Goal: Task Accomplishment & Management: Manage account settings

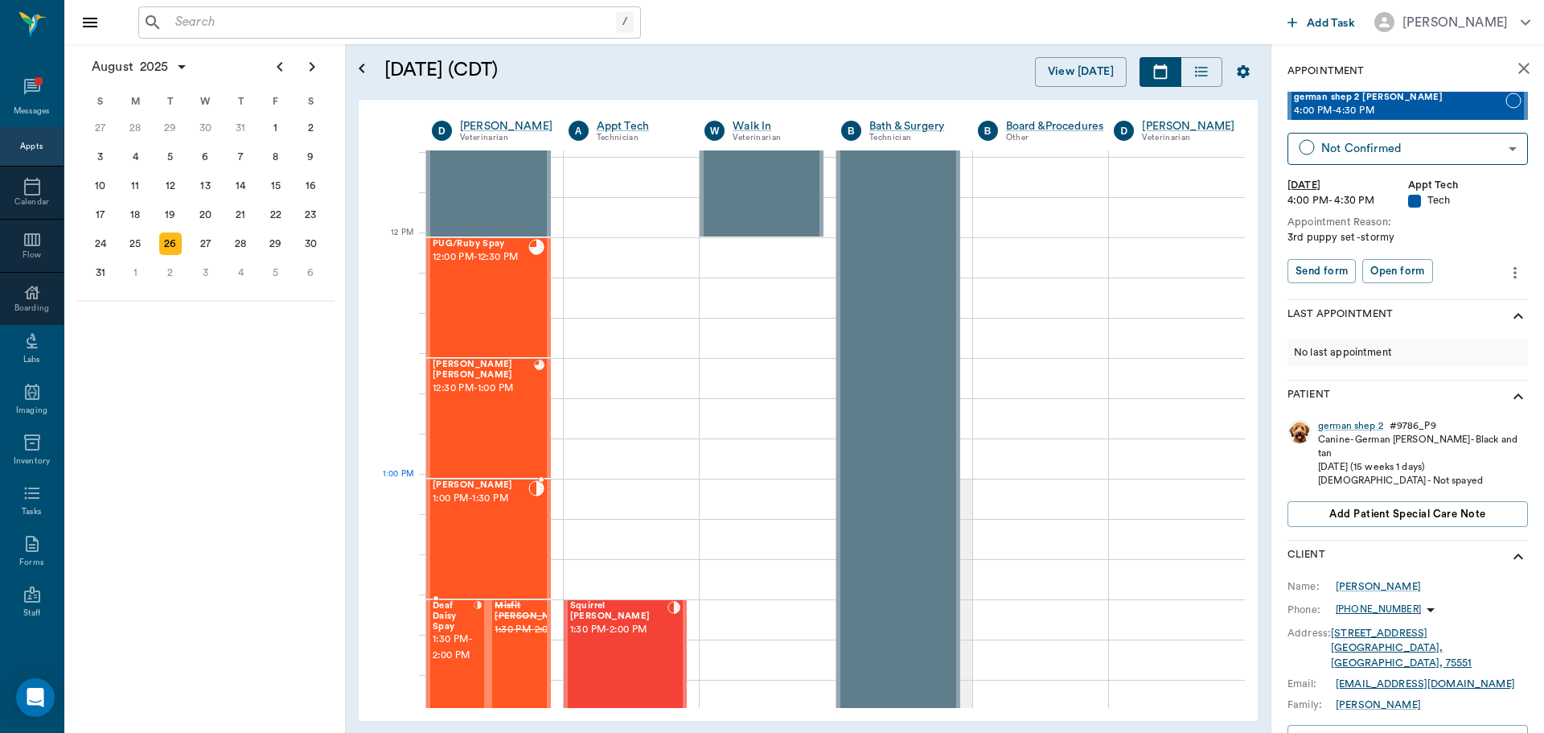
scroll to position [1287, 0]
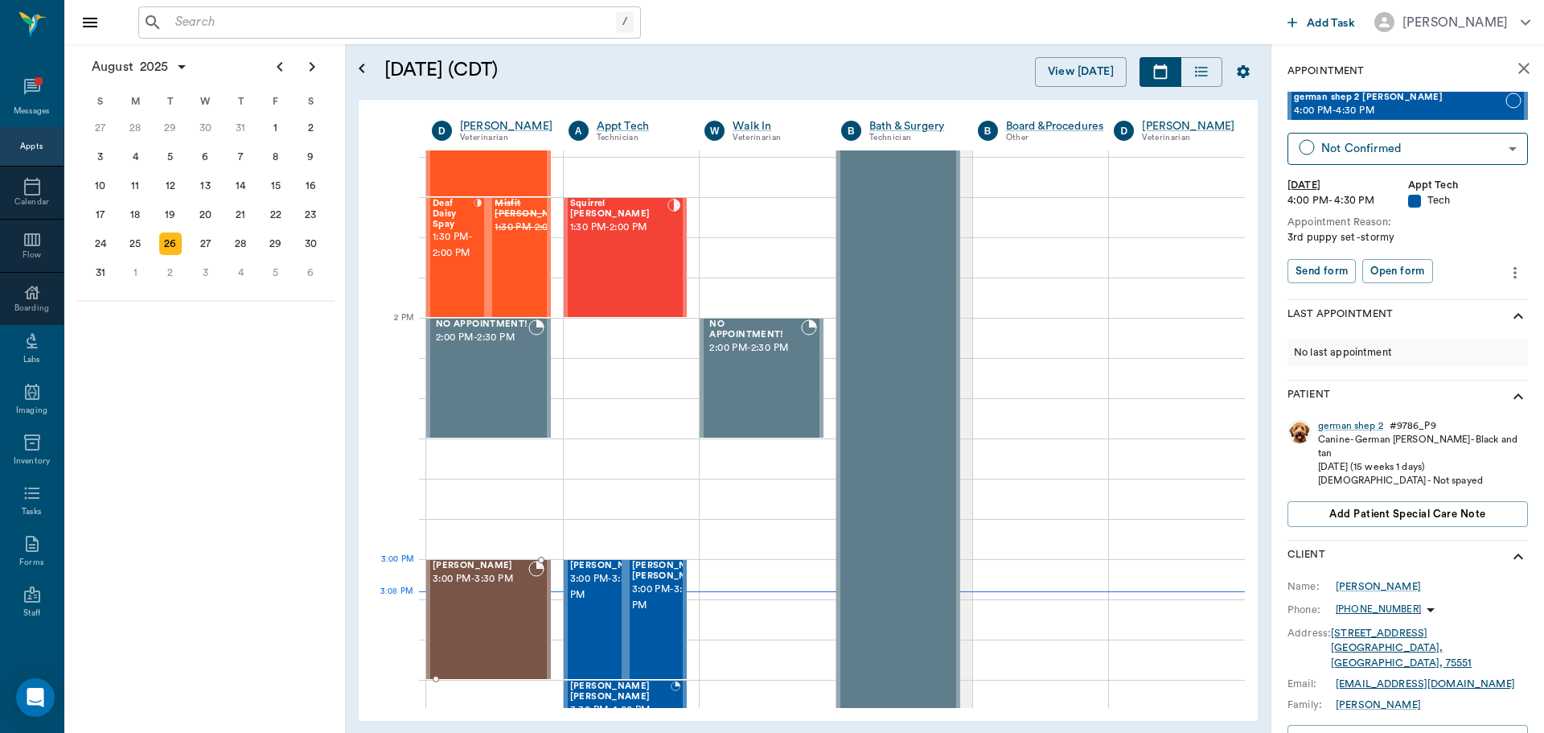
click at [489, 594] on div "[PERSON_NAME] 3:00 PM - 3:30 PM" at bounding box center [481, 619] width 96 height 117
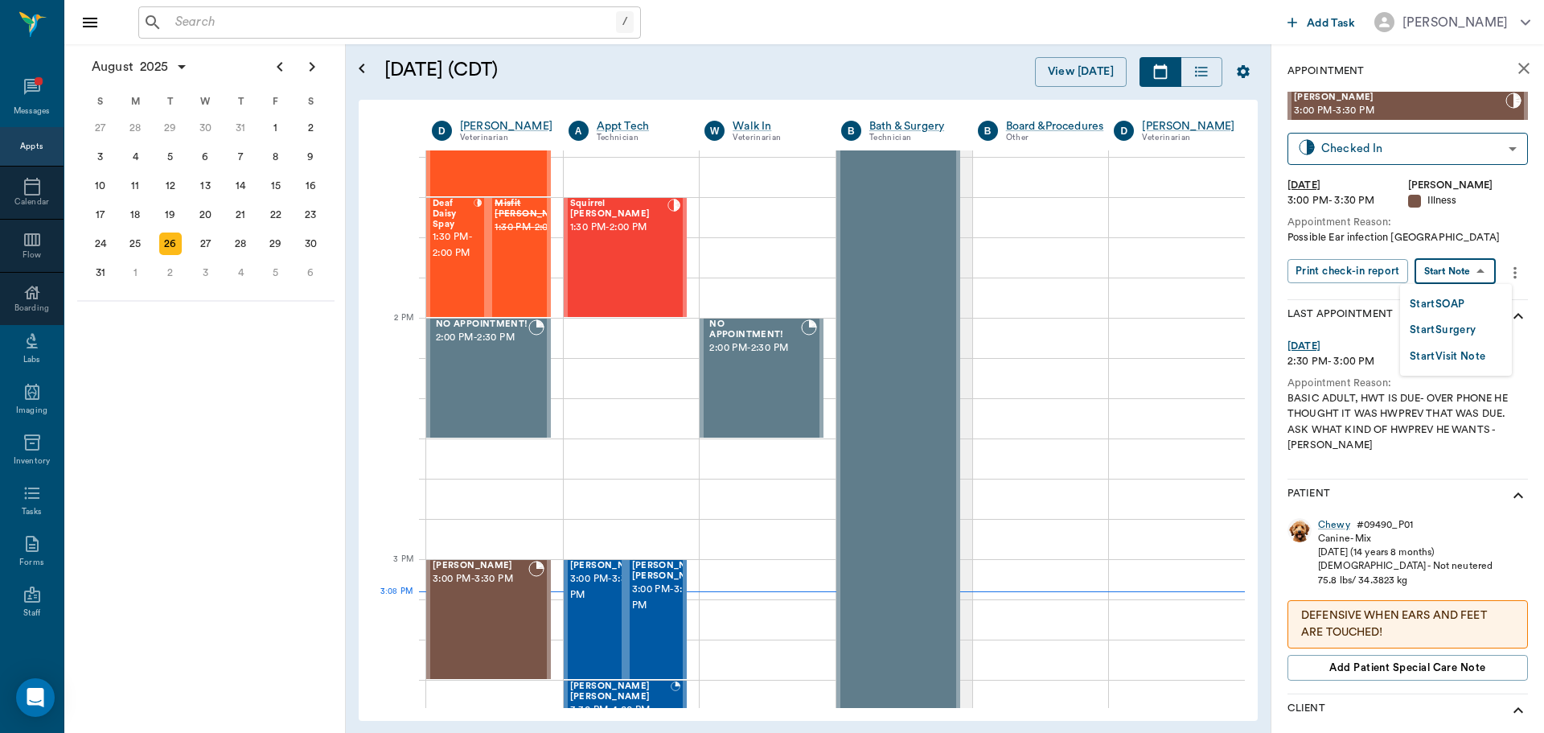
click at [1482, 277] on body "/ ​ Add Task [PERSON_NAME] Nectar Messages Appts Calendar Flow Boarding Labs Im…" at bounding box center [772, 366] width 1544 height 733
click at [1478, 312] on li "Start SOAP" at bounding box center [1456, 303] width 112 height 27
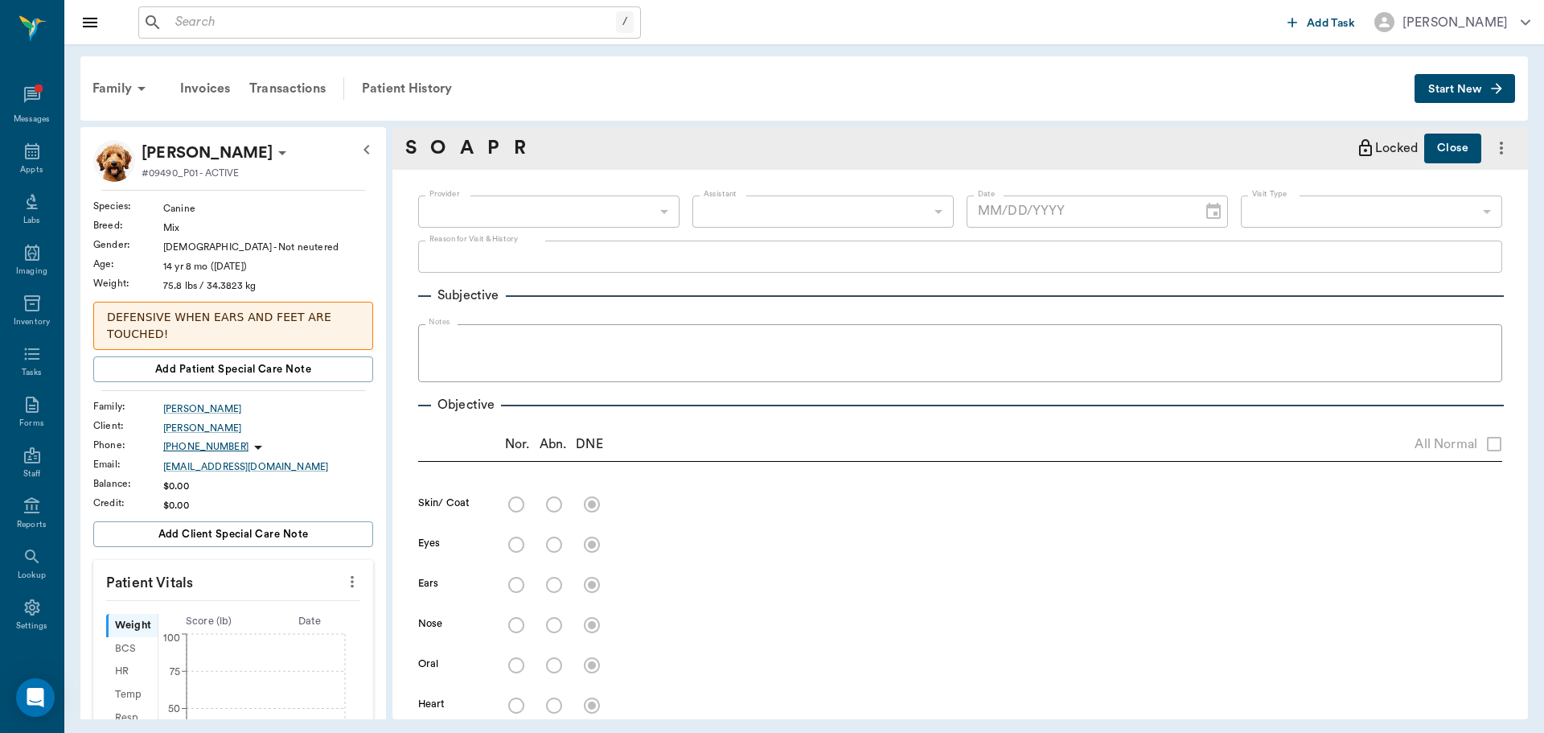
type input "63ec2f075fda476ae8351a4d"
type input "65d2be4f46e3a538d89b8c15"
type textarea "Possible Ear infection [GEOGRAPHIC_DATA]"
type input "[DATE]"
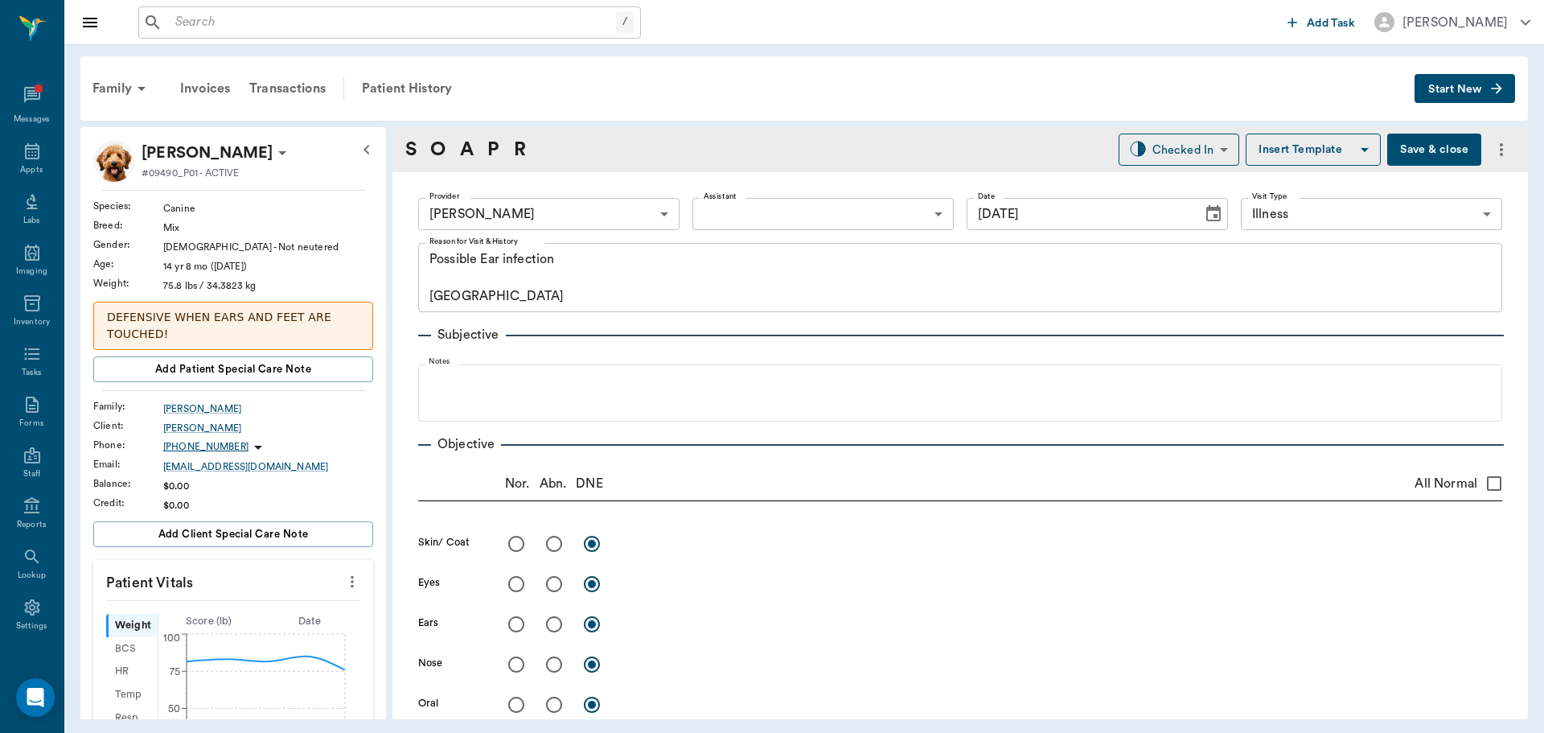
click at [805, 221] on body "/ ​ Add Task [PERSON_NAME] Nectar Messages Appts Labs Imaging Inventory Tasks F…" at bounding box center [772, 366] width 1544 height 733
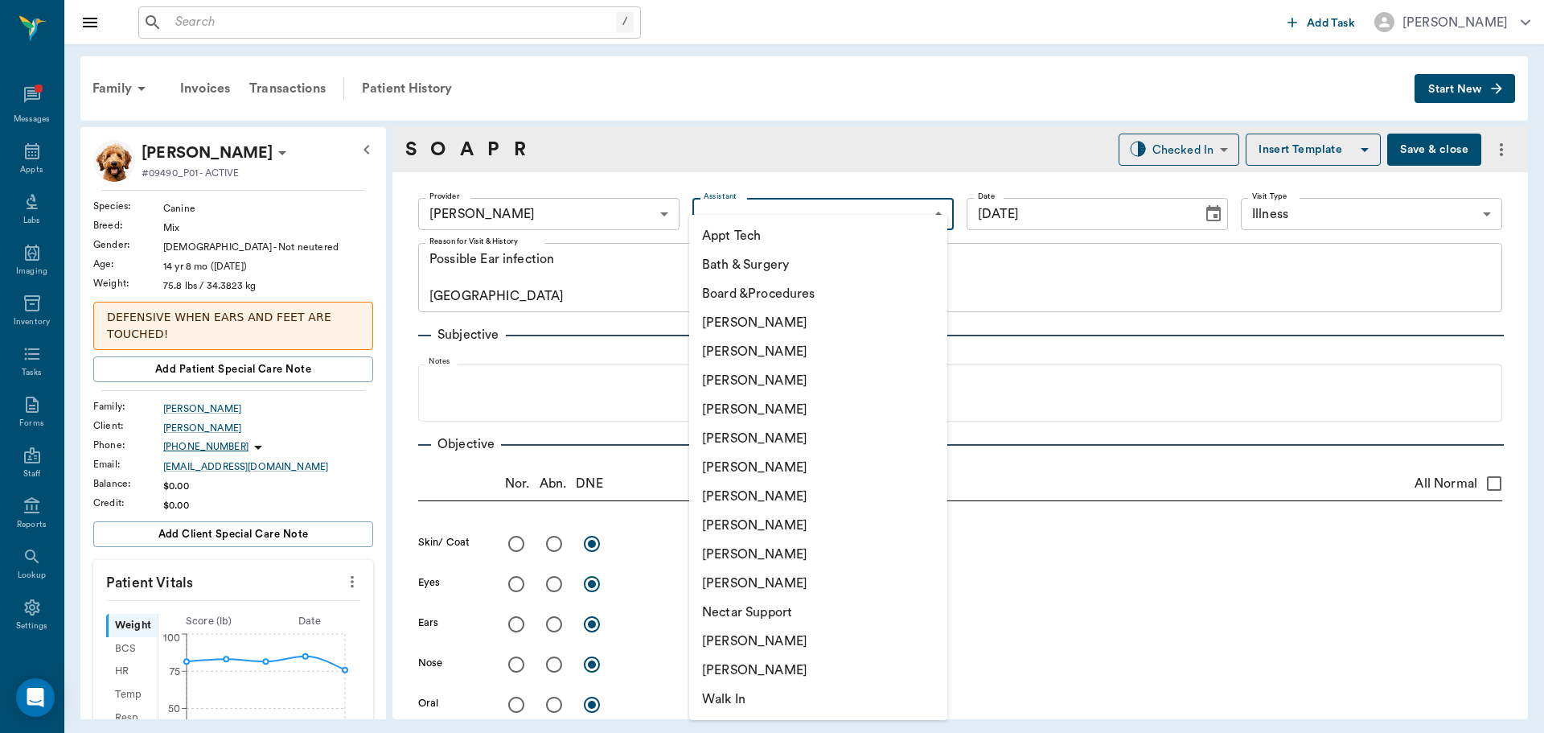
click at [803, 343] on li "[PERSON_NAME]" at bounding box center [818, 351] width 258 height 29
type input "642ef10e332a41444de2bad1"
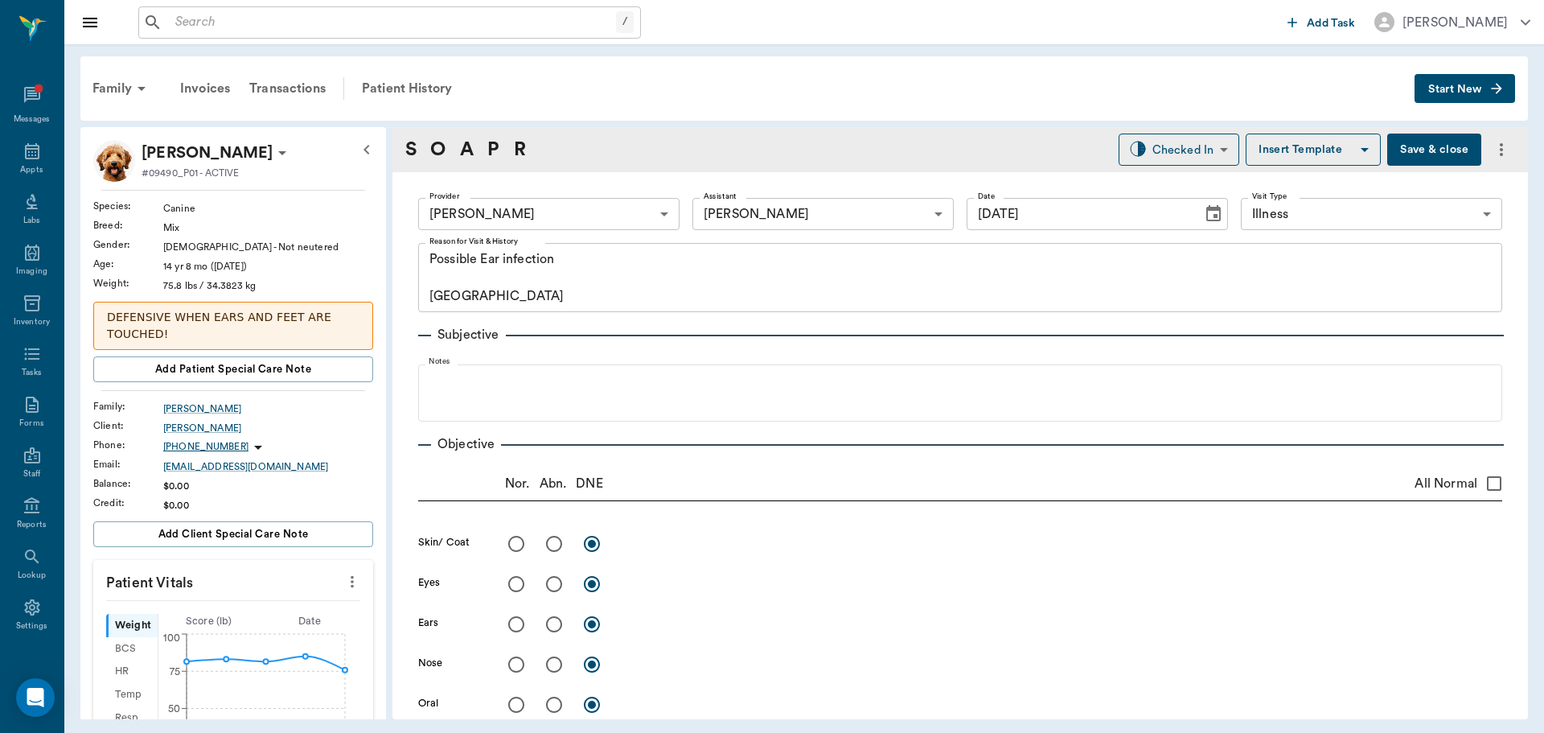
click at [344, 592] on button "more" at bounding box center [352, 581] width 26 height 27
click at [302, 613] on span "Enter Vitals" at bounding box center [272, 609] width 135 height 17
click at [246, 631] on input "text" at bounding box center [232, 630] width 140 height 32
type input "78.1"
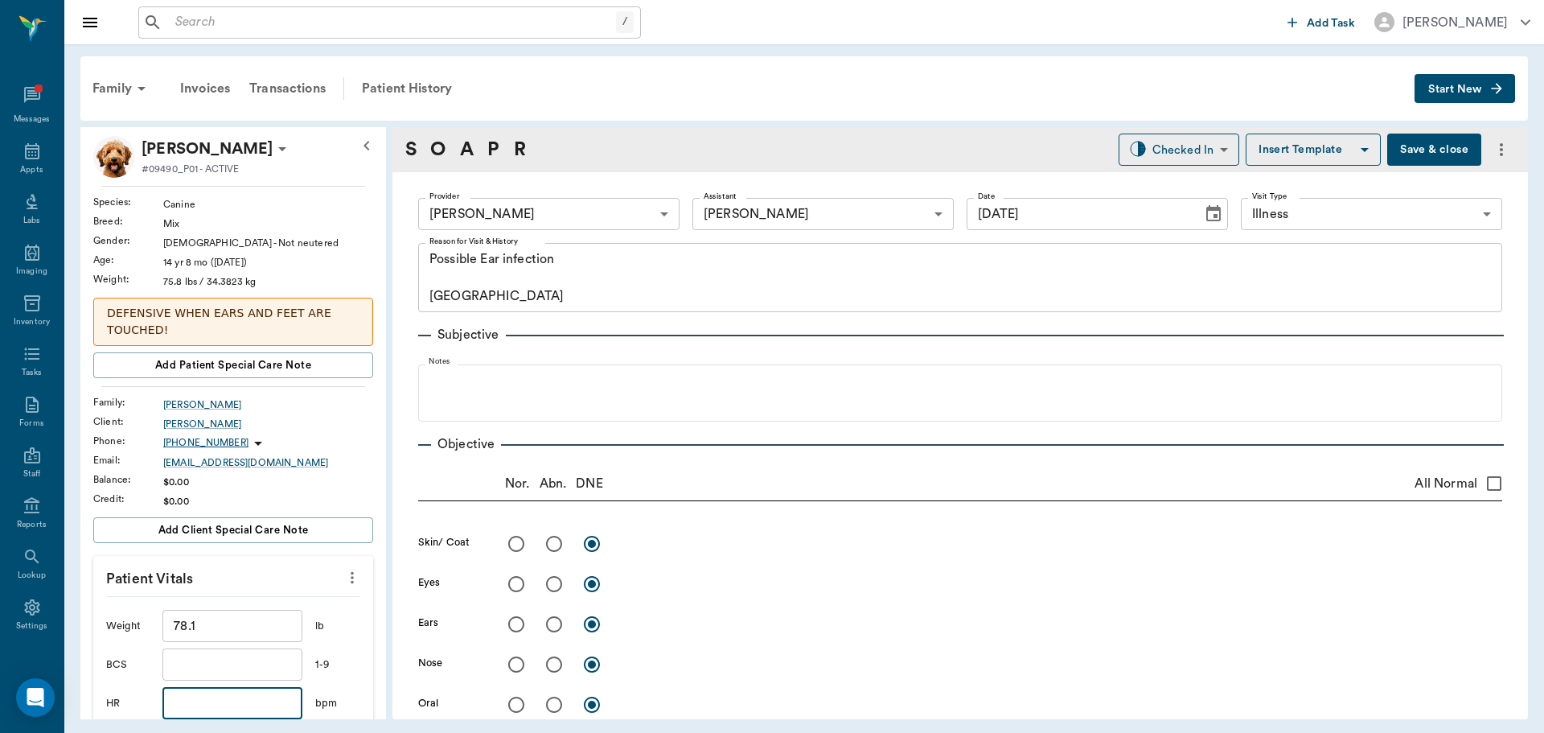
scroll to position [323, 0]
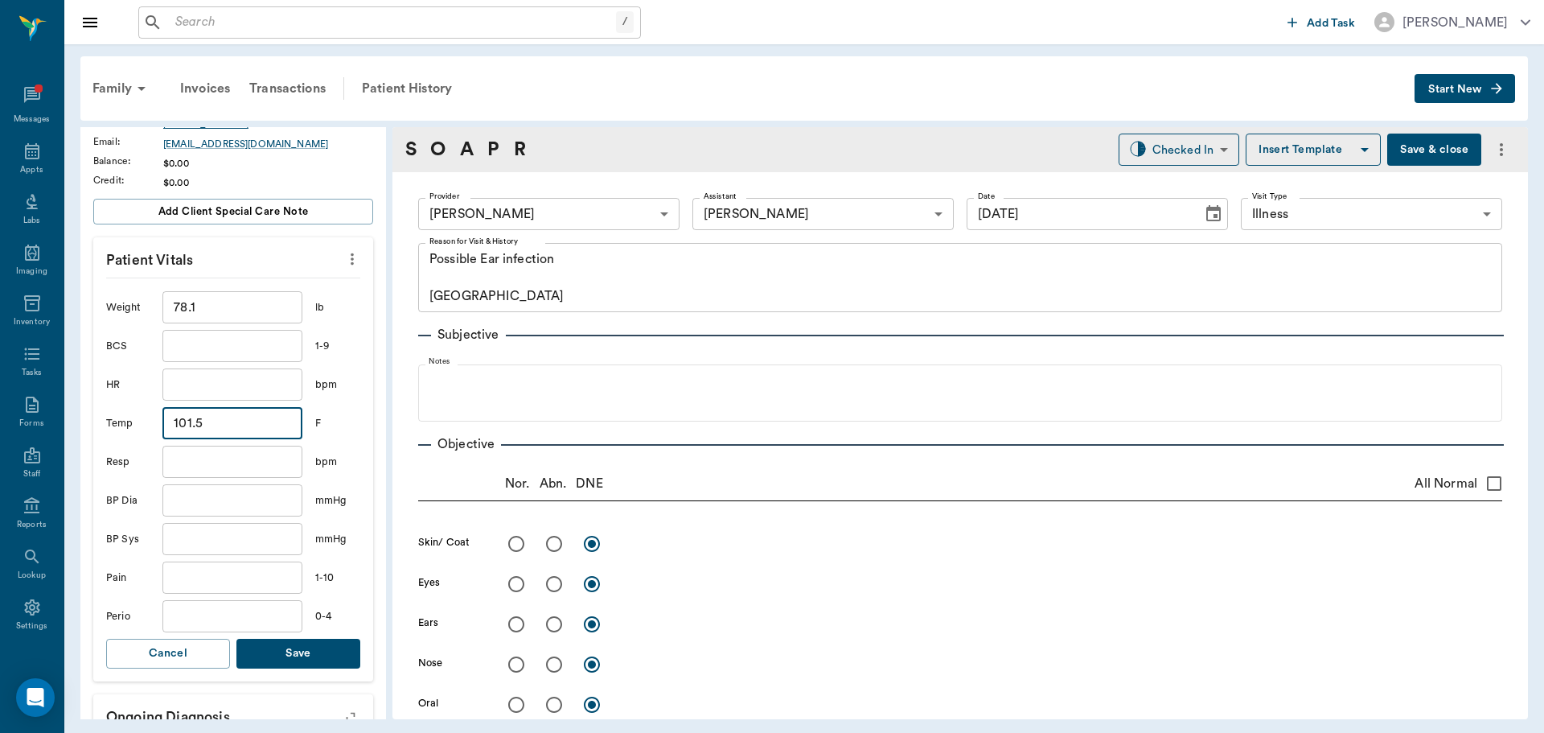
type input "101.5"
click at [328, 662] on button "Save" at bounding box center [298, 654] width 124 height 30
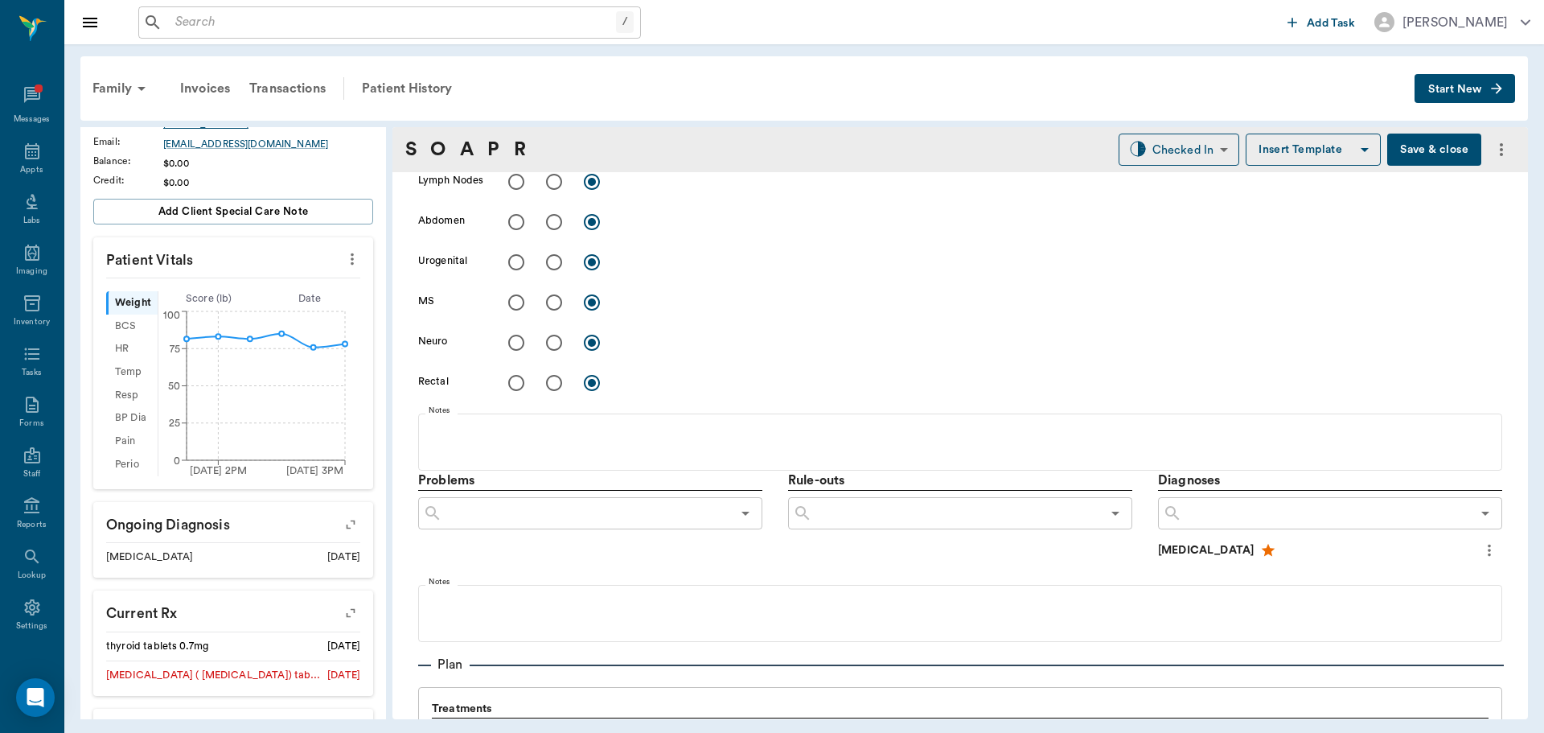
scroll to position [965, 0]
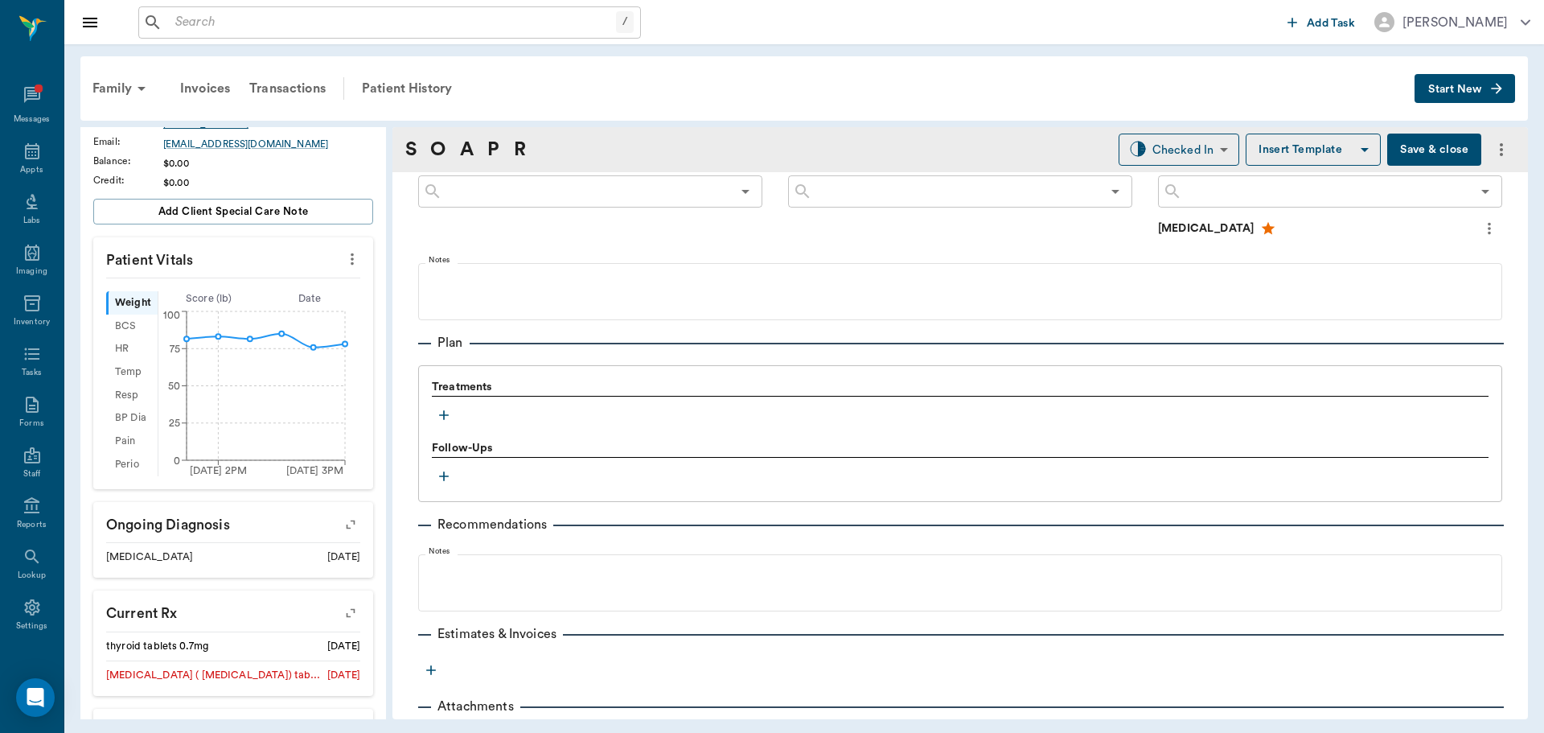
click at [439, 418] on icon "button" at bounding box center [444, 415] width 16 height 16
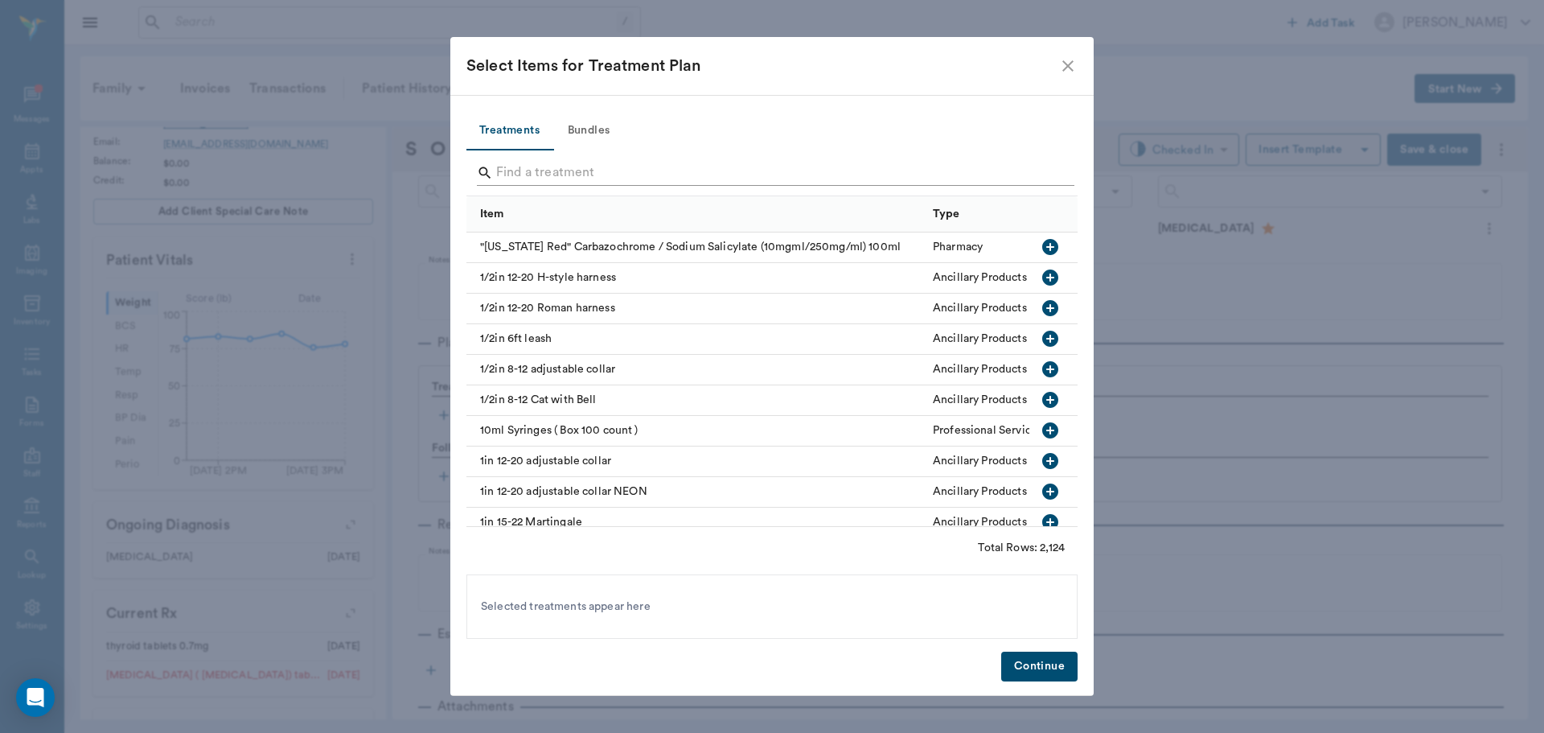
click at [551, 170] on input "Search" at bounding box center [773, 173] width 554 height 26
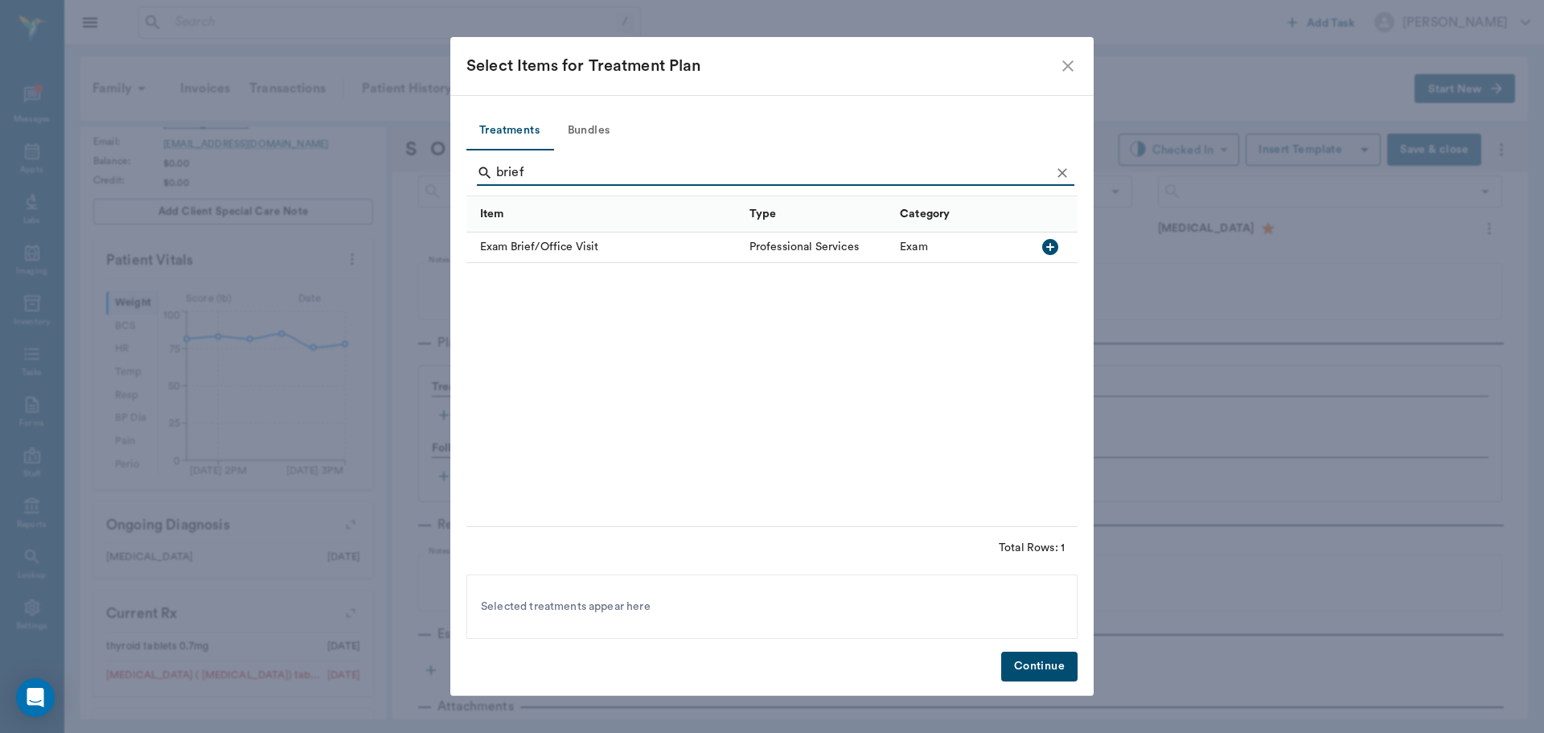
click at [1046, 250] on icon "button" at bounding box center [1050, 247] width 16 height 16
type input "b"
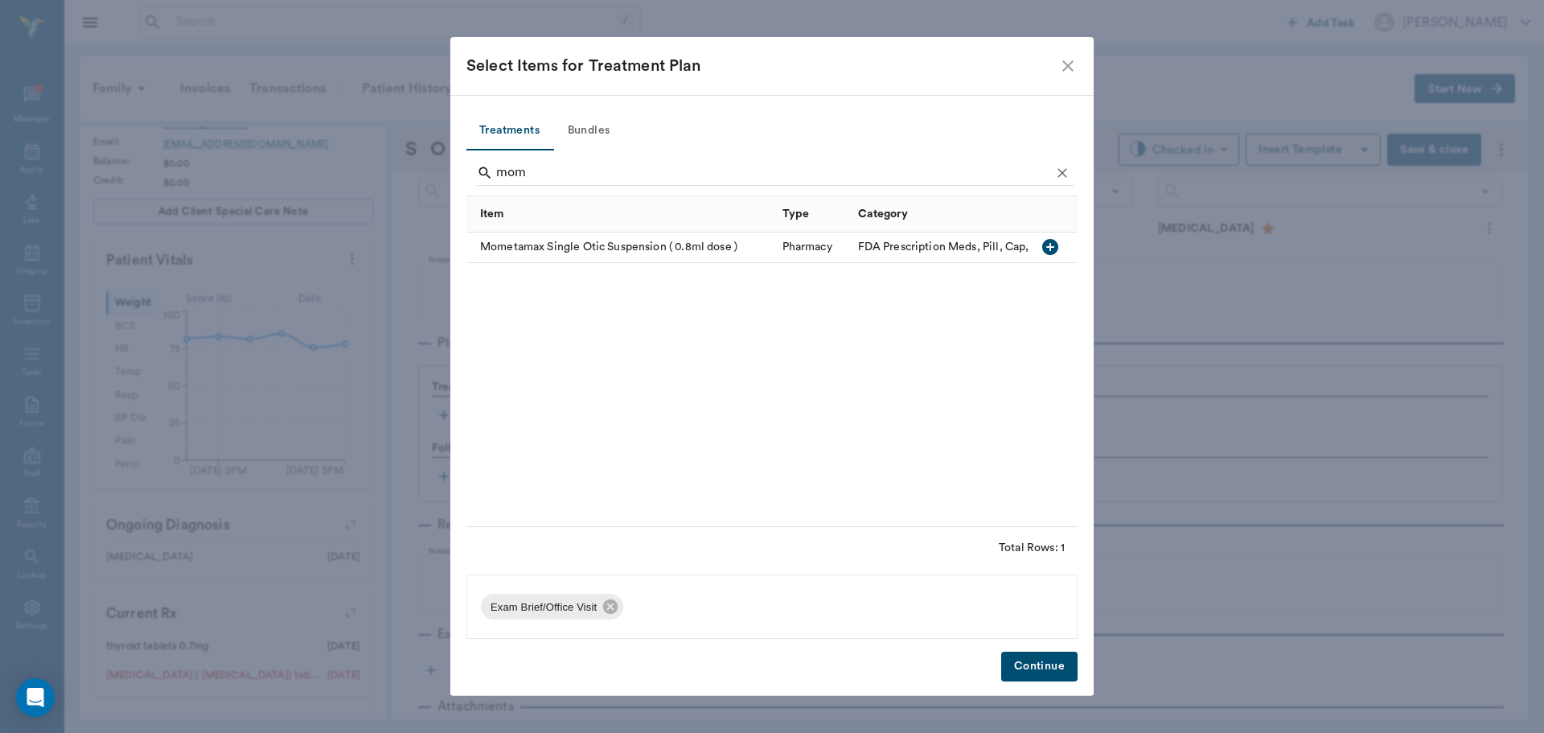
click at [1052, 249] on icon "button" at bounding box center [1050, 247] width 16 height 16
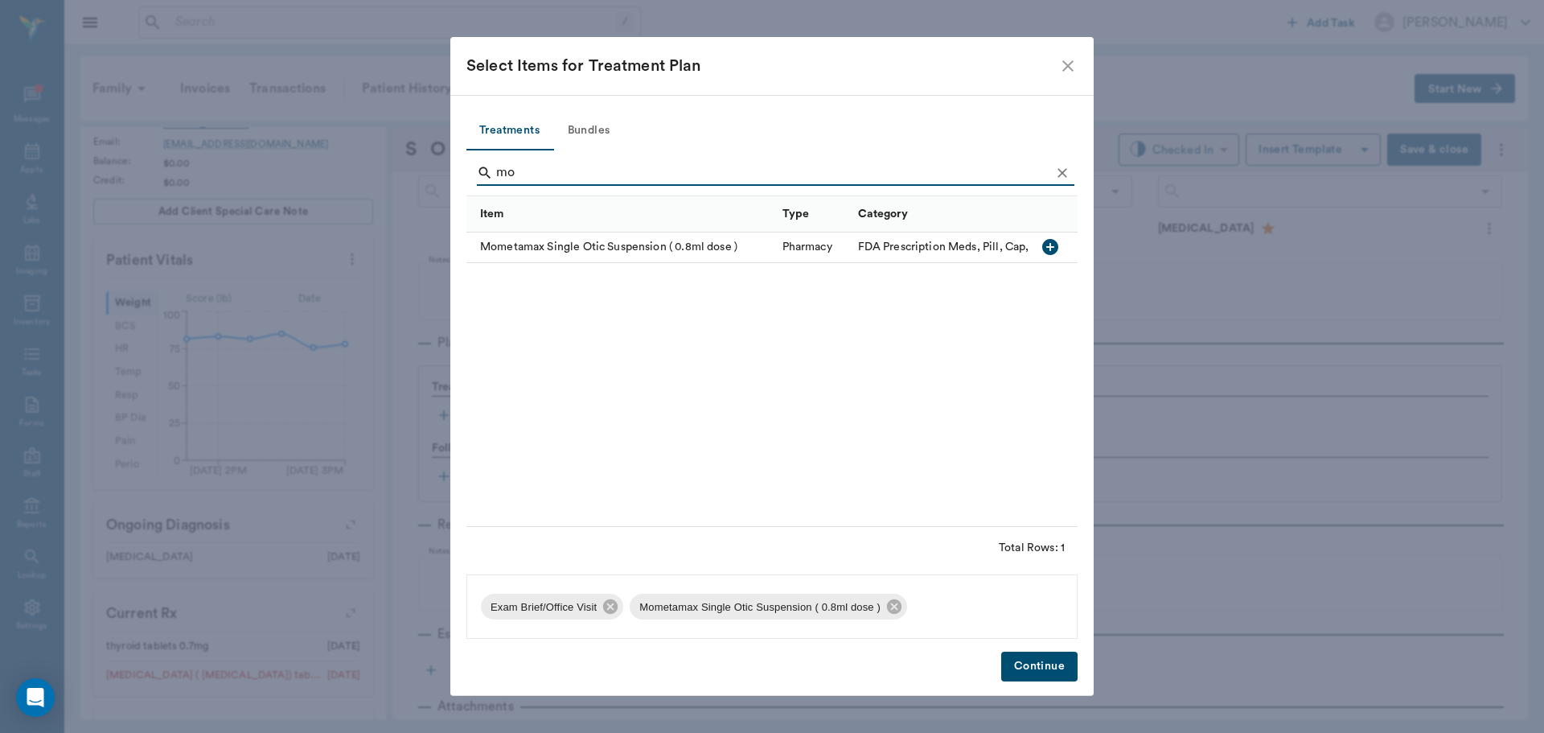
type input "m"
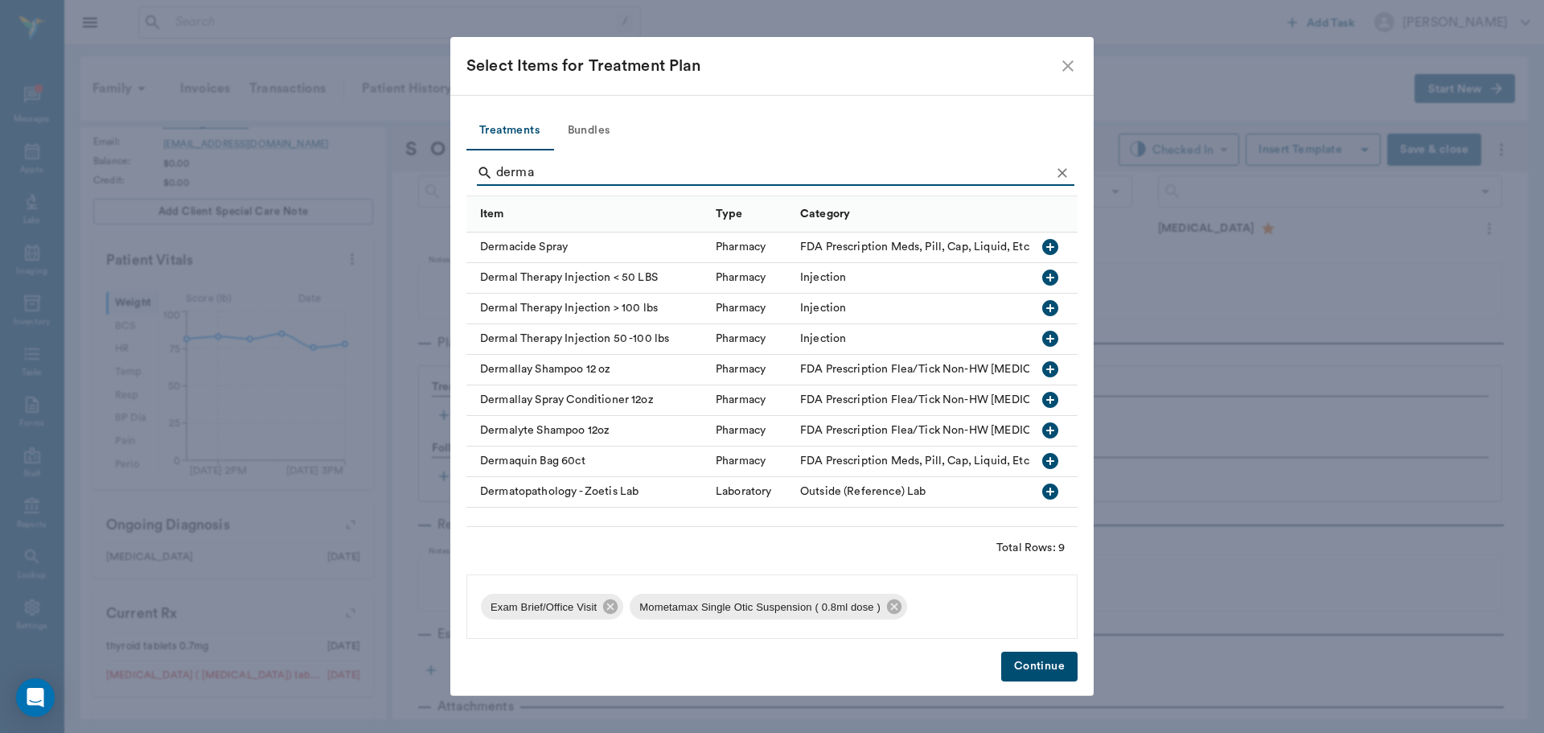
type input "derma"
click at [1052, 336] on icon "button" at bounding box center [1050, 339] width 16 height 16
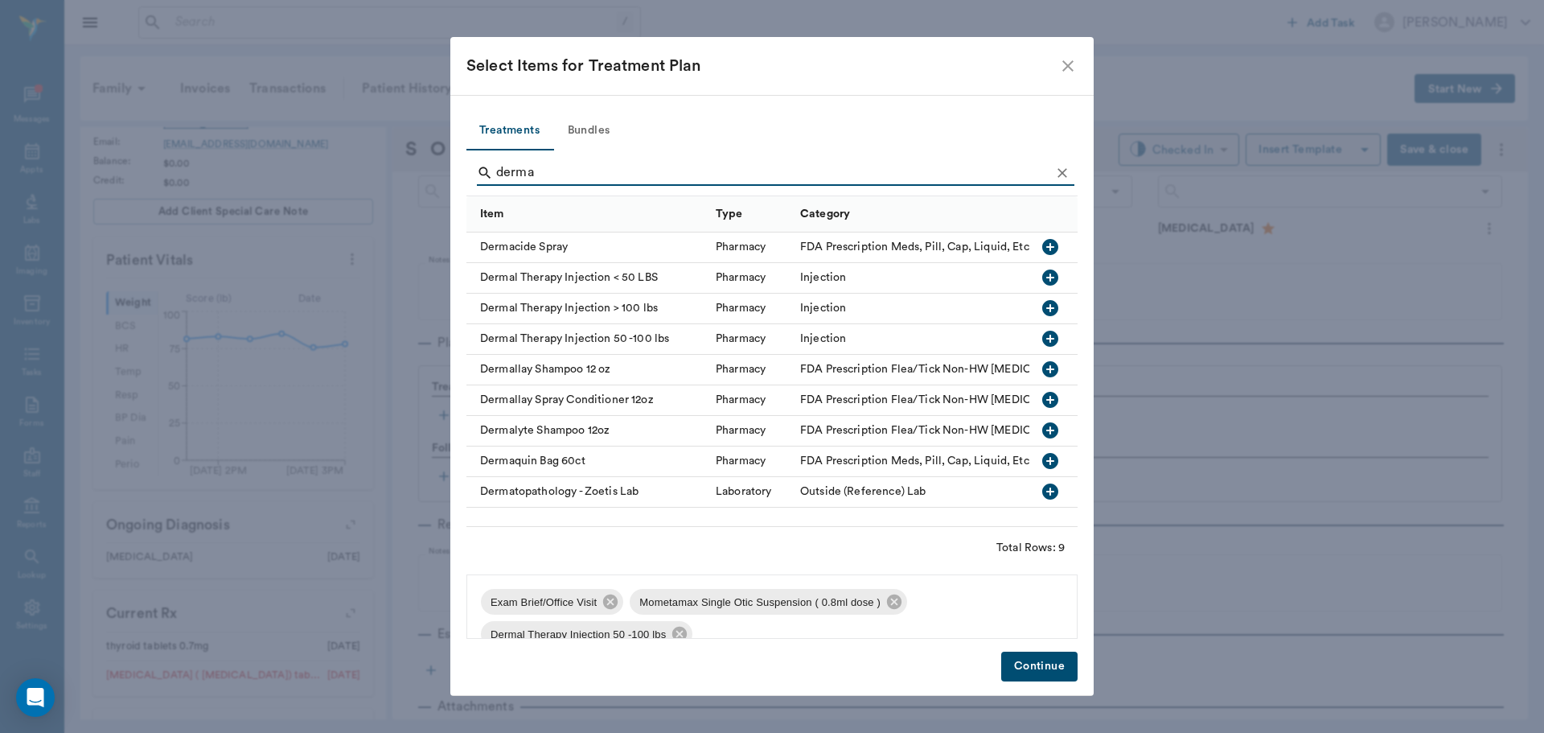
click at [1037, 668] on button "Continue" at bounding box center [1039, 667] width 76 height 30
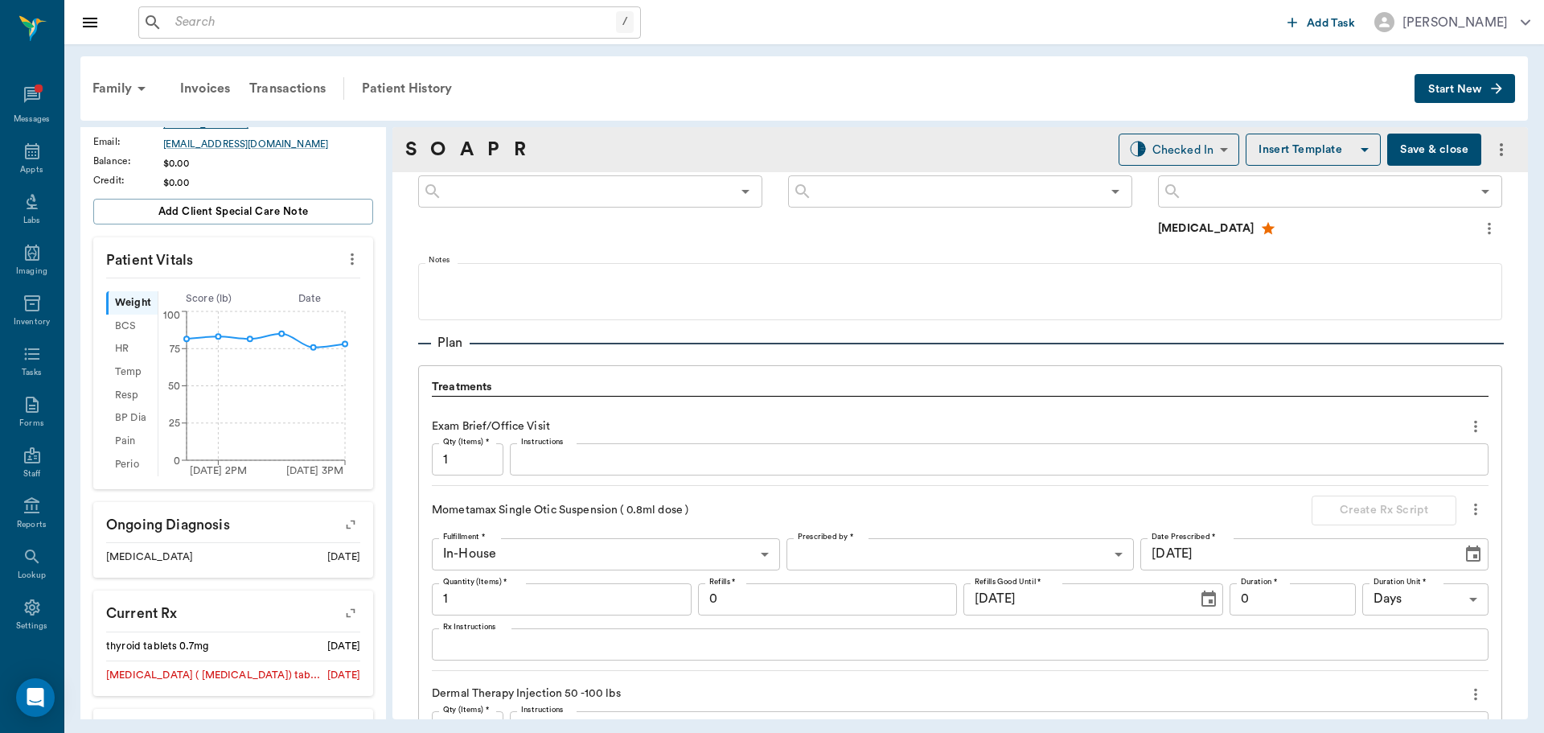
scroll to position [1207, 0]
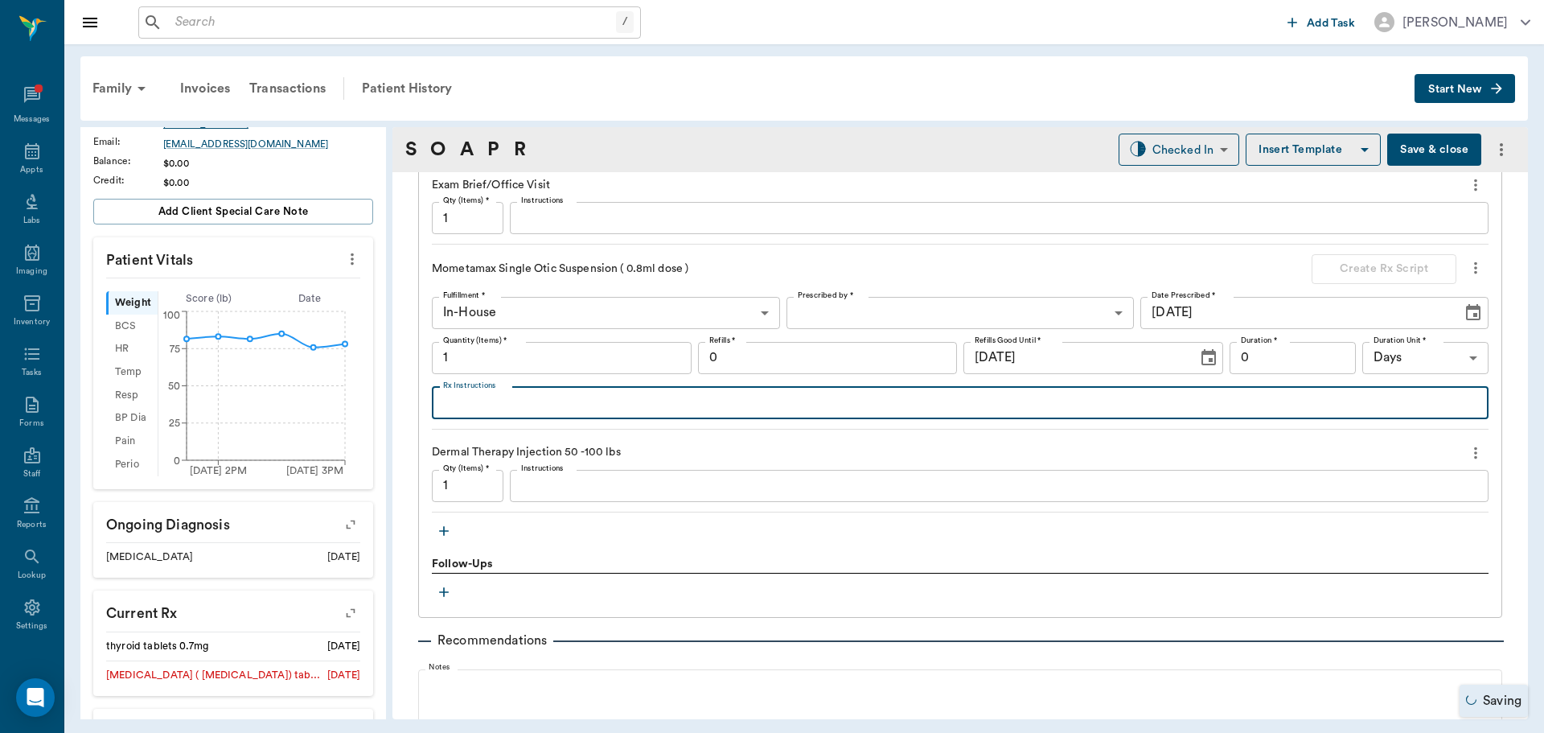
click at [491, 409] on textarea "Rx Instructions" at bounding box center [960, 402] width 1034 height 19
type textarea "R ear"
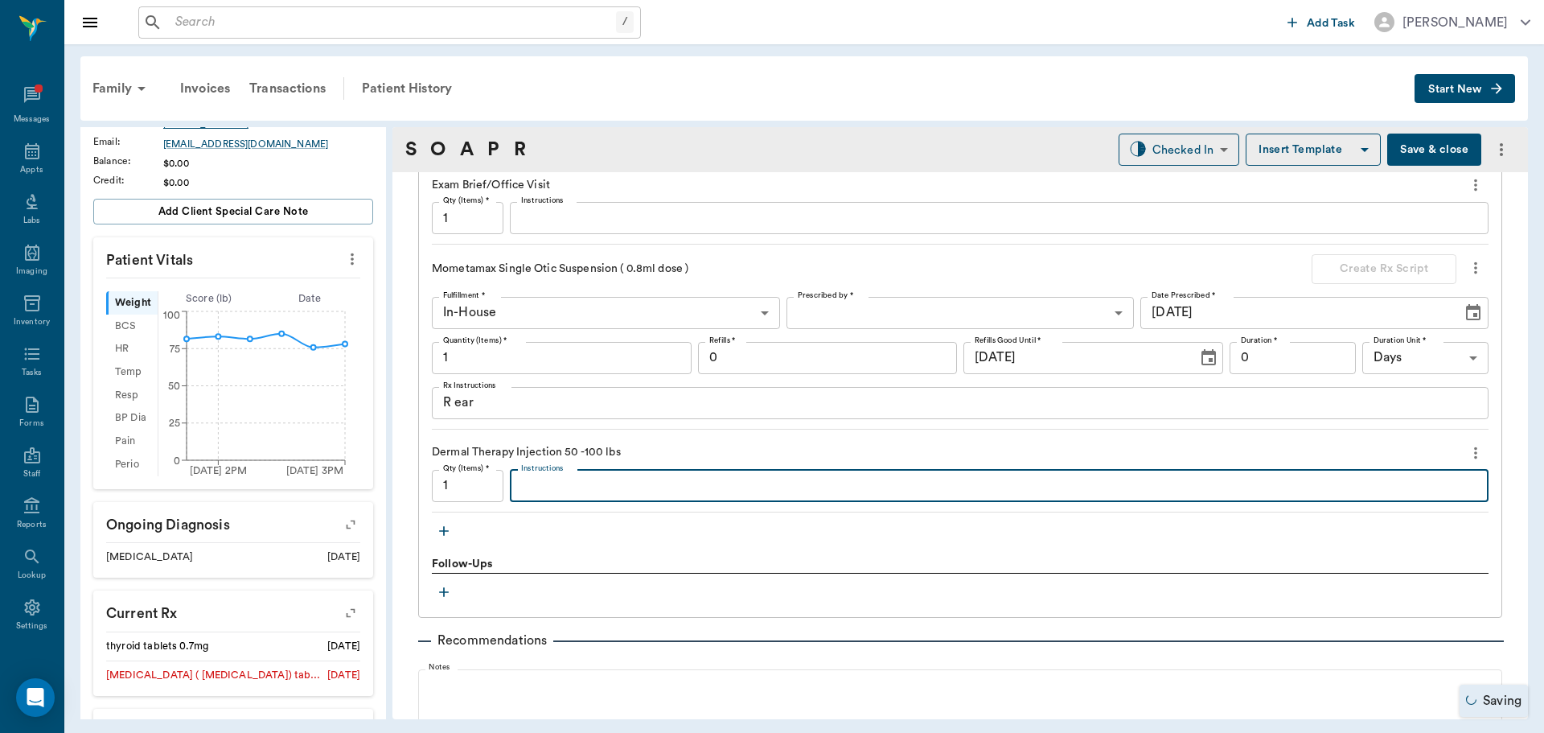
click at [554, 484] on textarea "Instructions" at bounding box center [999, 485] width 956 height 19
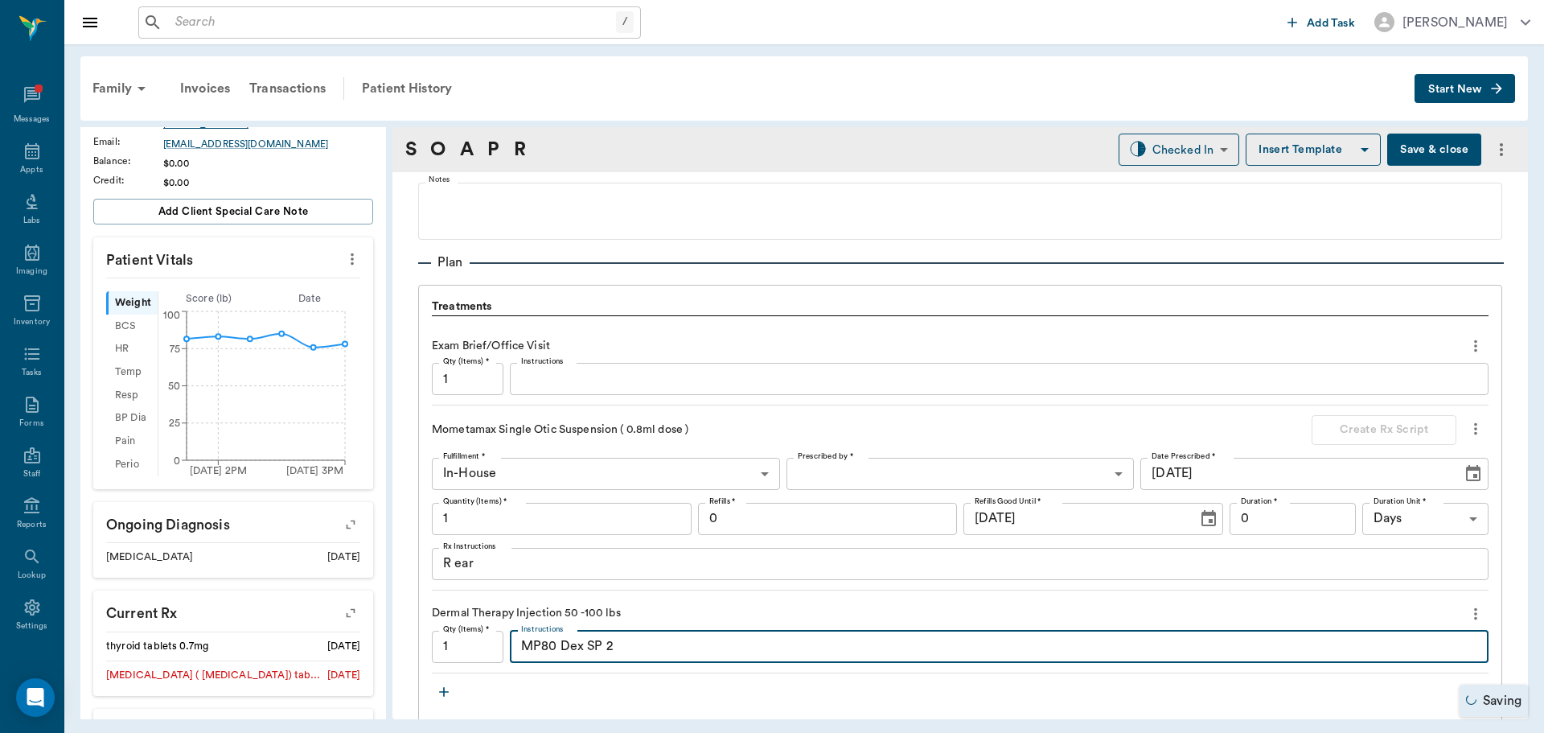
type textarea "MP80 Dex SP 2"
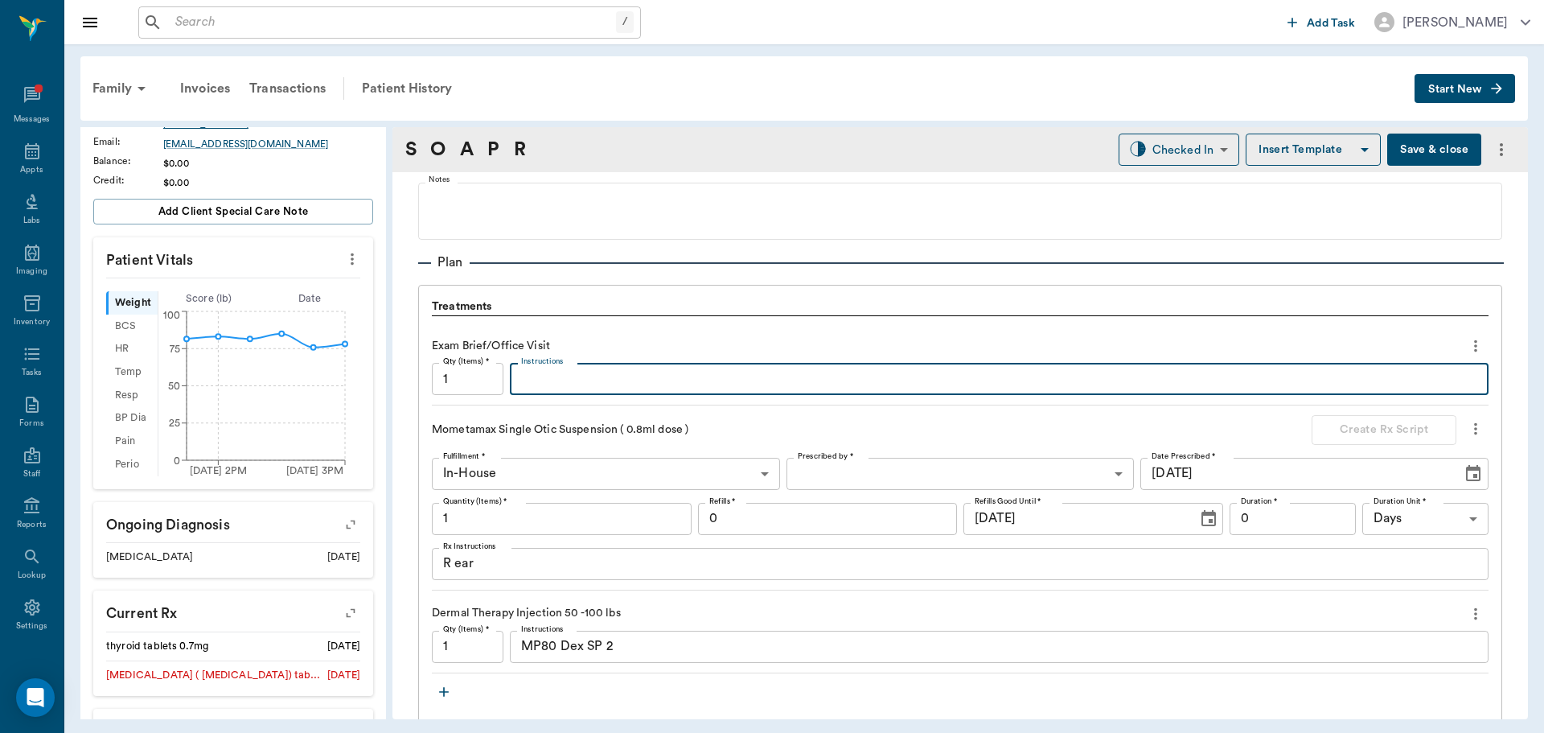
click at [580, 372] on textarea "Instructions" at bounding box center [999, 379] width 956 height 19
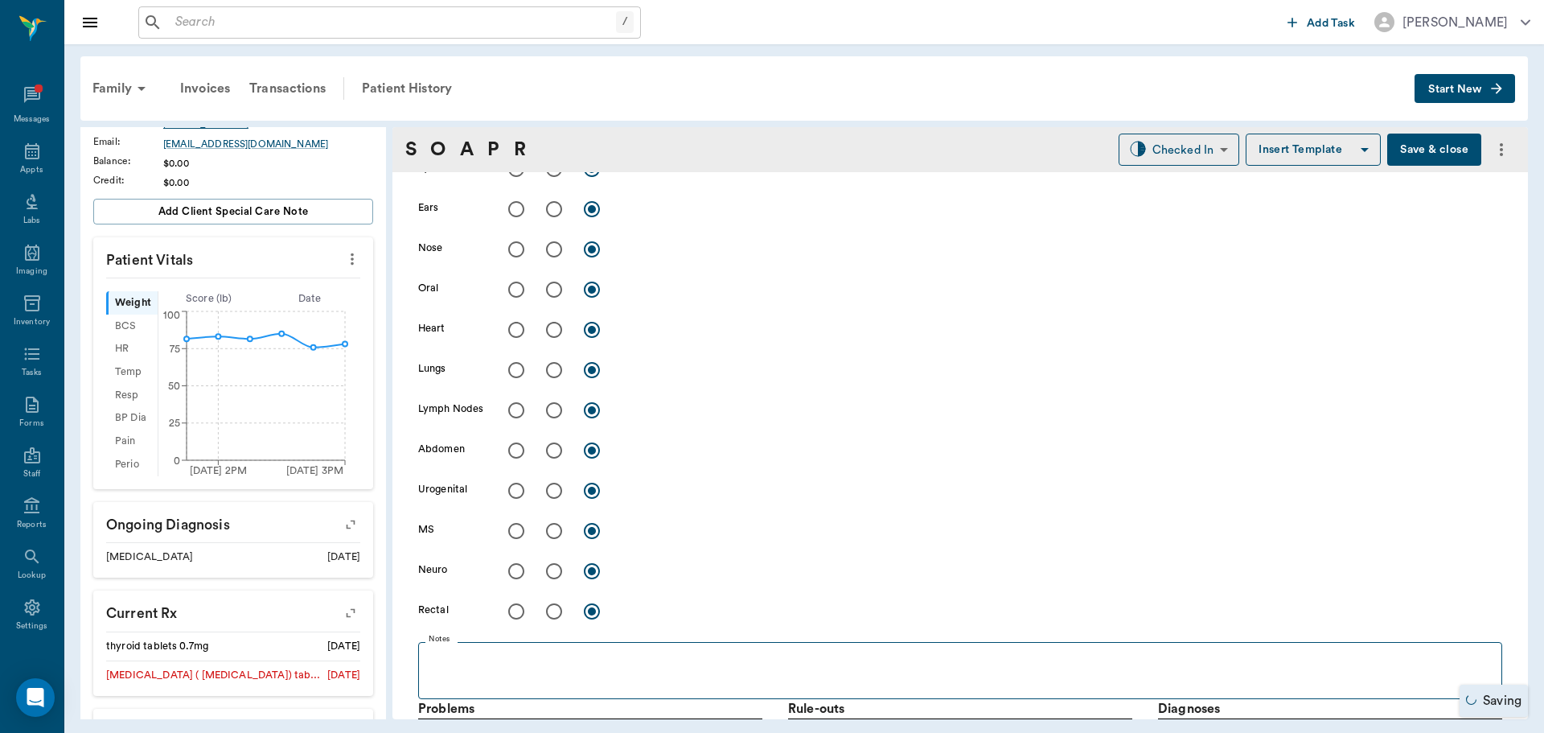
scroll to position [402, 0]
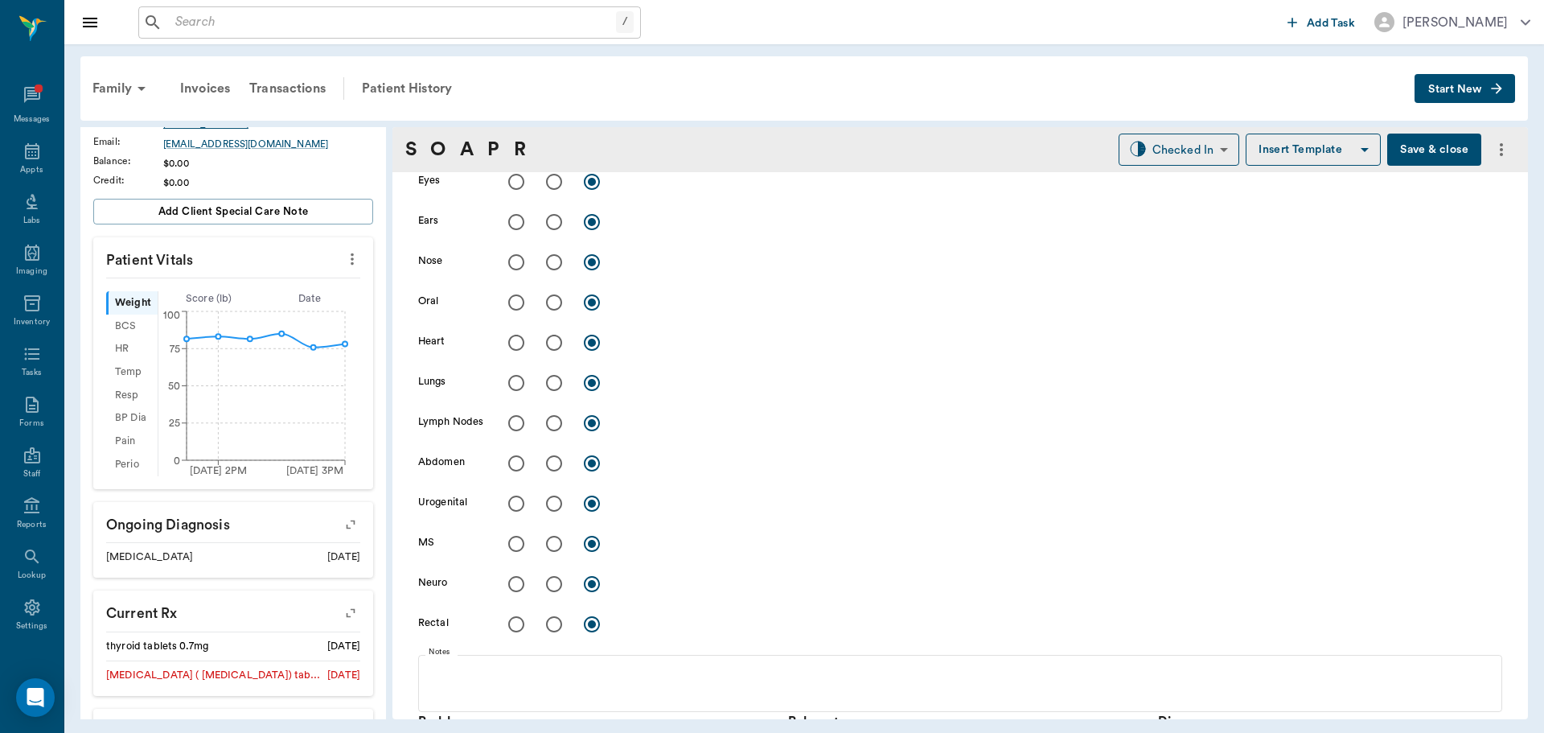
type textarea "Cleaned ear"
click at [557, 219] on input "radio" at bounding box center [554, 222] width 34 height 34
radio input "true"
click at [628, 228] on textarea at bounding box center [1062, 221] width 881 height 19
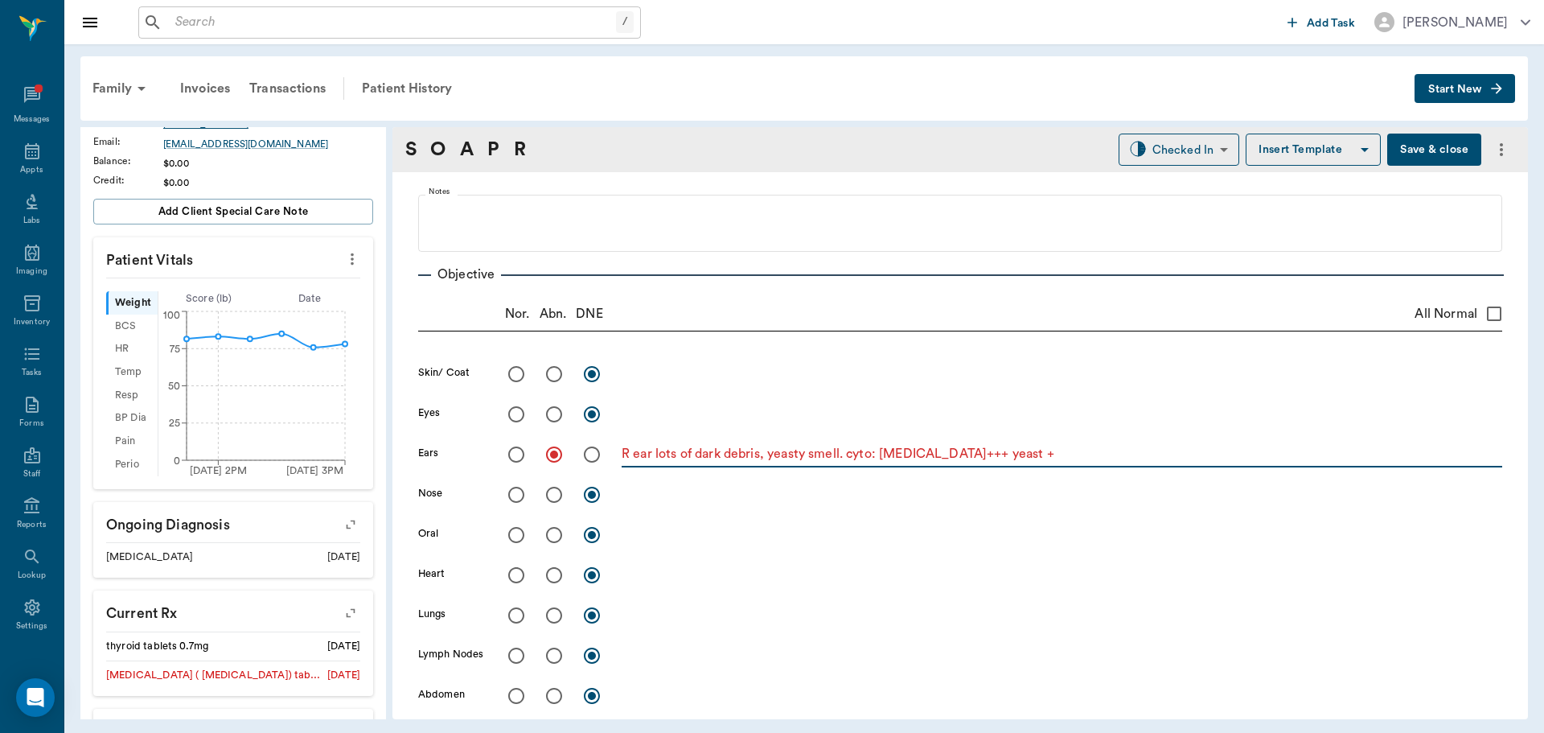
scroll to position [161, 0]
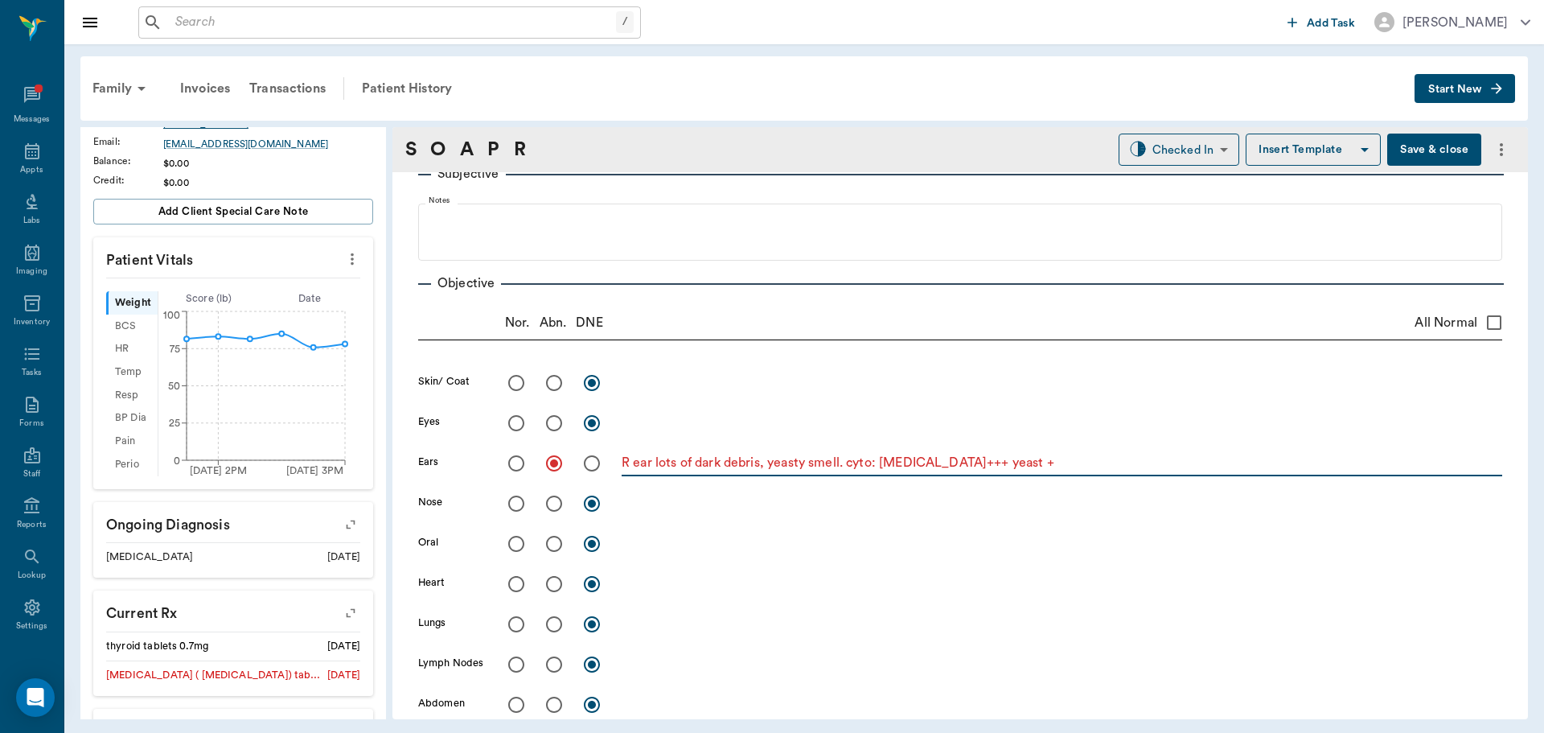
type textarea "R ear lots of dark debris, yeasty smell. cyto: [MEDICAL_DATA]+++ yeast +"
click at [553, 384] on input "radio" at bounding box center [554, 383] width 34 height 34
radio input "true"
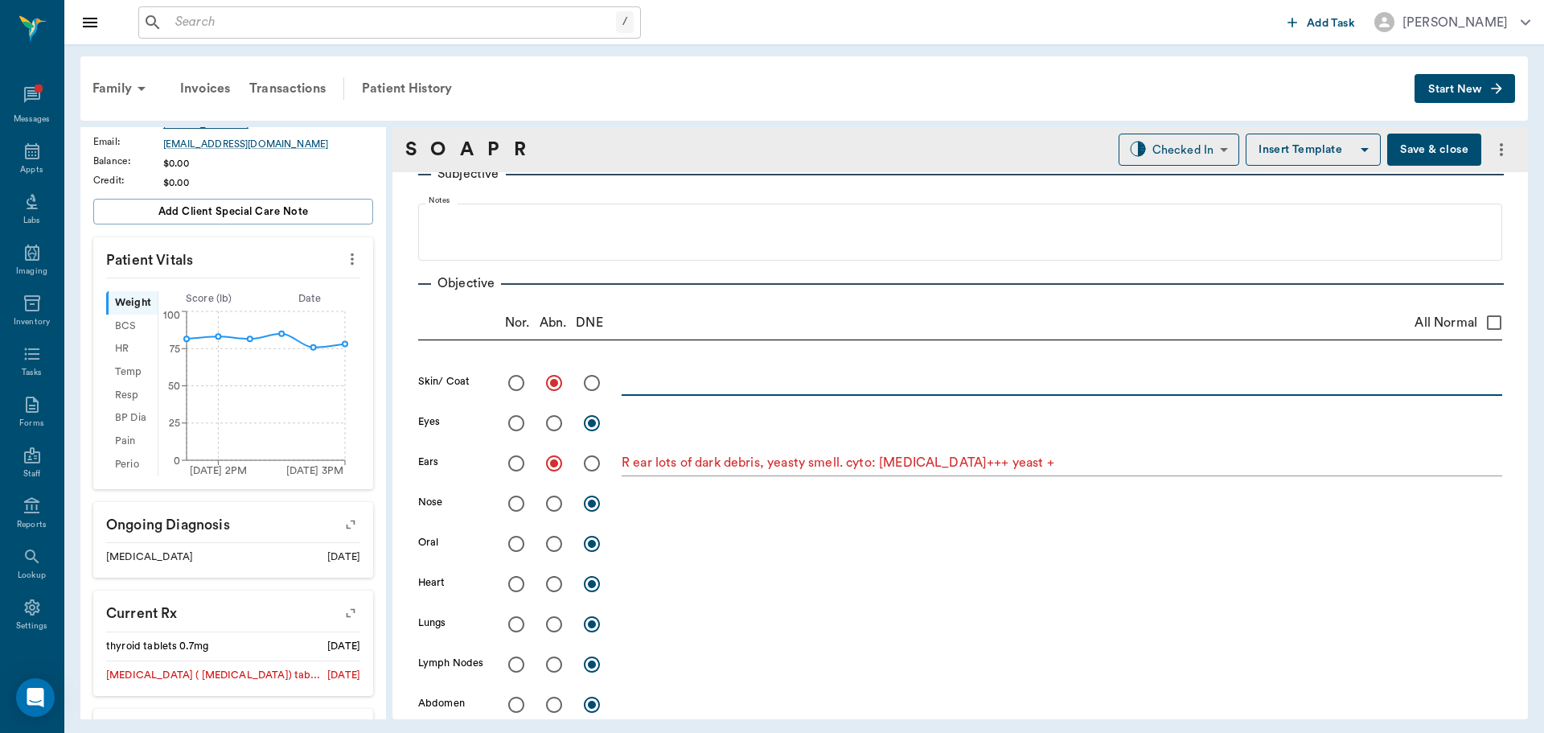
click at [666, 385] on textarea at bounding box center [1062, 382] width 881 height 19
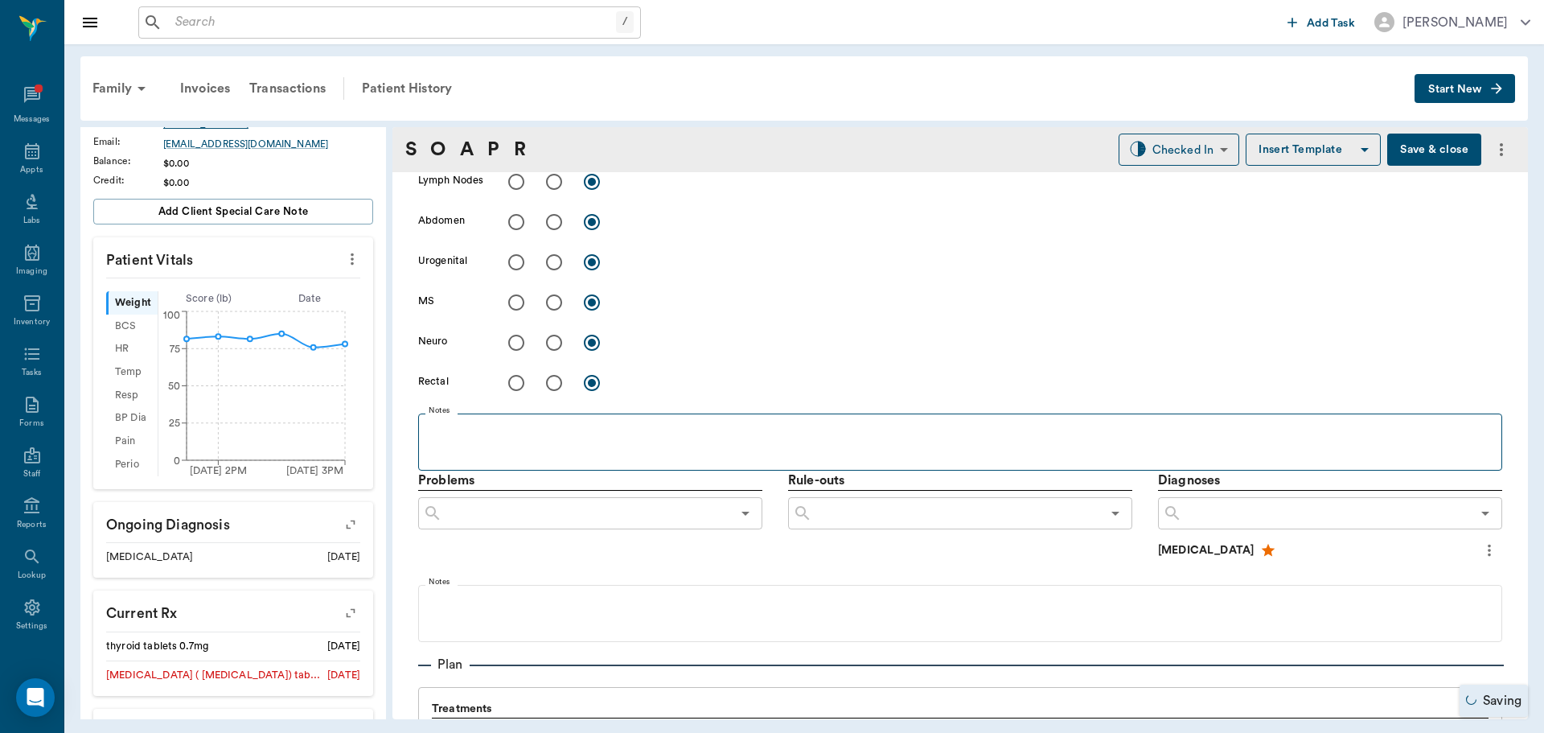
scroll to position [1126, 0]
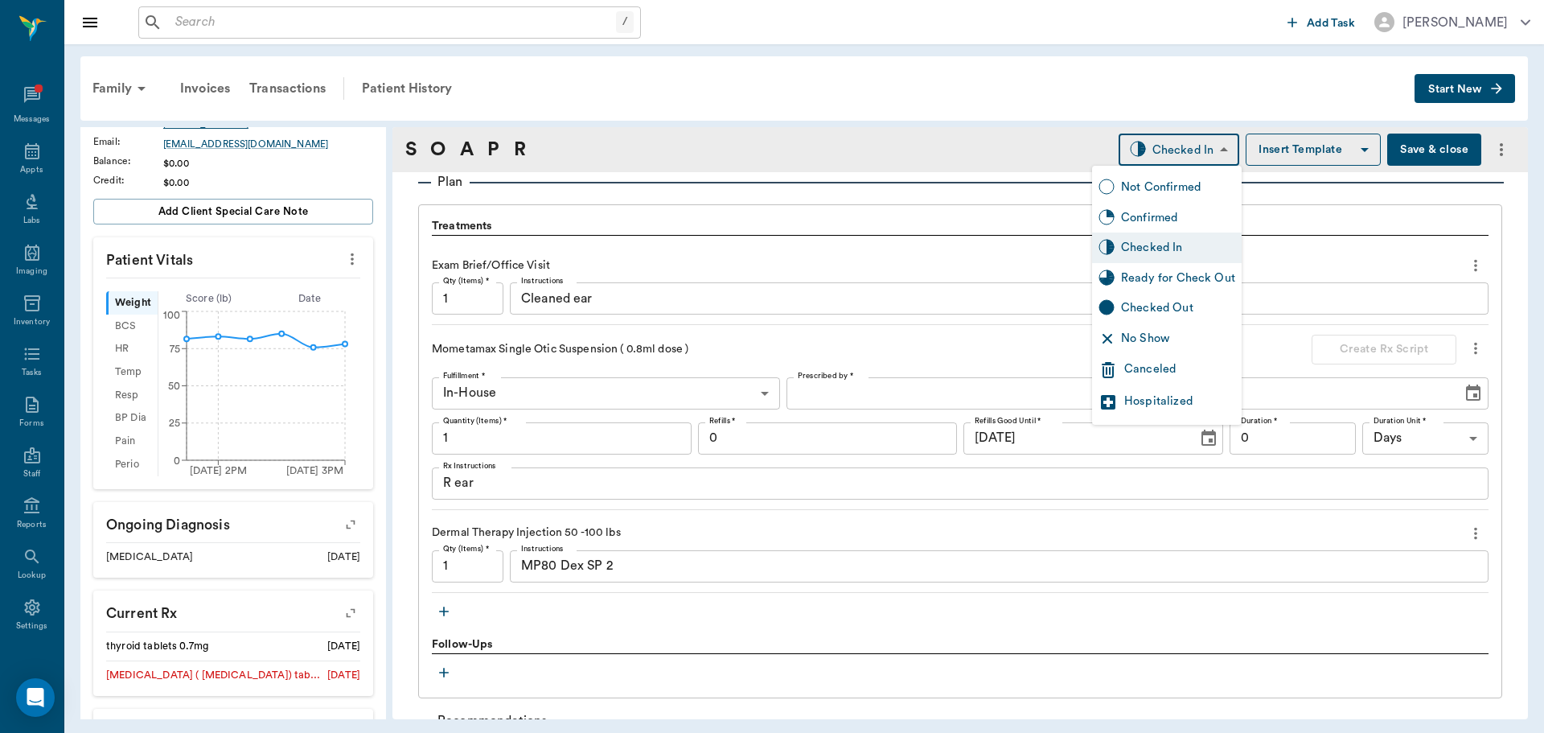
click at [1199, 155] on body "/ ​ Add Task [PERSON_NAME] Nectar Messages Appts Labs Imaging Inventory Tasks F…" at bounding box center [772, 366] width 1544 height 733
click at [1181, 270] on div "Ready for Check Out" at bounding box center [1178, 278] width 114 height 18
type input "READY_TO_CHECKOUT"
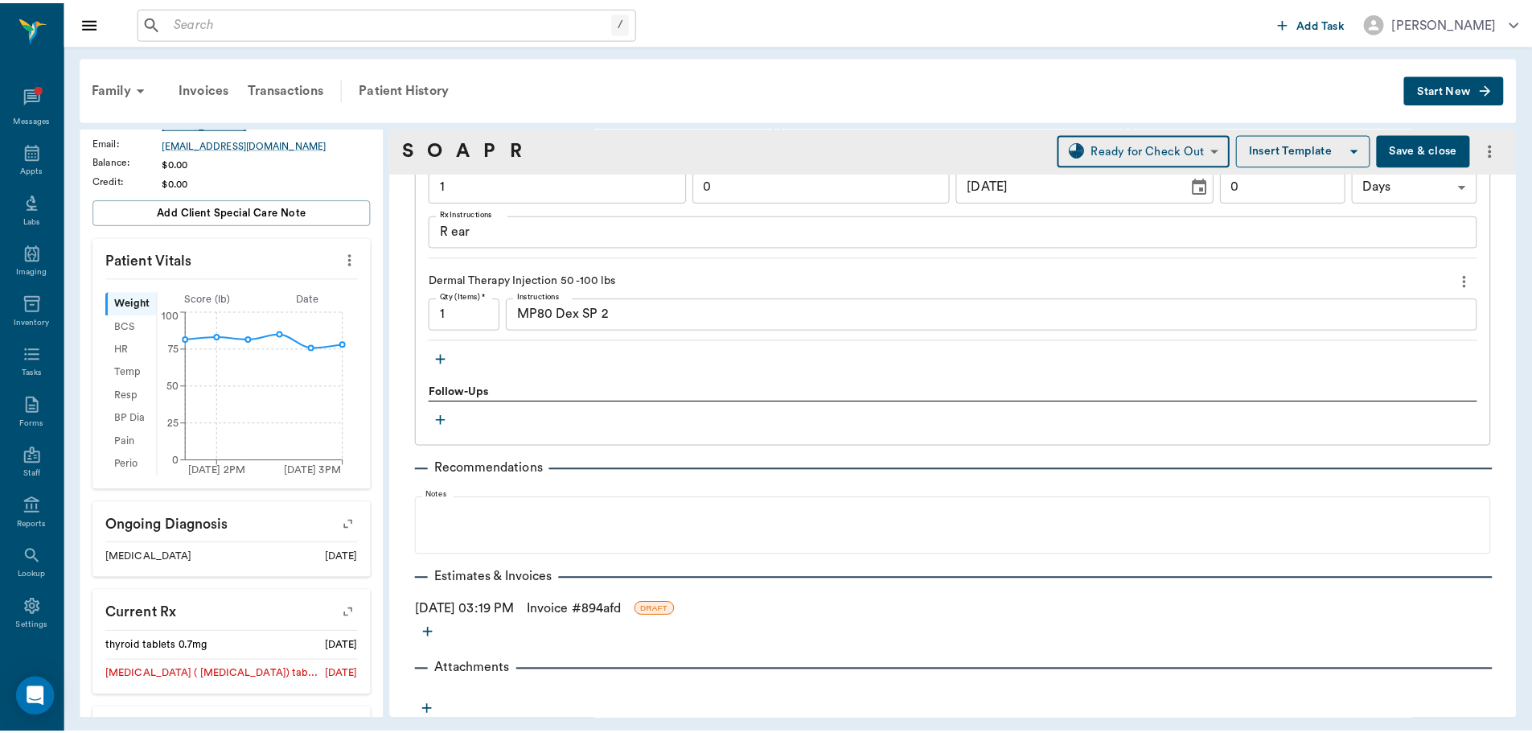
scroll to position [1382, 0]
click at [596, 606] on link "Invoice # 894afd" at bounding box center [578, 606] width 95 height 19
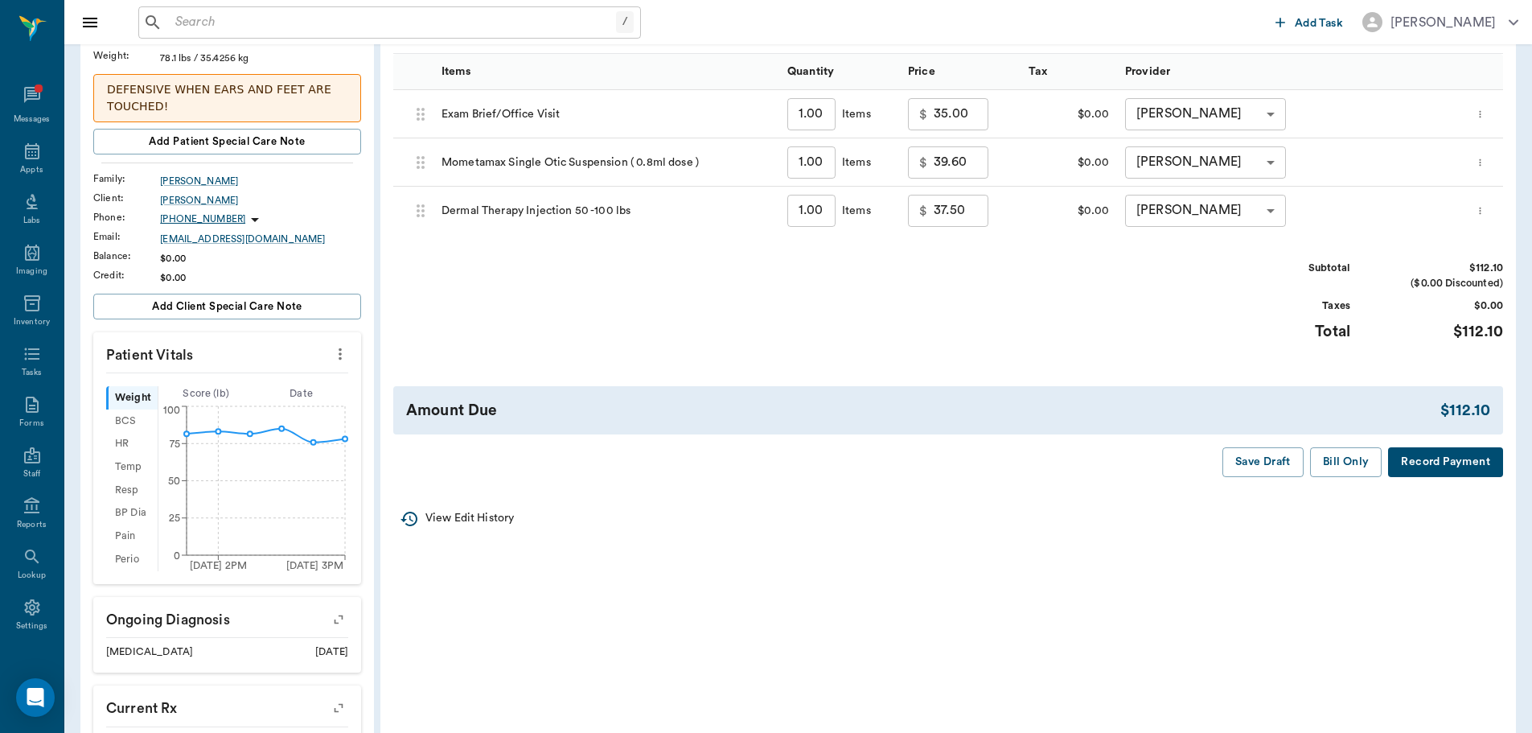
scroll to position [241, 0]
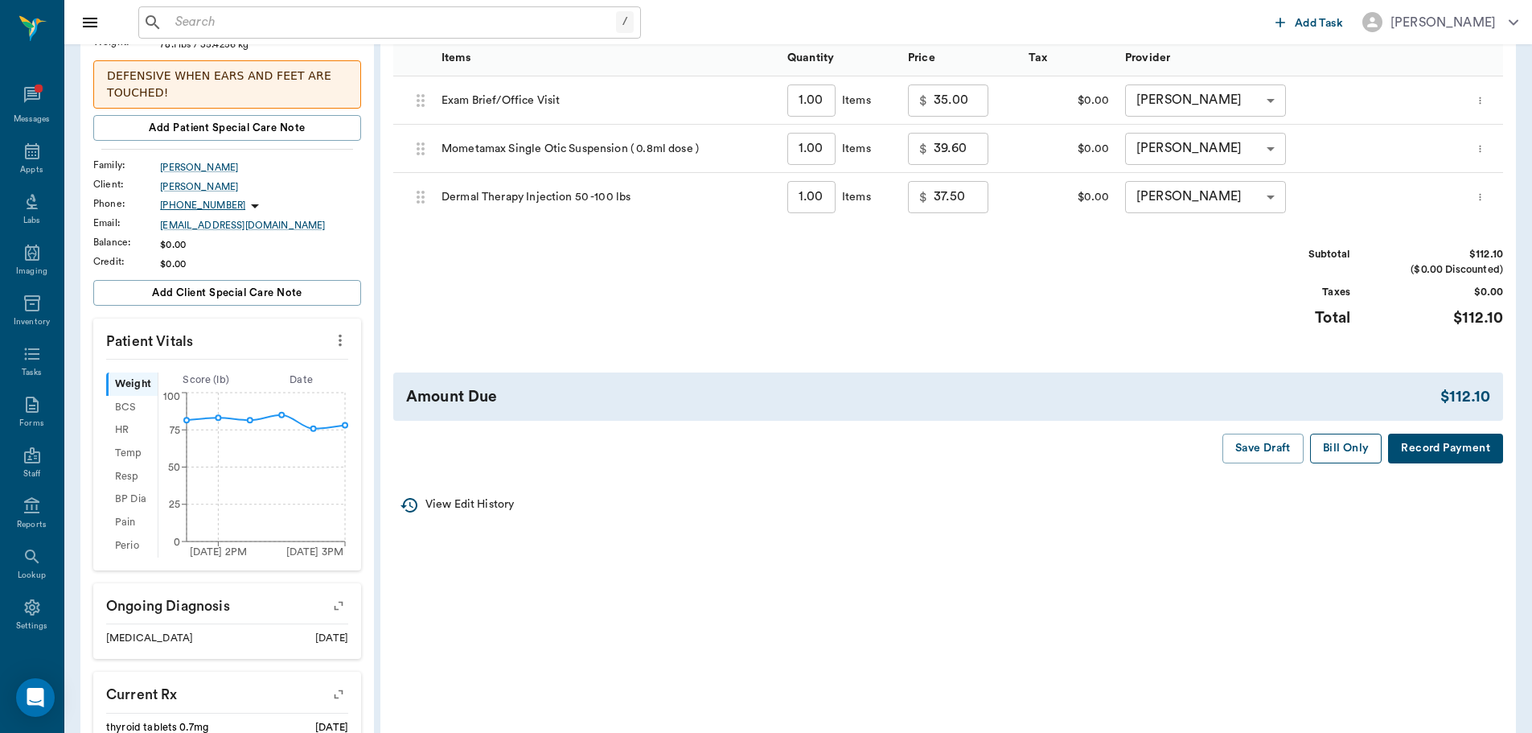
click at [1360, 450] on button "Bill Only" at bounding box center [1346, 449] width 72 height 30
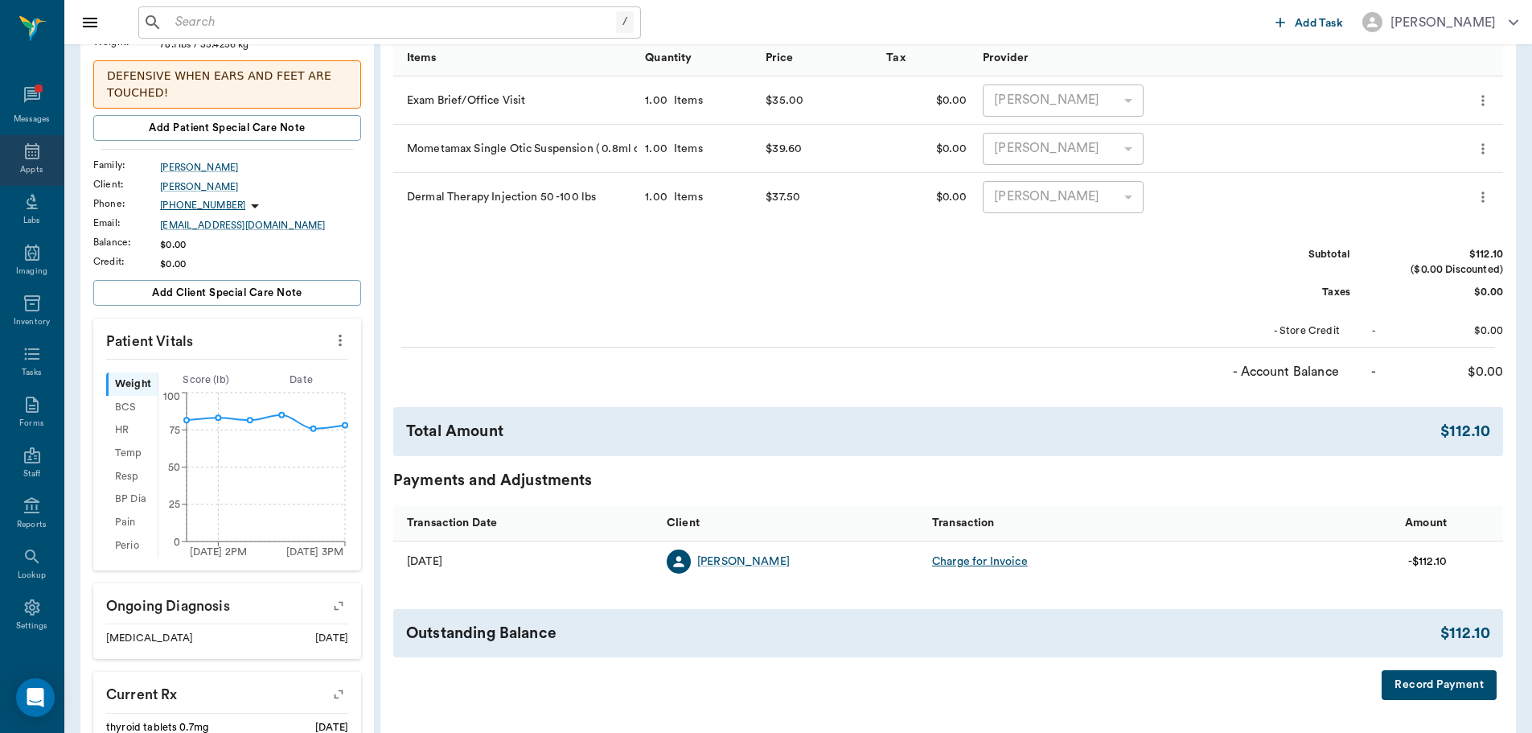
click at [24, 165] on div "Appts" at bounding box center [31, 170] width 23 height 12
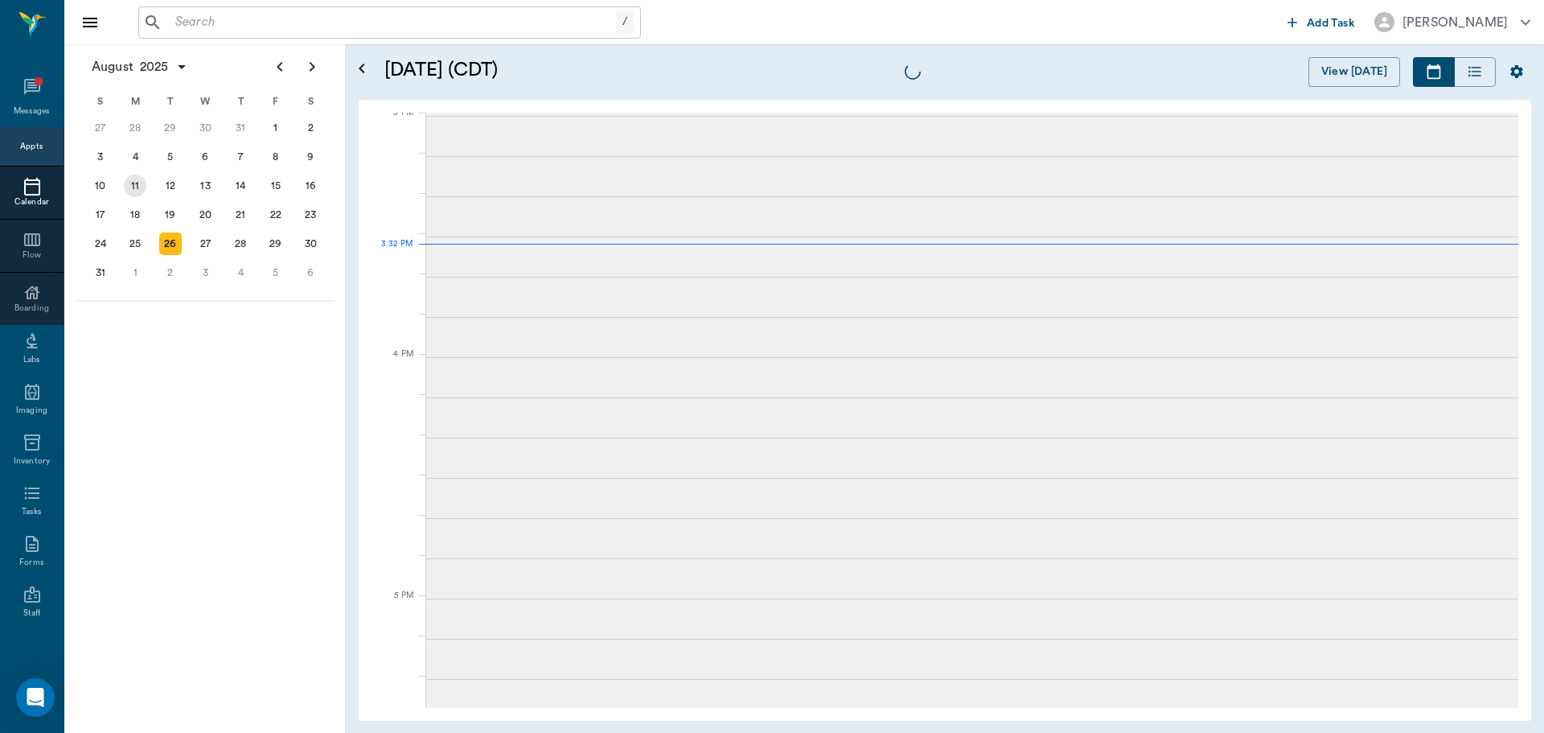
scroll to position [1693, 0]
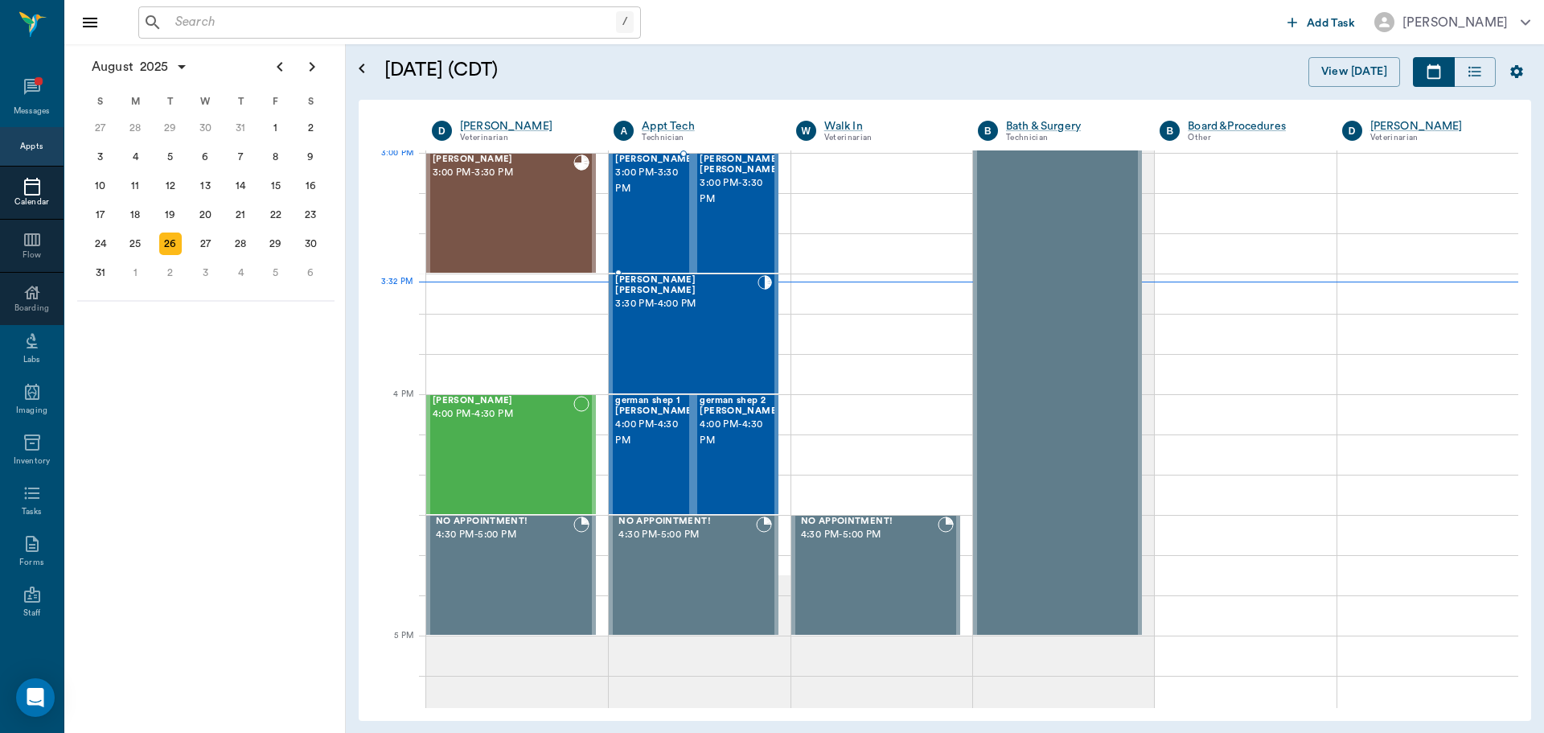
click at [646, 181] on span "3:00 PM - 3:30 PM" at bounding box center [655, 181] width 80 height 32
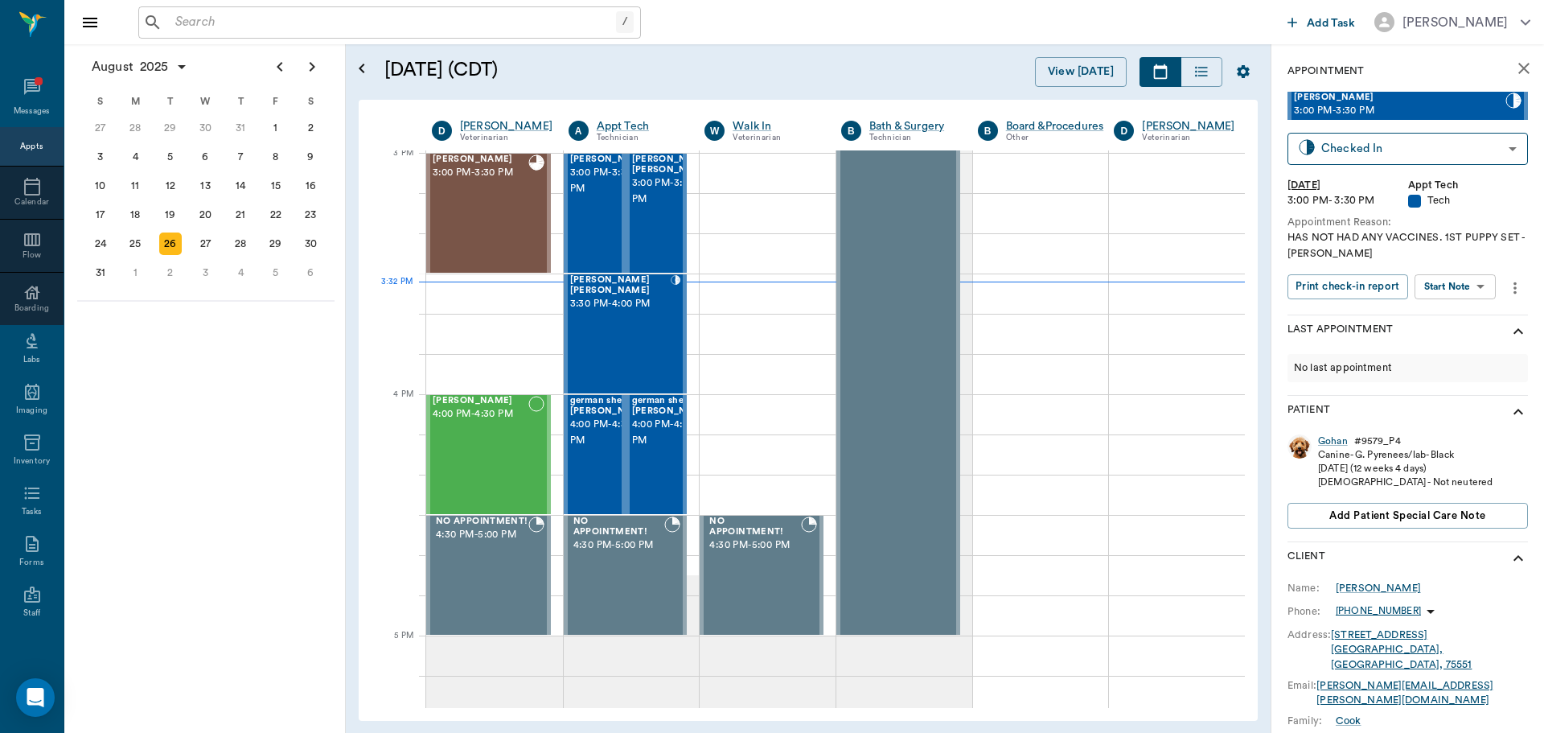
click at [1503, 294] on button "more" at bounding box center [1516, 287] width 26 height 27
click at [1489, 290] on div at bounding box center [772, 366] width 1544 height 733
click at [1469, 286] on body "/ ​ Add Task [PERSON_NAME] Nectar Messages Appts Calendar Flow Boarding Labs Im…" at bounding box center [772, 366] width 1544 height 733
click at [1470, 312] on li "Start SOAP" at bounding box center [1456, 319] width 112 height 27
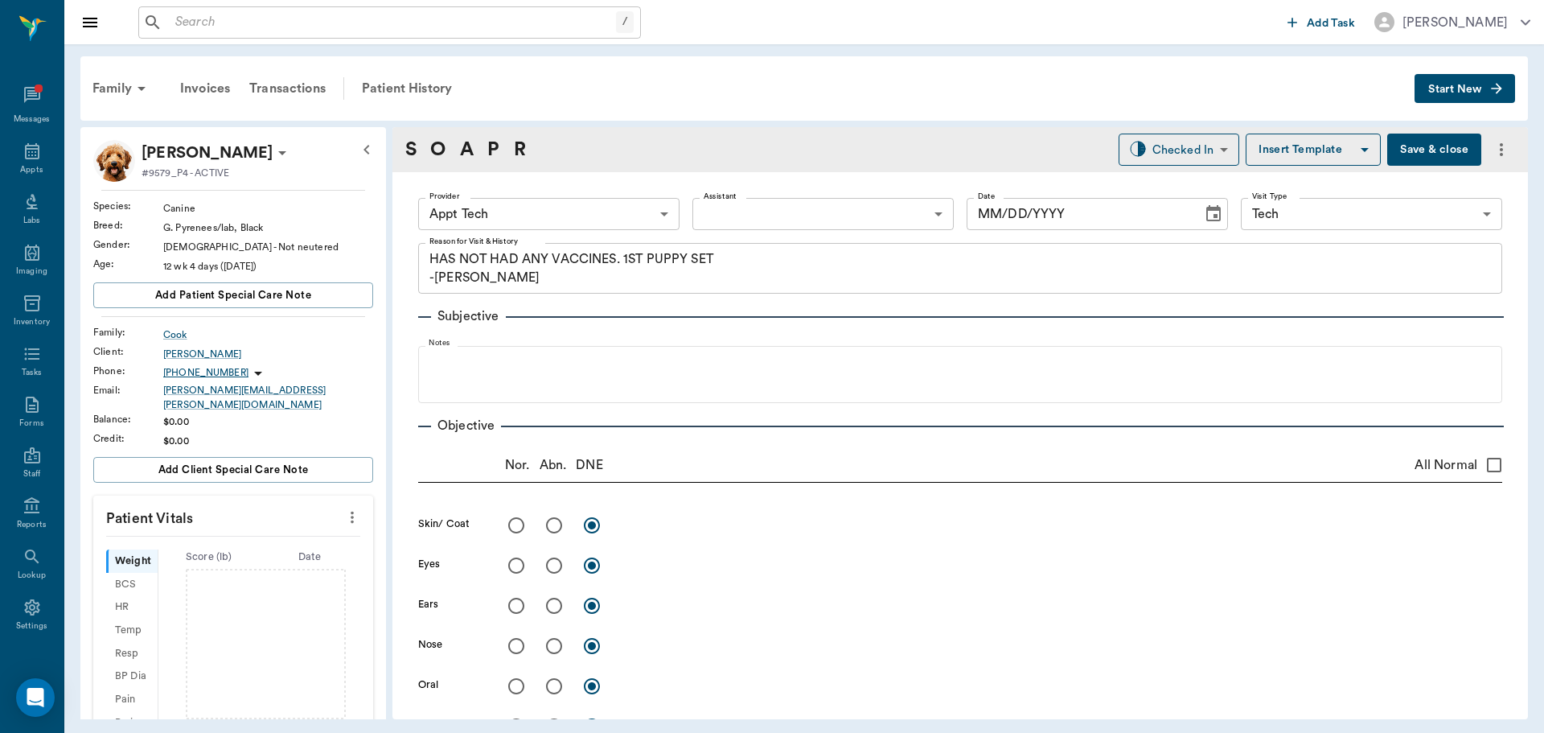
type input "63ec2f075fda476ae8351a4c"
type input "65d2be4f46e3a538d89b8c1a"
type textarea "HAS NOT HAD ANY VACCINES. 1ST PUPPY SET -[PERSON_NAME]"
type input "[DATE]"
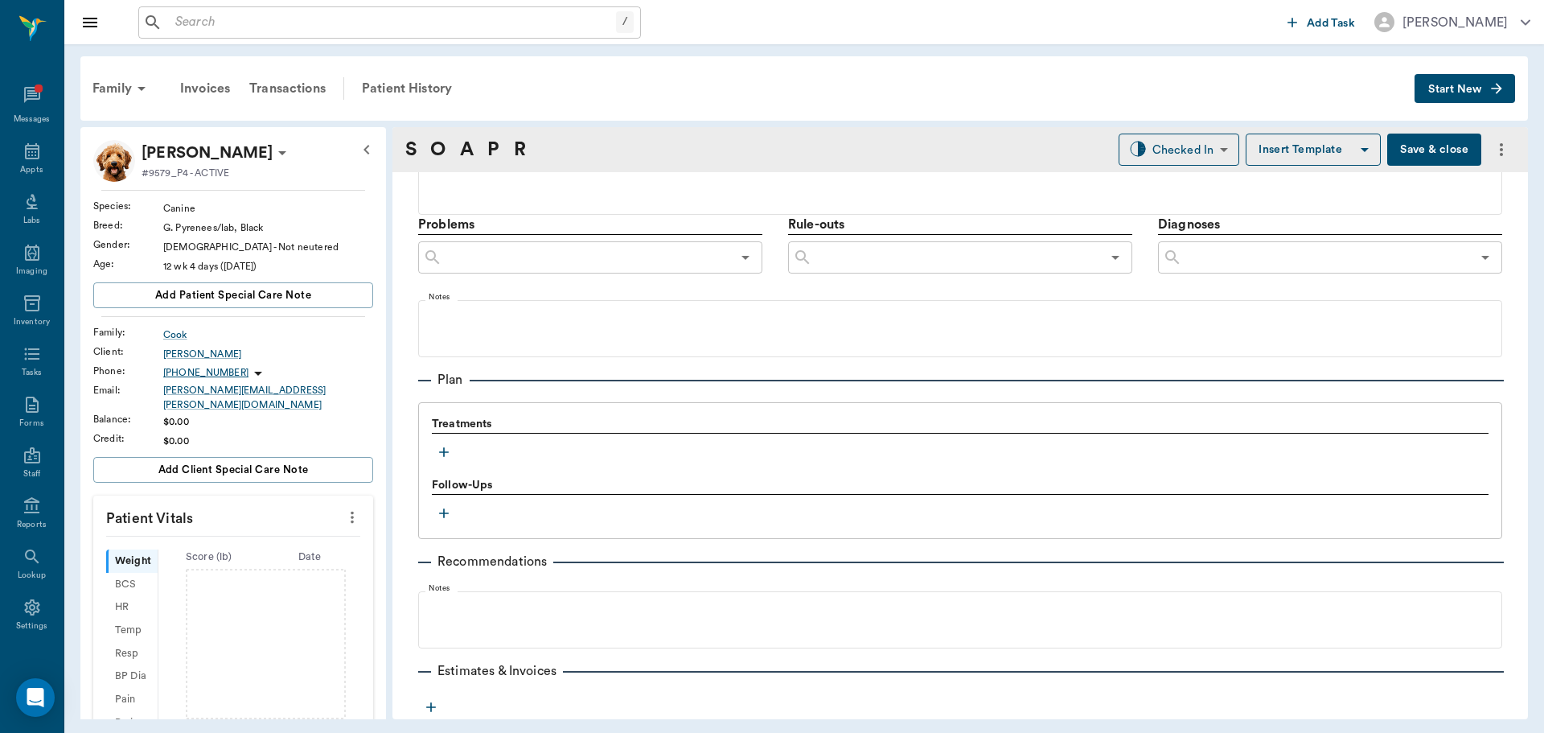
scroll to position [885, 0]
click at [442, 445] on icon "button" at bounding box center [444, 448] width 16 height 16
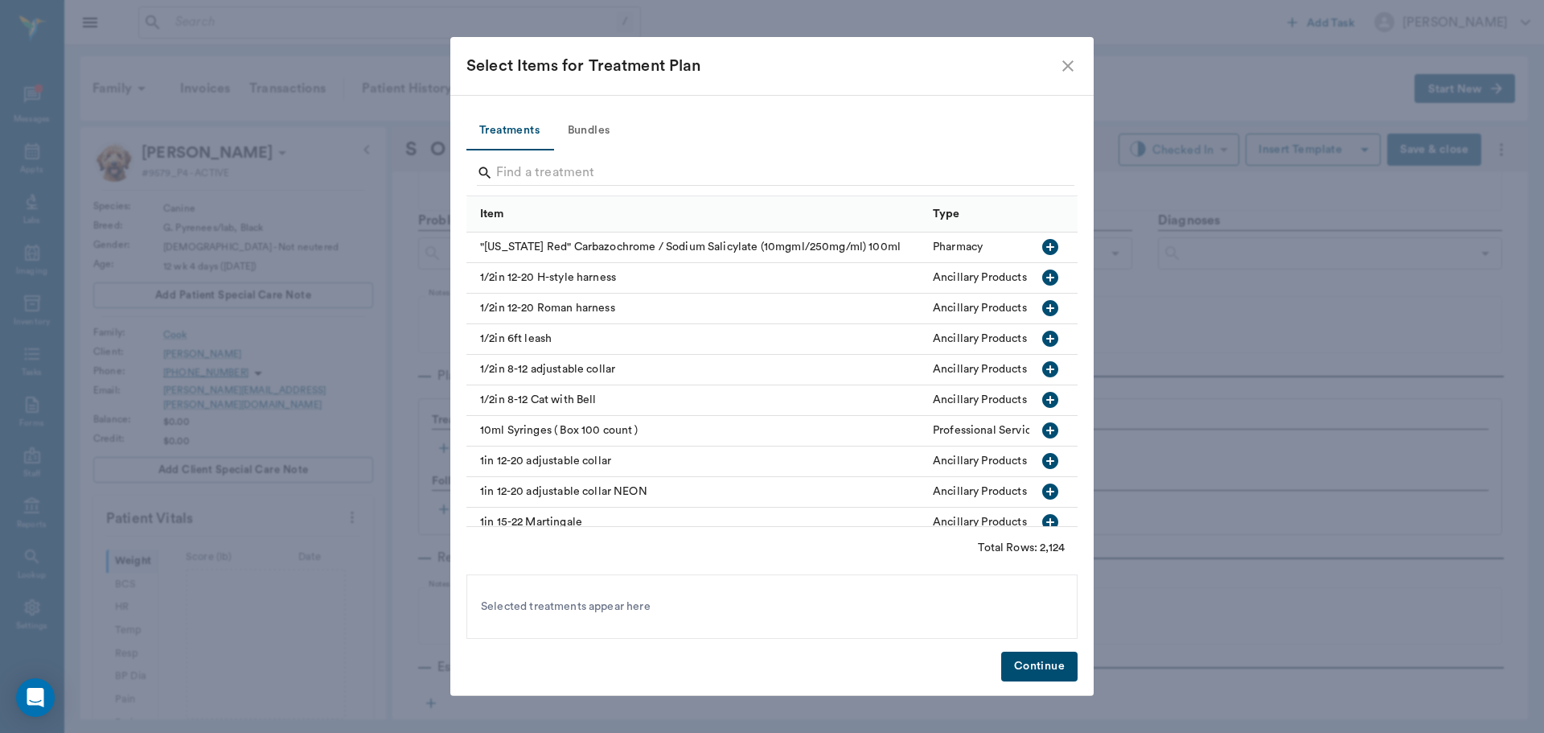
click at [578, 146] on button "Bundles" at bounding box center [589, 131] width 72 height 39
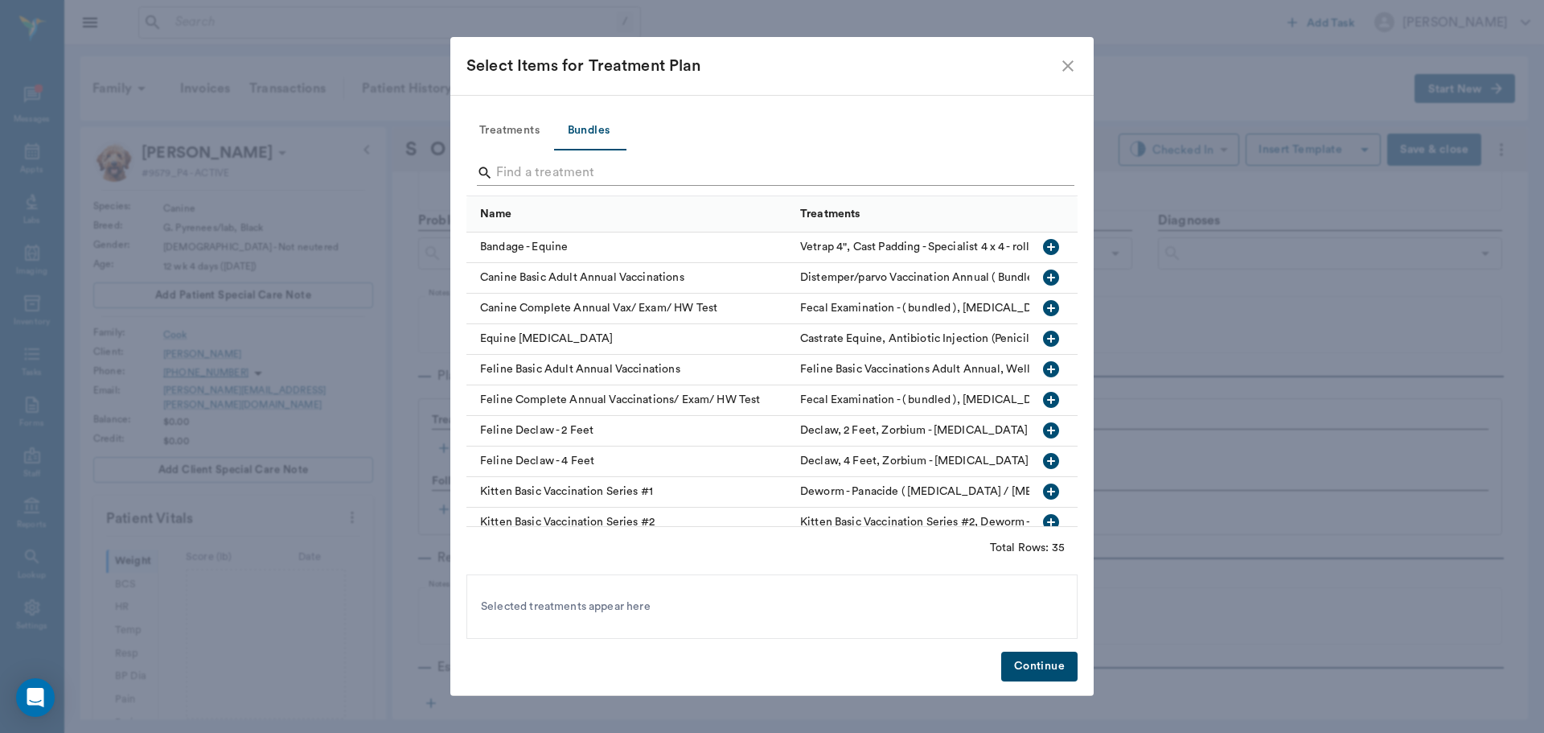
click at [611, 170] on input "Search" at bounding box center [773, 173] width 554 height 26
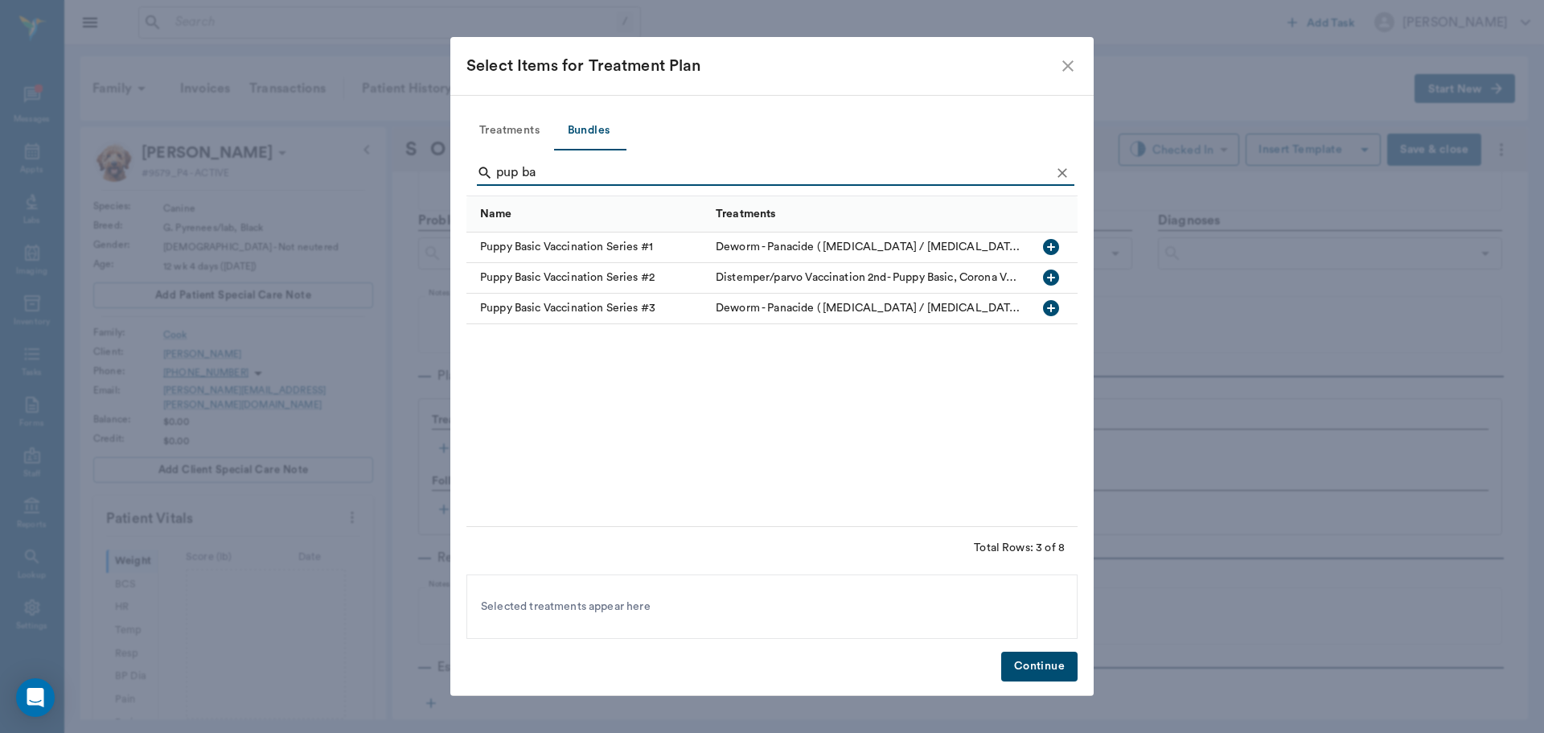
type input "pup ba"
click at [1057, 245] on icon "button" at bounding box center [1051, 247] width 16 height 16
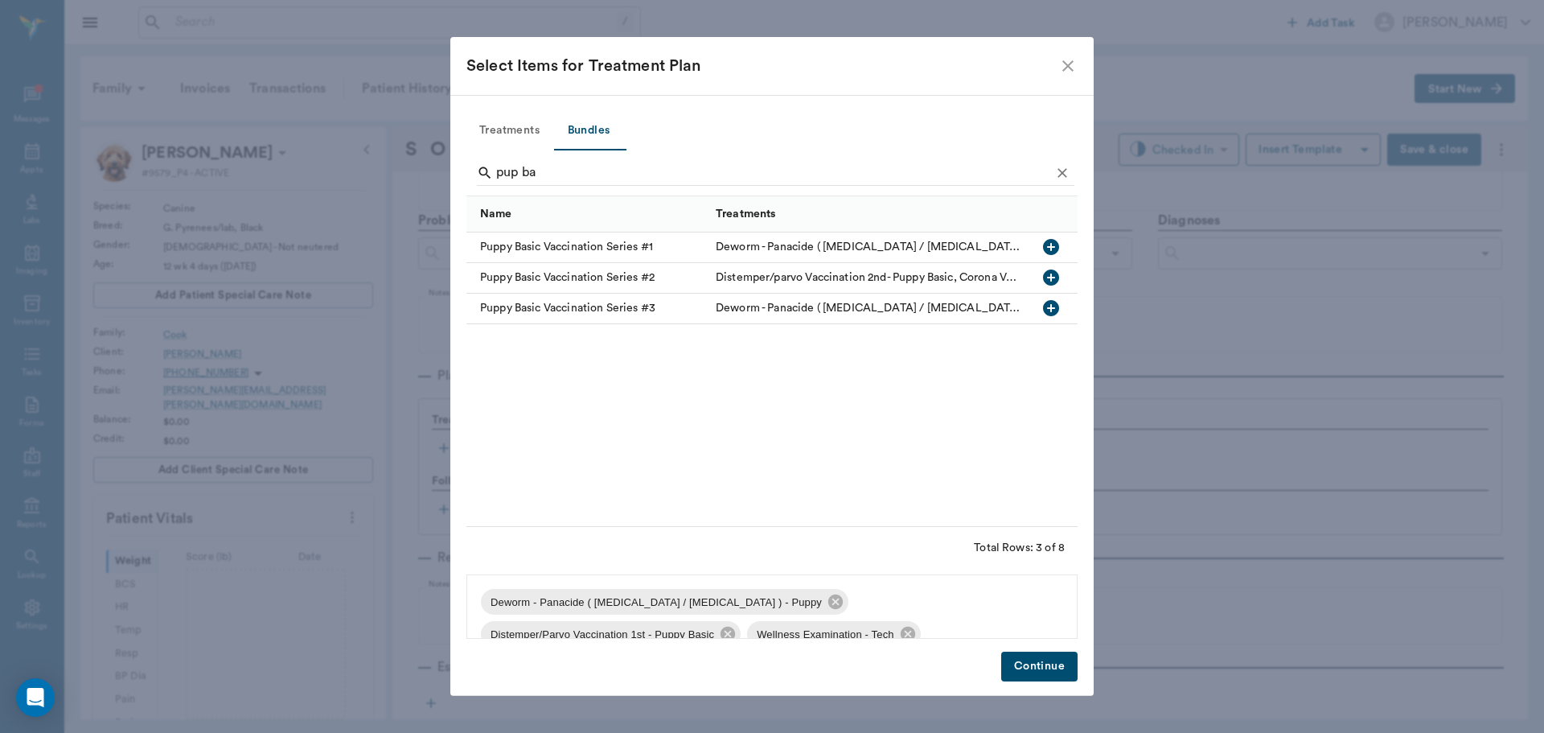
click at [1027, 669] on button "Continue" at bounding box center [1039, 667] width 76 height 30
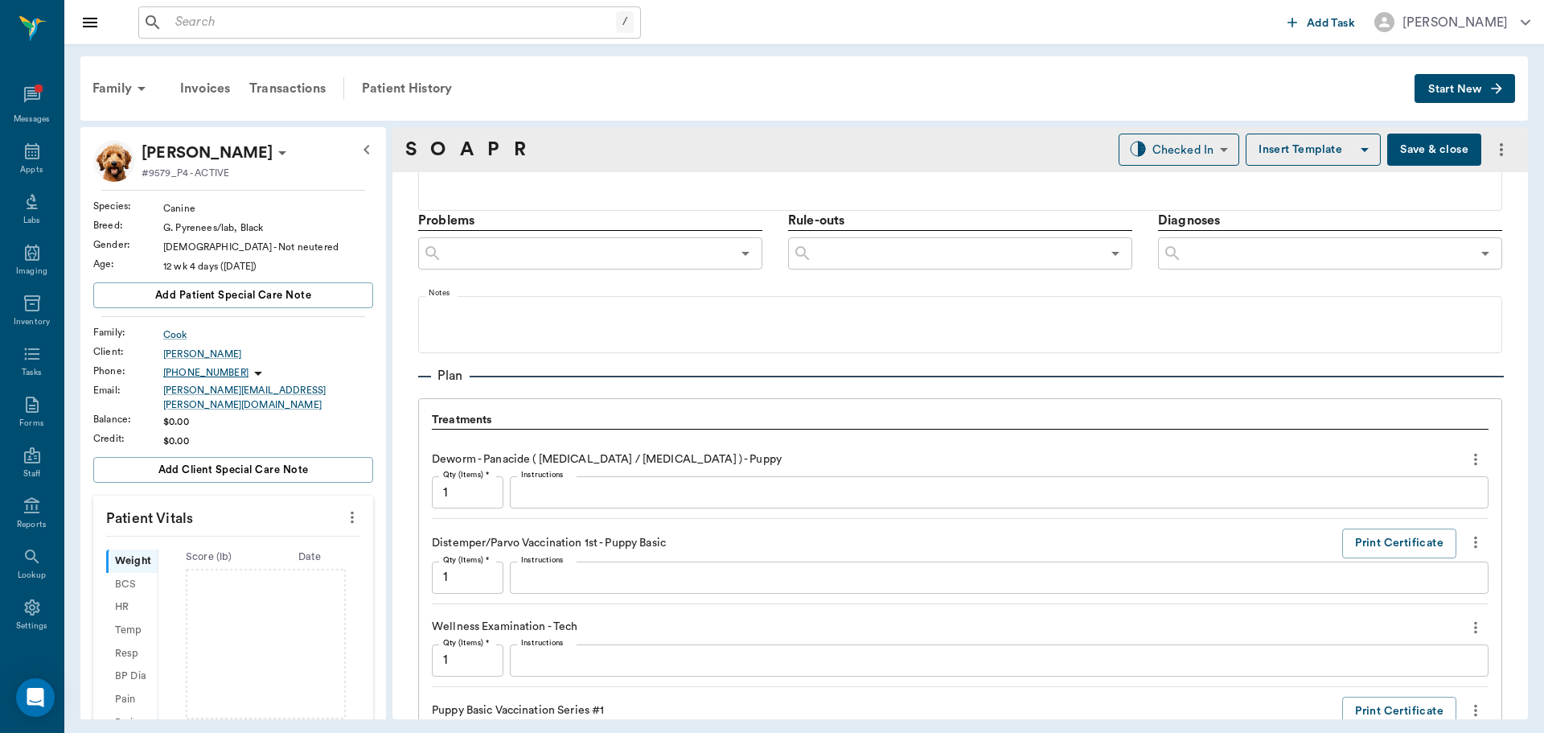
click at [343, 508] on icon "more" at bounding box center [352, 517] width 18 height 19
click at [282, 541] on span "Enter Vitals" at bounding box center [272, 535] width 135 height 17
click at [248, 560] on input "text" at bounding box center [232, 565] width 140 height 32
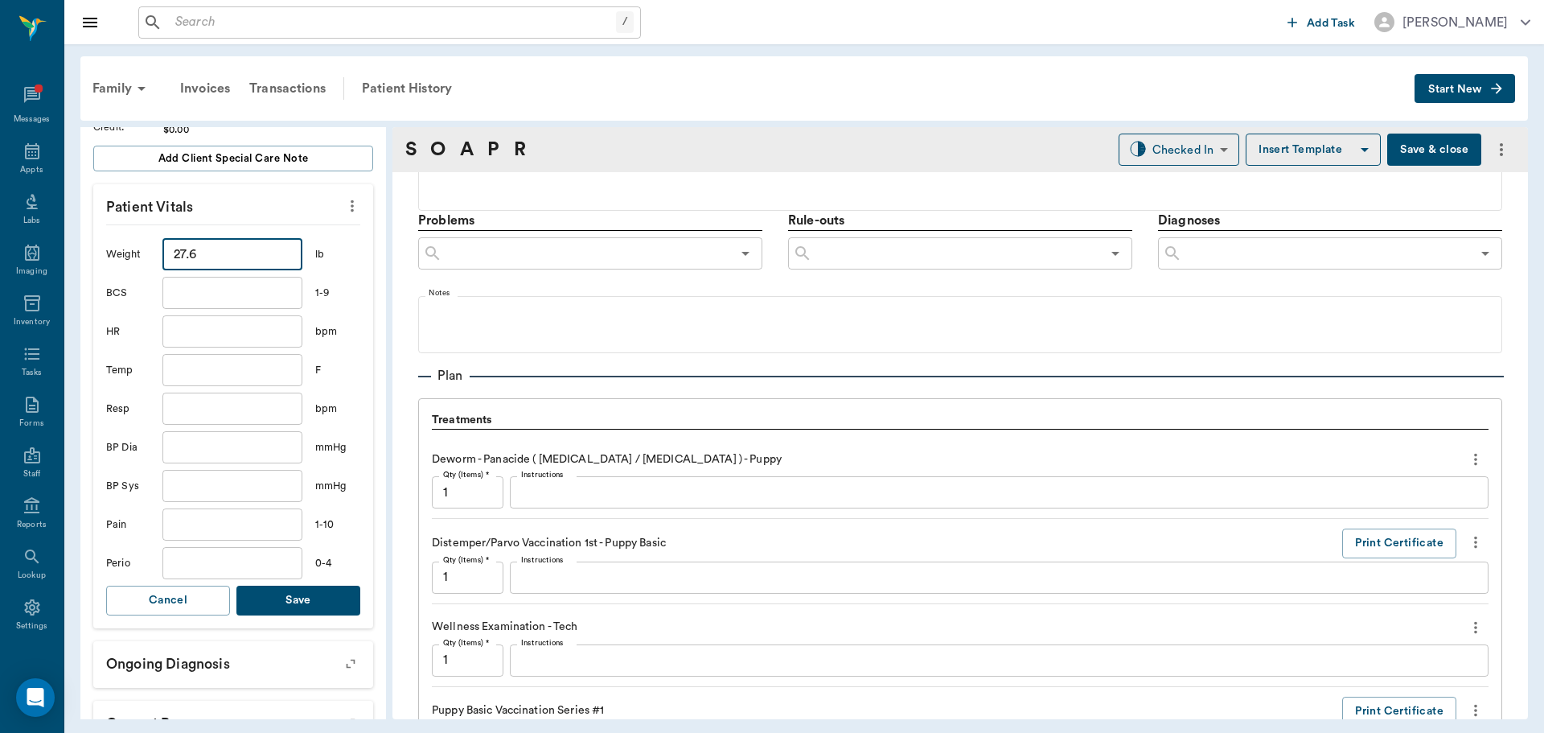
scroll to position [322, 0]
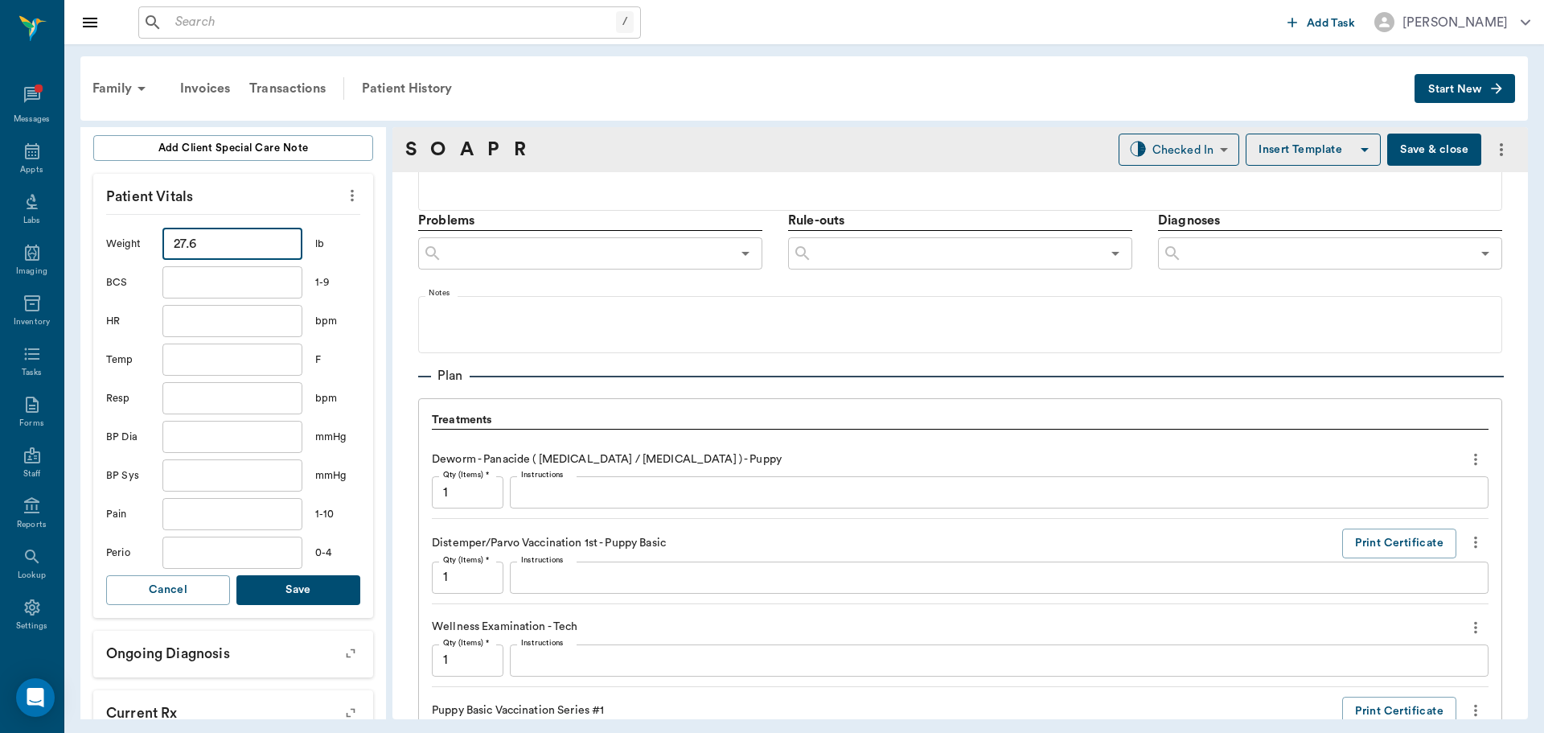
type input "27.6"
click at [298, 595] on div "Weight 27.6 ​ lb BCS ​ 1-9 HR ​ bpm Temp ​ F Resp ​ bpm BP Dia ​ mmHg BP Sys ​ …" at bounding box center [233, 416] width 254 height 404
click at [298, 587] on button "Save" at bounding box center [298, 590] width 124 height 30
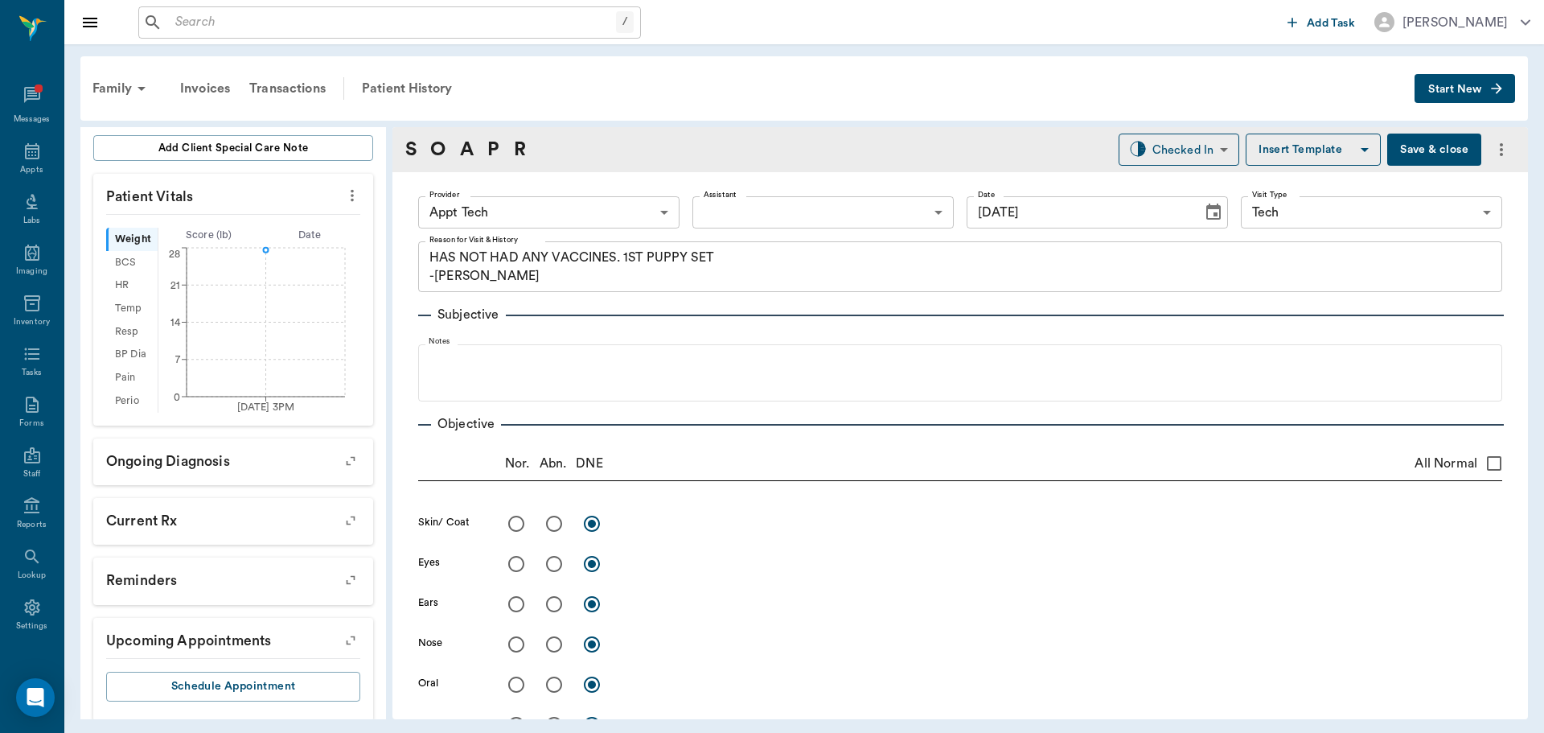
scroll to position [0, 0]
click at [585, 219] on body "/ ​ Add Task [PERSON_NAME] Nectar Messages Appts Labs Imaging Inventory Tasks F…" at bounding box center [772, 366] width 1544 height 733
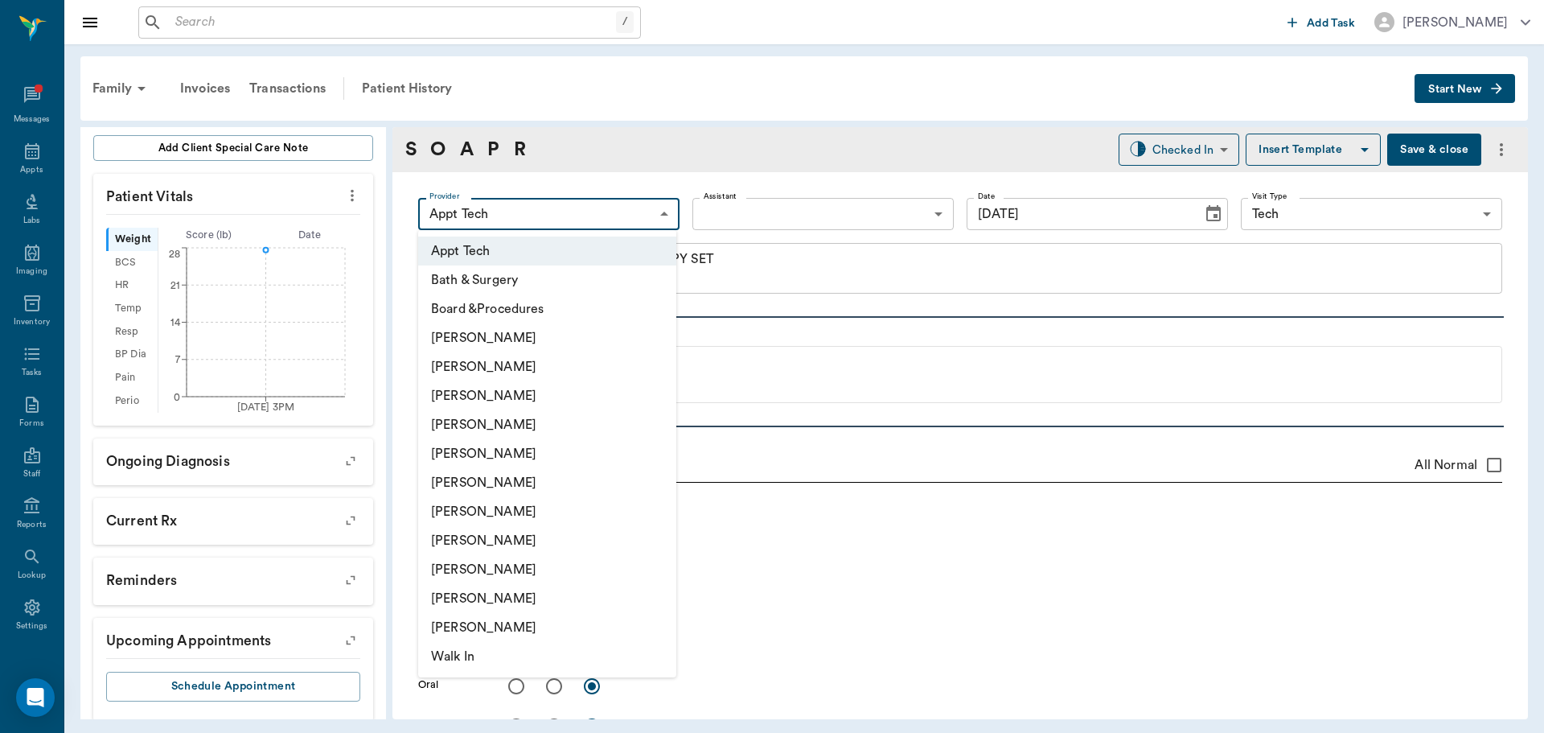
click at [512, 369] on li "[PERSON_NAME]" at bounding box center [547, 366] width 258 height 29
type input "642ef10e332a41444de2bad1"
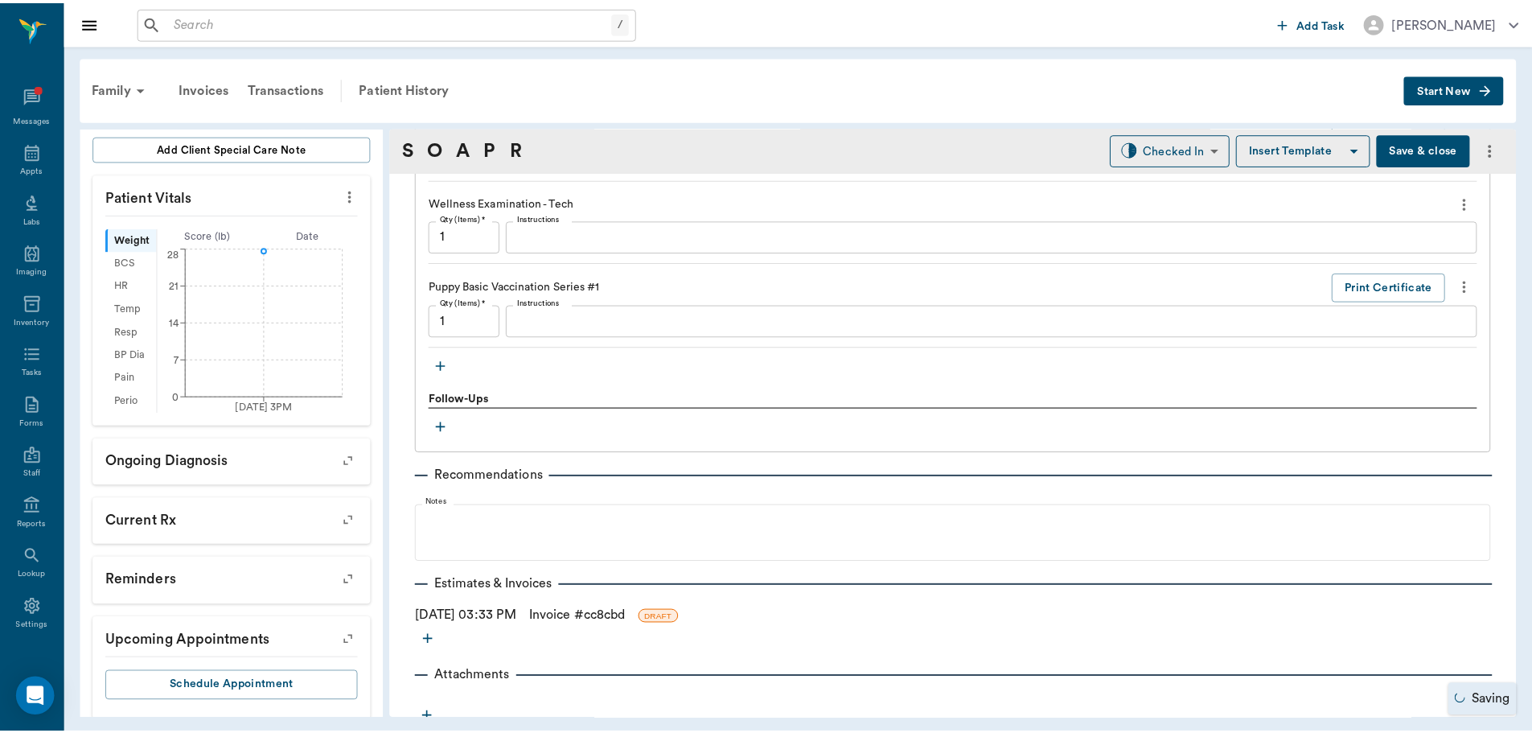
scroll to position [1319, 0]
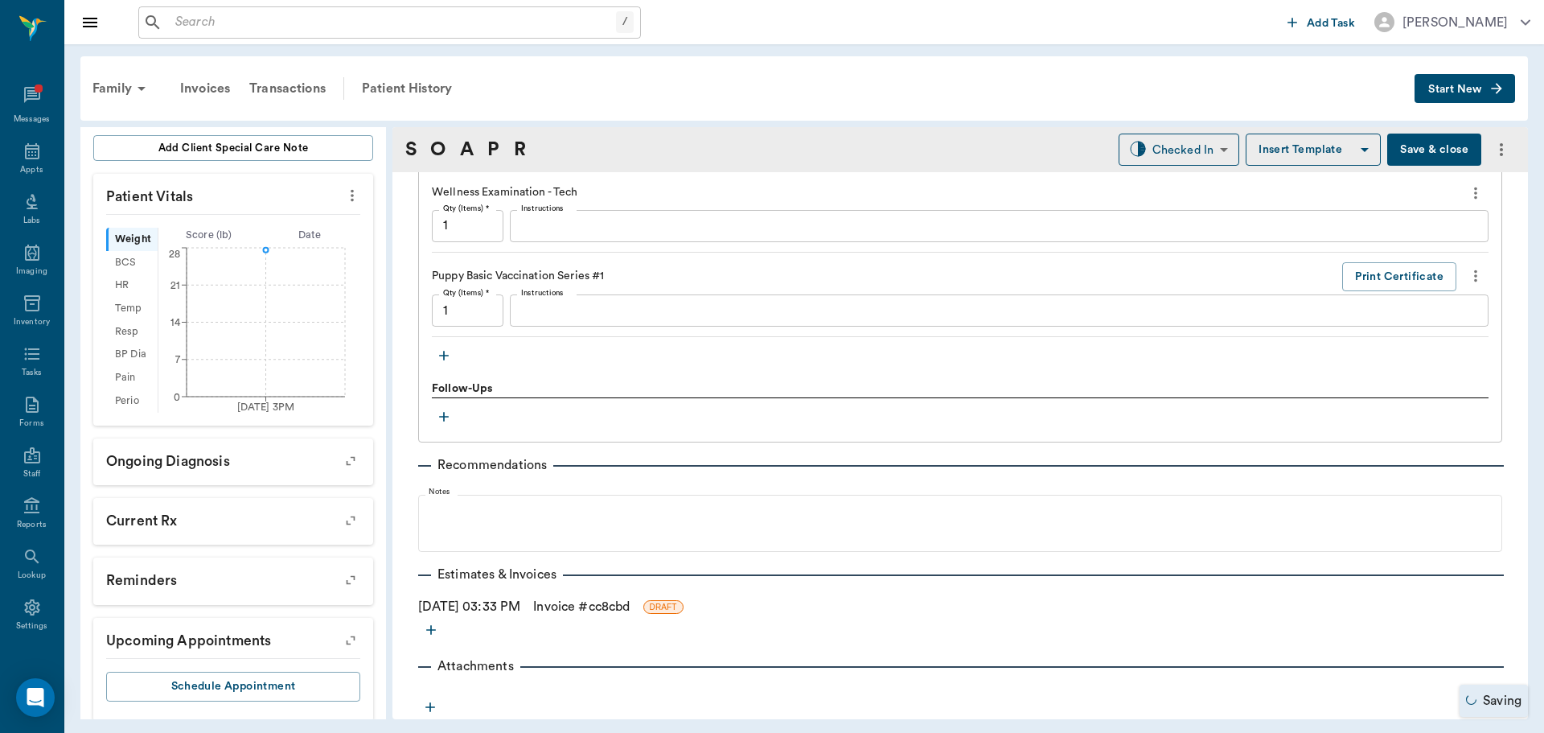
click at [598, 601] on link "Invoice # cc8cbd" at bounding box center [581, 606] width 97 height 19
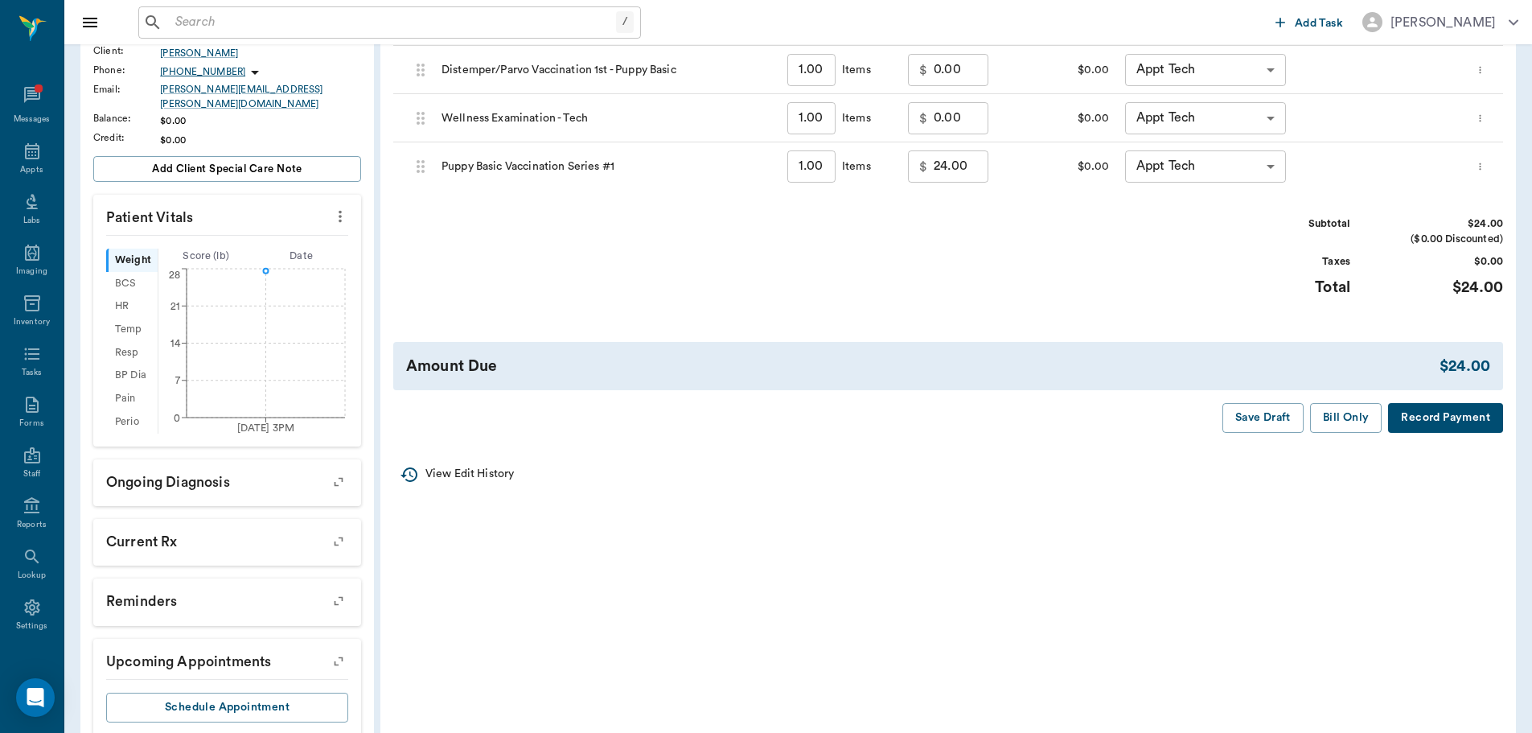
scroll to position [322, 0]
click at [1350, 410] on button "Bill Only" at bounding box center [1346, 416] width 72 height 30
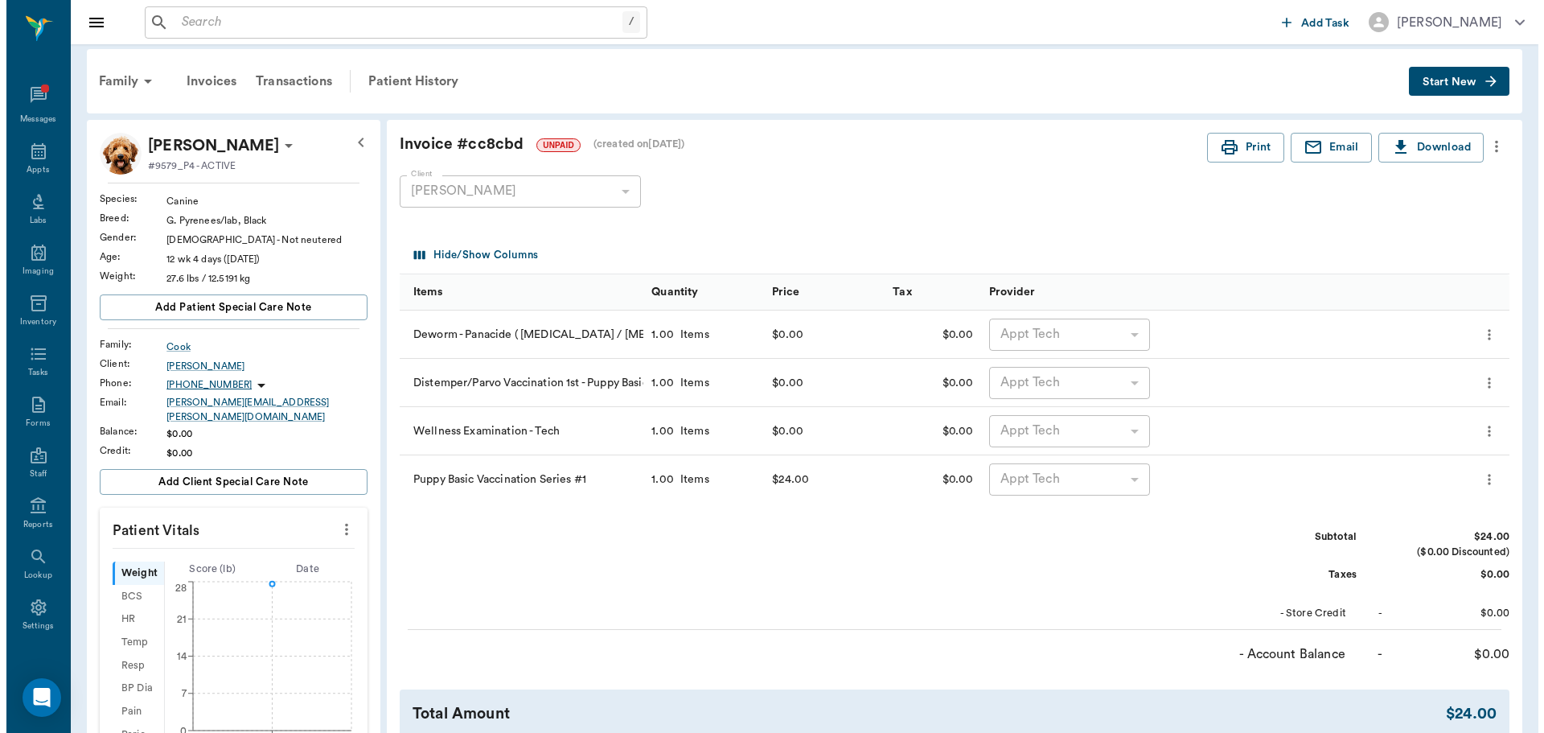
scroll to position [0, 0]
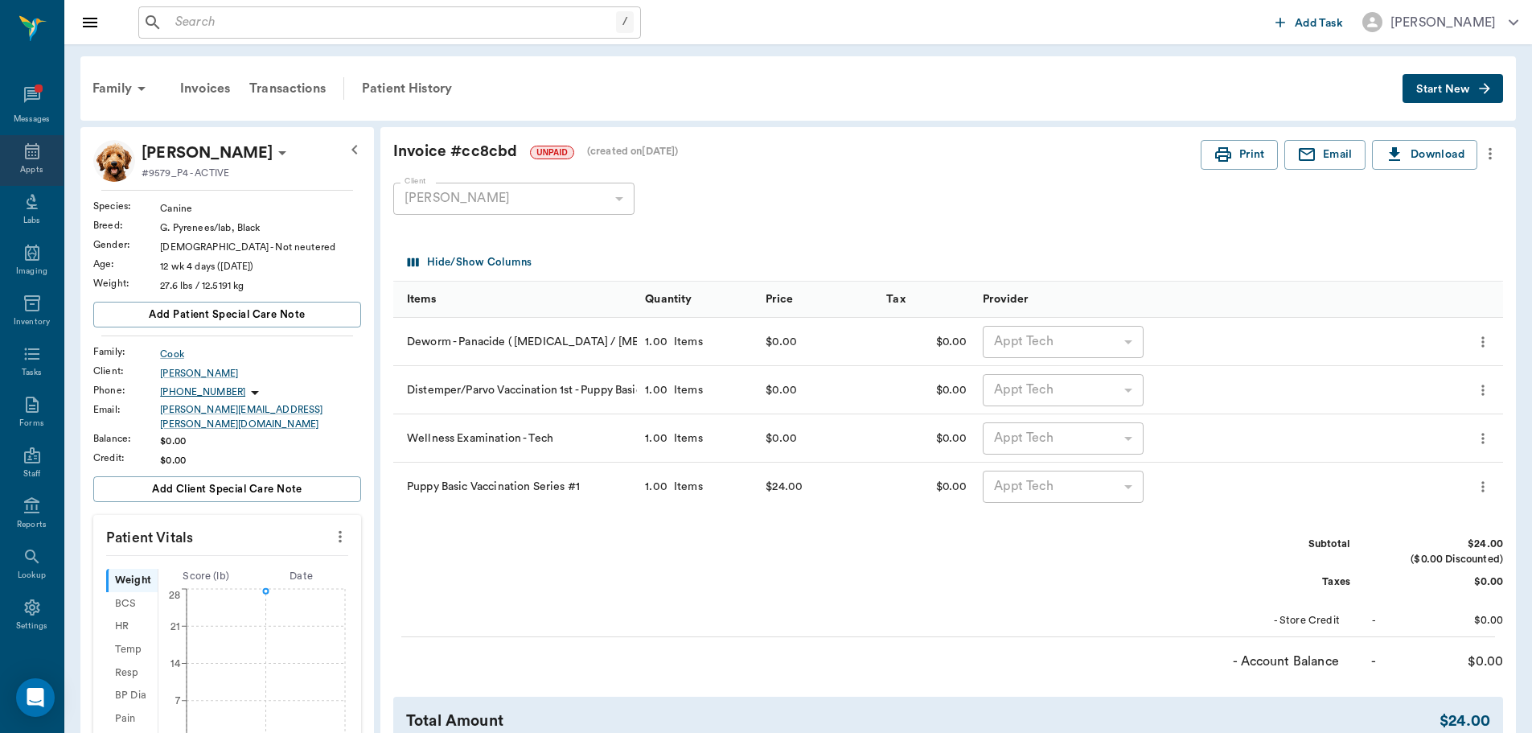
click at [13, 150] on div "Appts" at bounding box center [32, 160] width 64 height 51
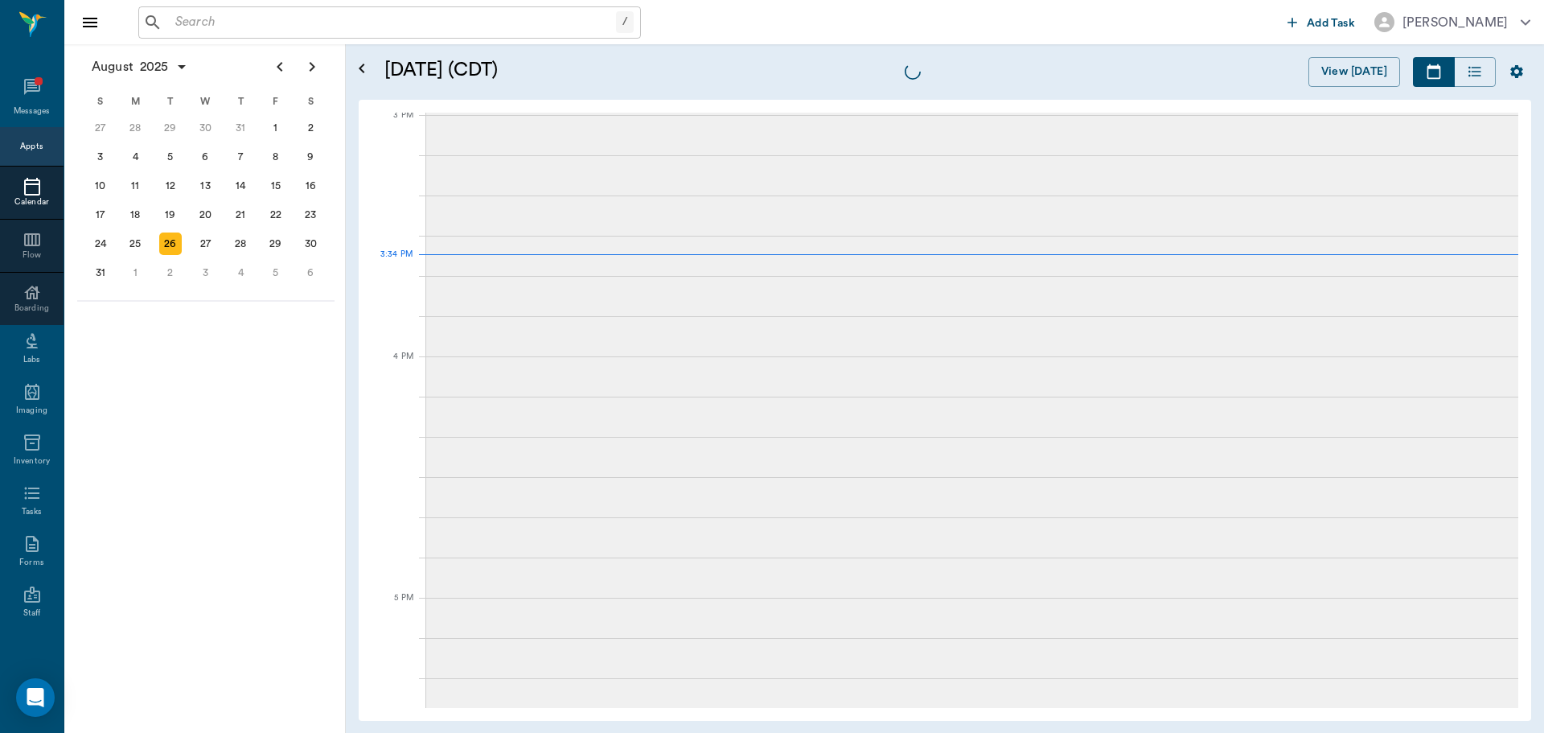
scroll to position [1690, 0]
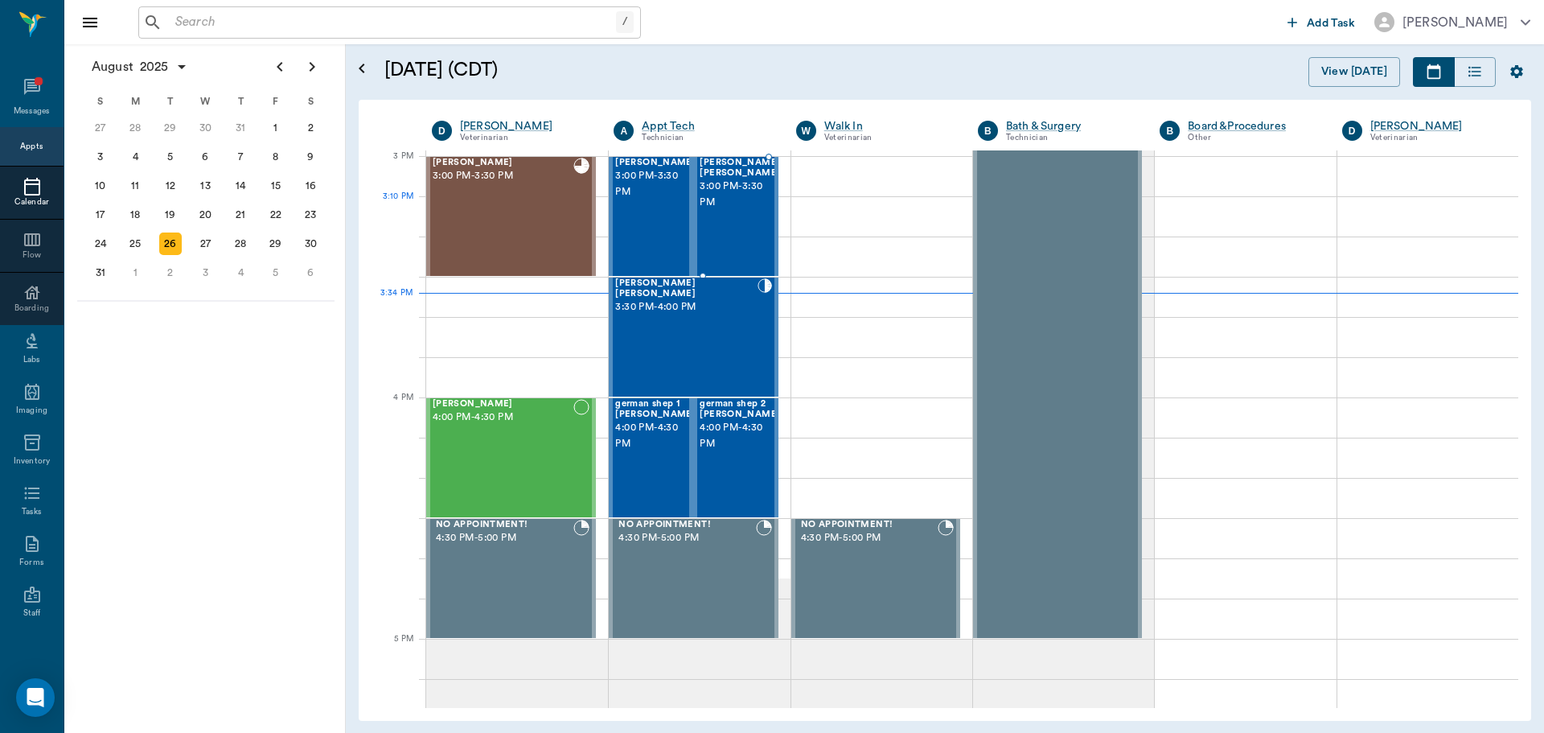
click at [734, 207] on div "Xanos Cook 3:00 PM - 3:30 PM" at bounding box center [740, 216] width 80 height 117
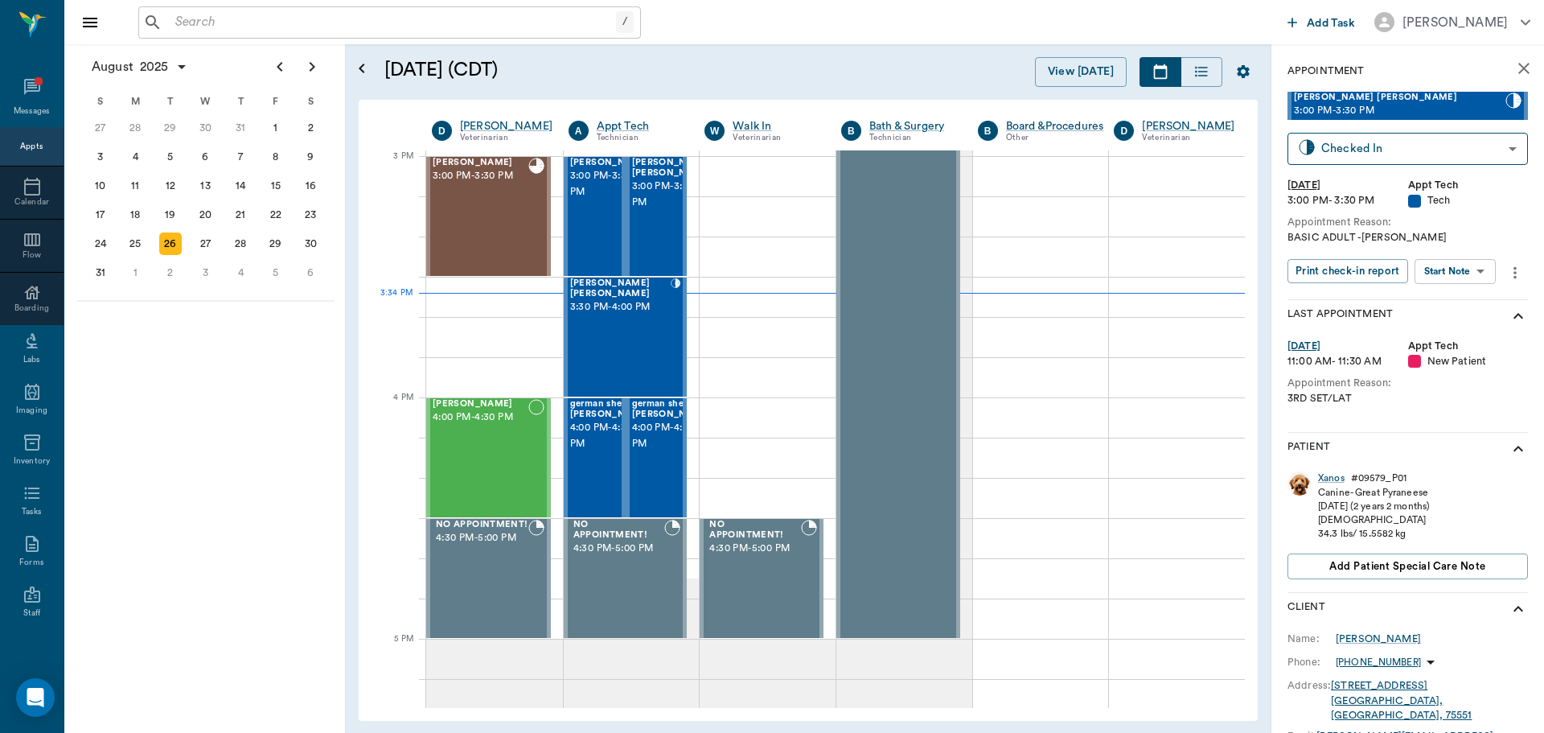
click at [1475, 265] on body "/ ​ Add Task [PERSON_NAME] Nectar Messages Appts Calendar Flow Boarding Labs Im…" at bounding box center [772, 366] width 1544 height 733
click at [1471, 302] on li "Start SOAP" at bounding box center [1456, 303] width 112 height 27
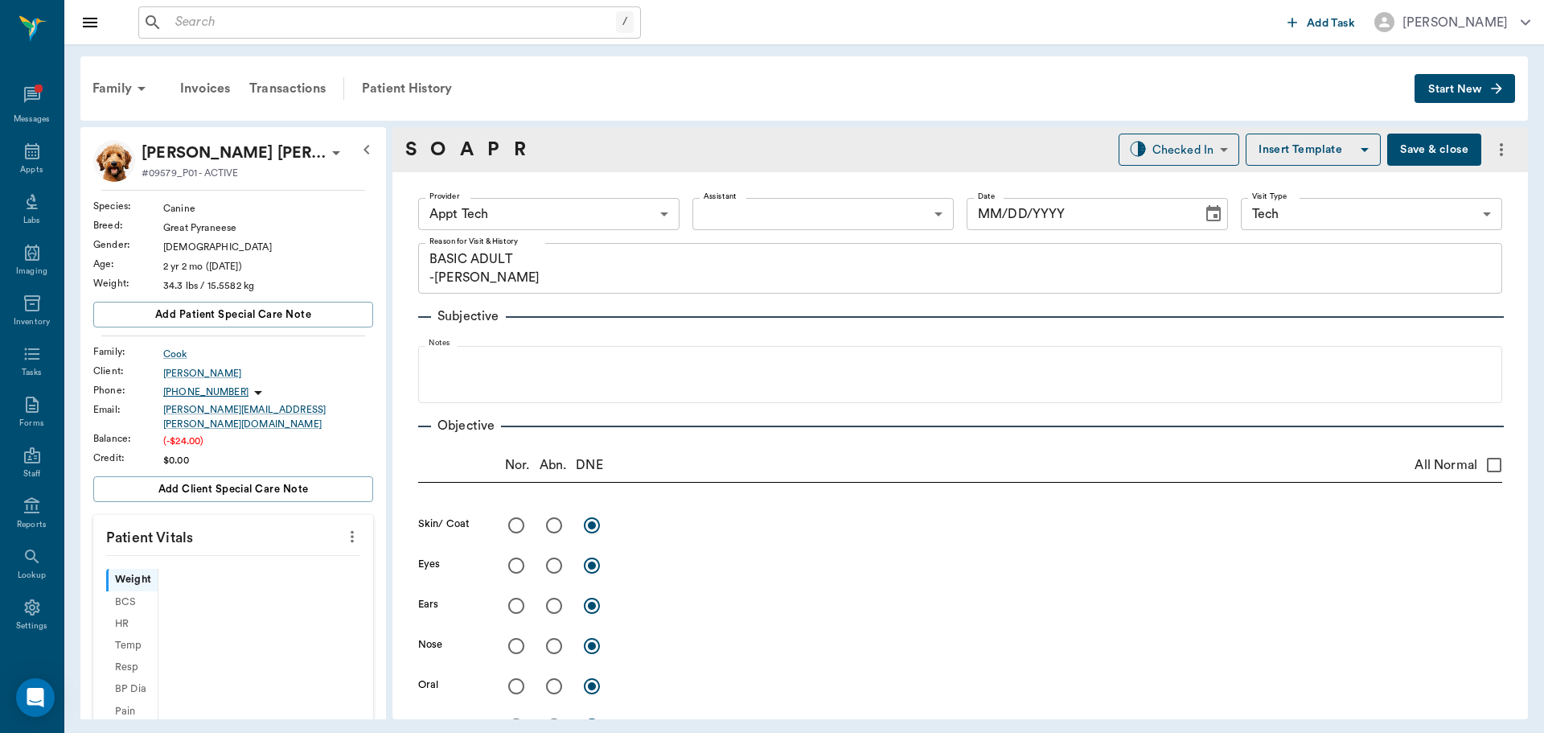
type input "63ec2f075fda476ae8351a4c"
type input "65d2be4f46e3a538d89b8c1a"
type textarea "BASIC ADULT -[PERSON_NAME]"
type input "[DATE]"
click at [616, 204] on body "/ ​ Add Task [PERSON_NAME] Nectar Messages Appts Labs Imaging Inventory Tasks F…" at bounding box center [772, 366] width 1544 height 733
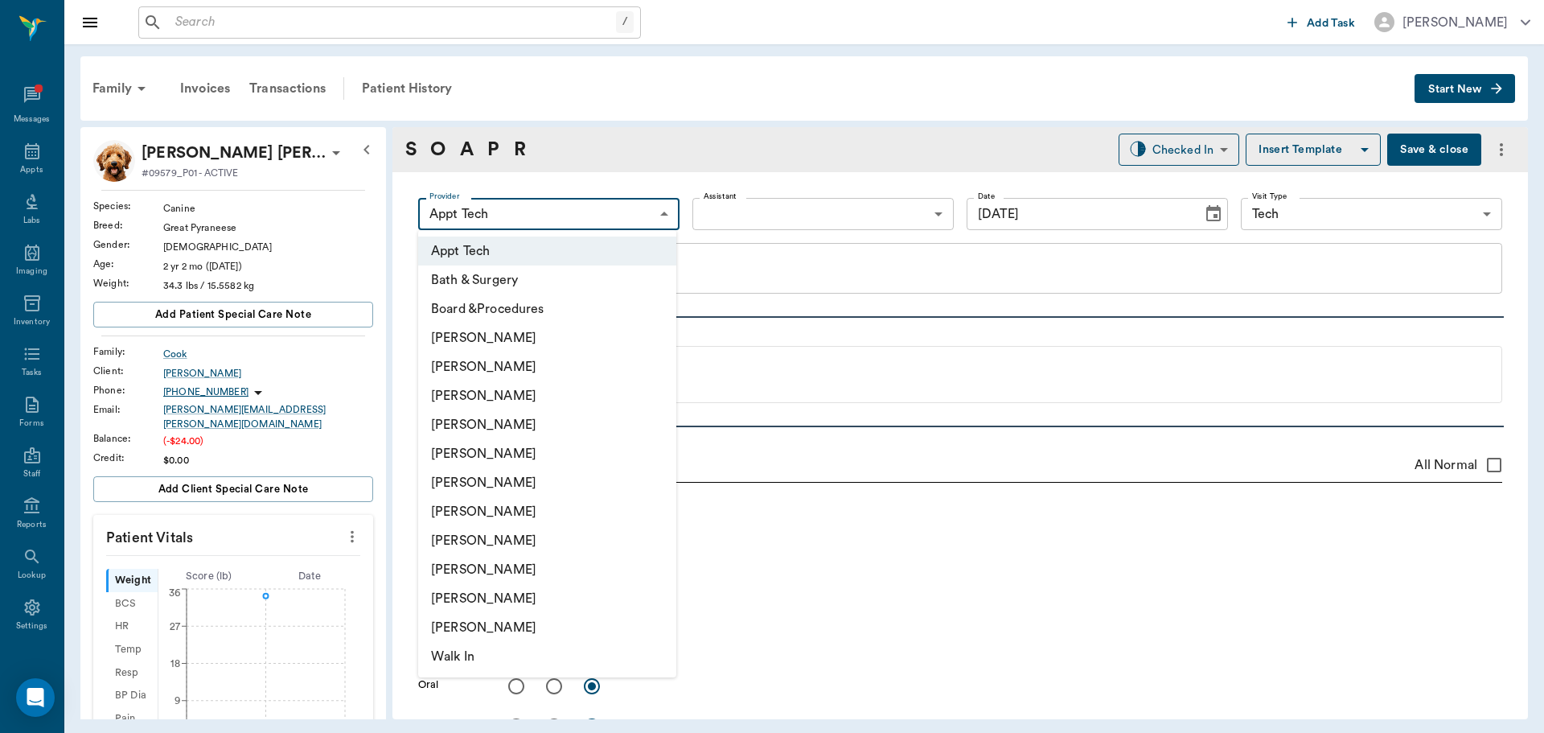
click at [533, 369] on li "[PERSON_NAME]" at bounding box center [547, 366] width 258 height 29
type input "642ef10e332a41444de2bad1"
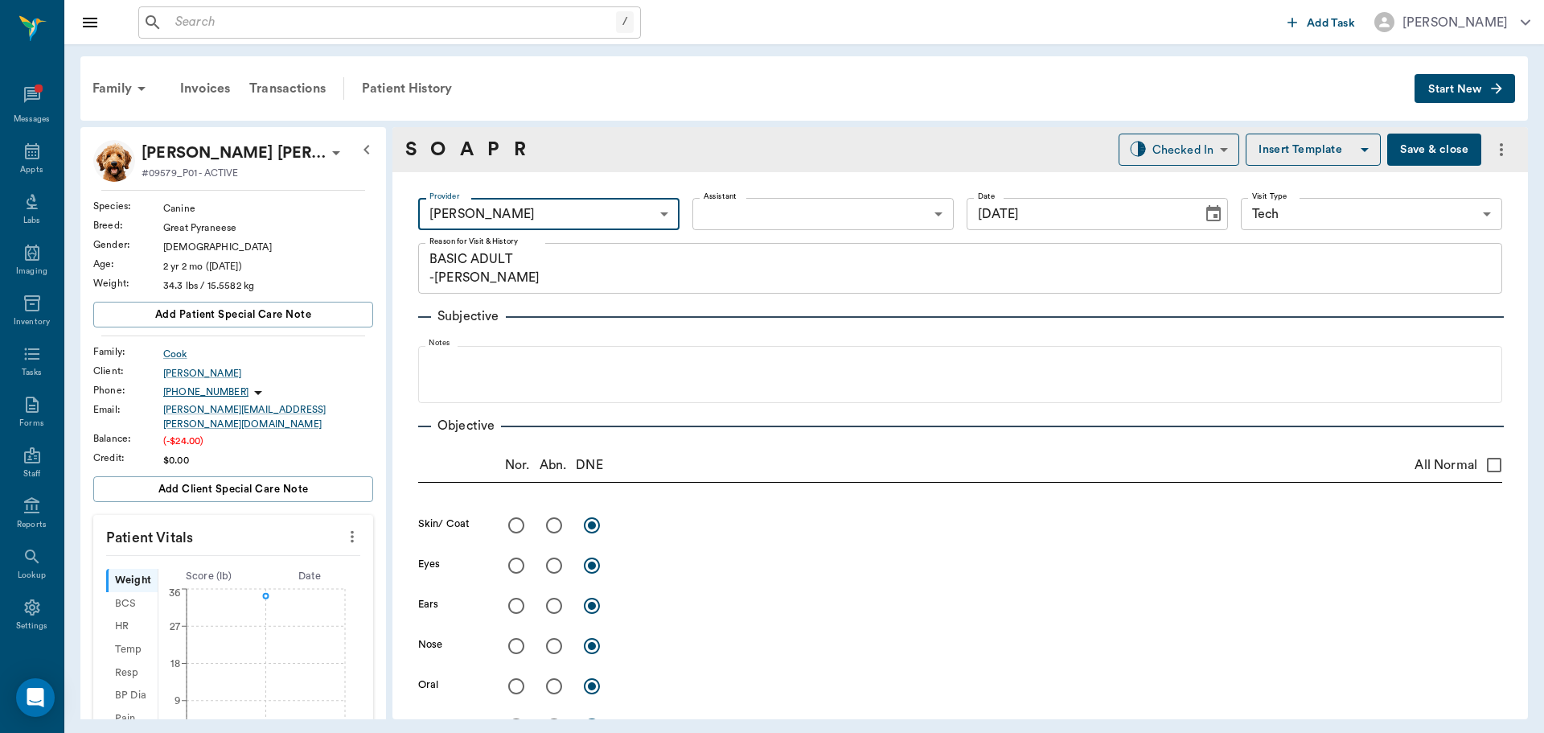
click at [344, 529] on icon "more" at bounding box center [352, 536] width 18 height 19
click at [278, 549] on span "Enter Vitals" at bounding box center [272, 554] width 135 height 17
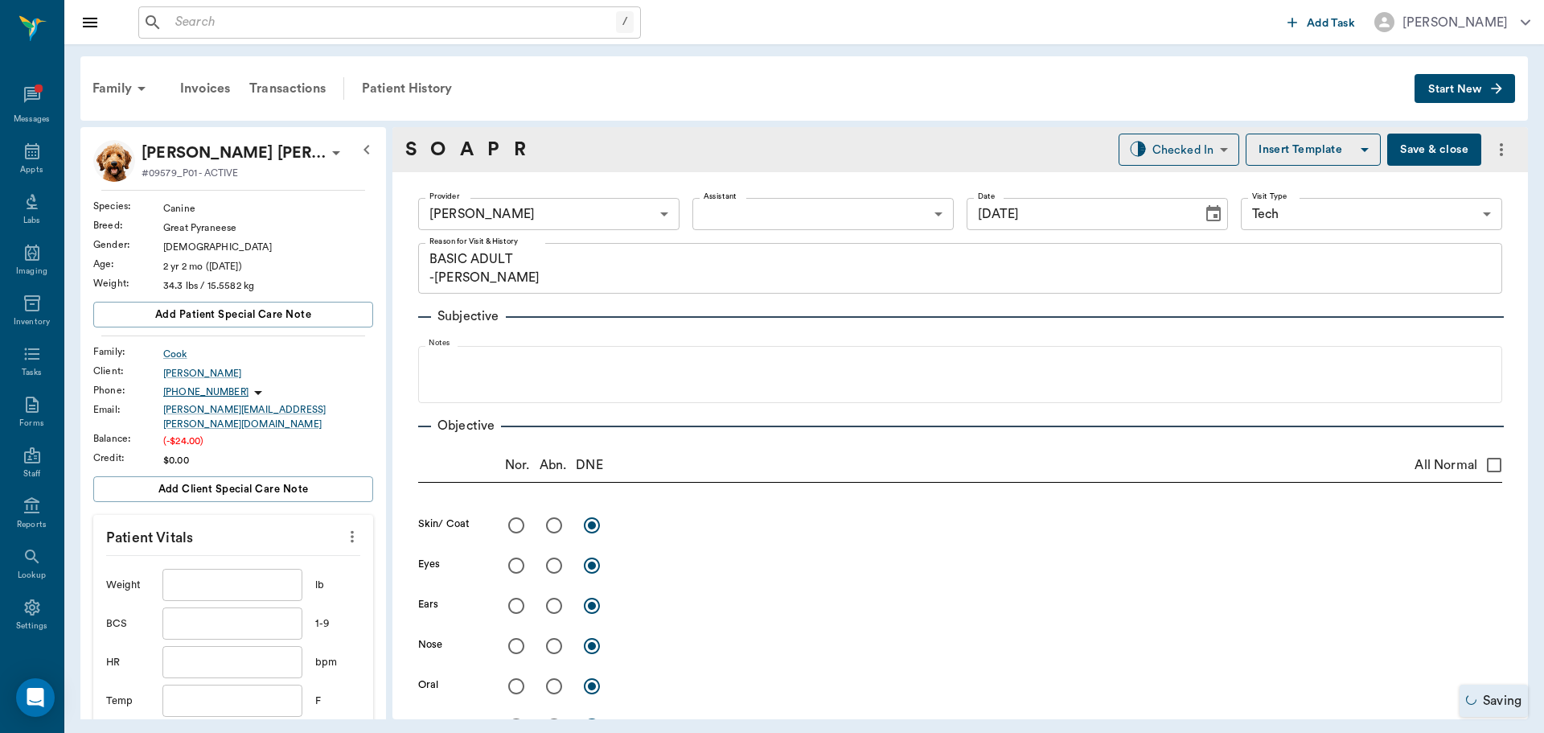
click at [224, 572] on input "text" at bounding box center [232, 585] width 140 height 32
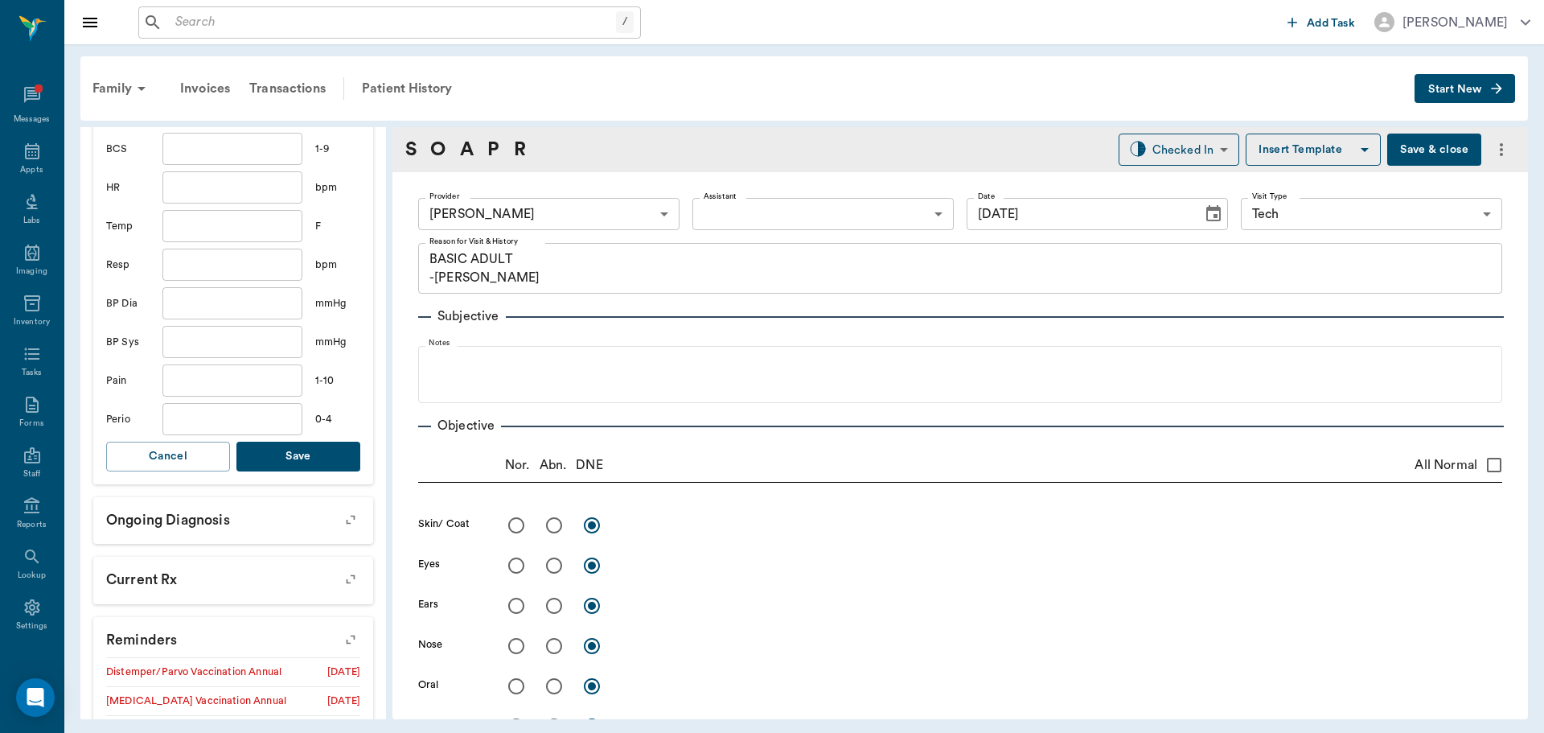
scroll to position [483, 0]
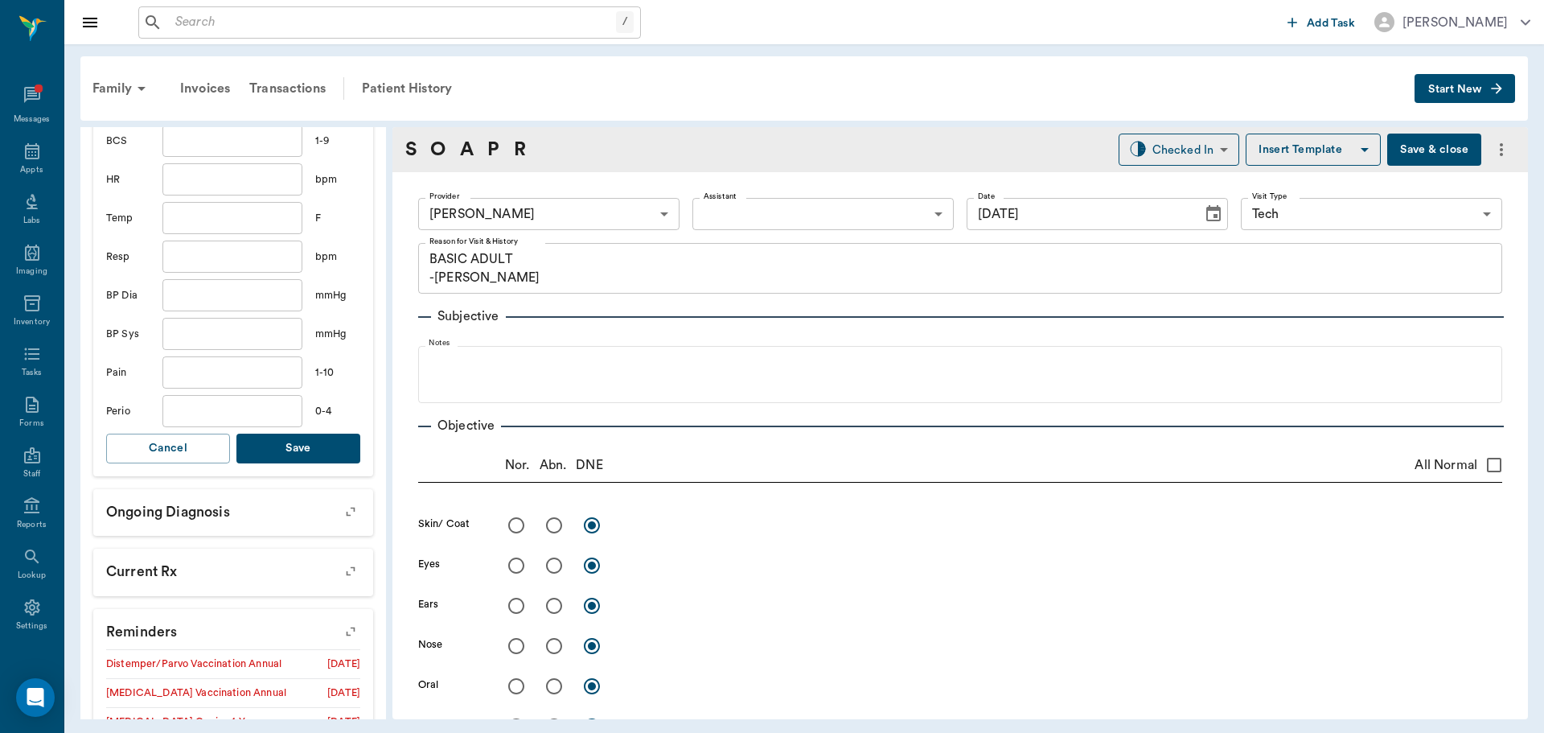
type input "72.5"
click at [302, 446] on button "Save" at bounding box center [298, 449] width 124 height 30
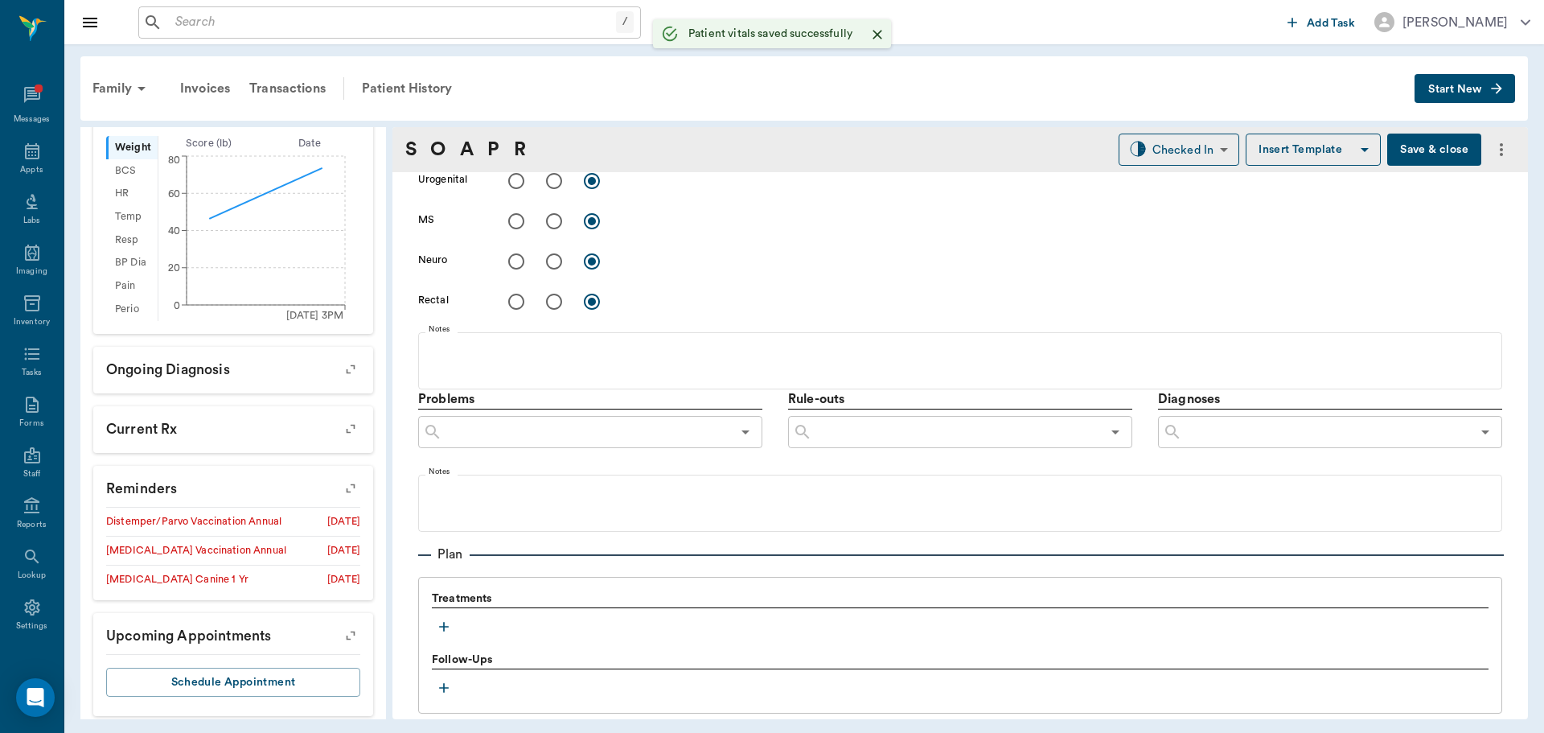
scroll to position [885, 0]
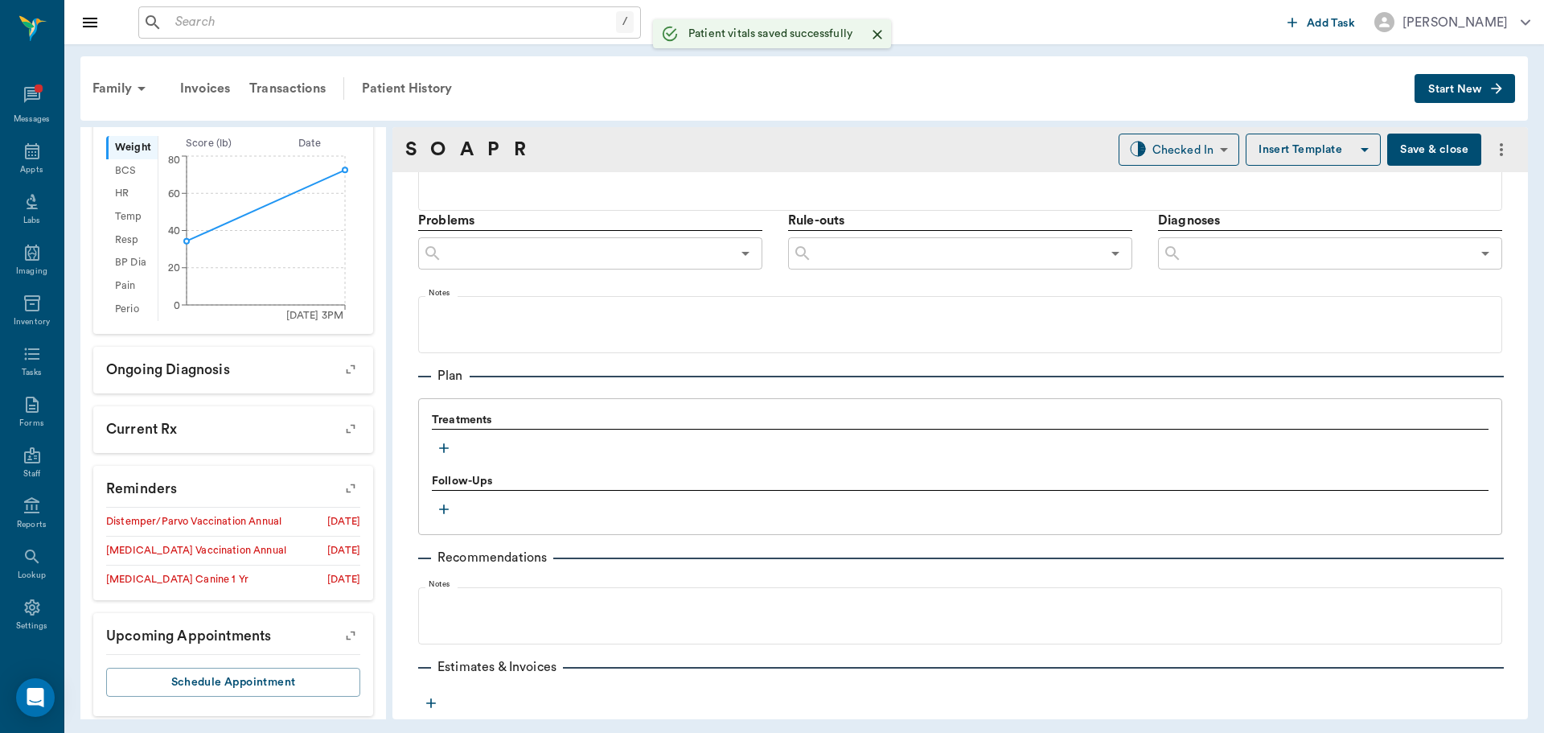
click at [444, 453] on icon "button" at bounding box center [444, 448] width 16 height 16
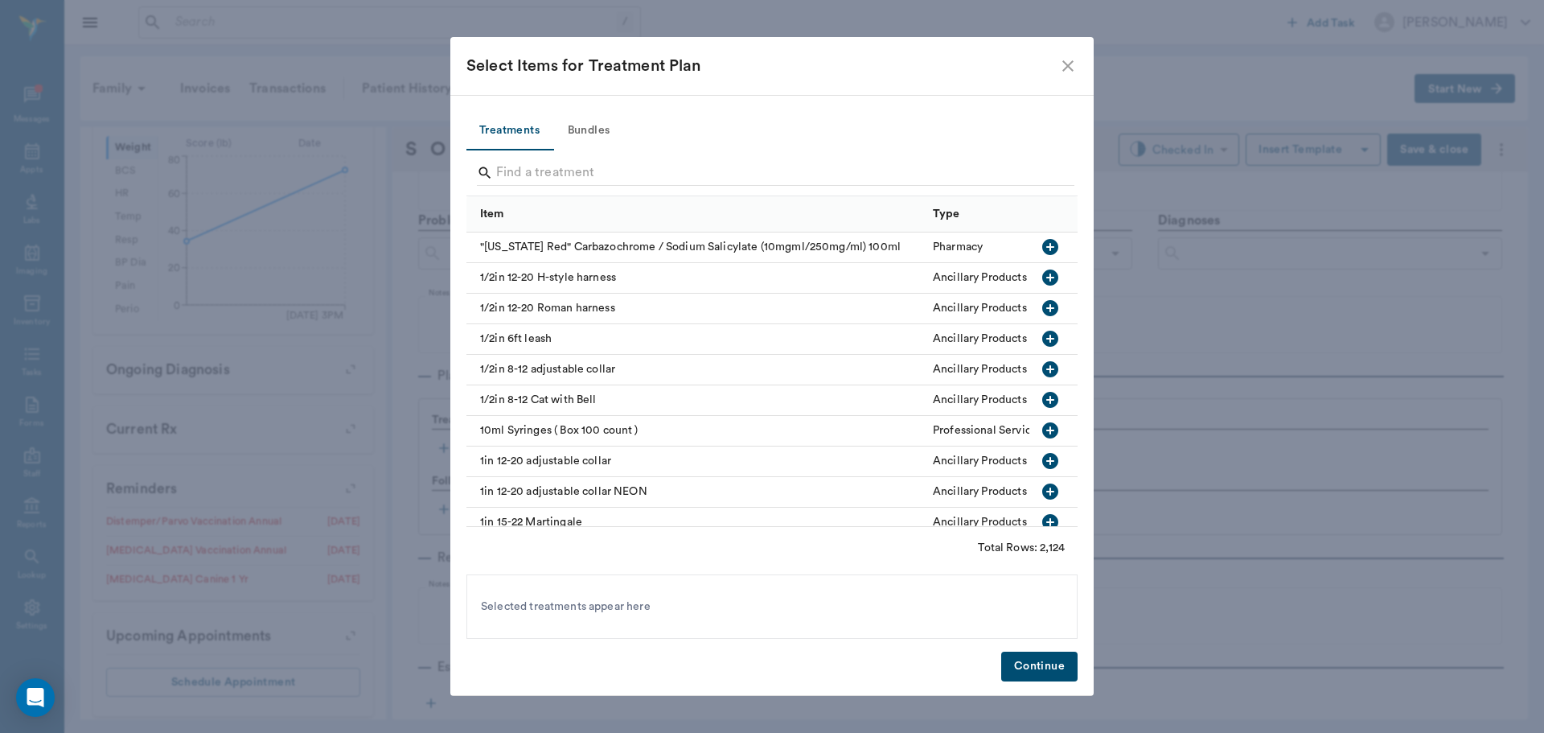
click at [582, 133] on button "Bundles" at bounding box center [589, 131] width 72 height 39
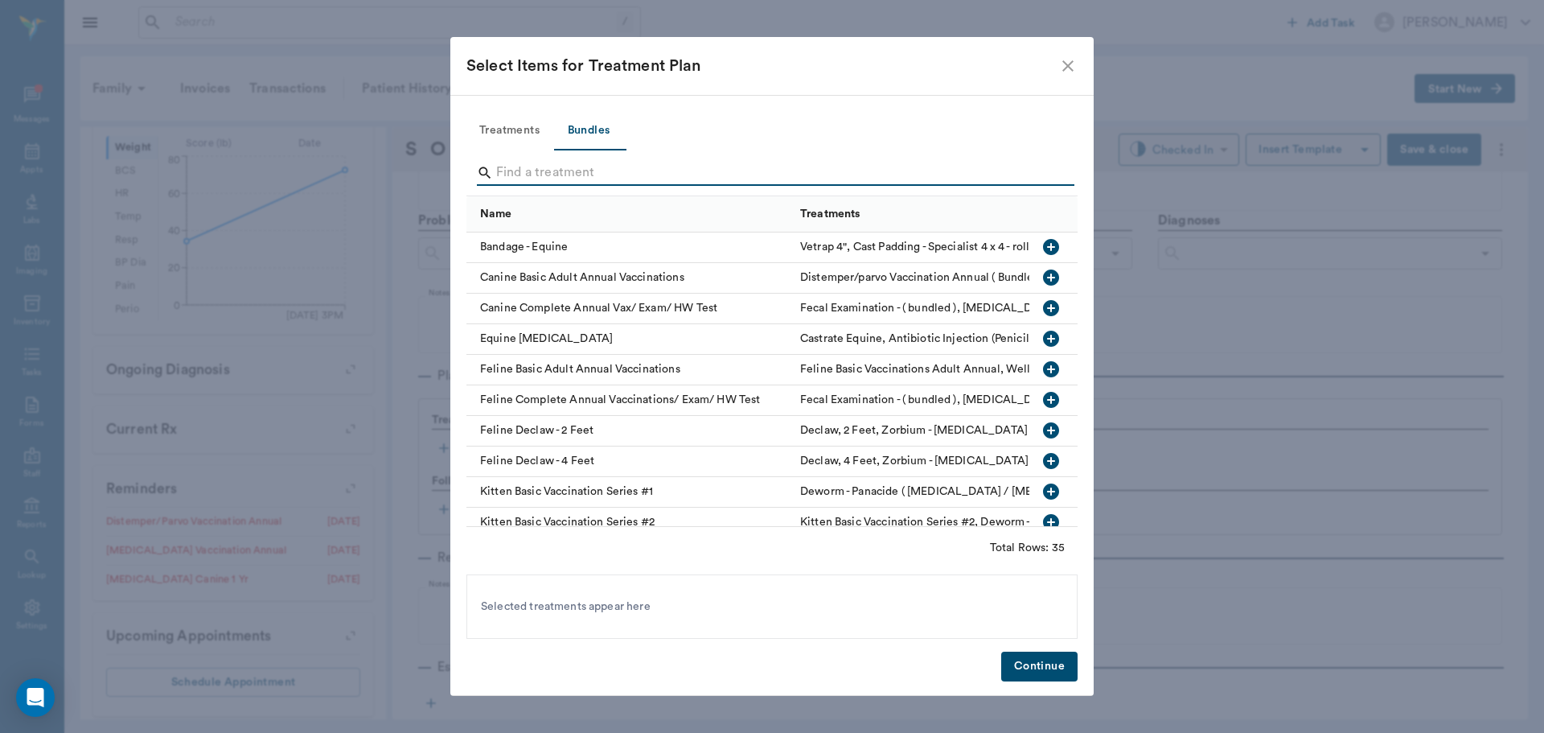
click at [600, 166] on input "Search" at bounding box center [773, 173] width 554 height 26
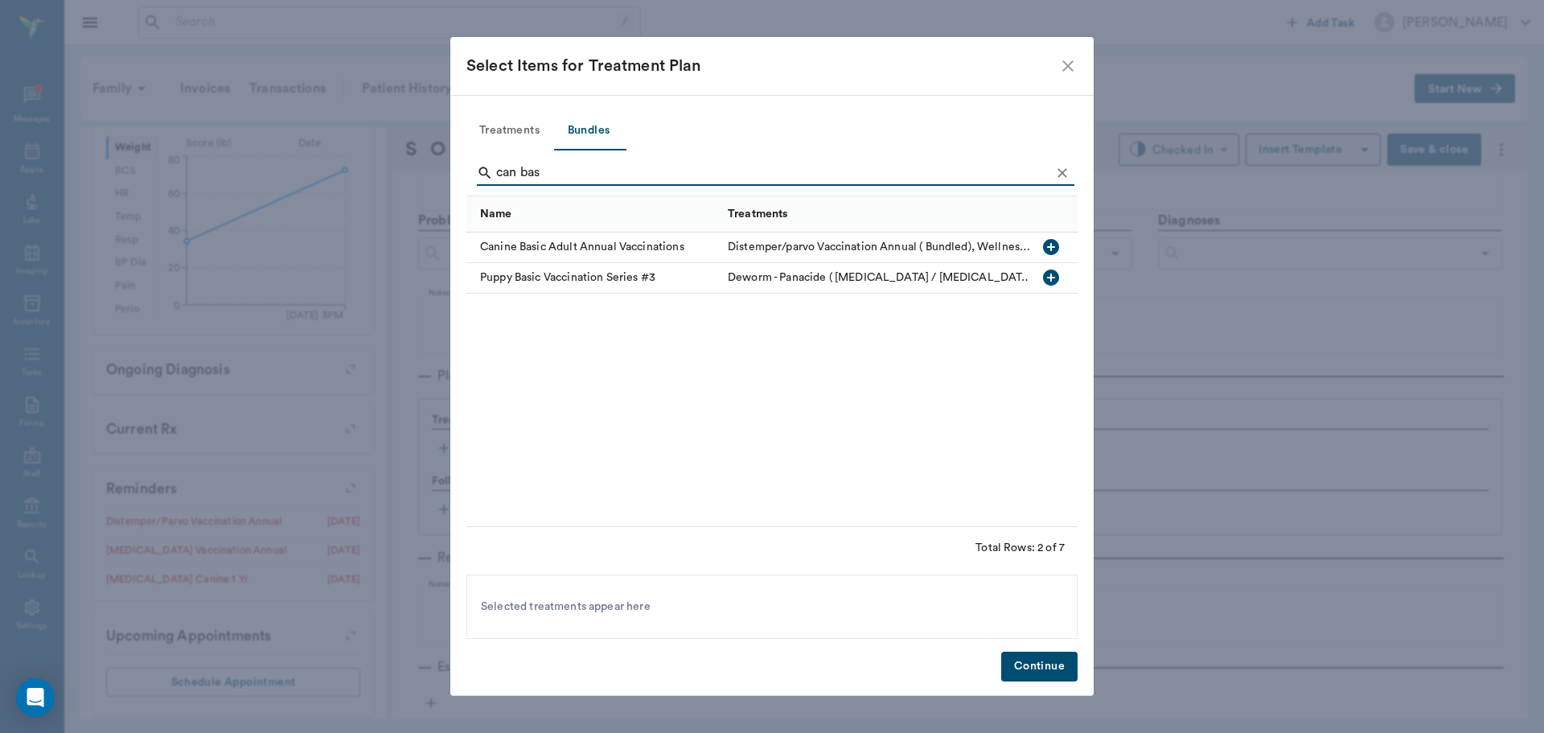
type input "can bas"
click at [1055, 239] on icon "button" at bounding box center [1051, 246] width 19 height 19
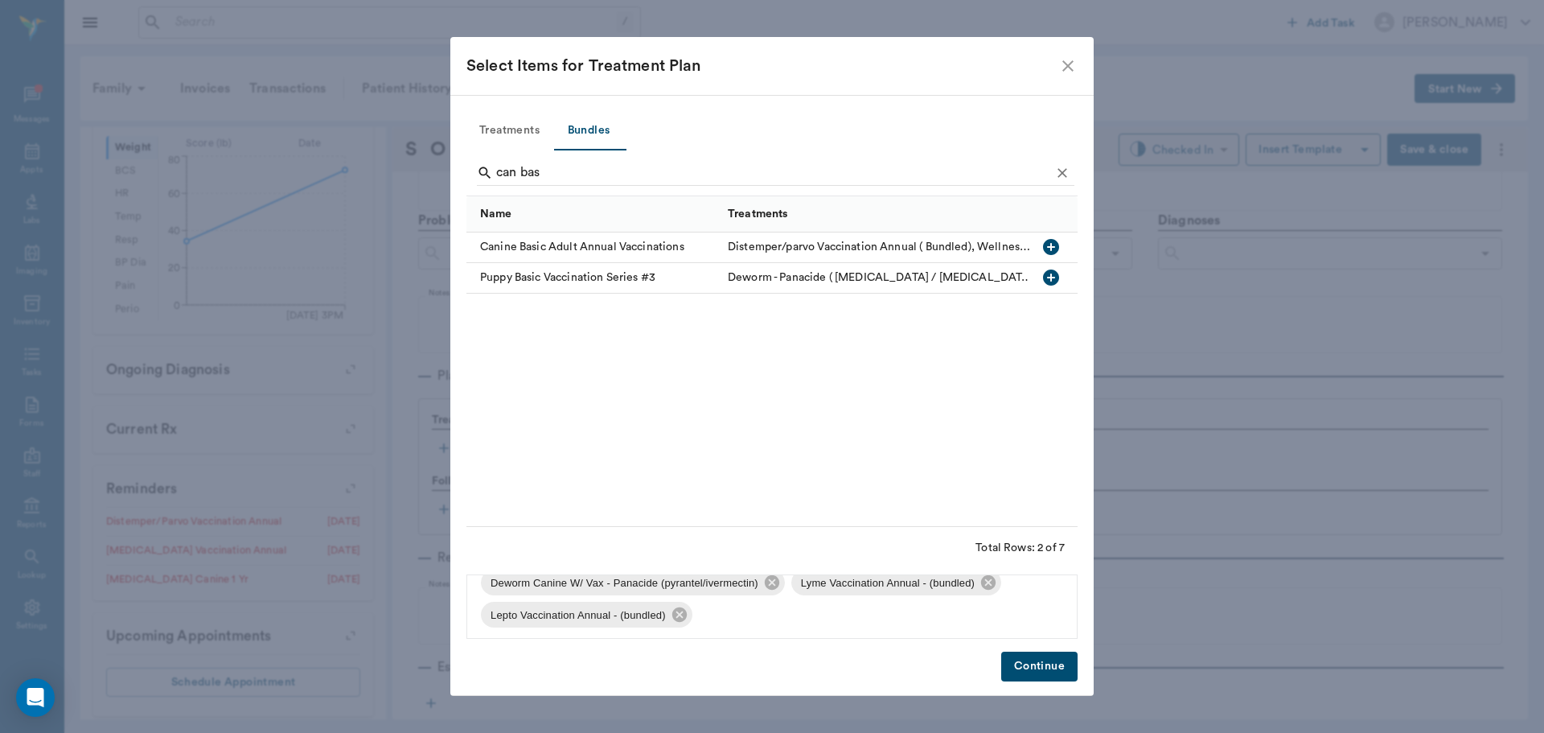
scroll to position [119, 0]
click at [996, 577] on icon at bounding box center [989, 579] width 18 height 18
click at [990, 606] on icon at bounding box center [989, 611] width 14 height 14
click at [1034, 657] on button "Continue" at bounding box center [1039, 667] width 76 height 30
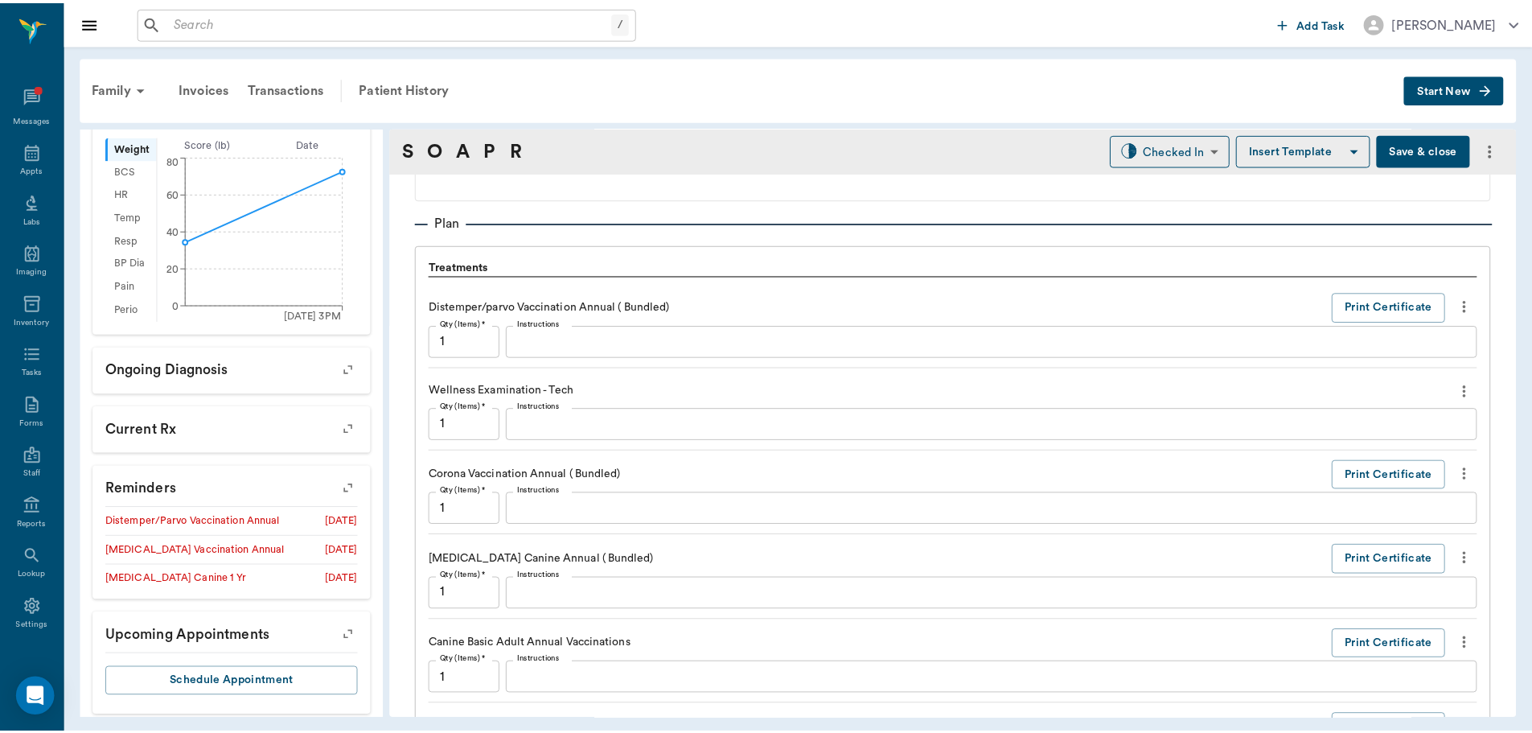
scroll to position [1555, 0]
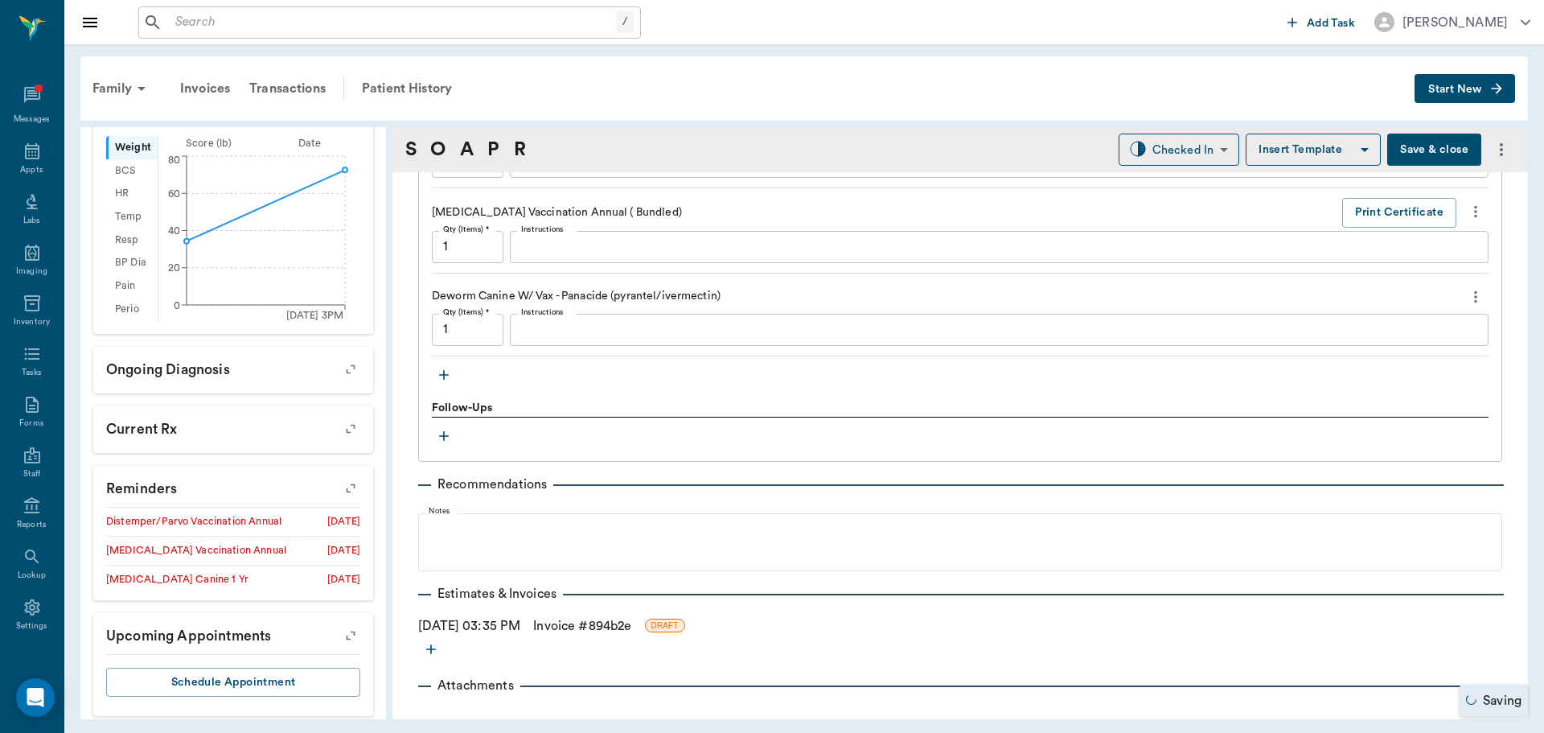
click at [606, 627] on link "Invoice # 894b2e" at bounding box center [582, 625] width 98 height 19
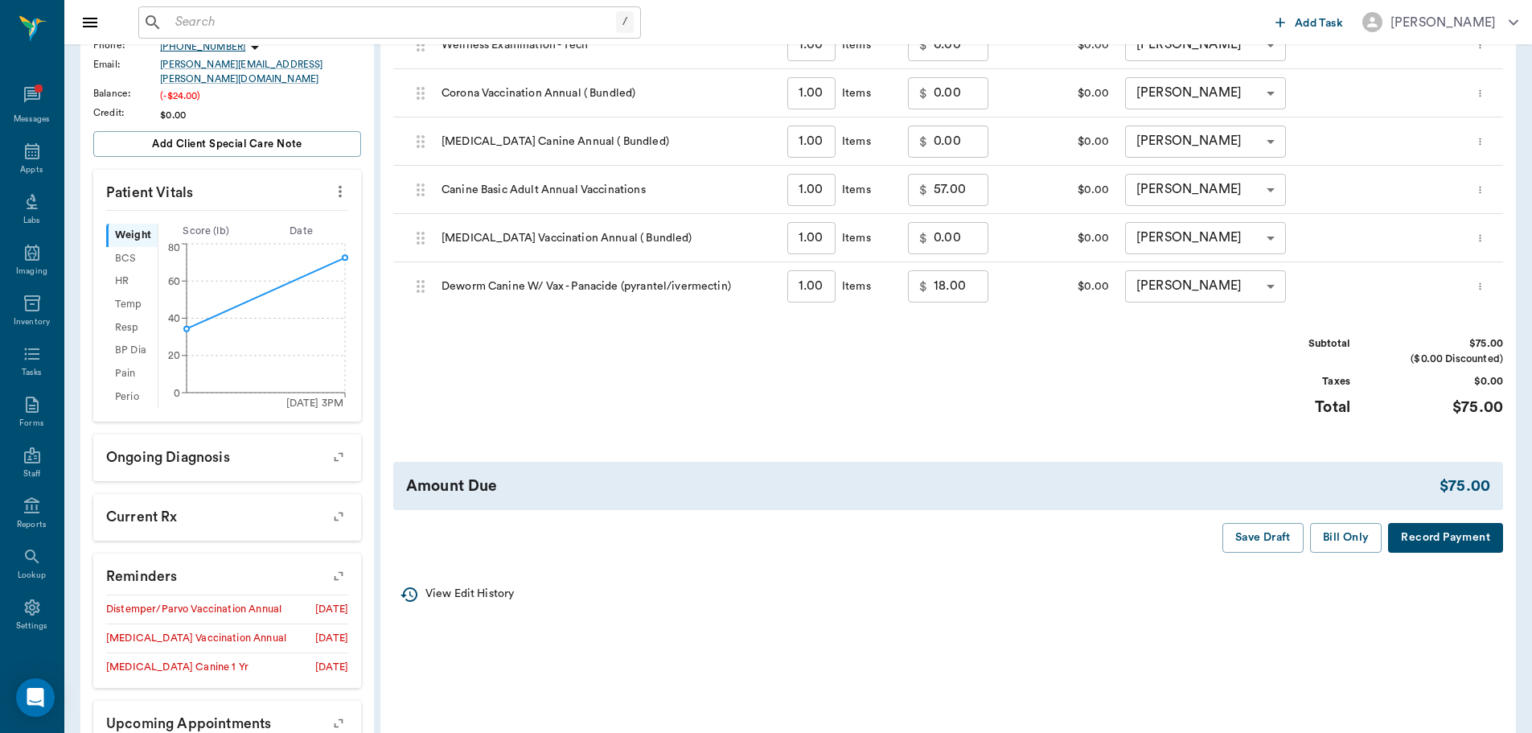
scroll to position [402, 0]
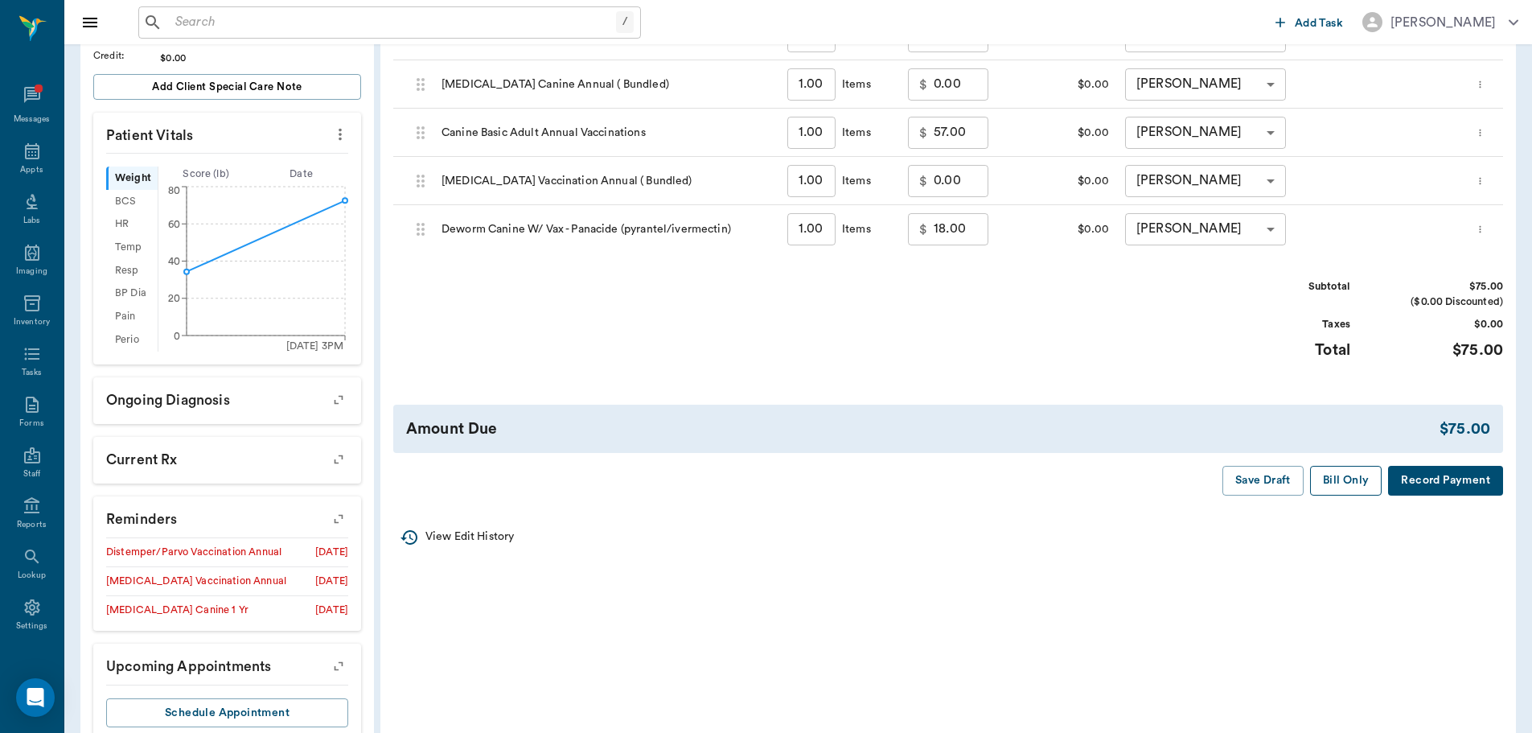
click at [1341, 476] on button "Bill Only" at bounding box center [1346, 481] width 72 height 30
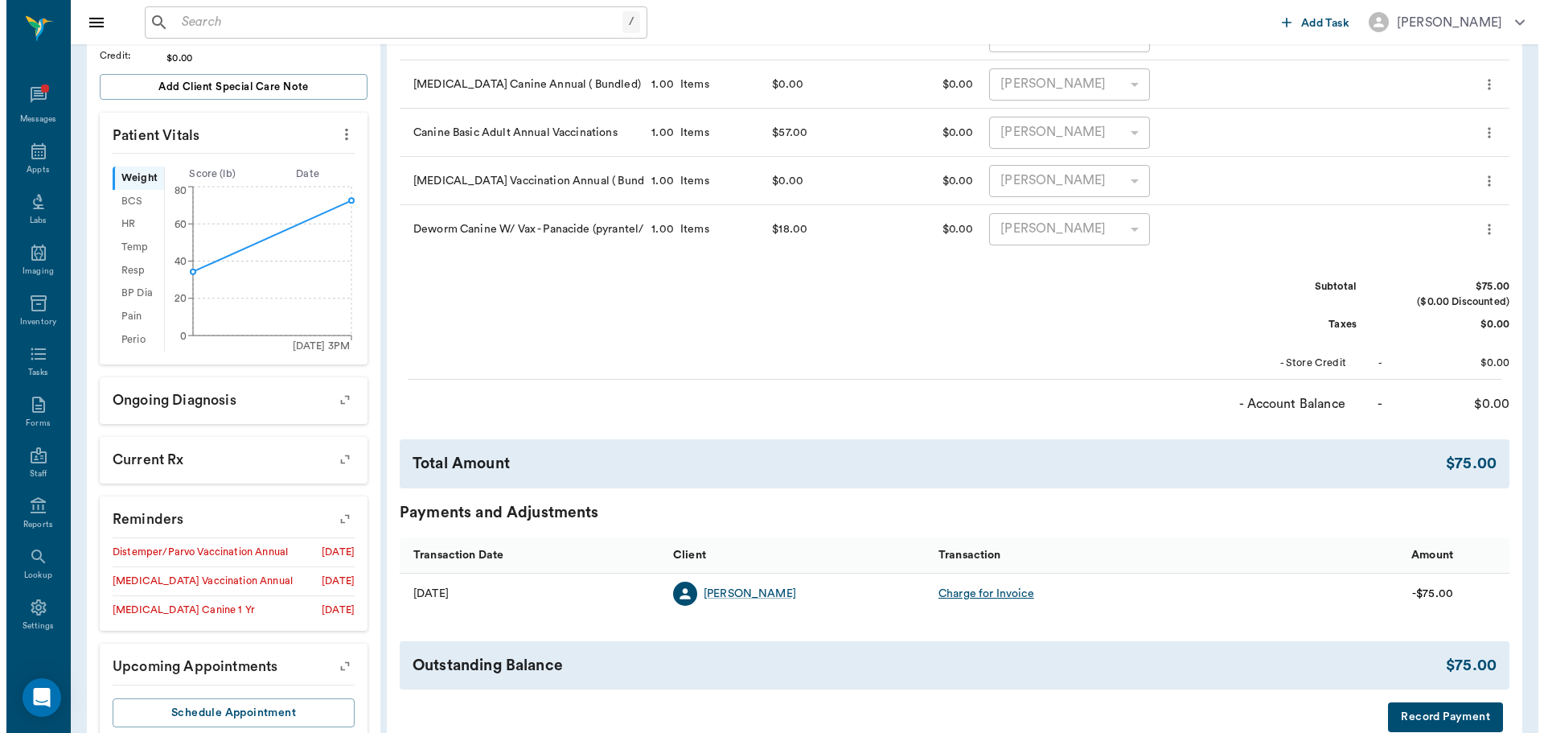
scroll to position [0, 0]
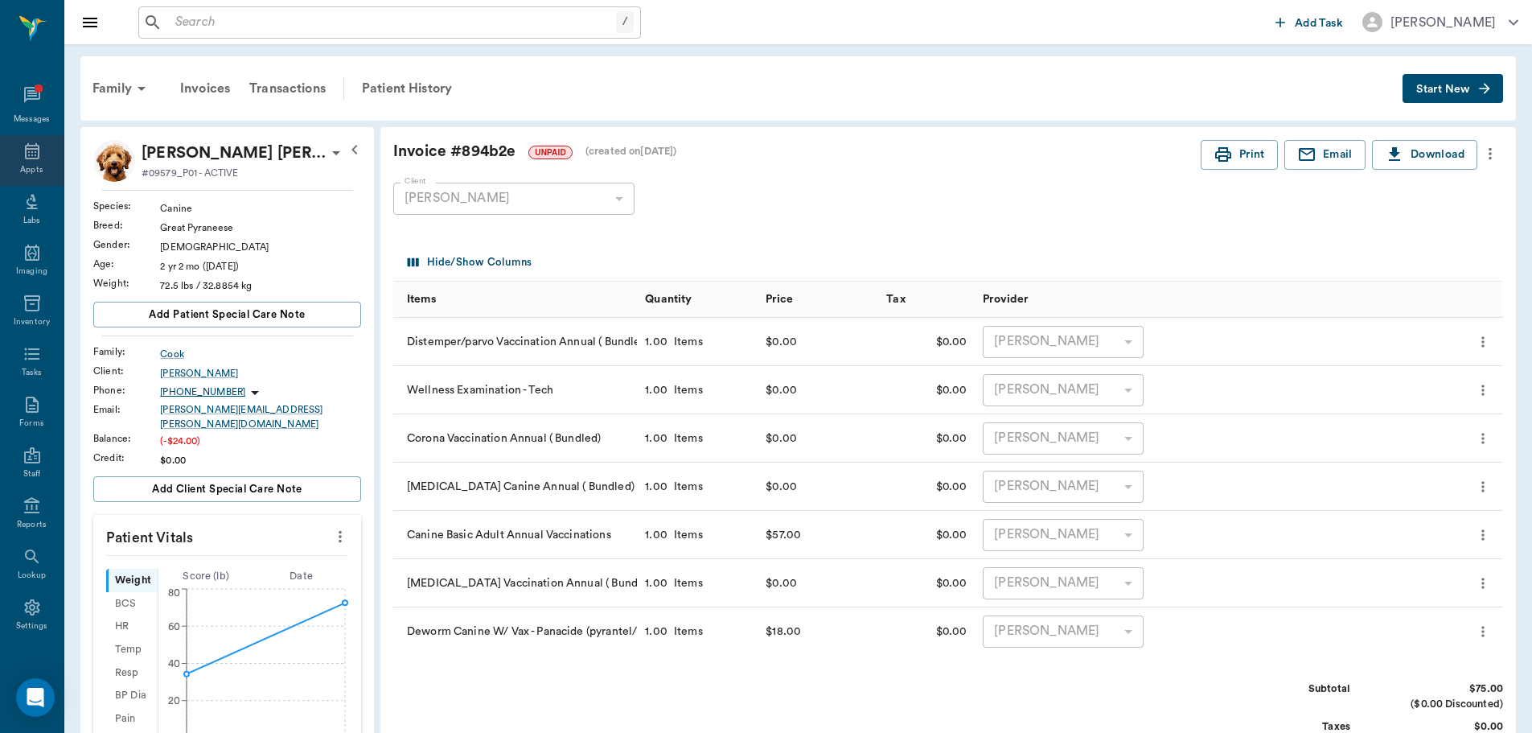
click at [20, 139] on div "Appts" at bounding box center [32, 160] width 64 height 51
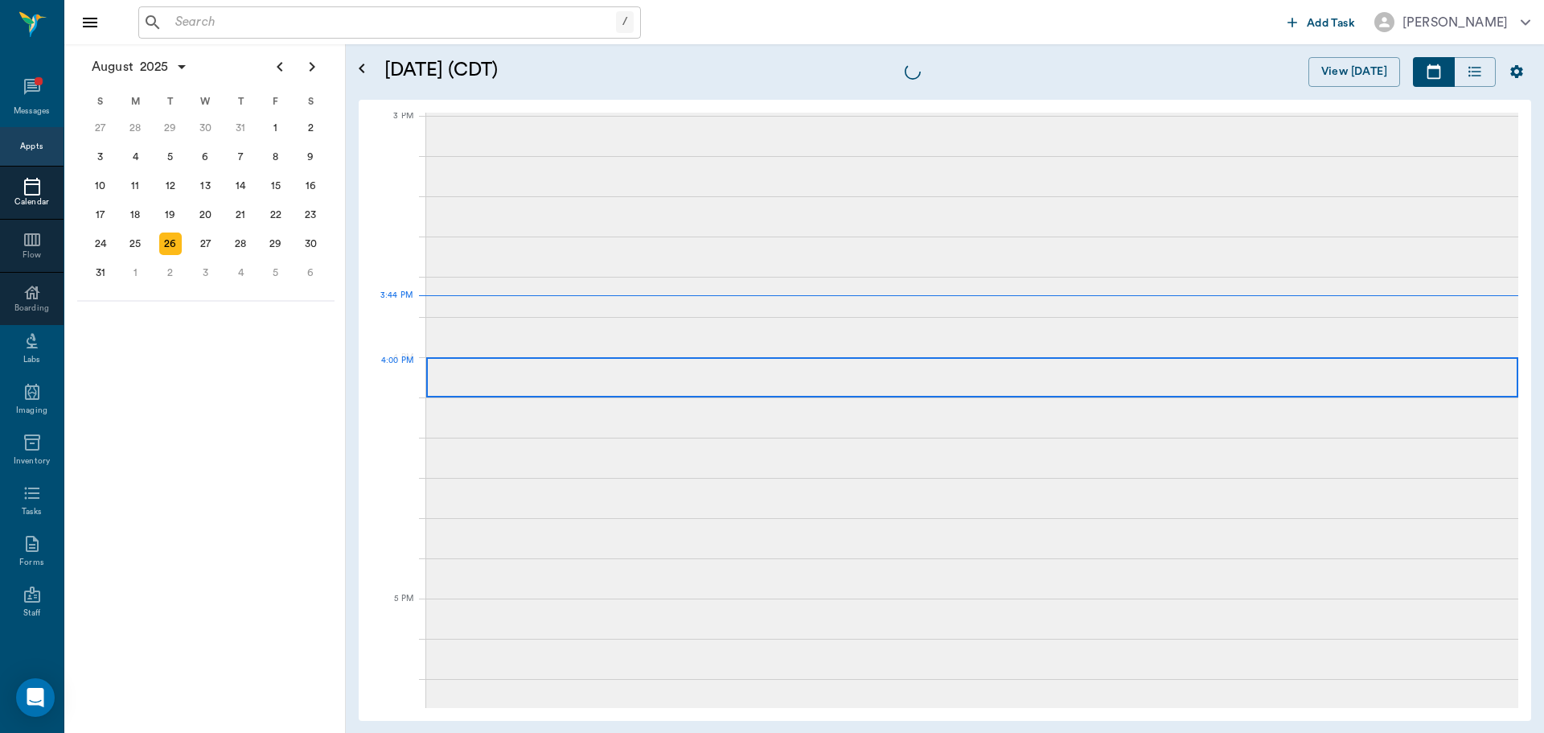
scroll to position [1690, 0]
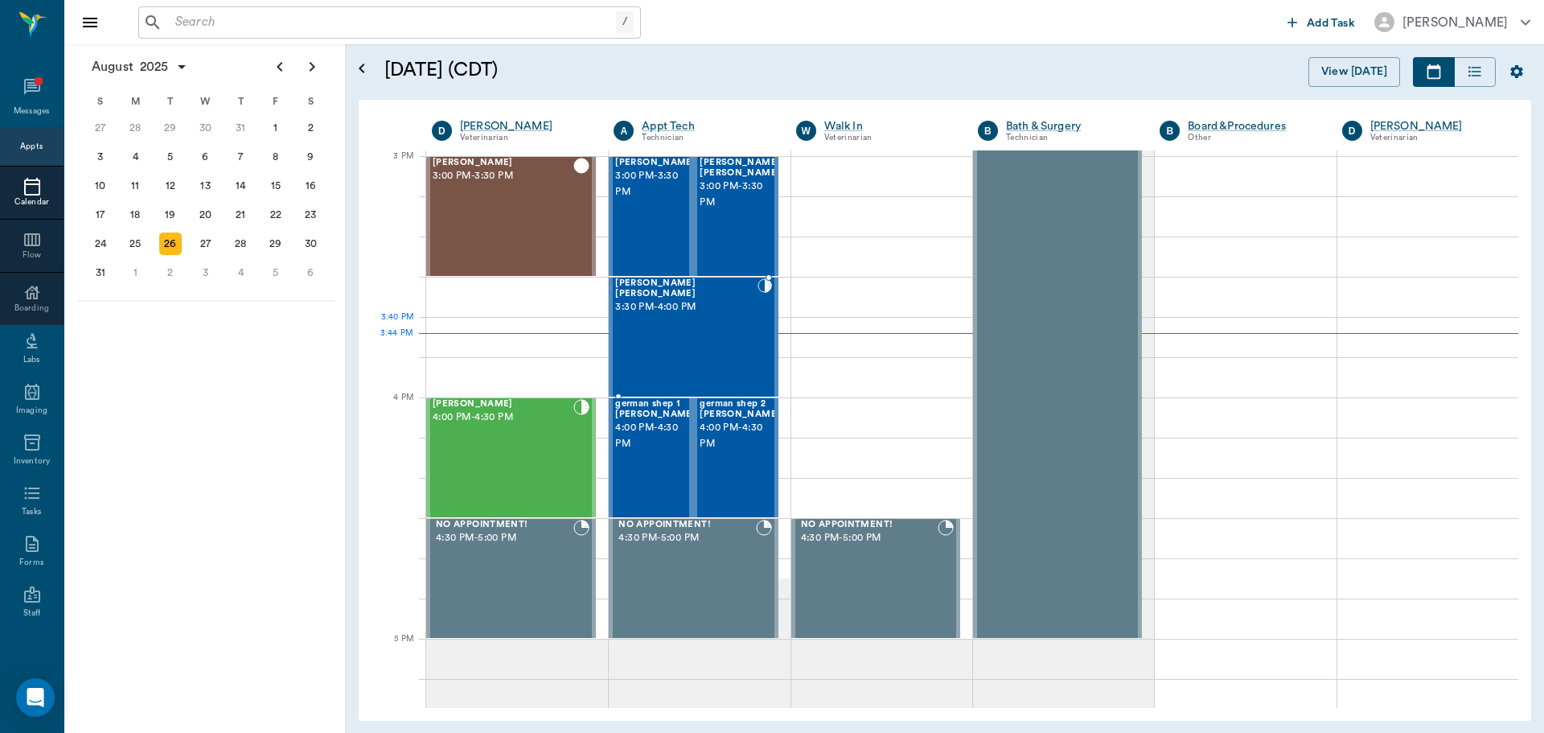
click at [717, 326] on div "[PERSON_NAME] [PERSON_NAME] 3:30 PM - 4:00 PM" at bounding box center [686, 336] width 142 height 117
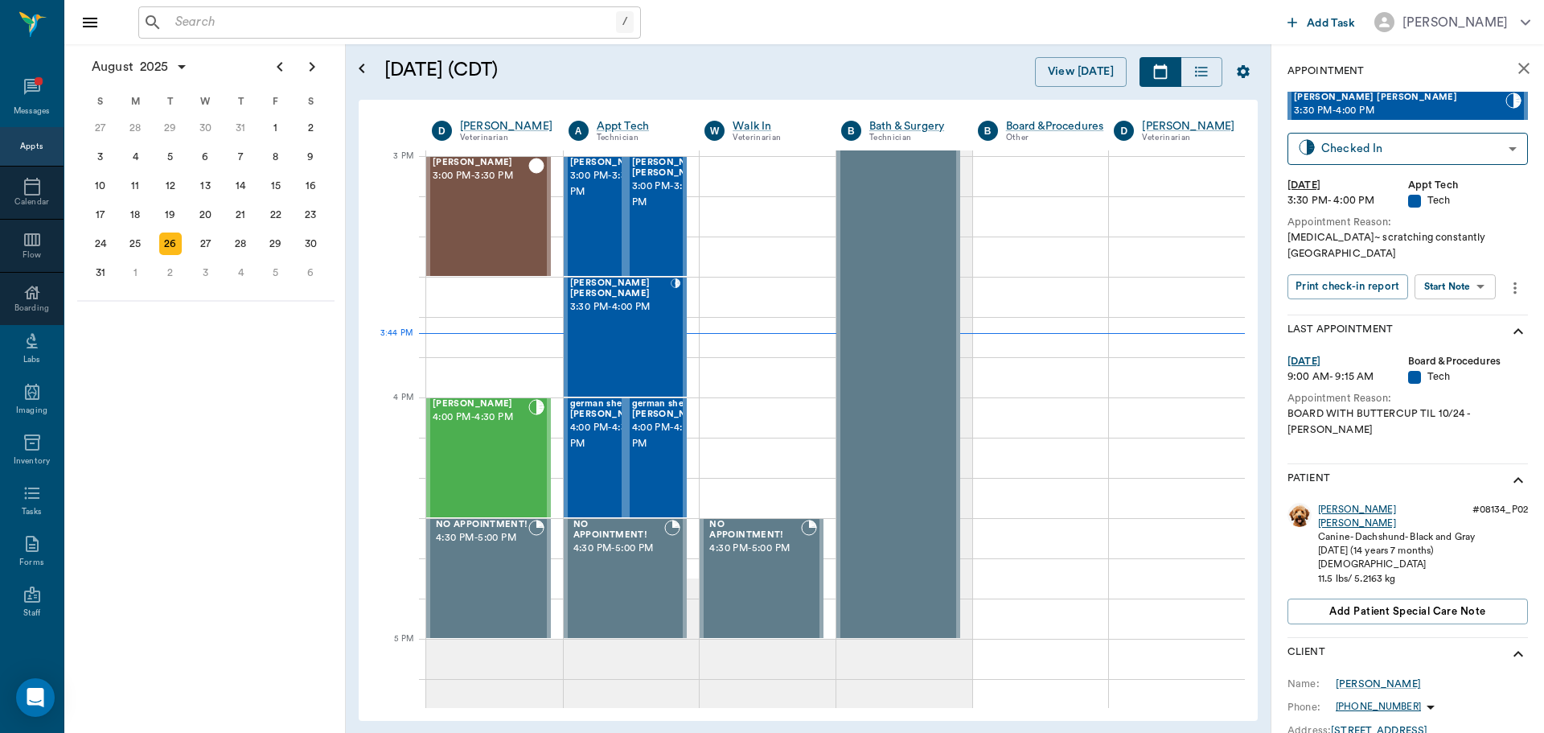
click at [1355, 503] on div "[PERSON_NAME] [PERSON_NAME]" at bounding box center [1392, 516] width 148 height 27
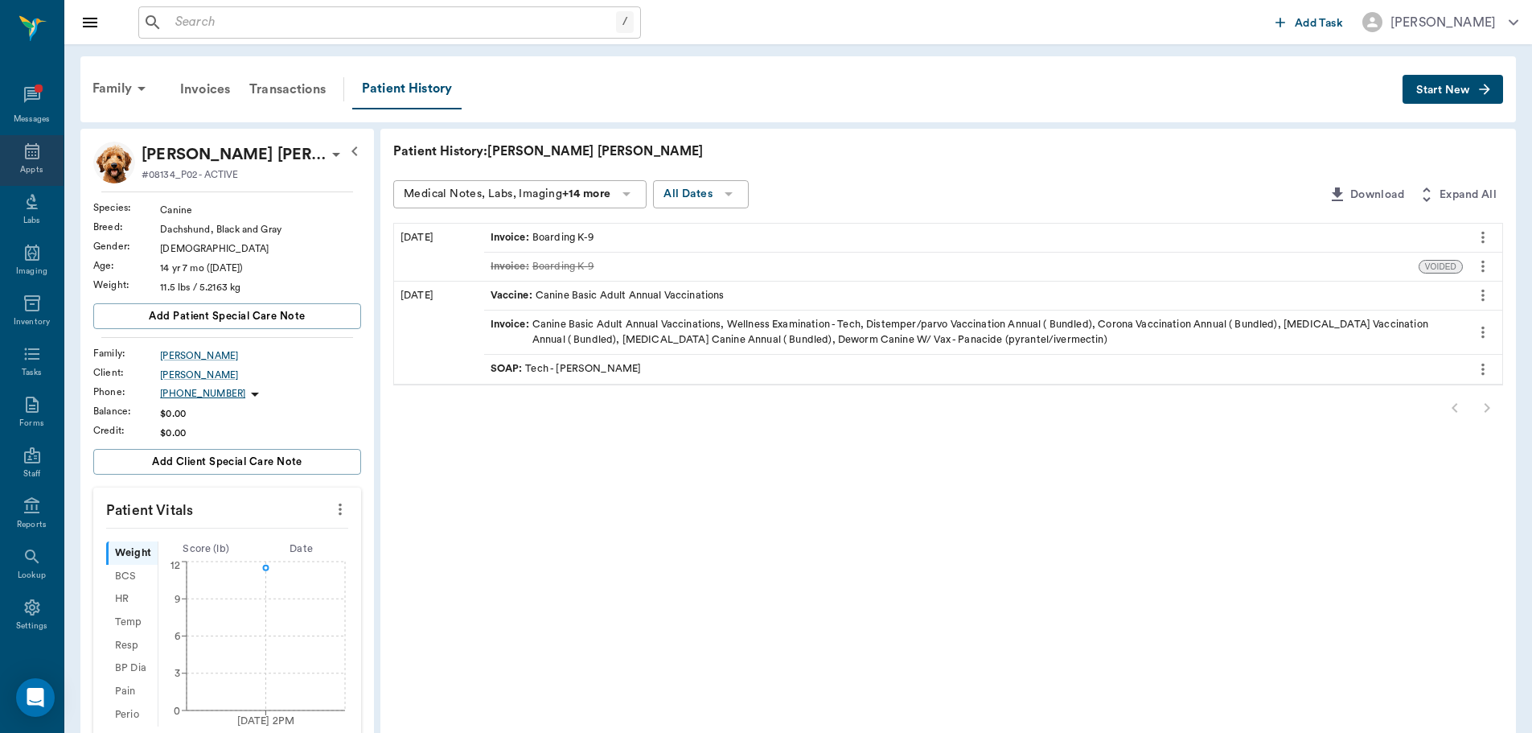
click at [23, 158] on icon at bounding box center [32, 151] width 19 height 19
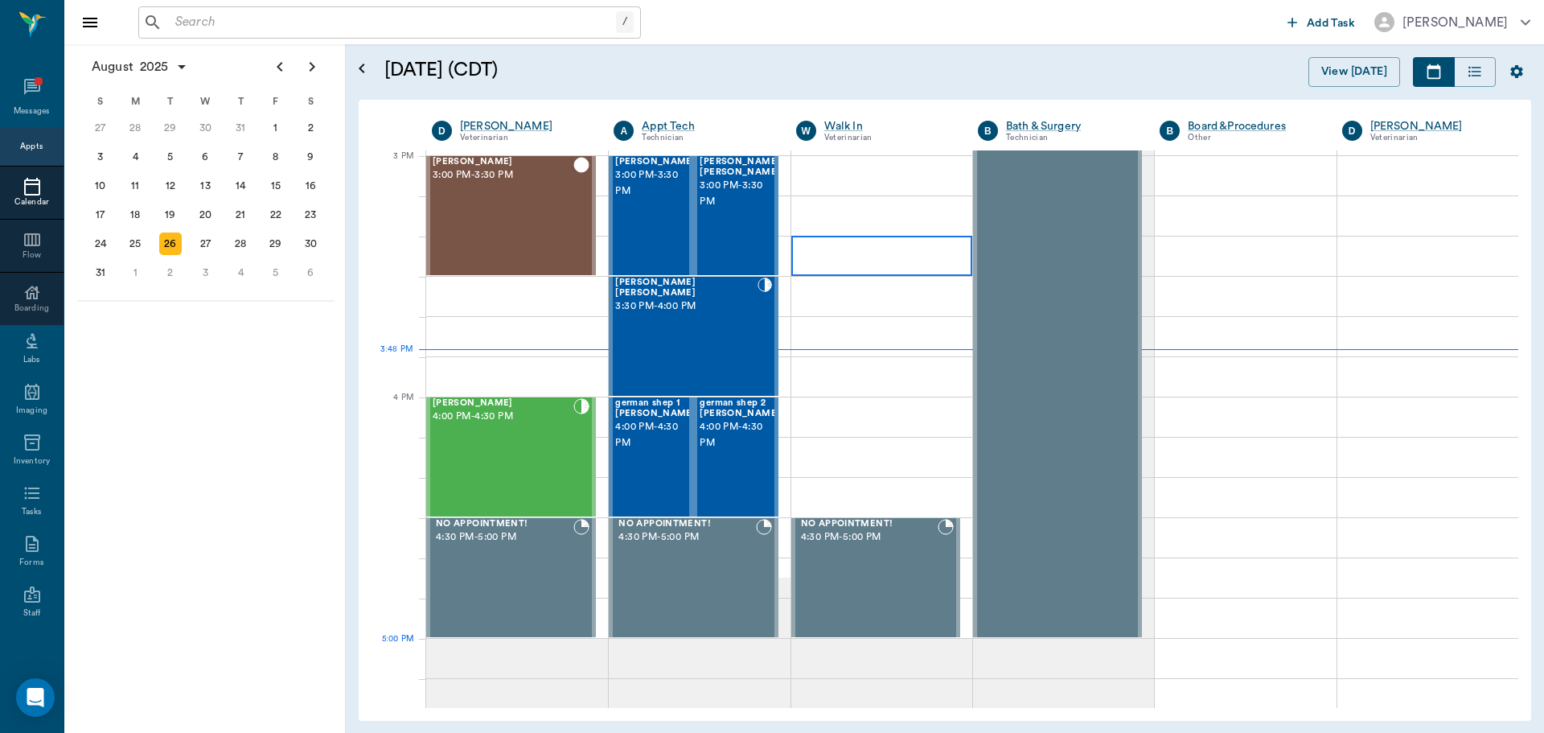
scroll to position [1689, 0]
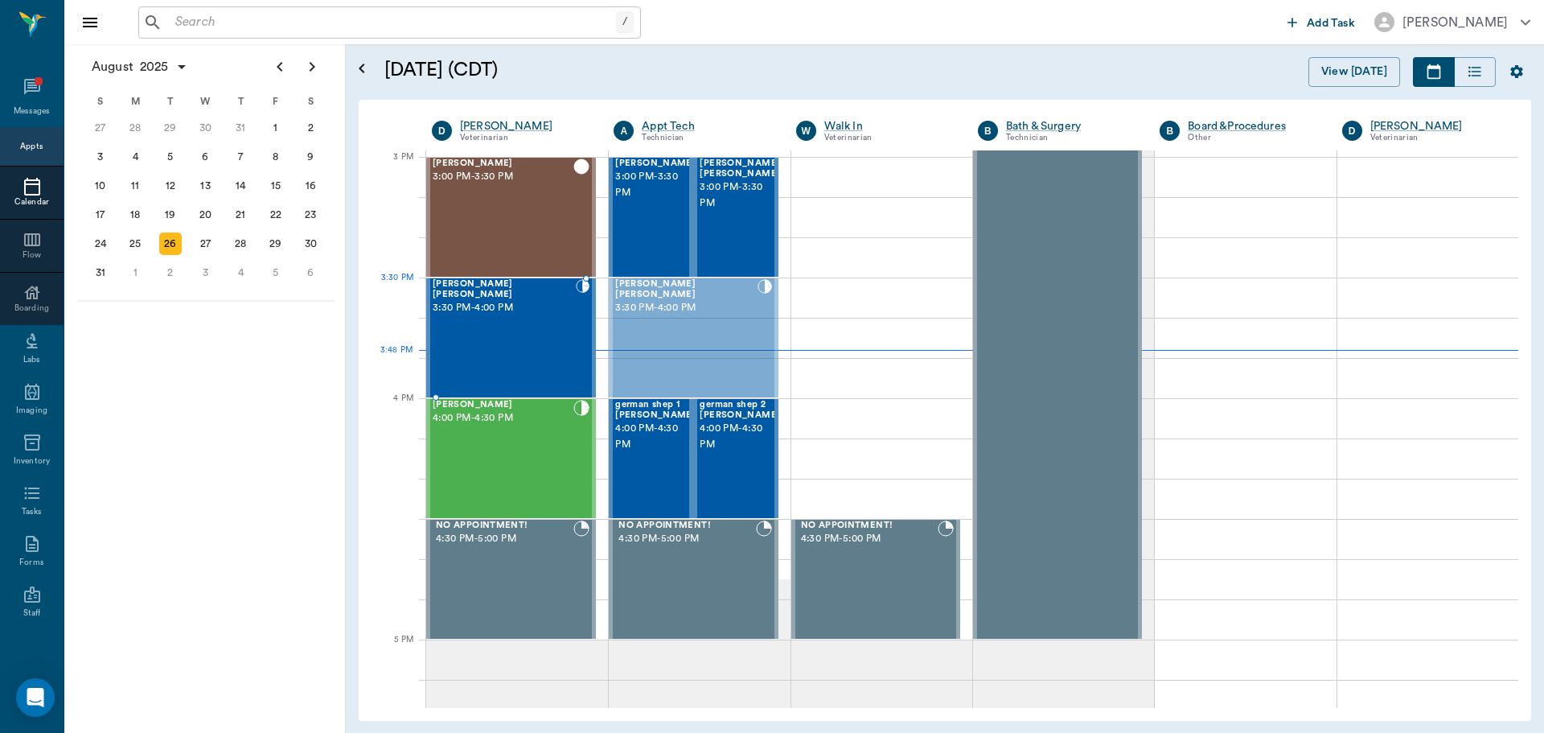
drag, startPoint x: 703, startPoint y: 349, endPoint x: 569, endPoint y: 348, distance: 134.3
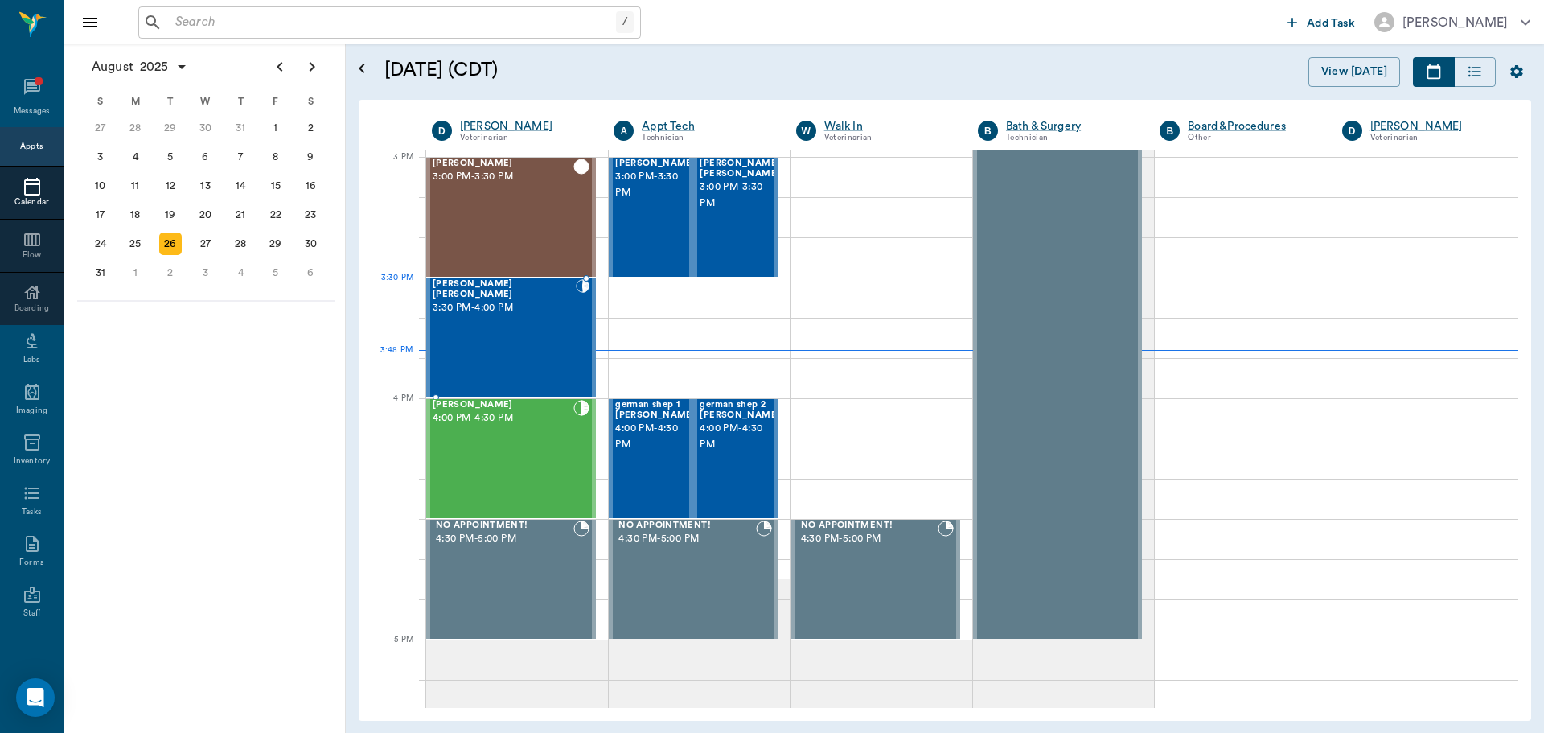
click at [583, 302] on div at bounding box center [583, 337] width 14 height 117
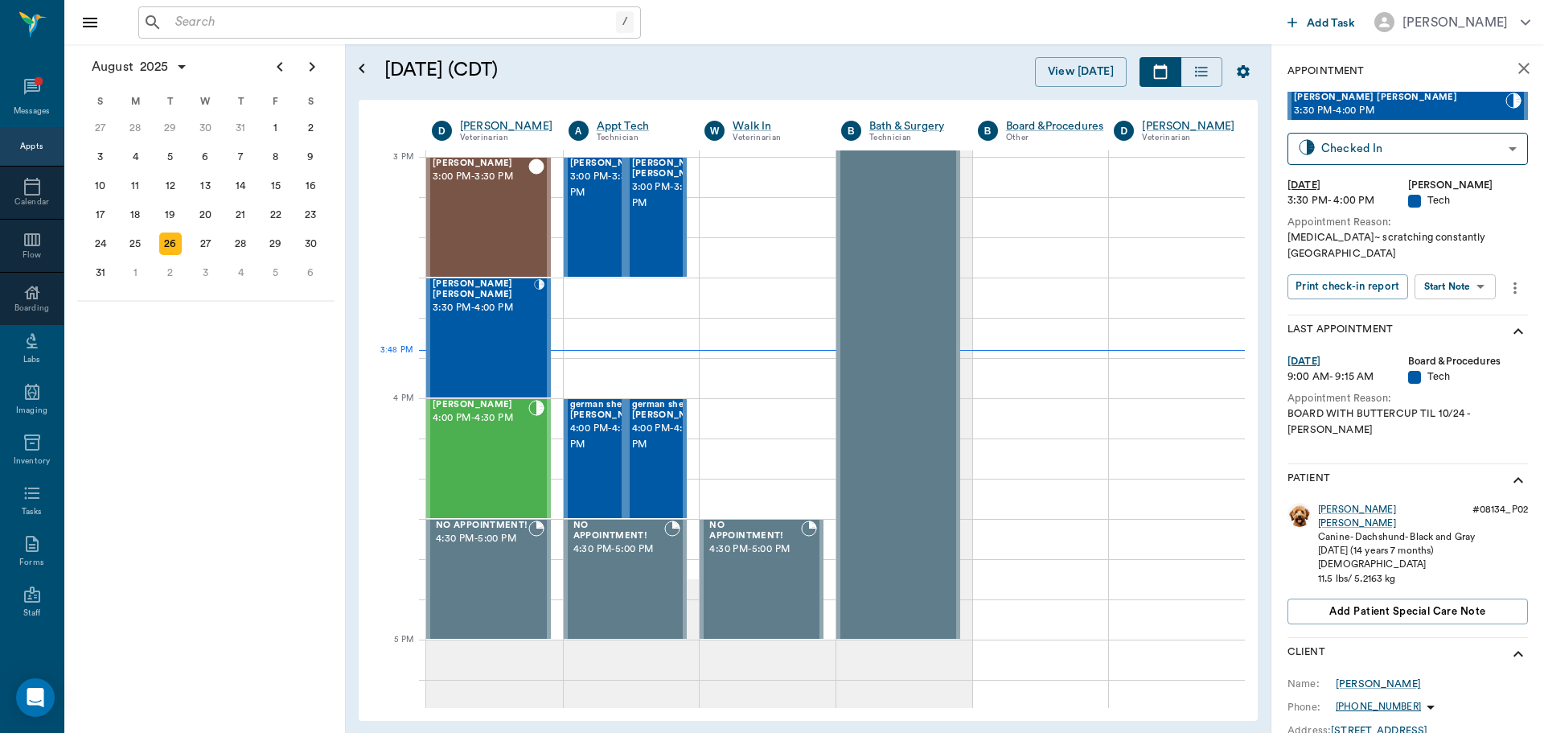
click at [1478, 267] on body "/ ​ Add Task [PERSON_NAME] Nectar Messages Appts Calendar Flow Boarding Labs Im…" at bounding box center [772, 366] width 1544 height 733
click at [1462, 297] on button "Start SOAP" at bounding box center [1437, 304] width 55 height 19
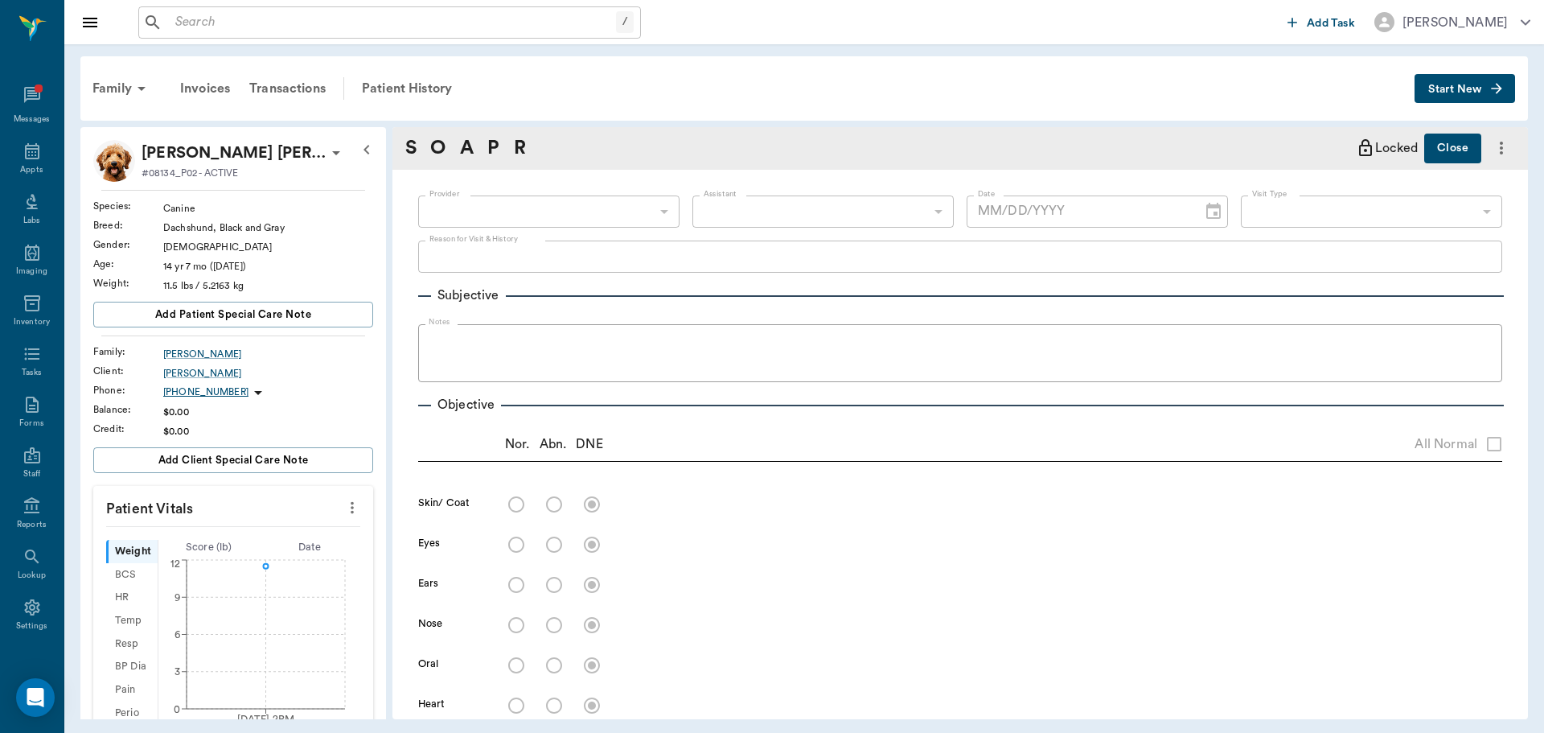
type input "63ec2f075fda476ae8351a4d"
type input "65d2be4f46e3a538d89b8c1a"
type textarea "[MEDICAL_DATA]~ scratching constantly [GEOGRAPHIC_DATA]"
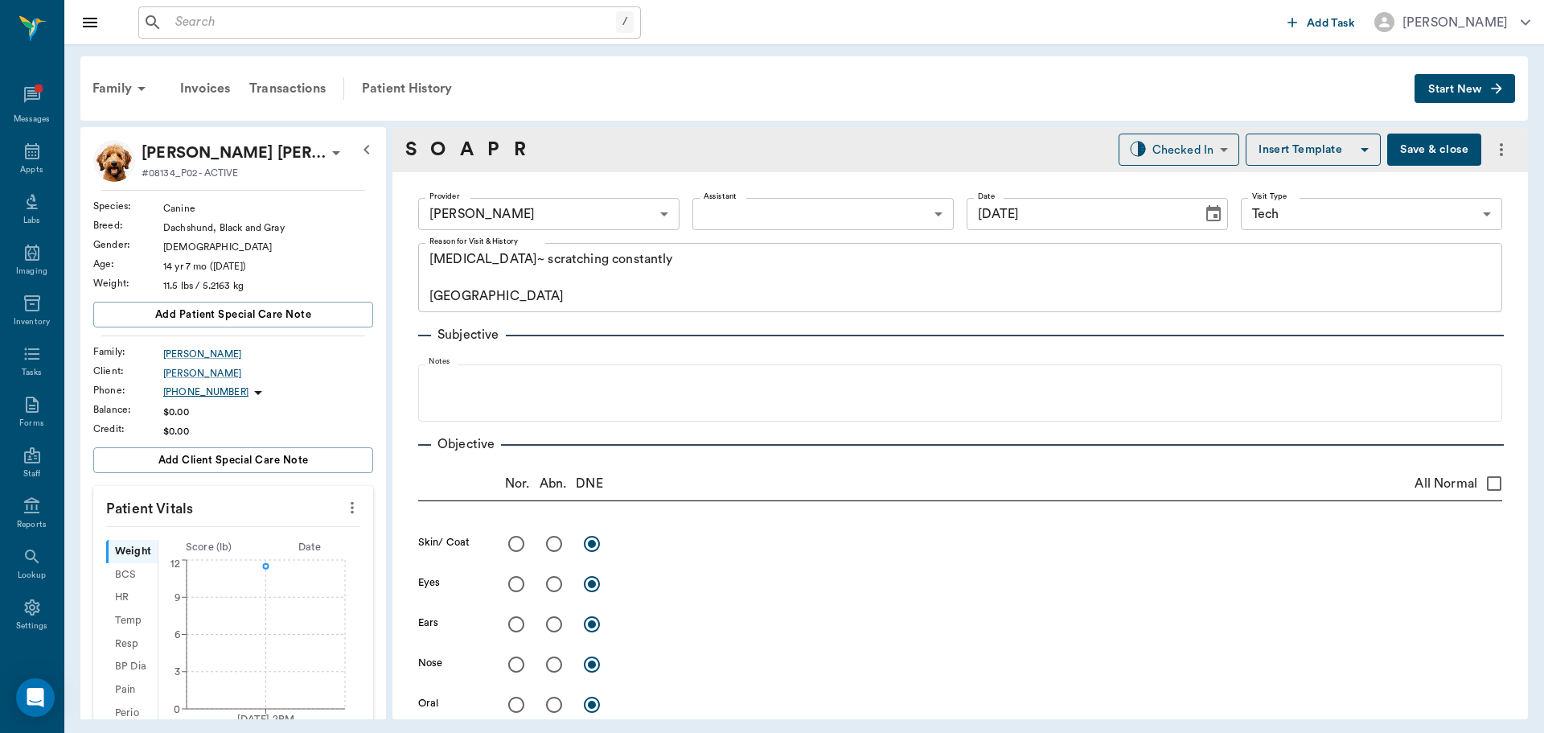
type input "[DATE]"
click at [633, 219] on body "/ ​ Add Task [PERSON_NAME] Nectar Messages Appts Labs Imaging Inventory Tasks F…" at bounding box center [772, 366] width 1544 height 733
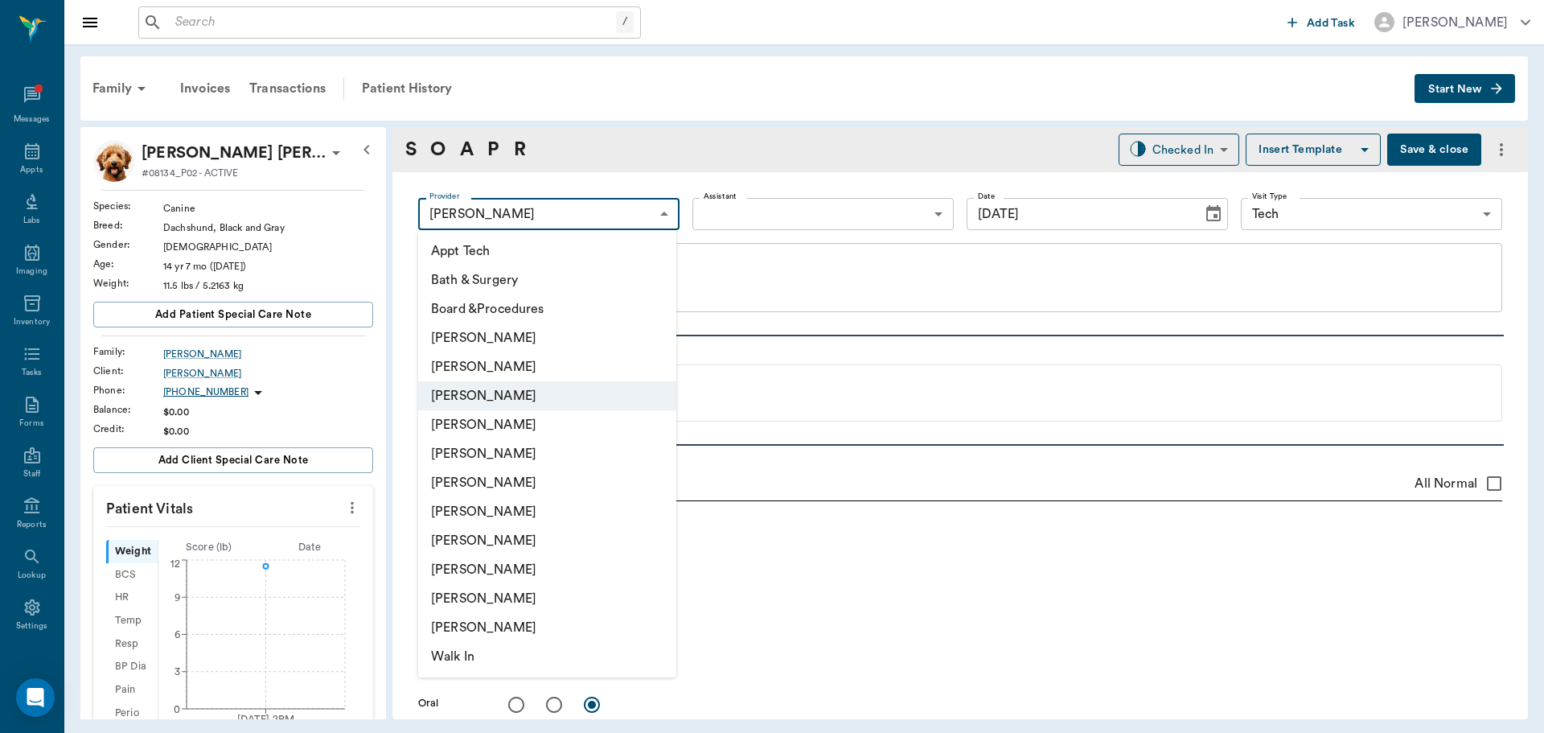
click at [644, 210] on div at bounding box center [772, 366] width 1544 height 733
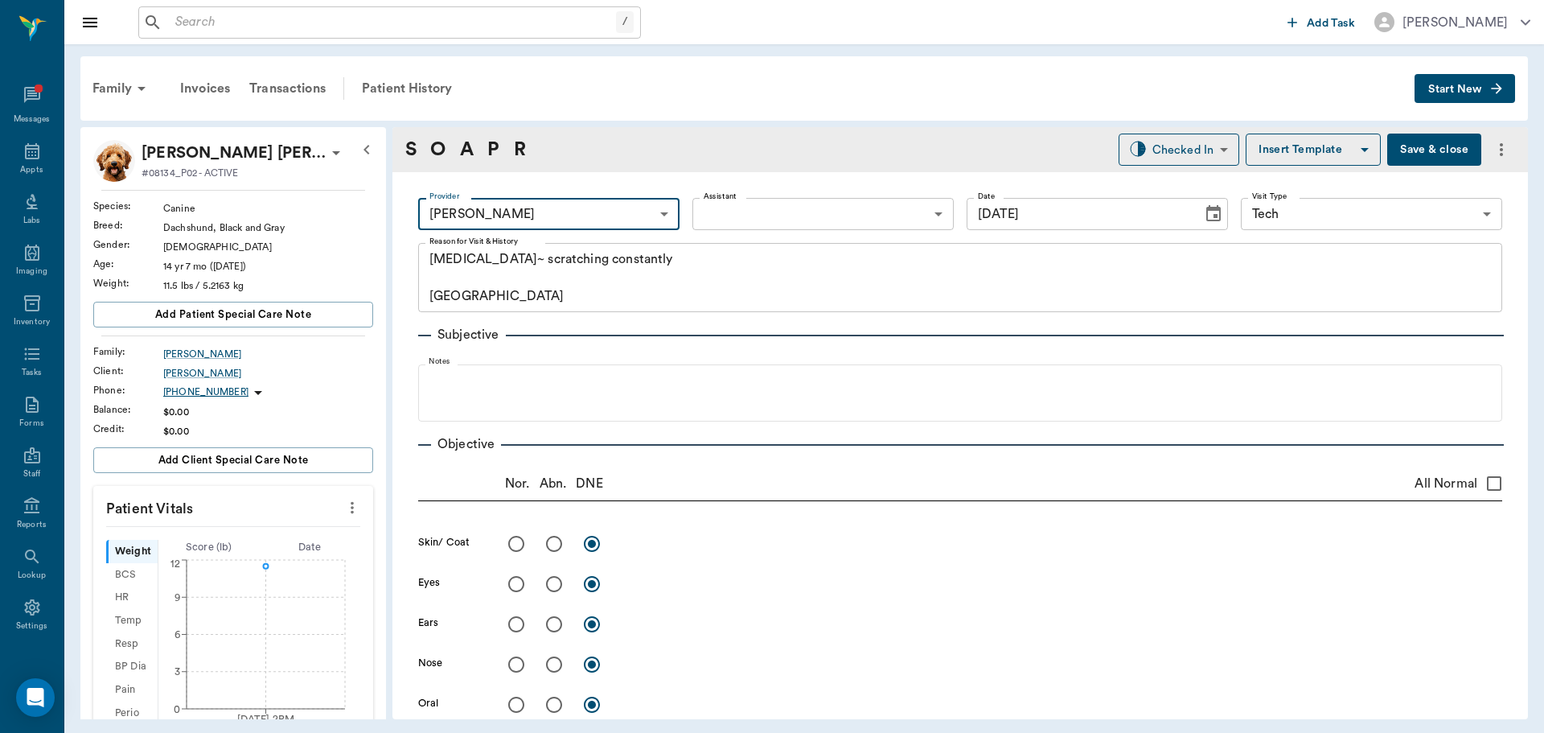
click at [343, 511] on icon "more" at bounding box center [352, 507] width 18 height 19
click at [238, 527] on span "Enter Vitals" at bounding box center [272, 535] width 135 height 17
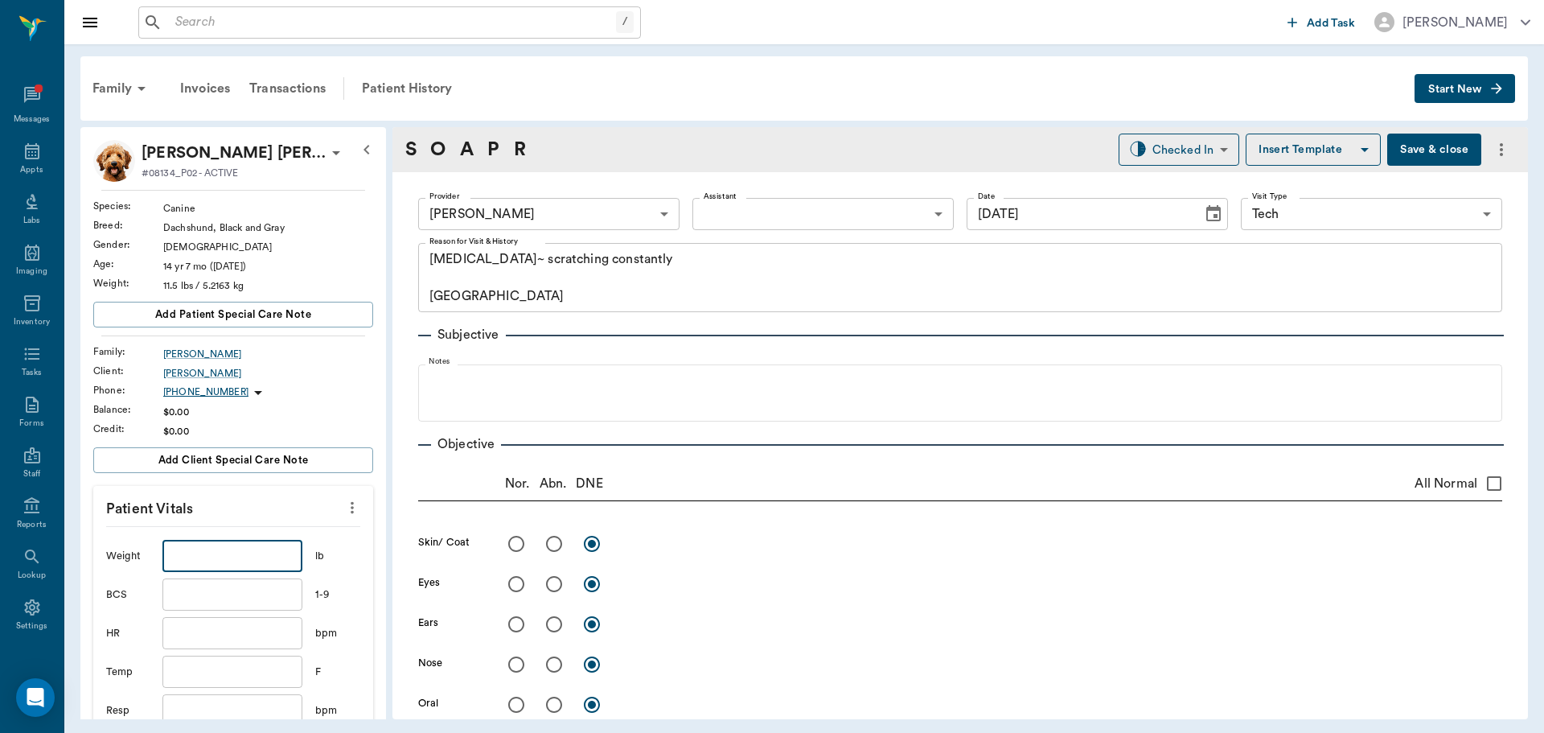
click at [202, 560] on input "text" at bounding box center [232, 556] width 140 height 32
type input "11.1"
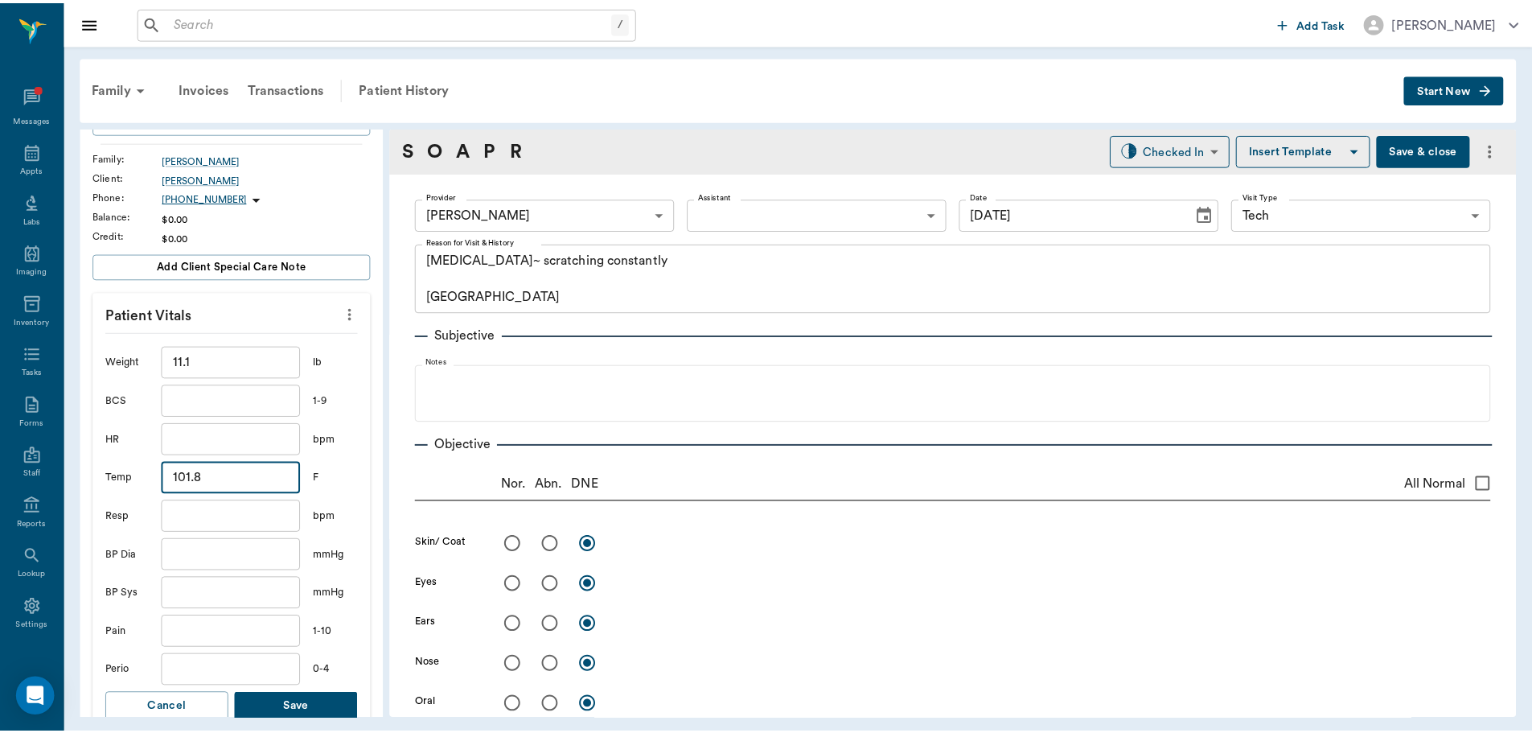
scroll to position [241, 0]
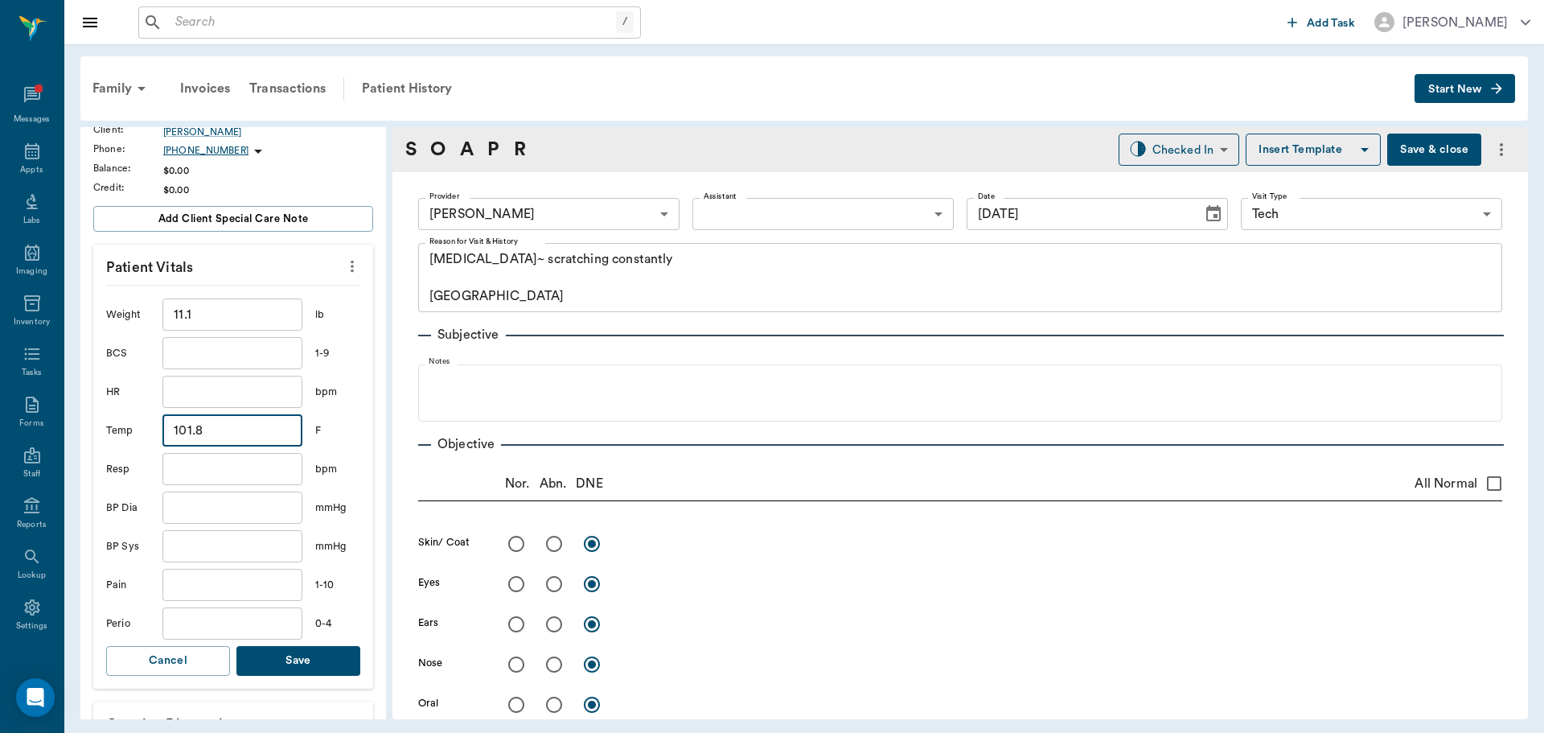
type input "101.8"
click at [345, 658] on button "Save" at bounding box center [298, 661] width 124 height 30
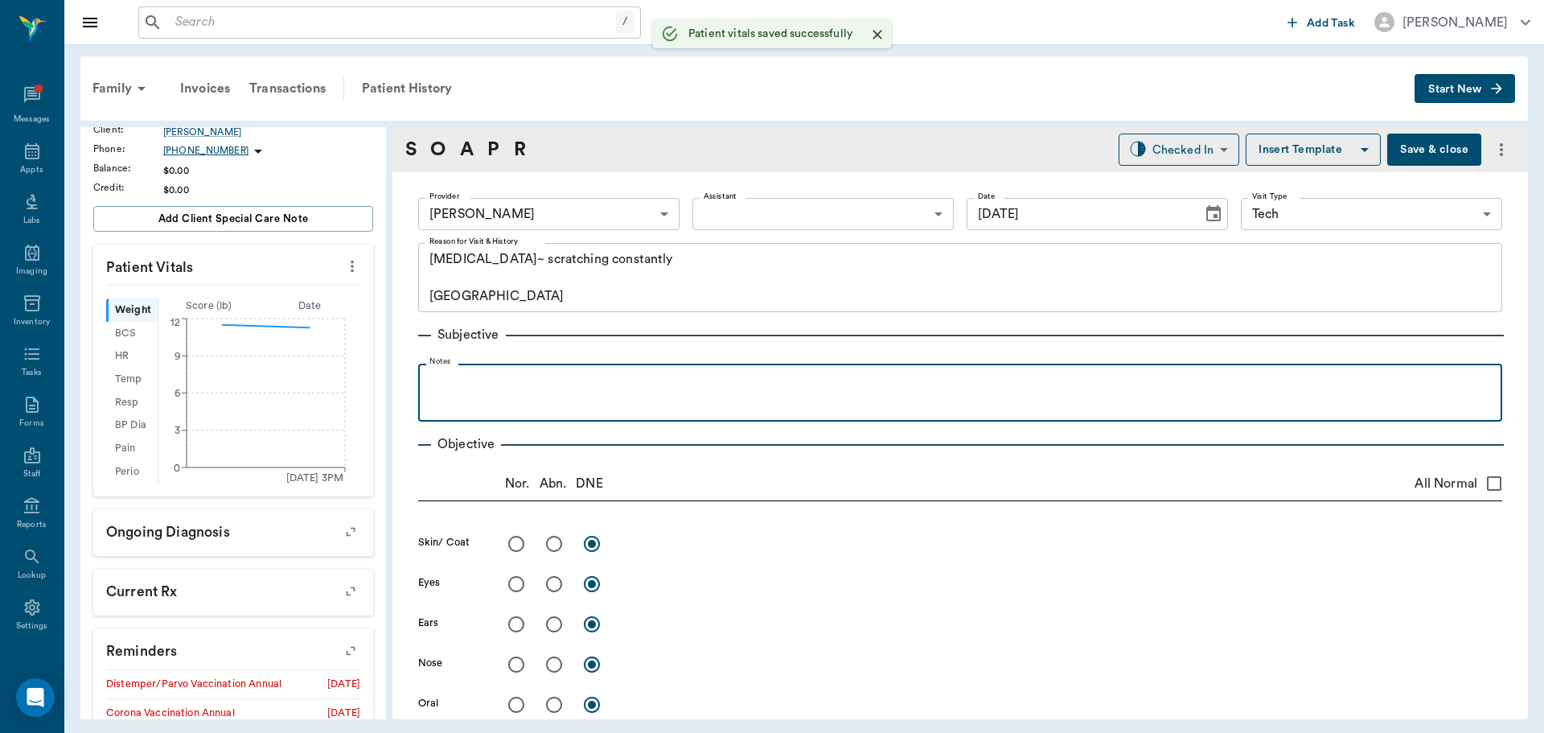
click at [542, 389] on p at bounding box center [960, 381] width 1068 height 19
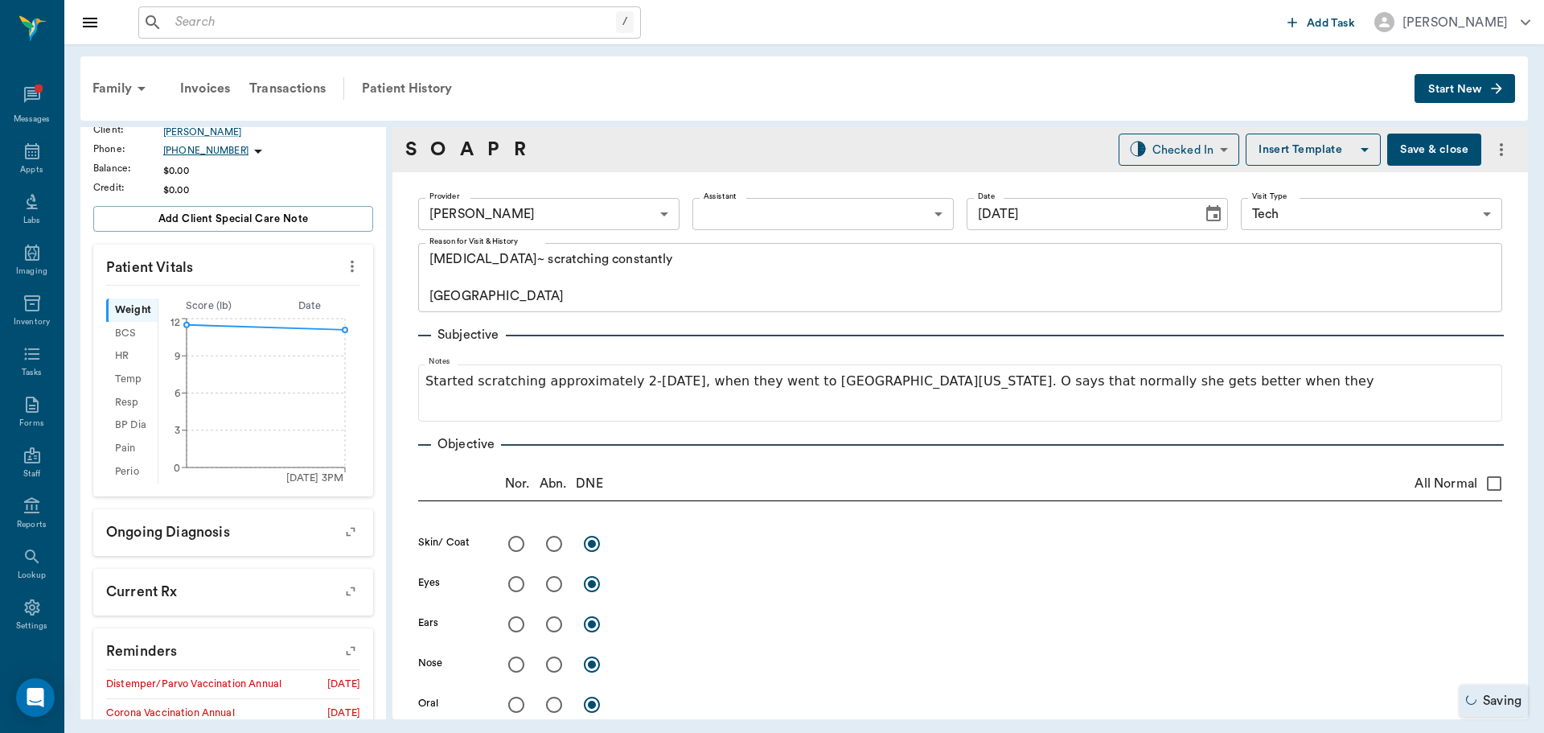
click at [1163, 295] on textarea "[MEDICAL_DATA]~ scratching constantly [GEOGRAPHIC_DATA]" at bounding box center [961, 278] width 1062 height 56
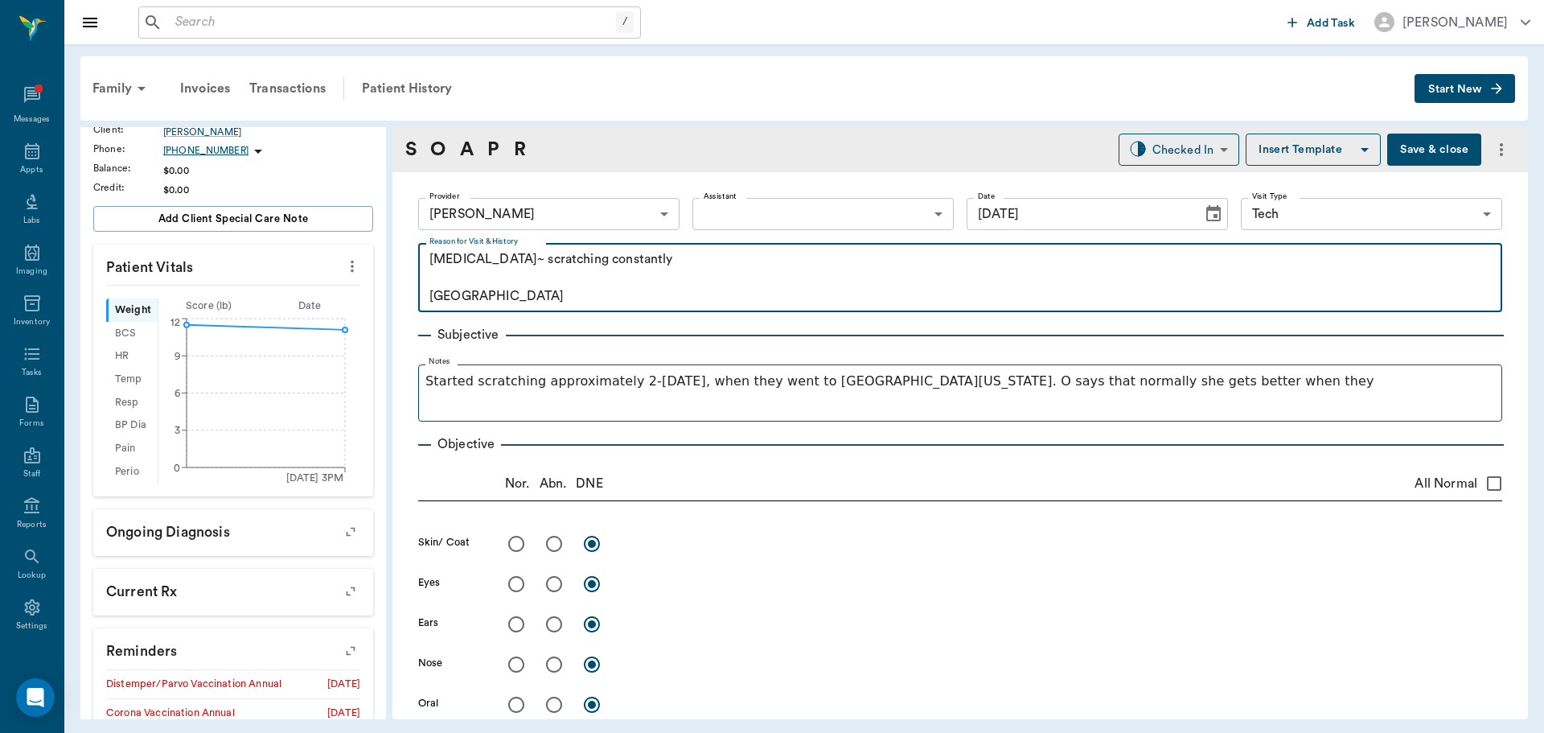
click at [1268, 364] on fieldset "Notes Started scratching approximately 2-[DATE], when they went to [GEOGRAPHIC_…" at bounding box center [960, 389] width 1084 height 64
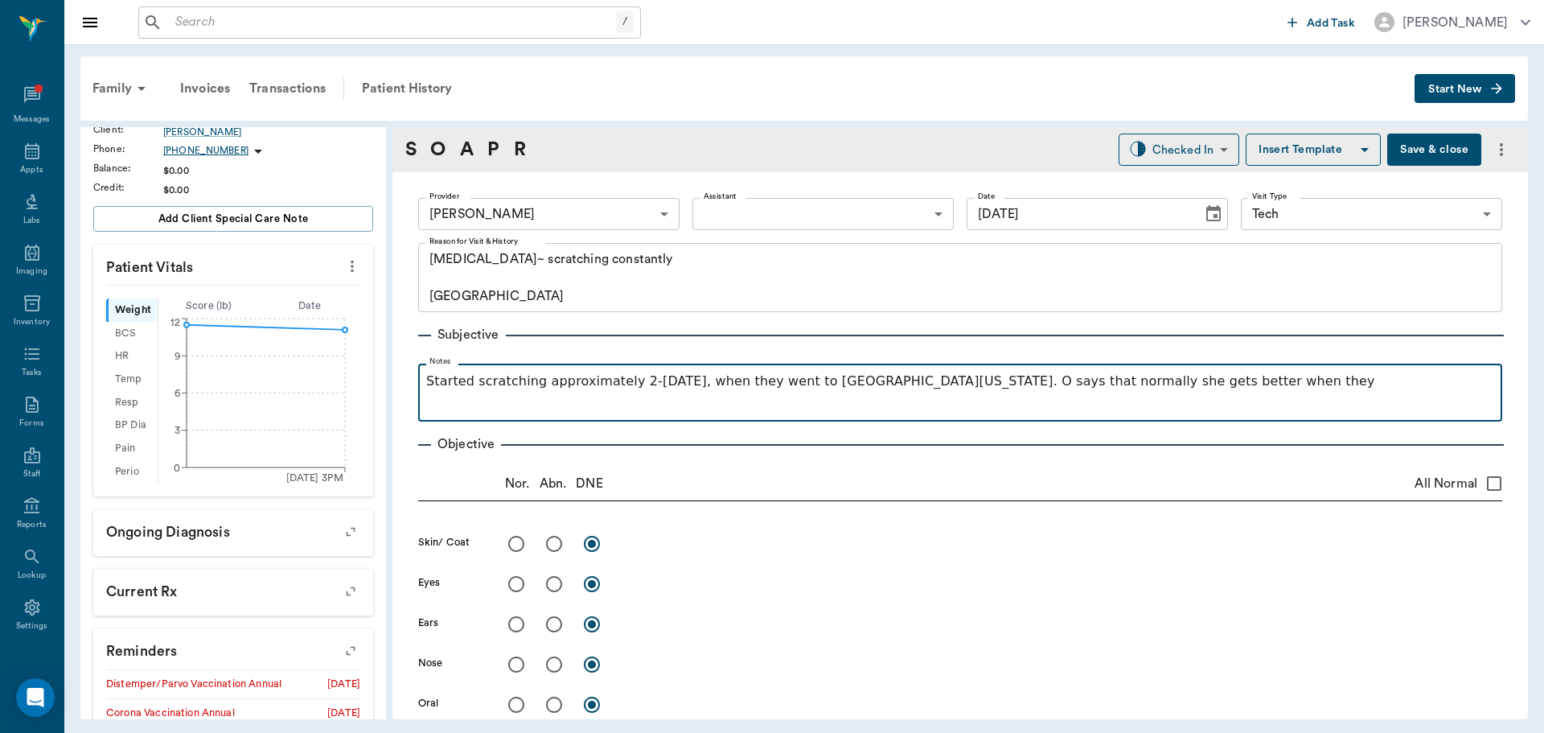
click at [1264, 380] on p "Started scratching approximately 2-[DATE], when they went to [GEOGRAPHIC_DATA][…" at bounding box center [960, 381] width 1068 height 19
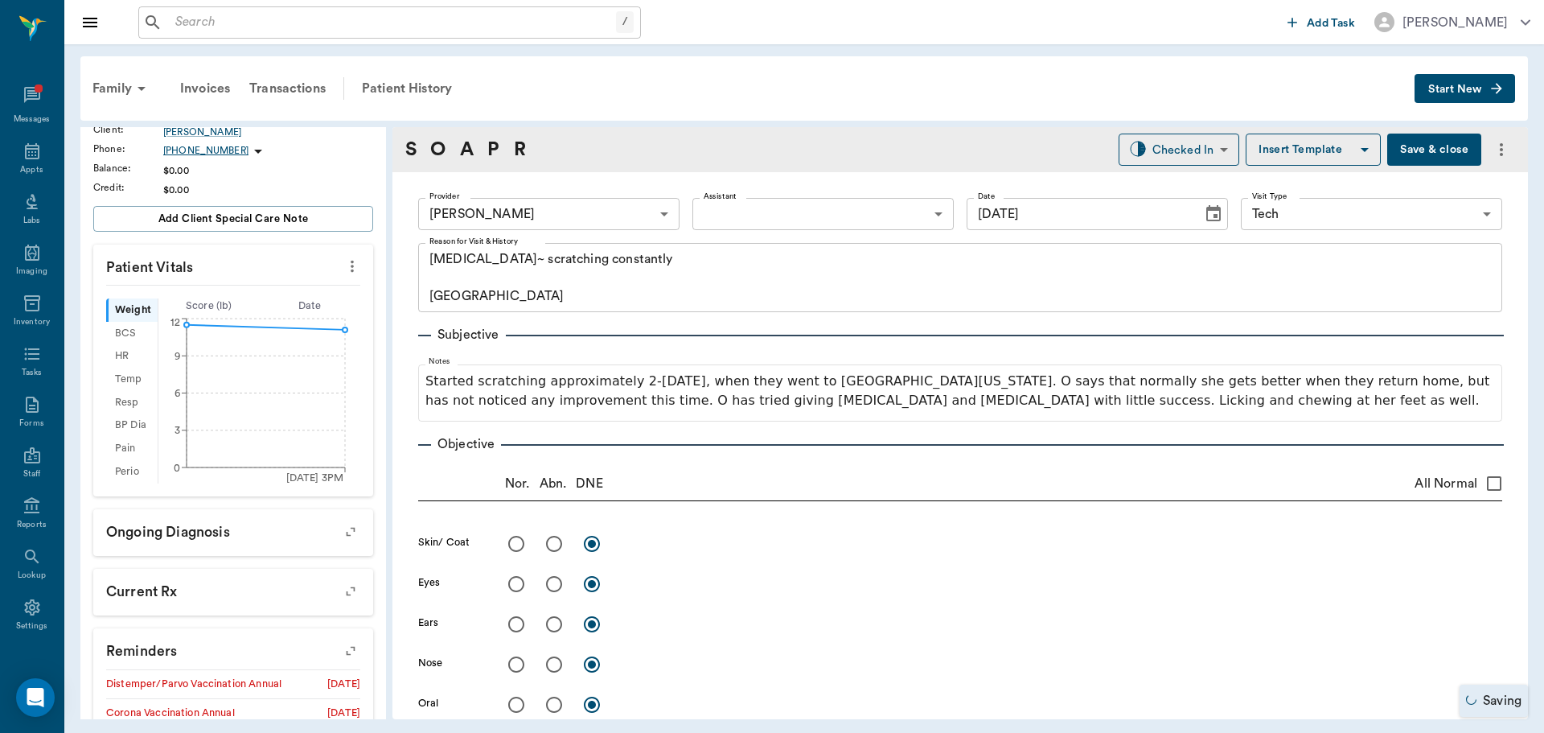
click at [1427, 161] on button "Save & close" at bounding box center [1435, 150] width 94 height 32
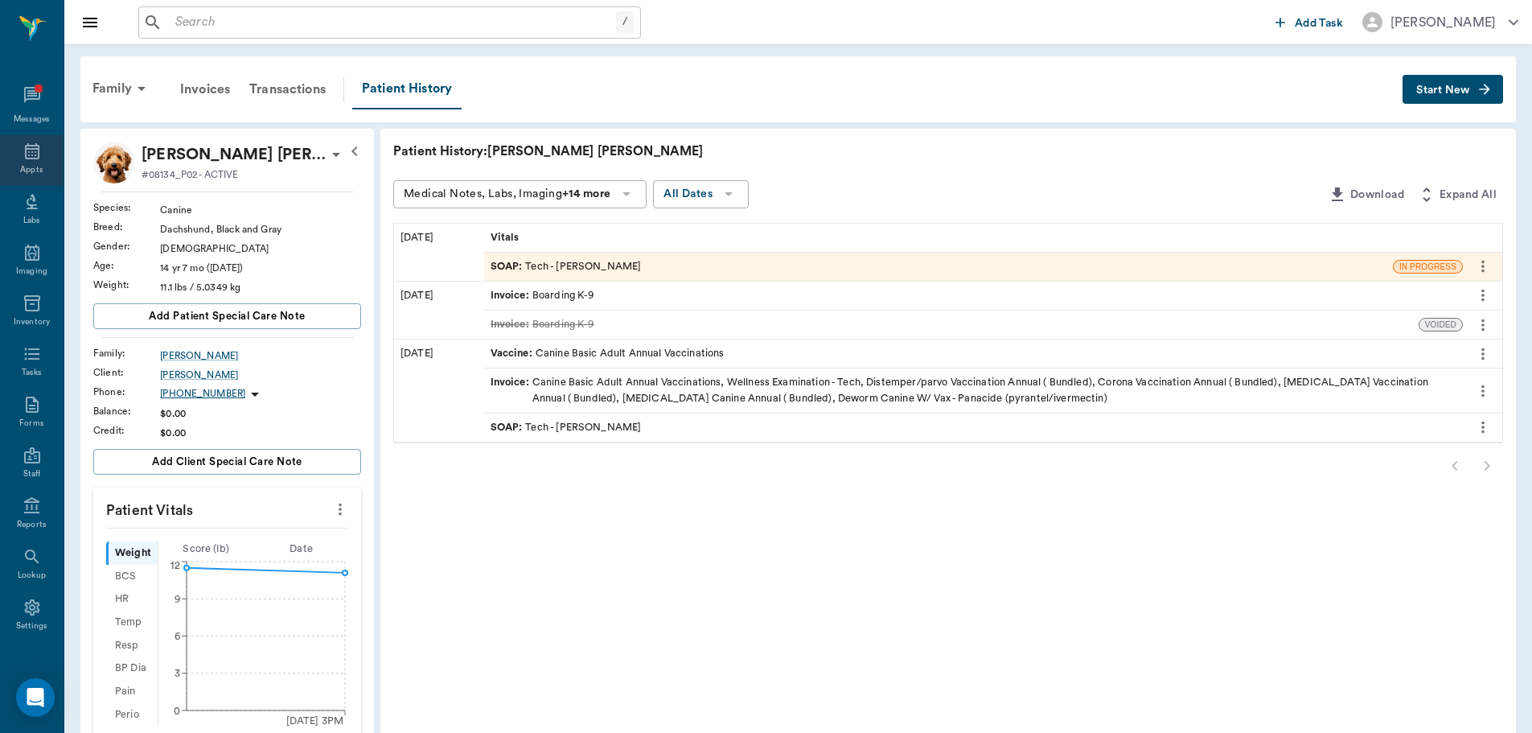
click at [24, 157] on icon at bounding box center [32, 151] width 19 height 19
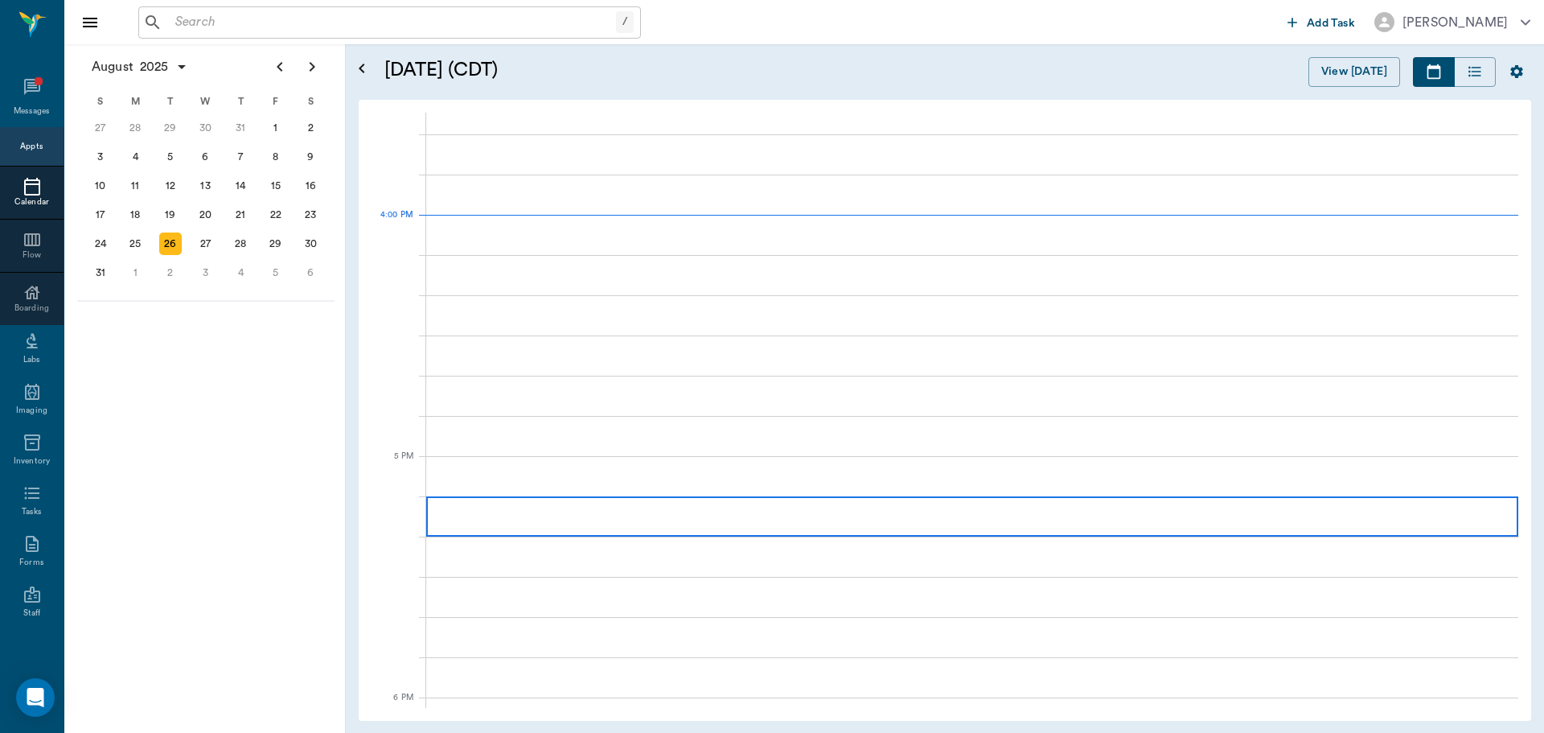
scroll to position [1933, 0]
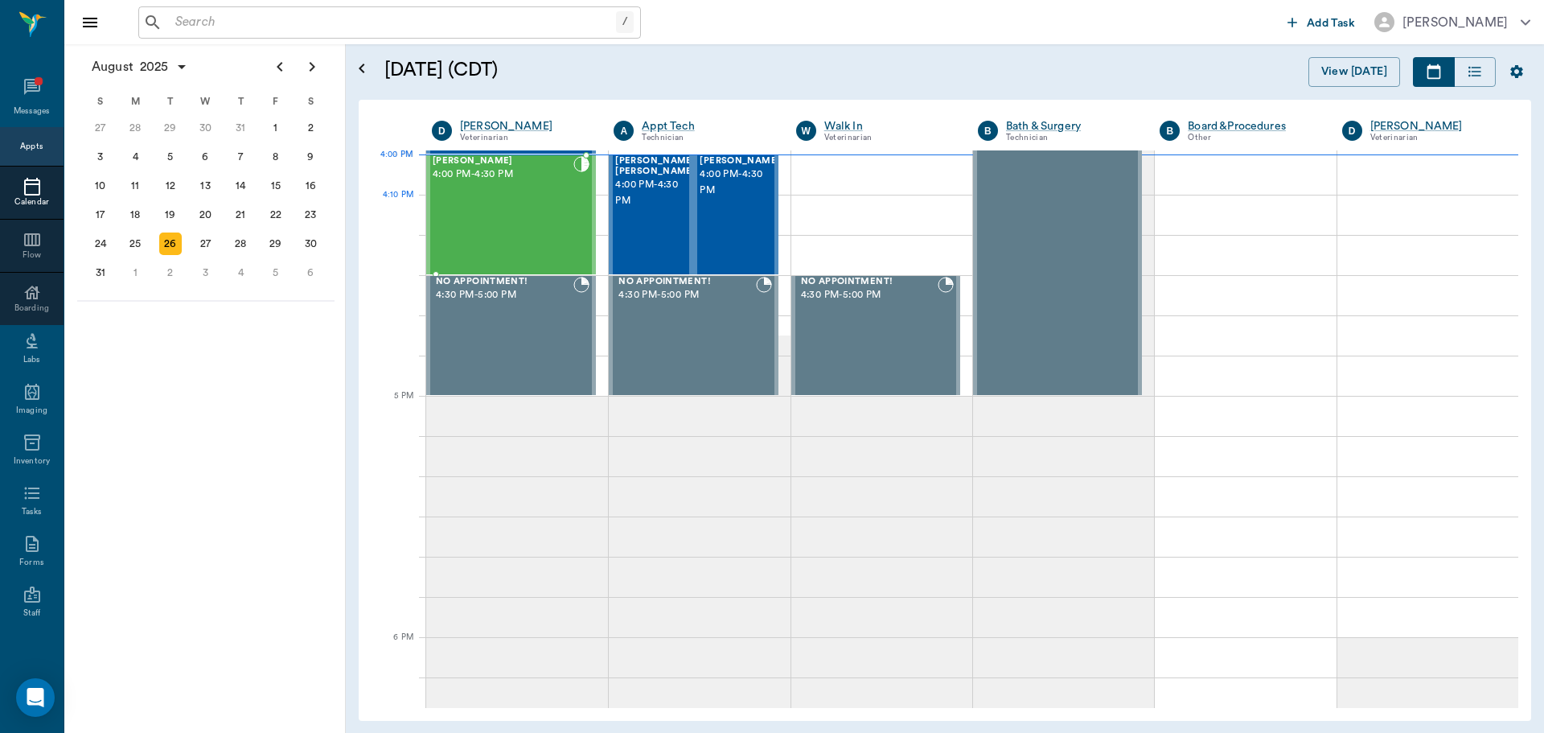
click at [500, 211] on div "[PERSON_NAME] 4:00 PM - 4:30 PM" at bounding box center [503, 214] width 141 height 117
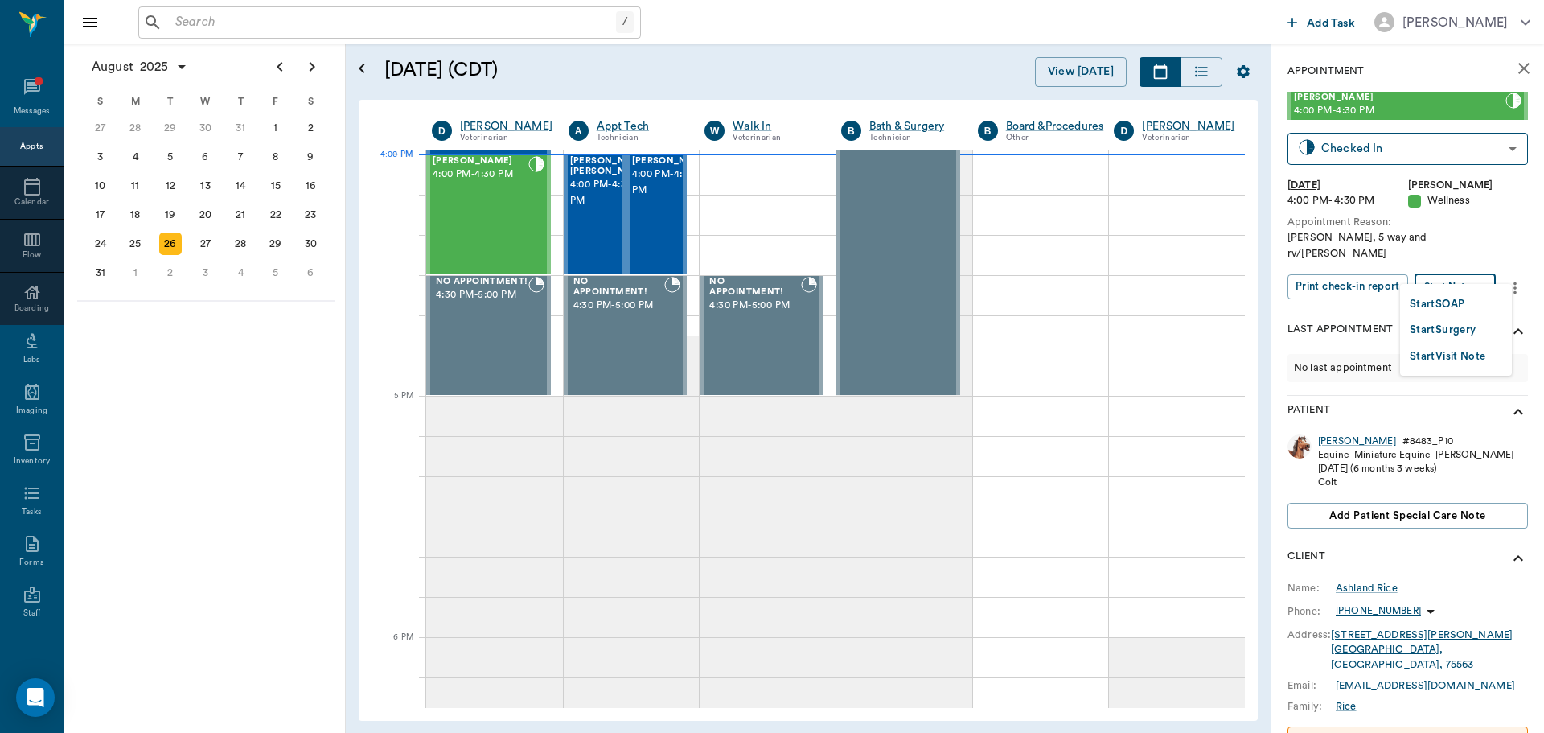
click at [1474, 275] on body "/ ​ Add Task [PERSON_NAME] Nectar Messages Appts Calendar Flow Boarding Labs Im…" at bounding box center [772, 366] width 1544 height 733
click at [1451, 295] on button "Start SOAP" at bounding box center [1437, 304] width 55 height 19
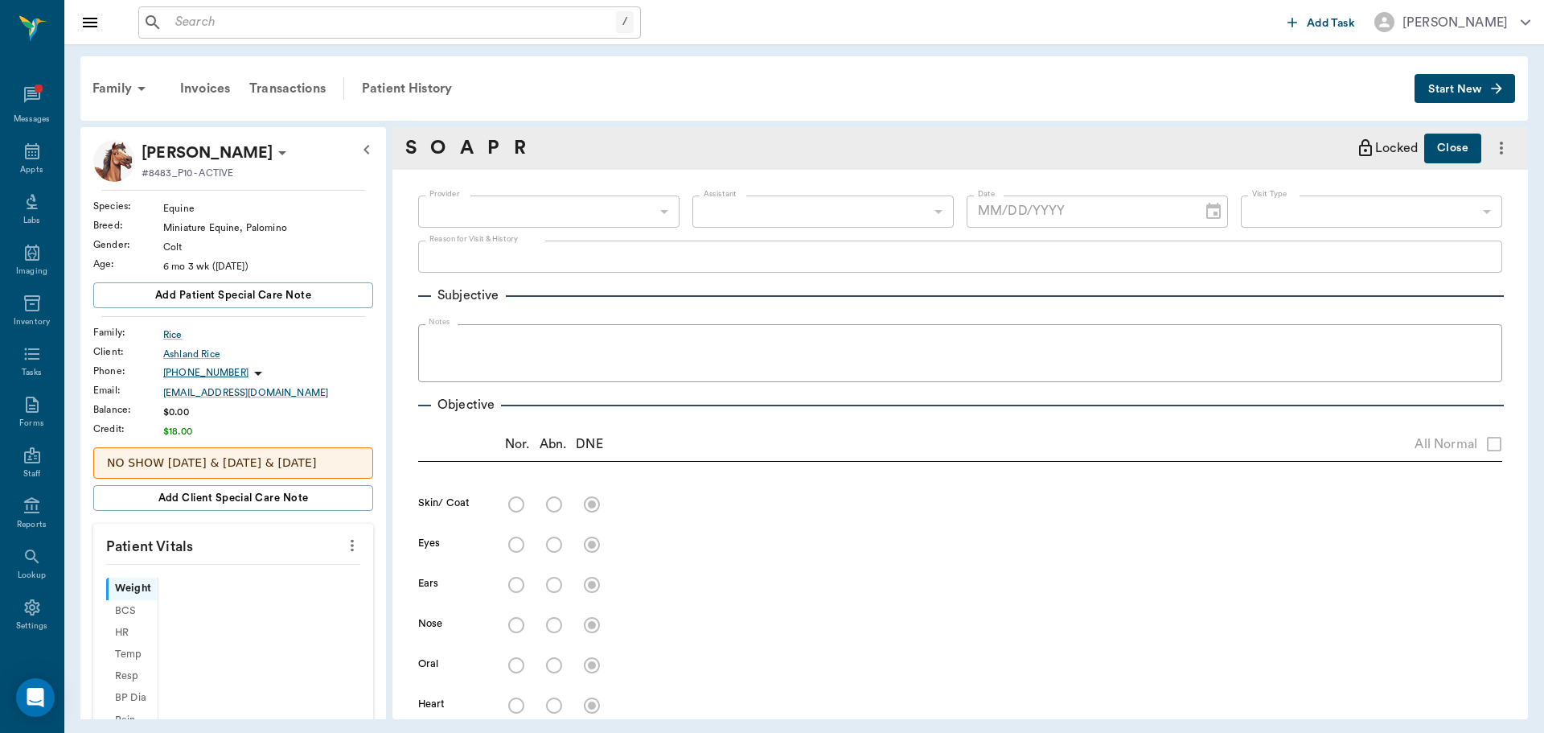
type input "63ec2f075fda476ae8351a4d"
type input "65d2be4f46e3a538d89b8c14"
type textarea "[PERSON_NAME], 5 way and rv/[PERSON_NAME]"
type input "[DATE]"
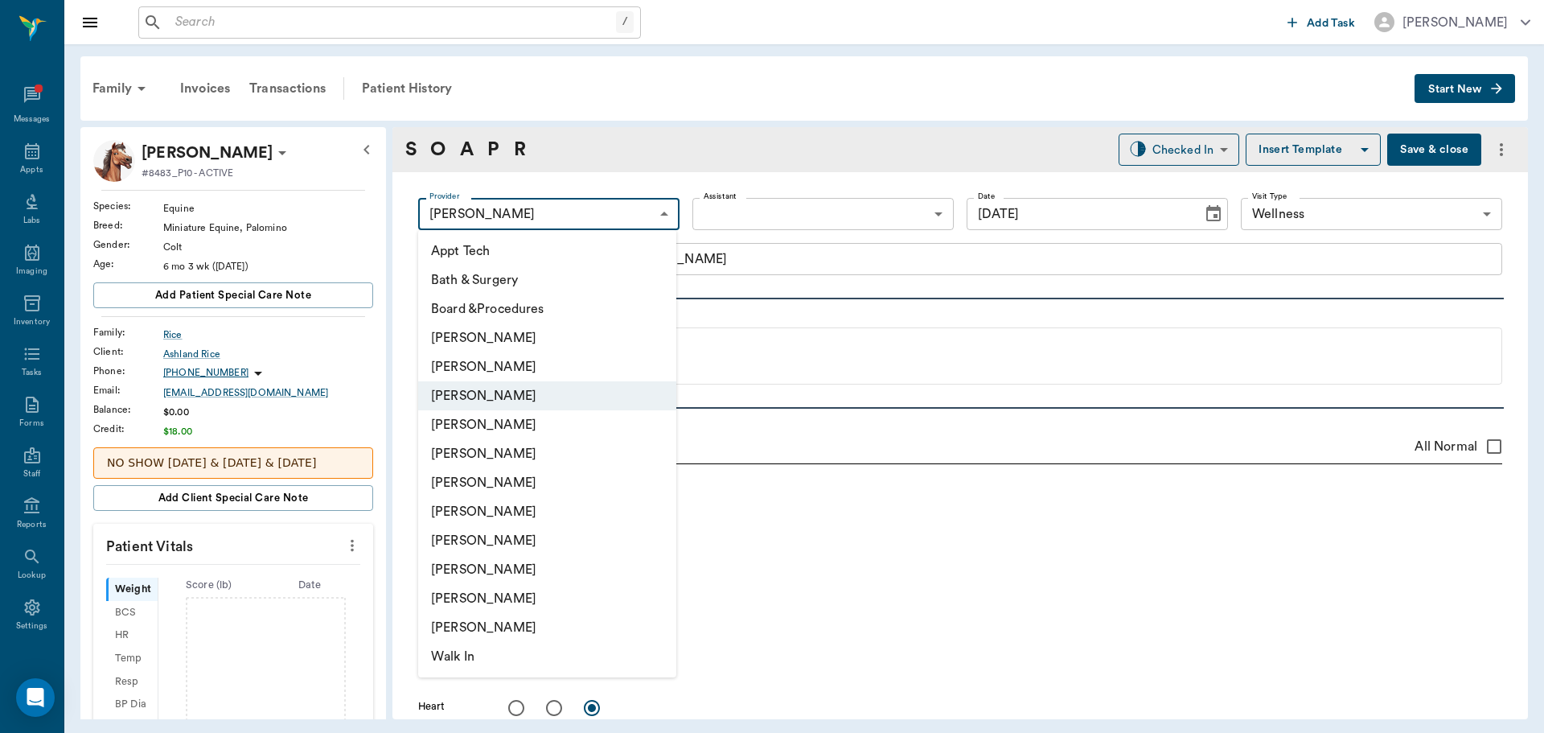
click at [541, 208] on body "/ ​ Add Task [PERSON_NAME] Nectar Messages Appts Labs Imaging Inventory Tasks F…" at bounding box center [772, 366] width 1544 height 733
drag, startPoint x: 791, startPoint y: 315, endPoint x: 785, endPoint y: 329, distance: 15.5
click at [791, 315] on div at bounding box center [772, 366] width 1544 height 733
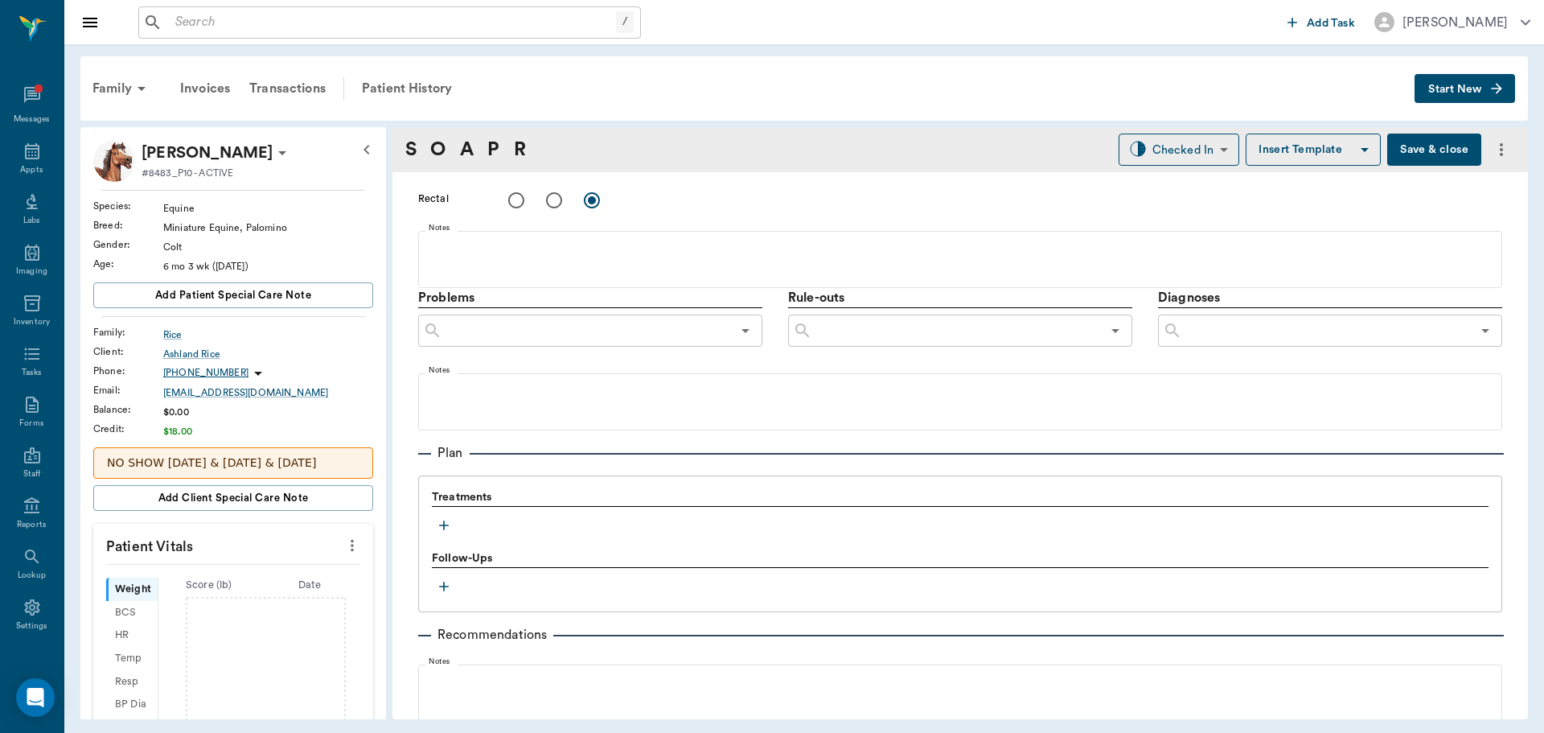
scroll to position [804, 0]
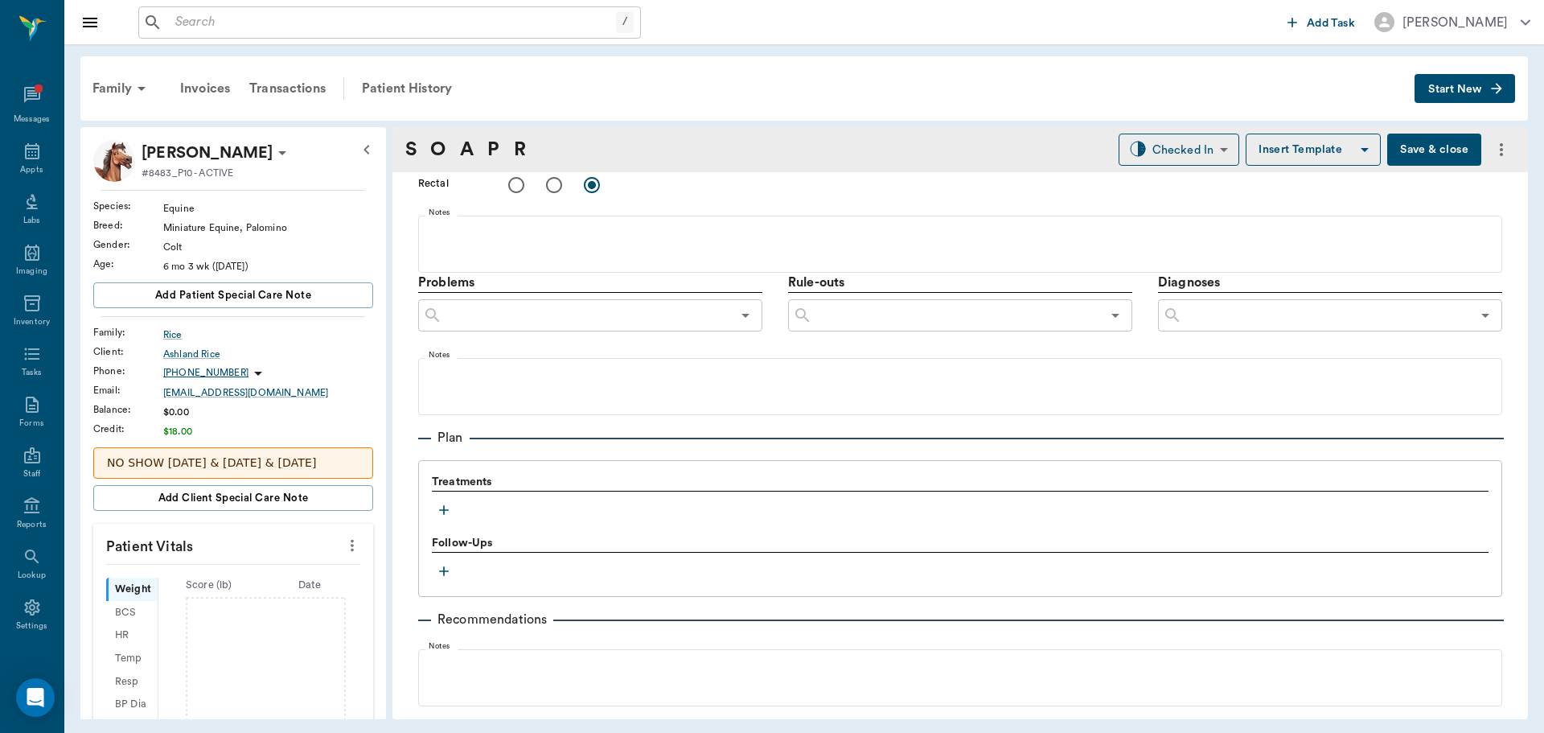
click at [436, 510] on icon "button" at bounding box center [444, 510] width 16 height 16
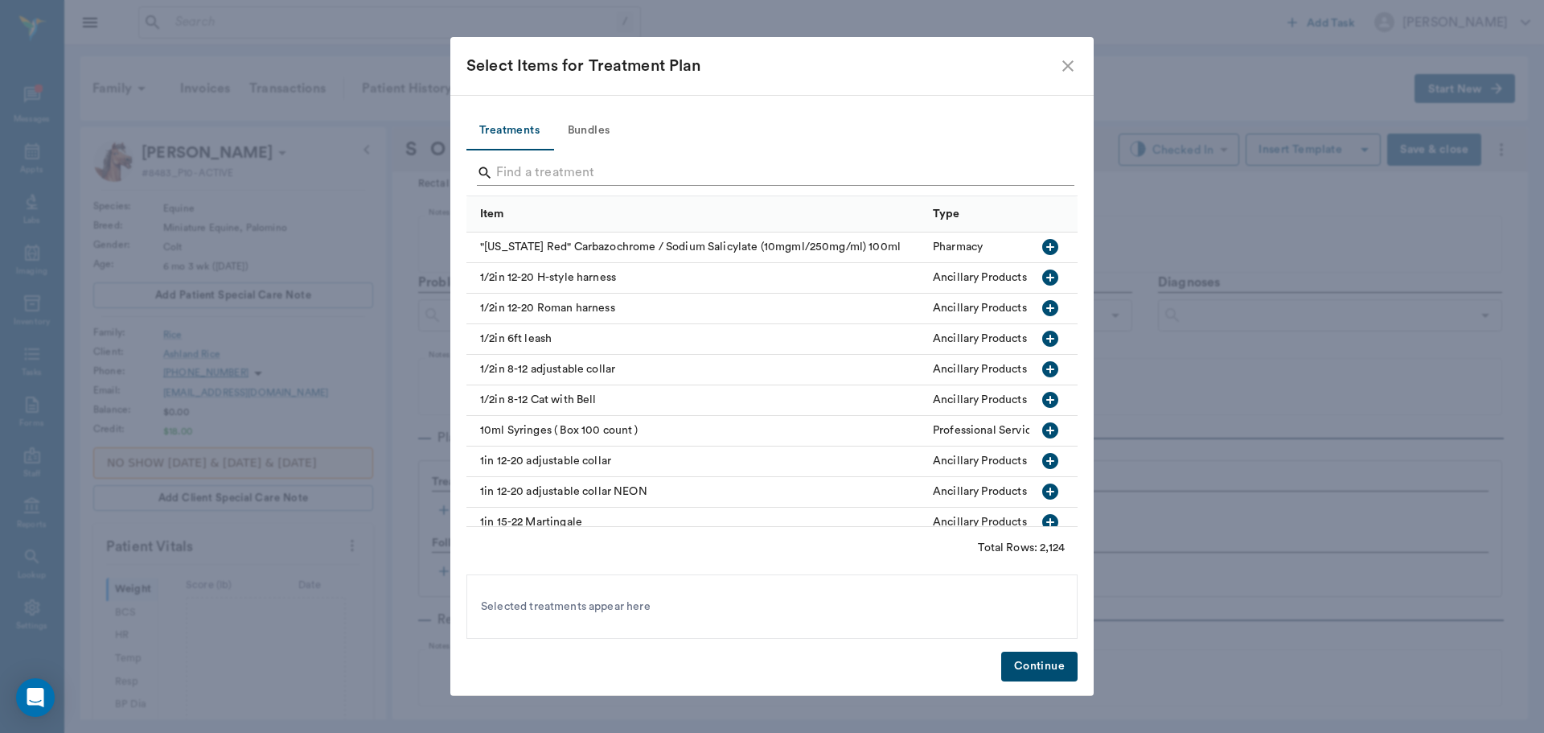
click at [522, 174] on input "Search" at bounding box center [773, 173] width 554 height 26
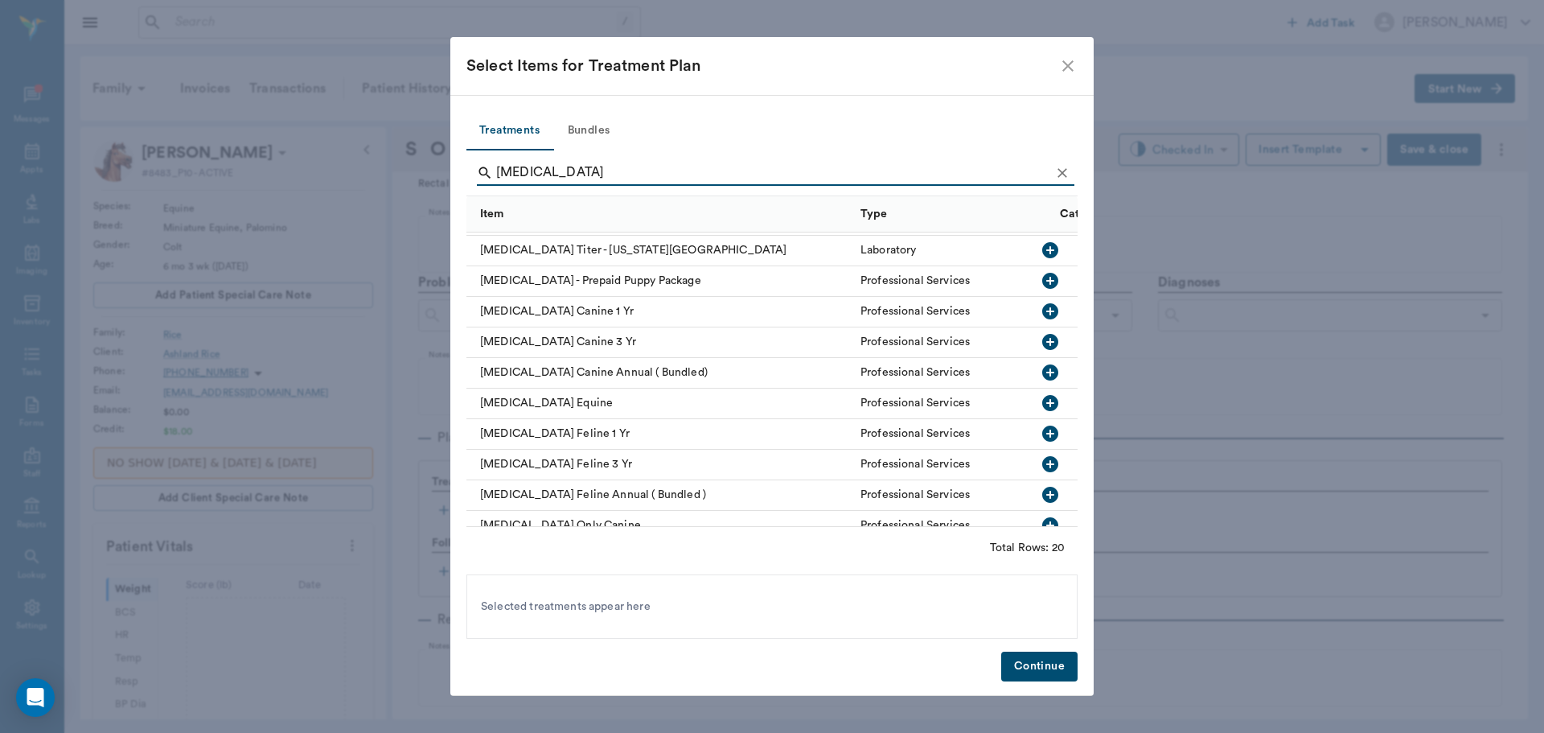
scroll to position [322, 0]
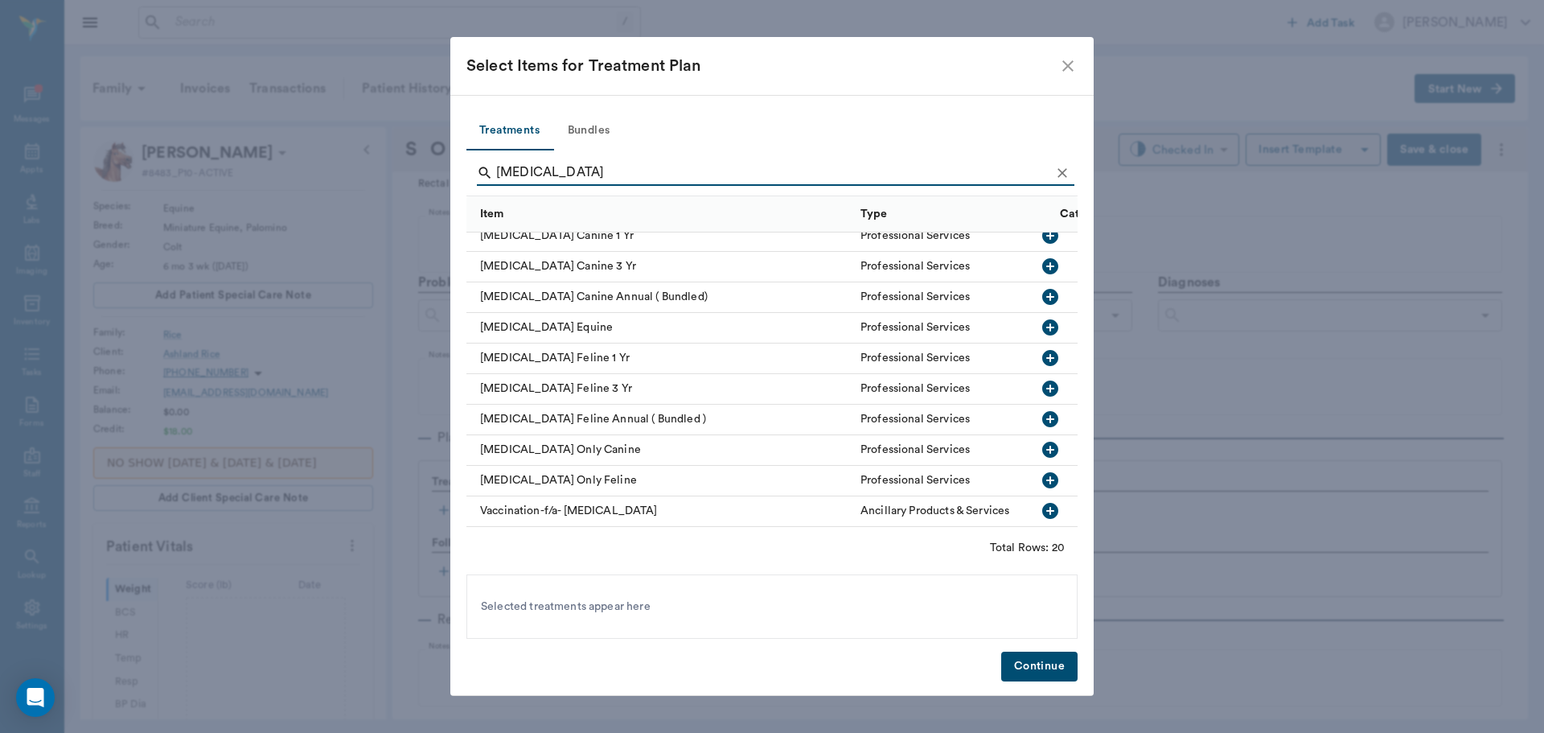
type input "[MEDICAL_DATA]"
click at [1042, 319] on icon "button" at bounding box center [1050, 327] width 16 height 16
click at [1070, 171] on icon "Clear" at bounding box center [1063, 173] width 16 height 16
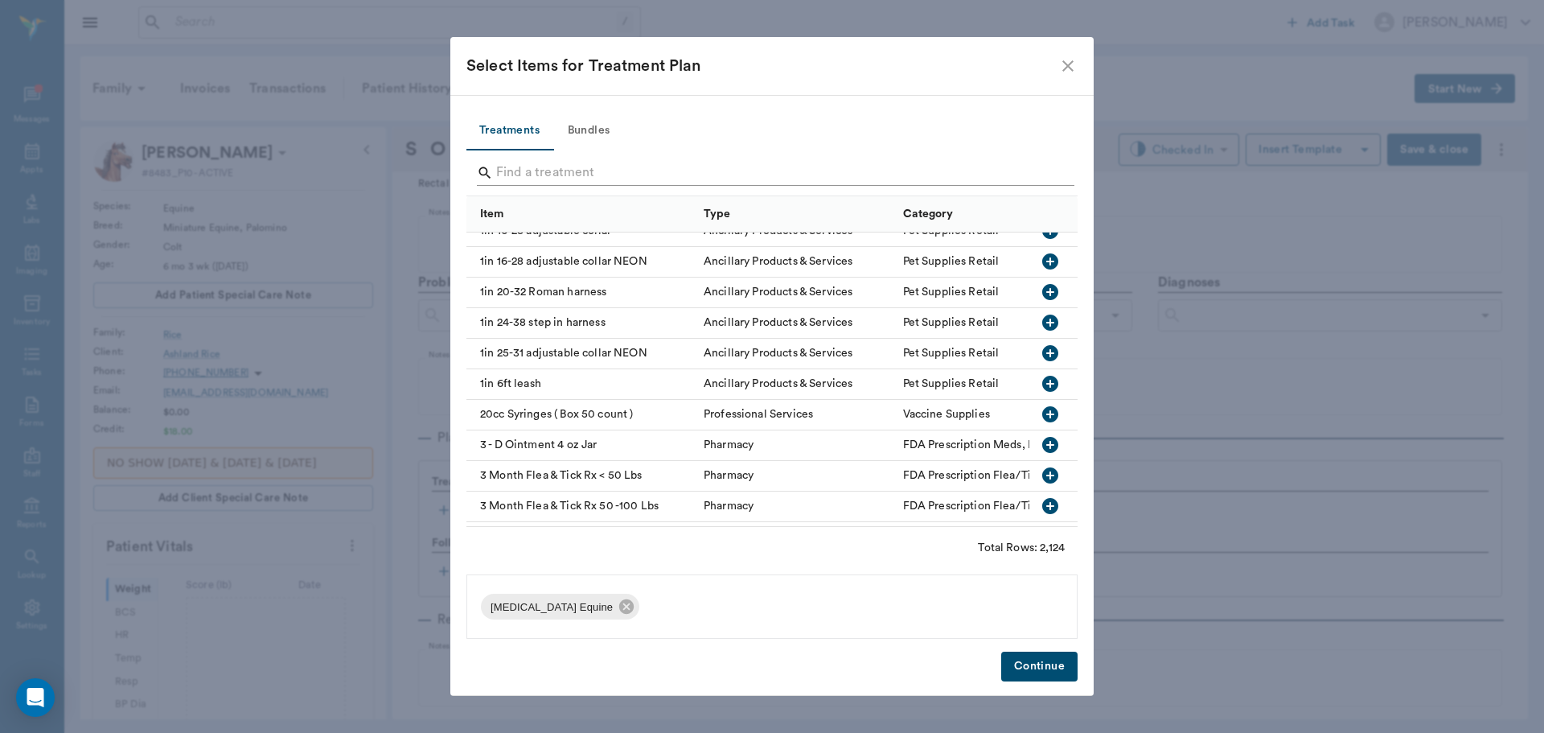
click at [1023, 168] on input "Search" at bounding box center [773, 173] width 554 height 26
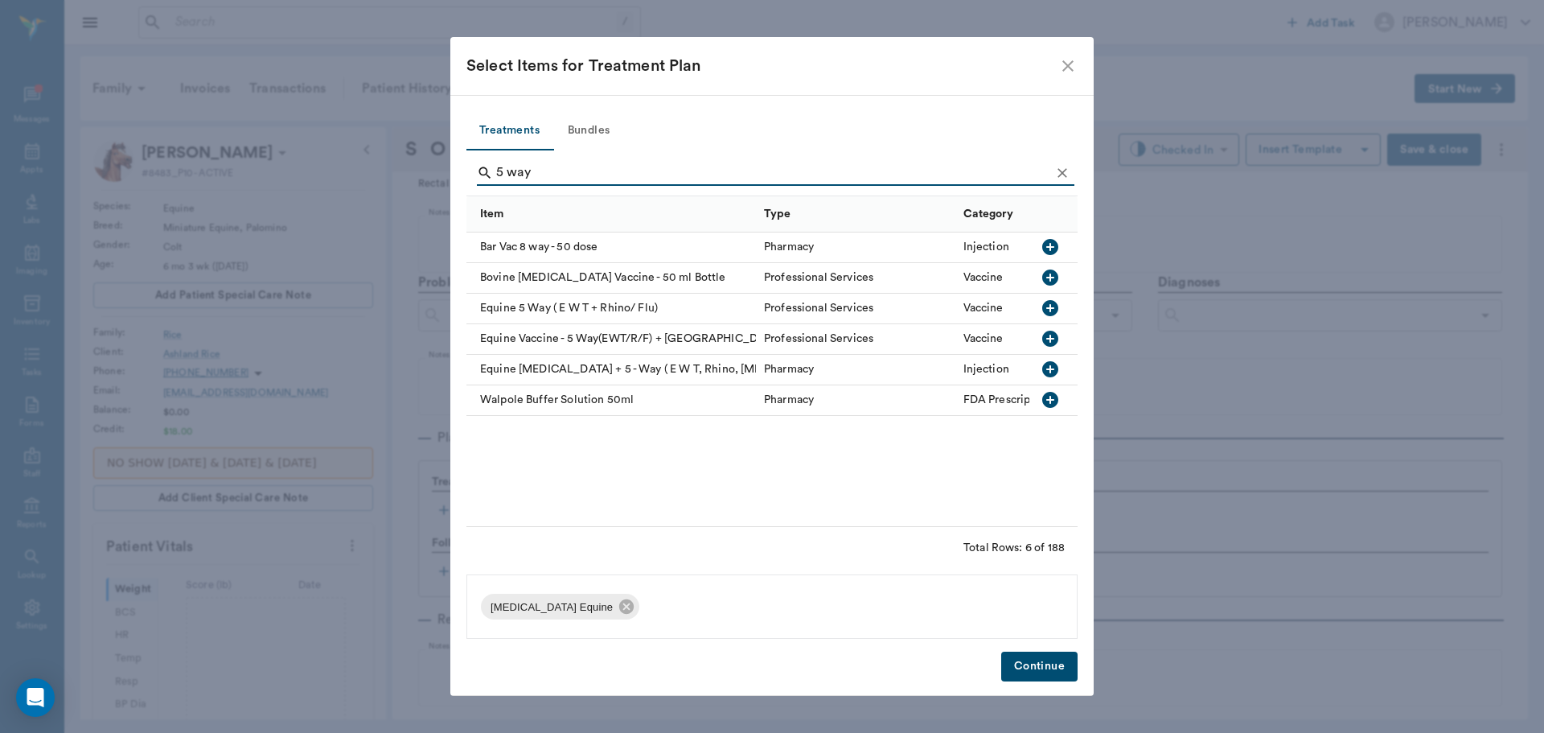
scroll to position [0, 0]
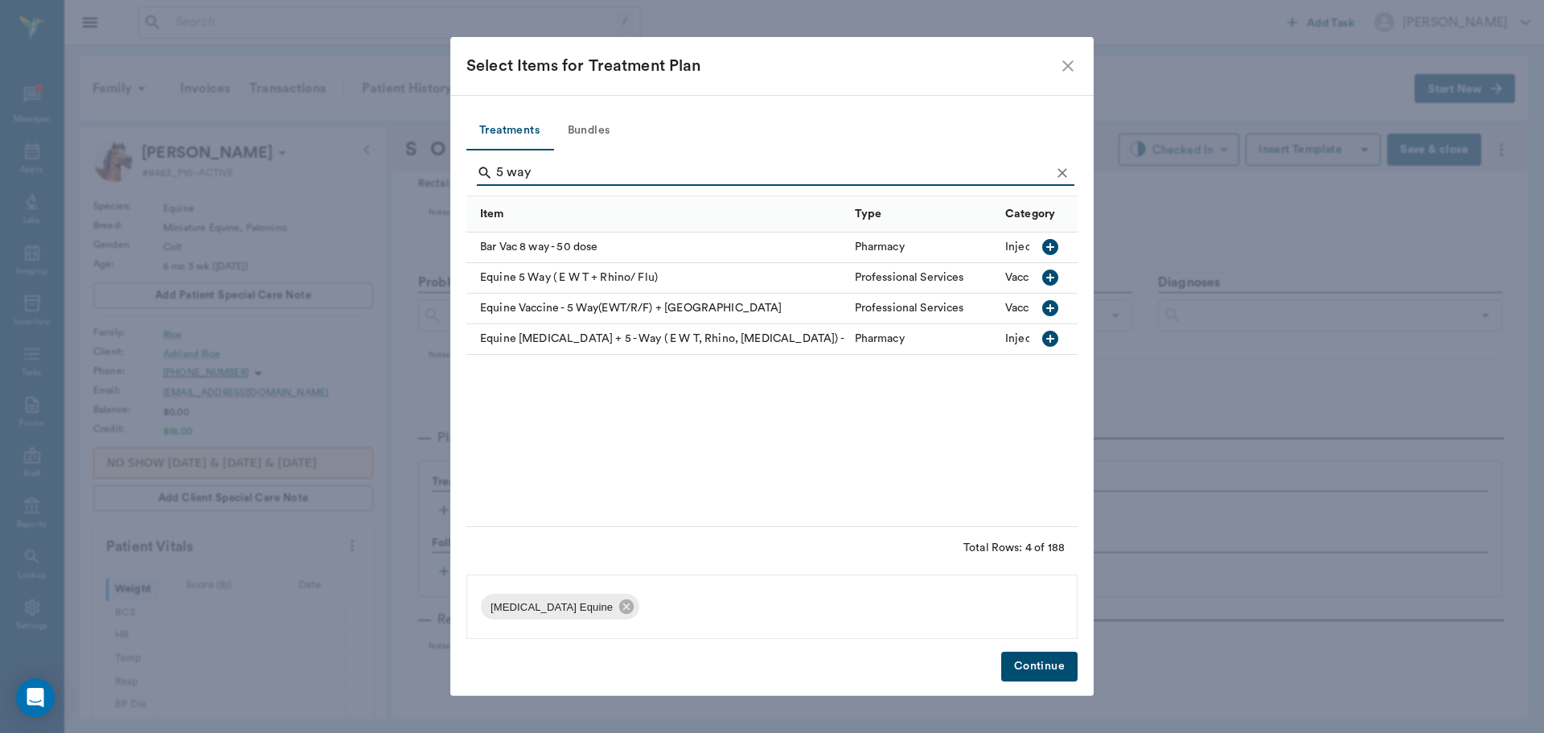
type input "5 way"
click at [1054, 312] on icon "button" at bounding box center [1050, 308] width 16 height 16
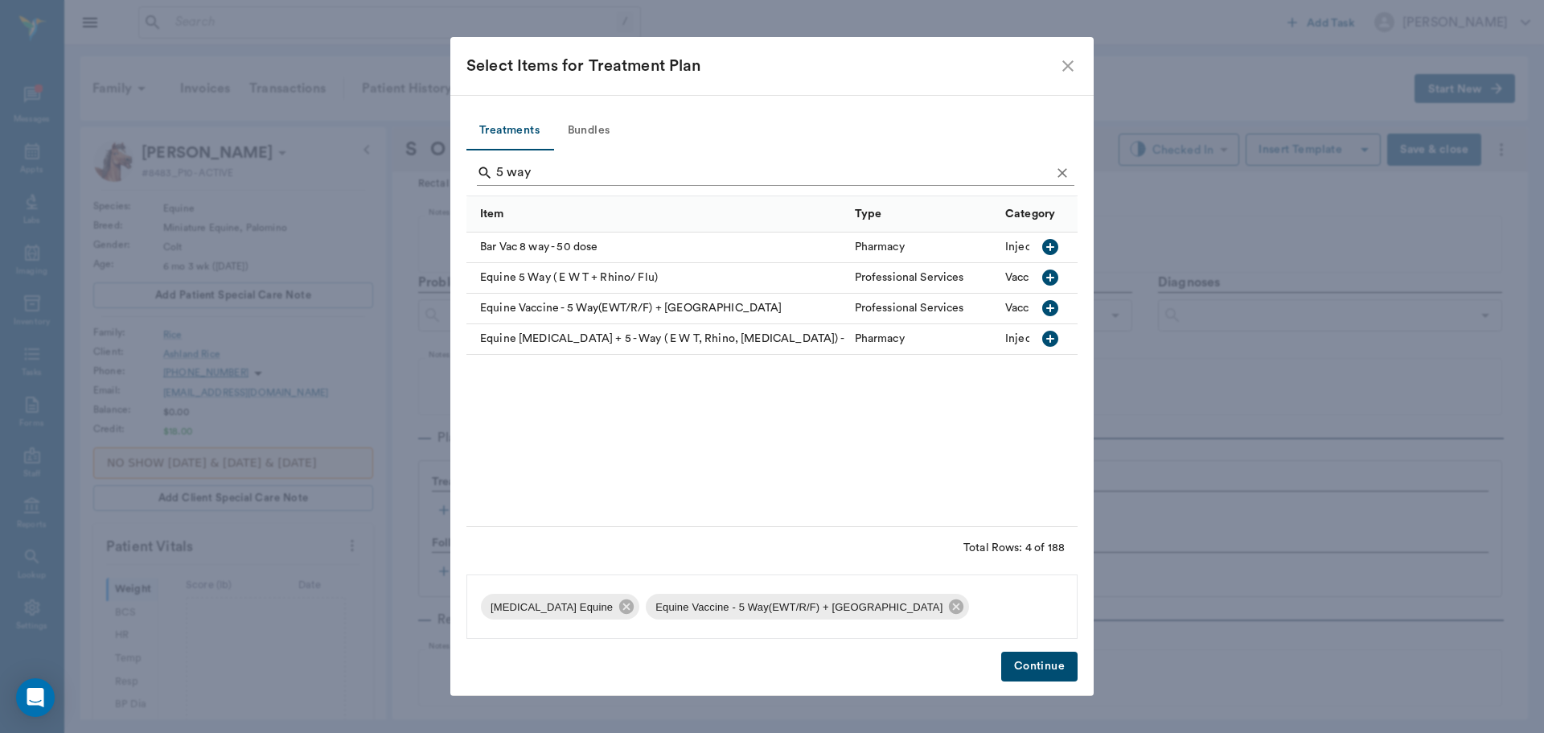
click at [1053, 168] on button "Clear" at bounding box center [1062, 173] width 24 height 24
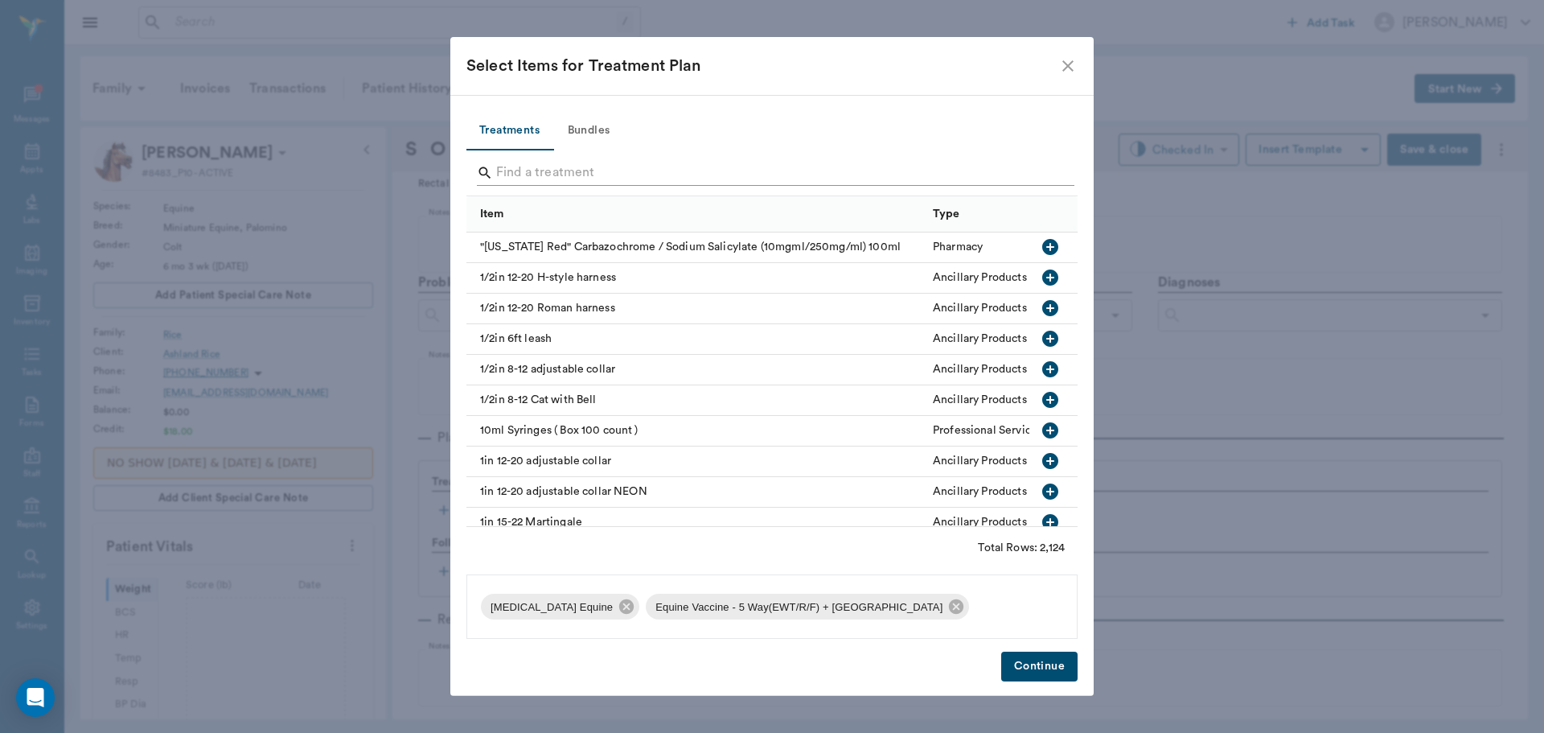
click at [1041, 171] on input "Search" at bounding box center [773, 173] width 554 height 26
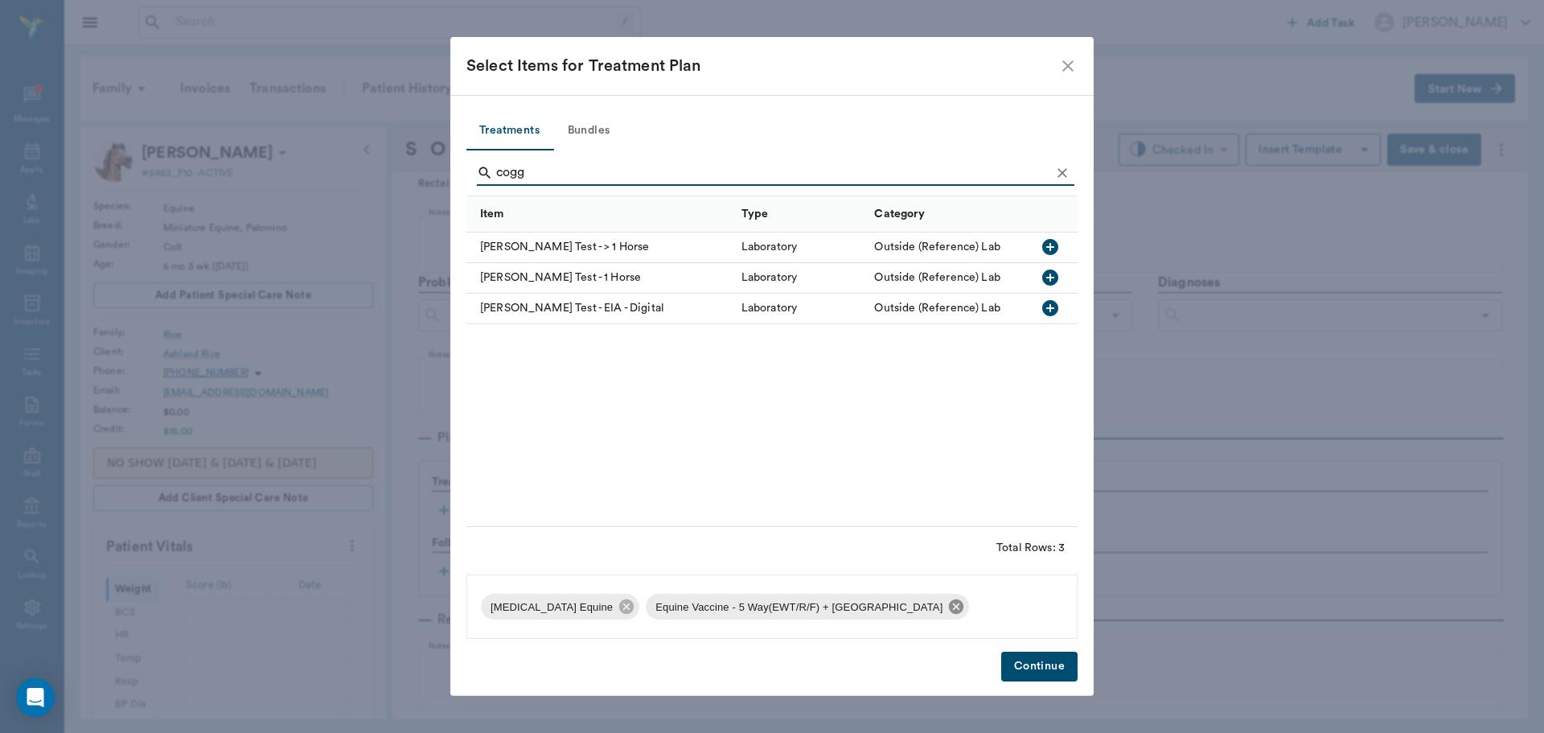
type input "cogg"
click at [948, 600] on icon at bounding box center [957, 607] width 18 height 18
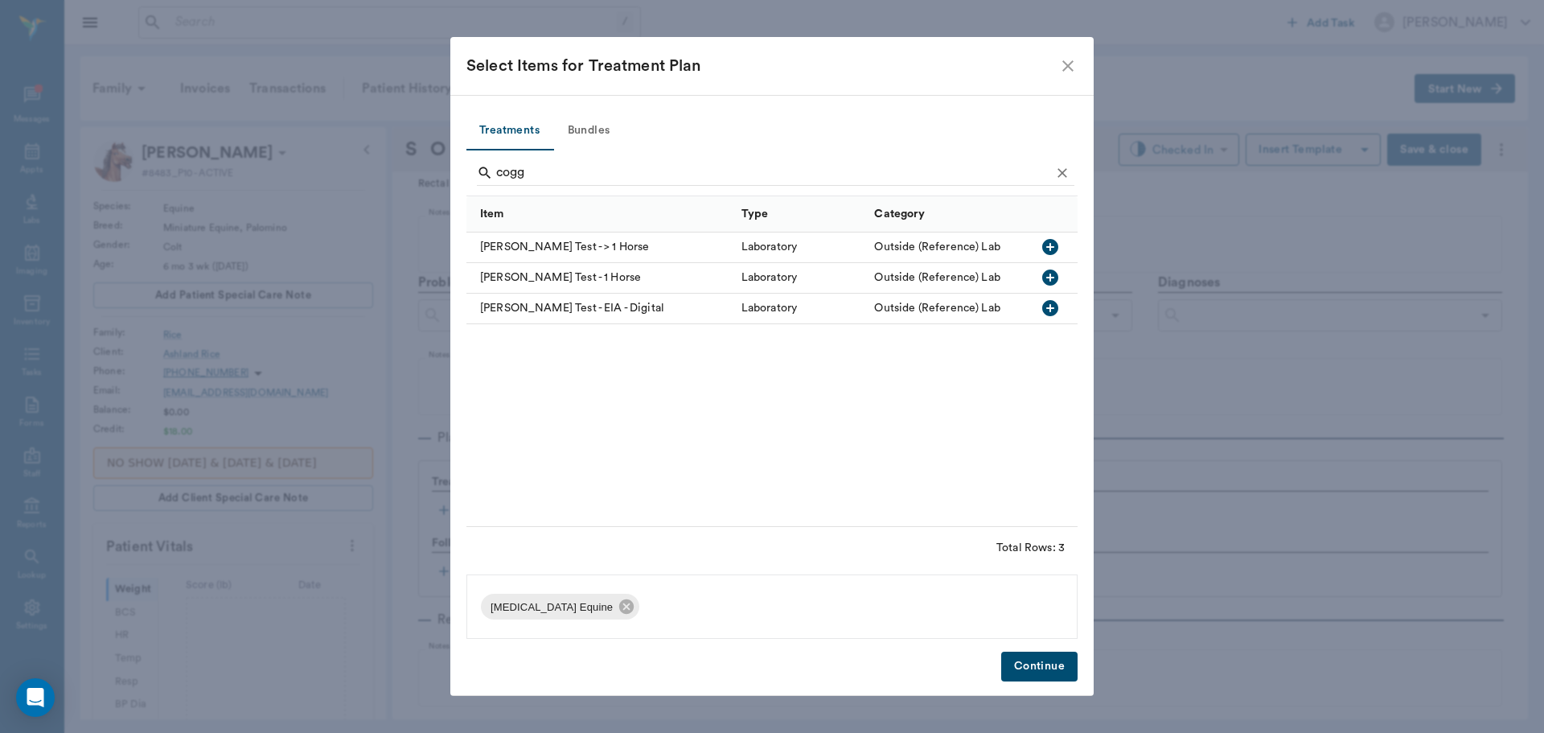
click at [1057, 276] on icon "button" at bounding box center [1050, 277] width 16 height 16
click at [1059, 169] on icon "Clear" at bounding box center [1063, 173] width 10 height 10
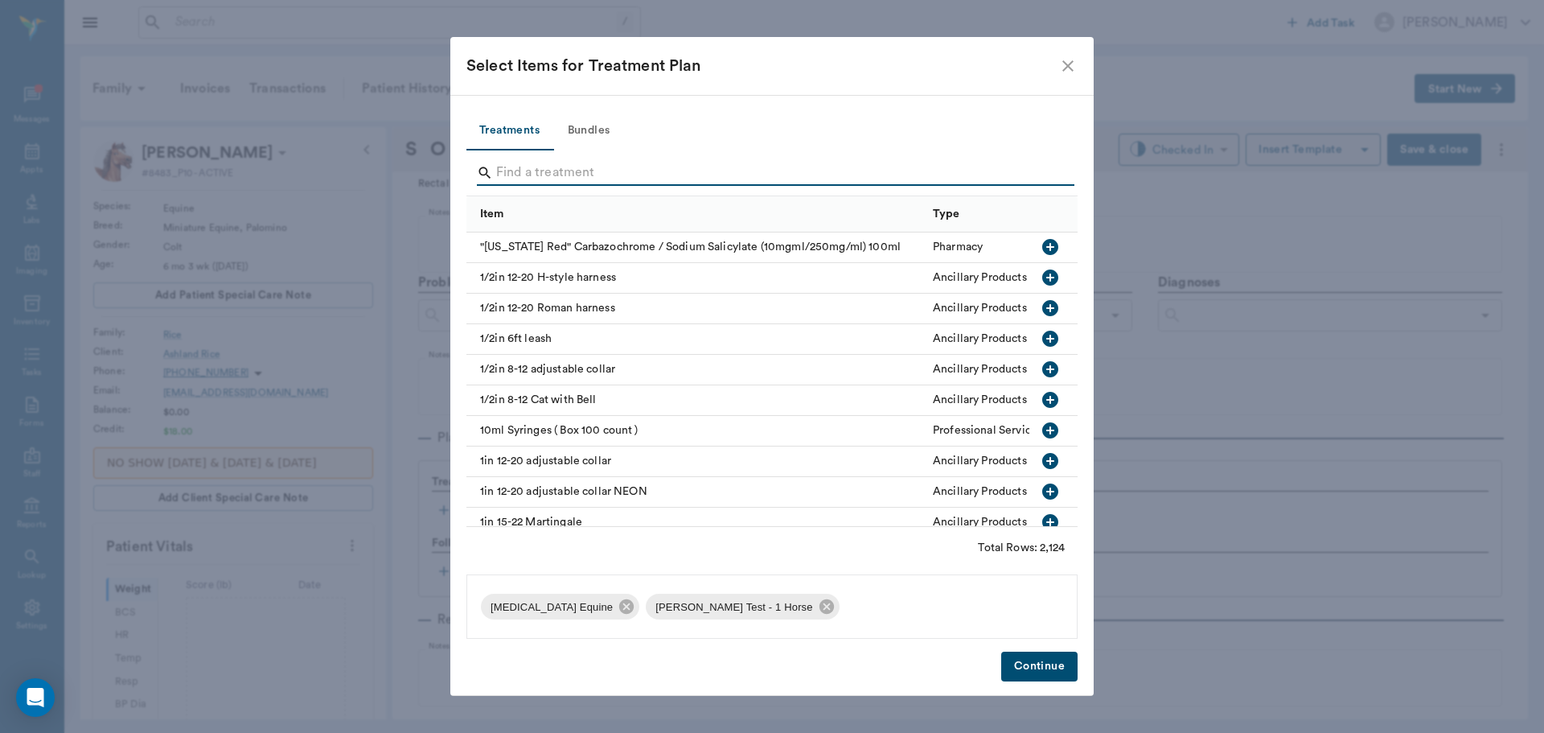
click at [1040, 170] on input "Search" at bounding box center [773, 173] width 554 height 26
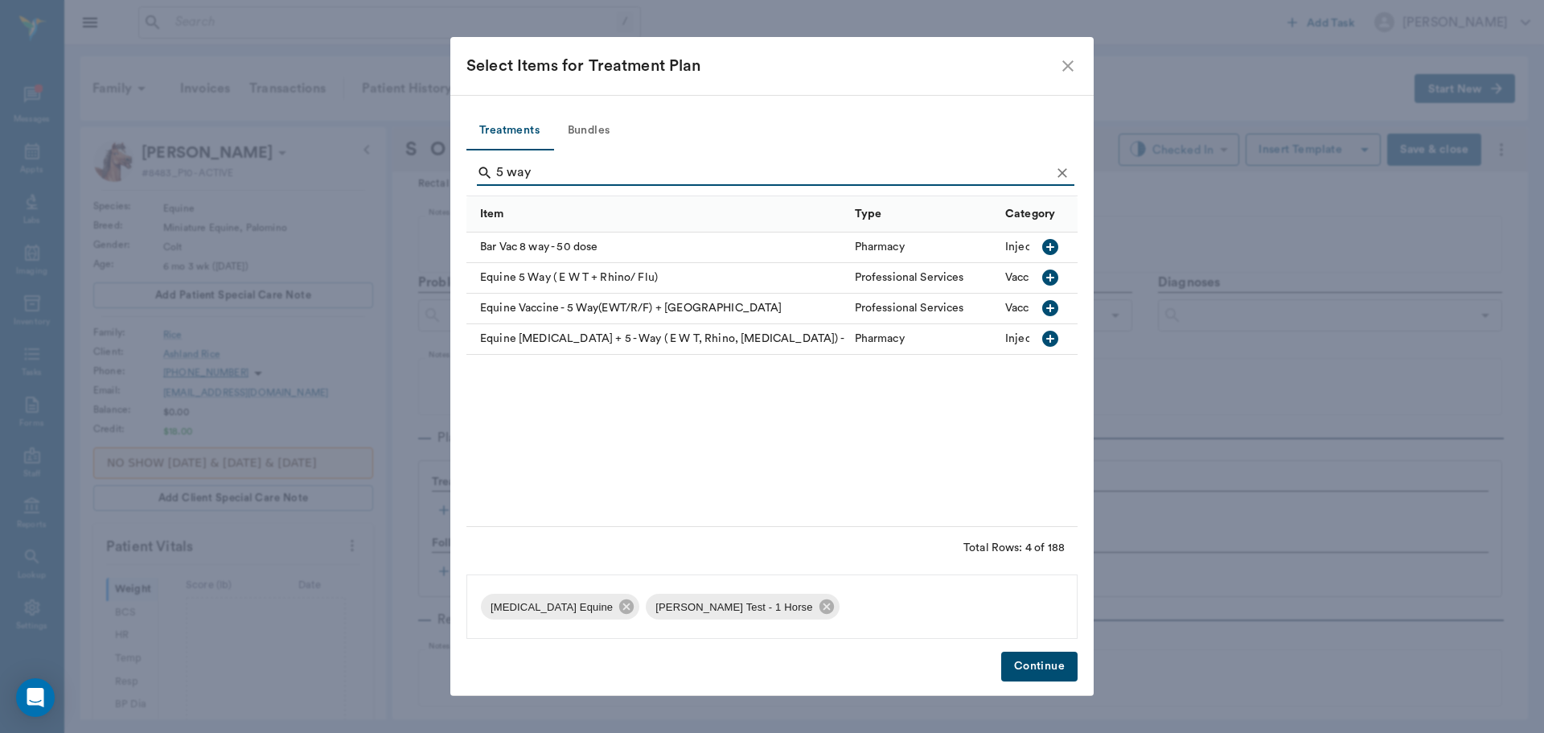
type input "5 way"
click at [1053, 272] on icon "button" at bounding box center [1050, 277] width 16 height 16
click at [1033, 658] on button "Continue" at bounding box center [1039, 667] width 76 height 30
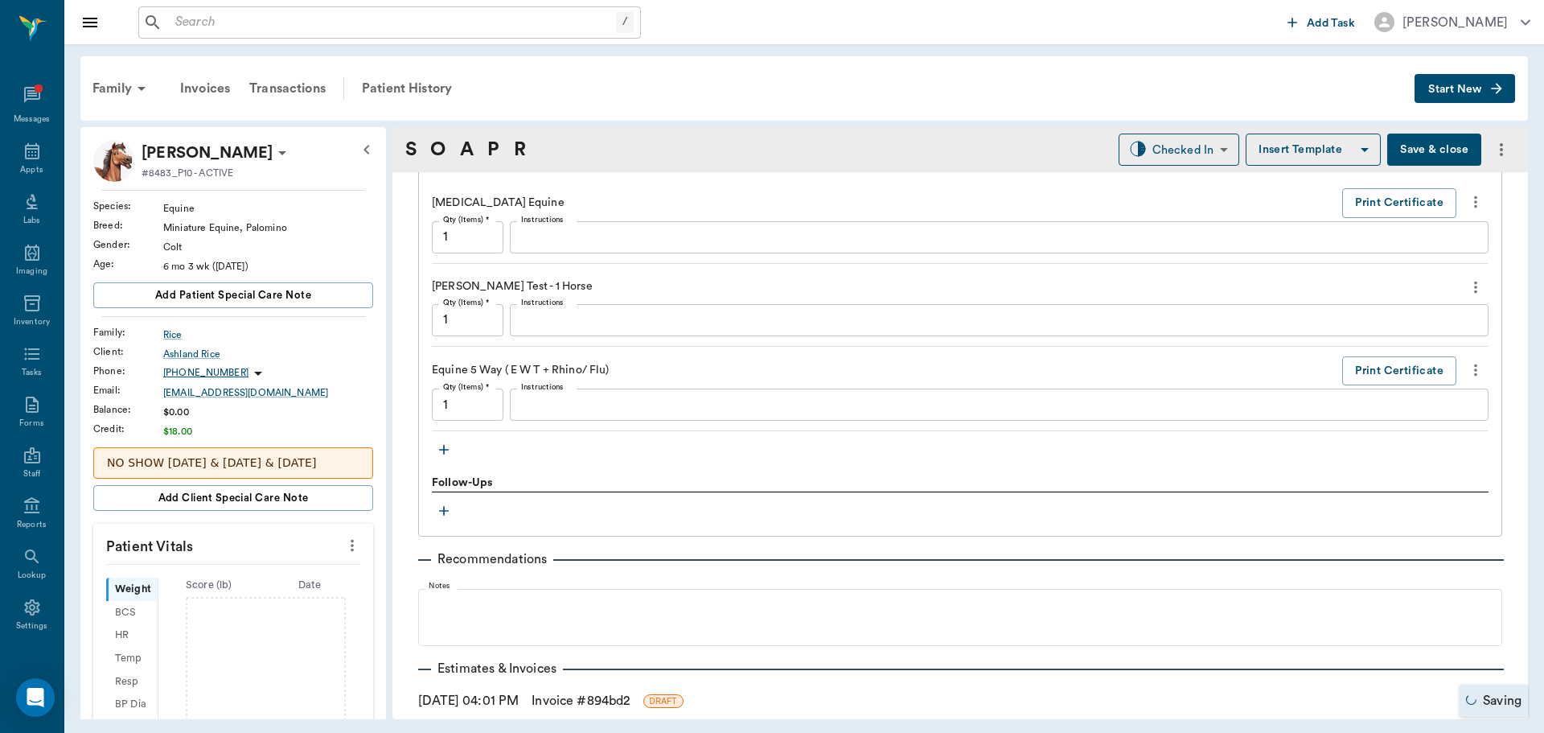
scroll to position [1038, 0]
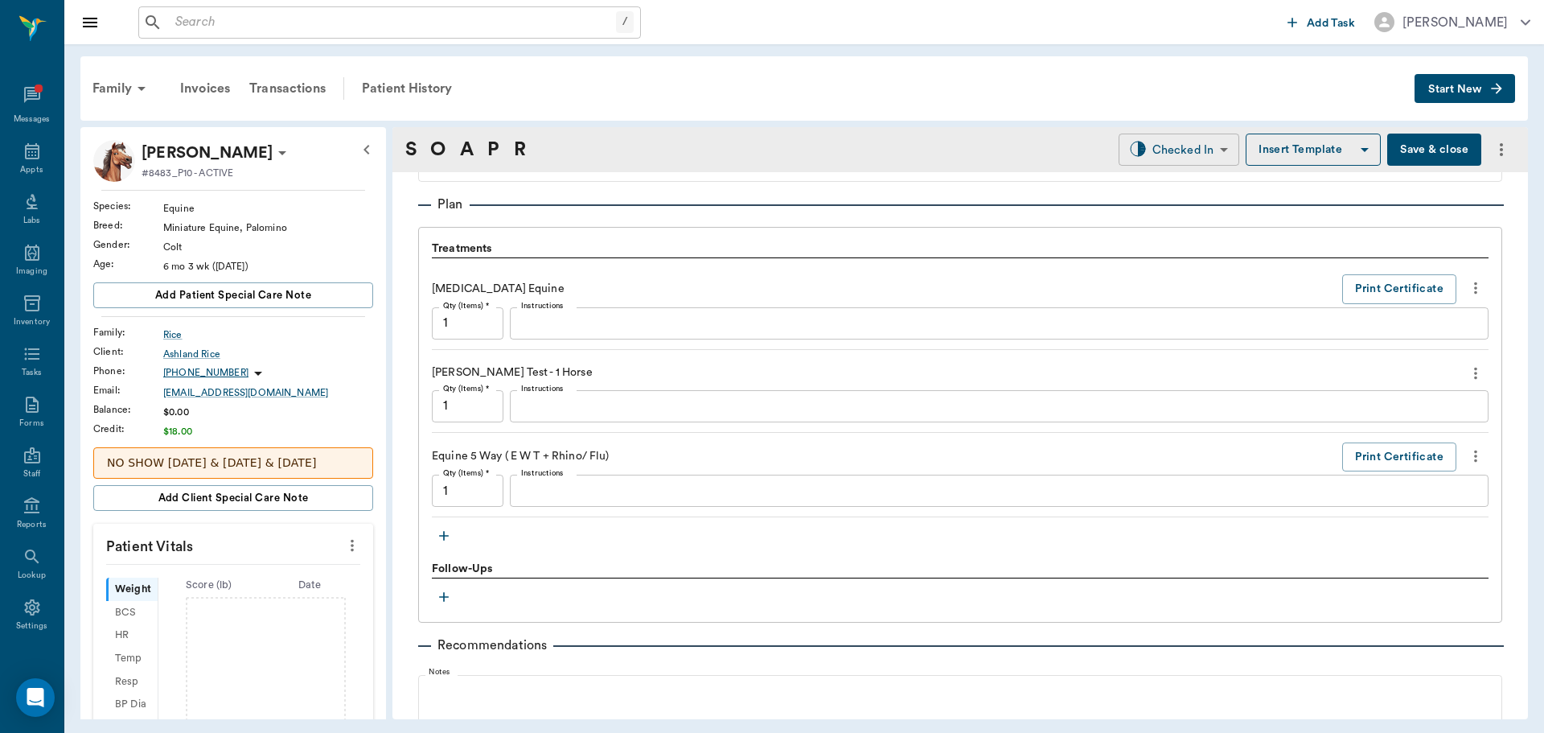
click at [1179, 155] on body "/ ​ Add Task [PERSON_NAME] Nectar Messages Appts Labs Imaging Inventory Tasks F…" at bounding box center [772, 366] width 1544 height 733
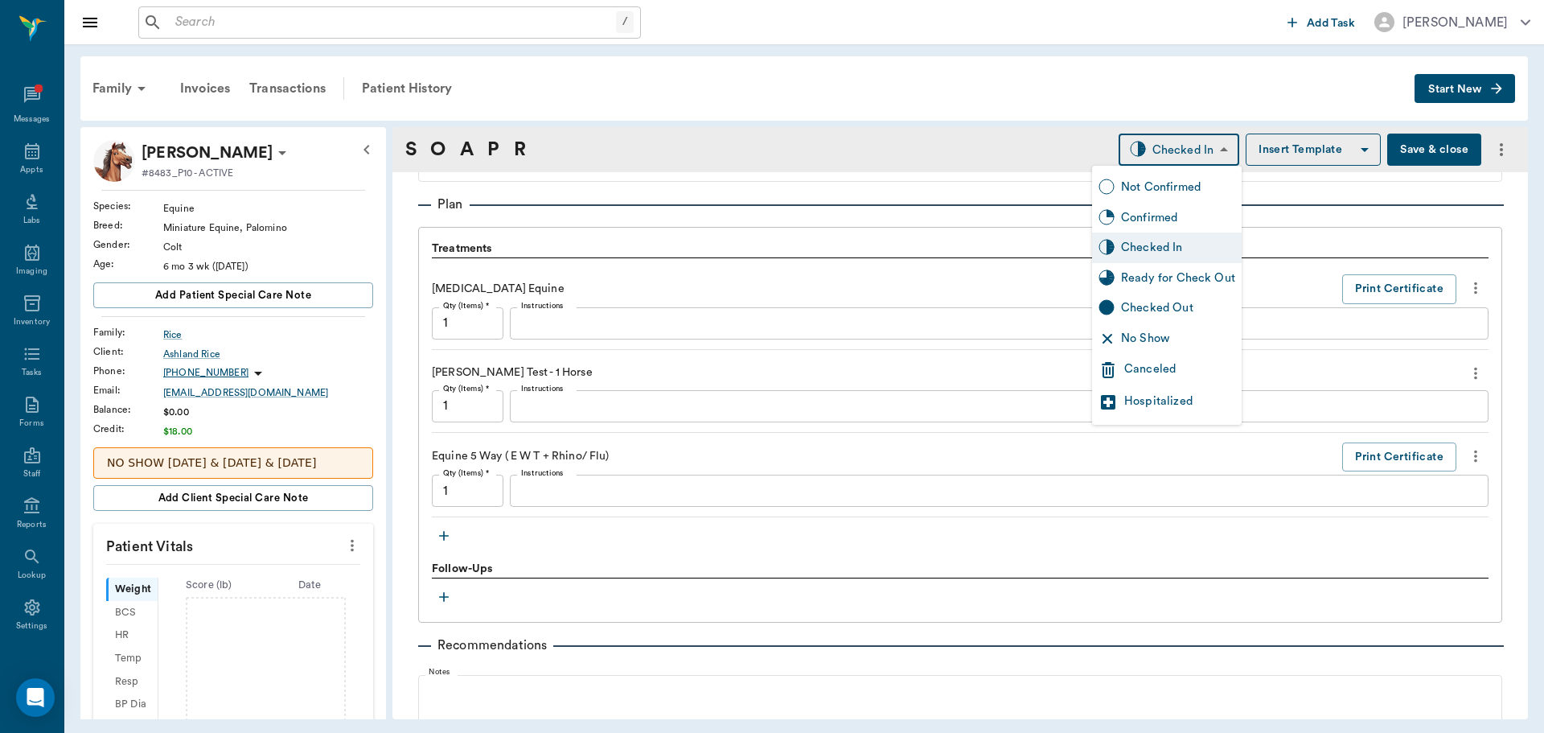
click at [1167, 270] on div "Ready for Check Out" at bounding box center [1178, 278] width 114 height 18
type input "READY_TO_CHECKOUT"
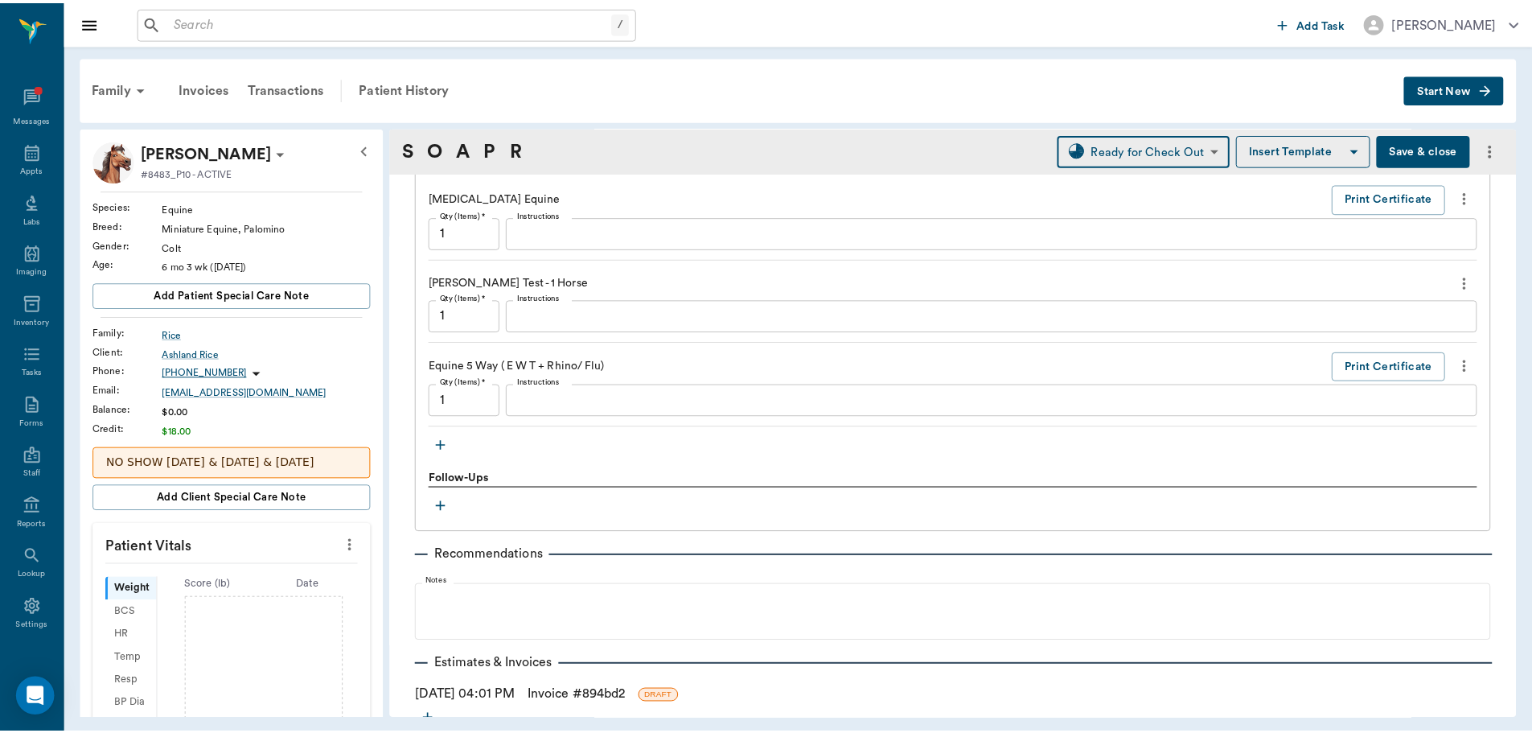
scroll to position [1218, 0]
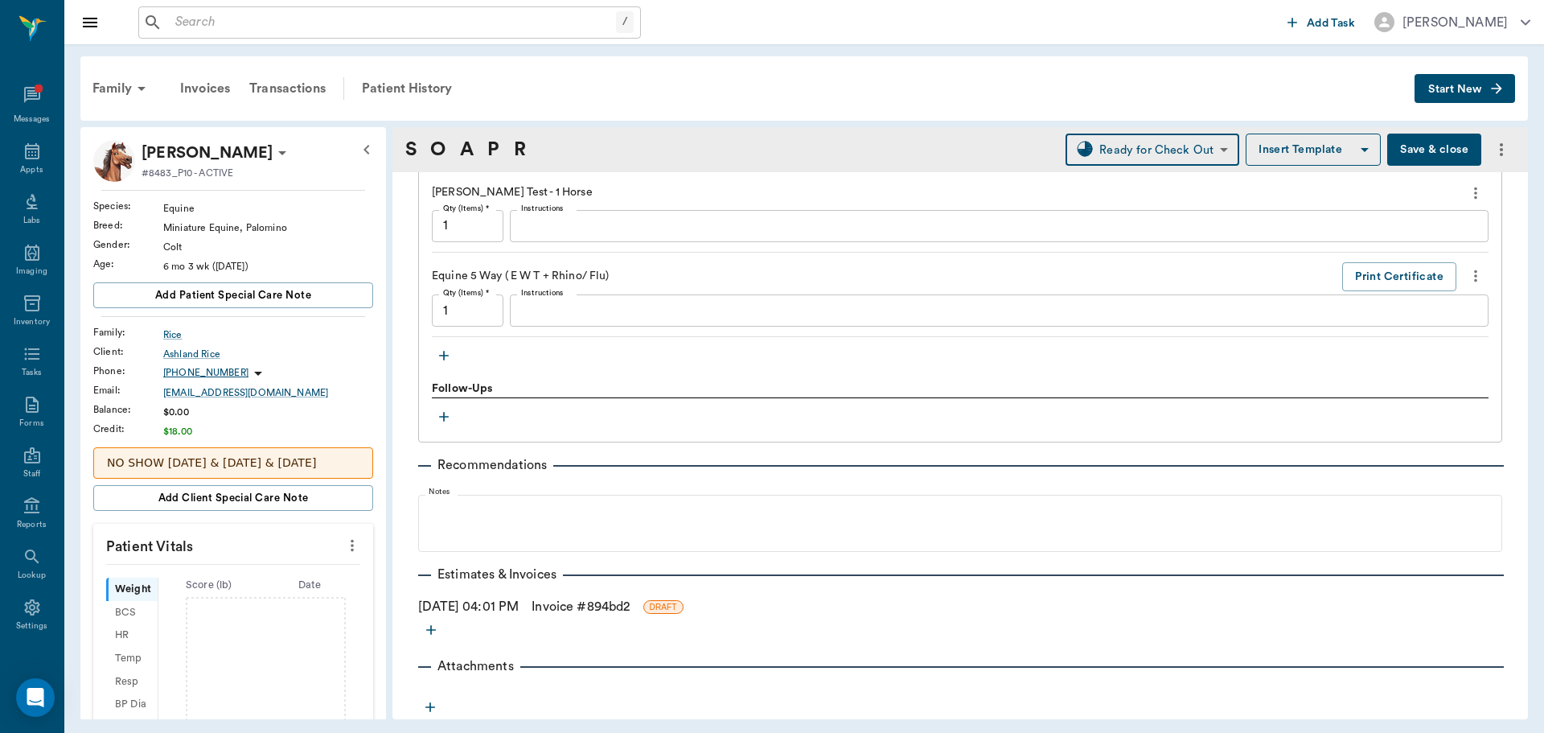
click at [582, 606] on link "Invoice # 894bd2" at bounding box center [581, 606] width 98 height 19
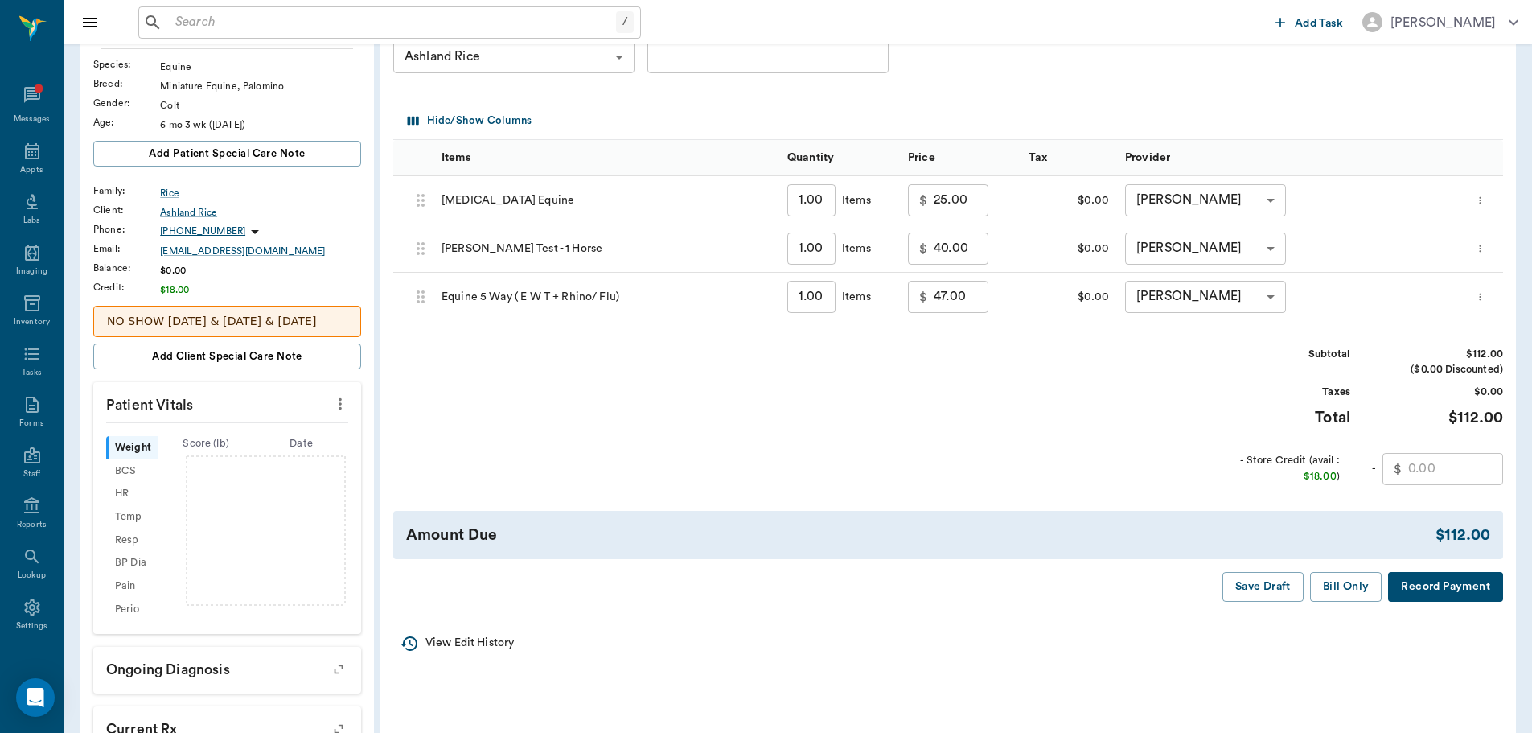
scroll to position [161, 0]
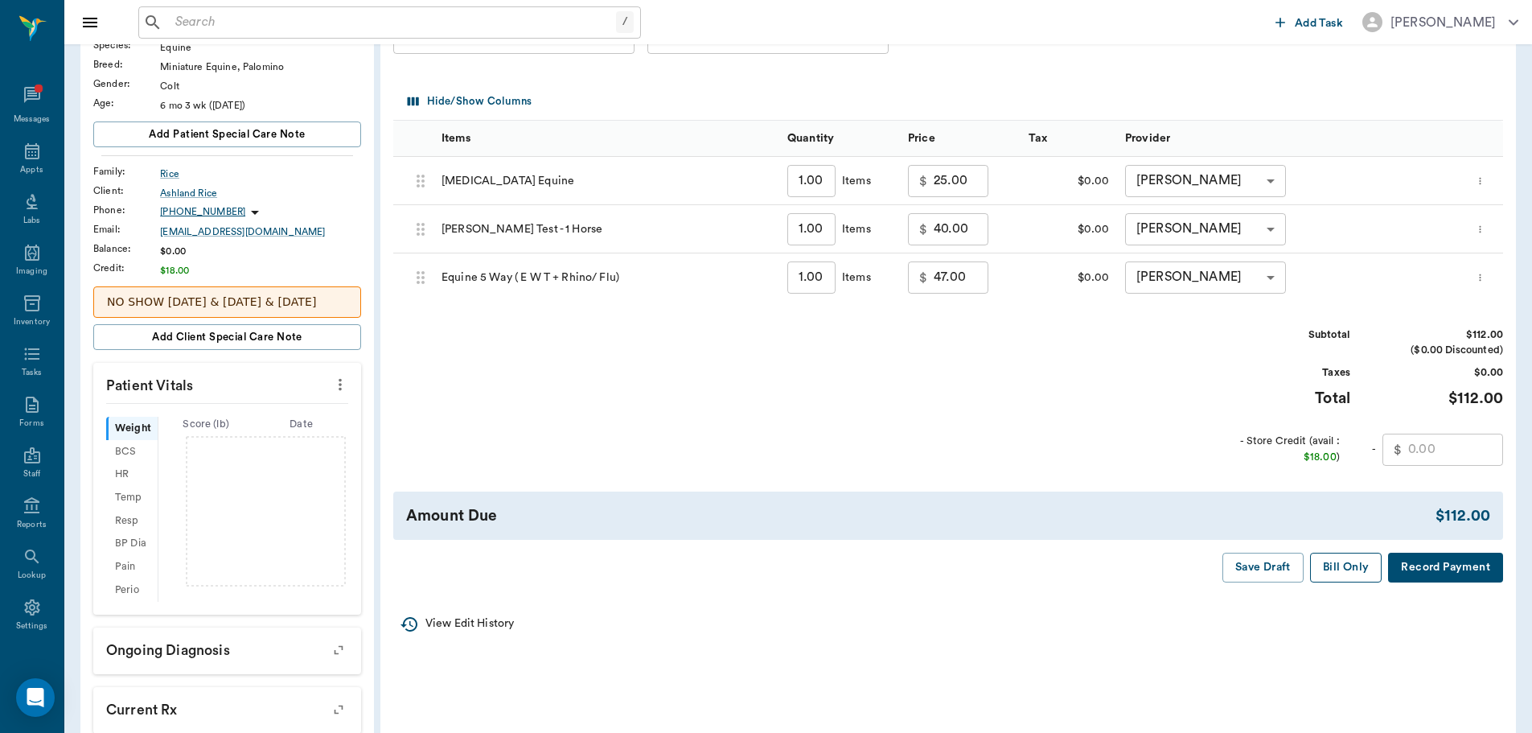
click at [1357, 565] on button "Bill Only" at bounding box center [1346, 568] width 72 height 30
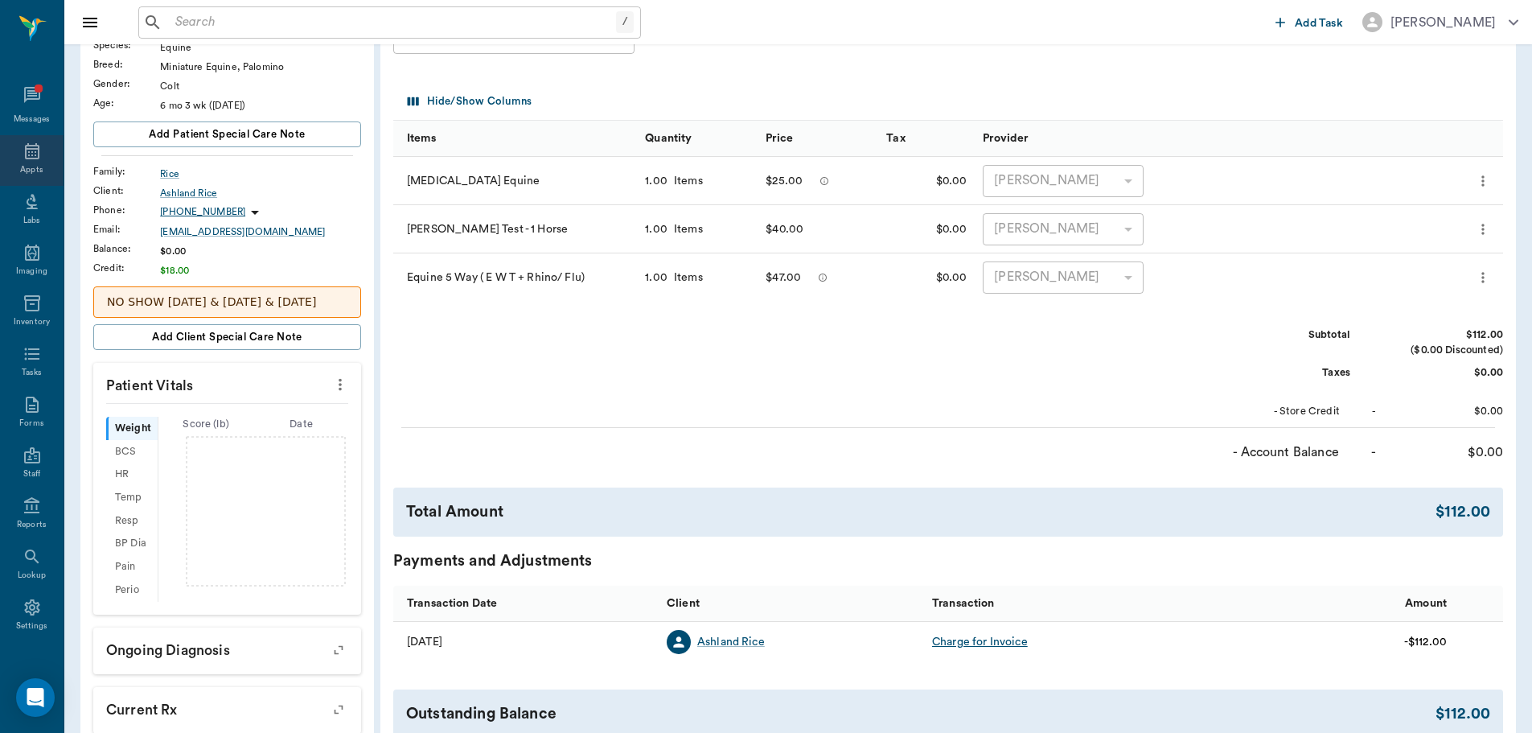
click at [25, 158] on icon at bounding box center [32, 151] width 19 height 19
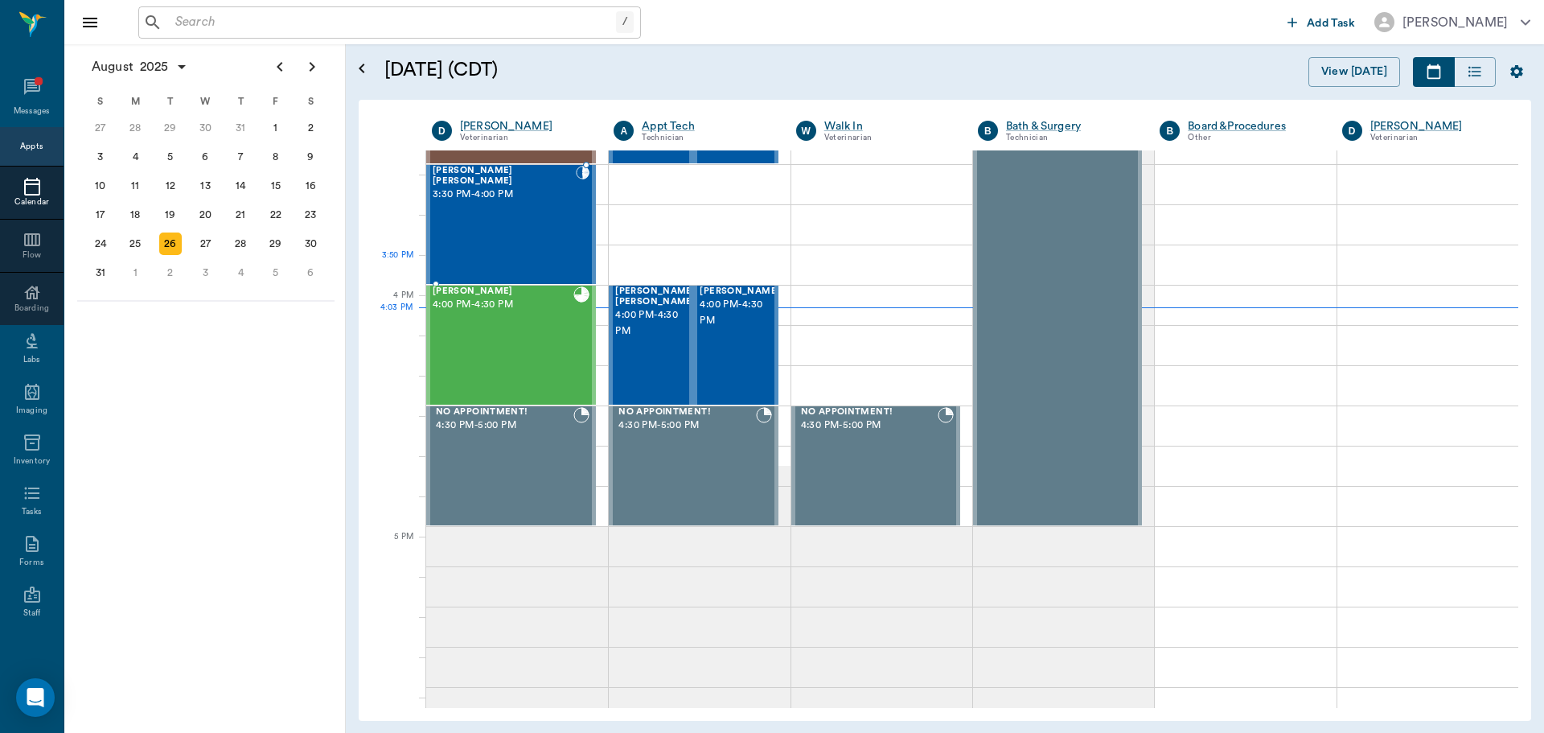
scroll to position [1774, 0]
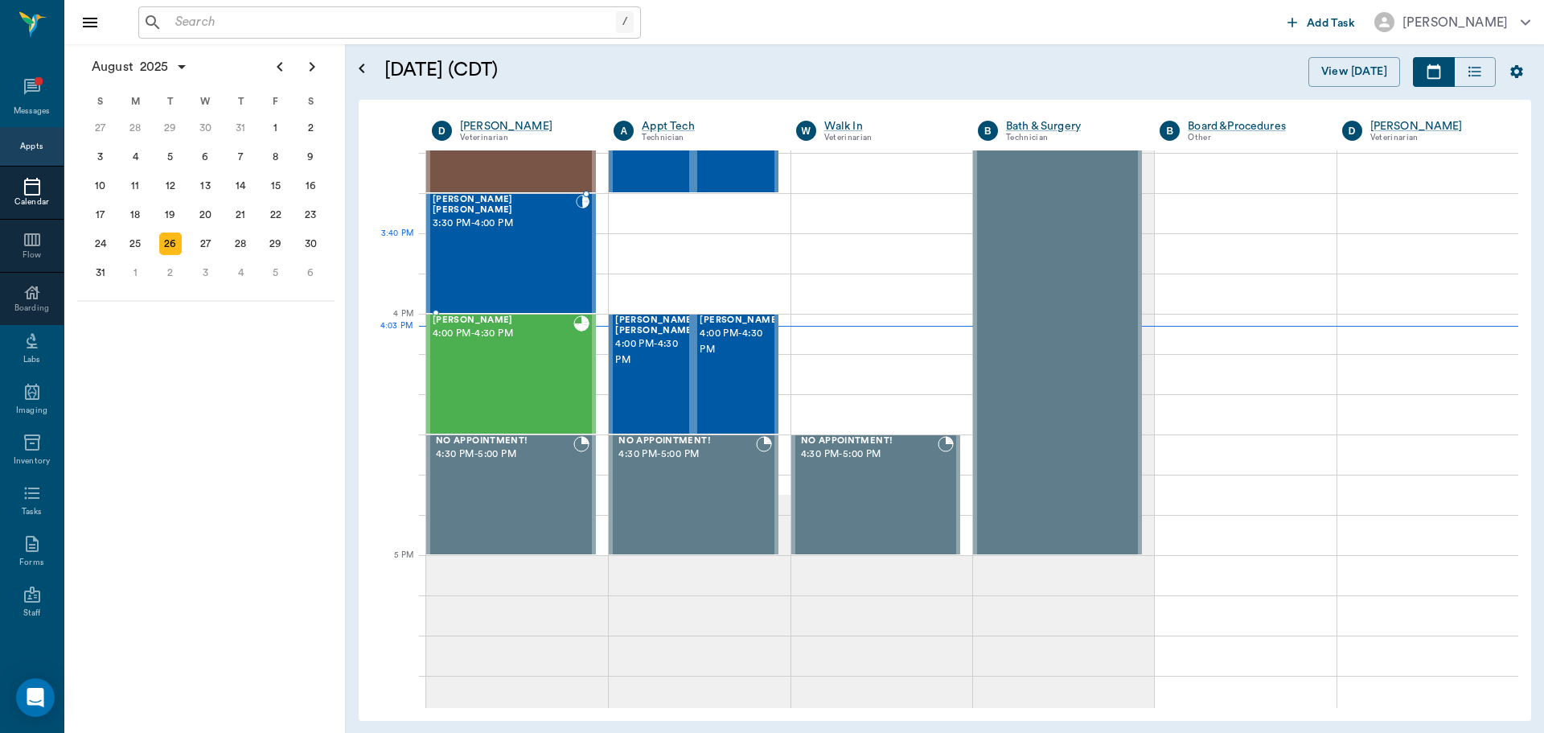
click at [539, 249] on div "[PERSON_NAME] [PERSON_NAME] 3:30 PM - 4:00 PM" at bounding box center [504, 253] width 143 height 117
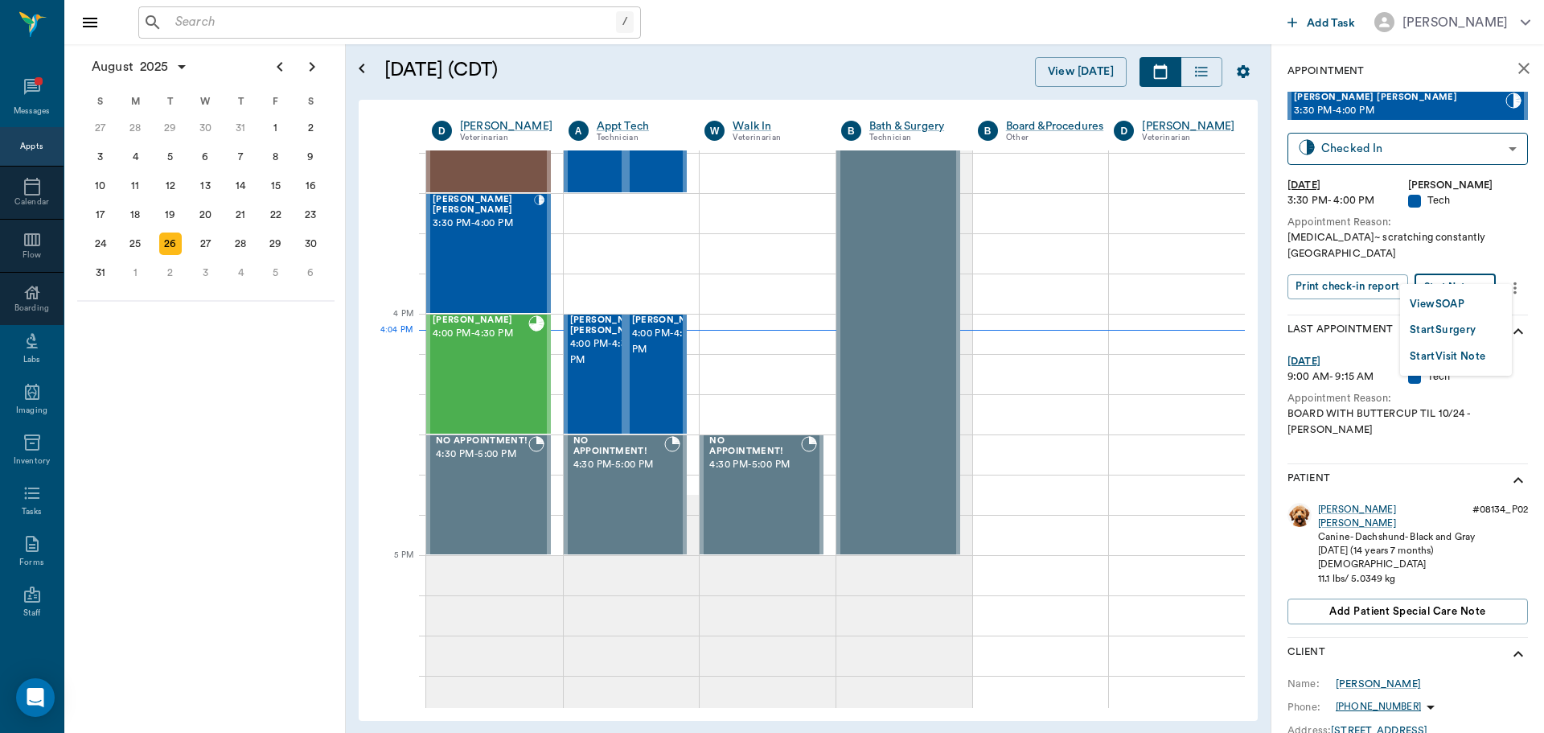
click at [1453, 275] on body "/ ​ Add Task [PERSON_NAME] Nectar Messages Appts Calendar Flow Boarding Labs Im…" at bounding box center [772, 366] width 1544 height 733
click at [1449, 305] on button "View SOAP" at bounding box center [1437, 304] width 55 height 19
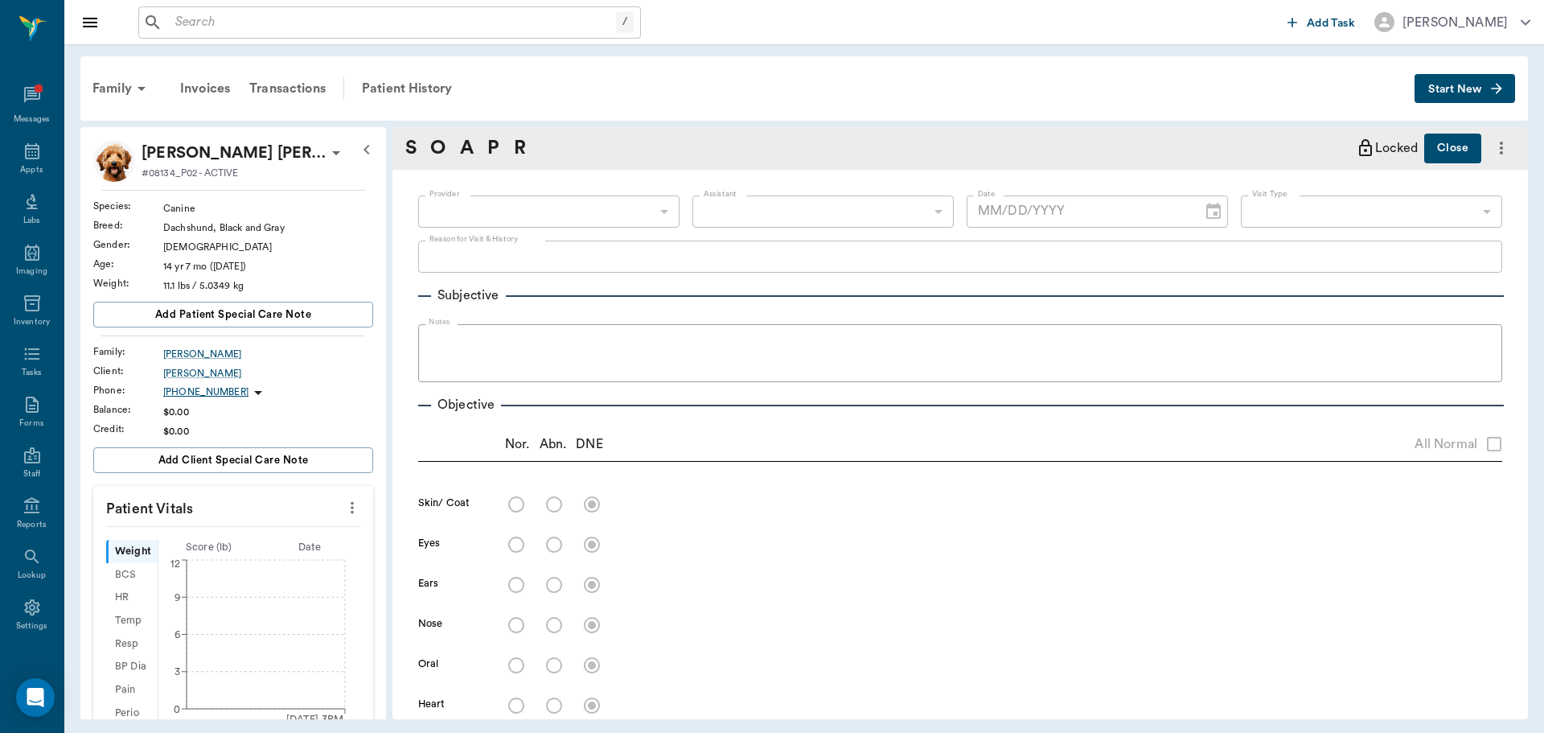
type input "63ec2f075fda476ae8351a4d"
type input "65d2be4f46e3a538d89b8c1a"
type textarea "[MEDICAL_DATA]~ scratching constantly [GEOGRAPHIC_DATA]"
type input "[DATE]"
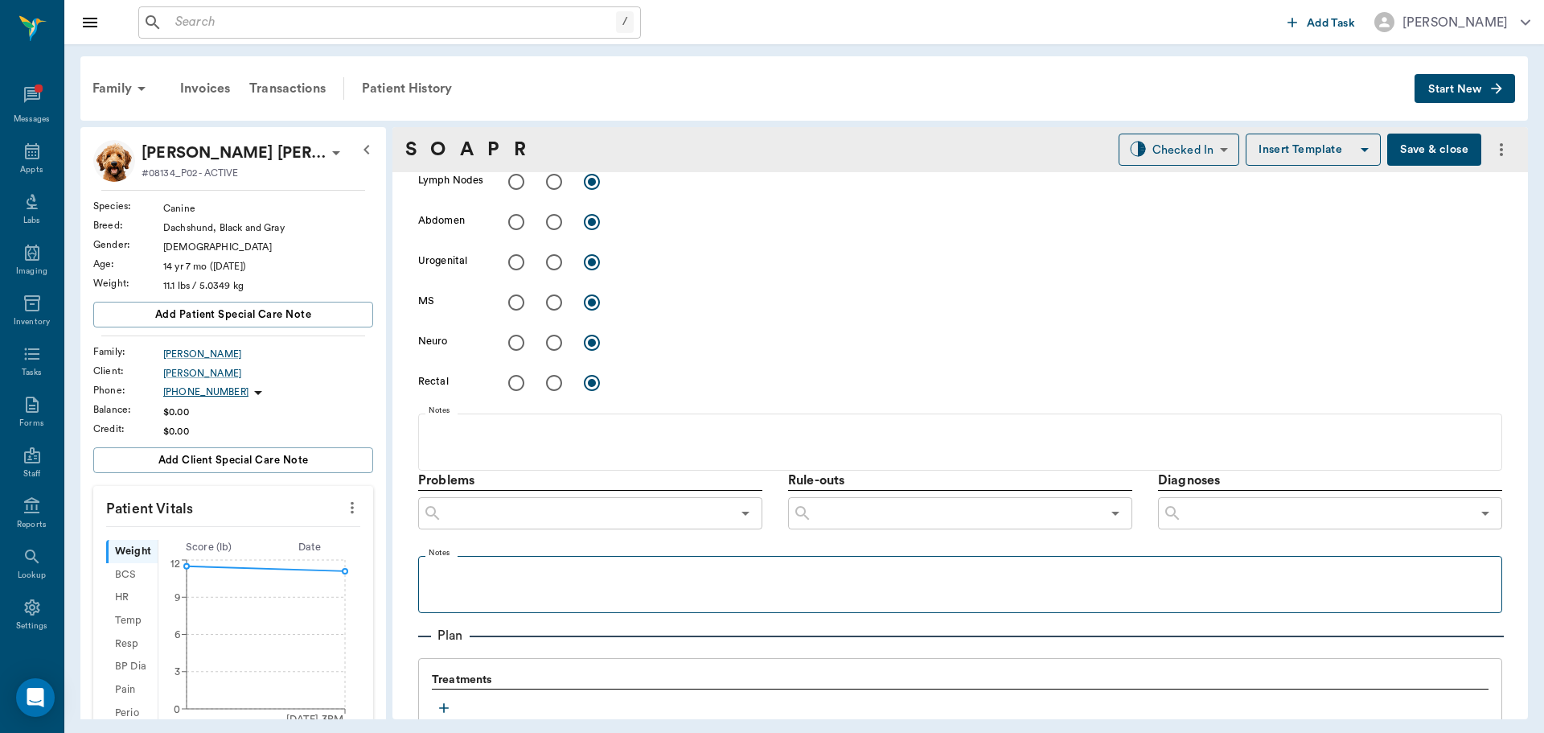
scroll to position [965, 0]
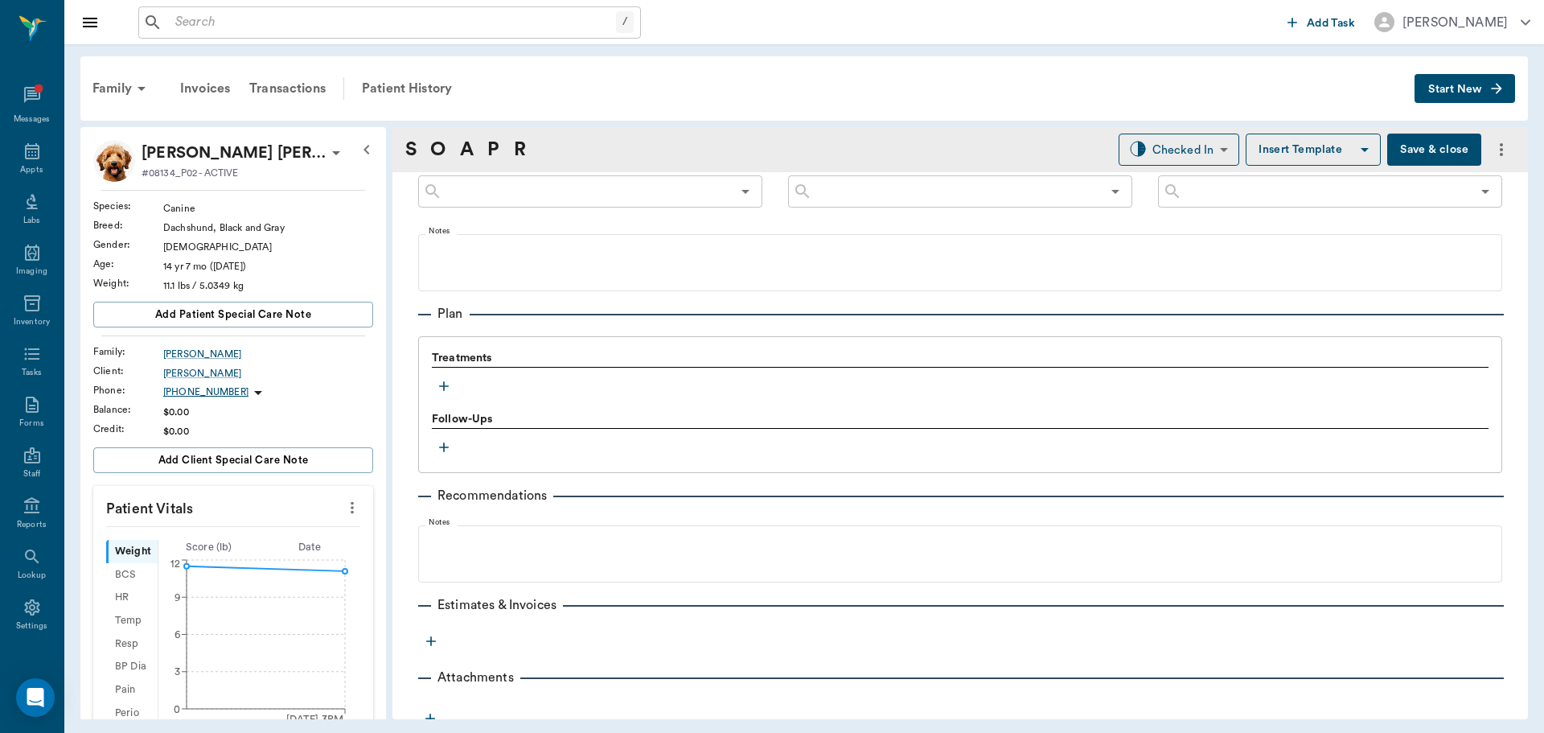
click at [442, 381] on icon "button" at bounding box center [444, 386] width 16 height 16
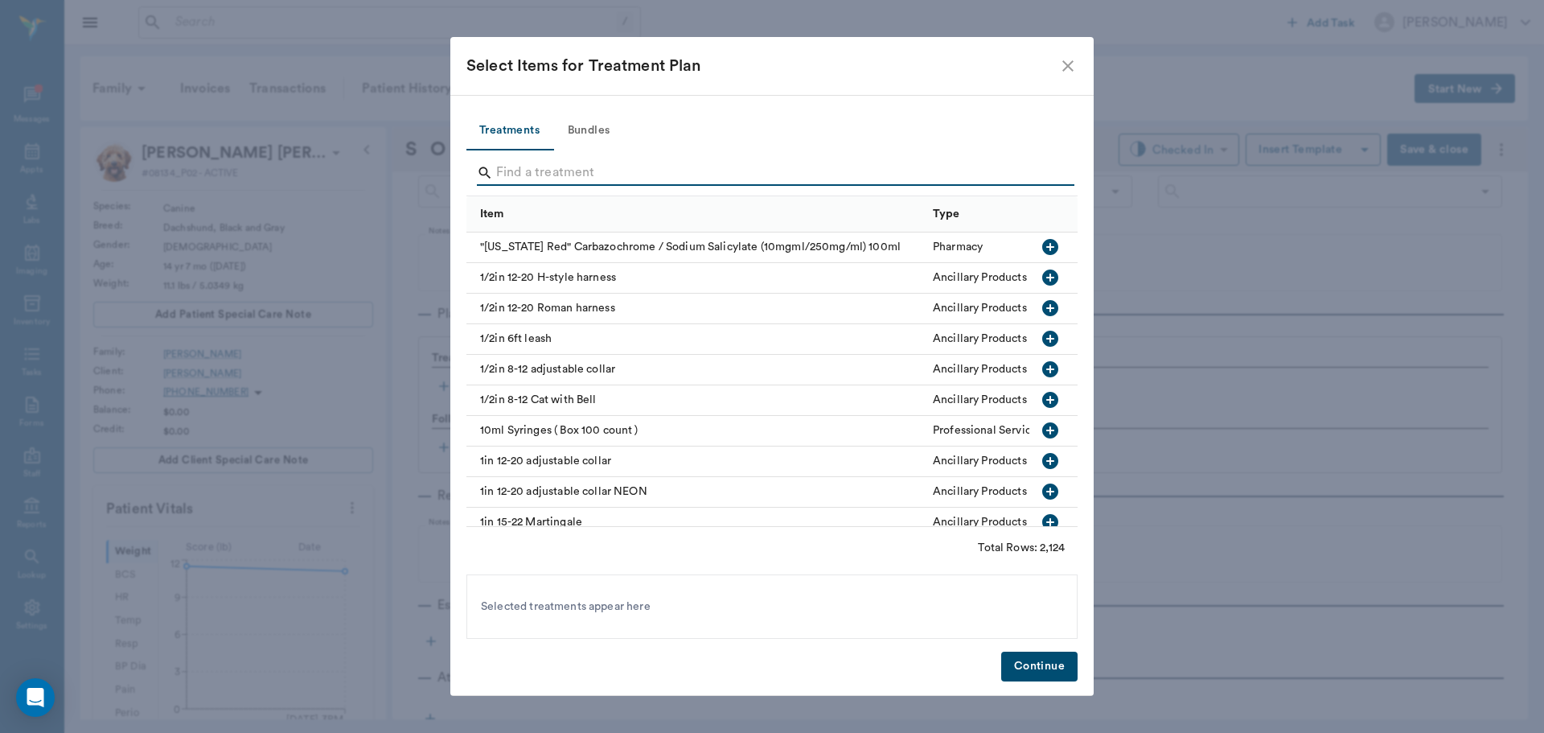
click at [557, 165] on input "Search" at bounding box center [773, 173] width 554 height 26
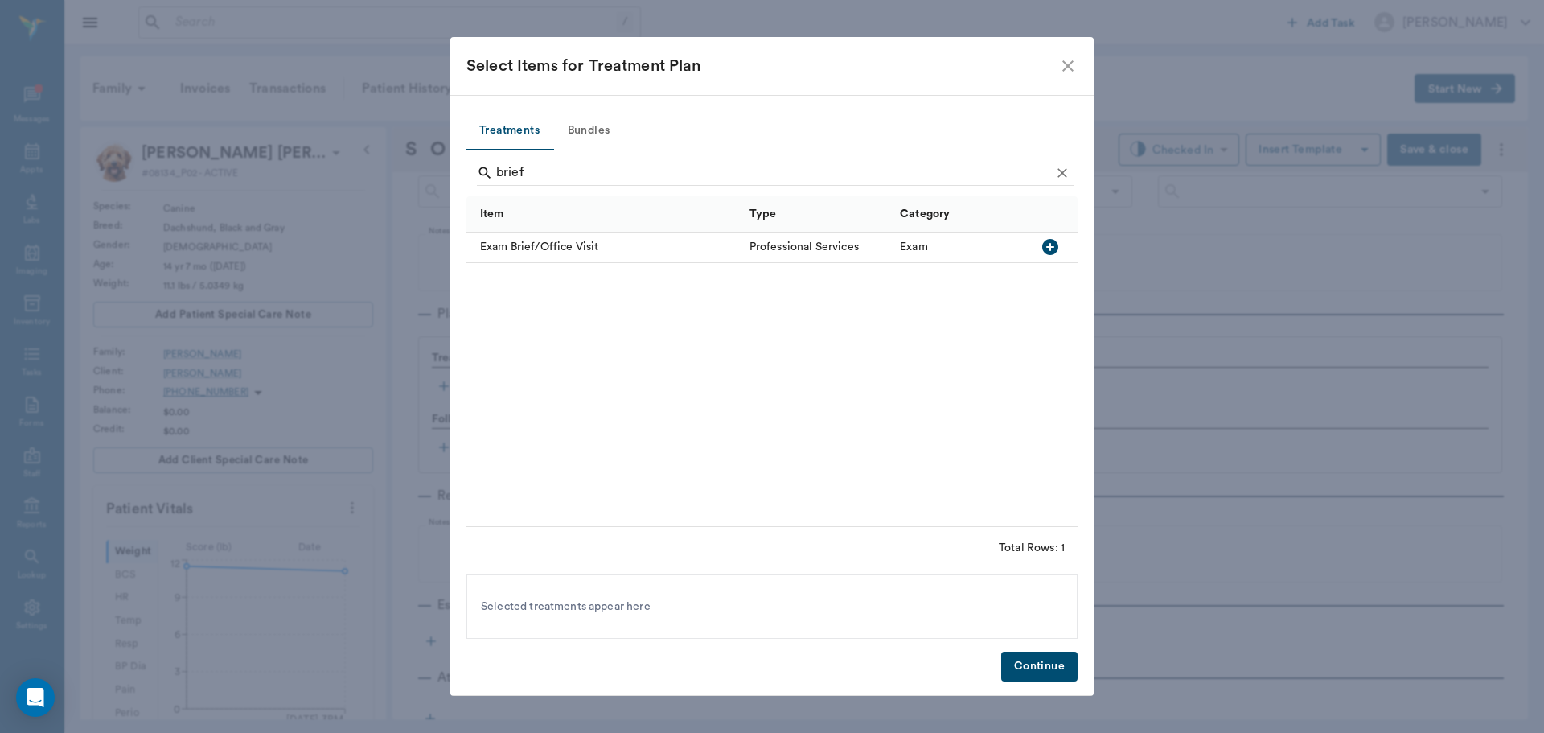
click at [1047, 248] on icon "button" at bounding box center [1050, 246] width 19 height 19
type input "b"
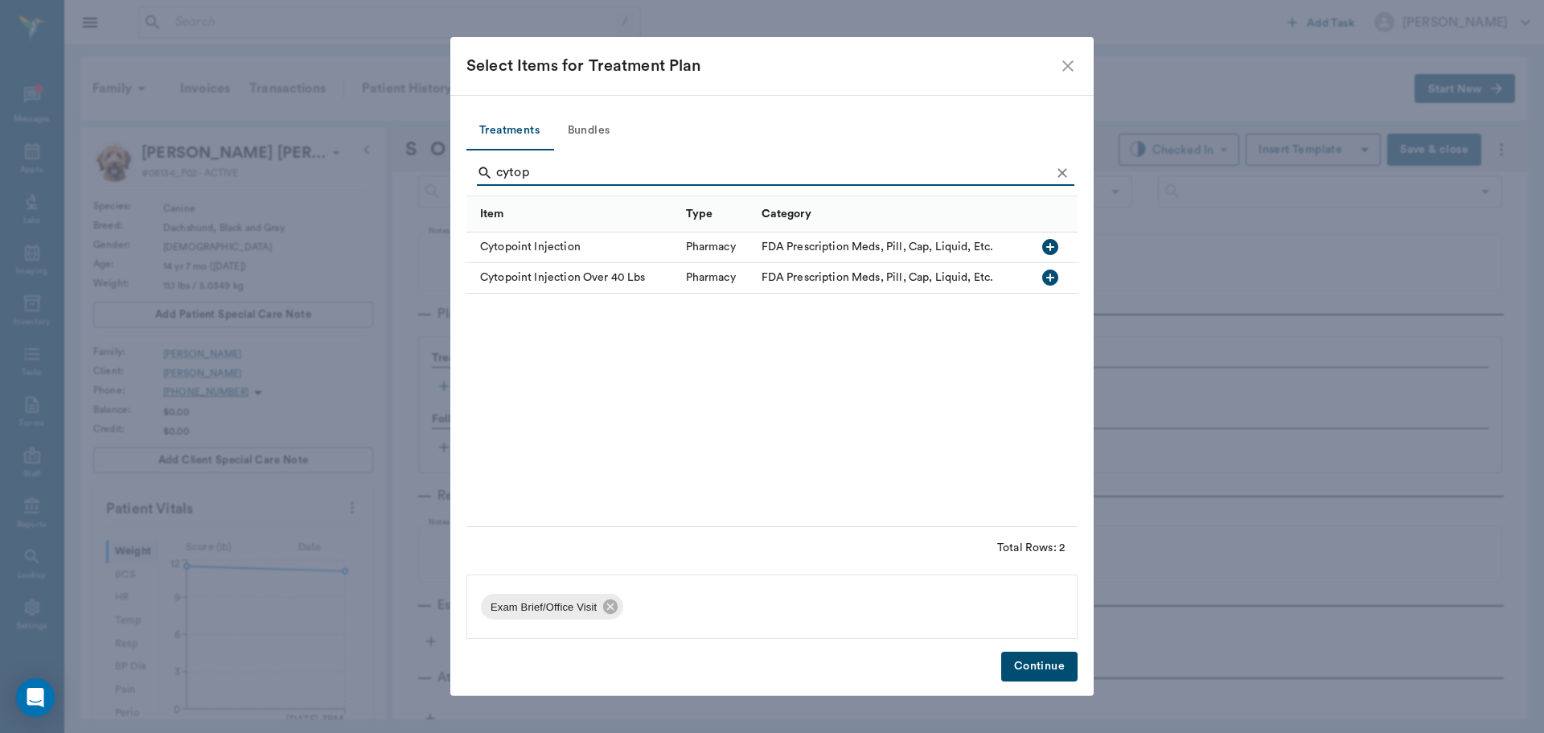
type input "cytop"
click at [1049, 245] on icon "button" at bounding box center [1050, 247] width 16 height 16
drag, startPoint x: 1049, startPoint y: 245, endPoint x: 850, endPoint y: 368, distance: 233.3
click at [850, 368] on div "Cytopoint Injection Pharmacy FDA Prescription Meds, Pill, Cap, Liquid, Etc. Cyt…" at bounding box center [785, 379] width 637 height 294
click at [1041, 665] on button "Continue" at bounding box center [1039, 667] width 76 height 30
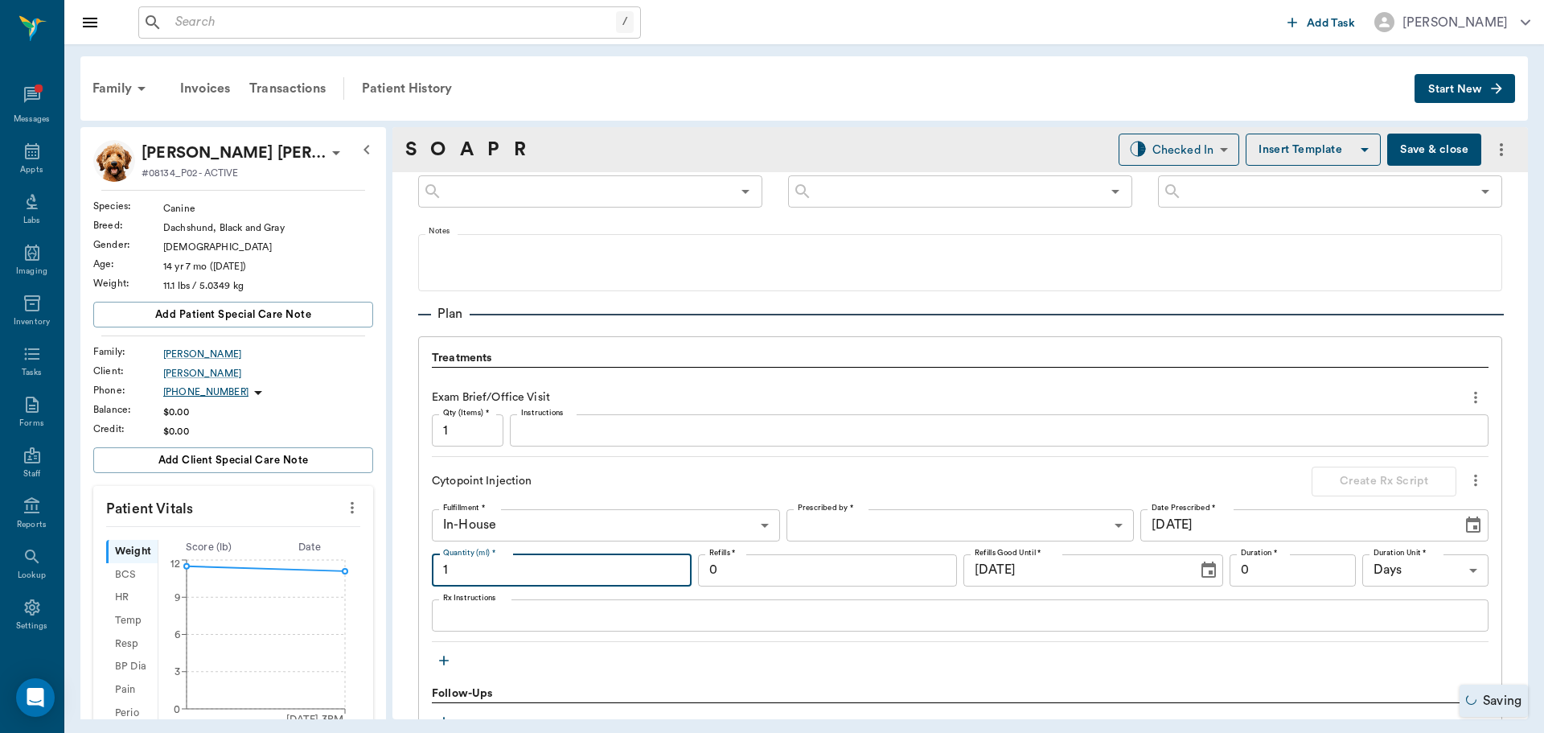
click at [598, 582] on input "1" at bounding box center [562, 570] width 260 height 32
type input ".3"
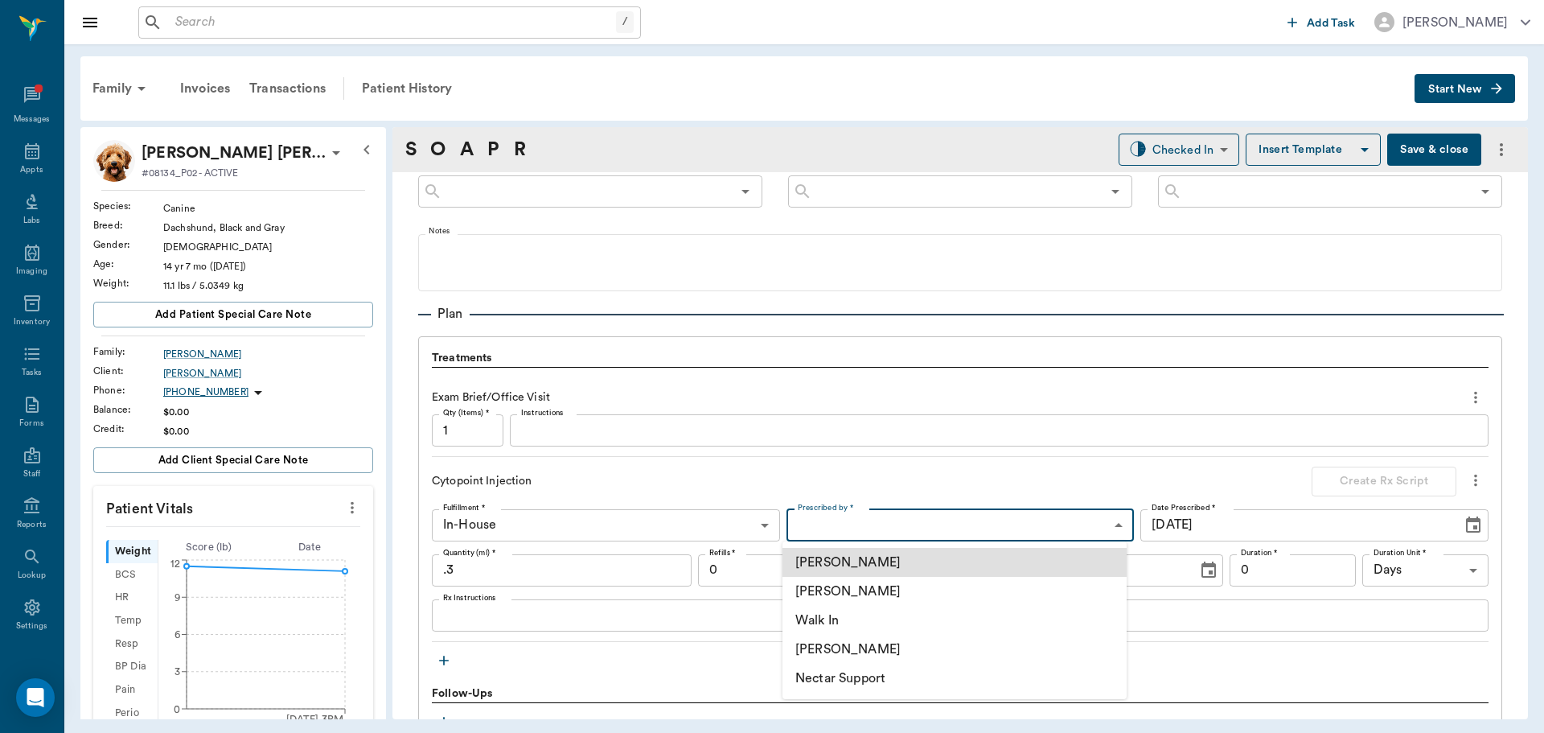
click at [878, 532] on body "/ ​ Add Task [PERSON_NAME] Nectar Messages Appts Labs Imaging Inventory Tasks F…" at bounding box center [772, 366] width 1544 height 733
click at [885, 588] on li "[PERSON_NAME]" at bounding box center [955, 591] width 344 height 29
type input "63ec2f075fda476ae8351a4d"
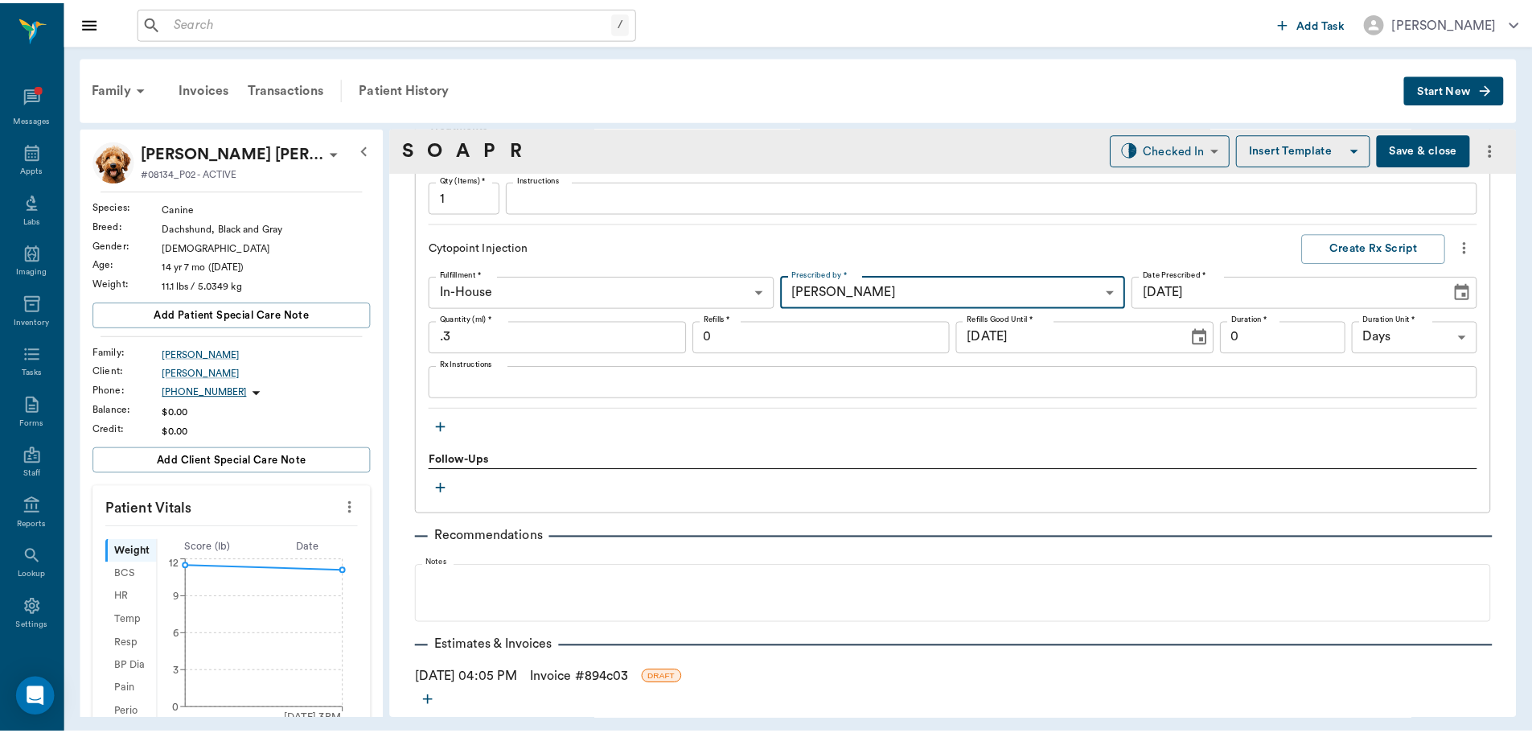
scroll to position [1270, 0]
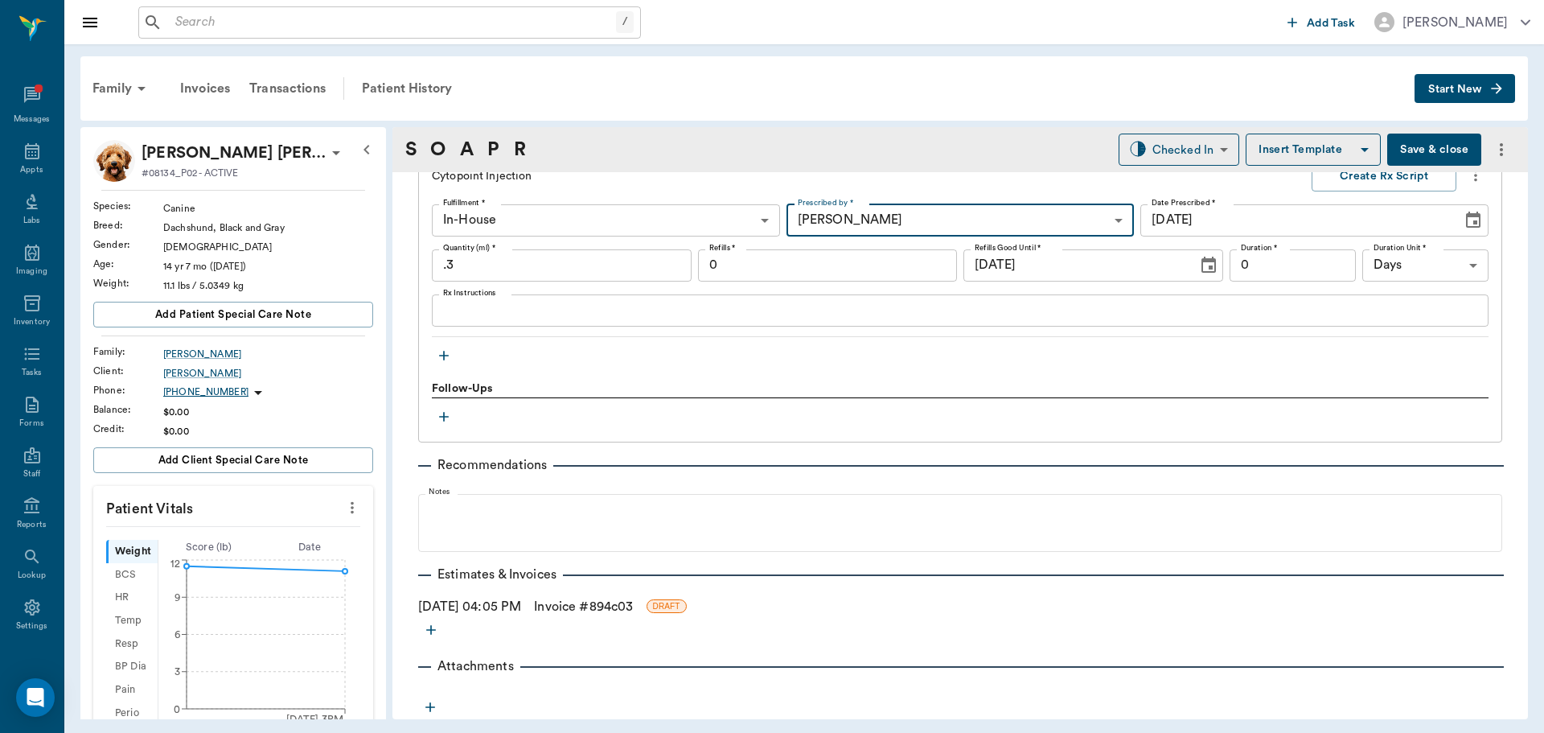
click at [594, 607] on link "Invoice # 894c03" at bounding box center [583, 606] width 99 height 19
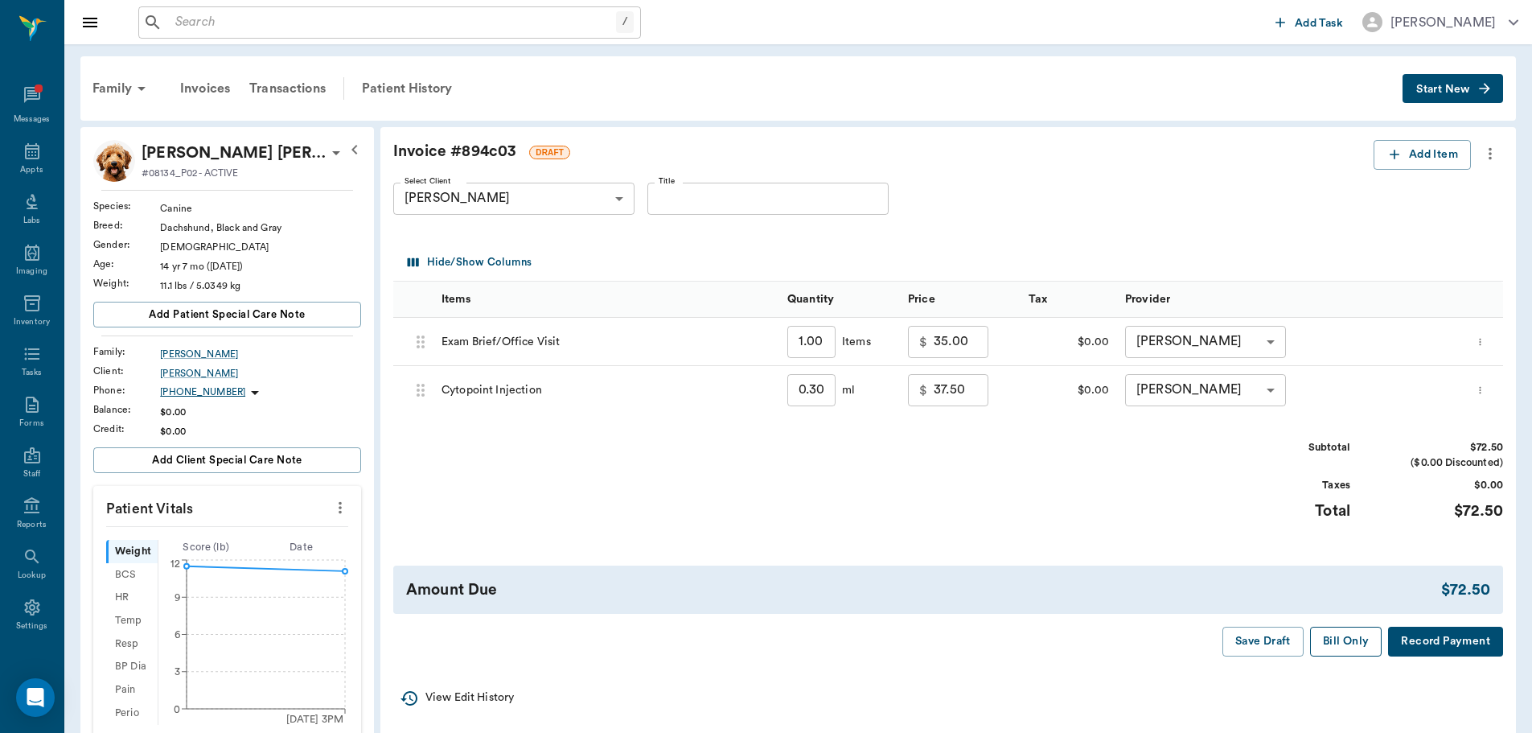
click at [1344, 636] on button "Bill Only" at bounding box center [1346, 642] width 72 height 30
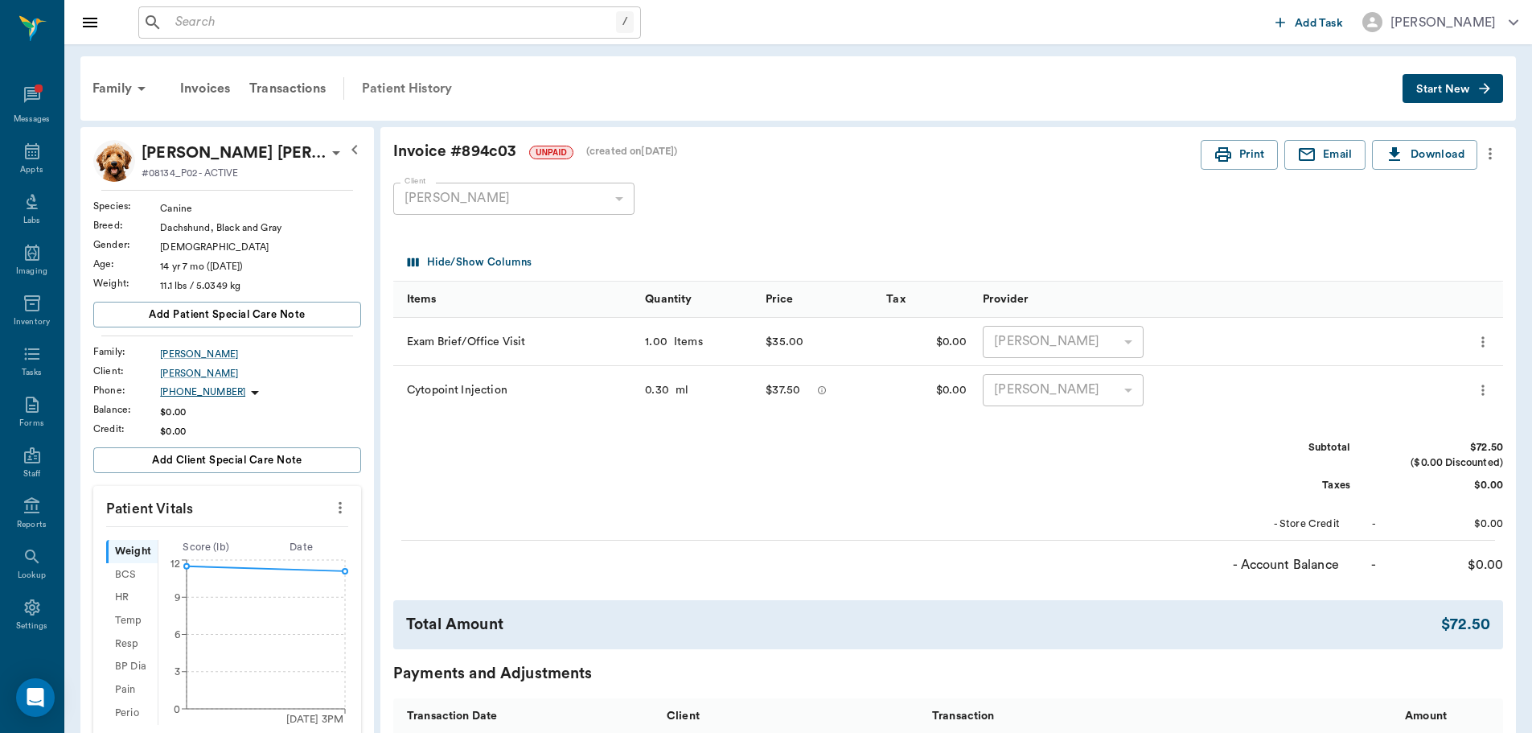
click at [380, 86] on div "Patient History" at bounding box center [406, 88] width 109 height 39
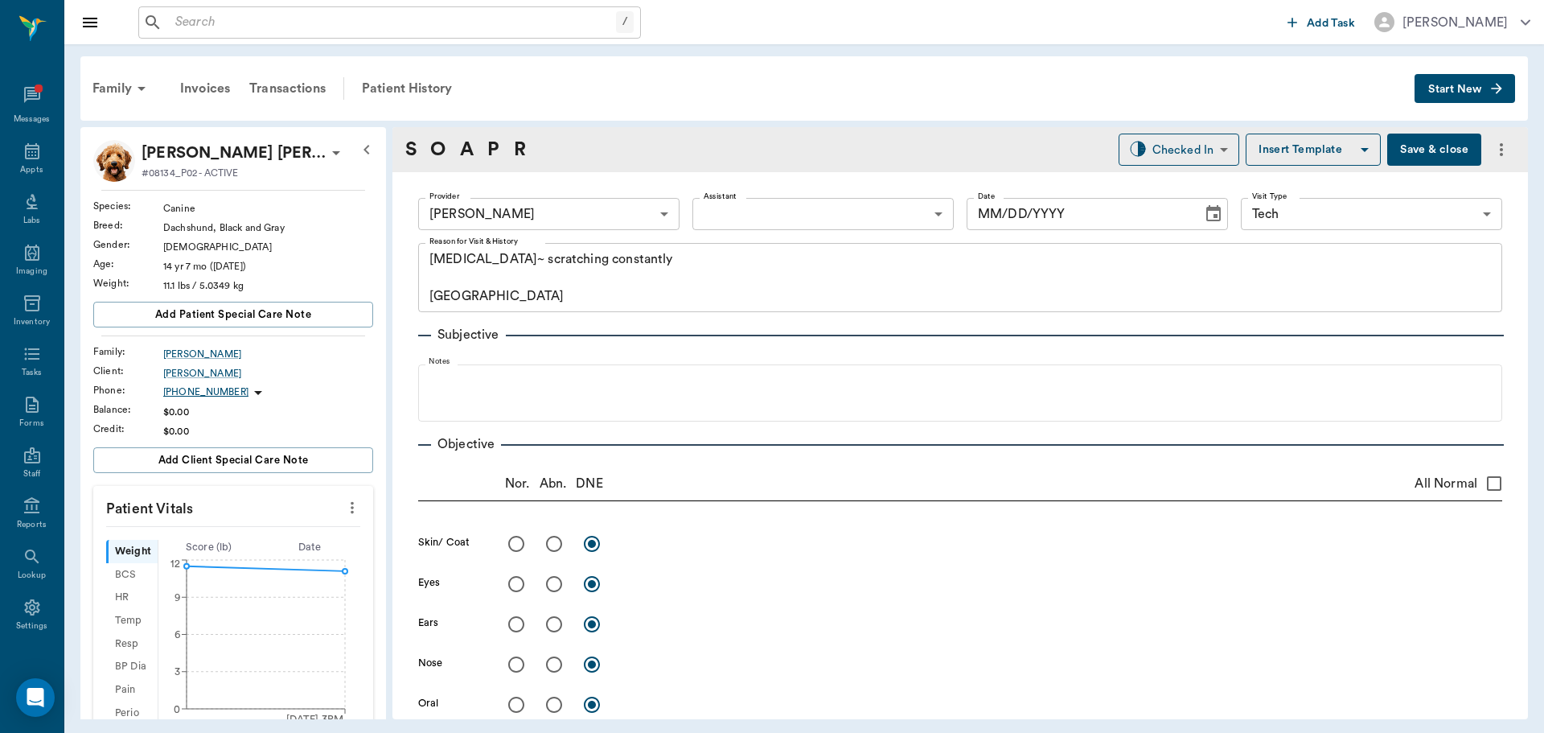
type input "63ec2f075fda476ae8351a4d"
type input "65d2be4f46e3a538d89b8c1a"
type input "[DATE]"
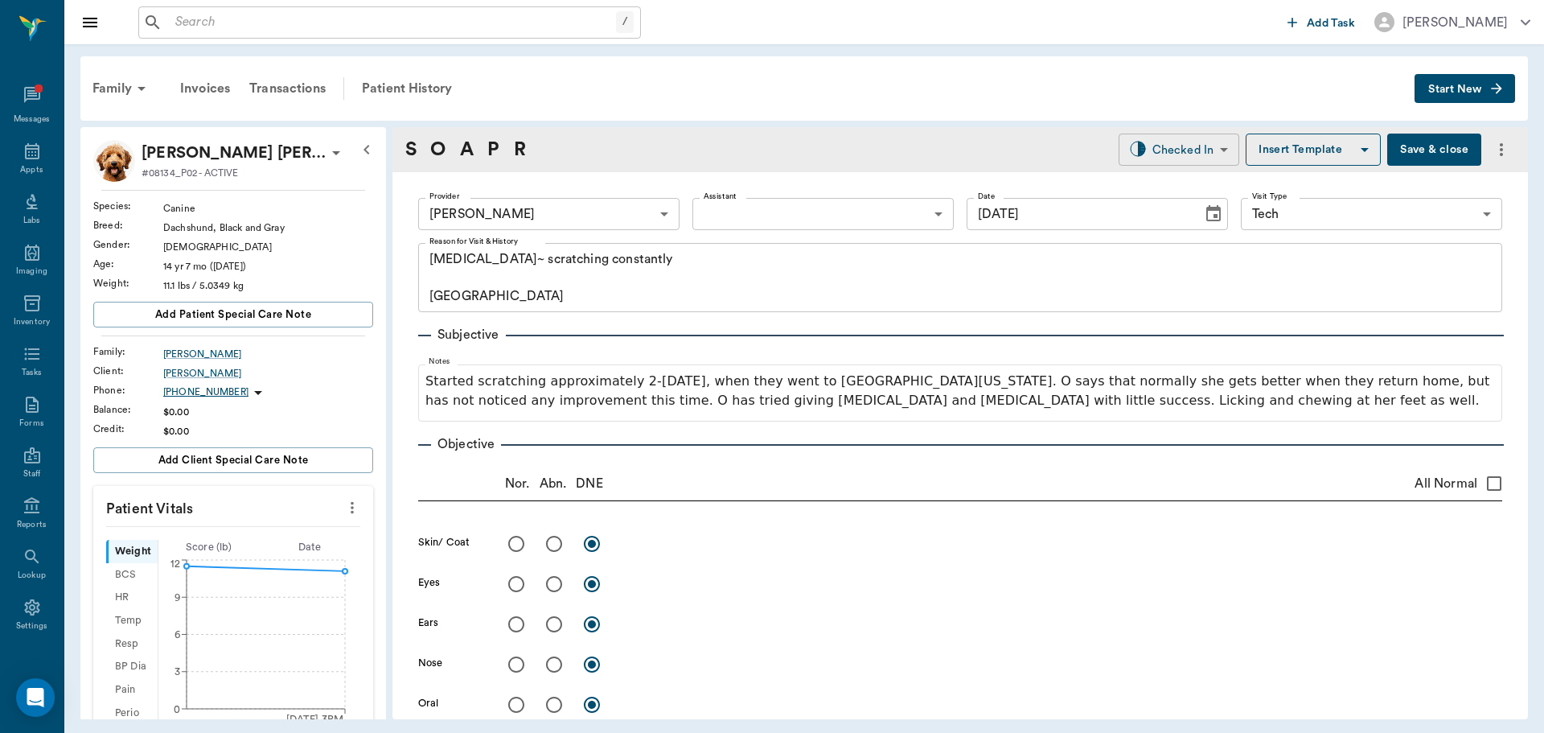
click at [1200, 138] on body "/ ​ Add Task [PERSON_NAME] Nectar Messages Appts Labs Imaging Inventory Tasks F…" at bounding box center [772, 366] width 1544 height 733
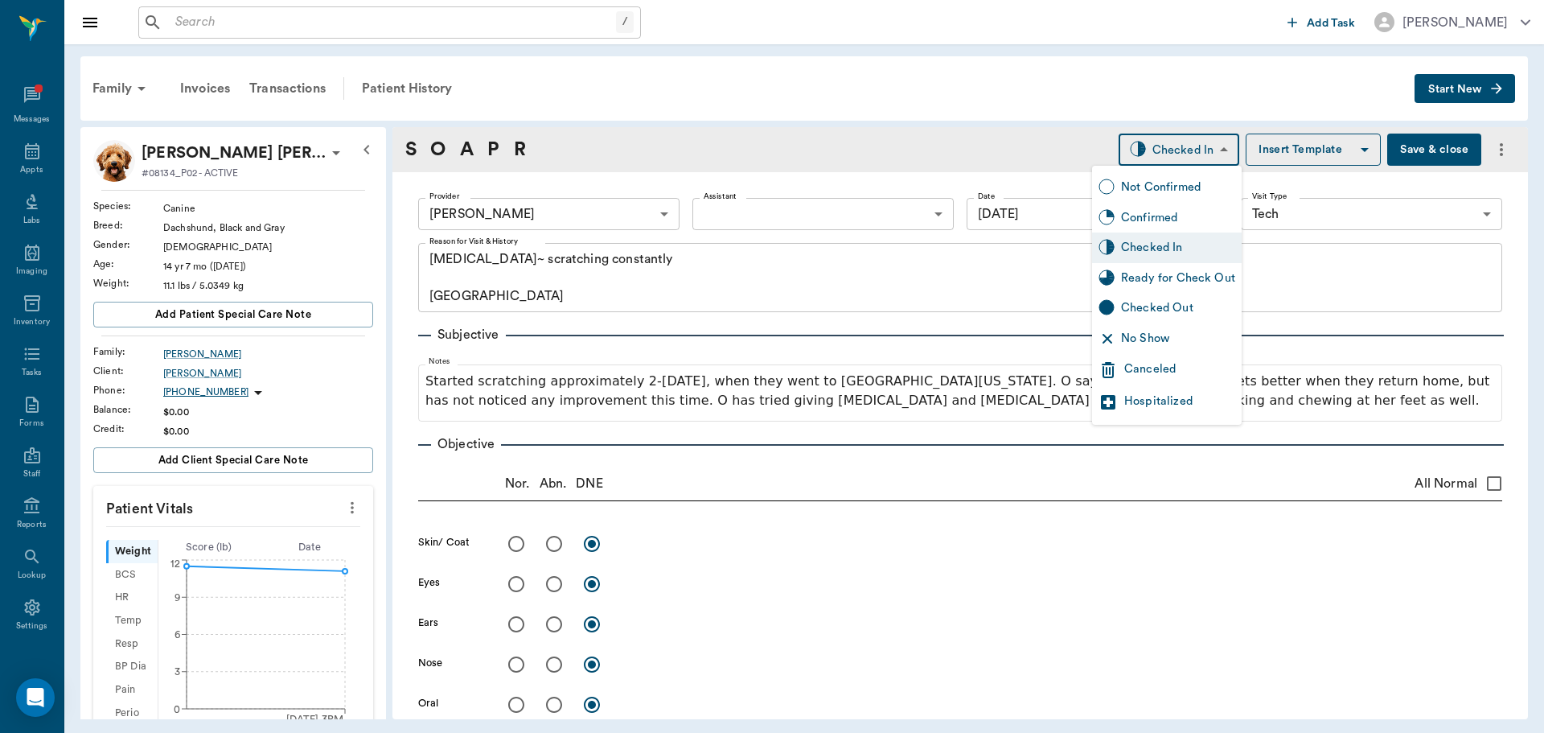
click at [1155, 277] on div "Ready for Check Out" at bounding box center [1178, 278] width 114 height 18
type input "READY_TO_CHECKOUT"
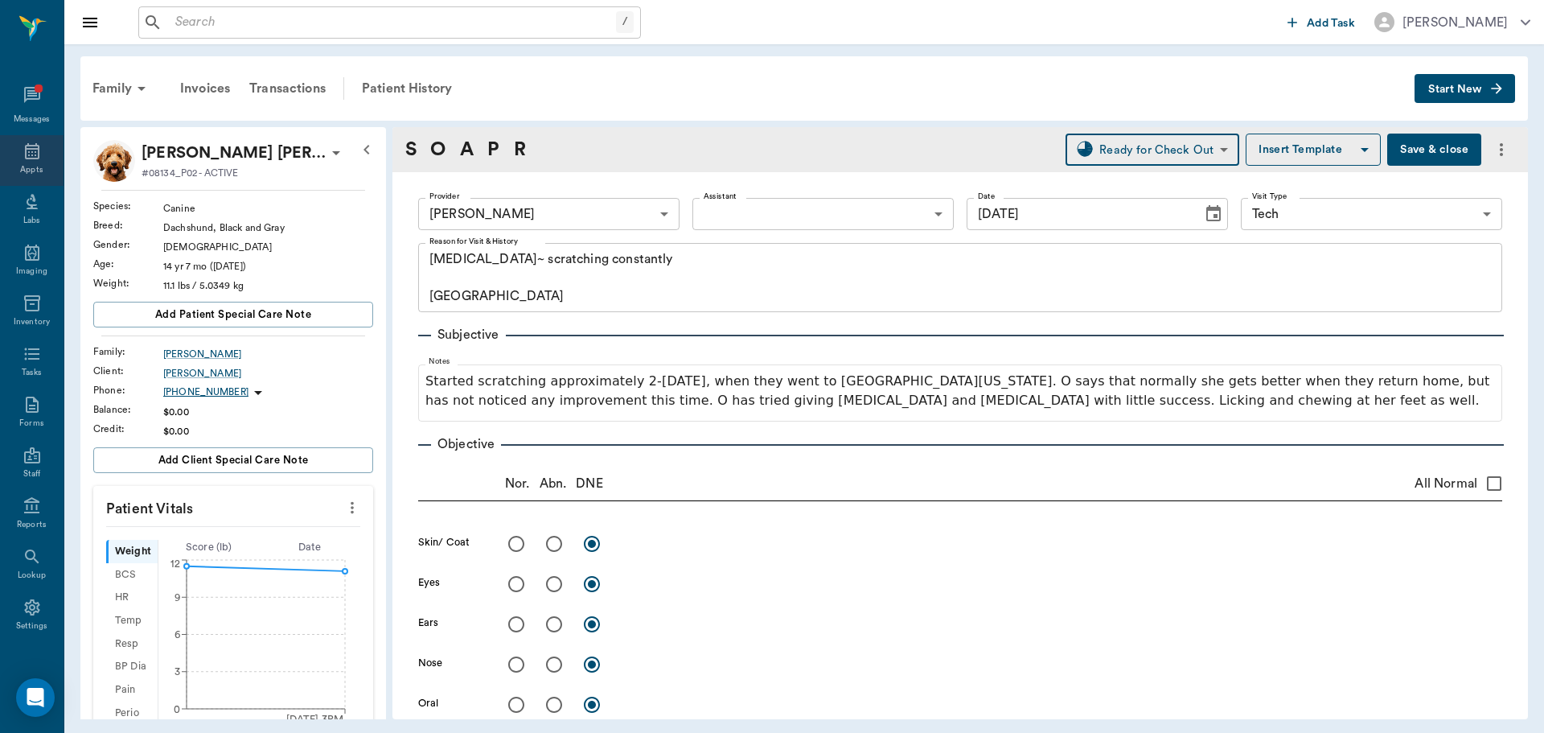
click at [27, 143] on icon at bounding box center [32, 151] width 19 height 19
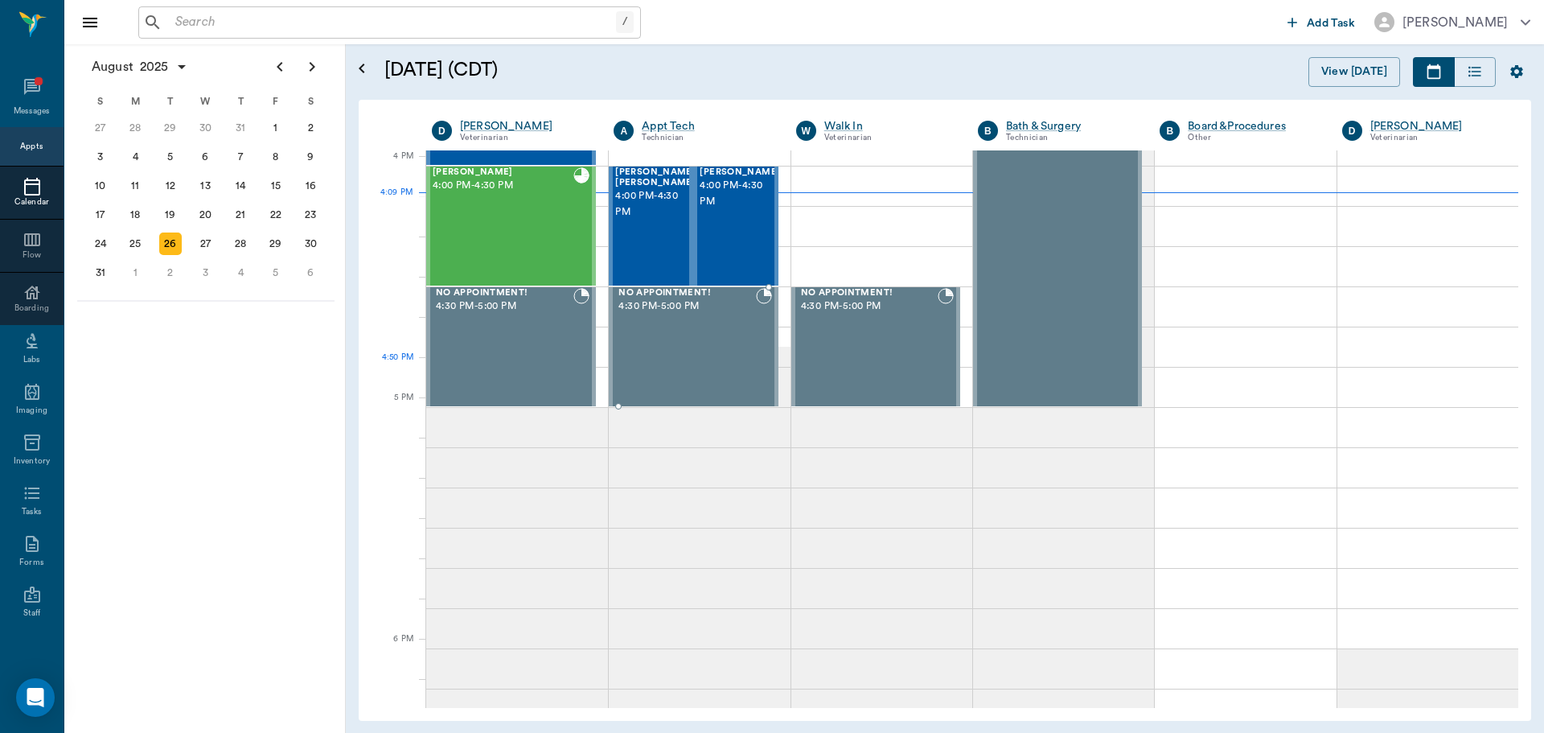
scroll to position [1931, 0]
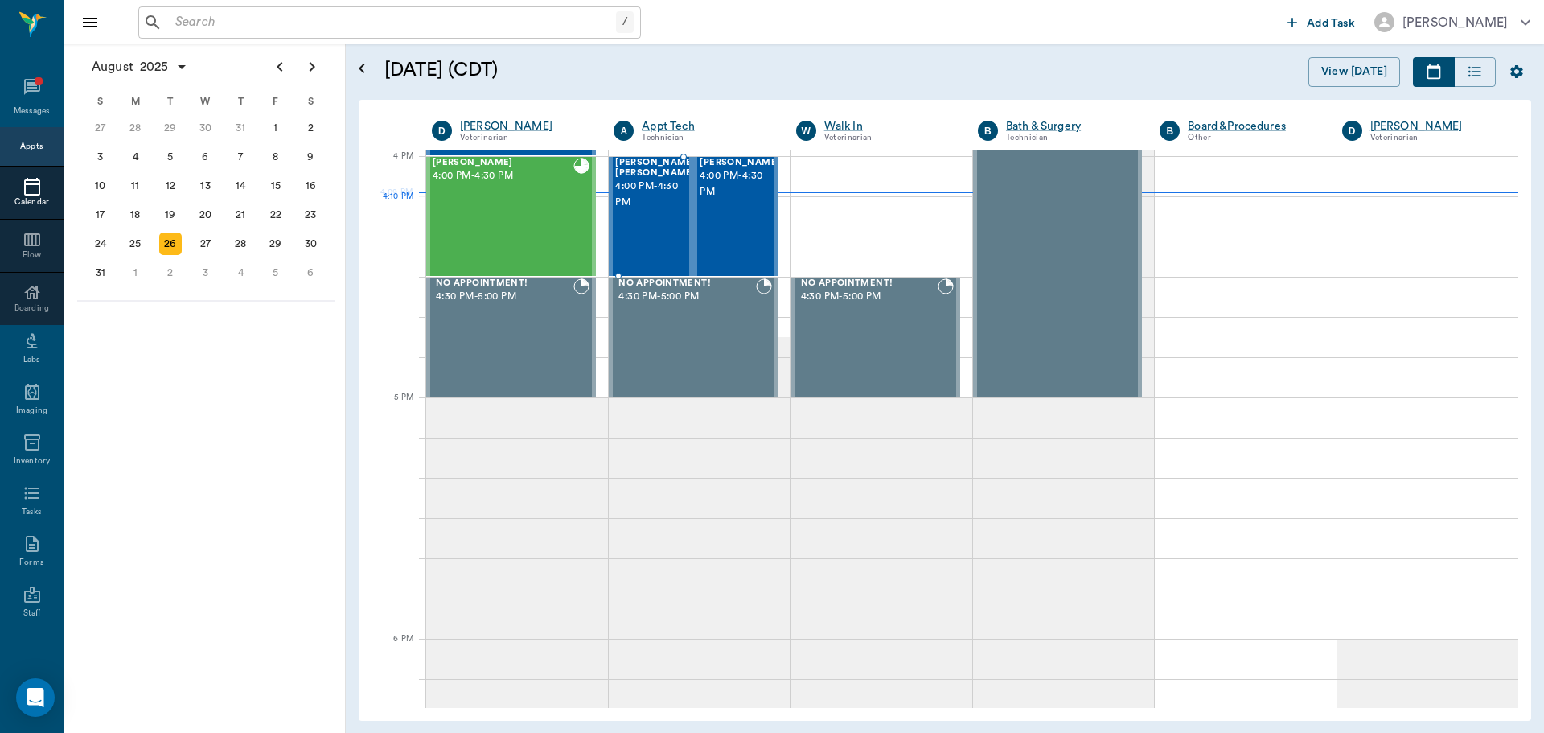
click at [647, 203] on div "Jo Jo Sharry 4:00 PM - 4:30 PM" at bounding box center [655, 216] width 80 height 117
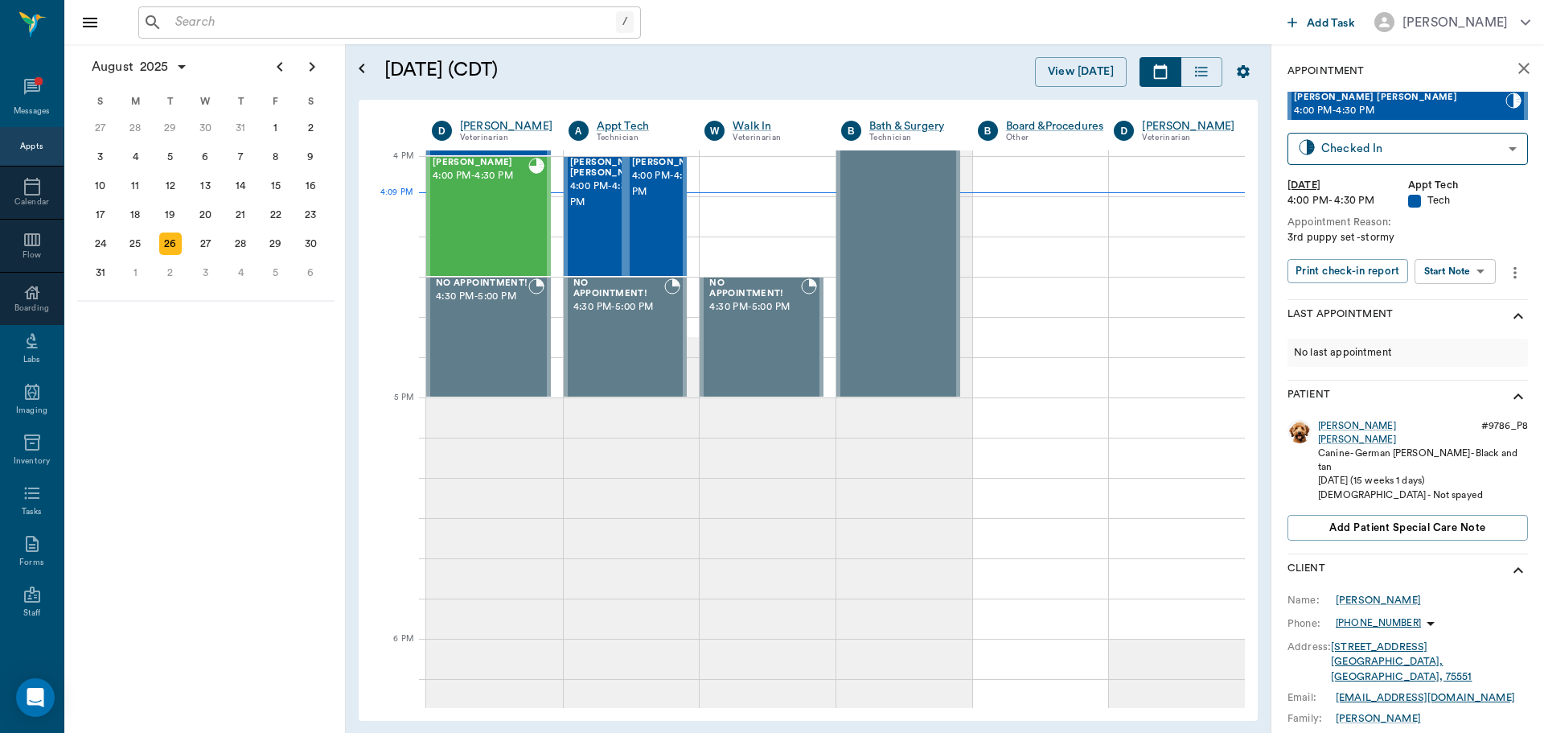
click at [1473, 263] on body "/ ​ Add Task Dr. Bert Ellsworth Nectar Messages Appts Calendar Flow Boarding La…" at bounding box center [772, 366] width 1544 height 733
click at [1457, 303] on button "Start SOAP" at bounding box center [1437, 304] width 55 height 19
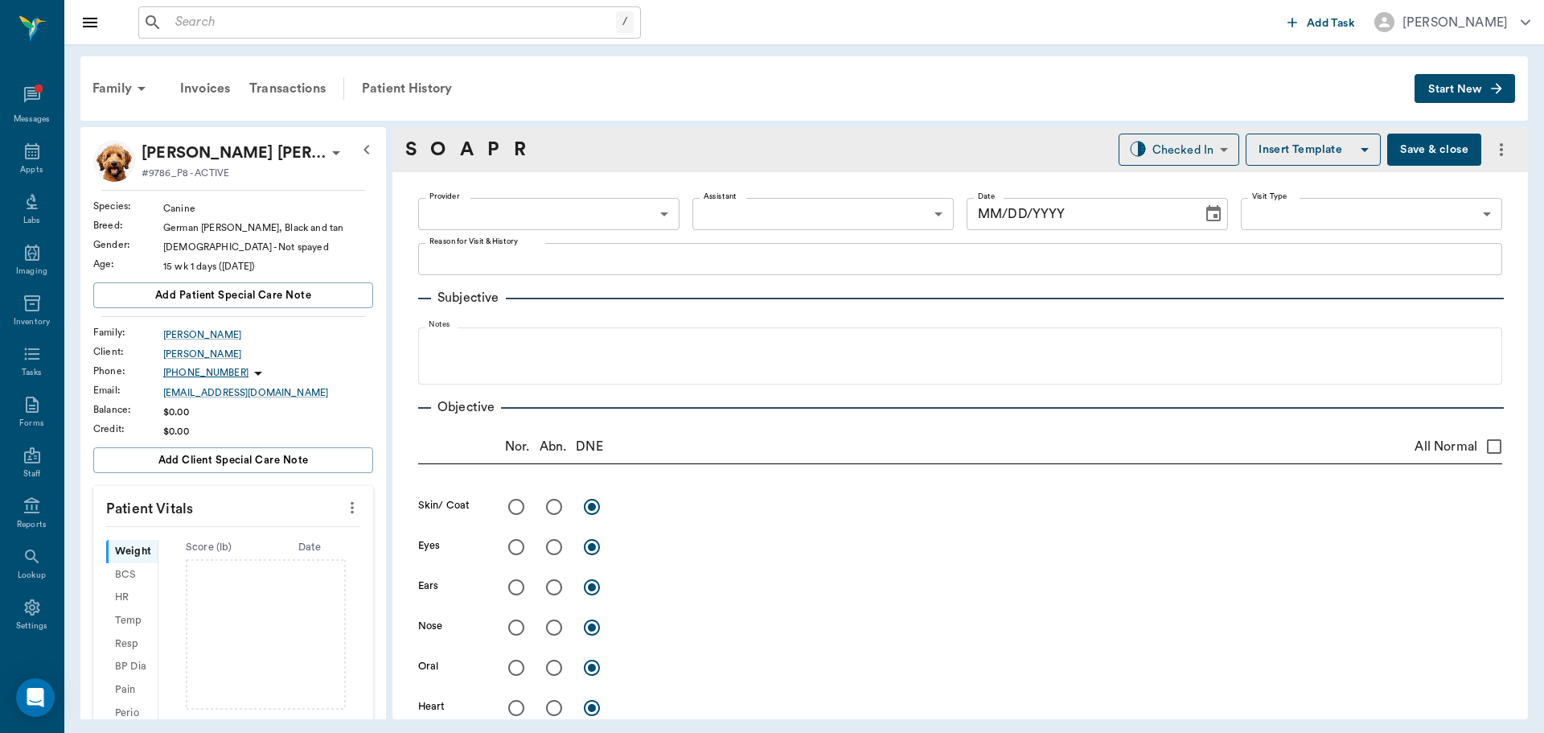
type input "63ec2f075fda476ae8351a4c"
type input "65d2be4f46e3a538d89b8c1a"
type textarea "3rd puppy set -stormy"
type input "[DATE]"
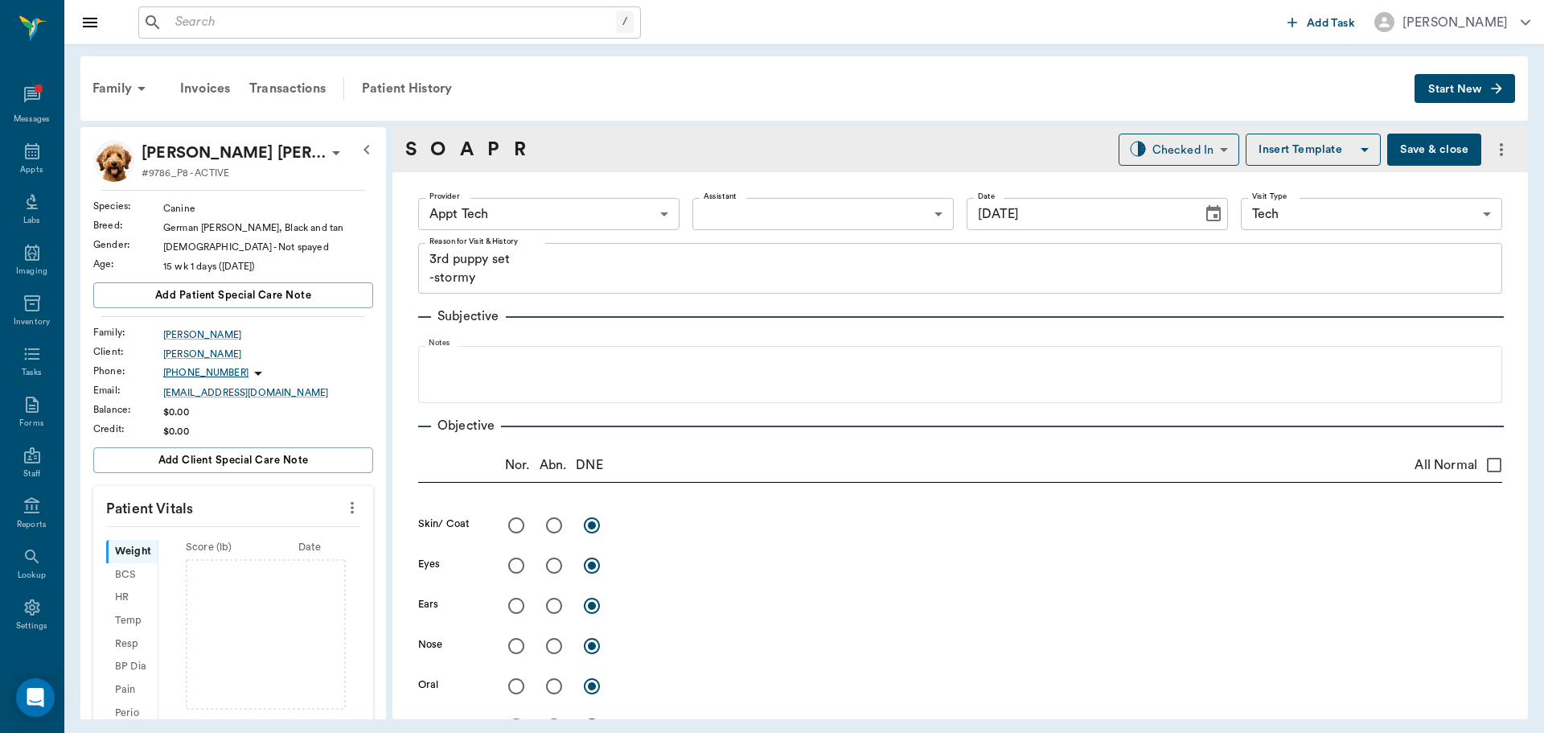
click at [513, 217] on body "/ ​ Add Task Dr. Bert Ellsworth Nectar Messages Appts Labs Imaging Inventory Ta…" at bounding box center [772, 366] width 1544 height 733
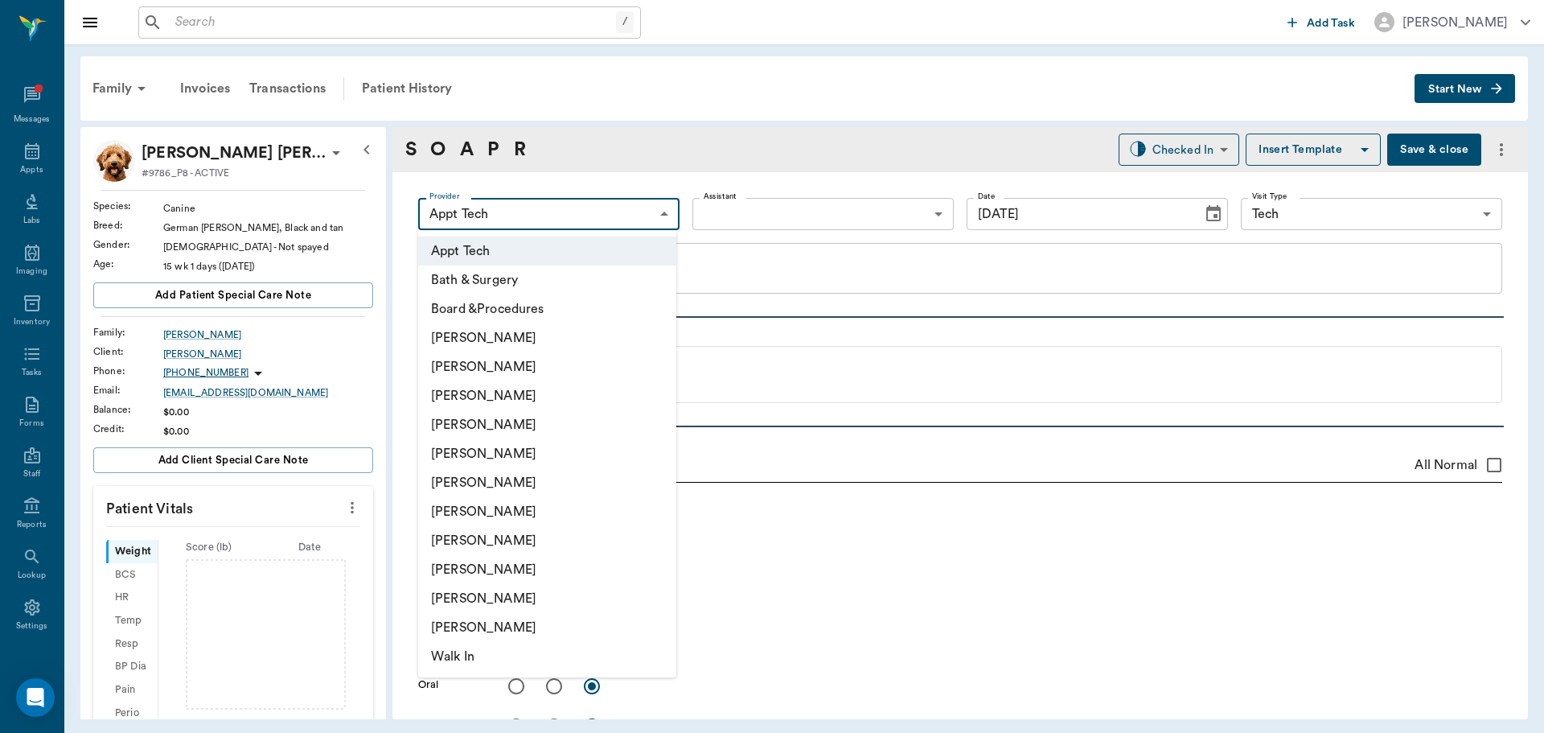
click at [551, 365] on li "[PERSON_NAME]" at bounding box center [547, 366] width 258 height 29
type input "642ef10e332a41444de2bad1"
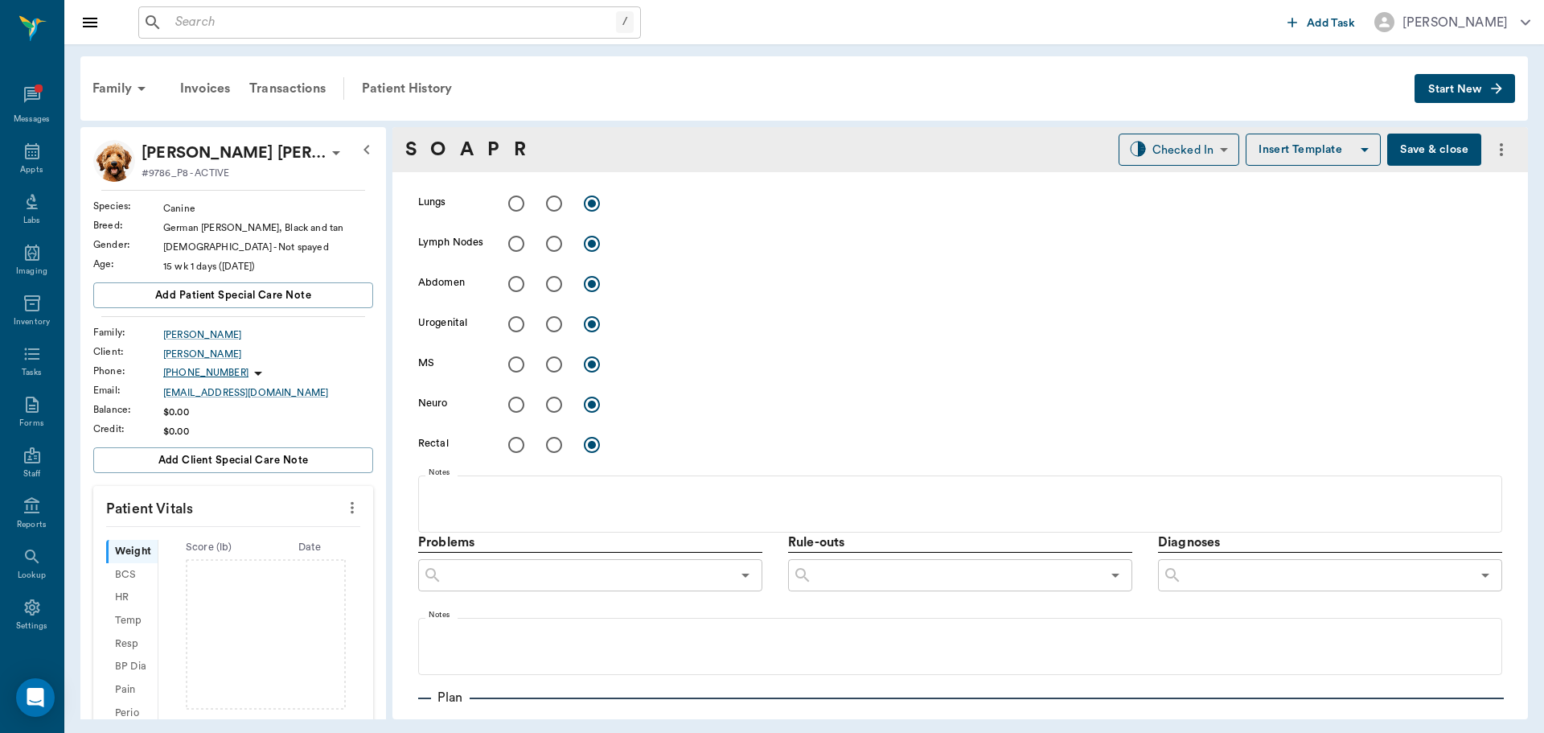
scroll to position [958, 0]
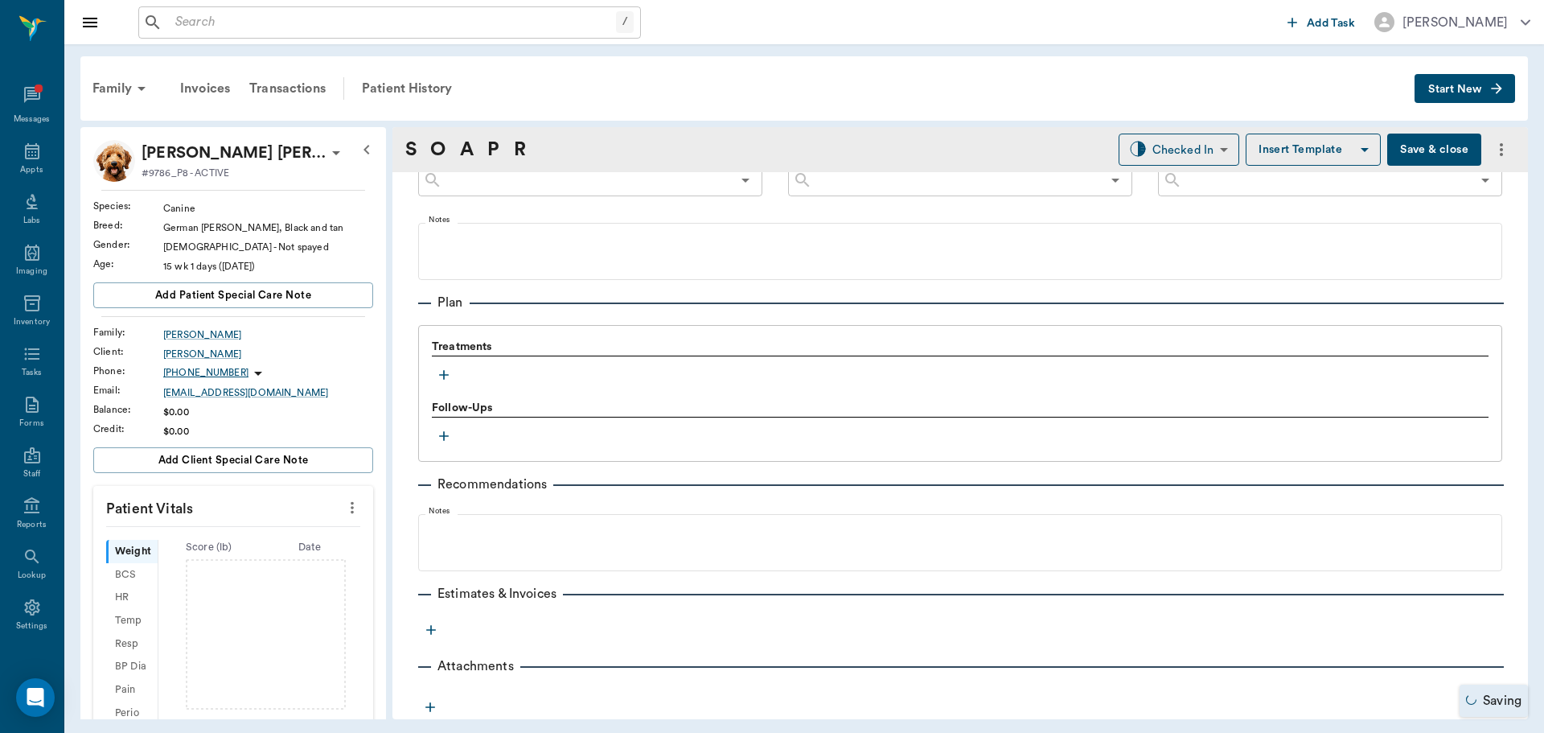
click at [438, 365] on button "button" at bounding box center [444, 375] width 24 height 24
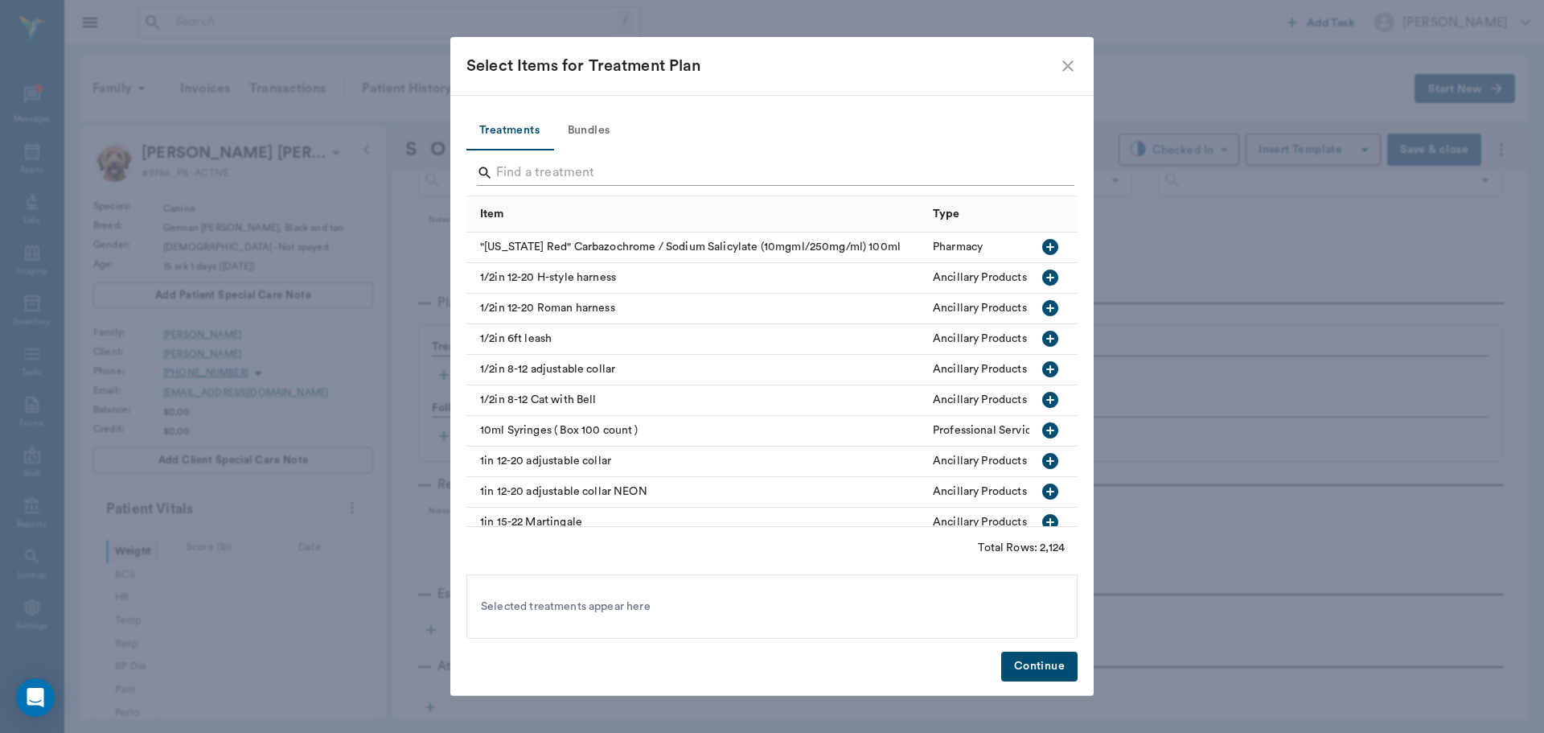
click at [678, 176] on input "Search" at bounding box center [773, 173] width 554 height 26
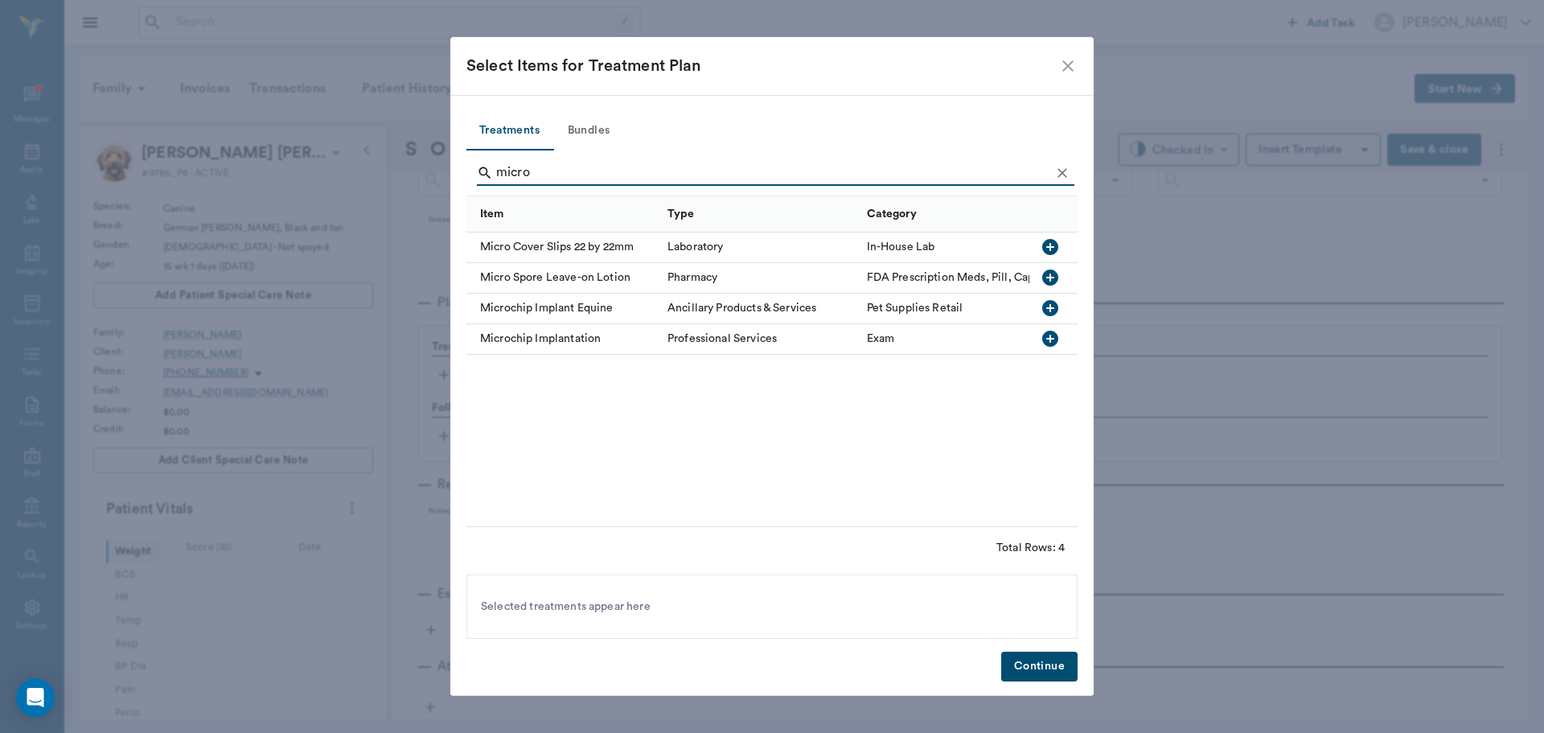
type input "micro"
click at [1050, 335] on icon "button" at bounding box center [1050, 339] width 16 height 16
click at [601, 137] on button "Bundles" at bounding box center [589, 131] width 72 height 39
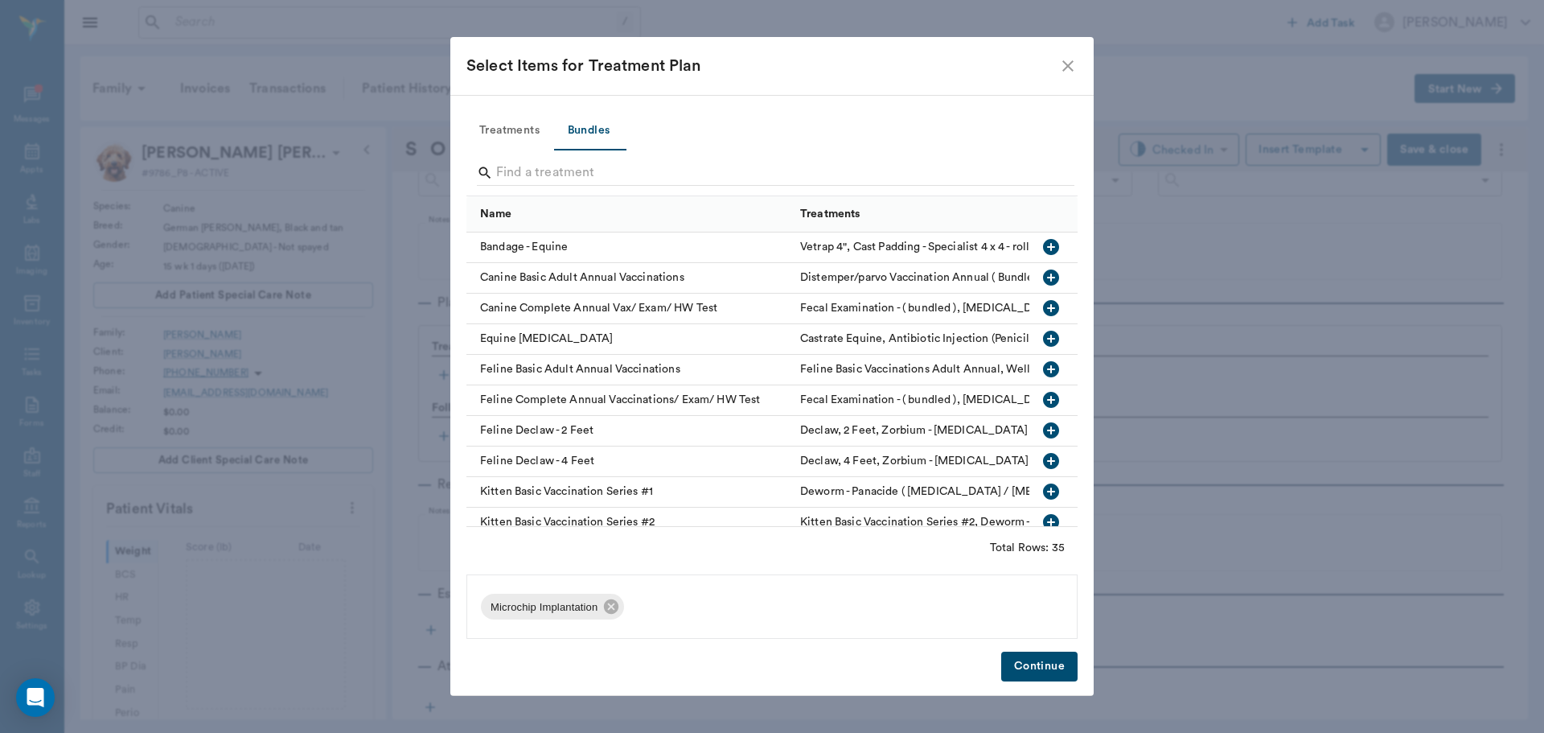
click at [611, 172] on input "Search" at bounding box center [773, 173] width 554 height 26
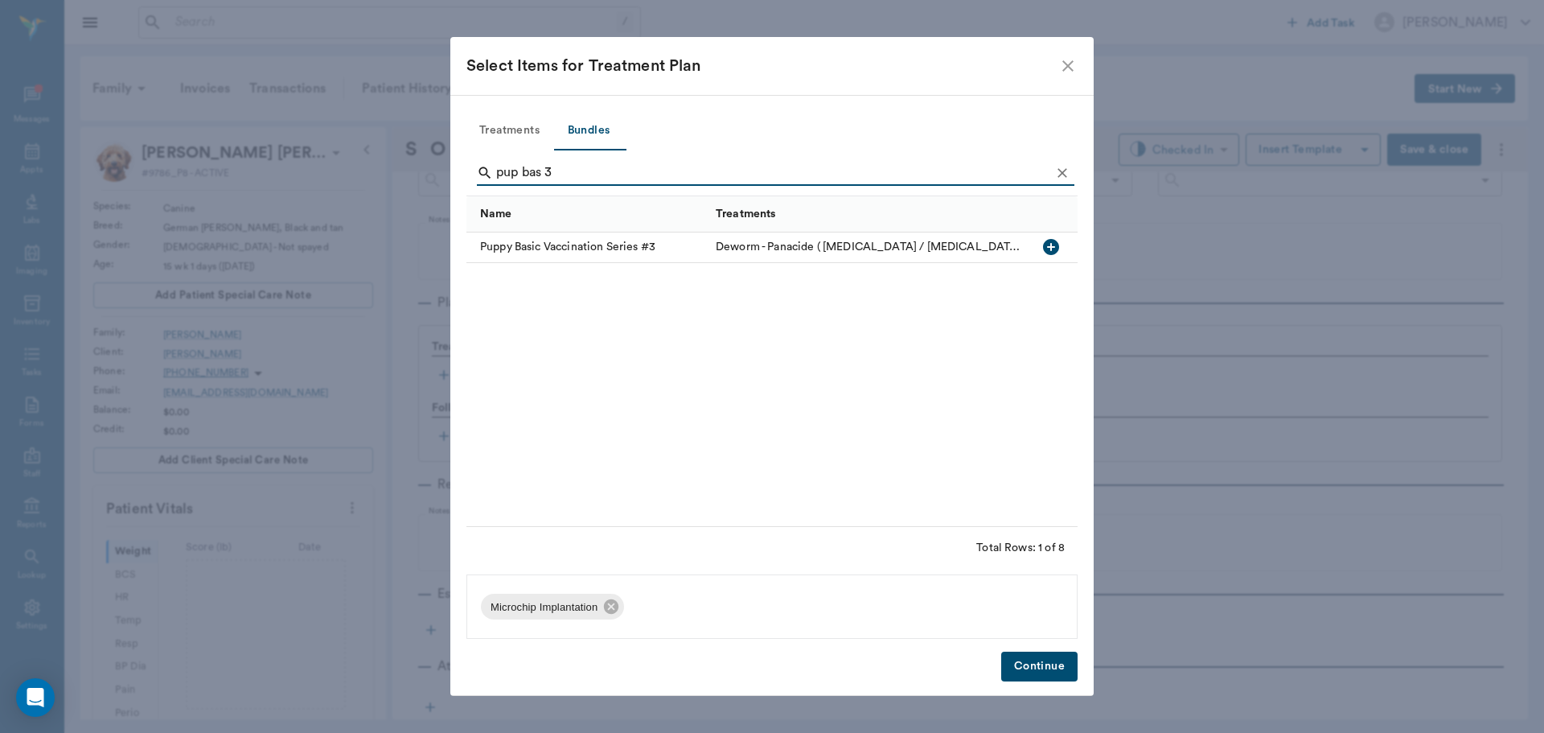
type input "pup bas 3"
click at [1056, 247] on icon "button" at bounding box center [1051, 247] width 16 height 16
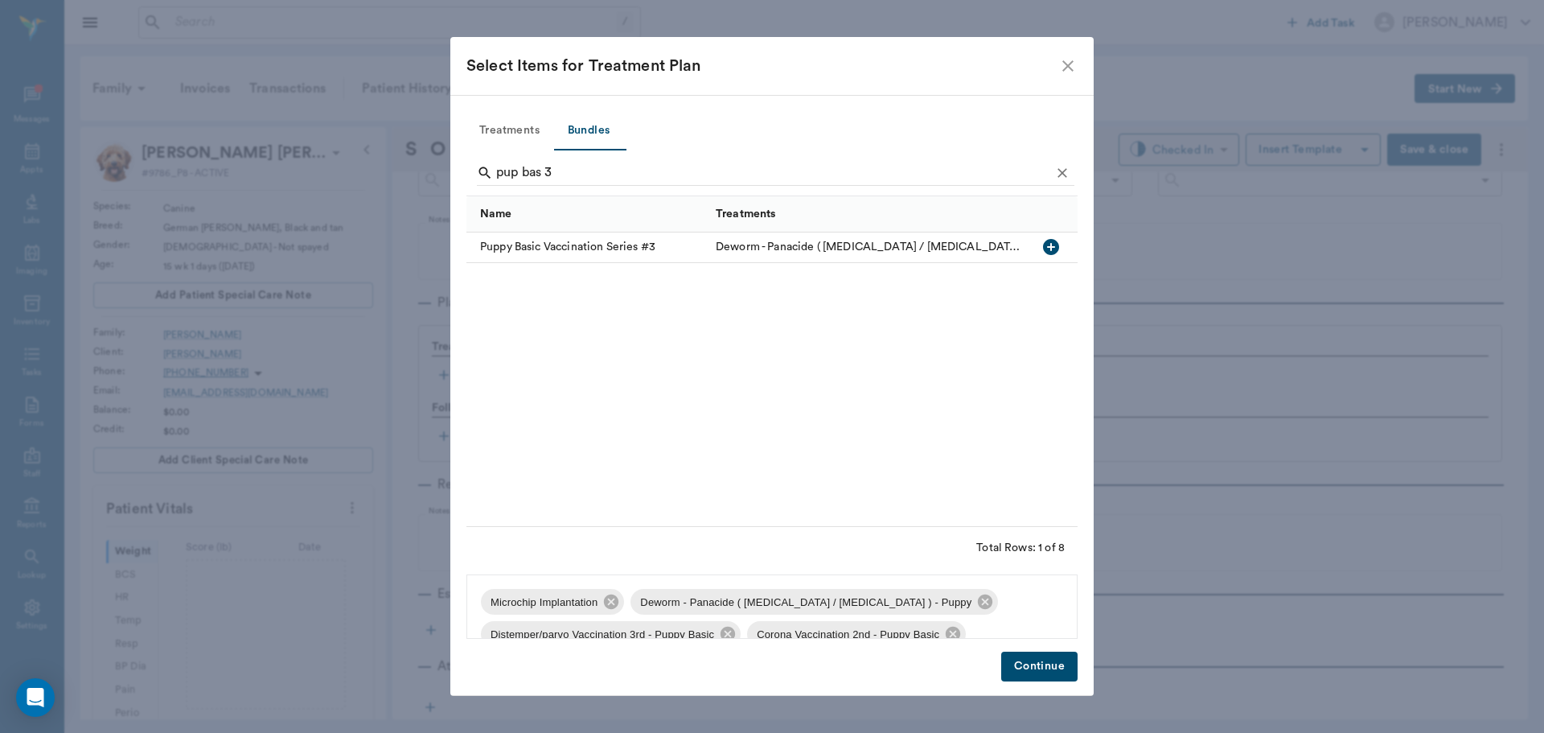
click at [1025, 668] on button "Continue" at bounding box center [1039, 667] width 76 height 30
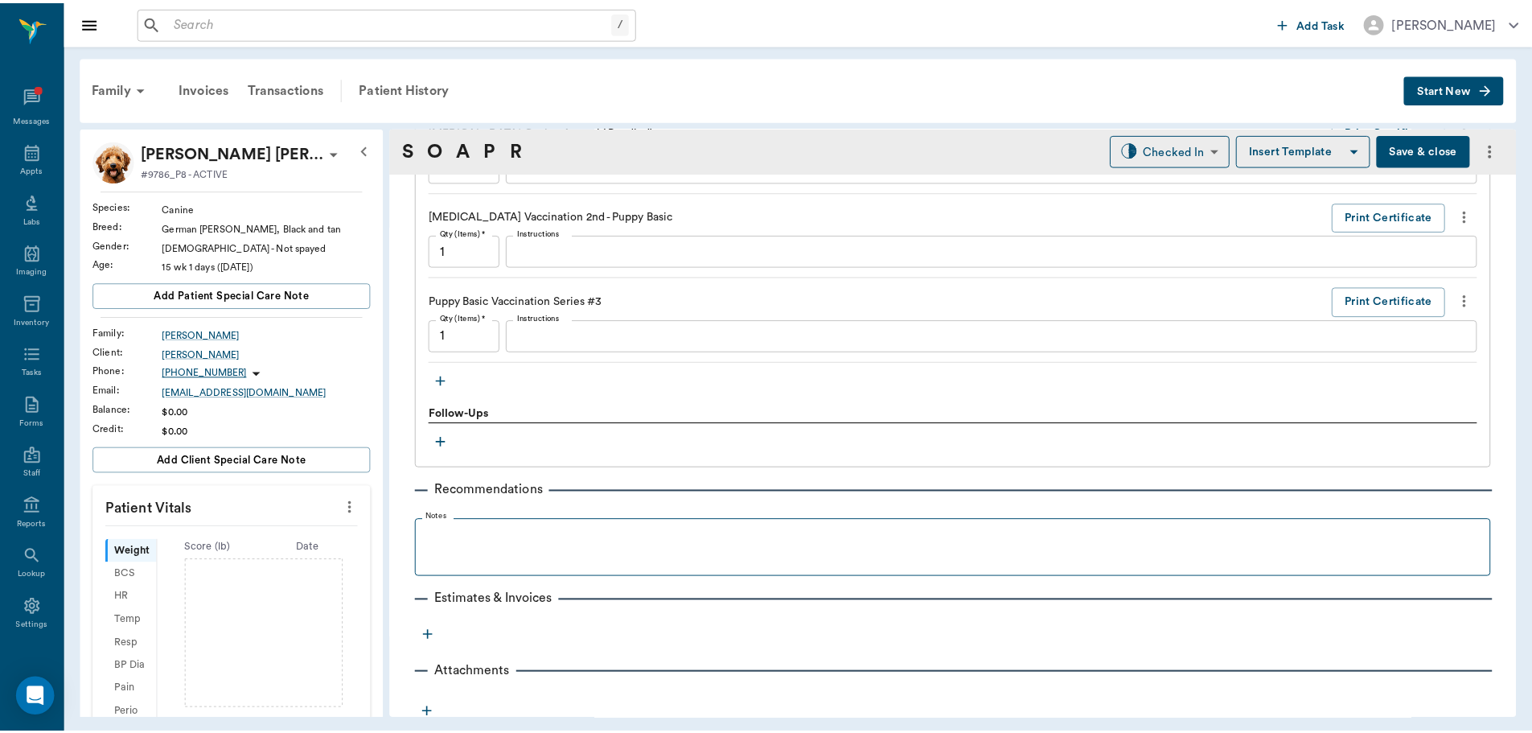
scroll to position [1555, 0]
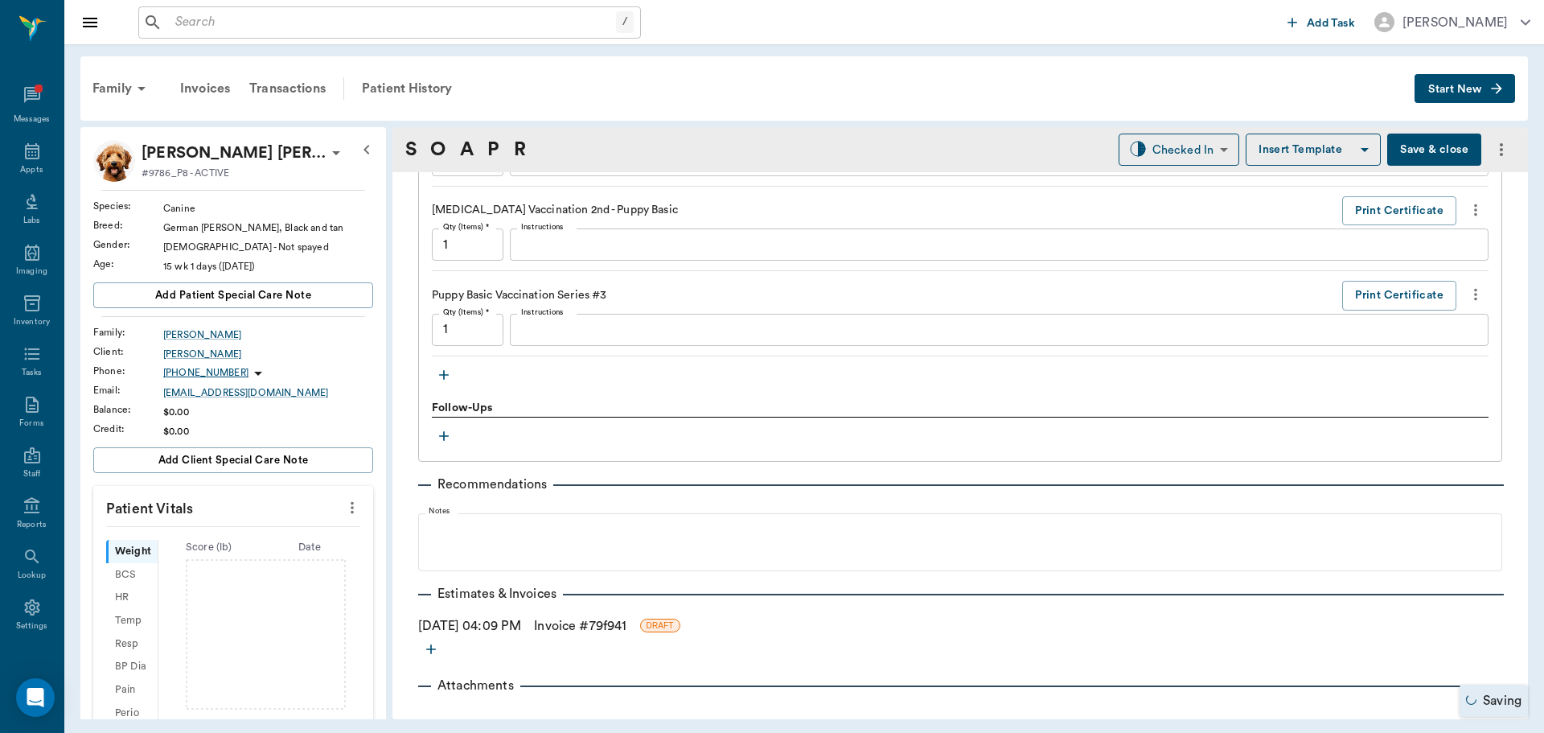
click at [619, 625] on link "Invoice # 79f941" at bounding box center [580, 625] width 93 height 19
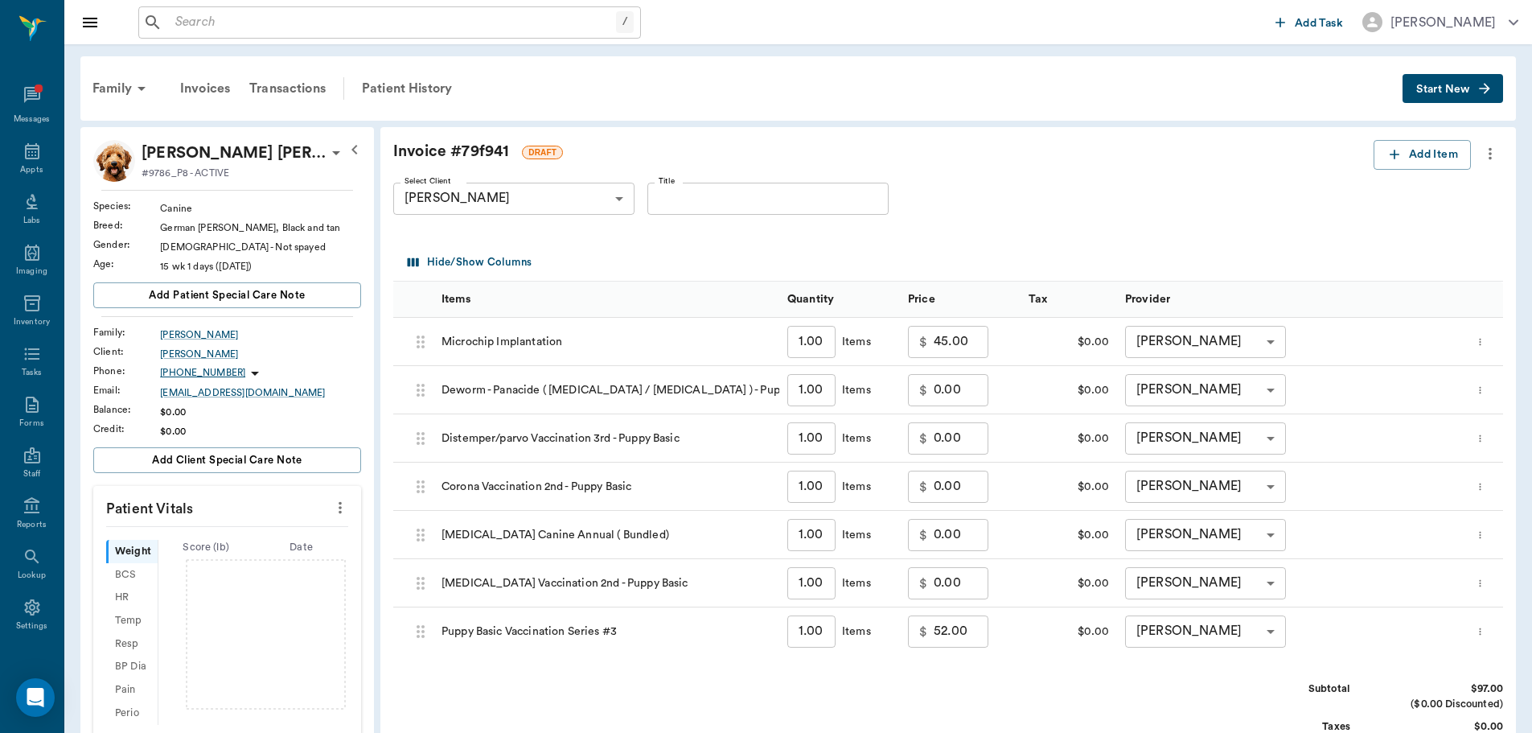
scroll to position [331, 0]
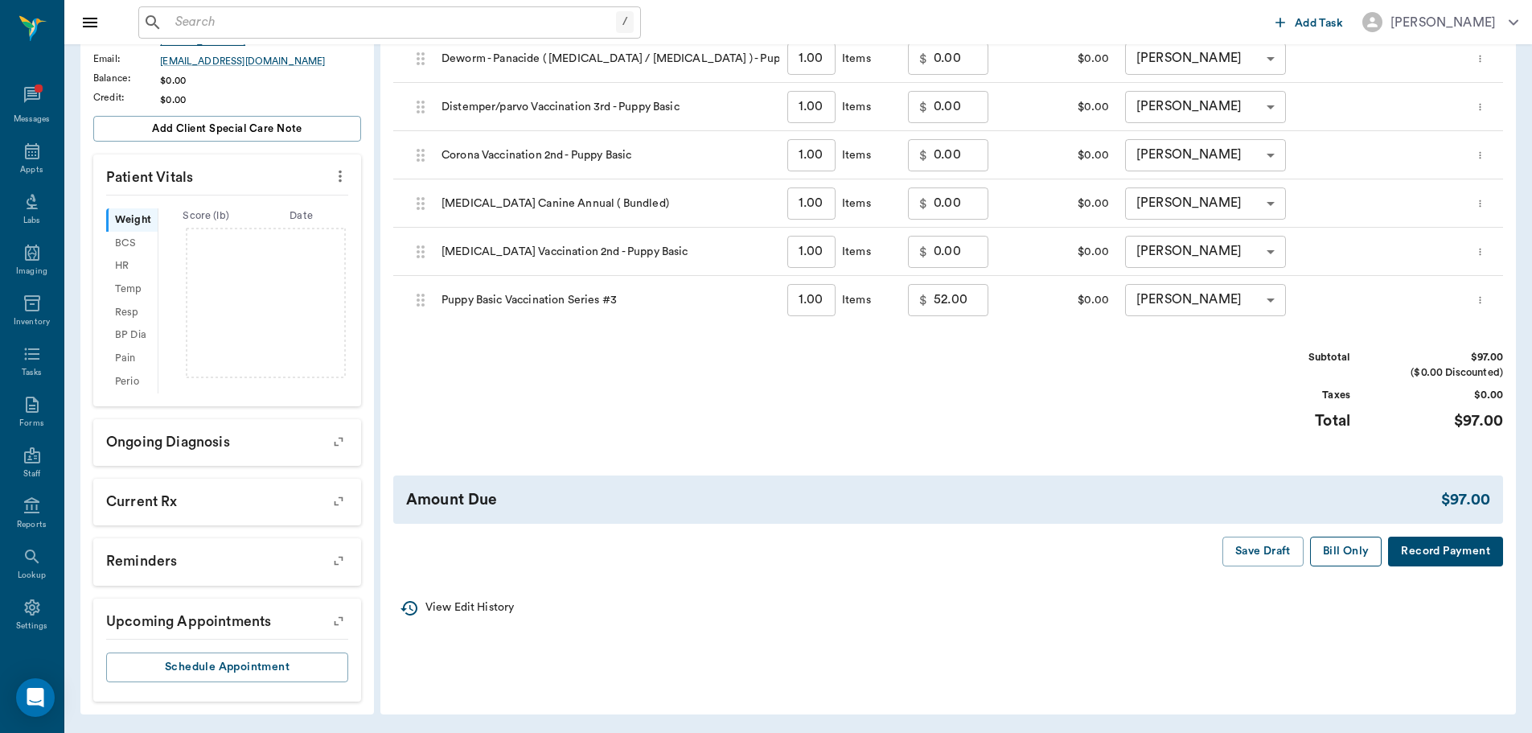
click at [1328, 545] on button "Bill Only" at bounding box center [1346, 552] width 72 height 30
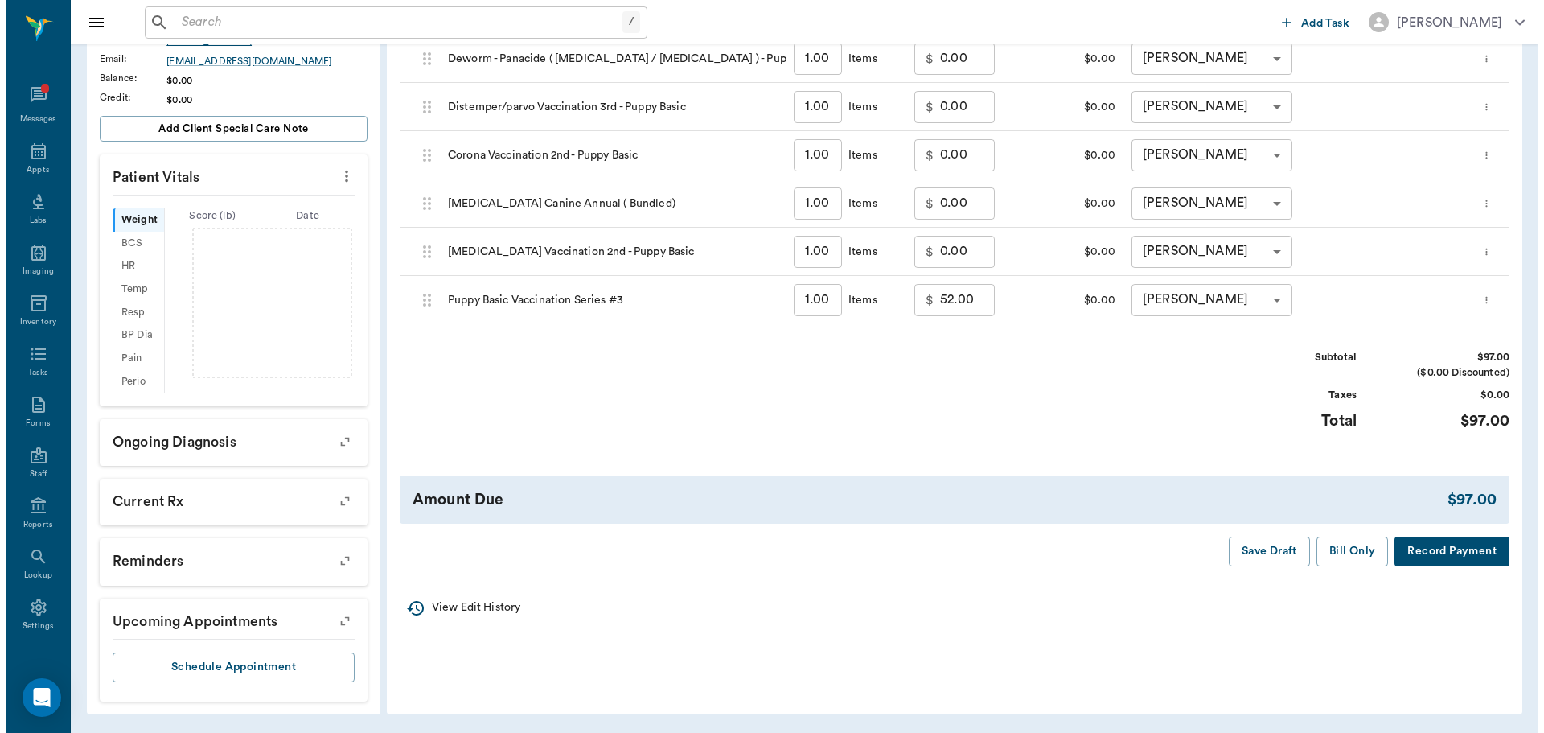
scroll to position [0, 0]
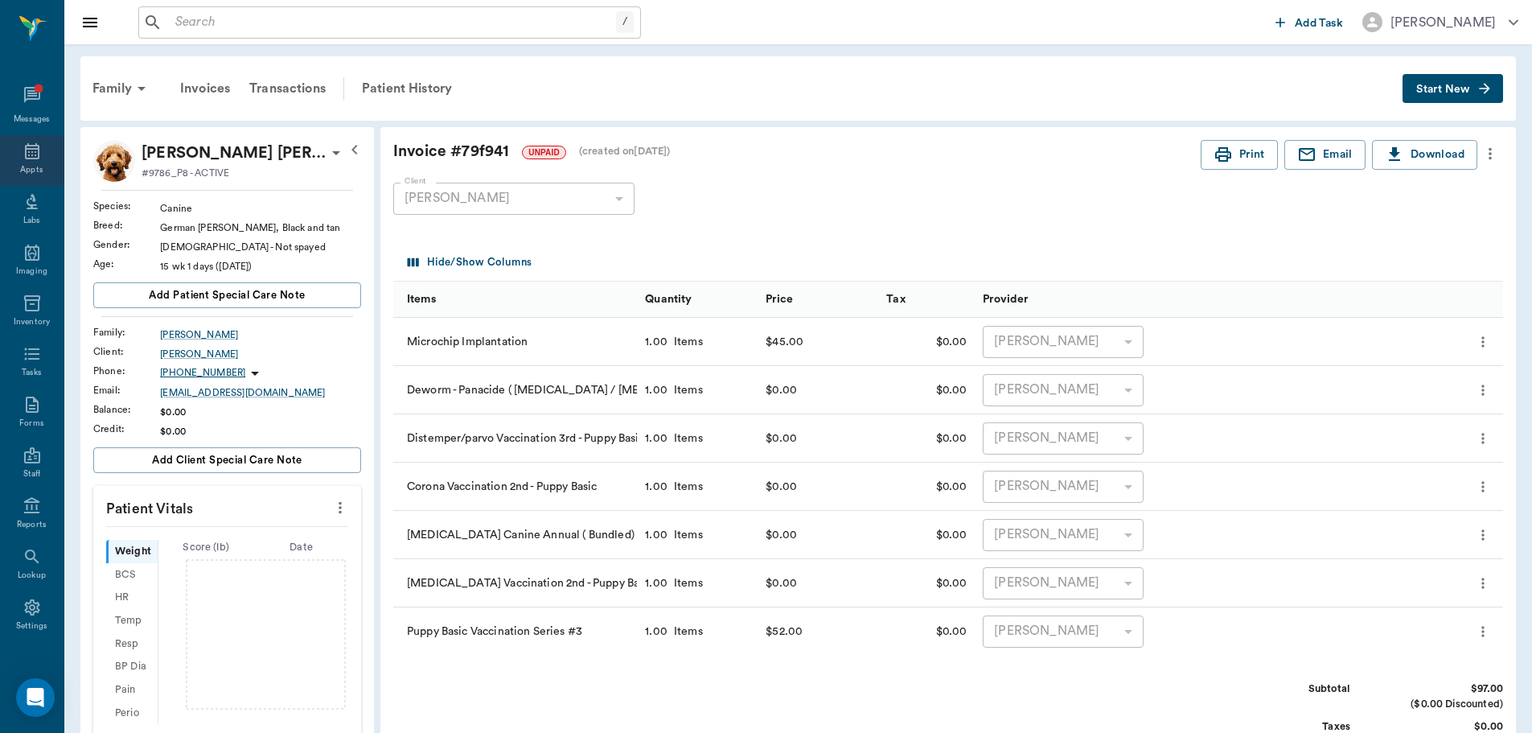
click at [23, 143] on icon at bounding box center [32, 151] width 19 height 19
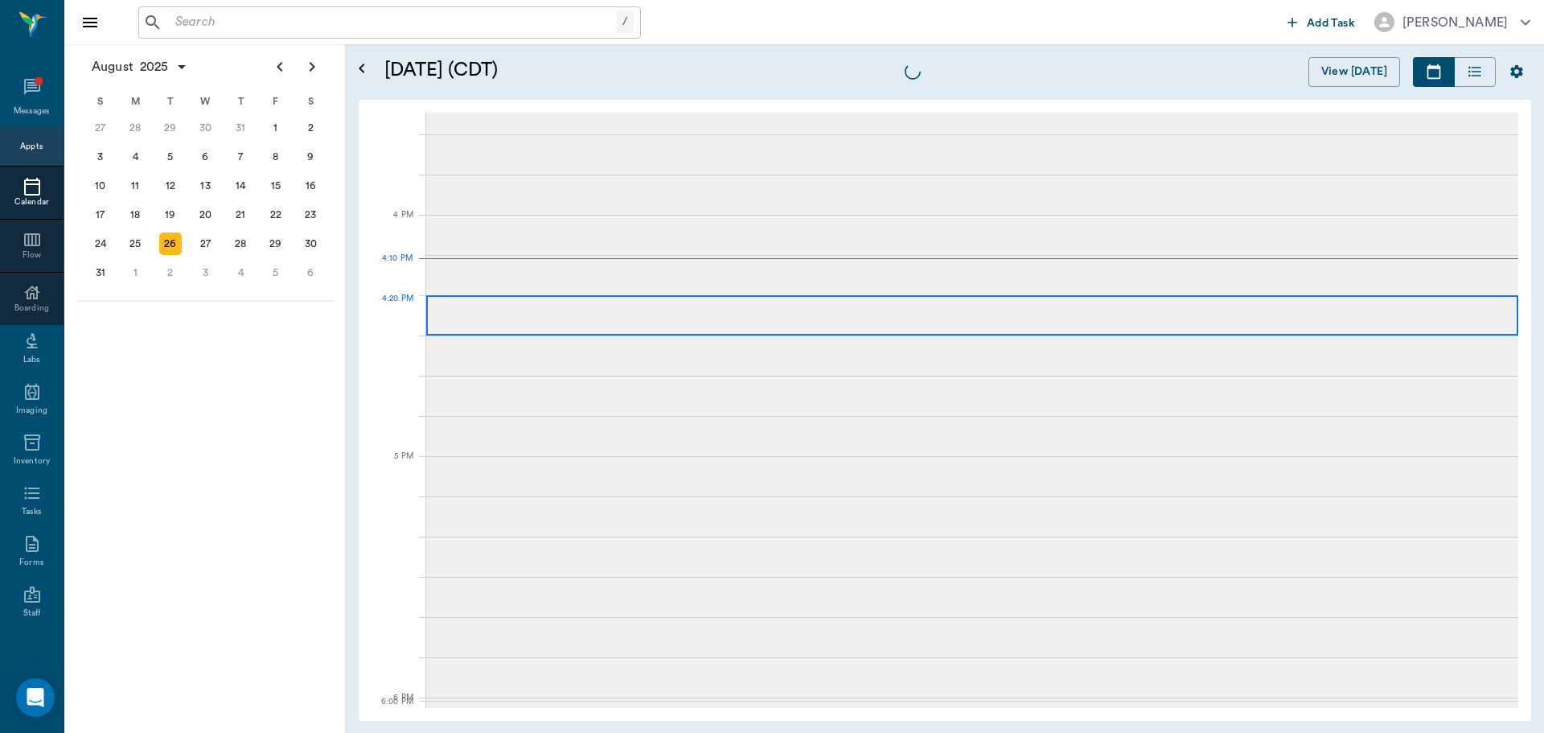
scroll to position [1930, 0]
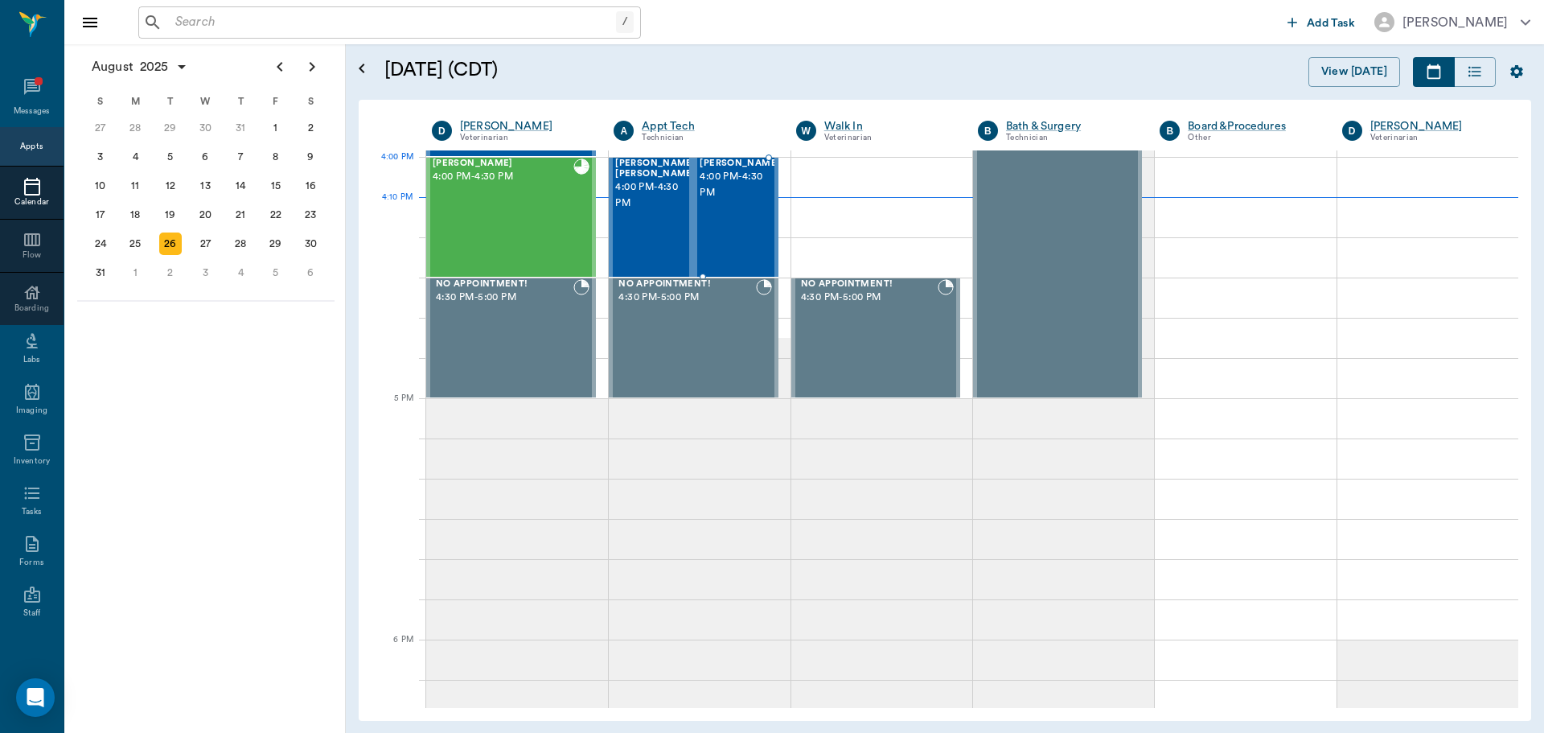
click at [745, 191] on span "4:00 PM - 4:30 PM" at bounding box center [740, 185] width 80 height 32
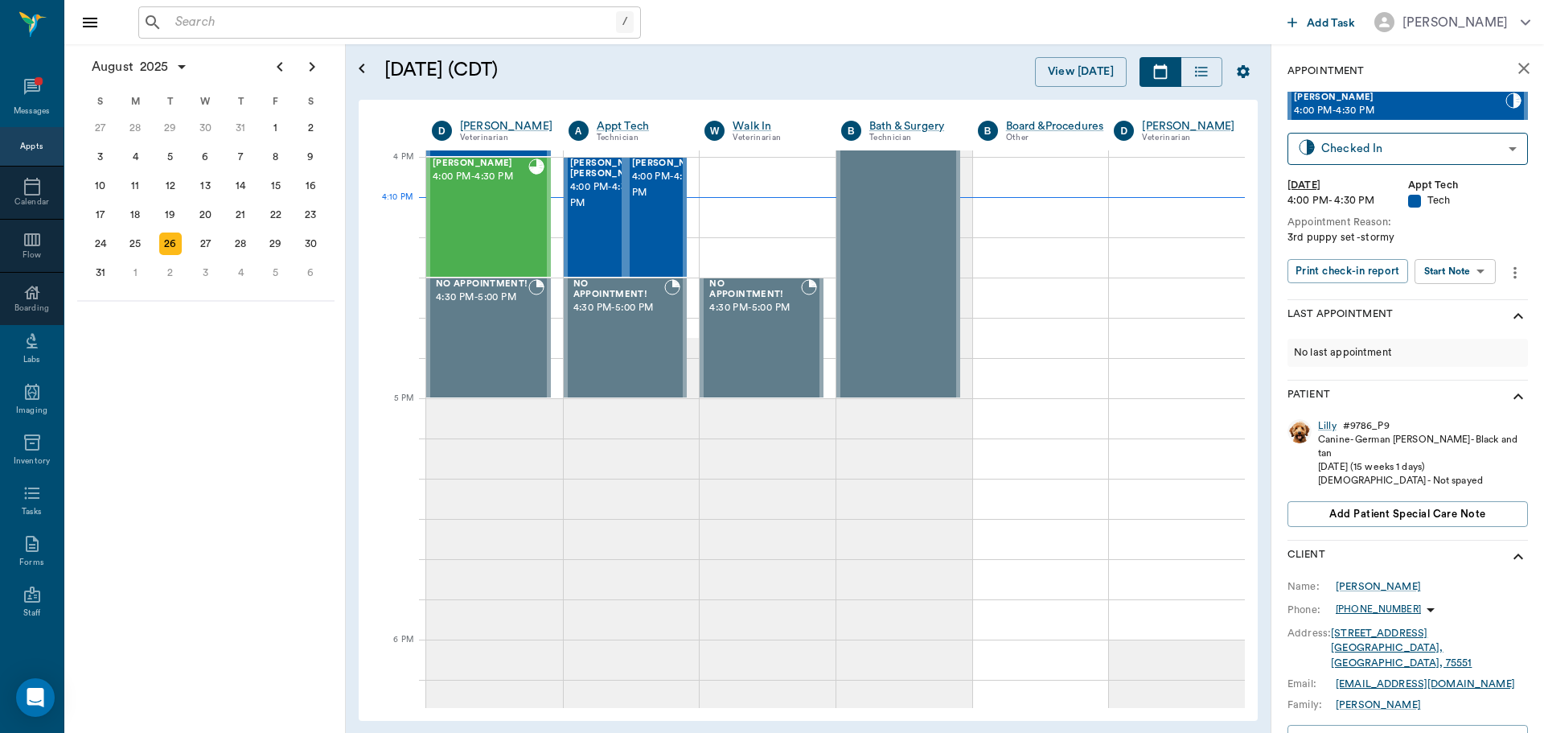
click at [1474, 262] on body "/ ​ Add Task Dr. Bert Ellsworth Nectar Messages Appts Calendar Flow Boarding La…" at bounding box center [772, 366] width 1544 height 733
click at [1477, 301] on li "Start SOAP" at bounding box center [1456, 303] width 112 height 27
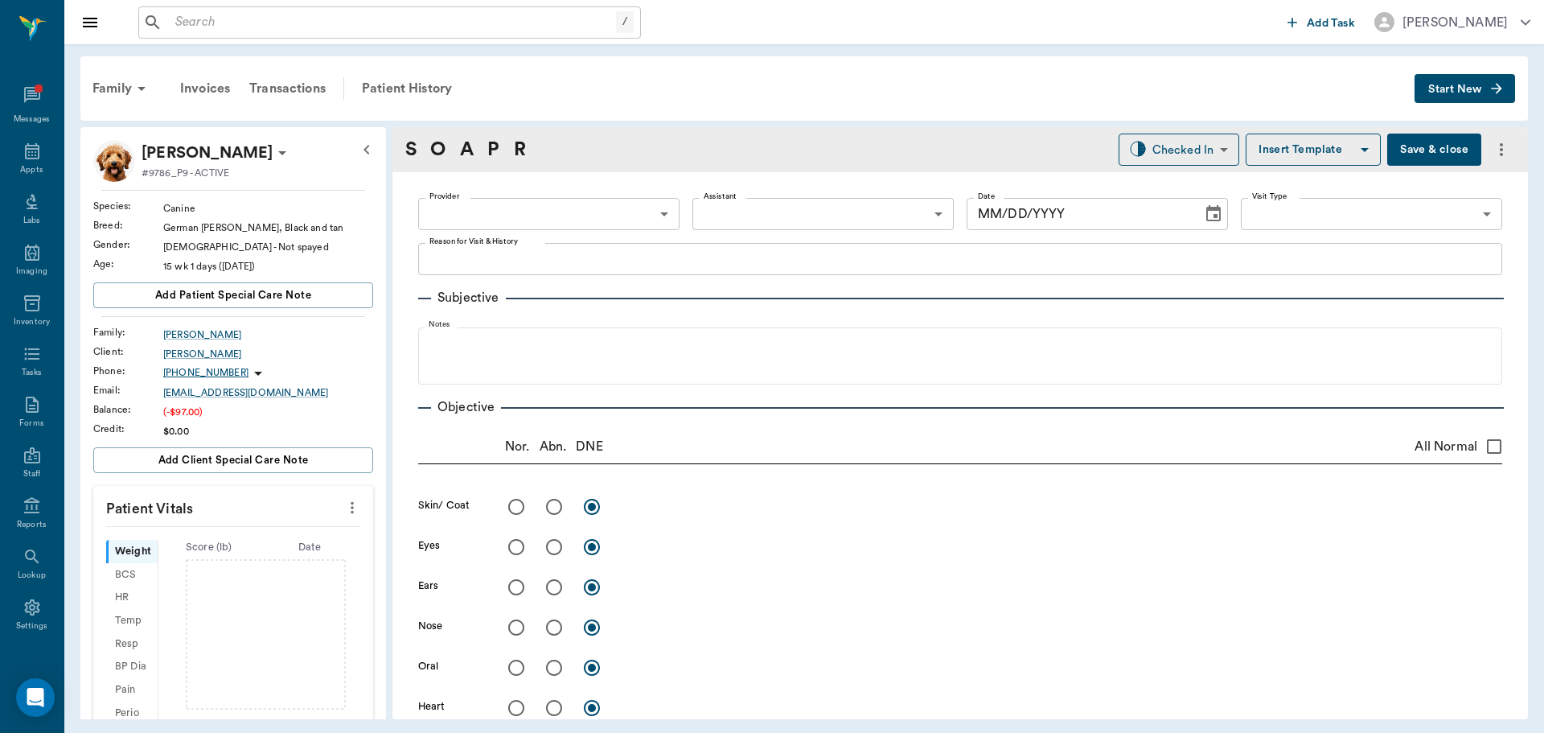
type input "63ec2f075fda476ae8351a4c"
type input "65d2be4f46e3a538d89b8c1a"
type textarea "3rd puppy set -stormy"
type input "[DATE]"
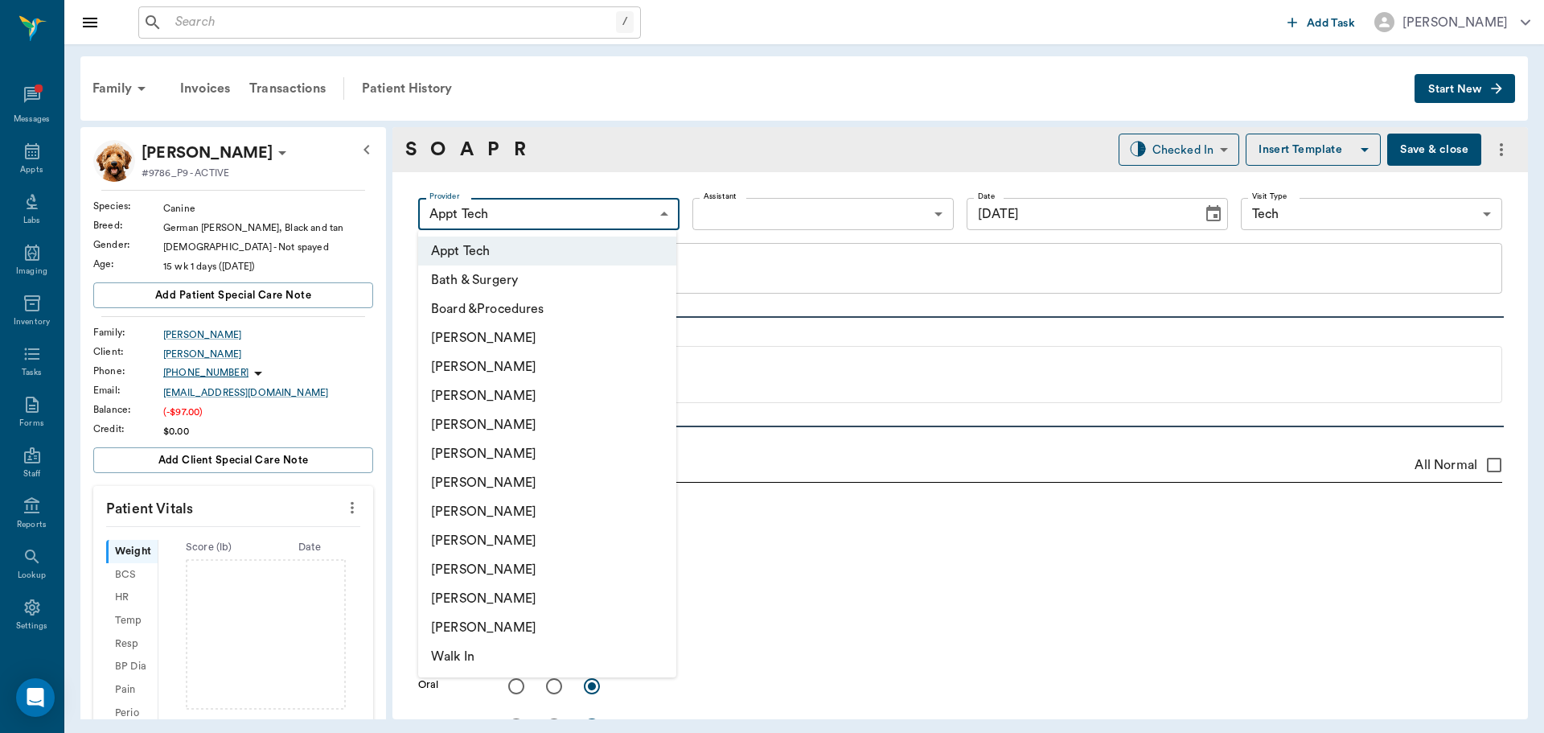
click at [570, 209] on body "/ ​ Add Task Dr. Bert Ellsworth Nectar Messages Appts Labs Imaging Inventory Ta…" at bounding box center [772, 366] width 1544 height 733
click at [527, 346] on li "[PERSON_NAME]" at bounding box center [547, 337] width 258 height 29
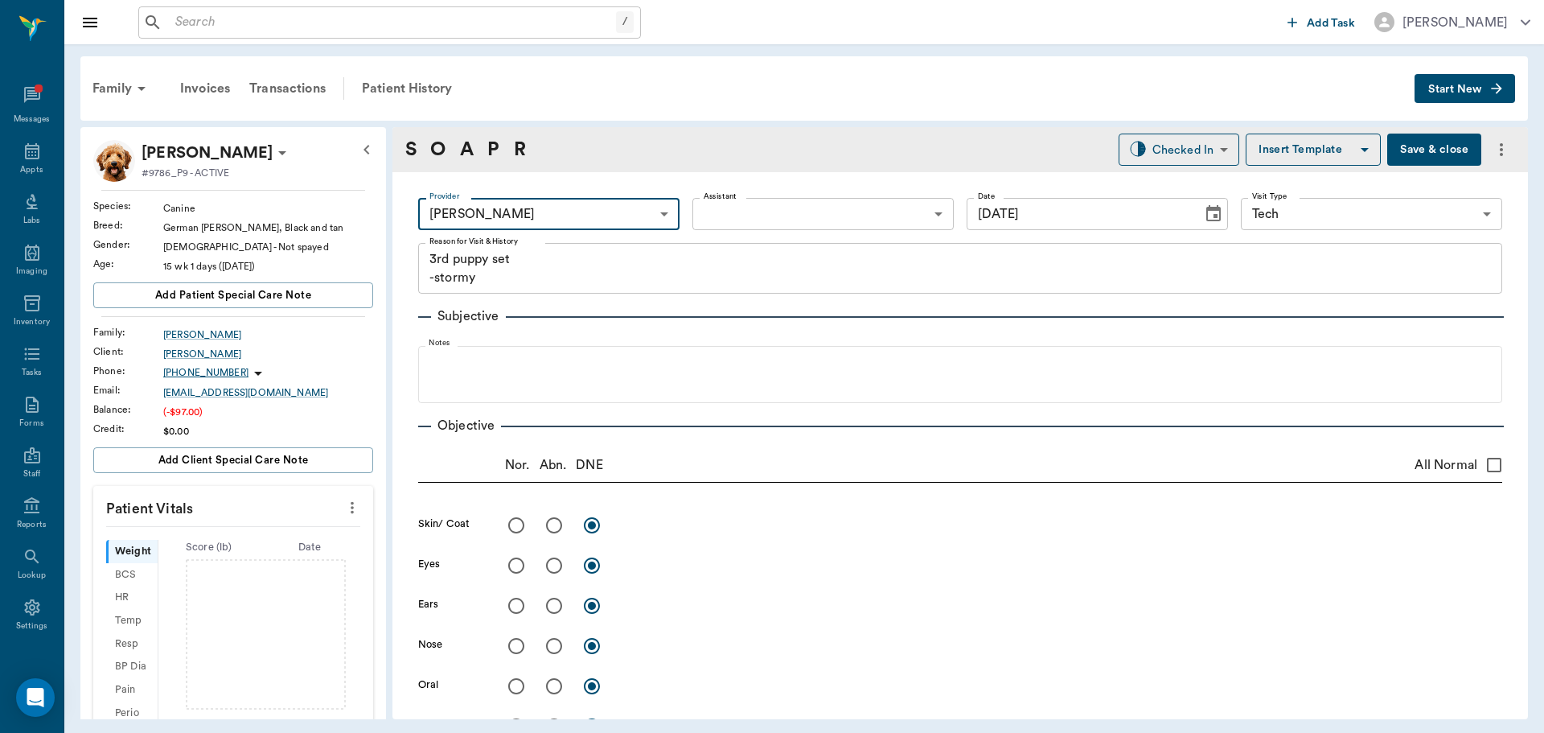
click at [648, 224] on body "/ ​ Add Task Dr. Bert Ellsworth Nectar Messages Appts Labs Imaging Inventory Ta…" at bounding box center [772, 366] width 1544 height 733
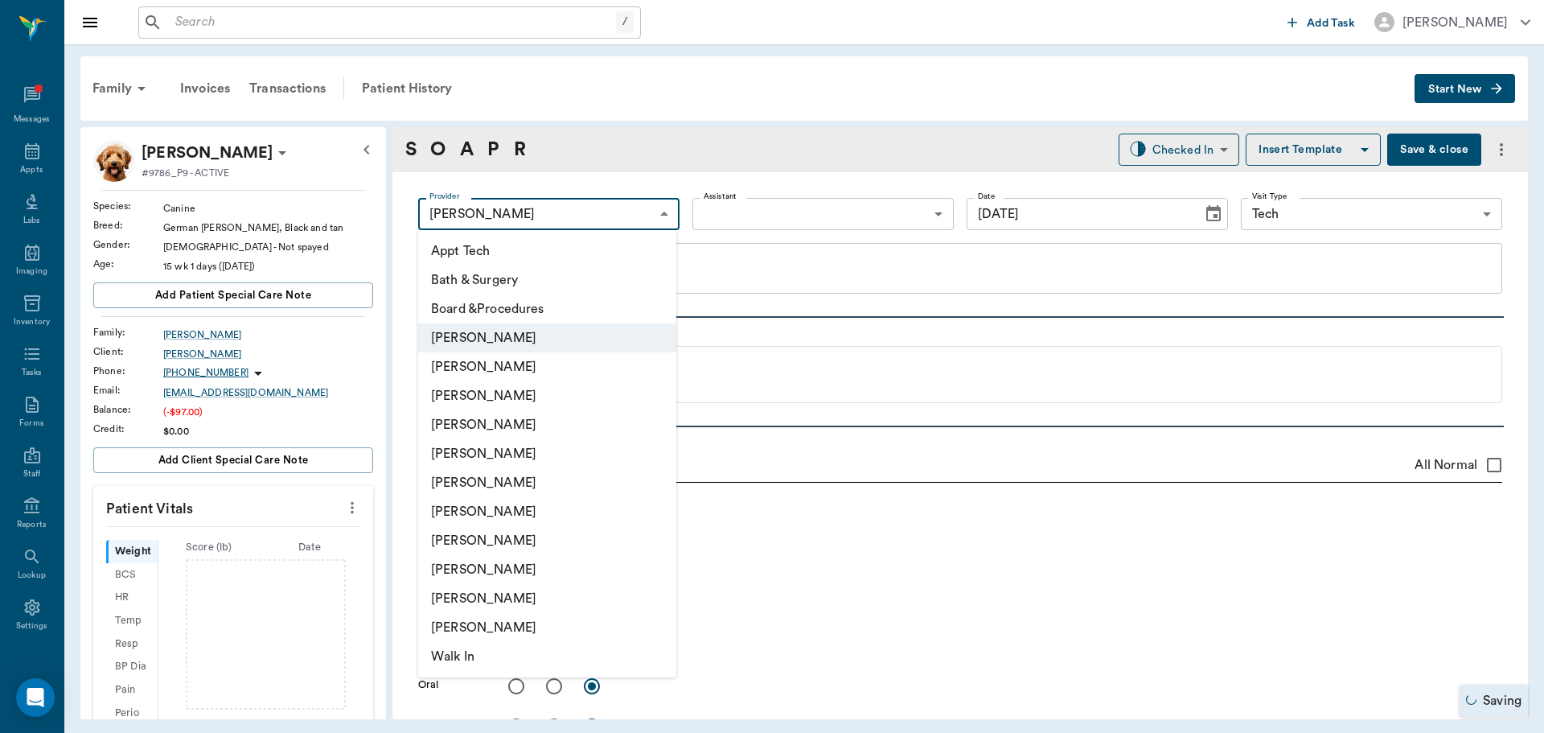
click at [588, 365] on li "[PERSON_NAME]" at bounding box center [547, 366] width 258 height 29
type input "642ef10e332a41444de2bad1"
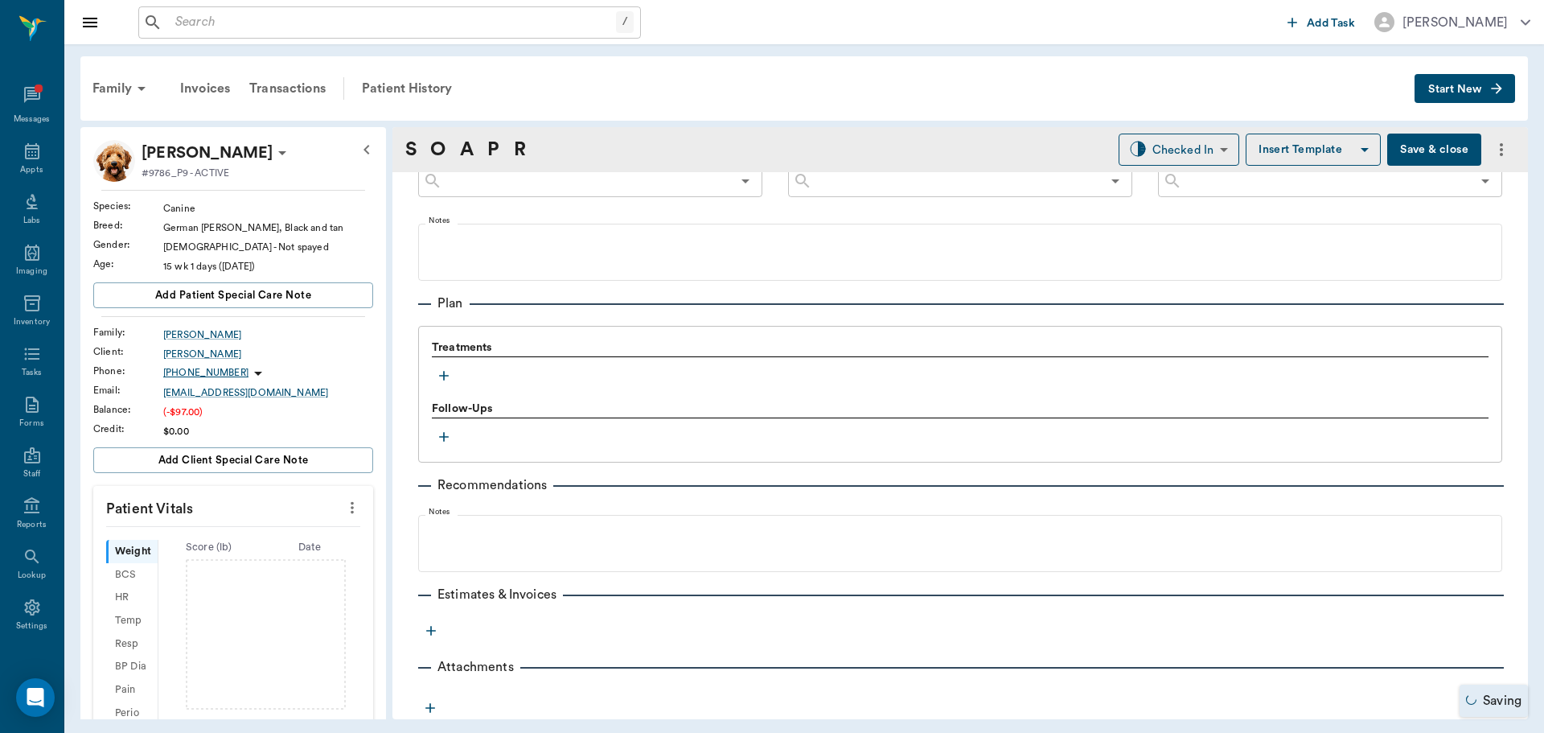
scroll to position [958, 0]
click at [446, 368] on icon "button" at bounding box center [444, 375] width 16 height 16
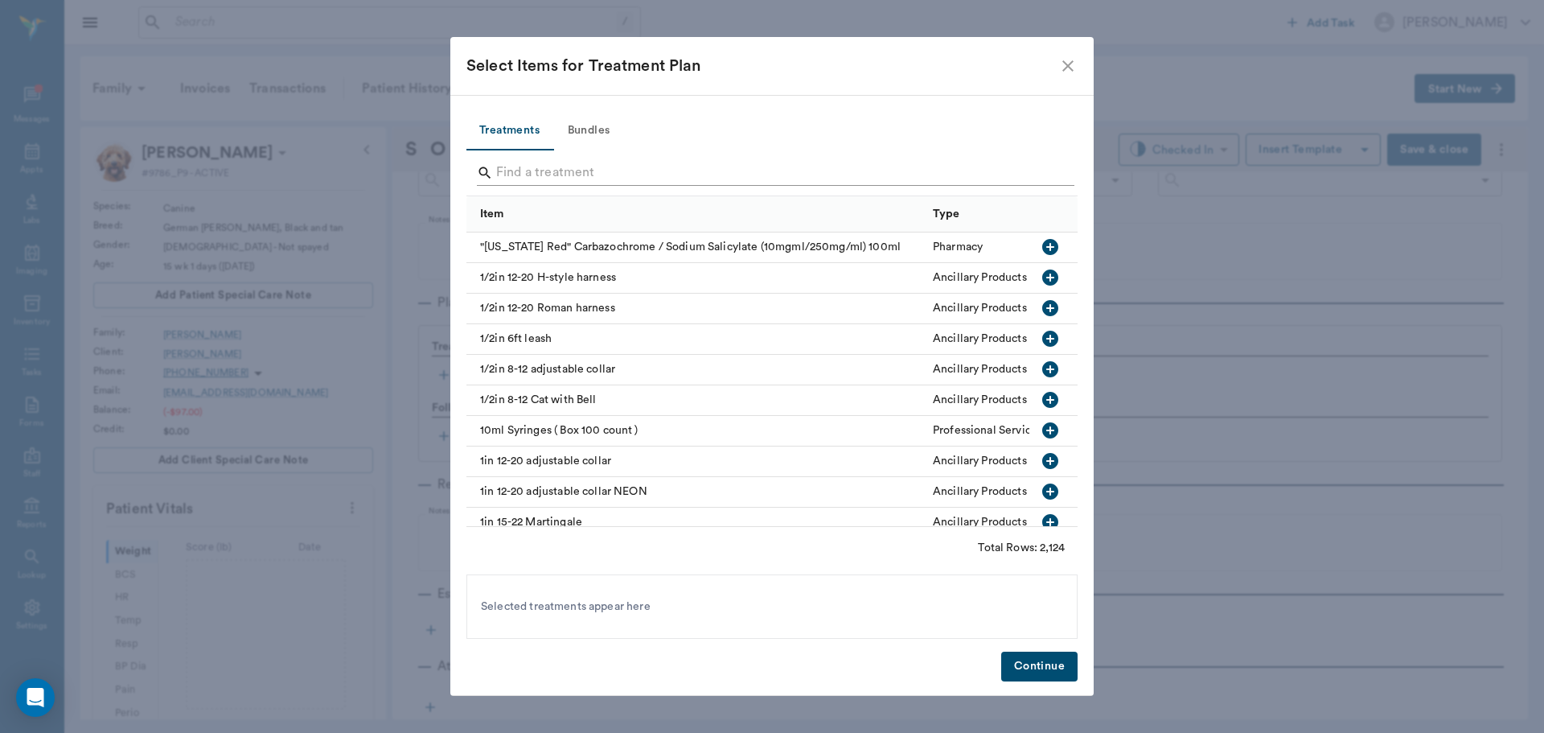
click at [651, 171] on input "Search" at bounding box center [773, 173] width 554 height 26
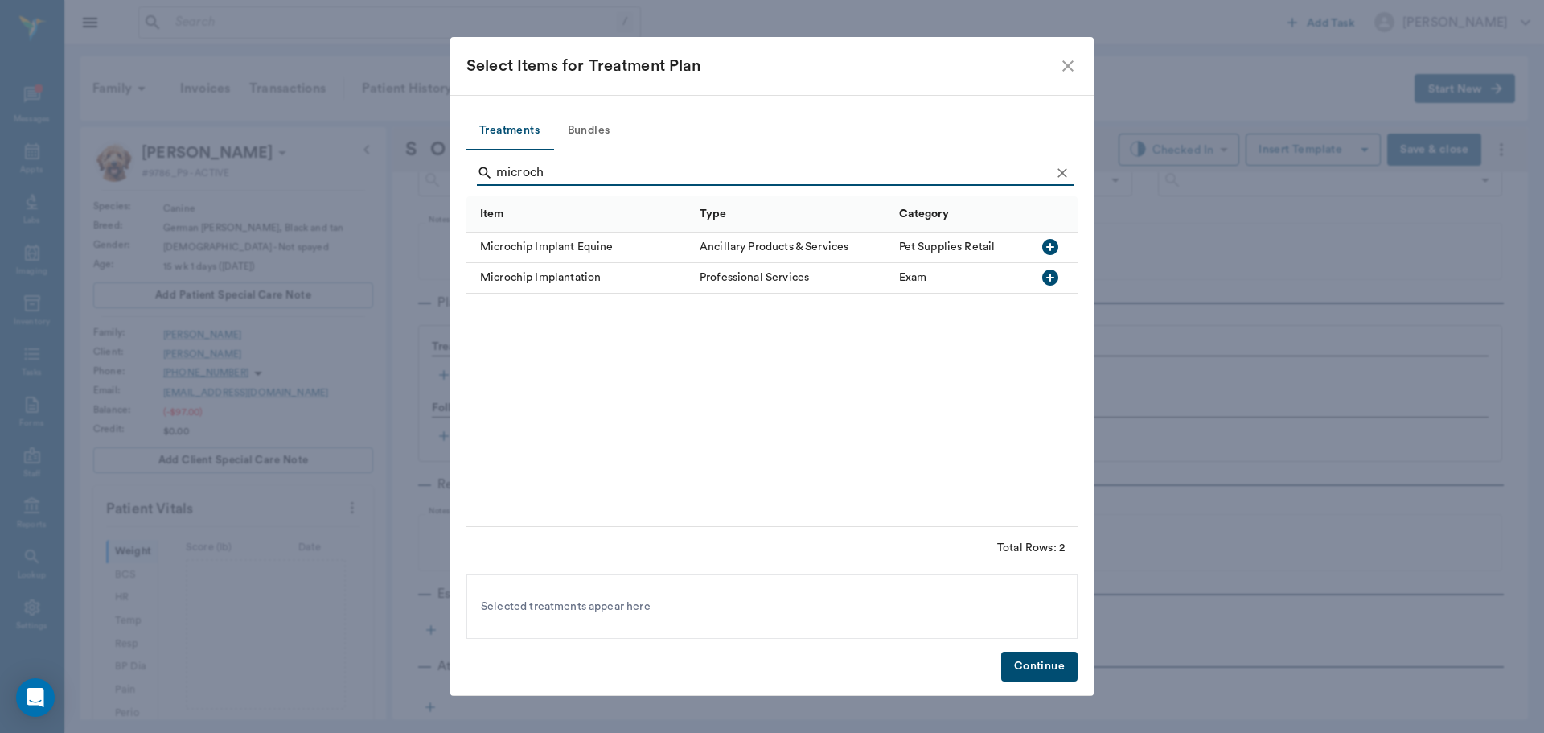
type input "microch"
click at [1048, 280] on icon "button" at bounding box center [1050, 277] width 16 height 16
click at [597, 124] on button "Bundles" at bounding box center [589, 131] width 72 height 39
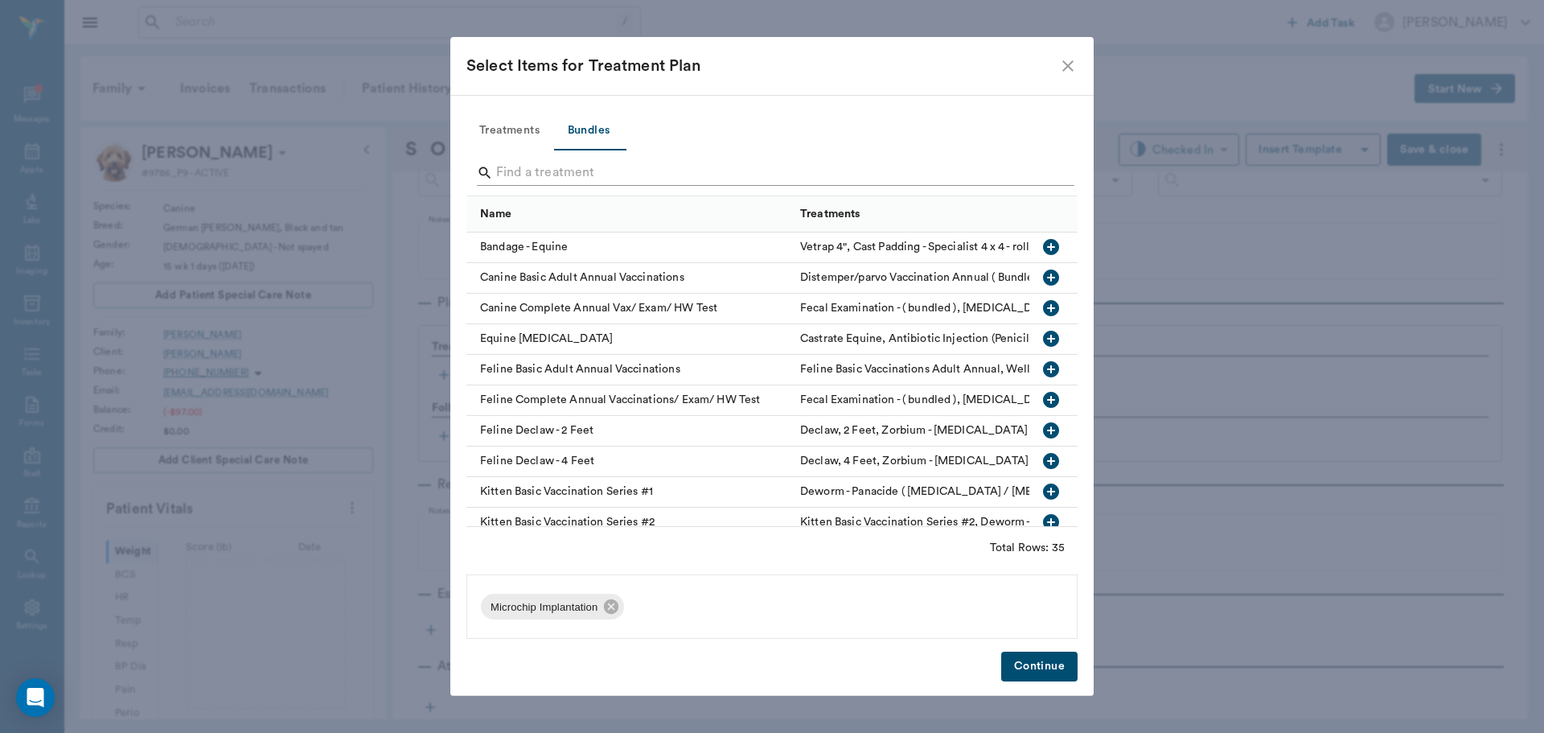
click at [601, 174] on input "Search" at bounding box center [773, 173] width 554 height 26
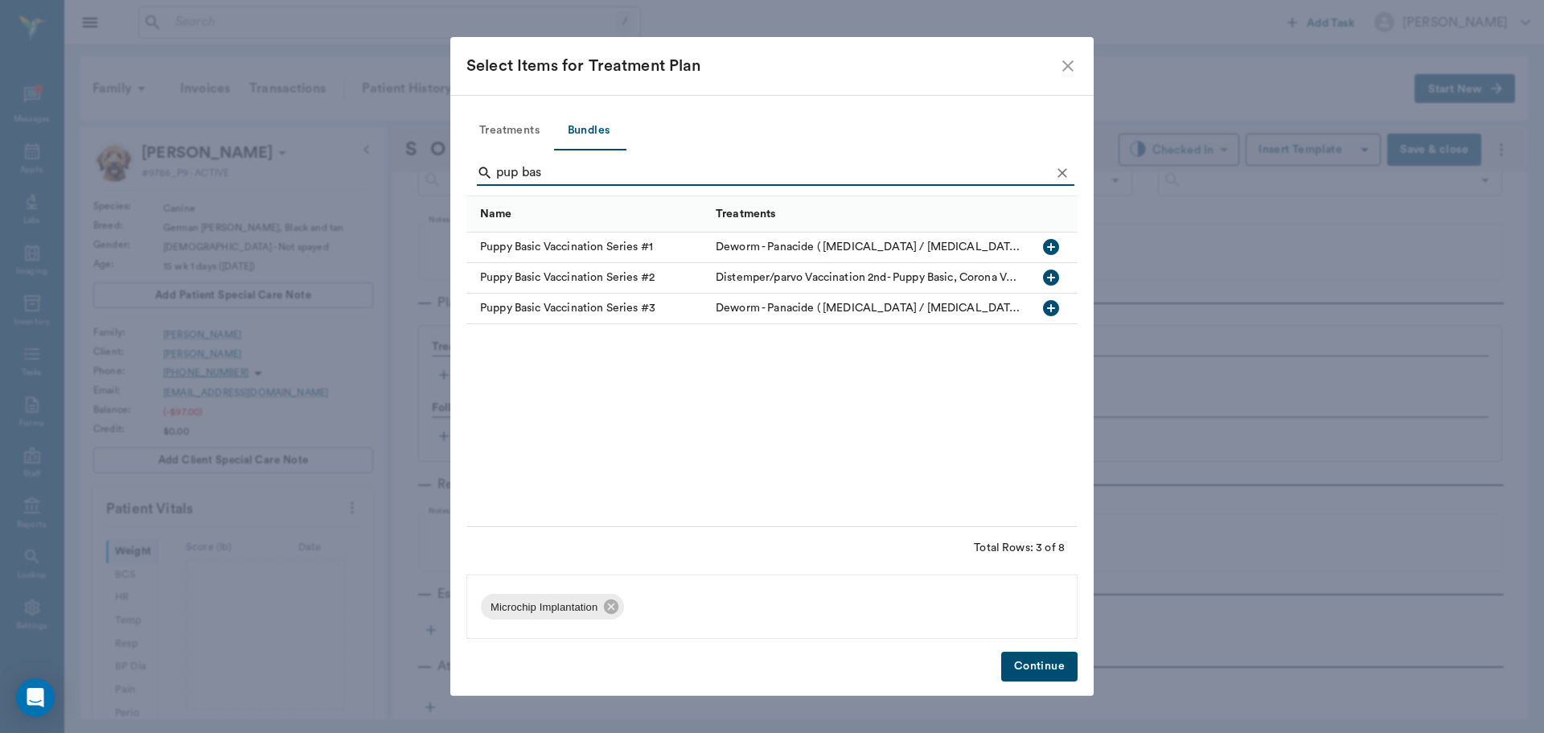
type input "pup bas"
click at [1050, 315] on icon "button" at bounding box center [1051, 308] width 16 height 16
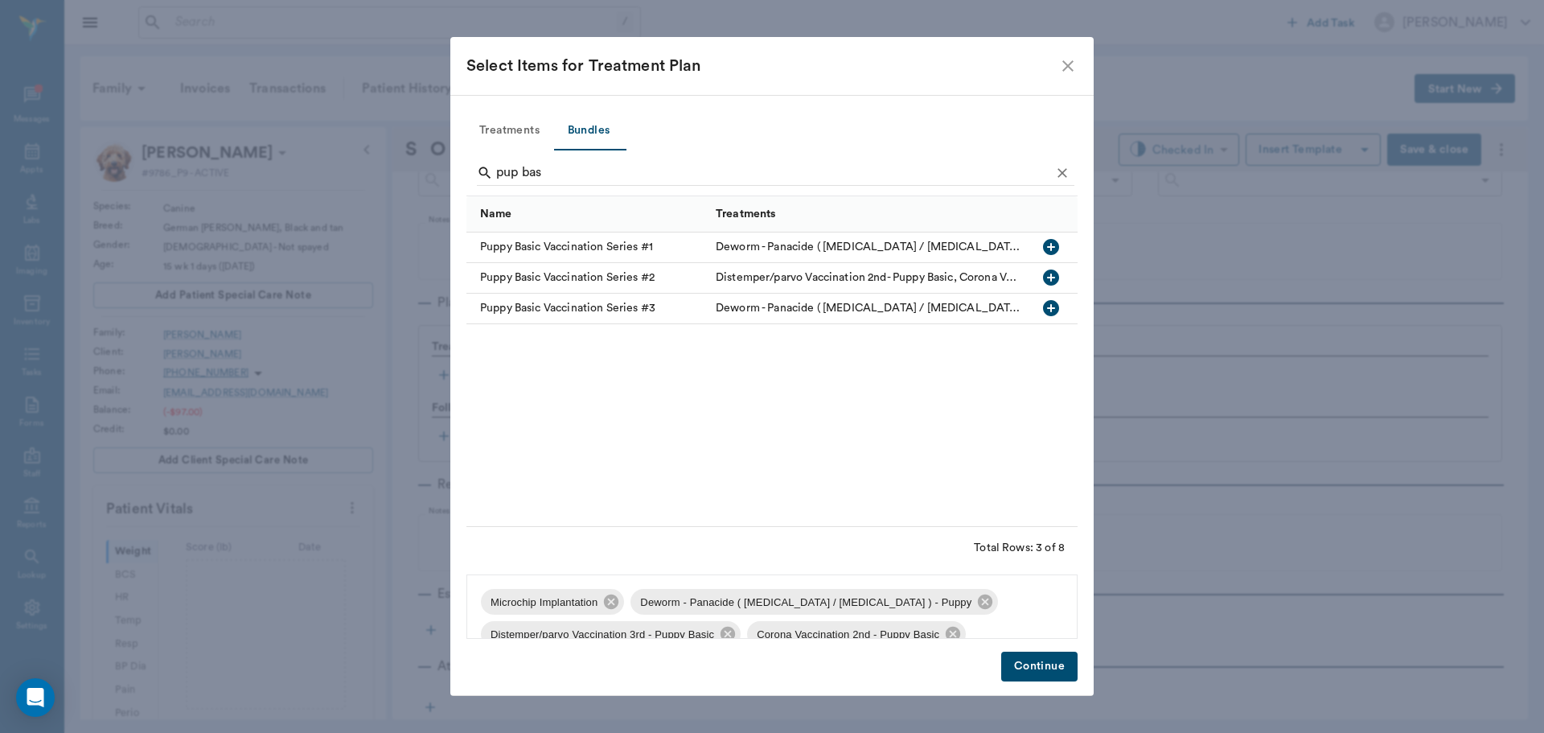
click at [1050, 664] on button "Continue" at bounding box center [1039, 667] width 76 height 30
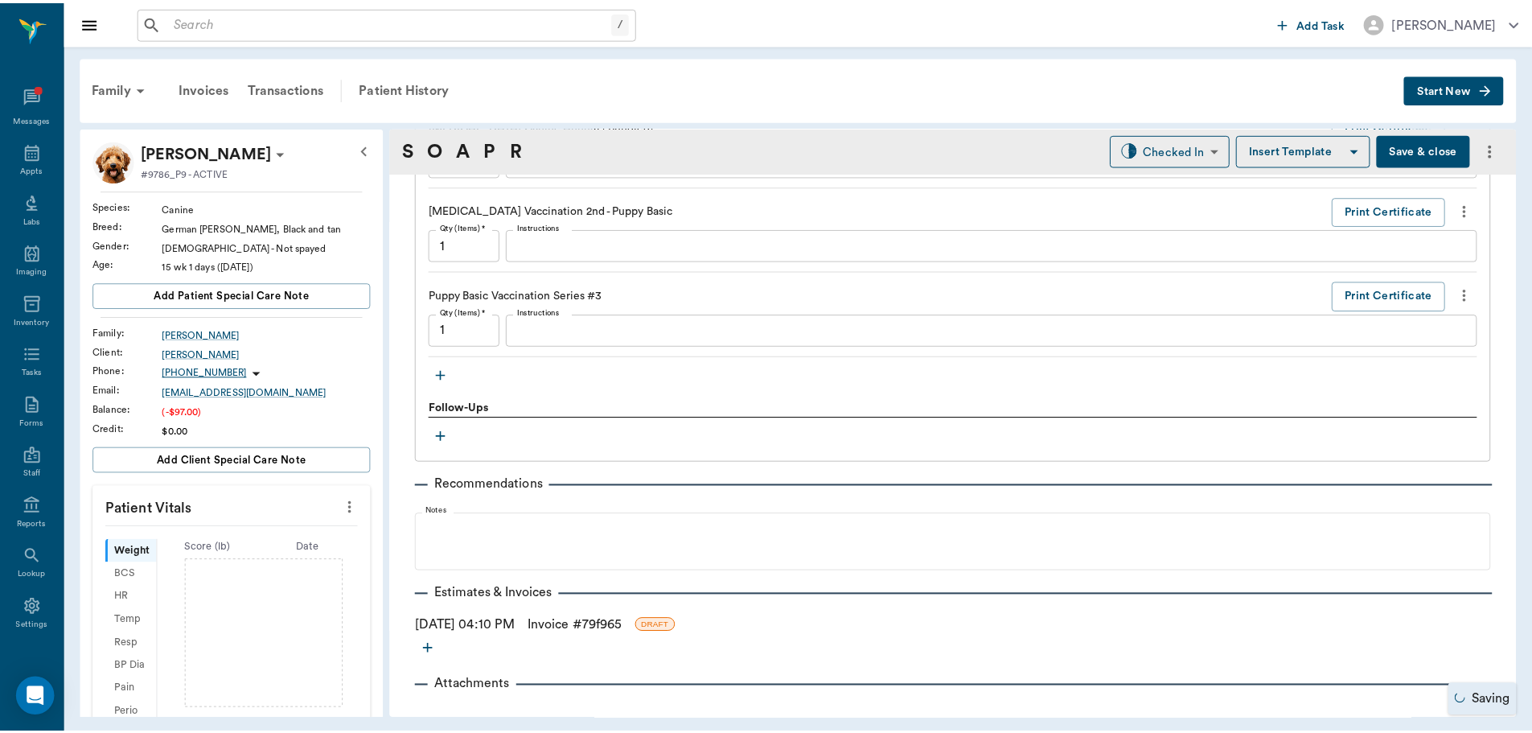
scroll to position [1574, 0]
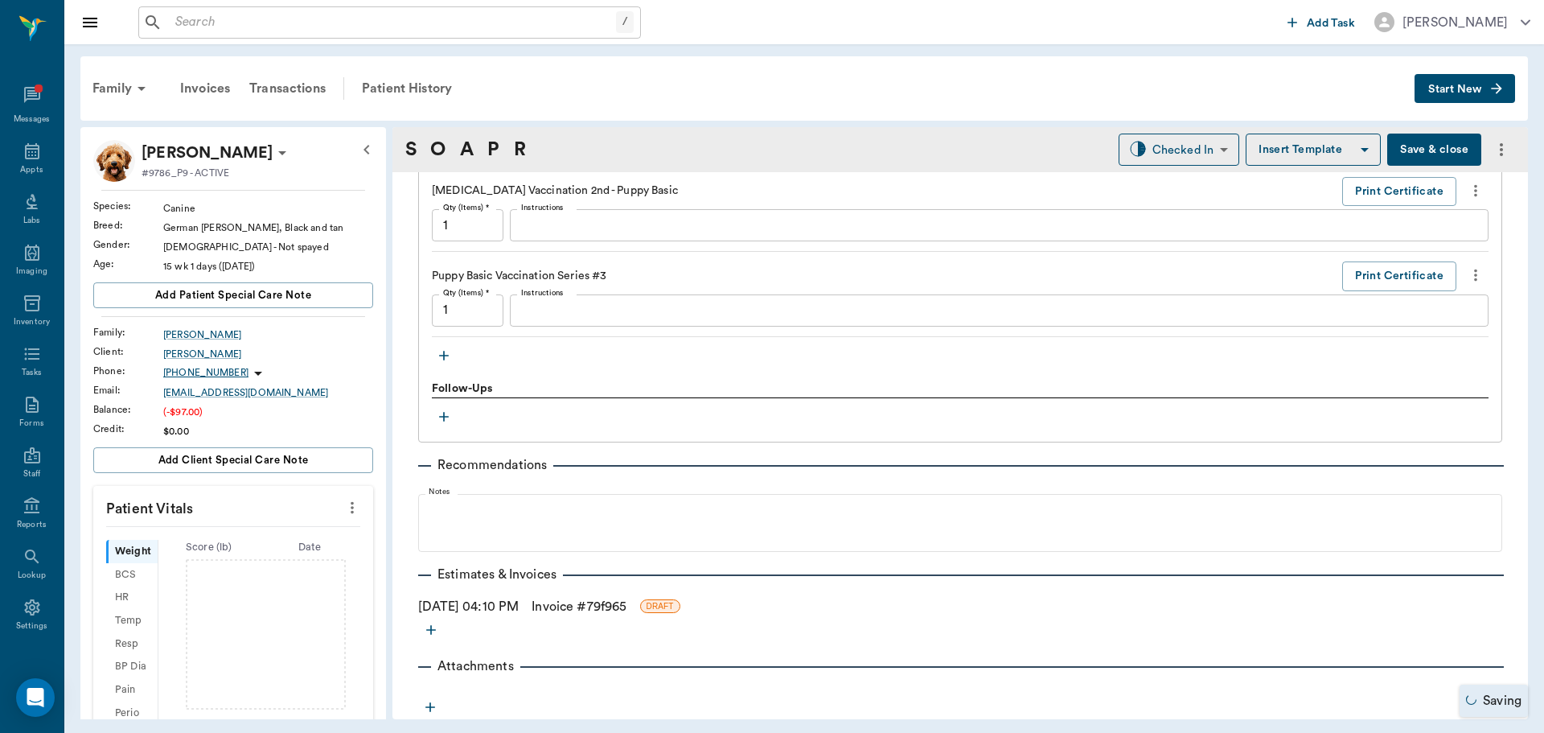
click at [619, 611] on link "Invoice # 79f965" at bounding box center [579, 606] width 95 height 19
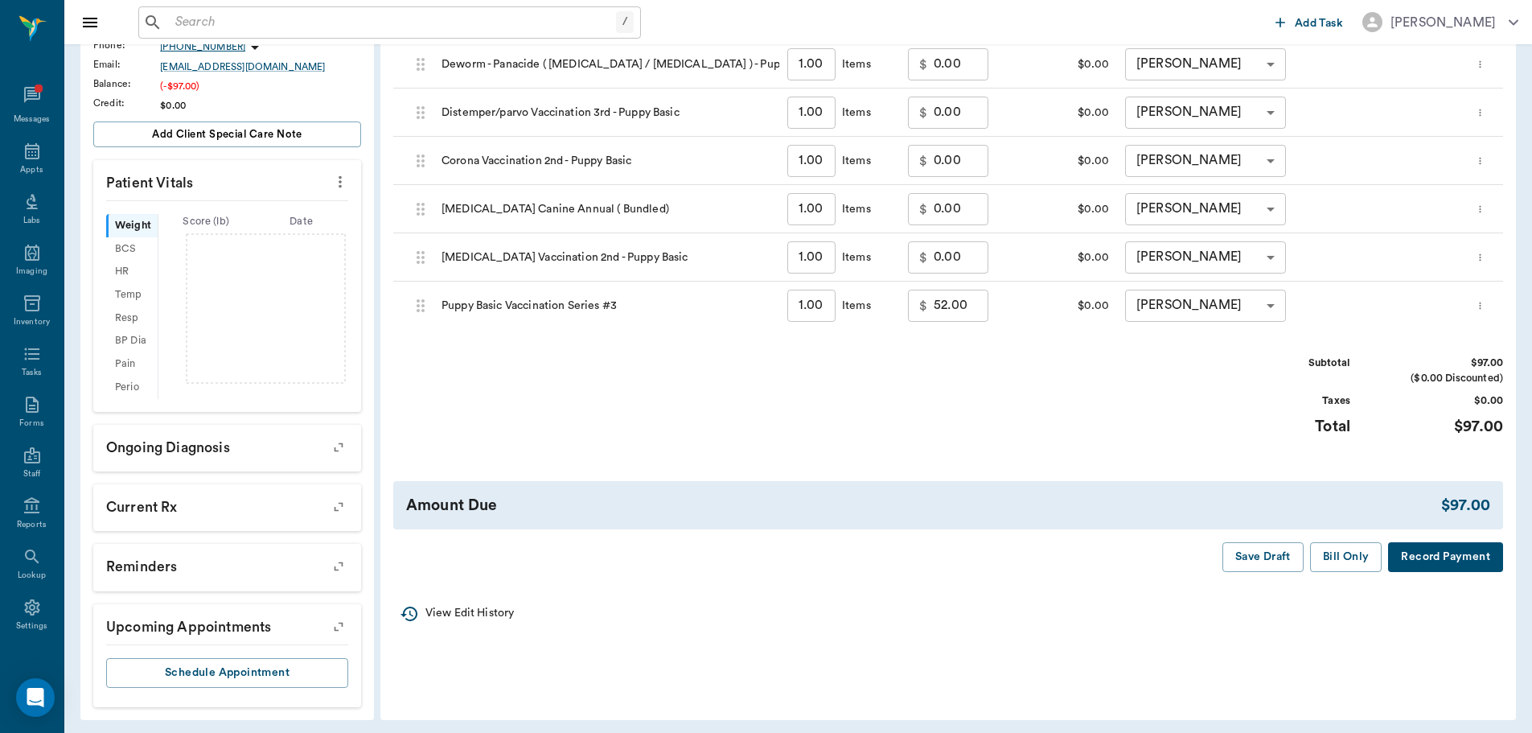
scroll to position [331, 0]
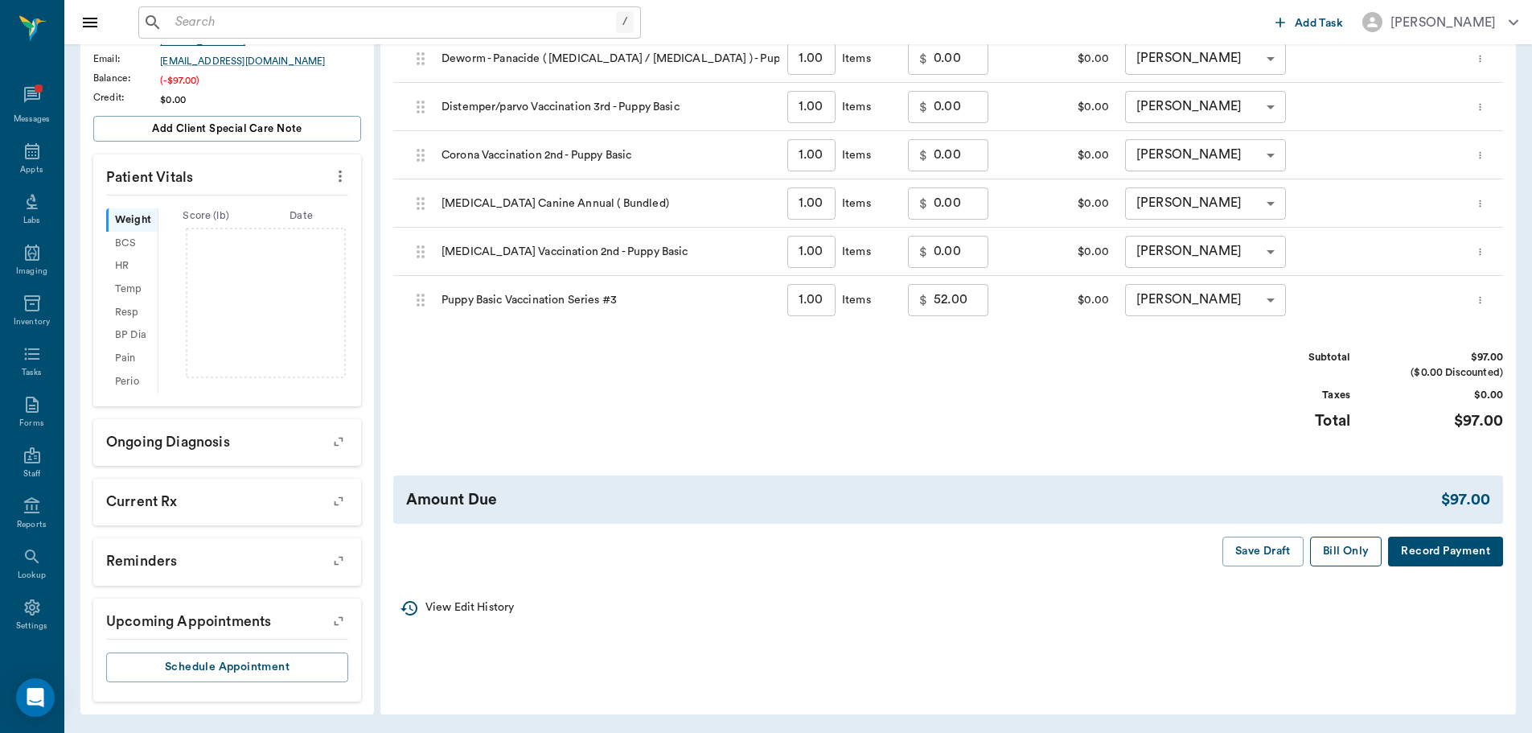
click at [1365, 558] on button "Bill Only" at bounding box center [1346, 552] width 72 height 30
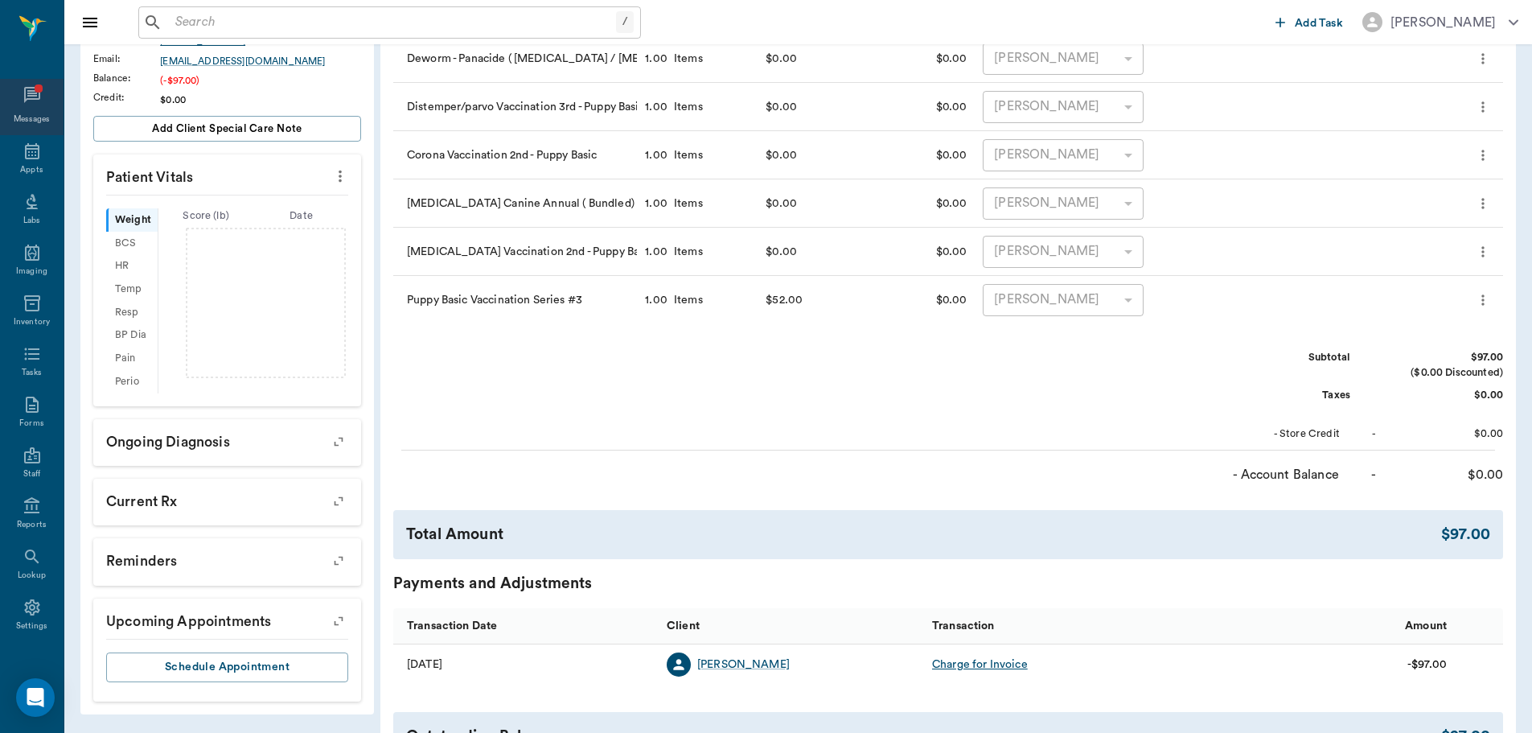
click at [23, 104] on icon at bounding box center [32, 94] width 19 height 19
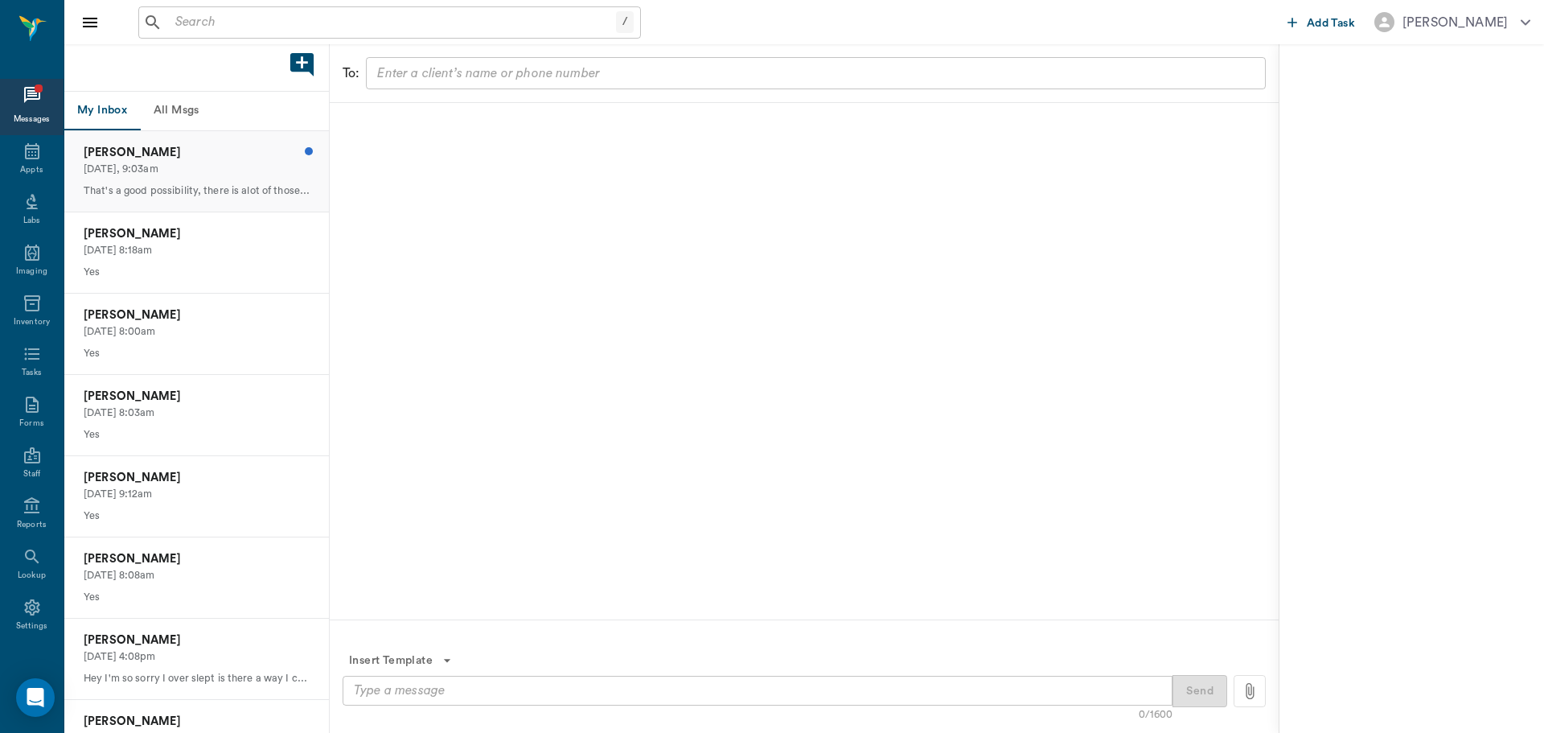
click at [138, 167] on p "Today, 9:03am" at bounding box center [197, 169] width 226 height 15
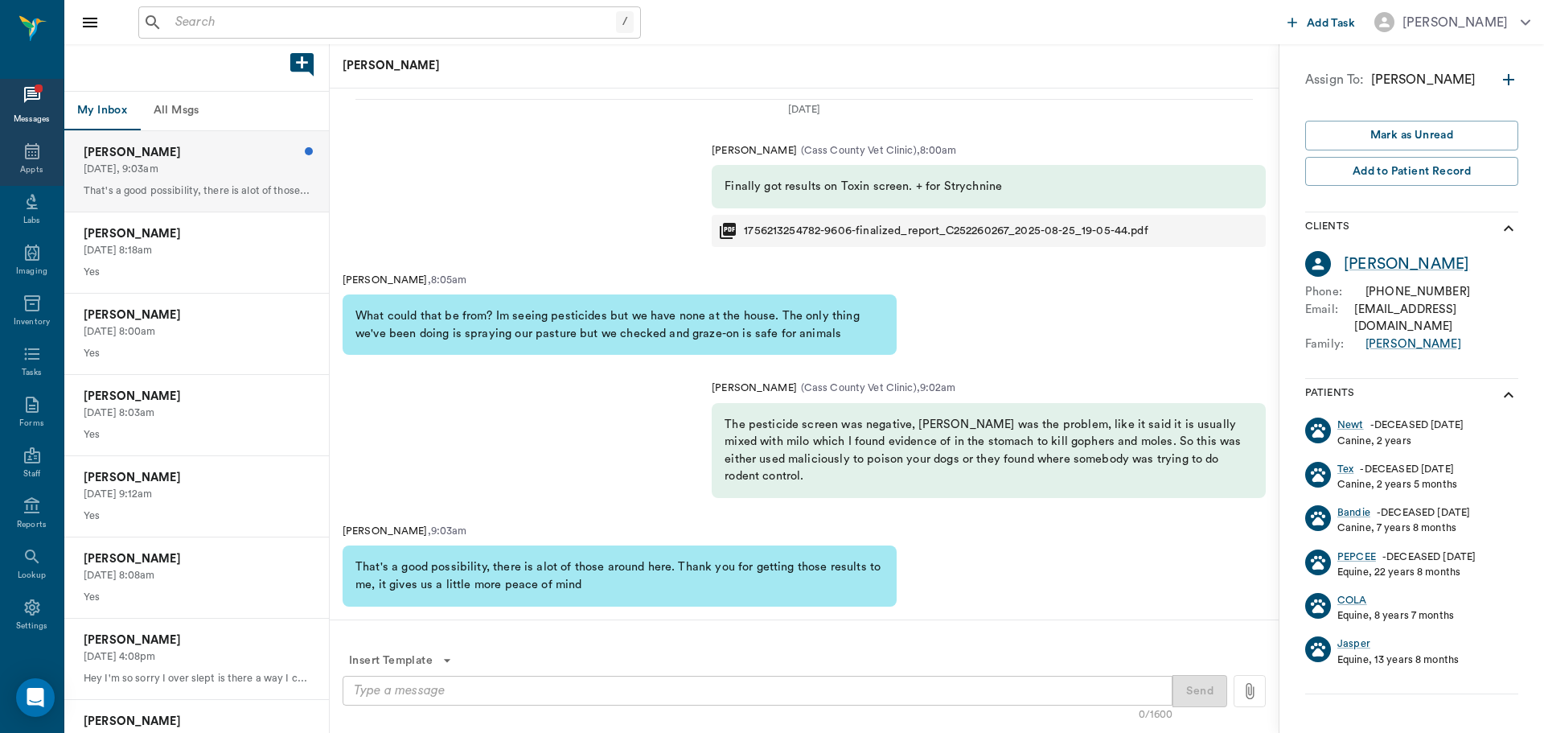
click at [19, 162] on div "Appts" at bounding box center [32, 160] width 64 height 51
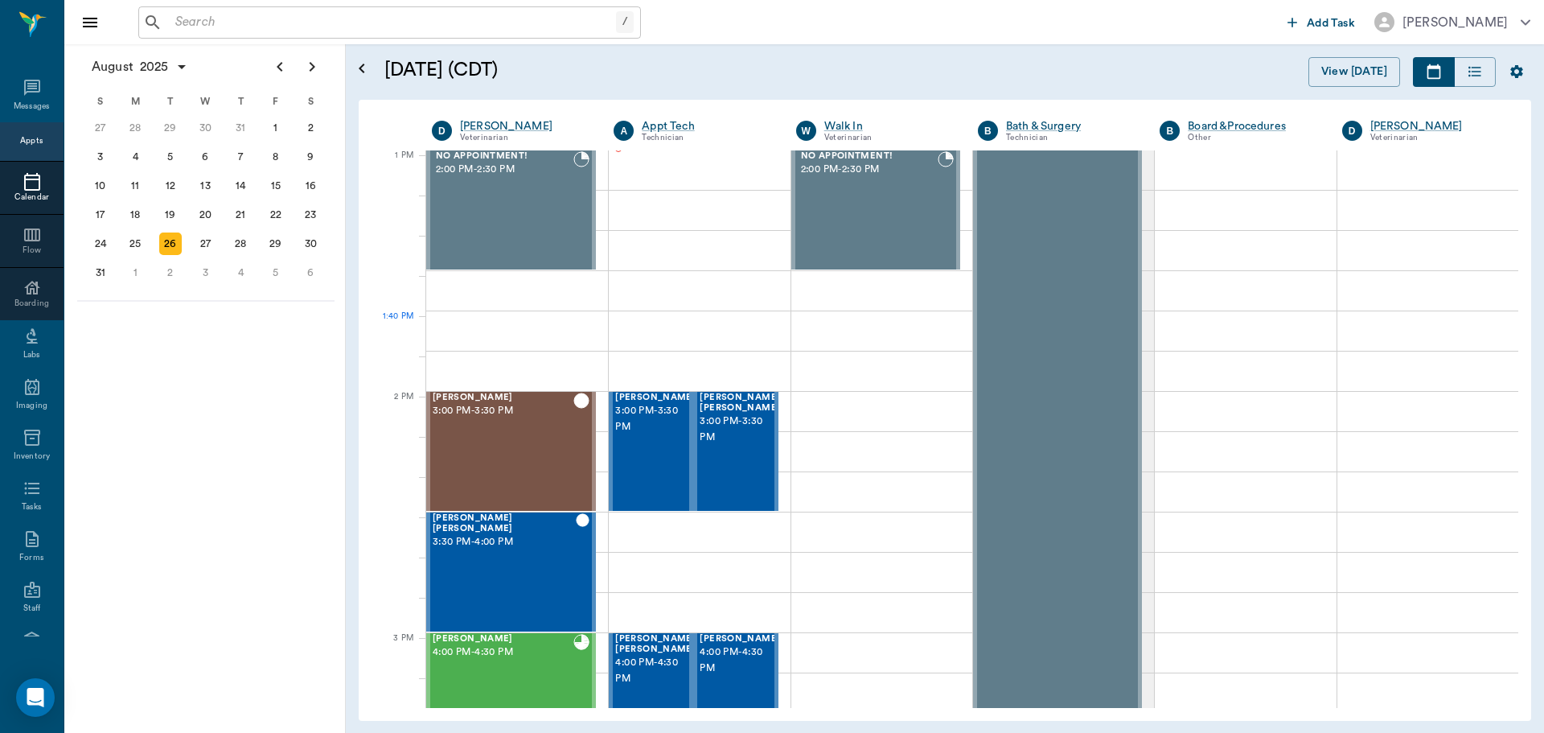
scroll to position [1207, 0]
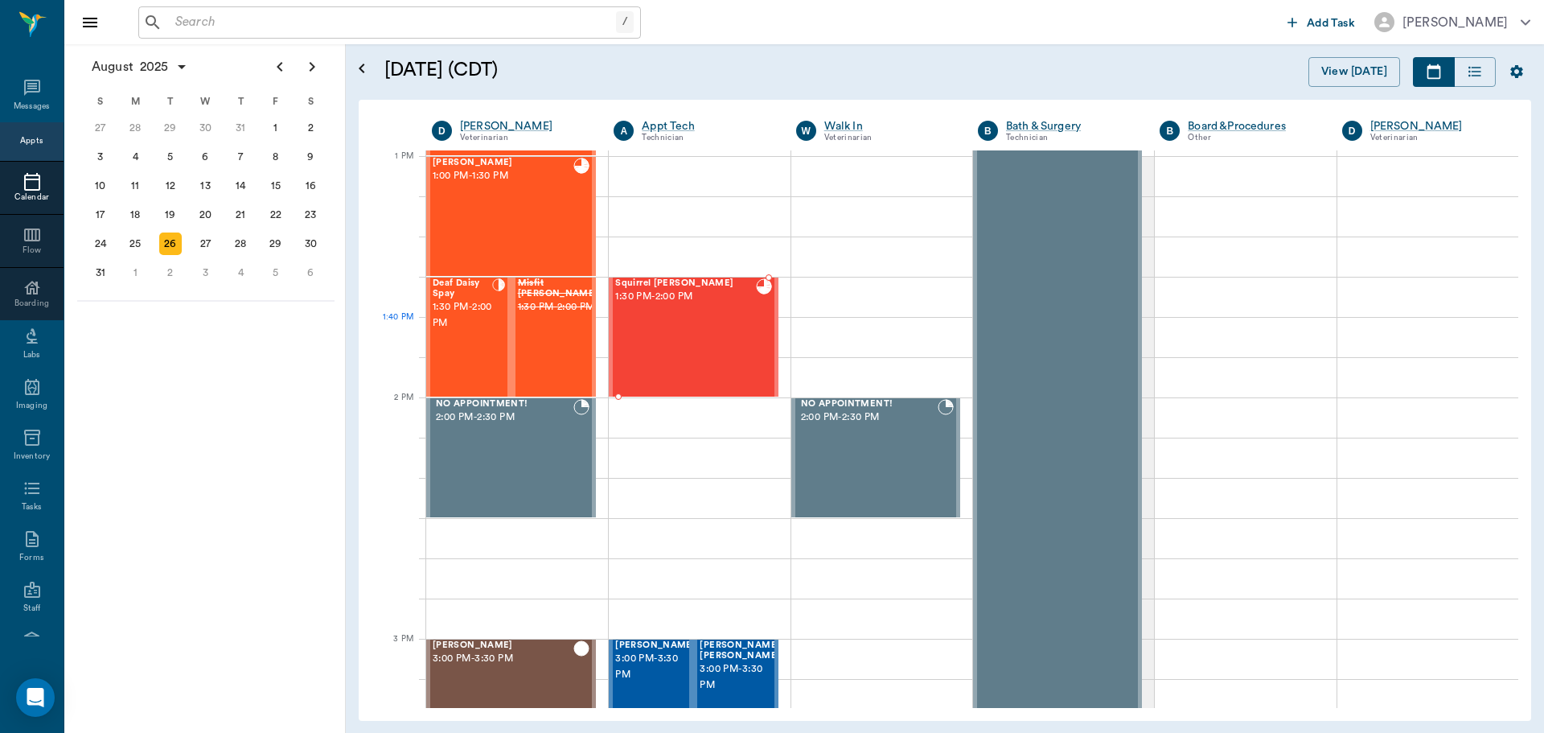
click at [700, 339] on div "Squirrel Eaton 1:30 PM - 2:00 PM" at bounding box center [685, 336] width 140 height 117
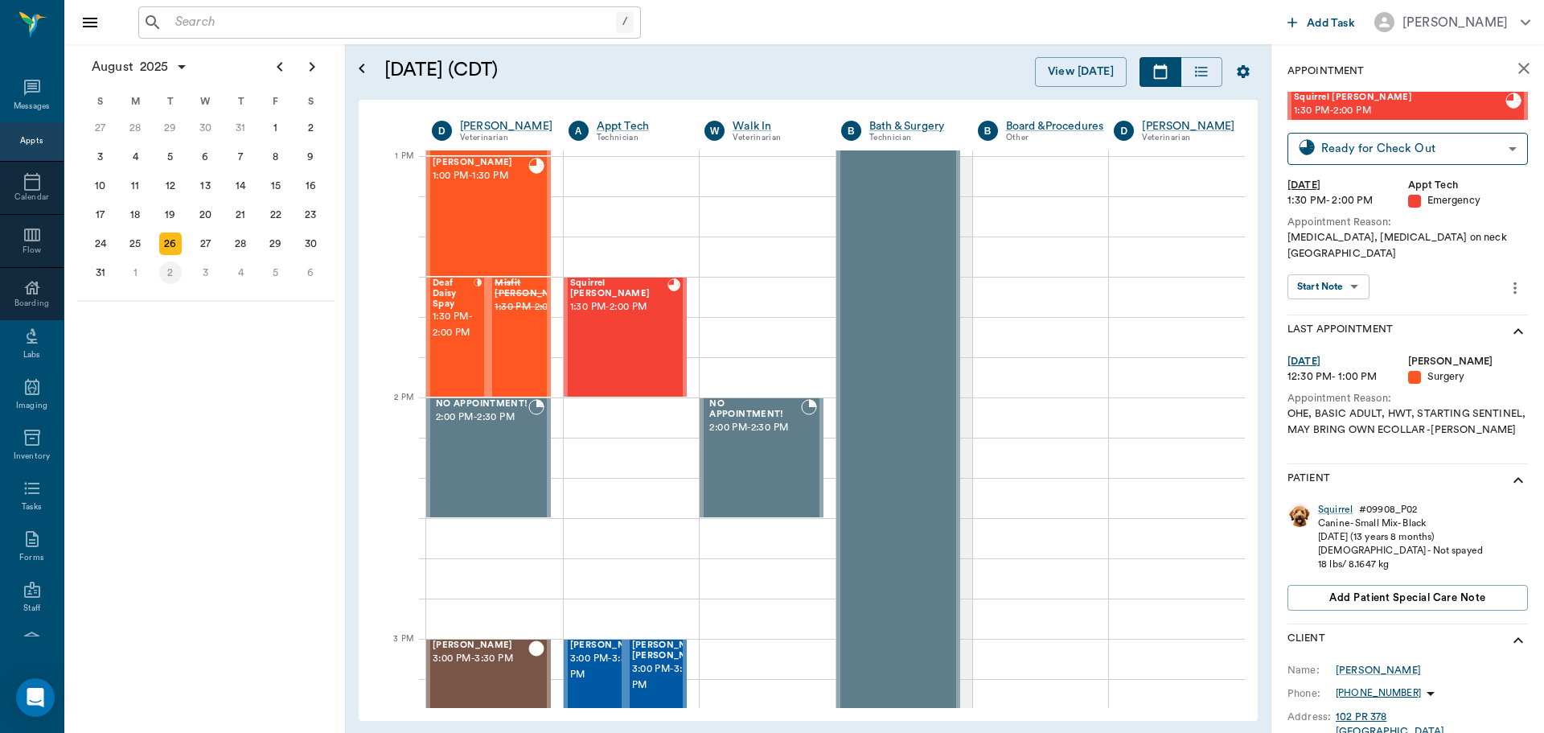
click at [165, 274] on div "2" at bounding box center [170, 272] width 23 height 23
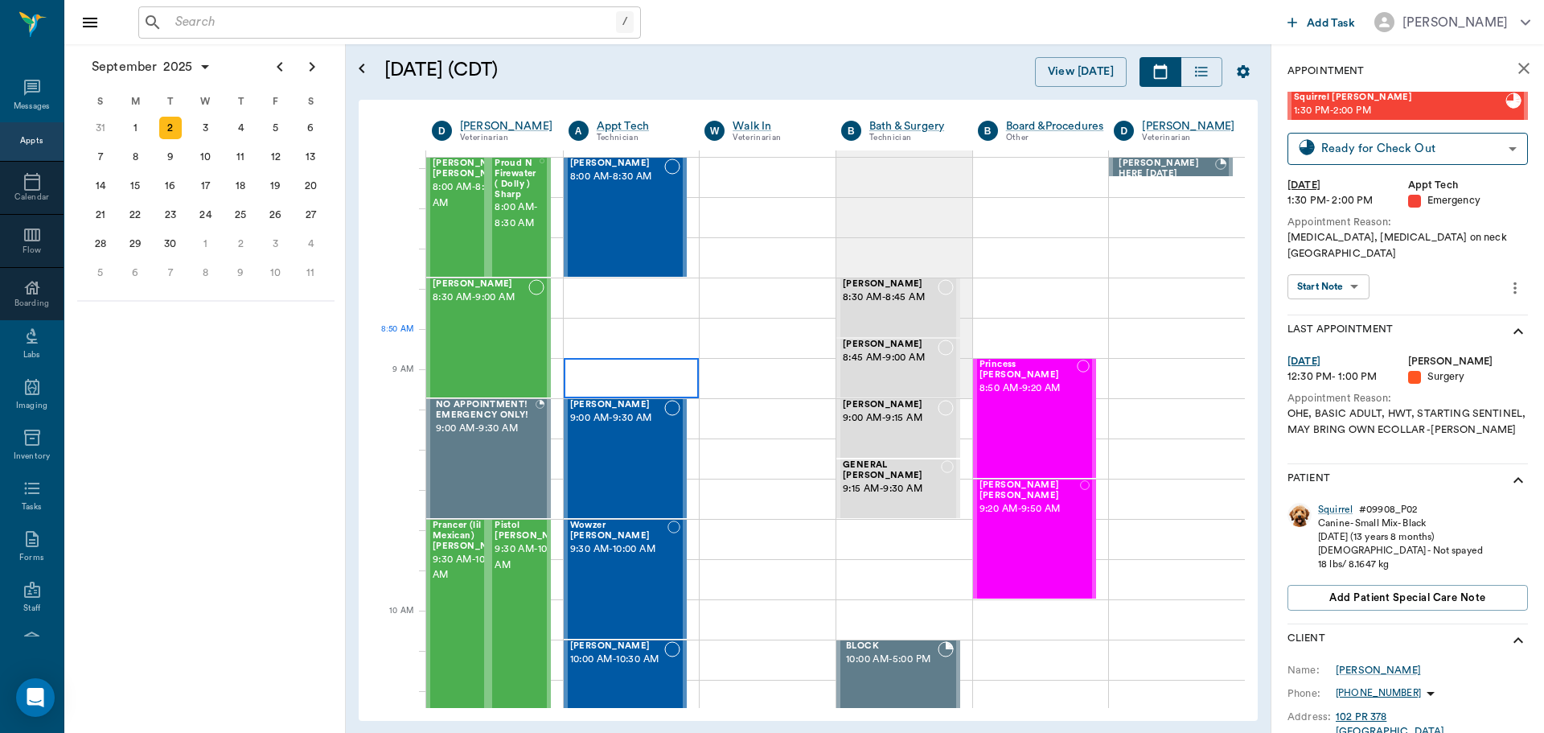
scroll to position [80, 0]
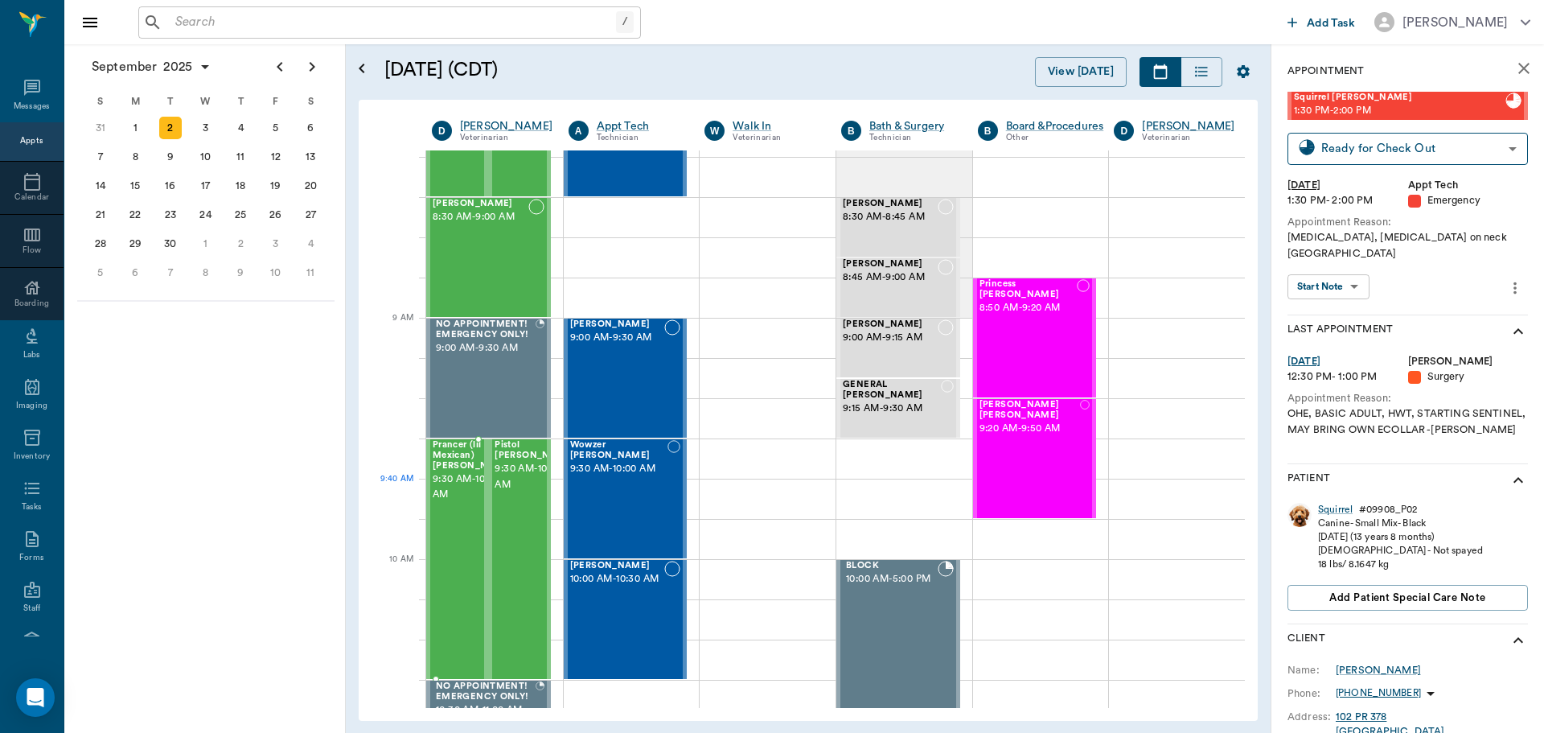
click at [458, 471] on span "Prancer (lil Mexican) Francis" at bounding box center [473, 455] width 80 height 31
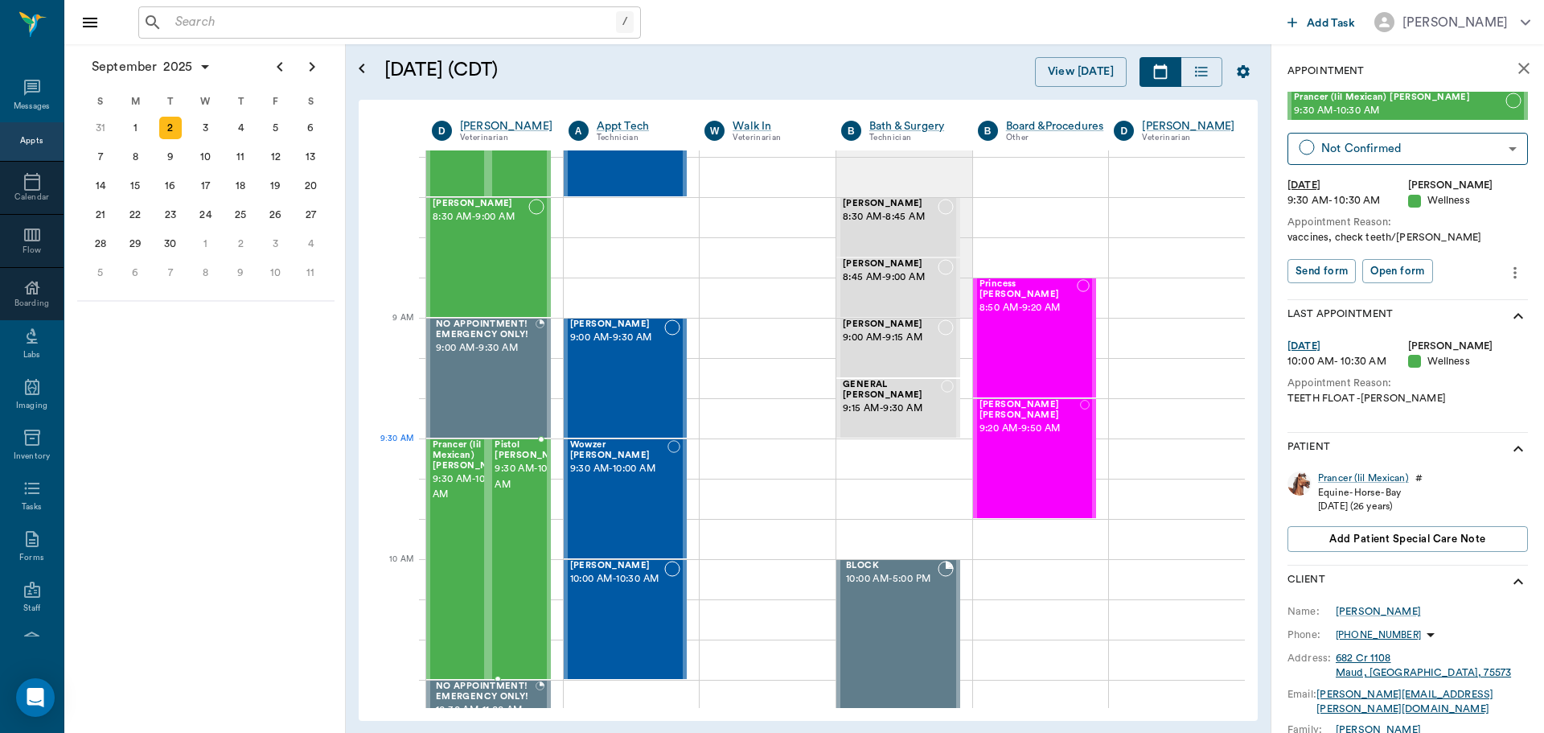
click at [526, 478] on span "9:30 AM - 10:30 AM" at bounding box center [535, 477] width 80 height 32
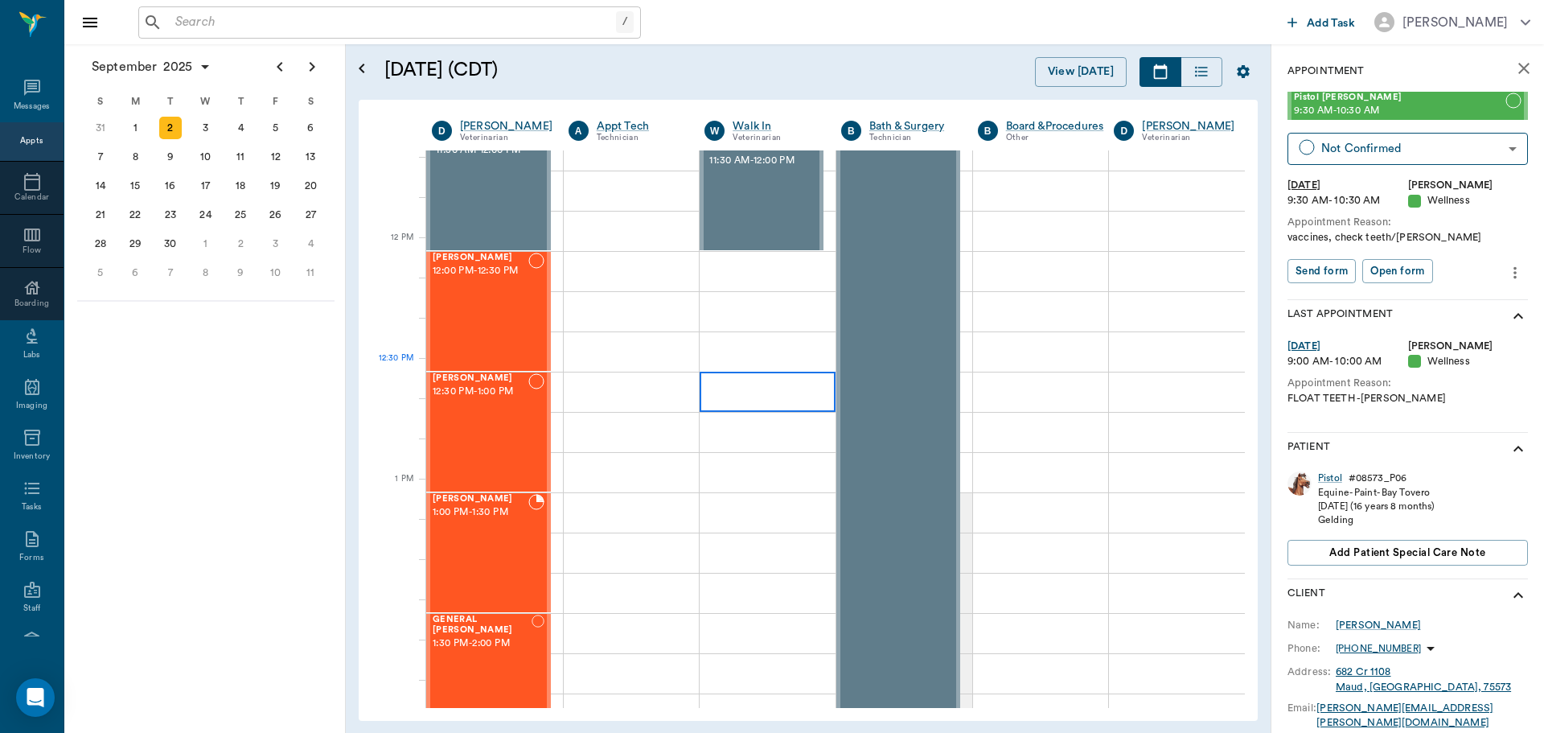
scroll to position [885, 0]
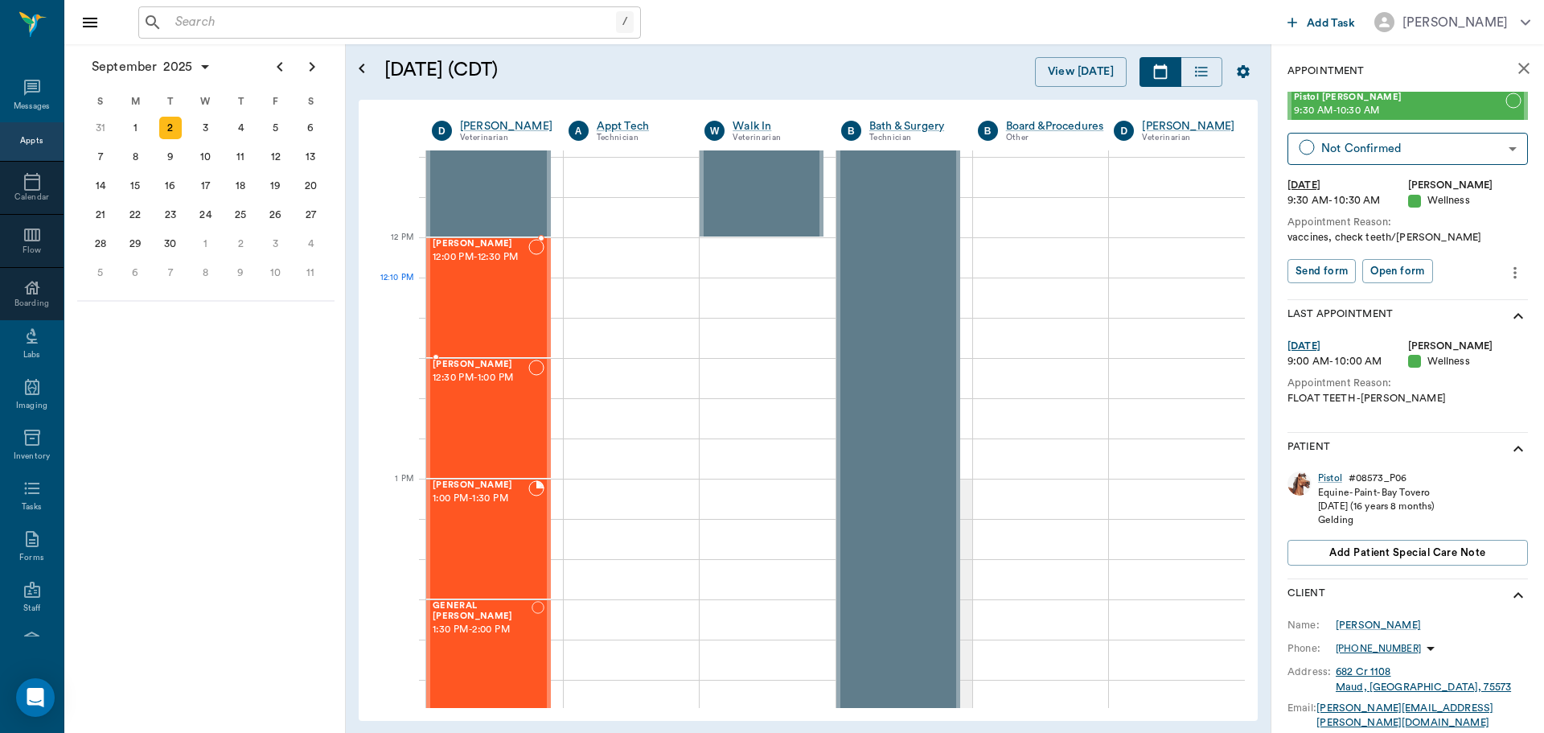
click at [490, 309] on div "Fiona Patrick 12:00 PM - 12:30 PM" at bounding box center [481, 297] width 96 height 117
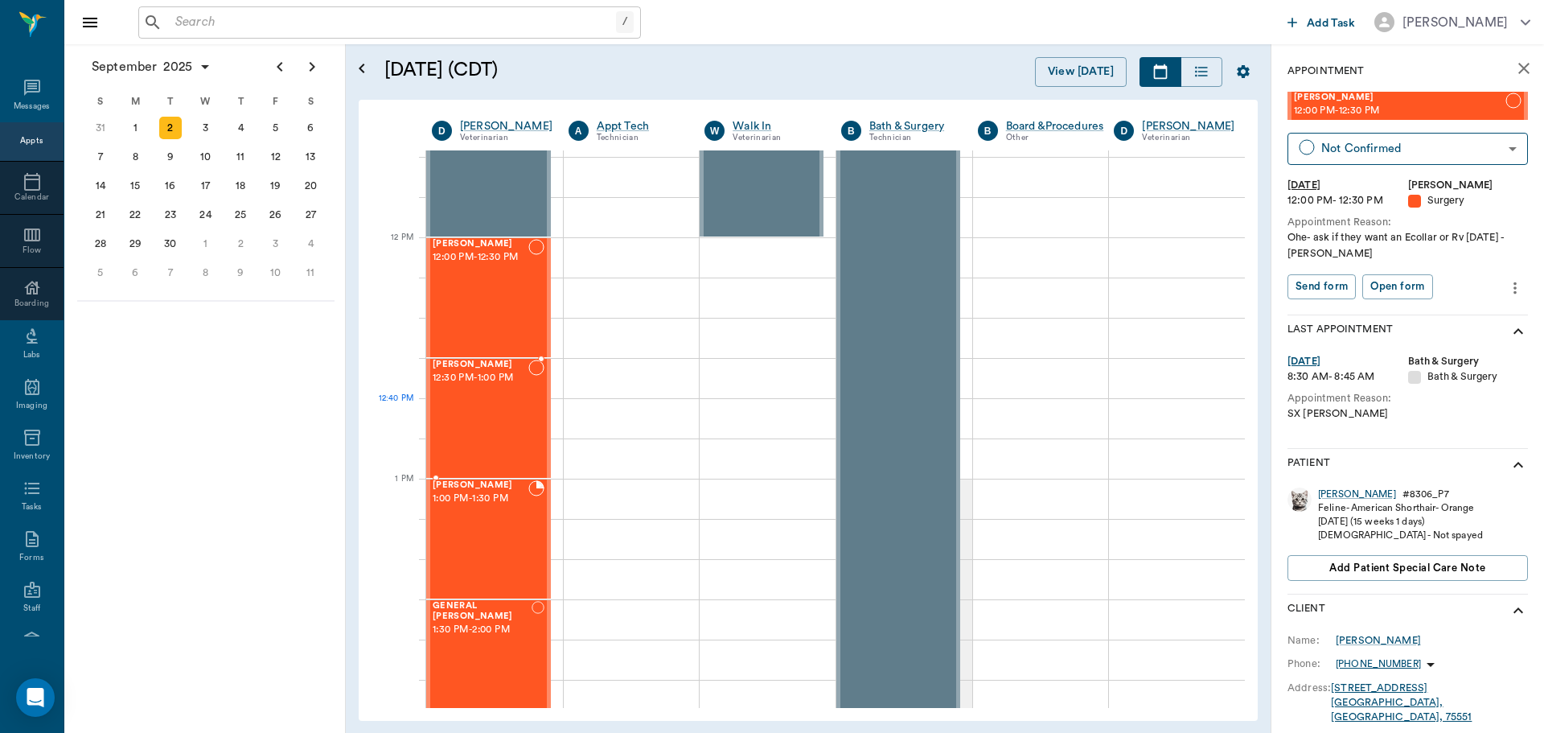
click at [477, 405] on div "Coco Patrick 12:30 PM - 1:00 PM" at bounding box center [481, 418] width 96 height 117
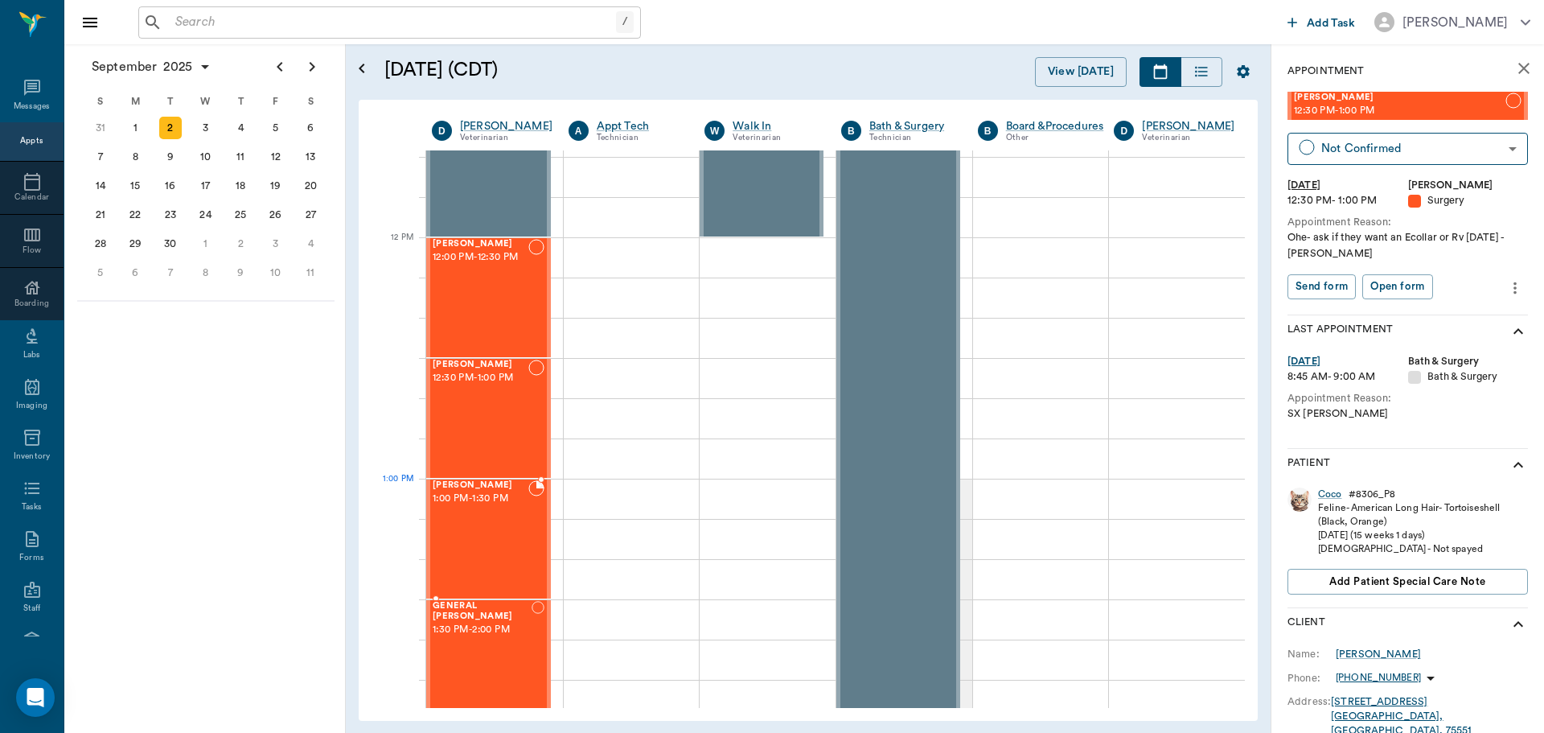
click at [464, 512] on div "Minnie Samuelson 1:00 PM - 1:30 PM" at bounding box center [481, 538] width 96 height 117
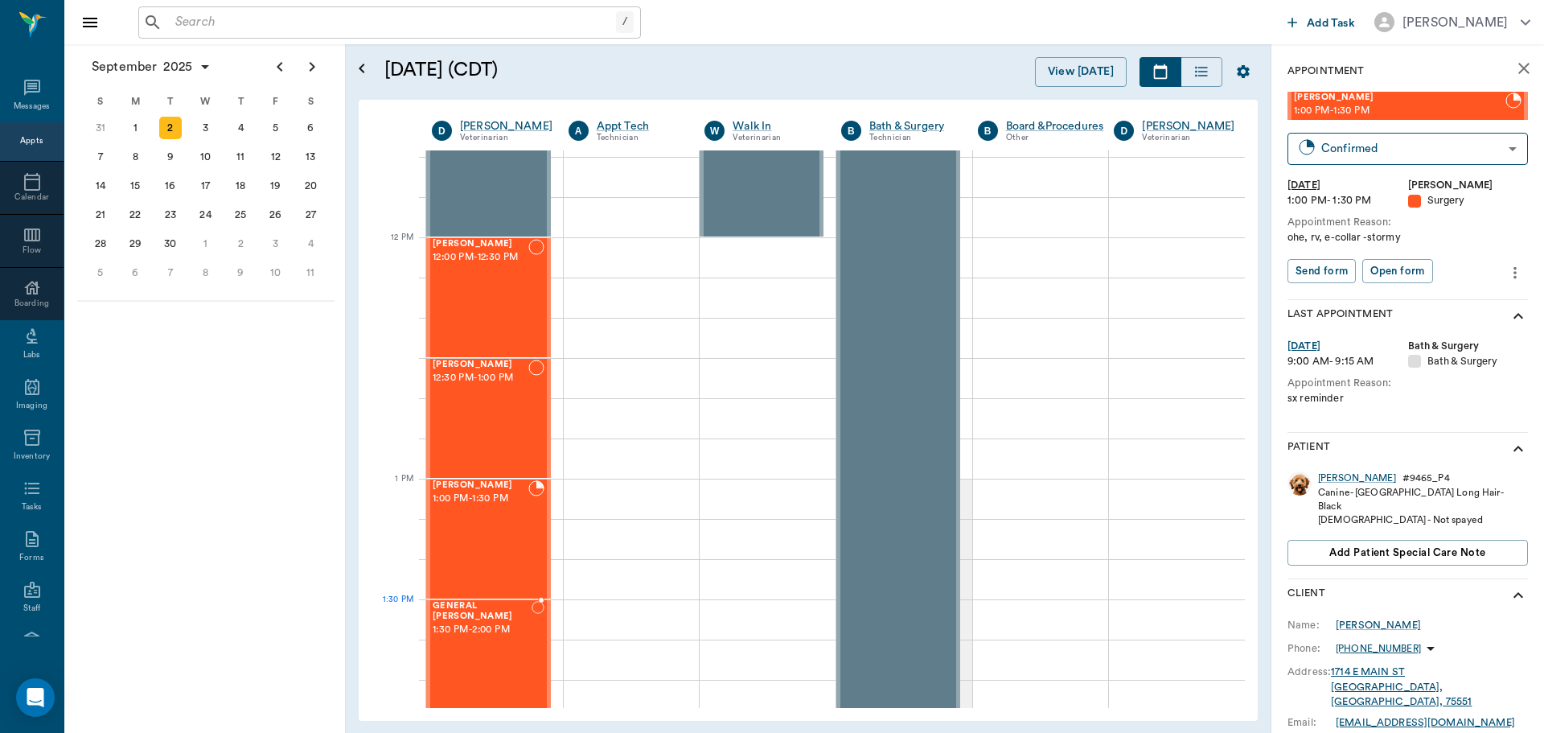
click at [502, 626] on span "1:30 PM - 2:00 PM" at bounding box center [482, 630] width 99 height 16
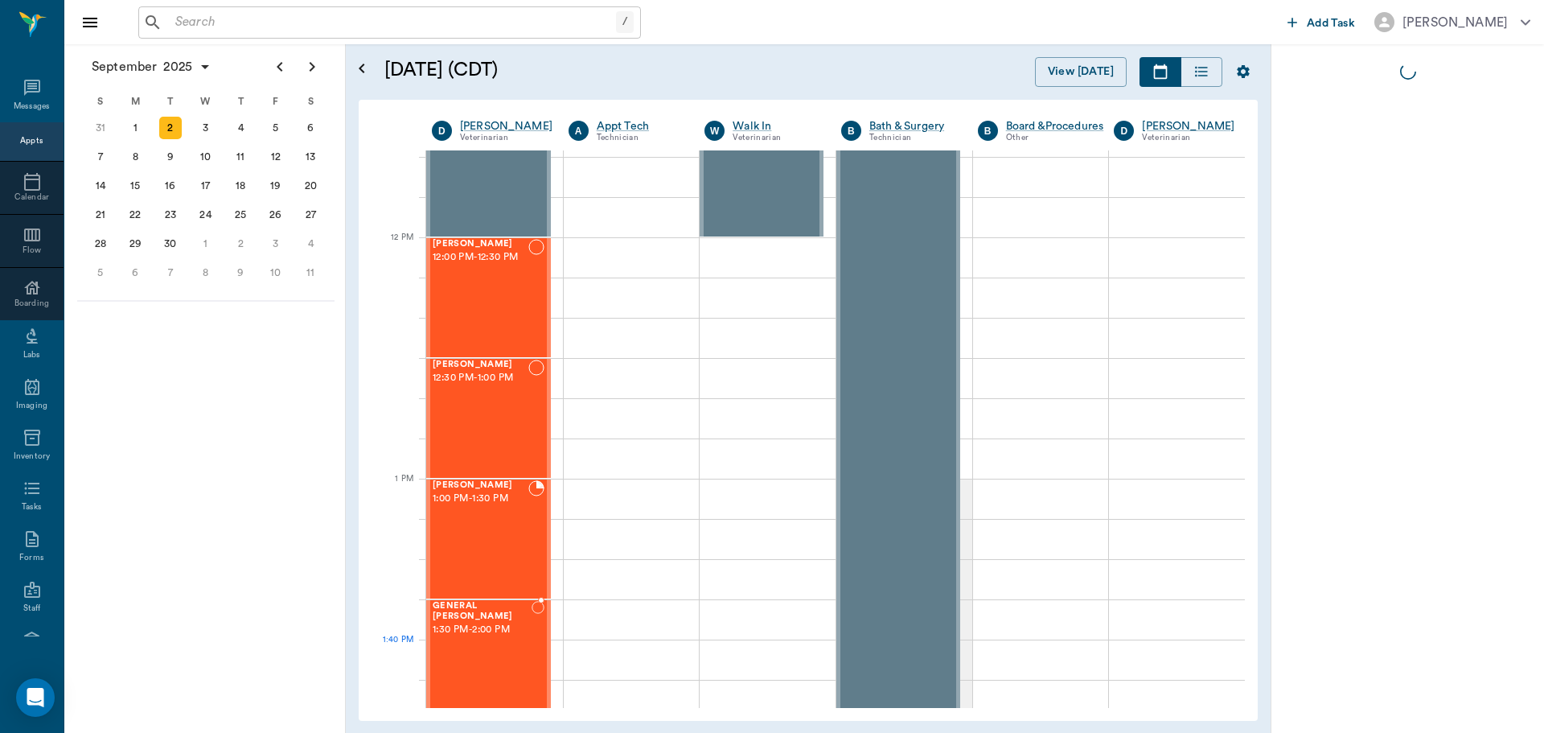
click at [494, 646] on div "GENERAL Spay 1:30 PM - 2:00 PM" at bounding box center [482, 659] width 99 height 117
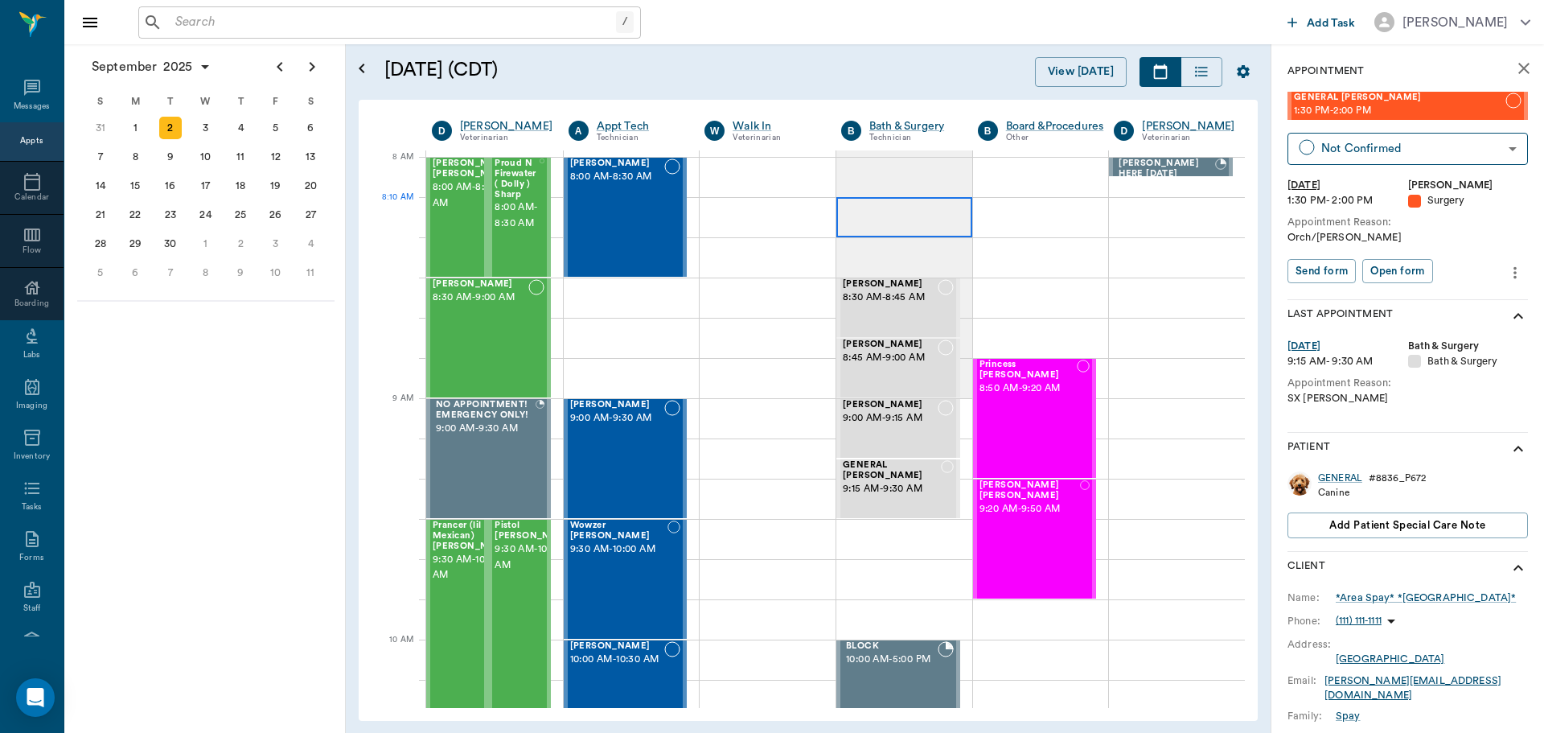
click at [890, 217] on div at bounding box center [905, 217] width 136 height 40
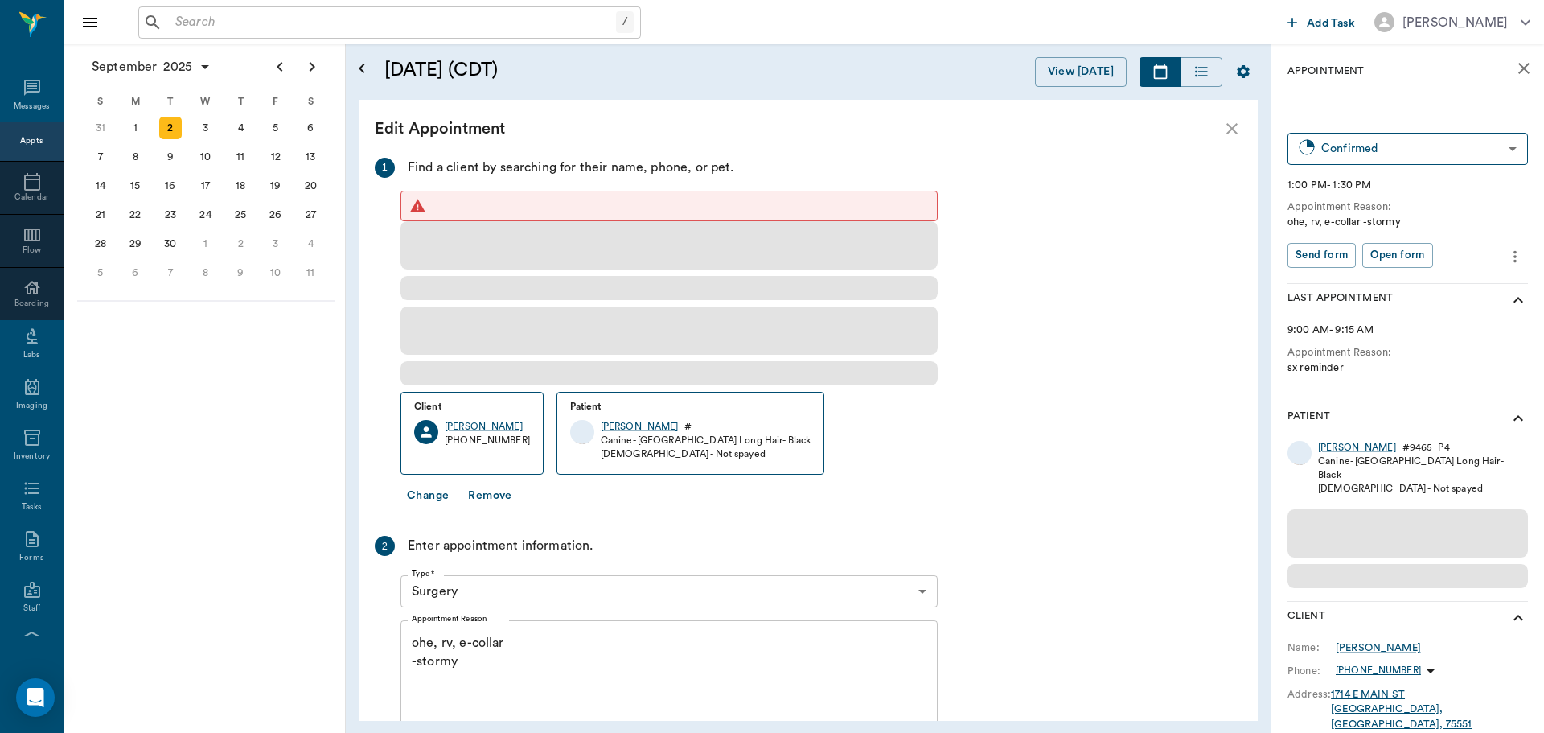
type input "65d2be4f46e3a538d89b8c18"
type textarea "ohe, rv, e-collar -stormy"
type input "63ec2f075fda476ae8351a4d"
type input "01:00 PM"
type input "01:30 PM"
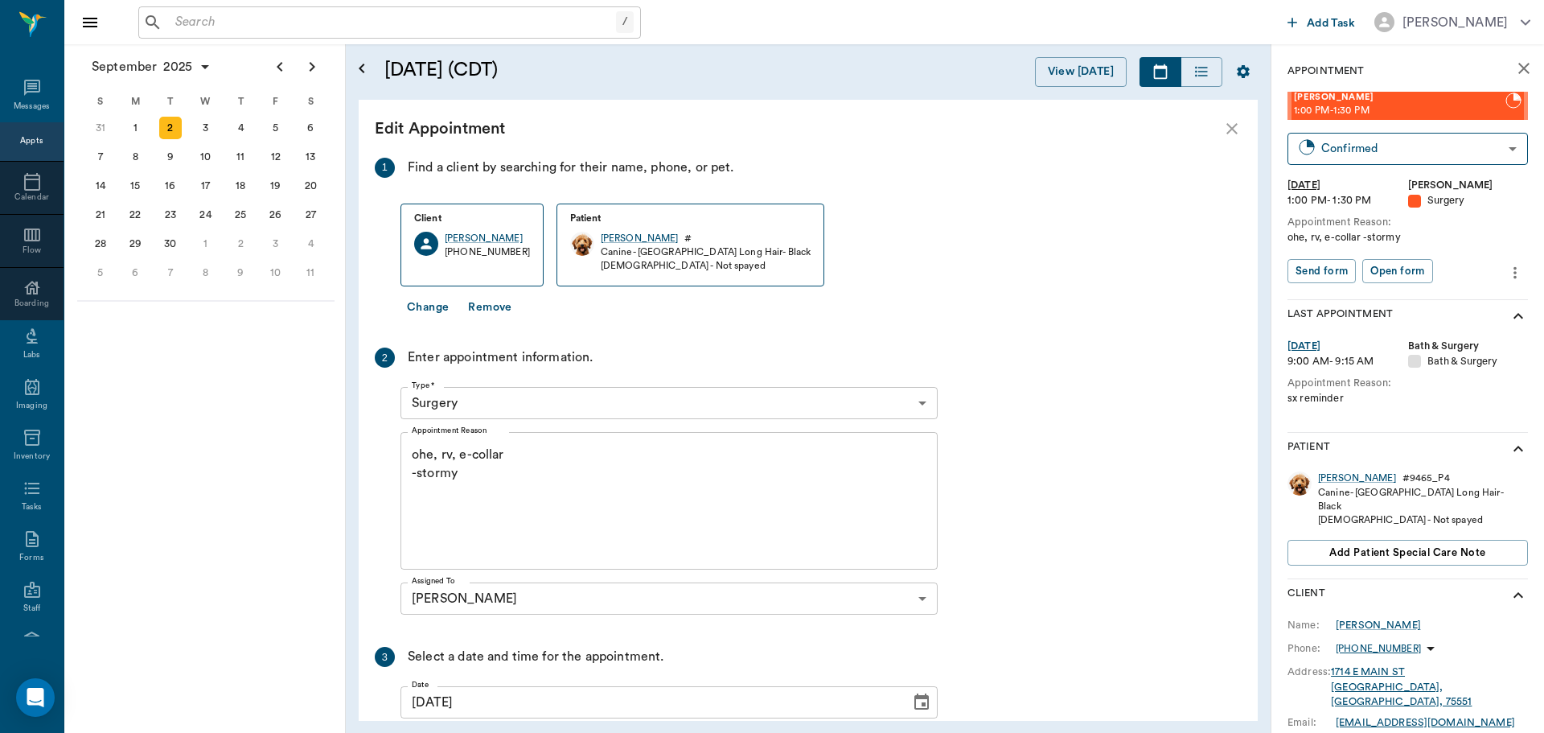
type textarea "Ohe- ask if they want an Ecollar or Rv today -Jess"
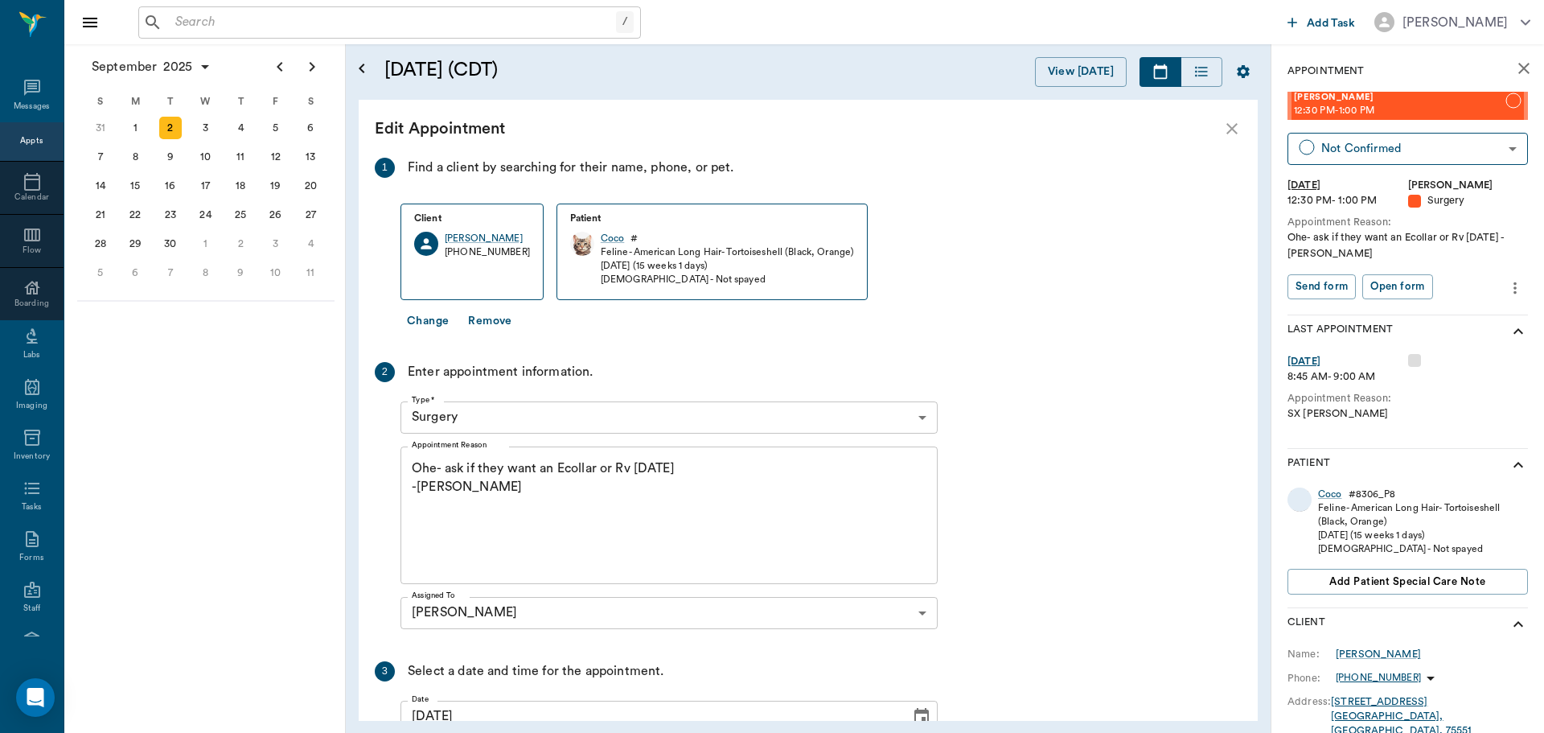
type input "12:30 PM"
type input "01:00 PM"
click at [170, 130] on div "2" at bounding box center [170, 128] width 23 height 23
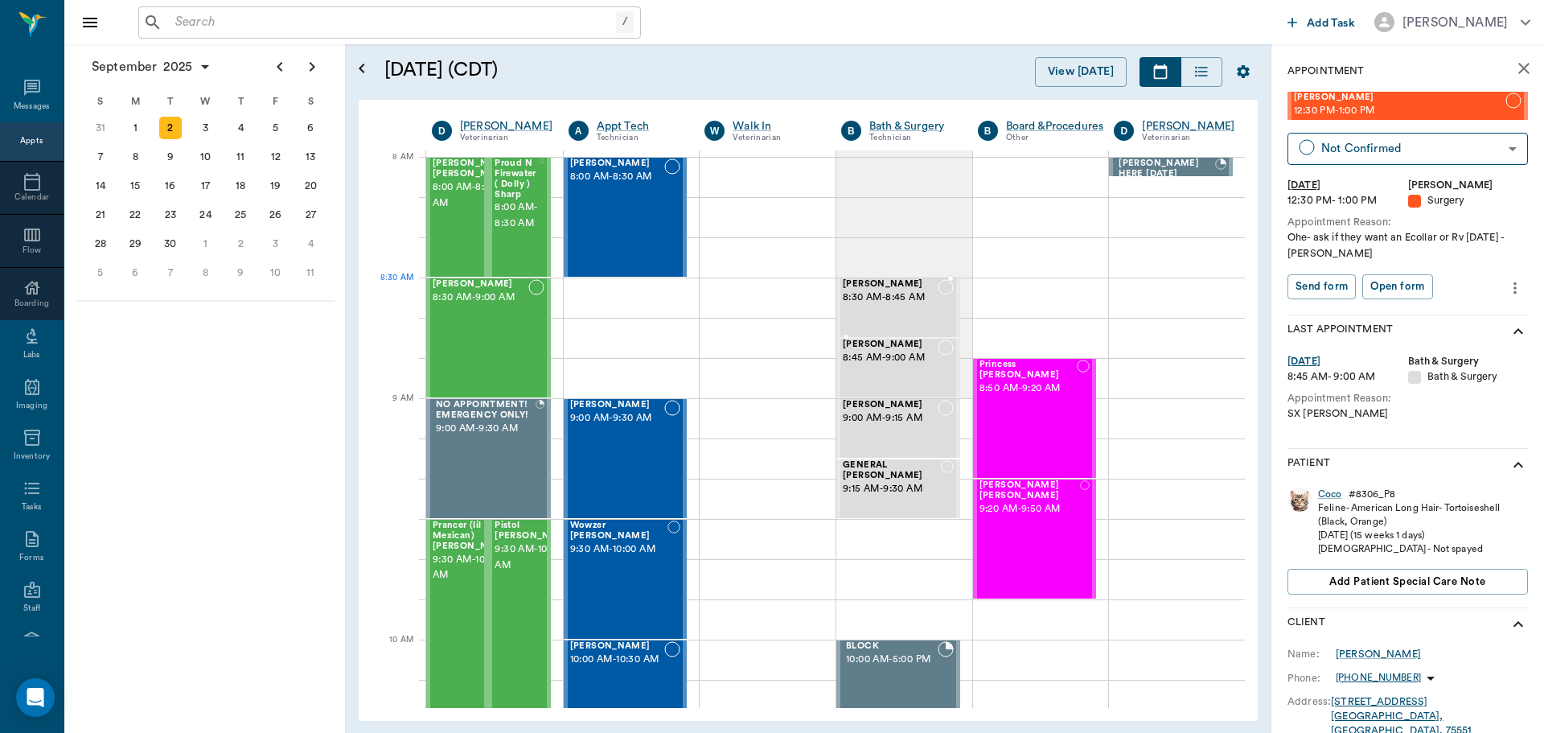
click at [889, 310] on div "Fiona Patrick 8:30 AM - 8:45 AM" at bounding box center [890, 307] width 95 height 57
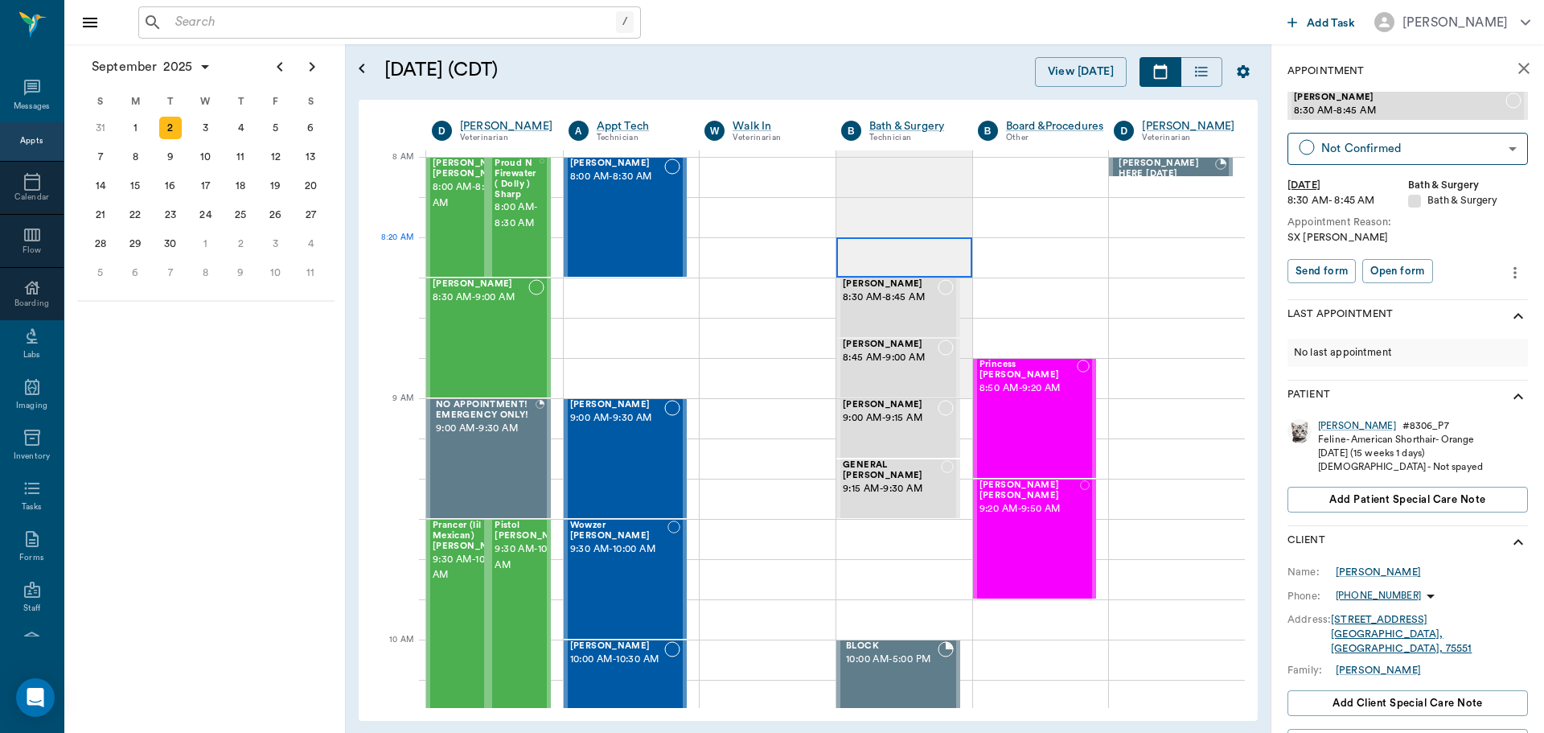
click at [897, 253] on div at bounding box center [905, 257] width 136 height 40
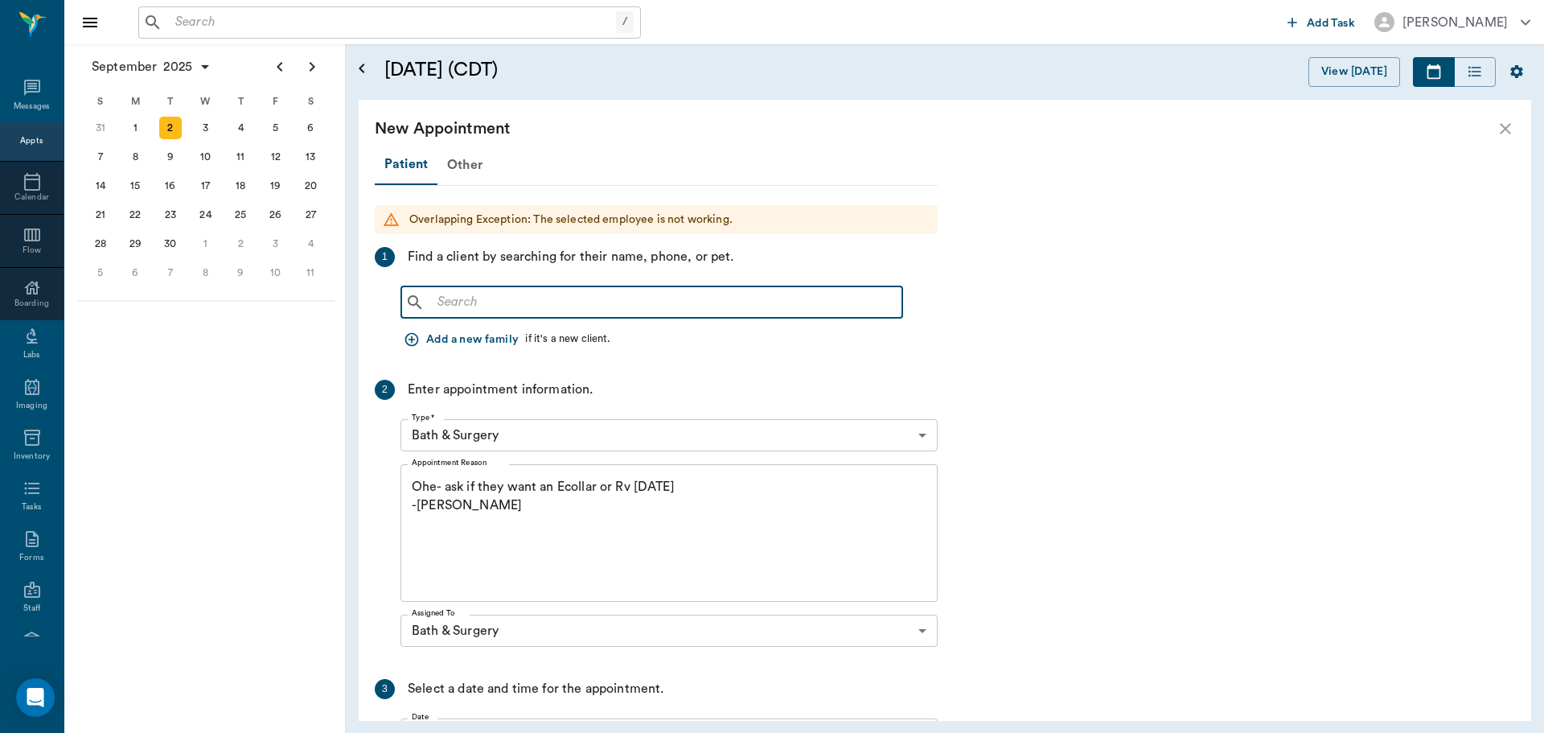
click at [528, 310] on input "text" at bounding box center [663, 302] width 465 height 23
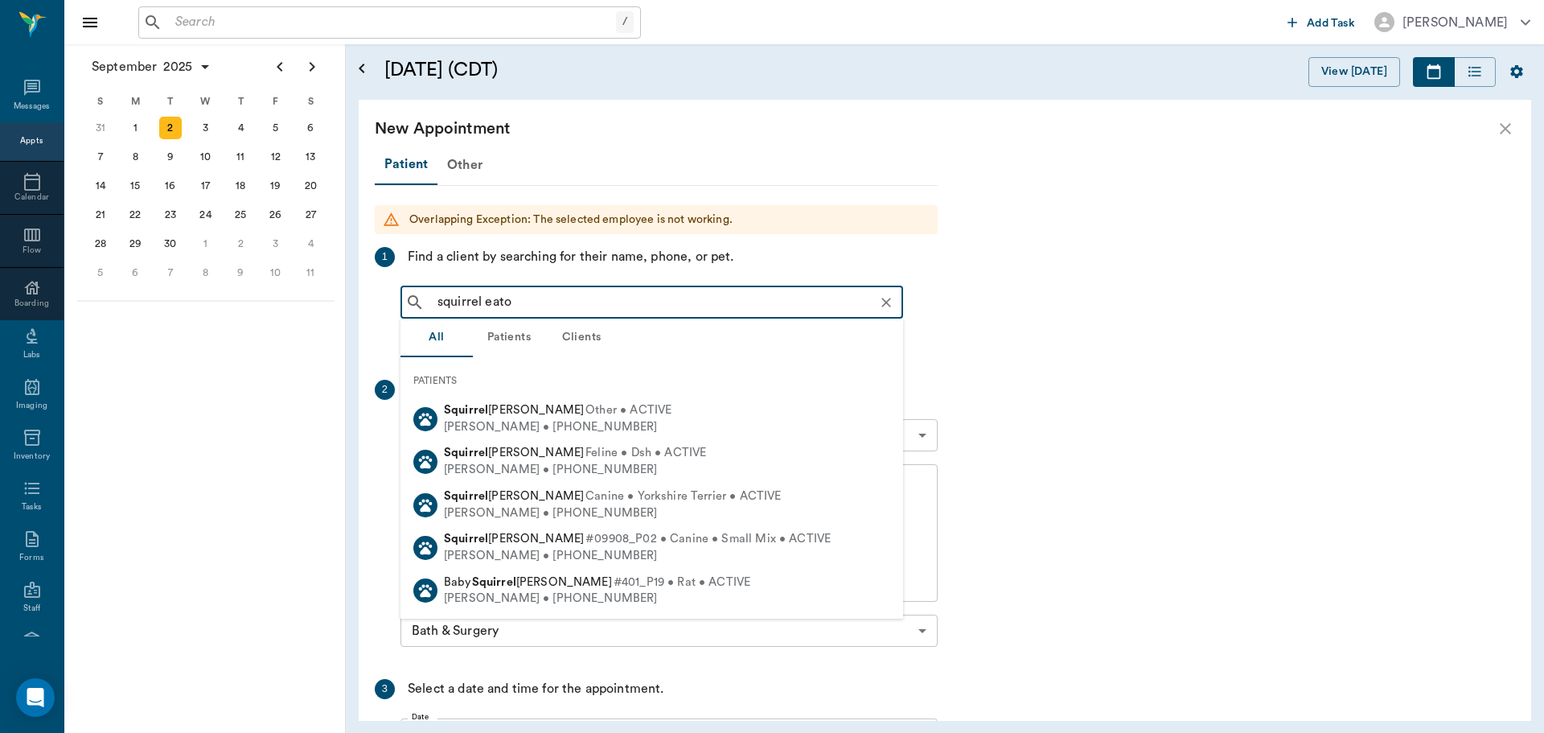
type input "squirrel eaton"
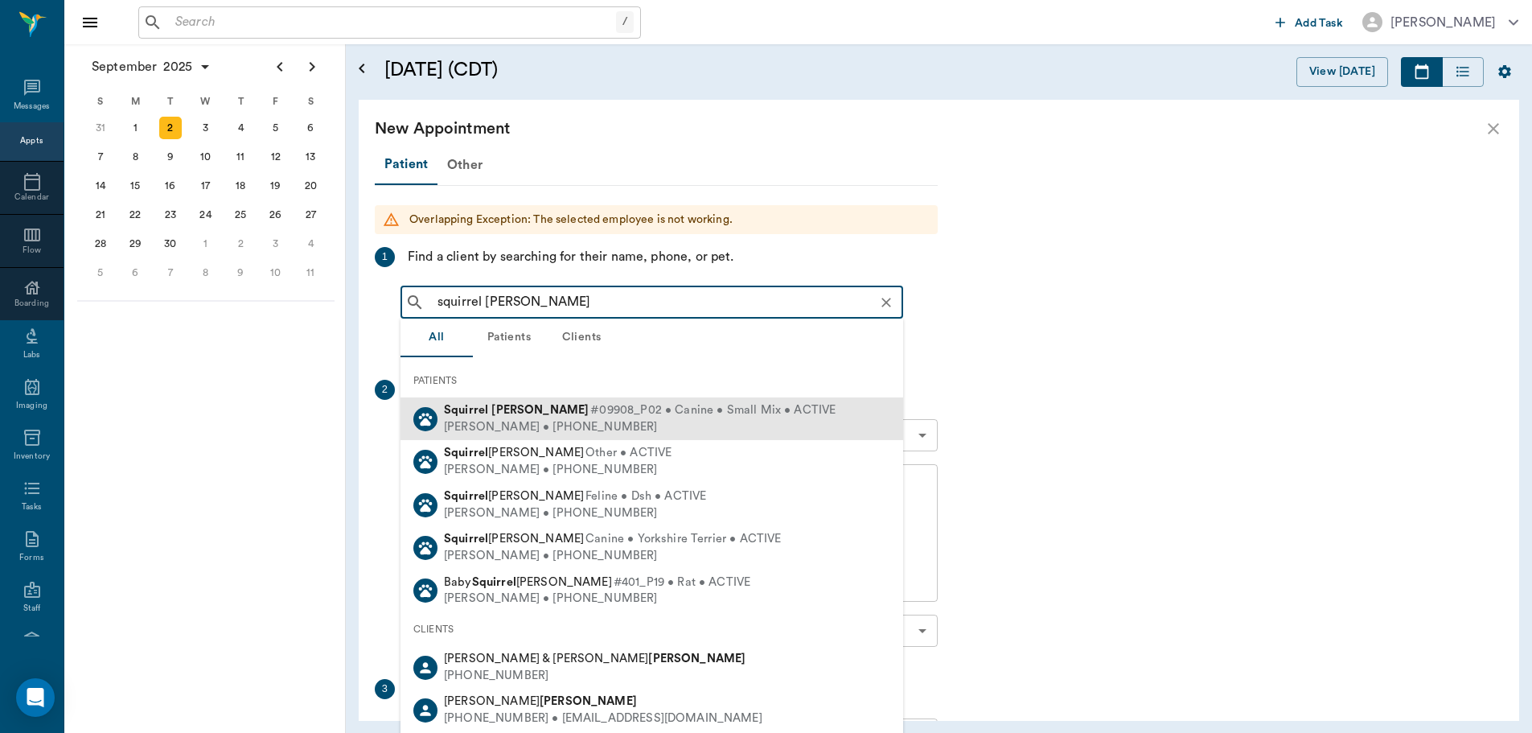
click at [590, 410] on span "#09908_P02 • Canine • Small Mix • ACTIVE" at bounding box center [712, 410] width 245 height 17
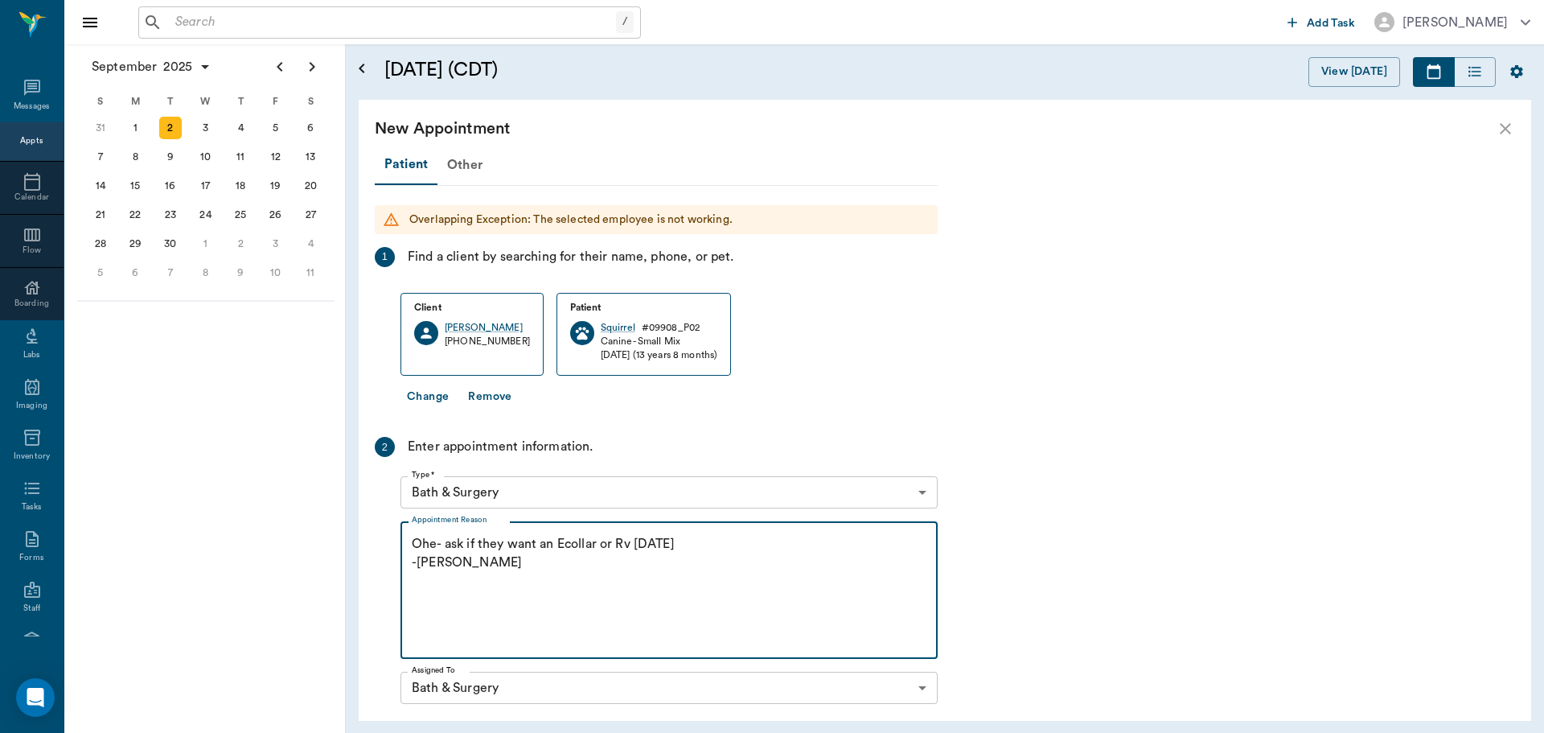
click at [637, 580] on textarea "Ohe- ask if they want an Ecollar or Rv today -Jess" at bounding box center [669, 590] width 515 height 111
type textarea "O"
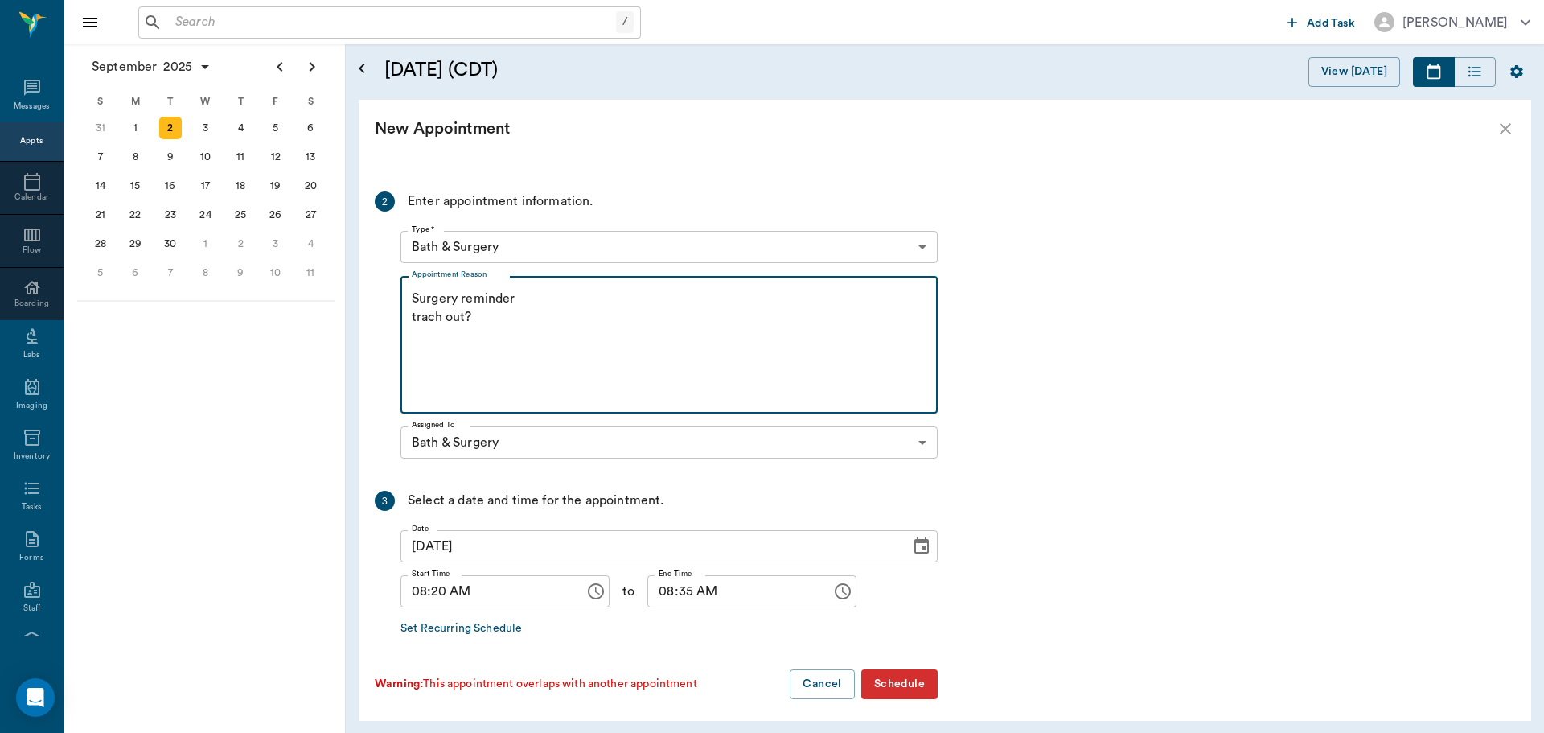
scroll to position [253, 0]
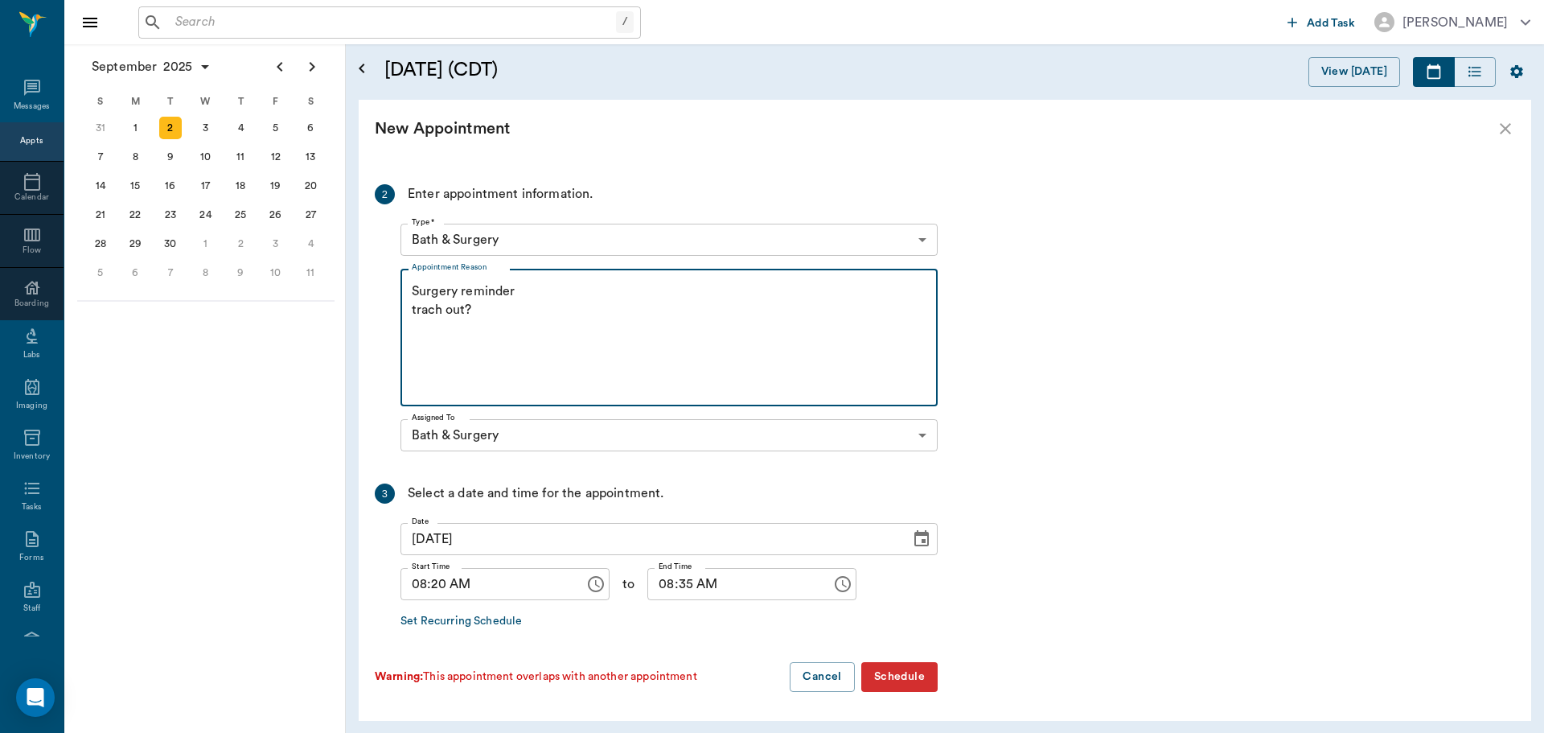
type textarea "Surgery reminder trach out?"
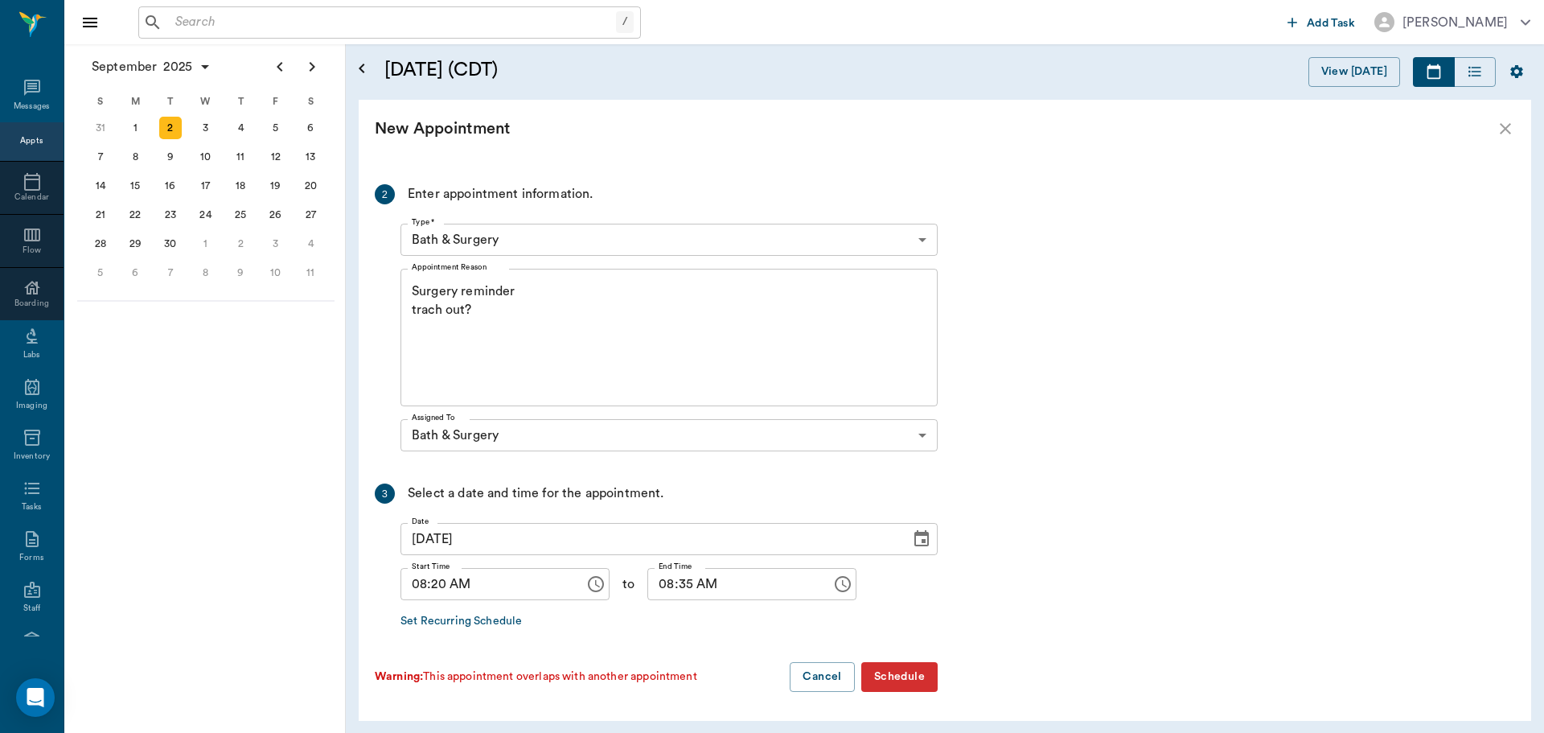
click at [586, 586] on icon "Choose time, selected time is 8:20 AM" at bounding box center [595, 583] width 19 height 19
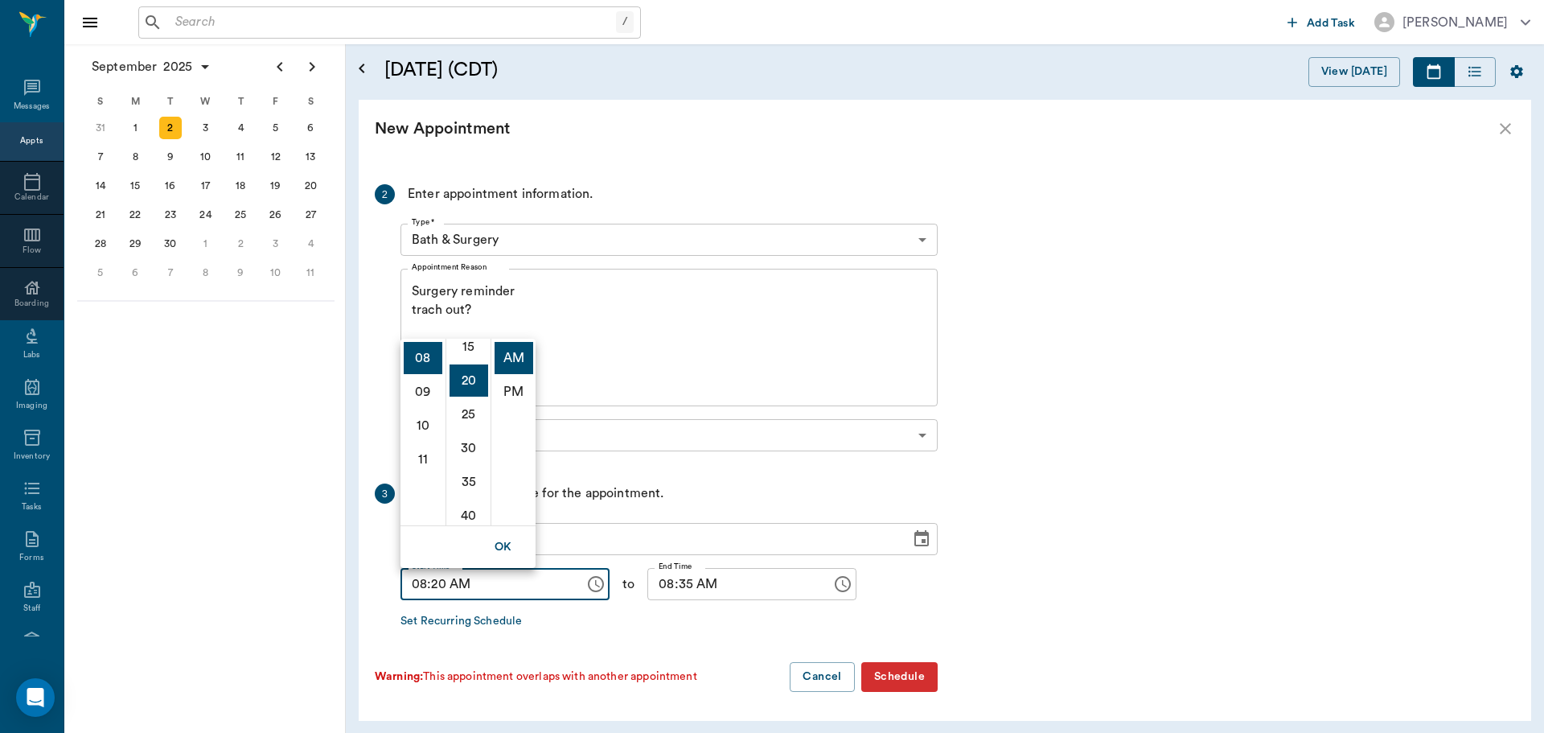
scroll to position [93, 0]
click at [468, 370] on li "15" at bounding box center [469, 367] width 39 height 32
type input "08:15 AM"
click at [500, 548] on button "OK" at bounding box center [503, 547] width 51 height 30
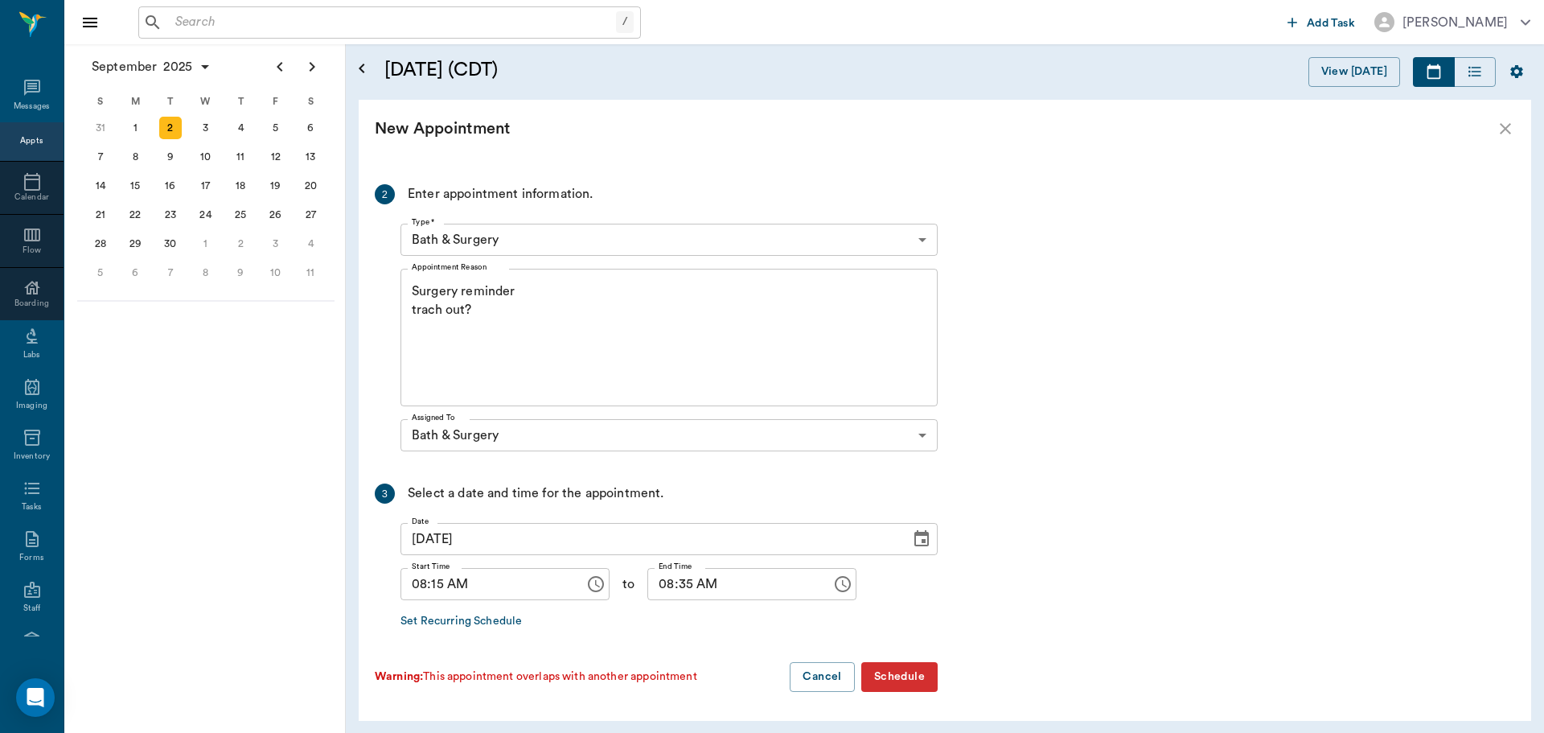
click at [833, 583] on icon "Choose time, selected time is 8:35 AM" at bounding box center [842, 583] width 19 height 19
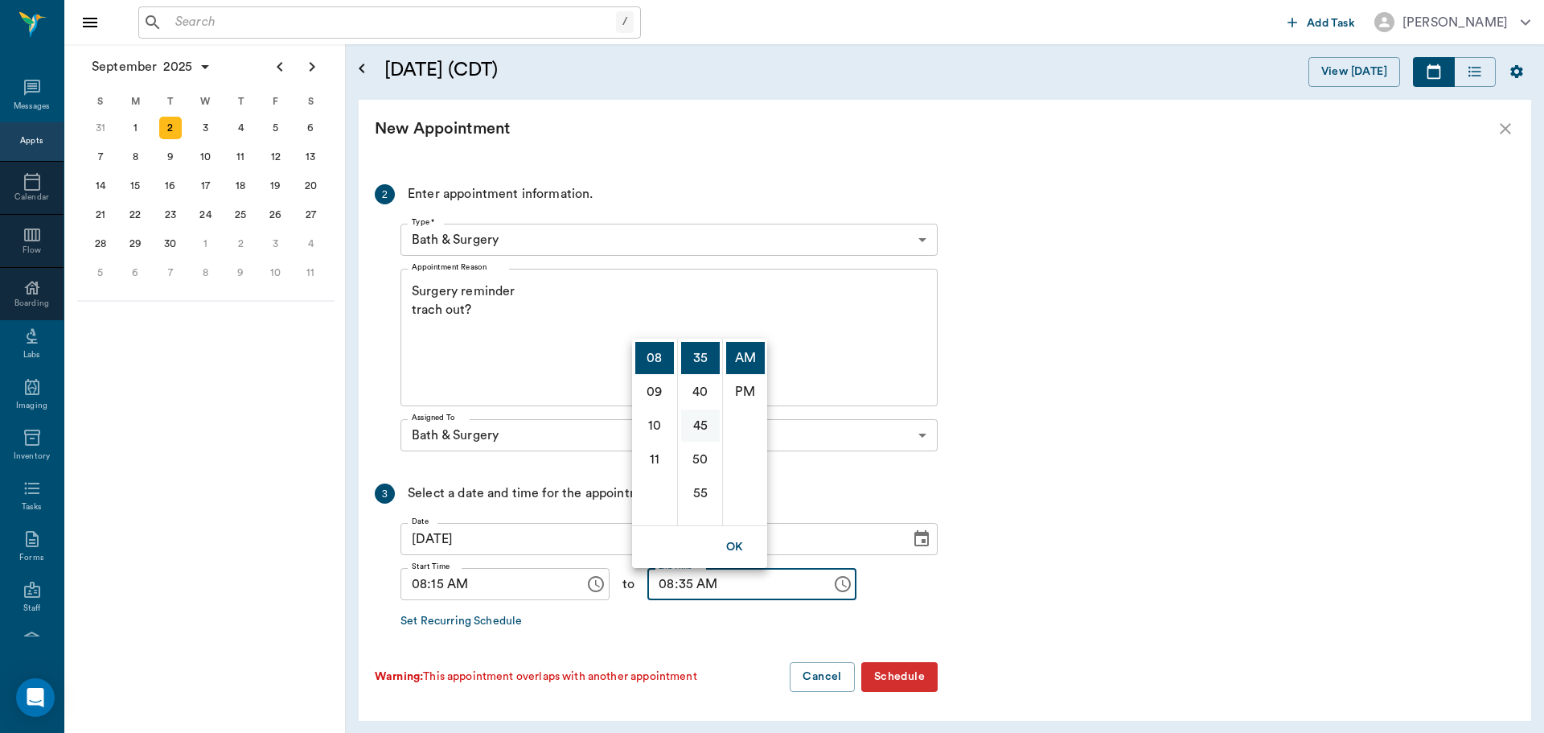
scroll to position [156, 0]
click at [698, 407] on li "30" at bounding box center [700, 405] width 39 height 32
type input "08:30 AM"
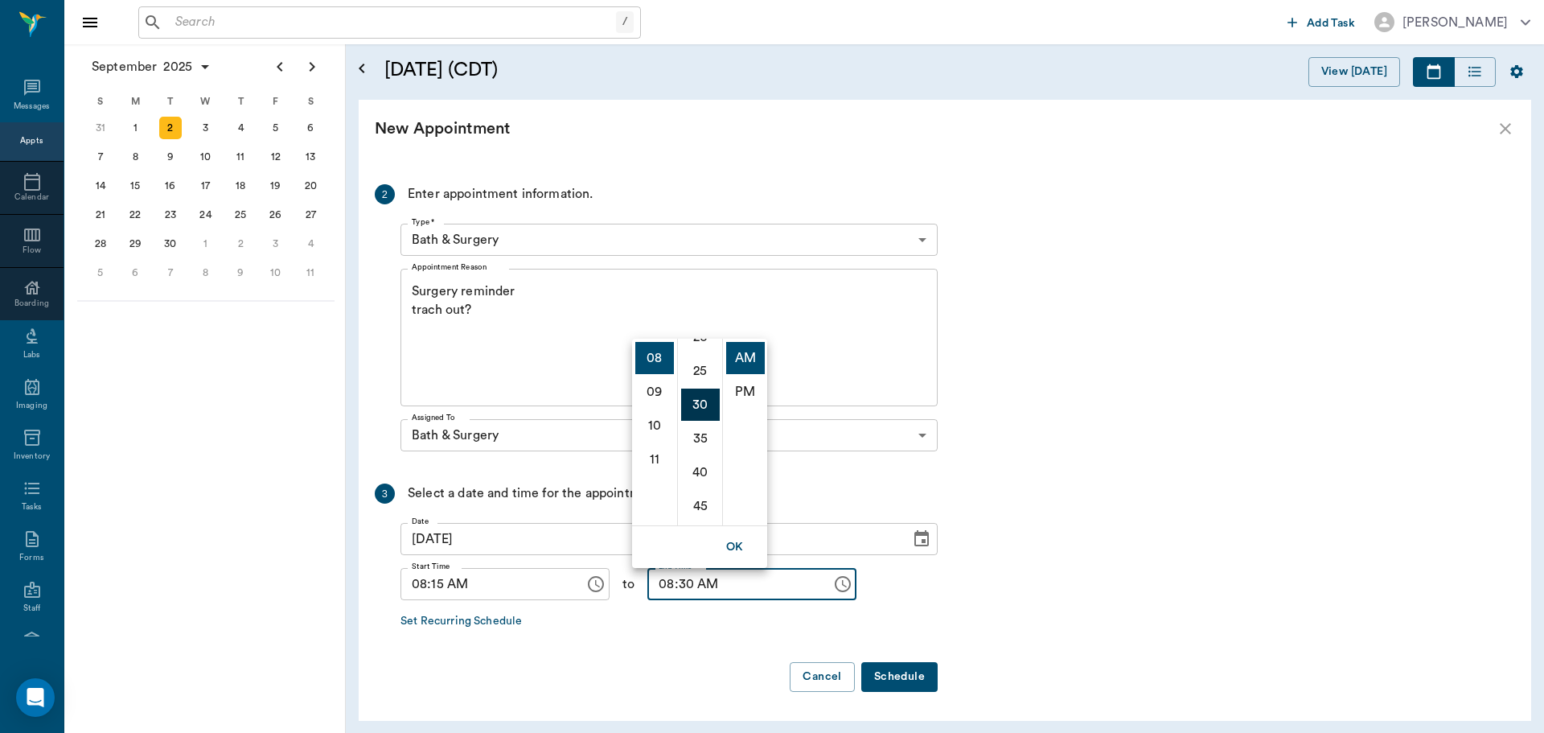
scroll to position [203, 0]
click at [902, 676] on button "Schedule" at bounding box center [899, 677] width 76 height 30
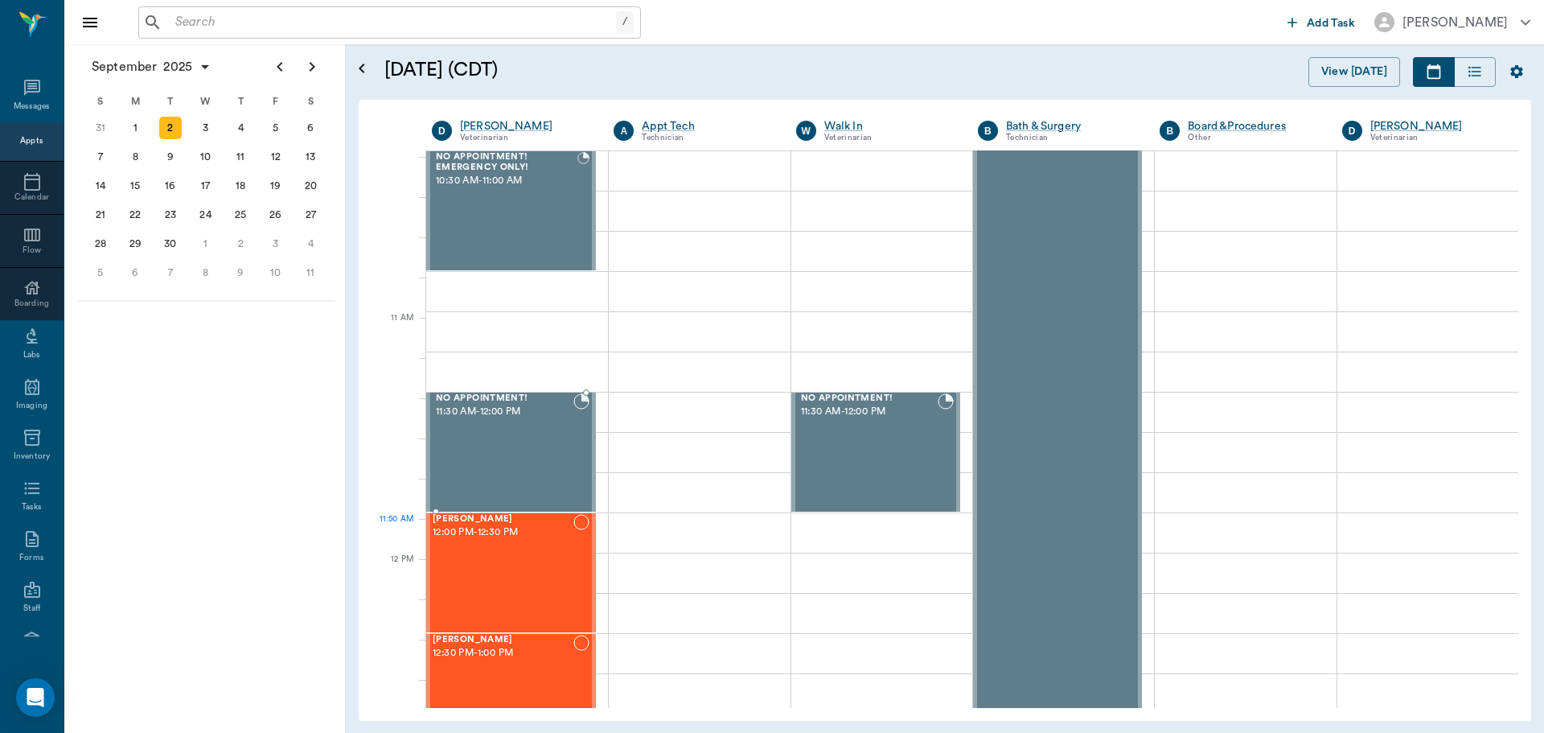
scroll to position [563, 0]
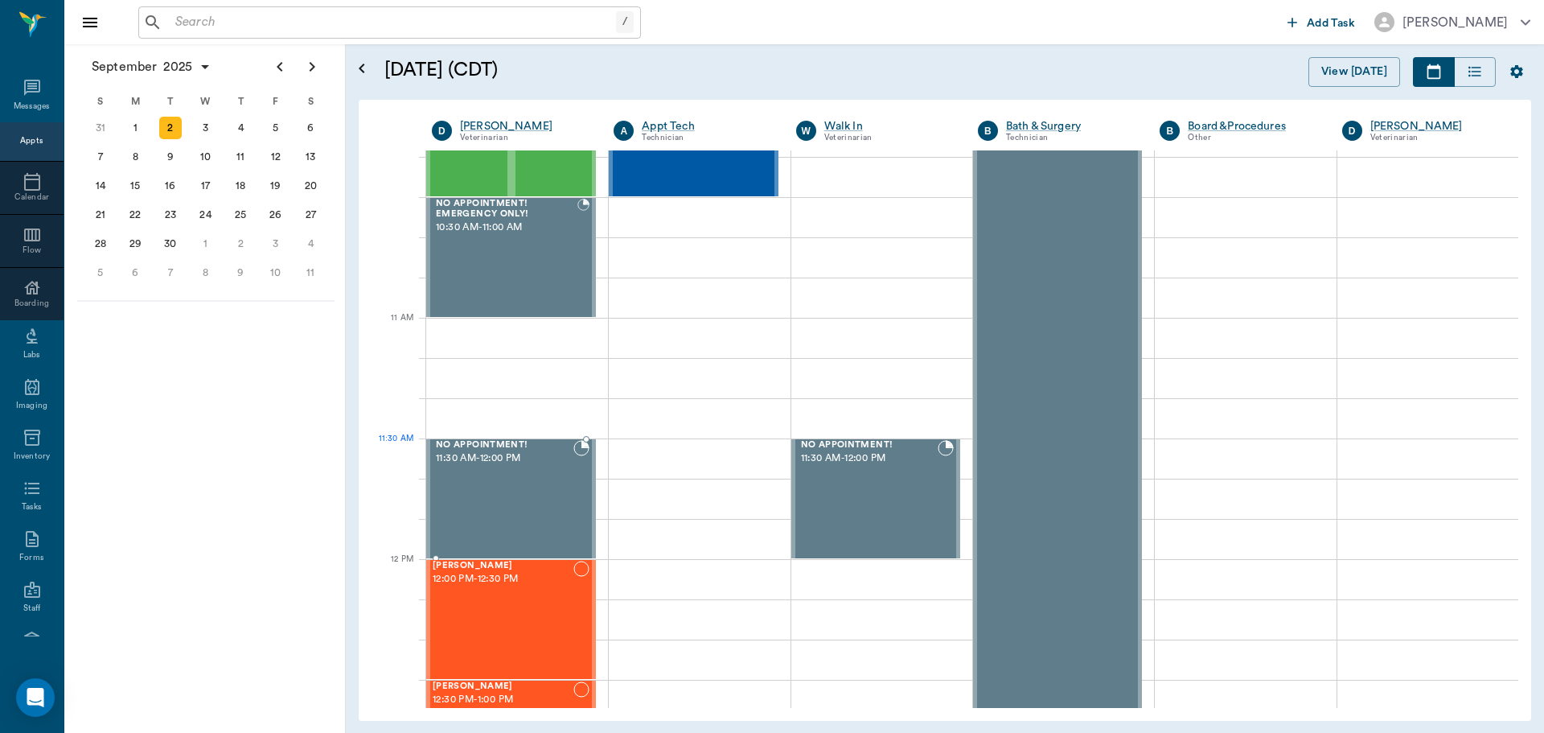
click at [475, 448] on span "NO APPOINTMENT!" at bounding box center [505, 445] width 138 height 10
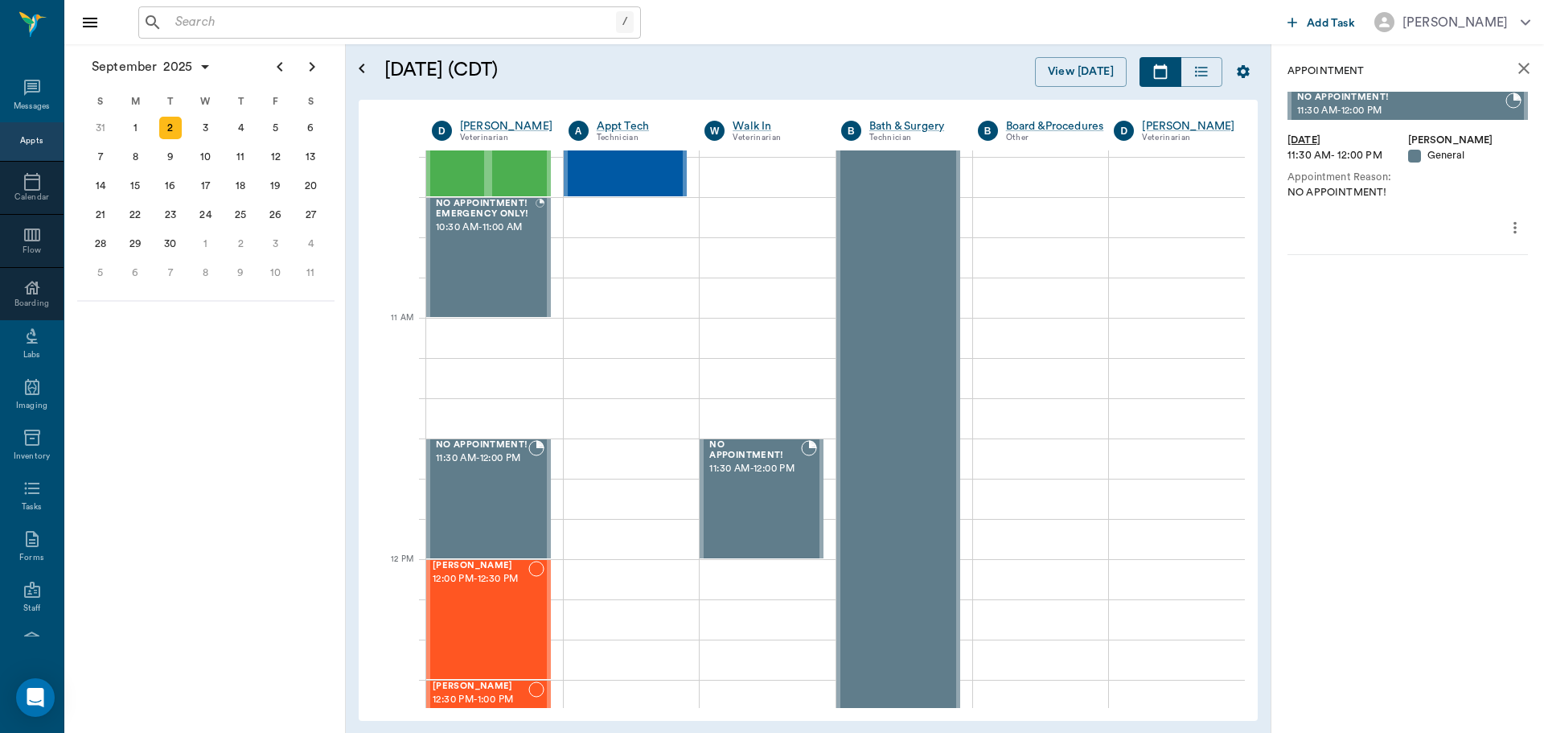
click at [1515, 223] on icon "more" at bounding box center [1515, 227] width 3 height 12
click at [1438, 275] on li "Delete appointment" at bounding box center [1447, 285] width 161 height 30
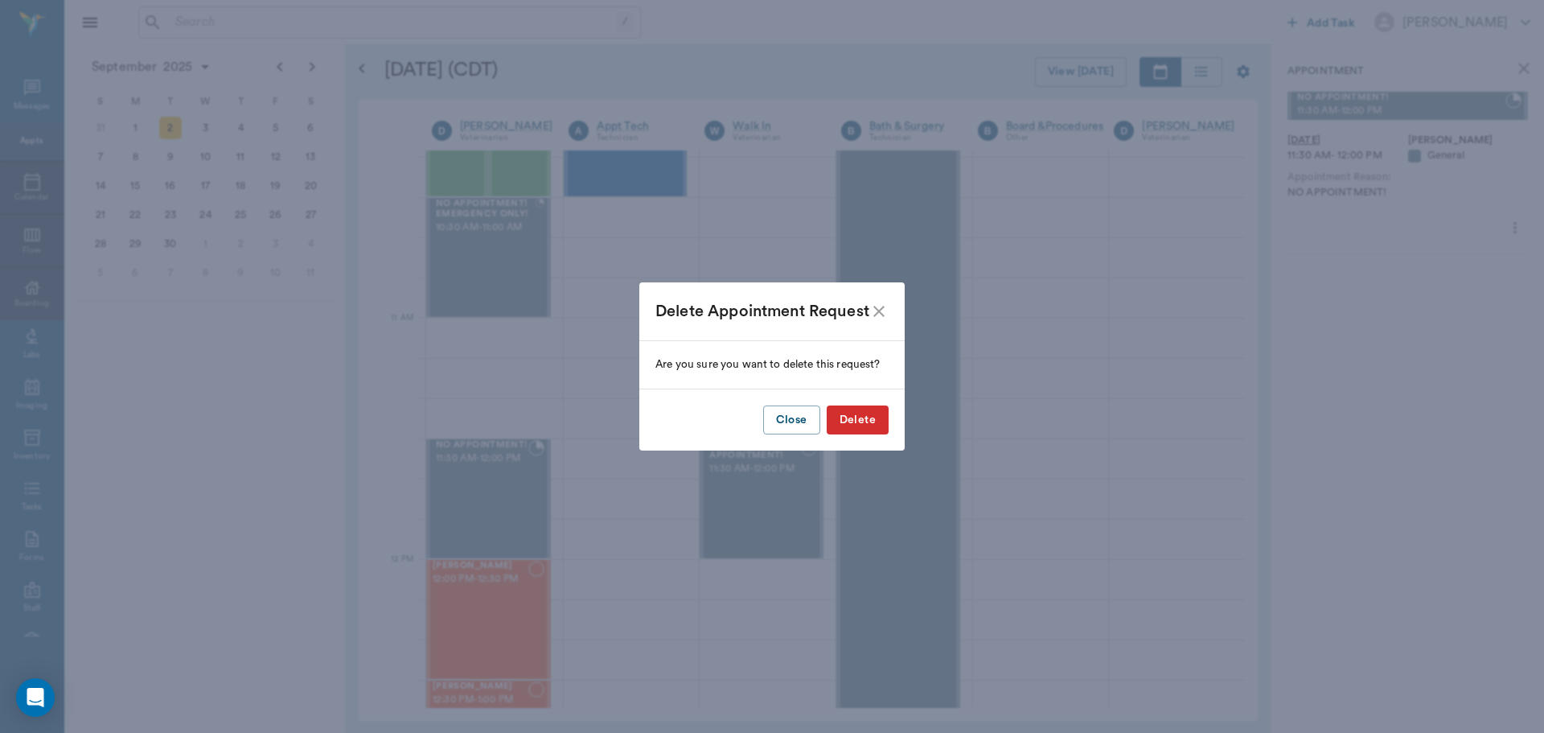
click at [857, 423] on button "Delete" at bounding box center [858, 420] width 62 height 30
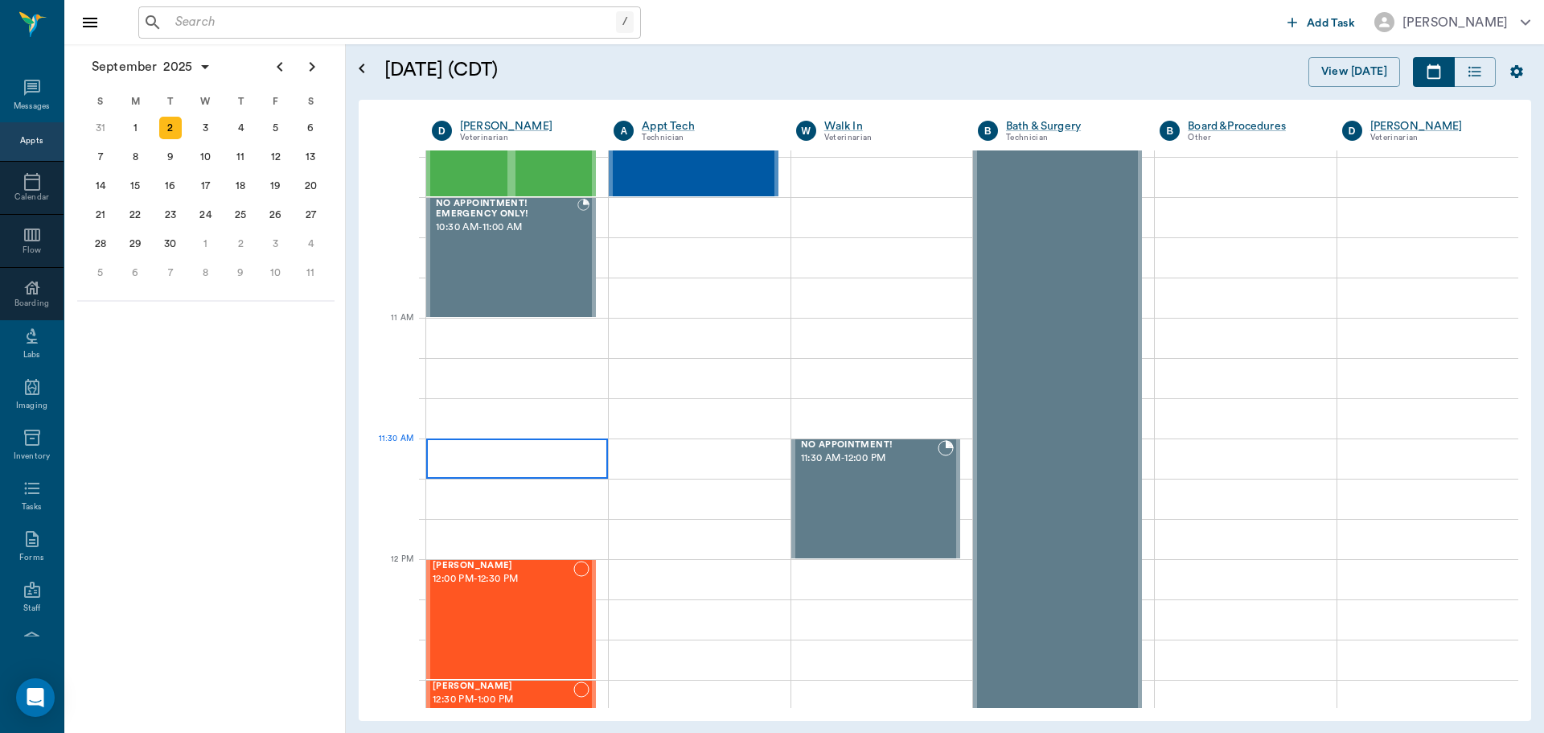
click at [453, 465] on div at bounding box center [517, 458] width 182 height 40
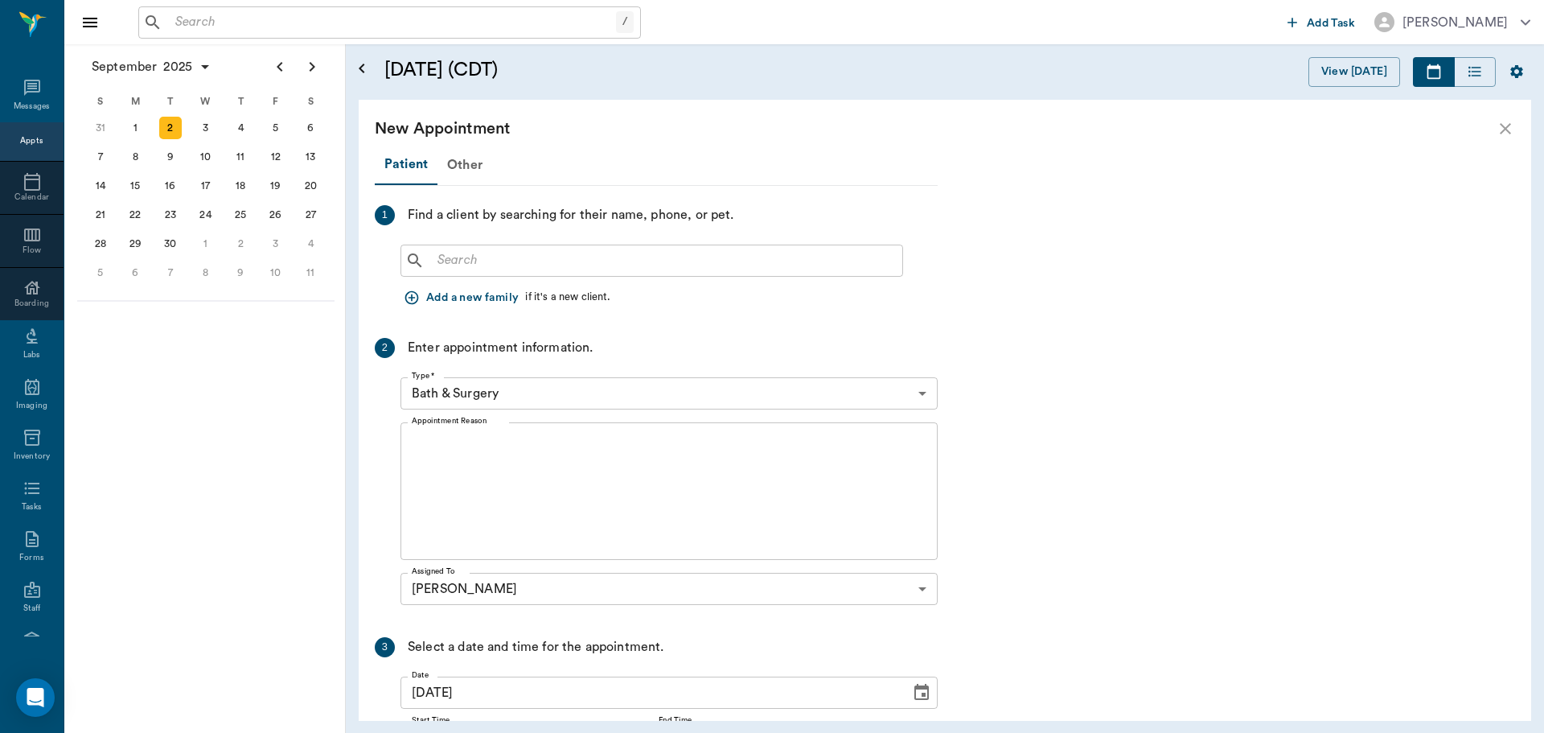
click at [487, 270] on input "text" at bounding box center [663, 260] width 465 height 23
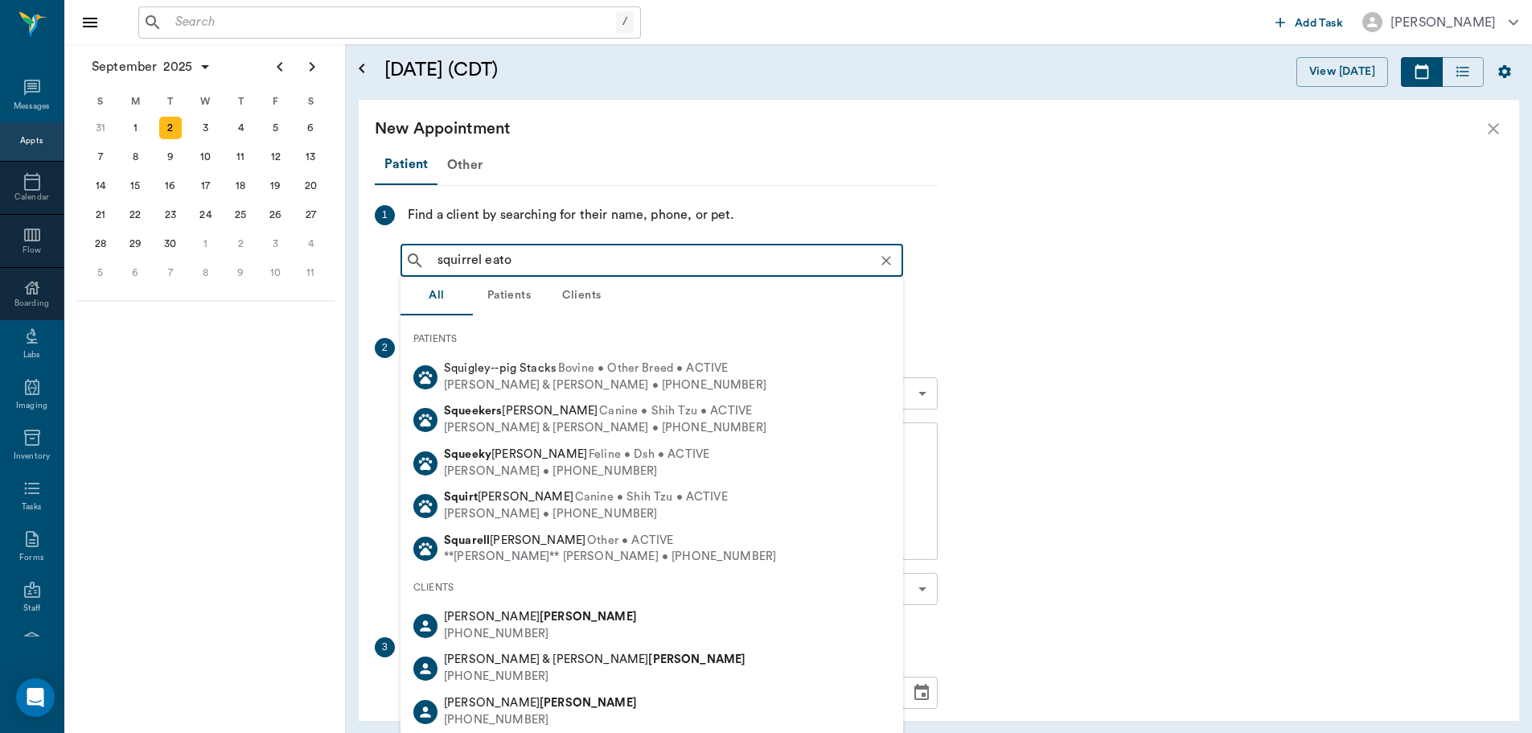
type input "squirrel eaton"
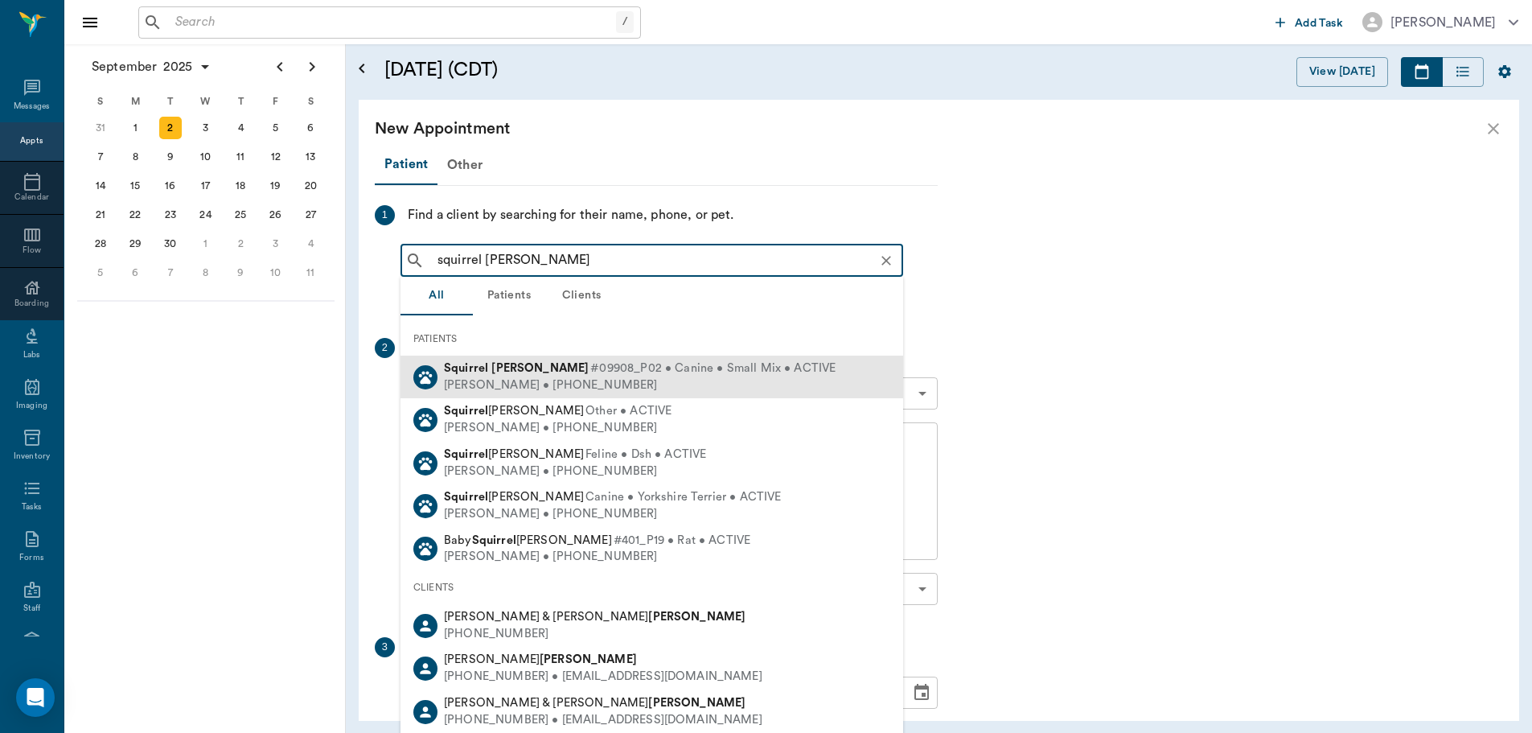
click at [590, 372] on span "#09908_P02 • Canine • Small Mix • ACTIVE" at bounding box center [712, 368] width 245 height 17
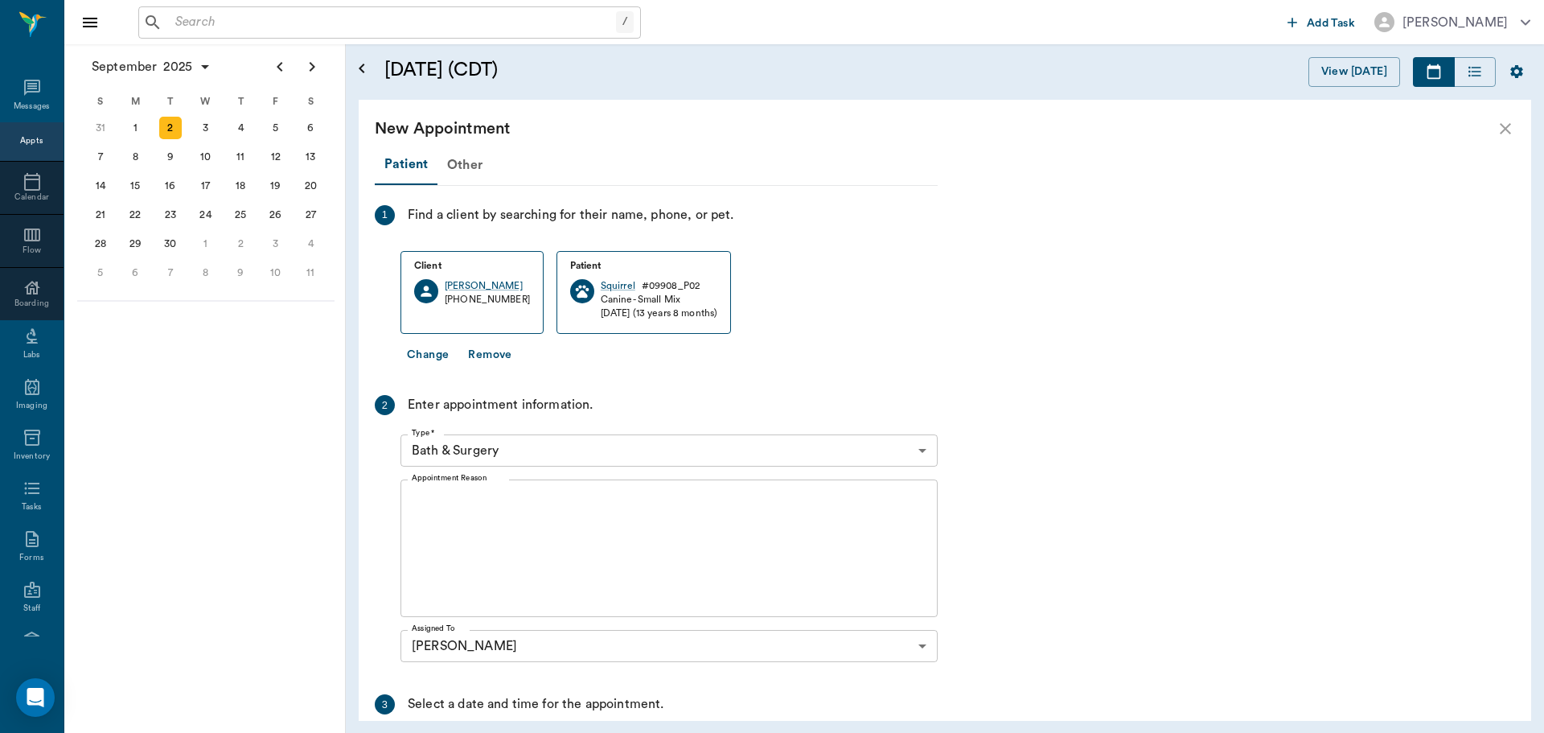
click at [437, 509] on textarea "Appointment Reason" at bounding box center [669, 548] width 515 height 111
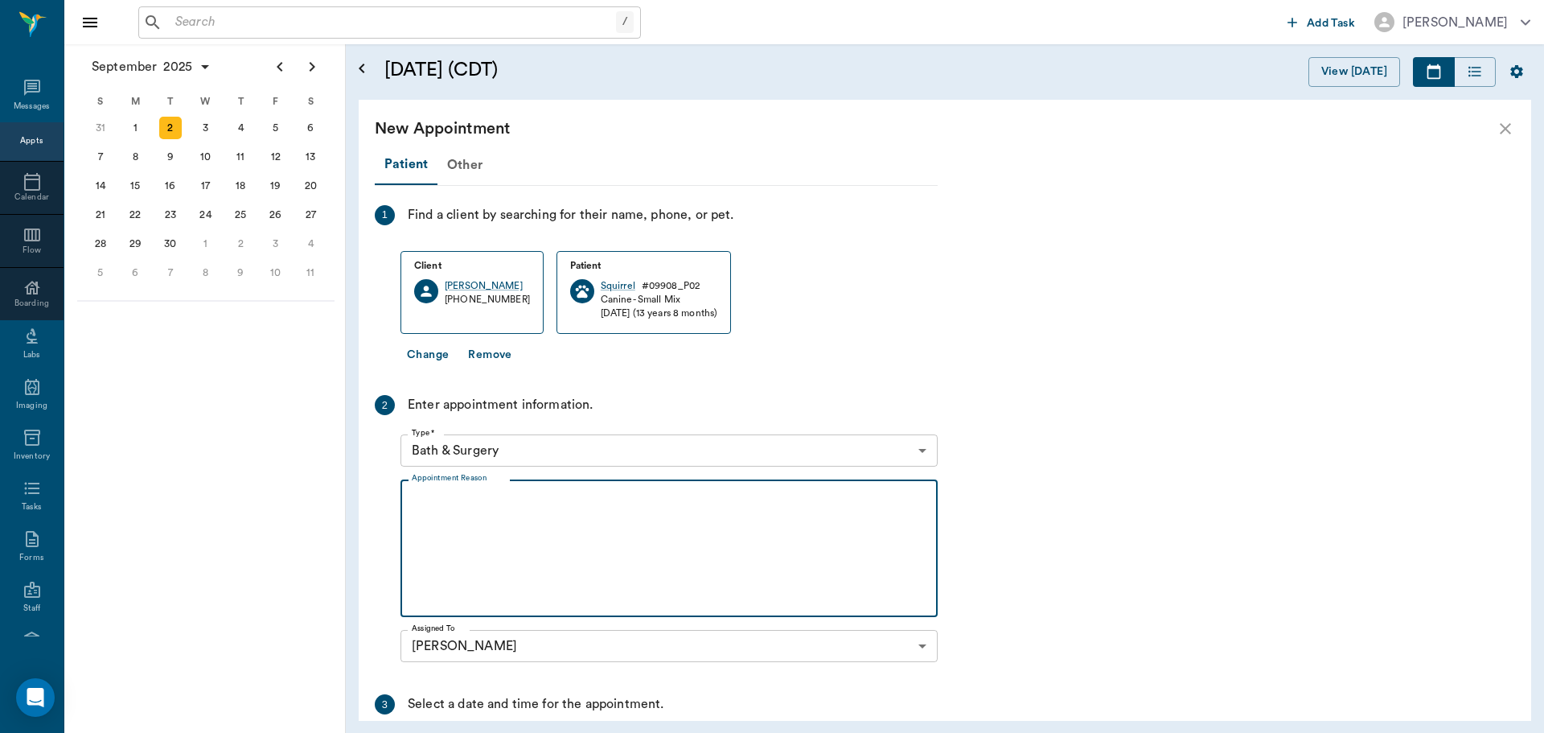
type textarea "r"
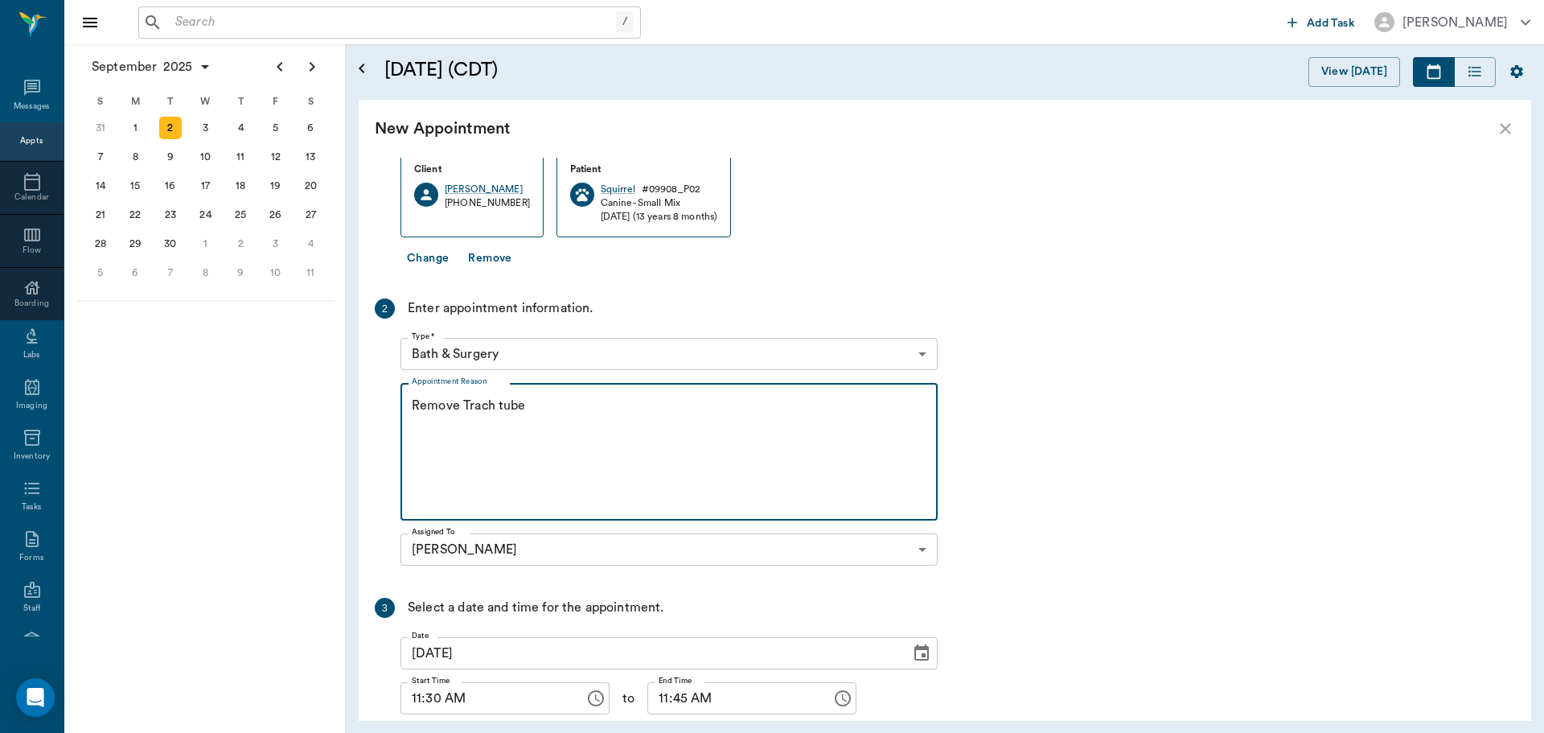
scroll to position [211, 0]
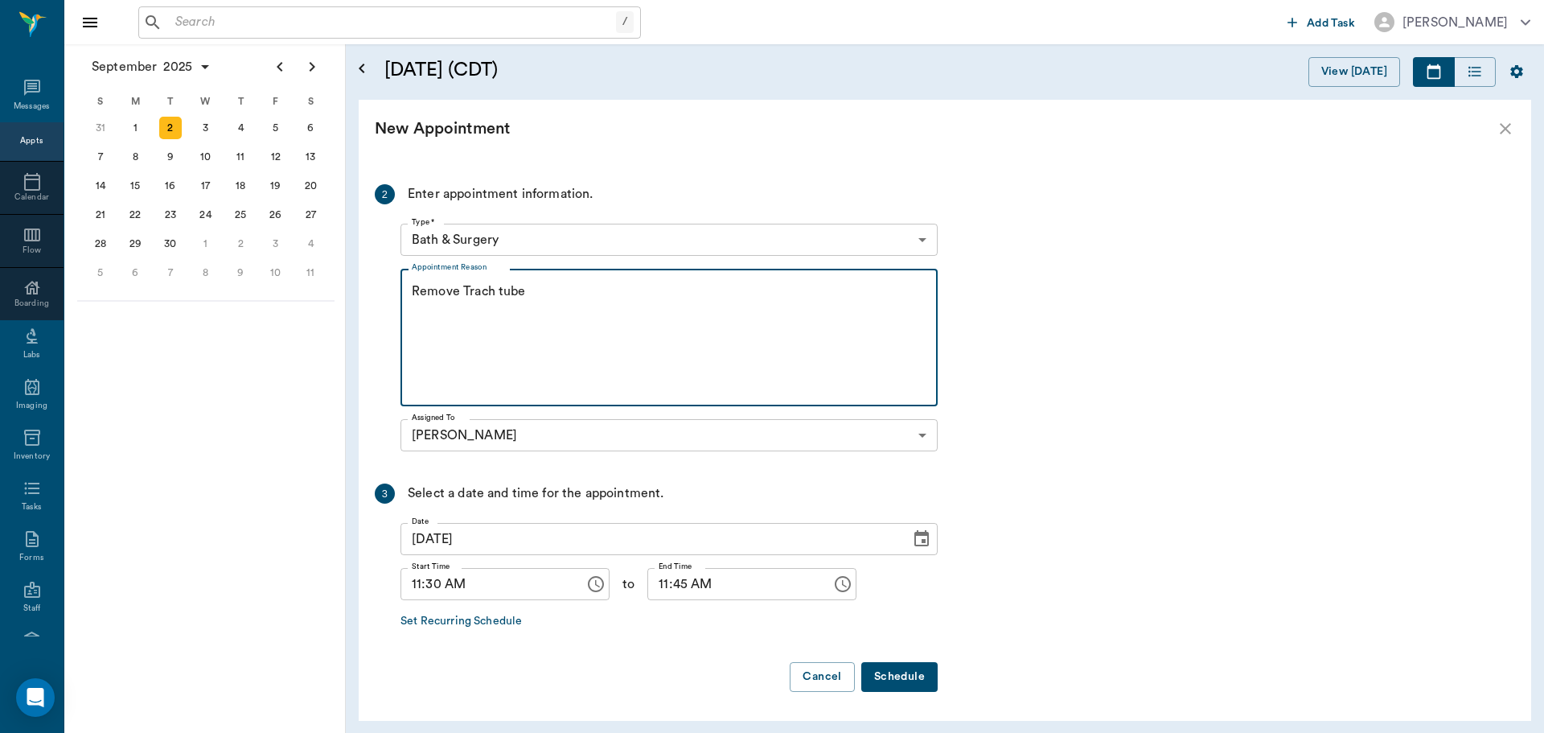
type textarea "Remove Trach tube"
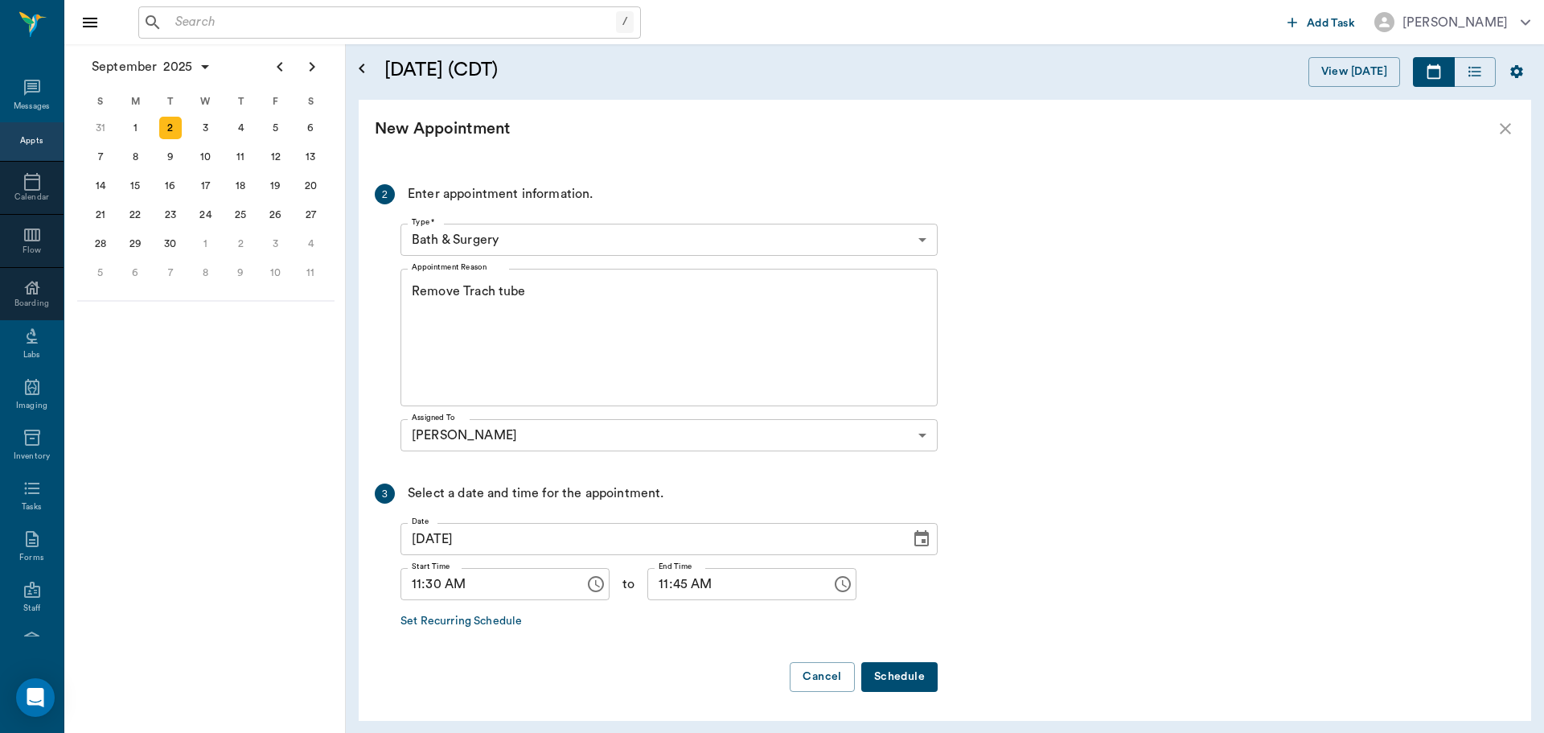
click at [833, 585] on icon "Choose time, selected time is 11:45 AM" at bounding box center [842, 583] width 19 height 19
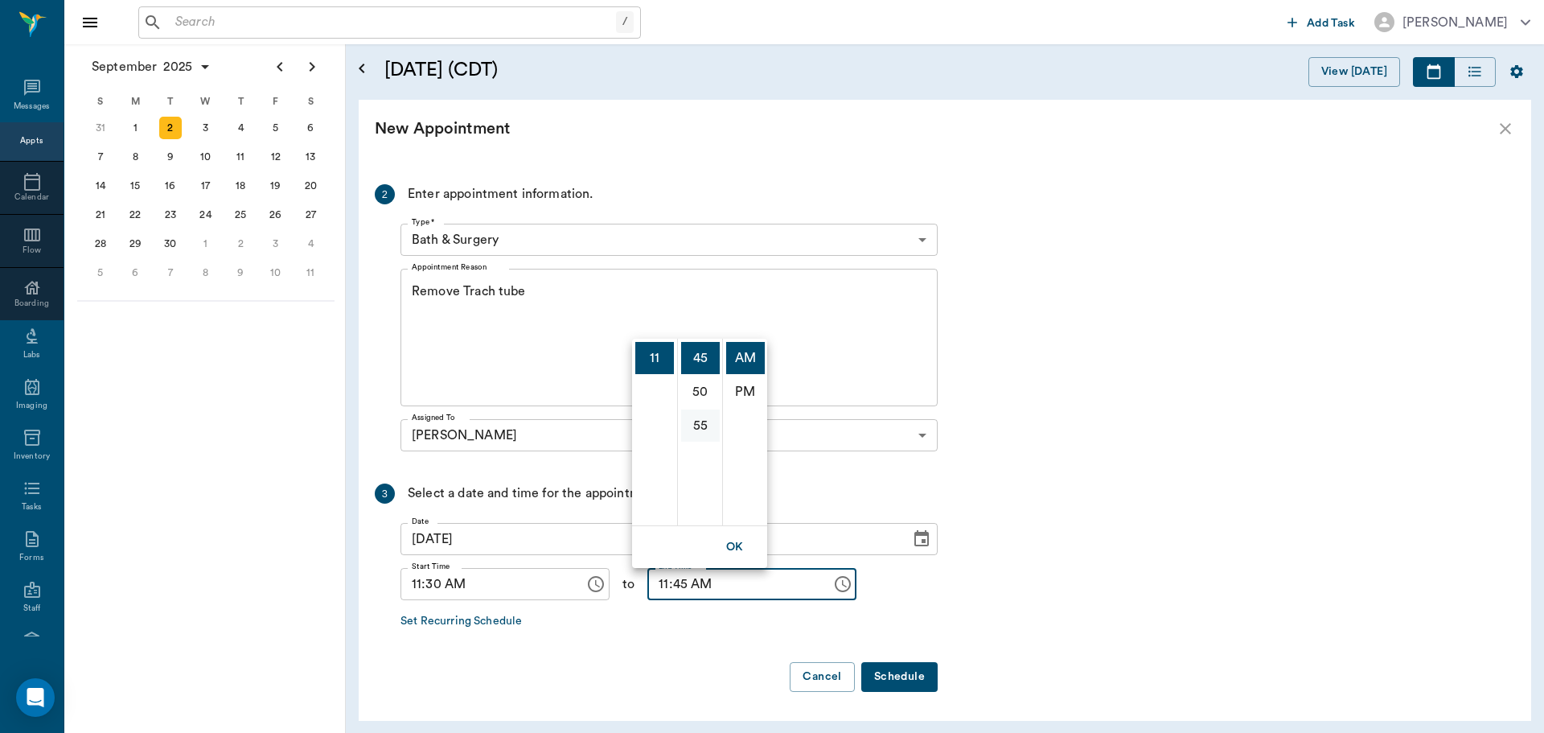
click at [700, 427] on li "55" at bounding box center [700, 425] width 39 height 32
type input "11:55 AM"
click at [907, 687] on button "Schedule" at bounding box center [899, 677] width 76 height 30
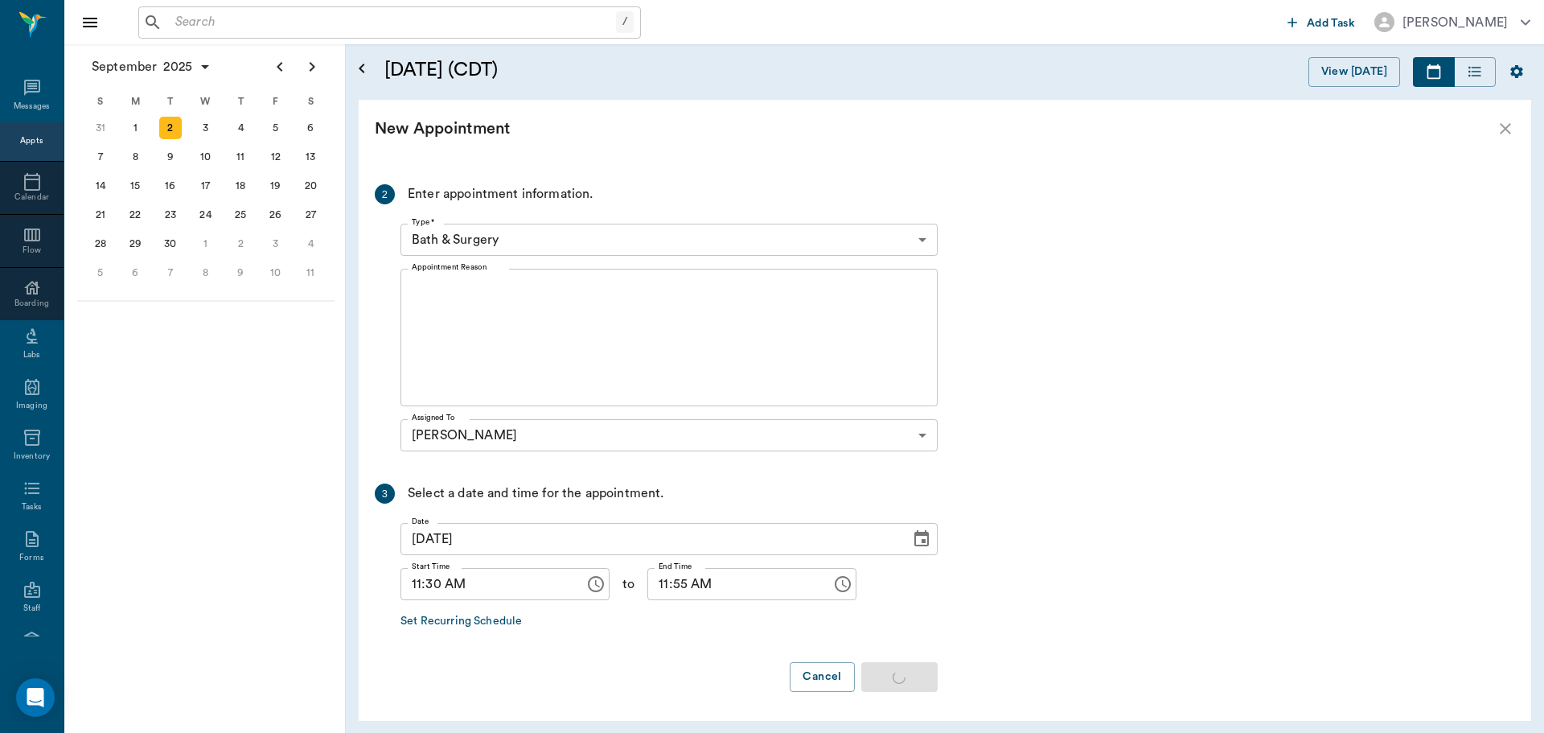
scroll to position [0, 0]
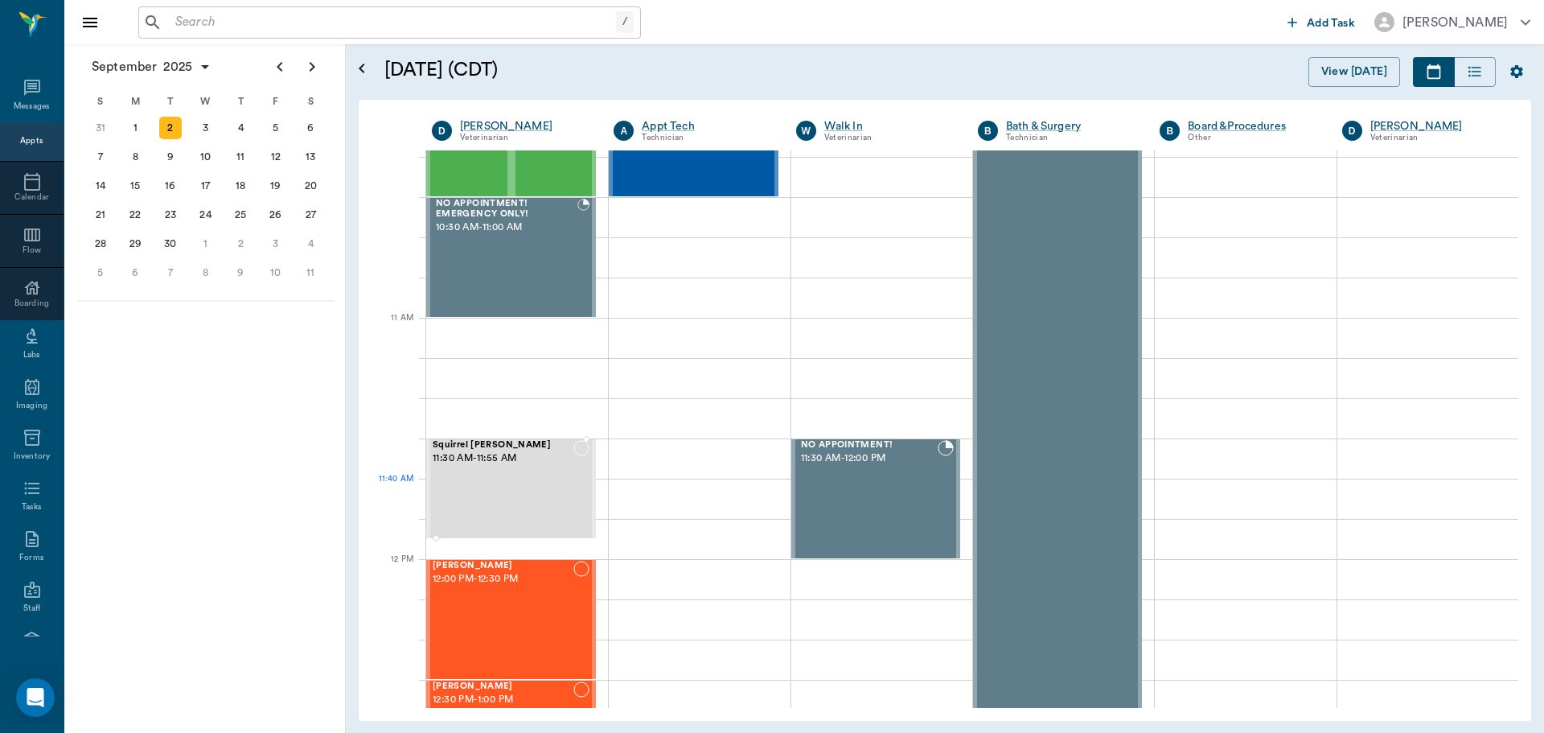
click at [514, 483] on div "Squirrel Eaton 11:30 AM - 11:55 AM" at bounding box center [503, 488] width 141 height 97
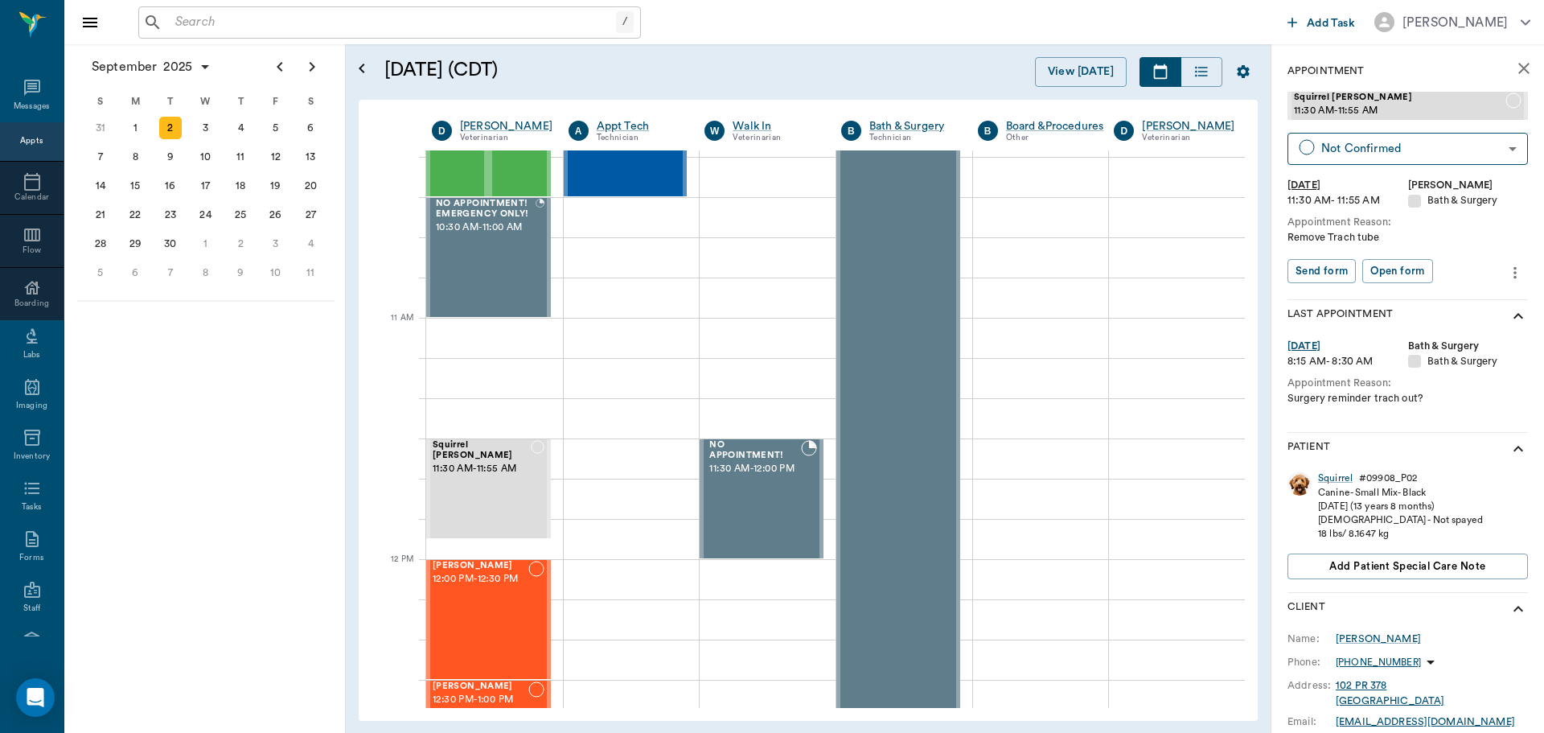
click at [1514, 273] on icon "more" at bounding box center [1515, 272] width 3 height 12
click at [1418, 299] on span "Edit appointment" at bounding box center [1435, 300] width 135 height 17
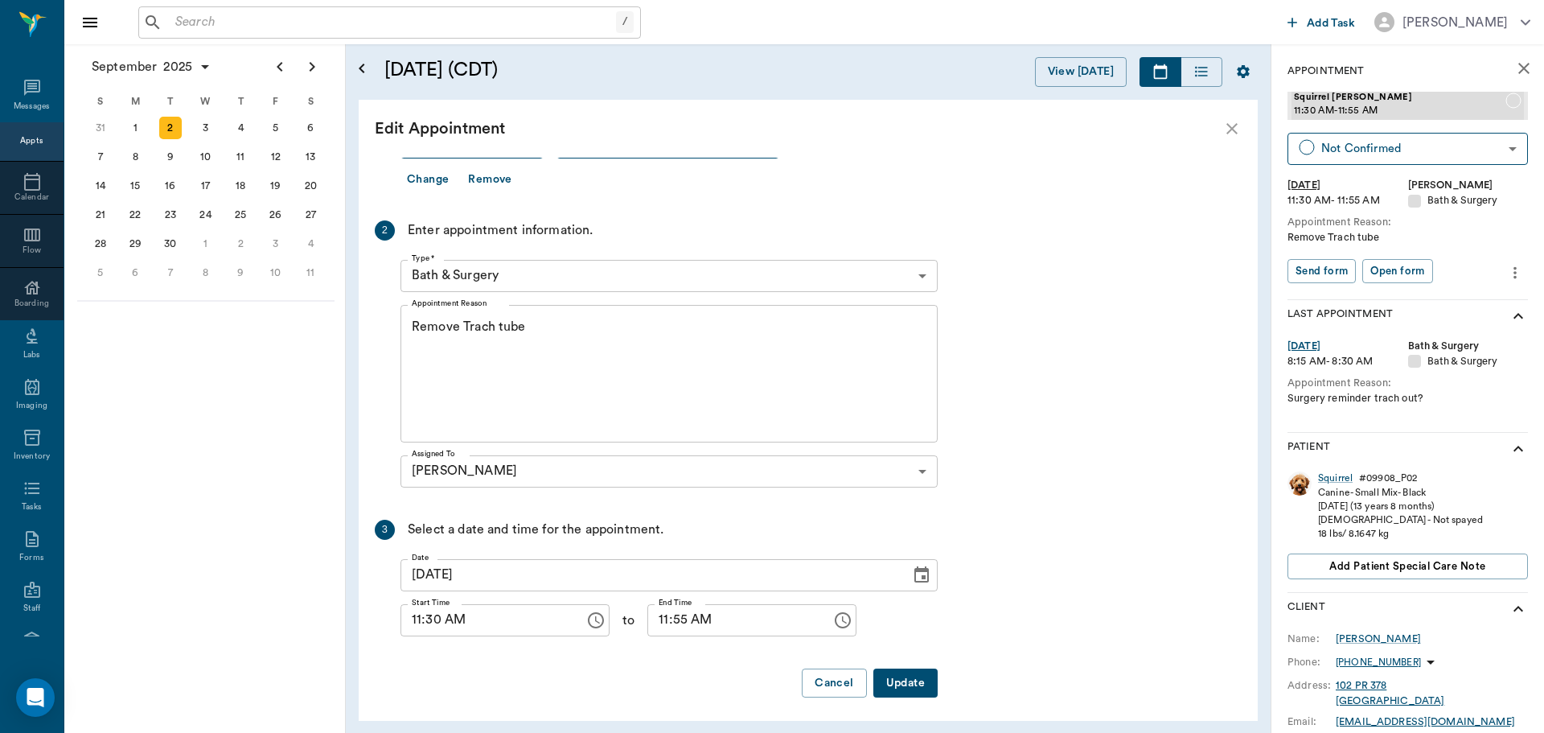
scroll to position [161, 0]
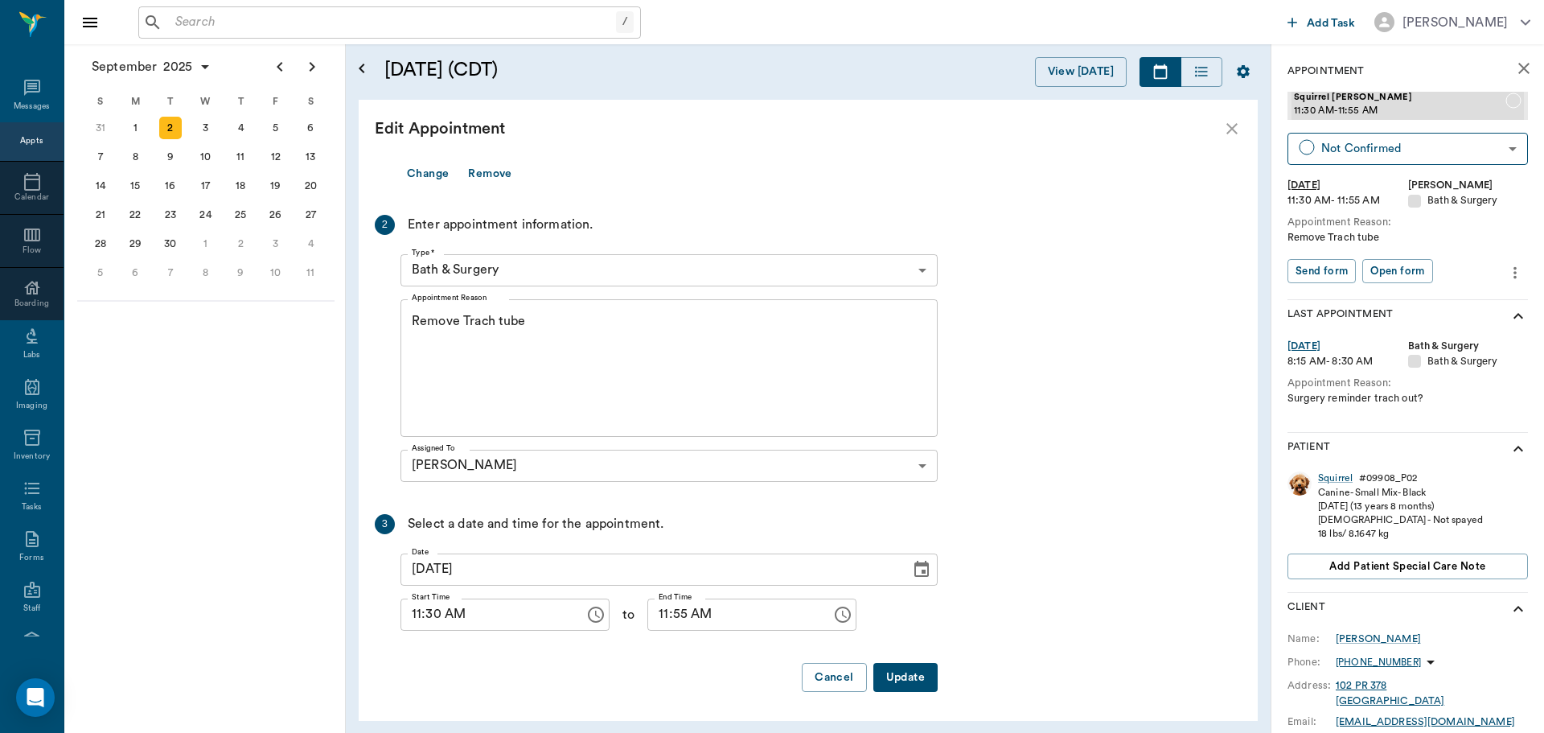
click at [926, 267] on body "/ ​ Add Task Dr. Bert Ellsworth Nectar Messages Appts Calendar Flow Boarding La…" at bounding box center [772, 366] width 1544 height 733
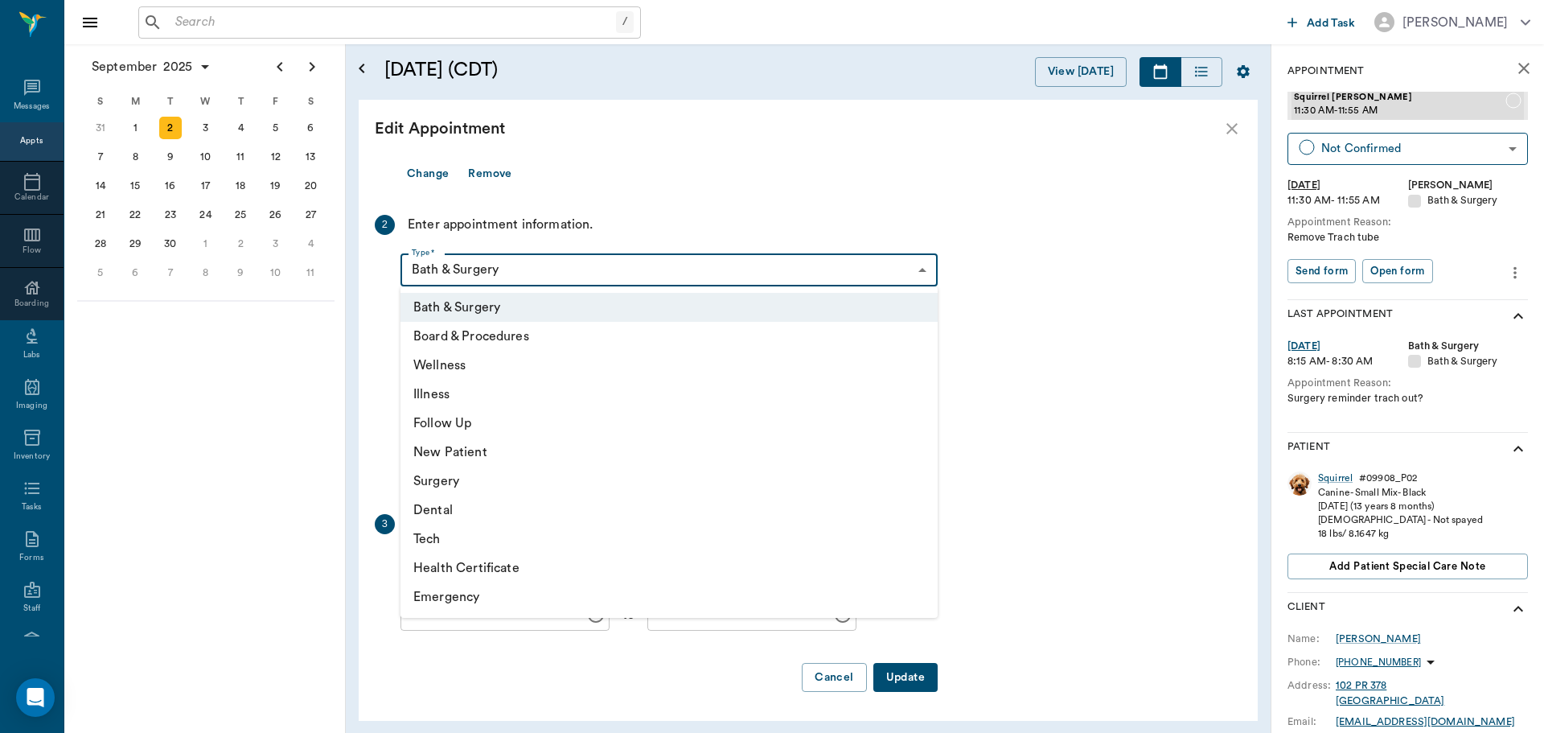
click at [476, 480] on li "Surgery" at bounding box center [669, 481] width 537 height 29
type input "65d2be4f46e3a538d89b8c18"
type input "12:00 PM"
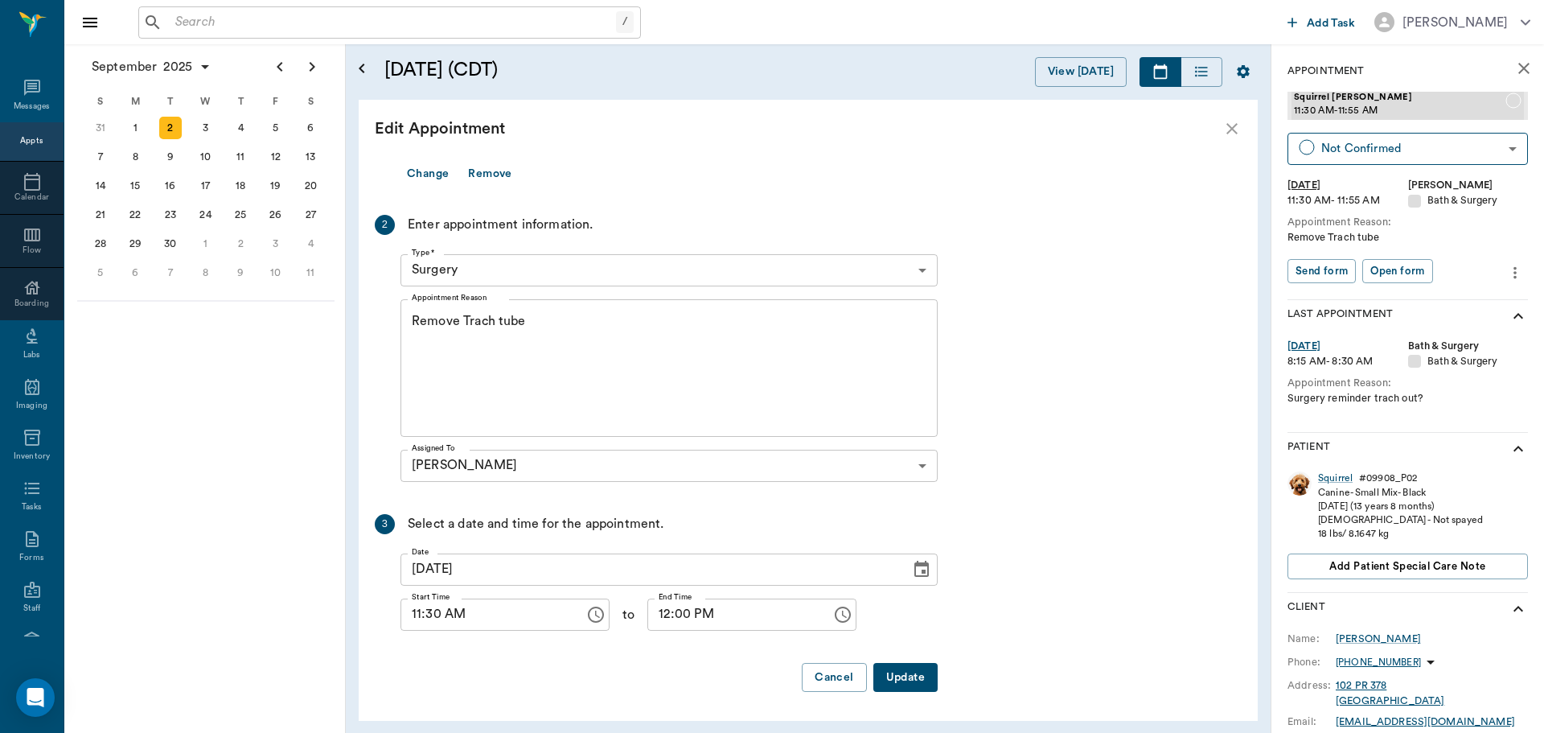
click at [906, 678] on button "Update" at bounding box center [906, 678] width 64 height 30
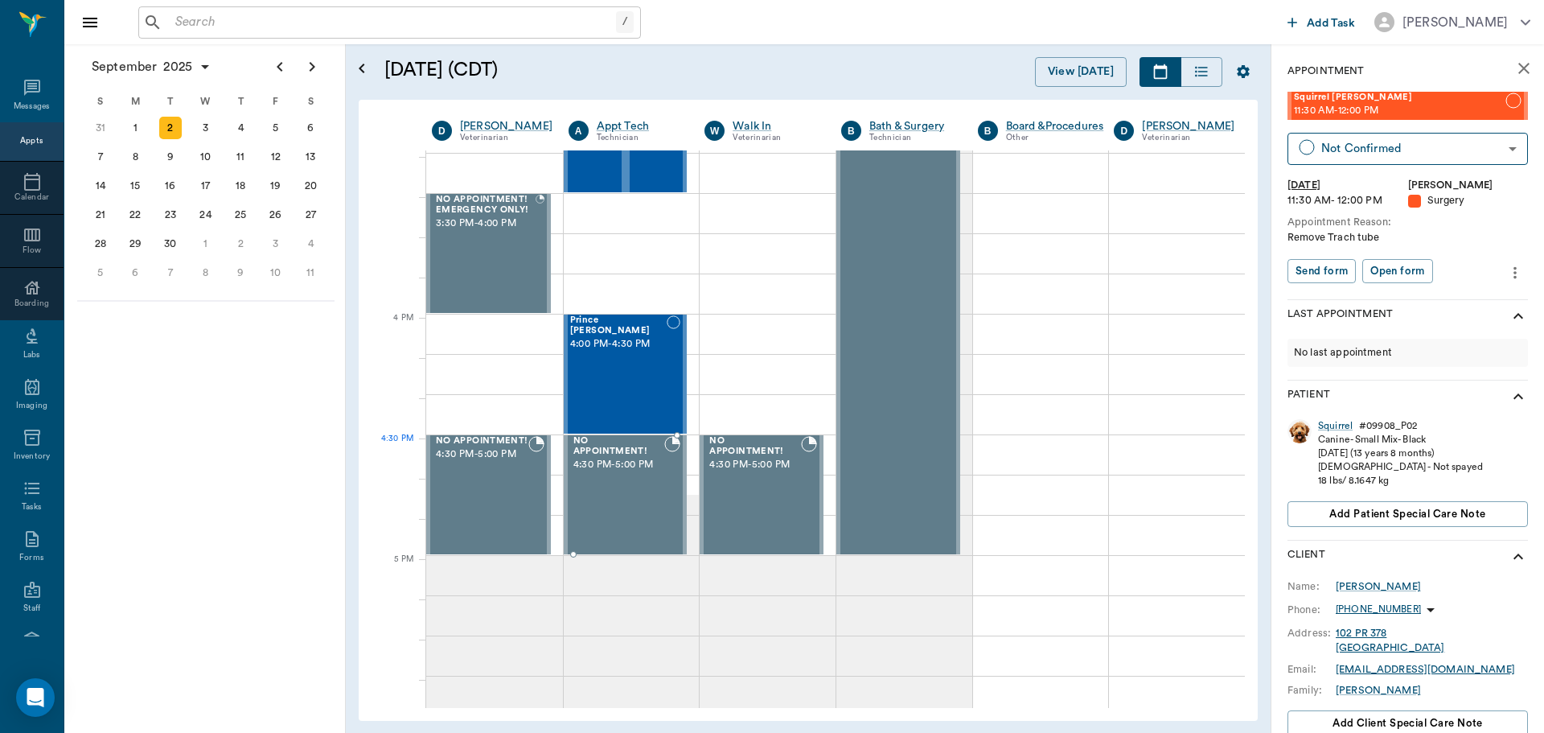
scroll to position [1770, 0]
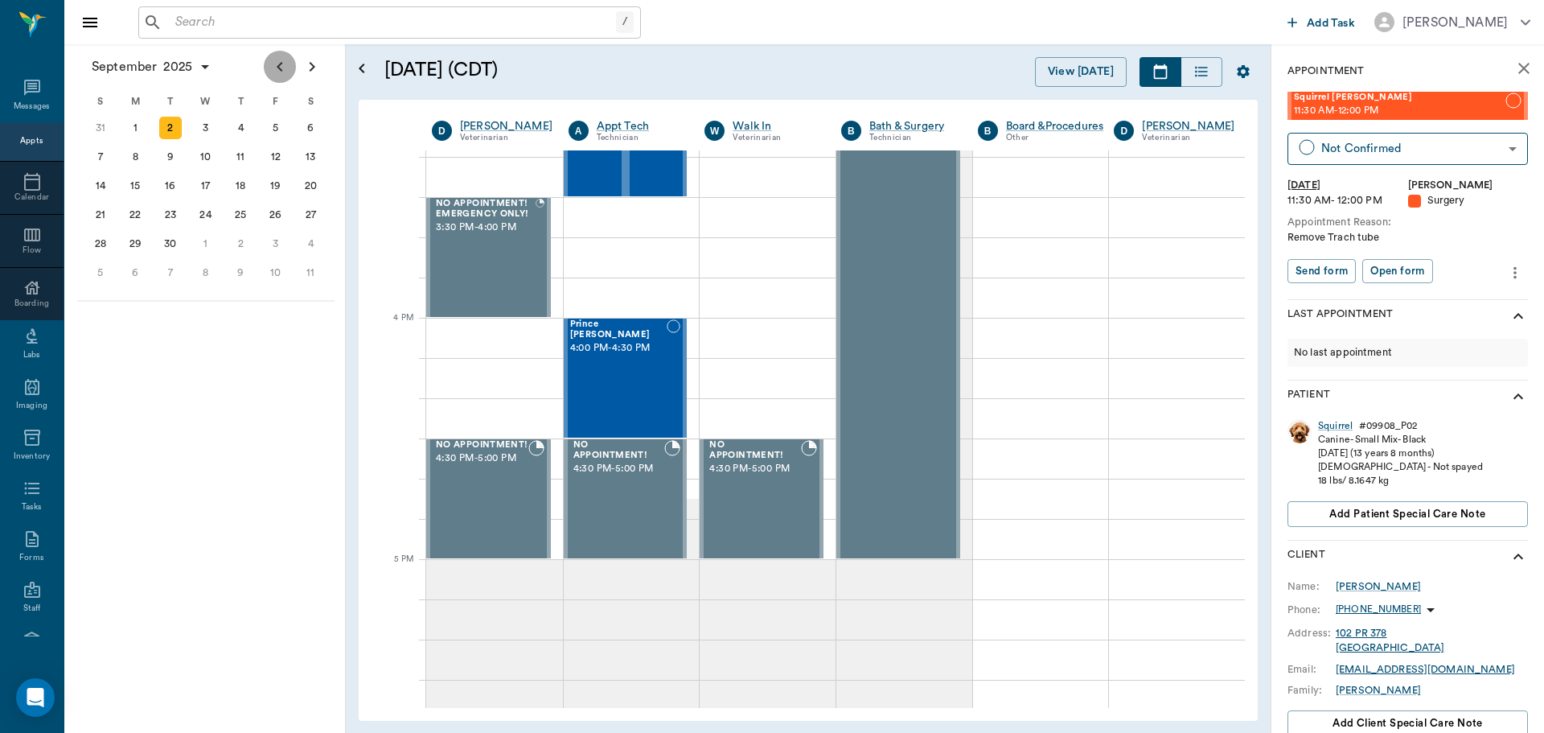
click at [275, 64] on icon "Previous page" at bounding box center [279, 66] width 19 height 19
click at [168, 244] on div "26" at bounding box center [170, 243] width 23 height 23
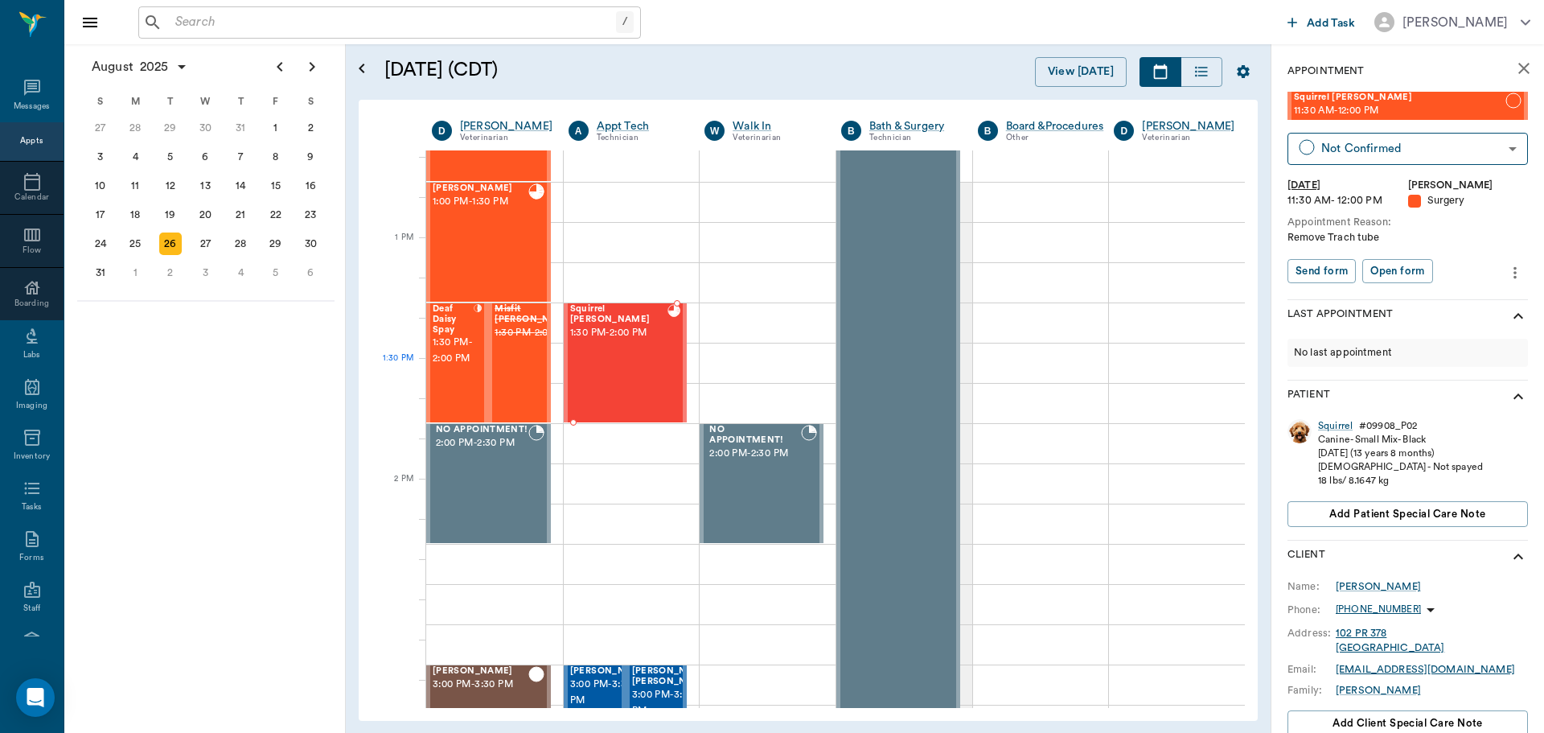
scroll to position [1126, 0]
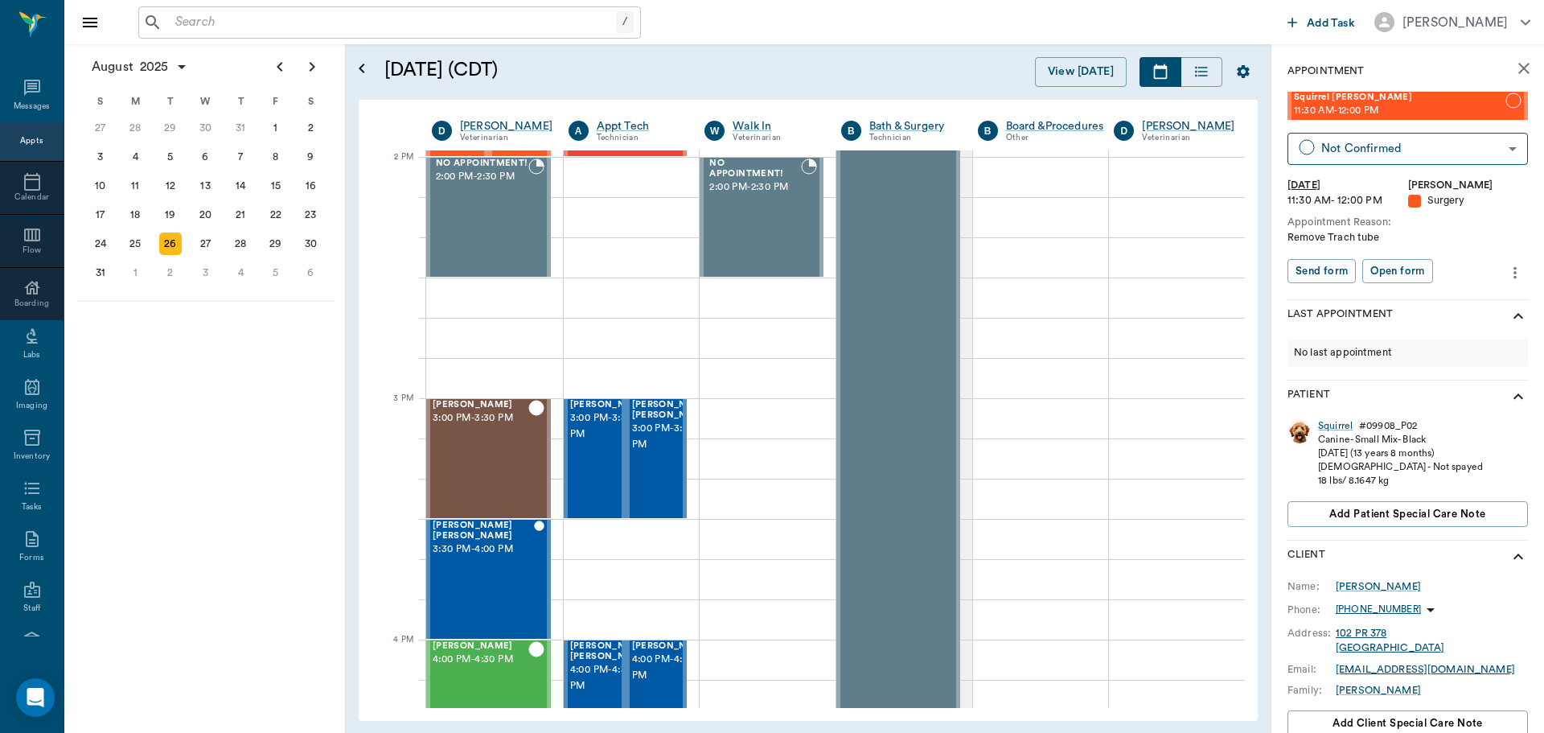
drag, startPoint x: 1429, startPoint y: 408, endPoint x: 230, endPoint y: 467, distance: 1200.0
click at [230, 467] on div "August 2025 S M T W T F S 29 30 Jul 1 2 3 4 5 6 7 8 9 10 11 12 13 14 15 16 17 1…" at bounding box center [205, 388] width 282 height 689
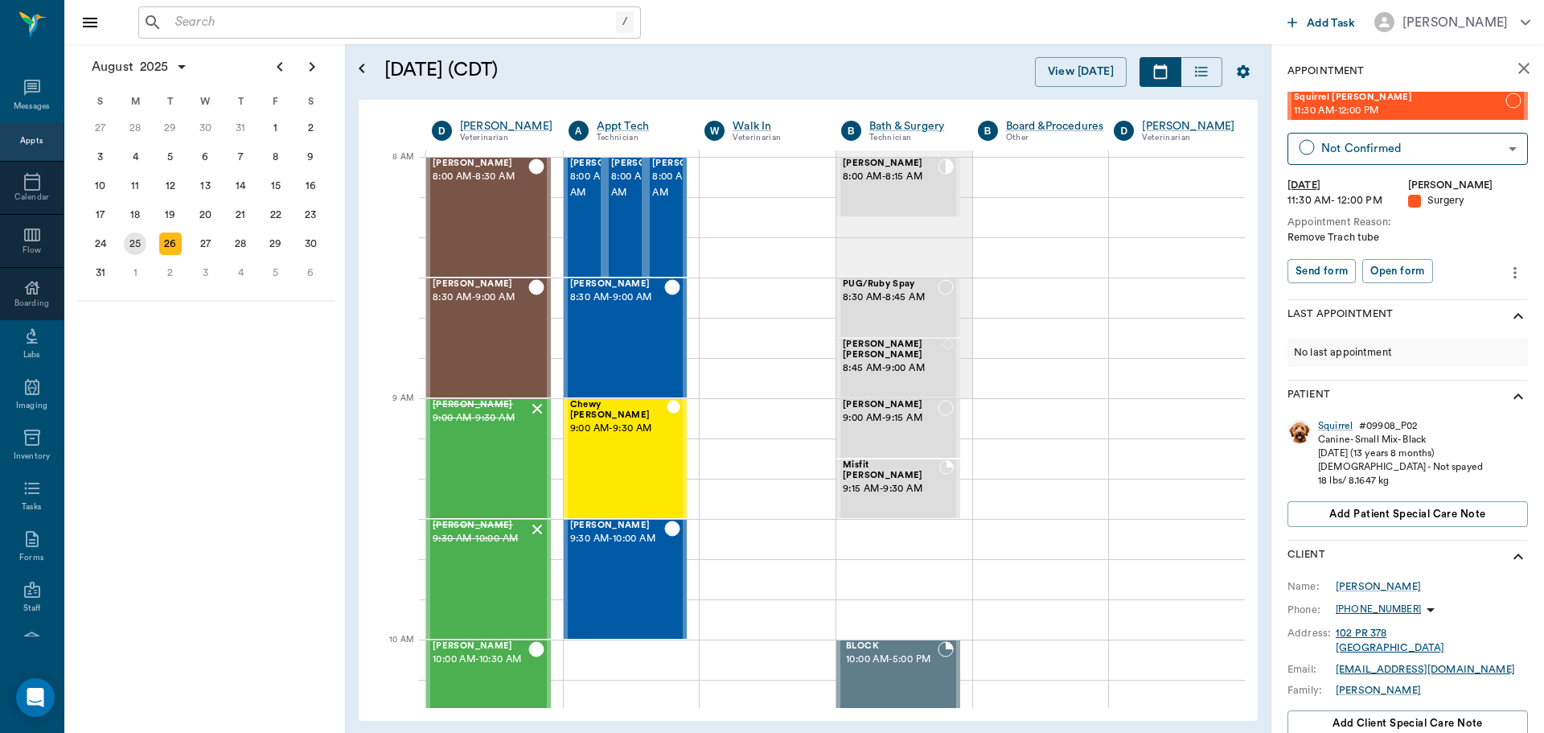
click at [132, 243] on div "25" at bounding box center [135, 243] width 23 height 23
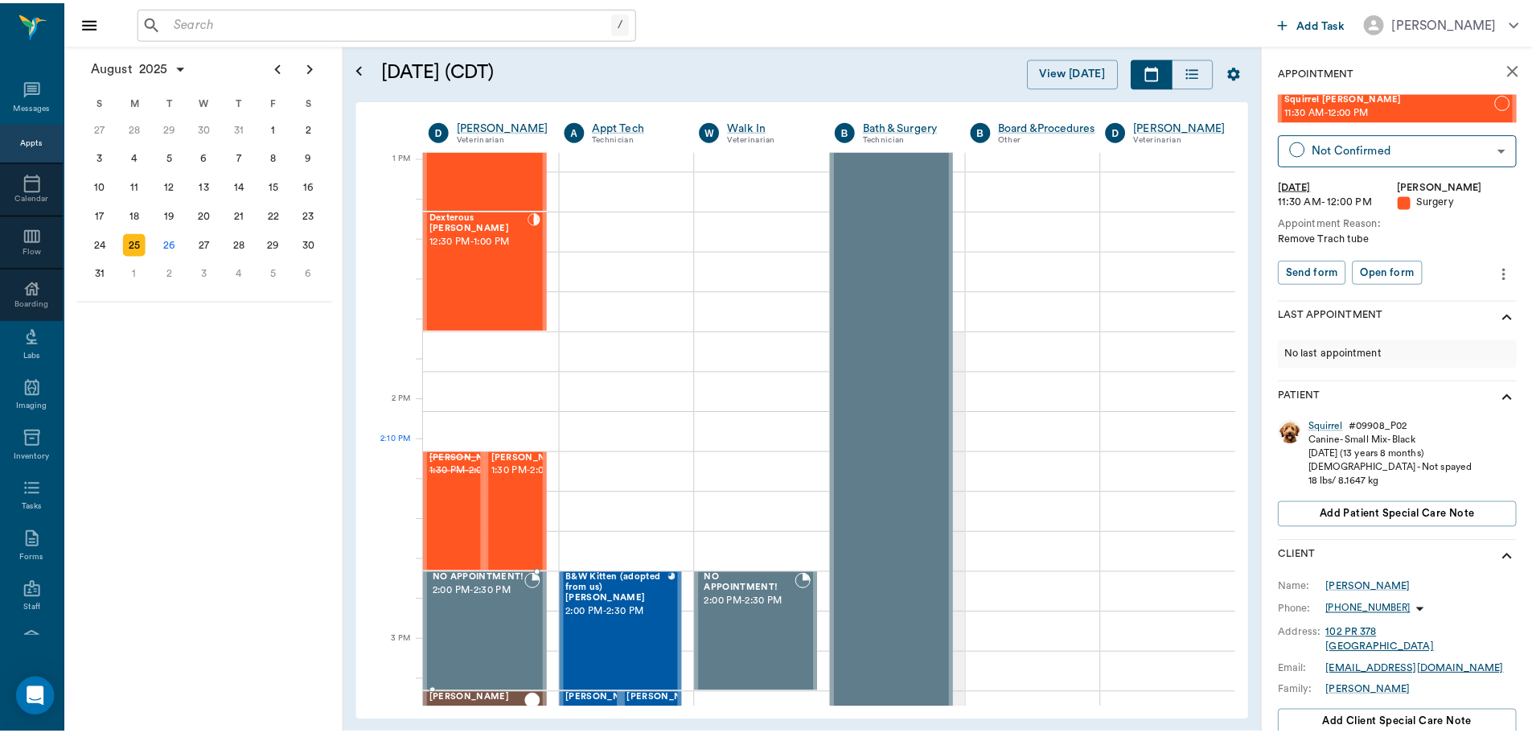
scroll to position [1207, 0]
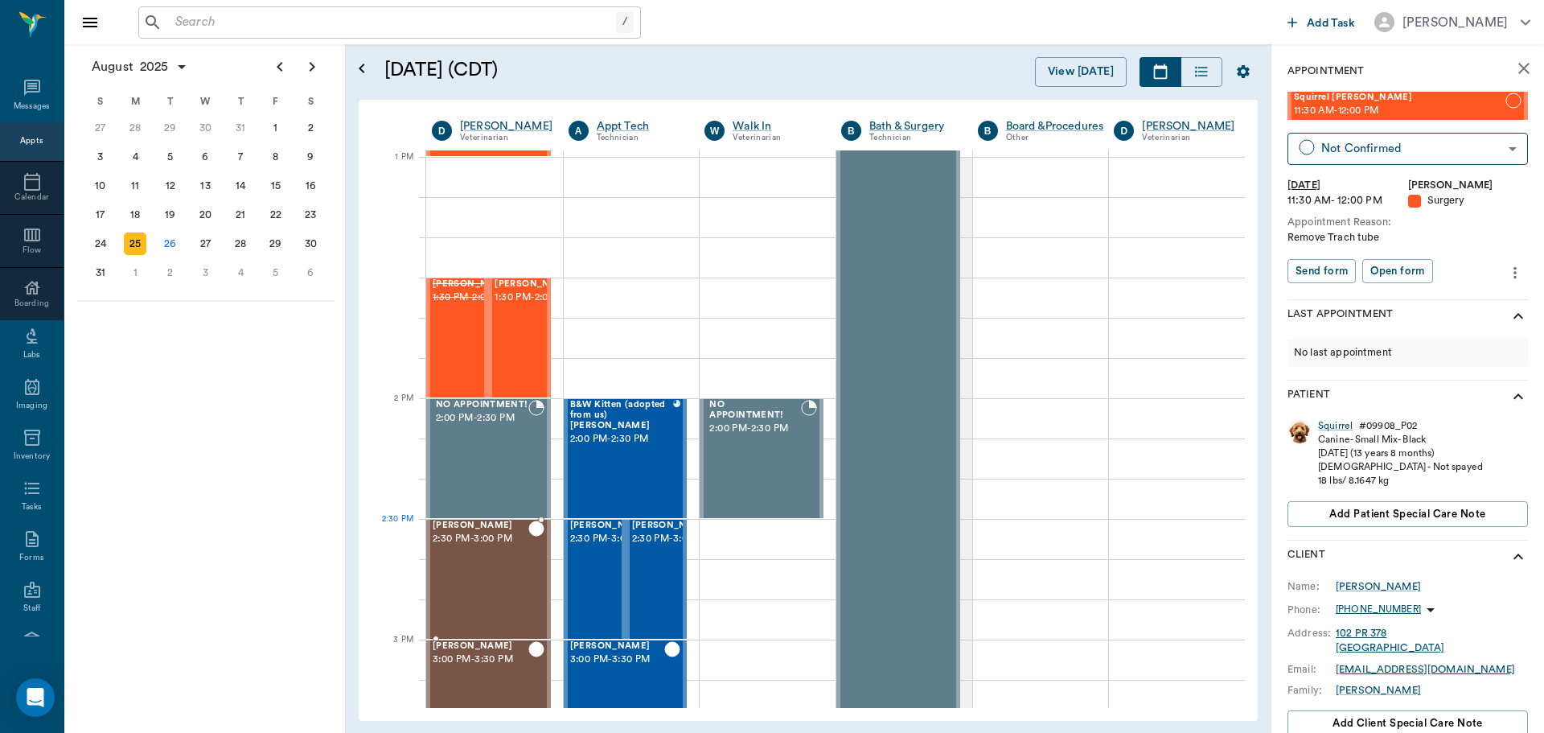
click at [489, 554] on div "Missy Tyson 2:30 PM - 3:00 PM" at bounding box center [481, 578] width 96 height 117
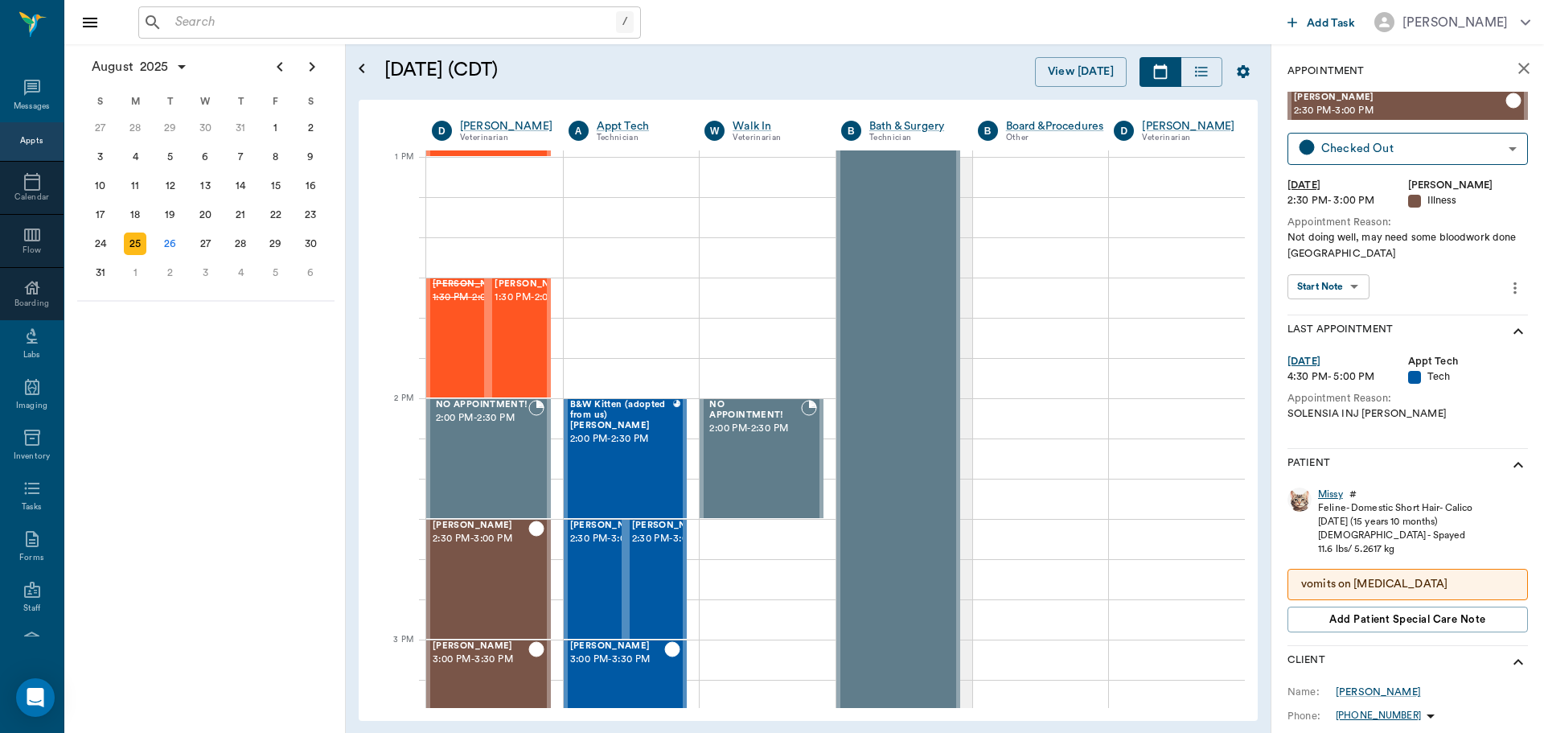
click at [1333, 495] on div "Missy" at bounding box center [1330, 494] width 25 height 14
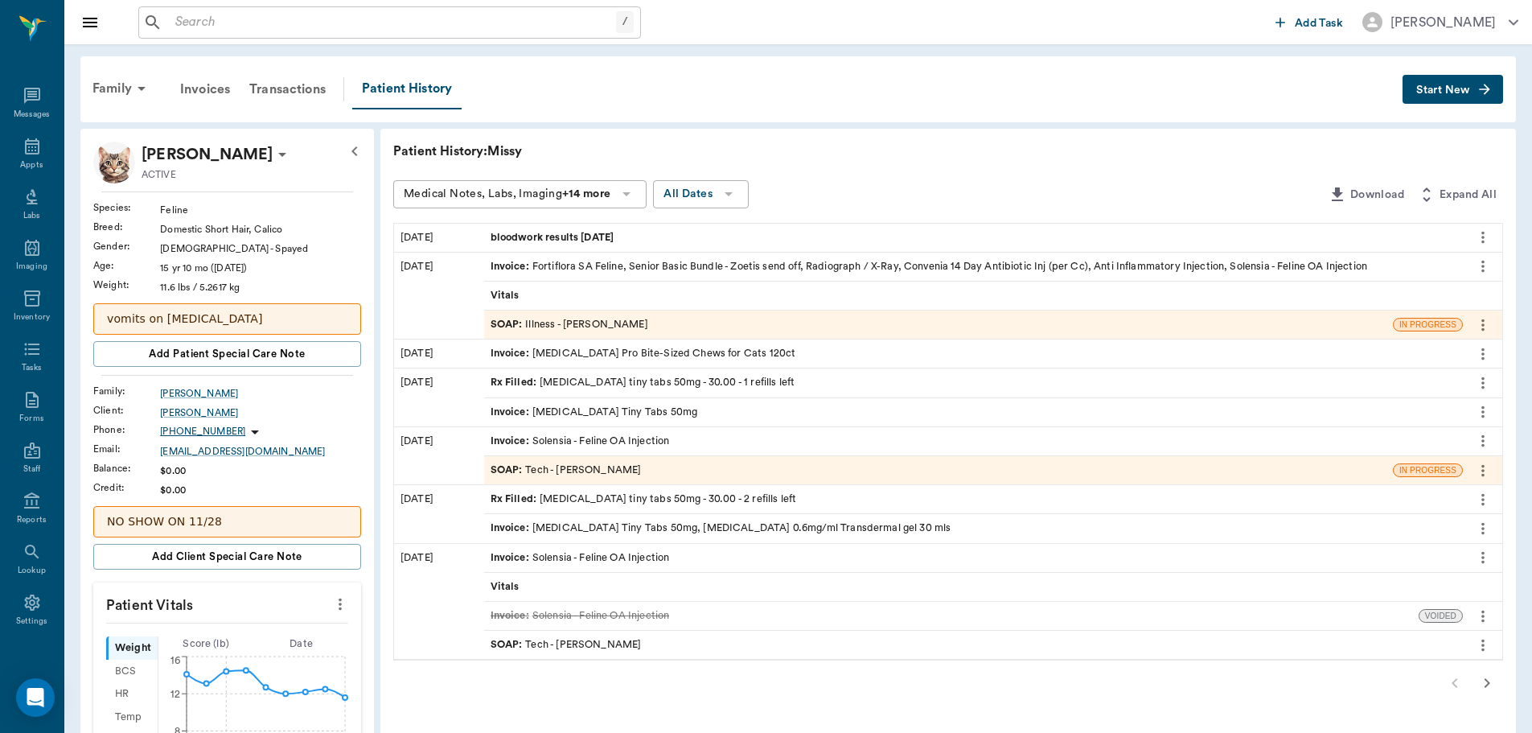
drag, startPoint x: 693, startPoint y: 504, endPoint x: 1048, endPoint y: 130, distance: 515.5
drag, startPoint x: 948, startPoint y: 232, endPoint x: 820, endPoint y: 227, distance: 127.2
click at [820, 227] on div "bloodwork results 8.26.25" at bounding box center [973, 238] width 979 height 28
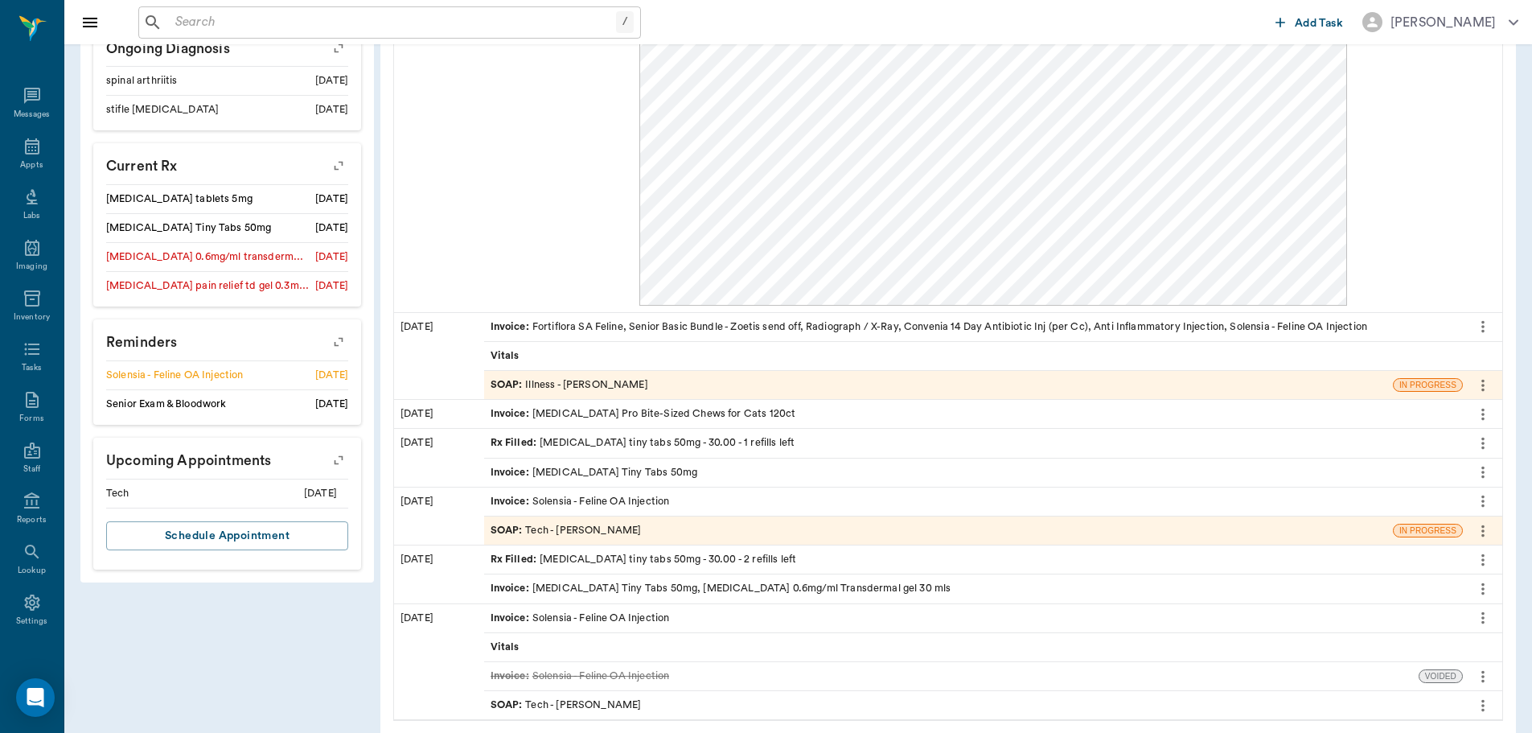
scroll to position [879, 0]
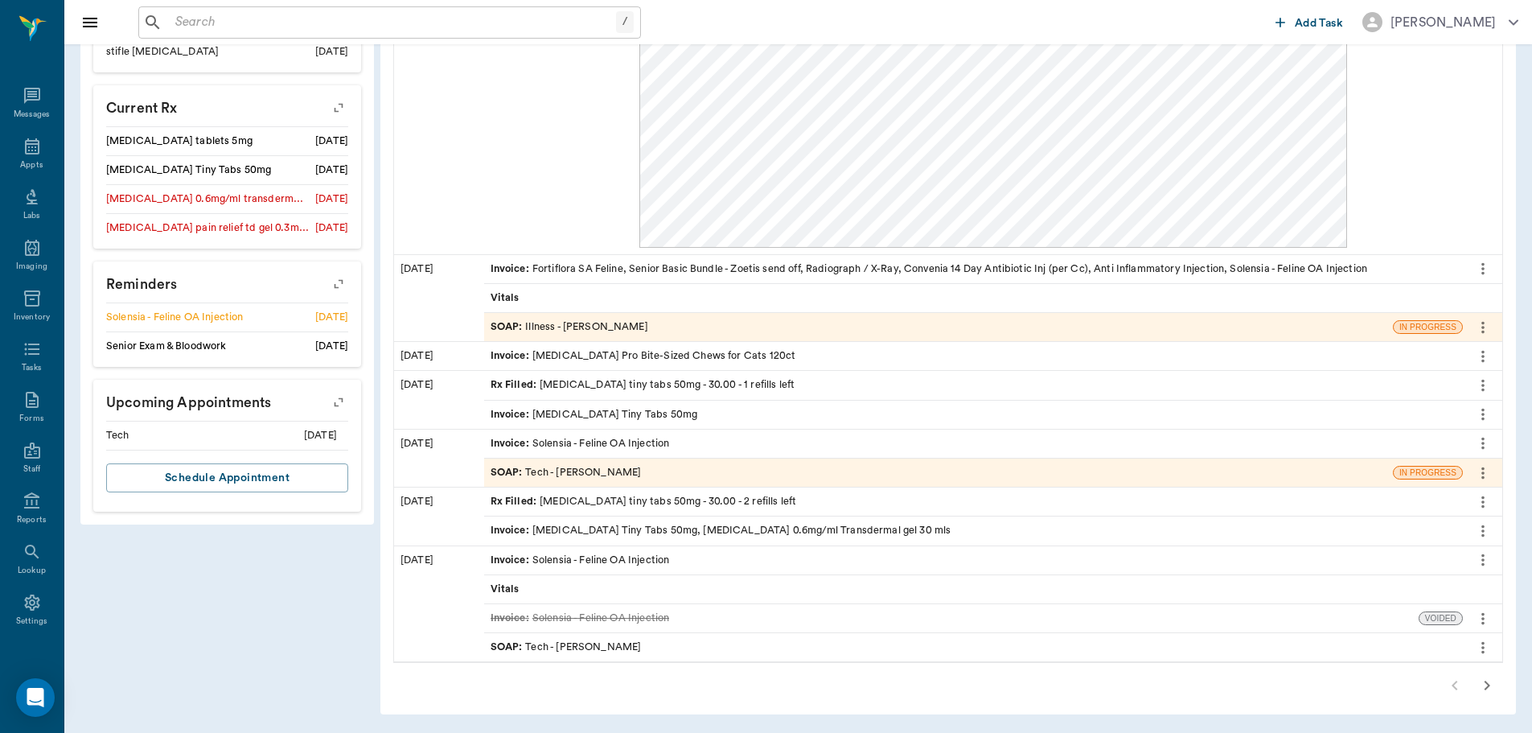
click at [1490, 677] on icon "button" at bounding box center [1487, 685] width 19 height 19
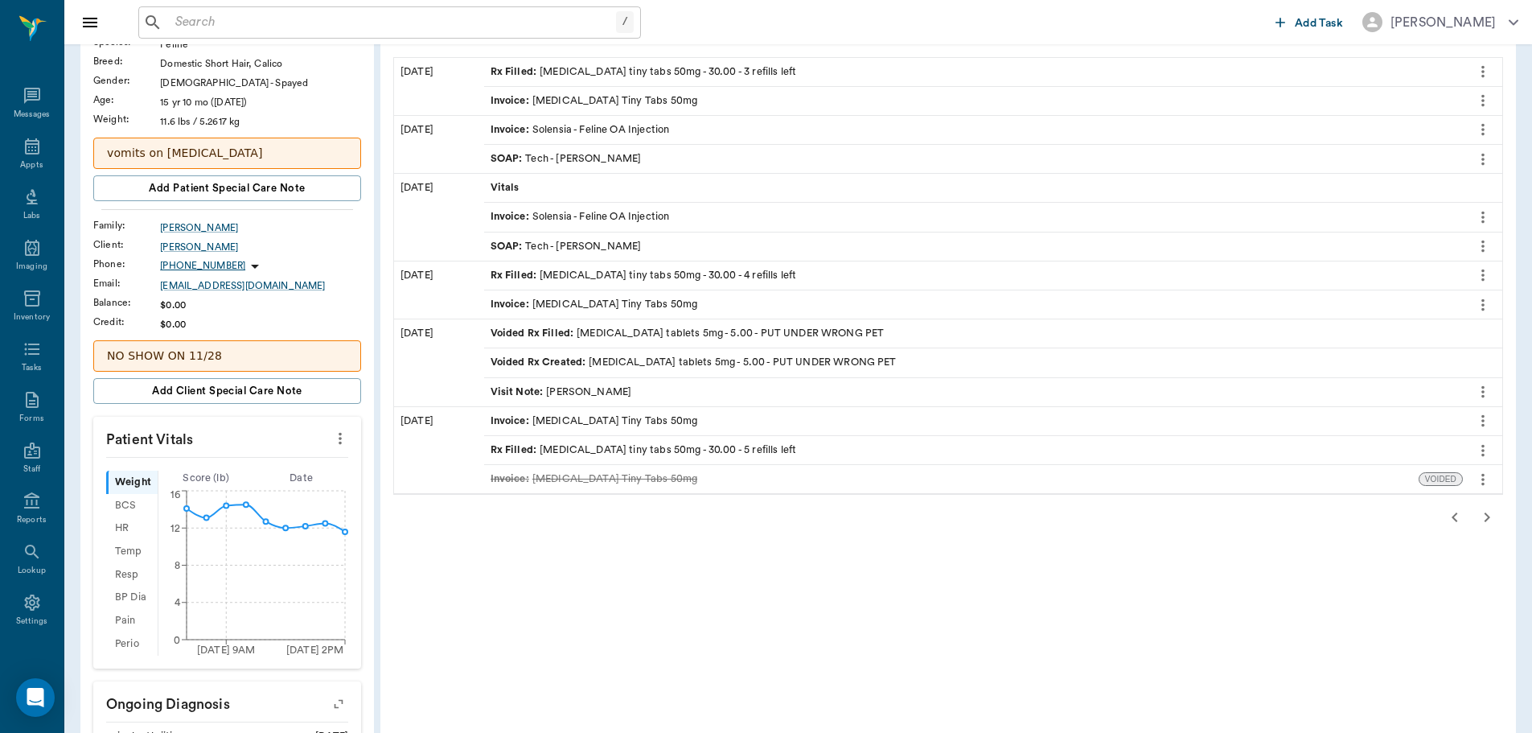
scroll to position [207, 0]
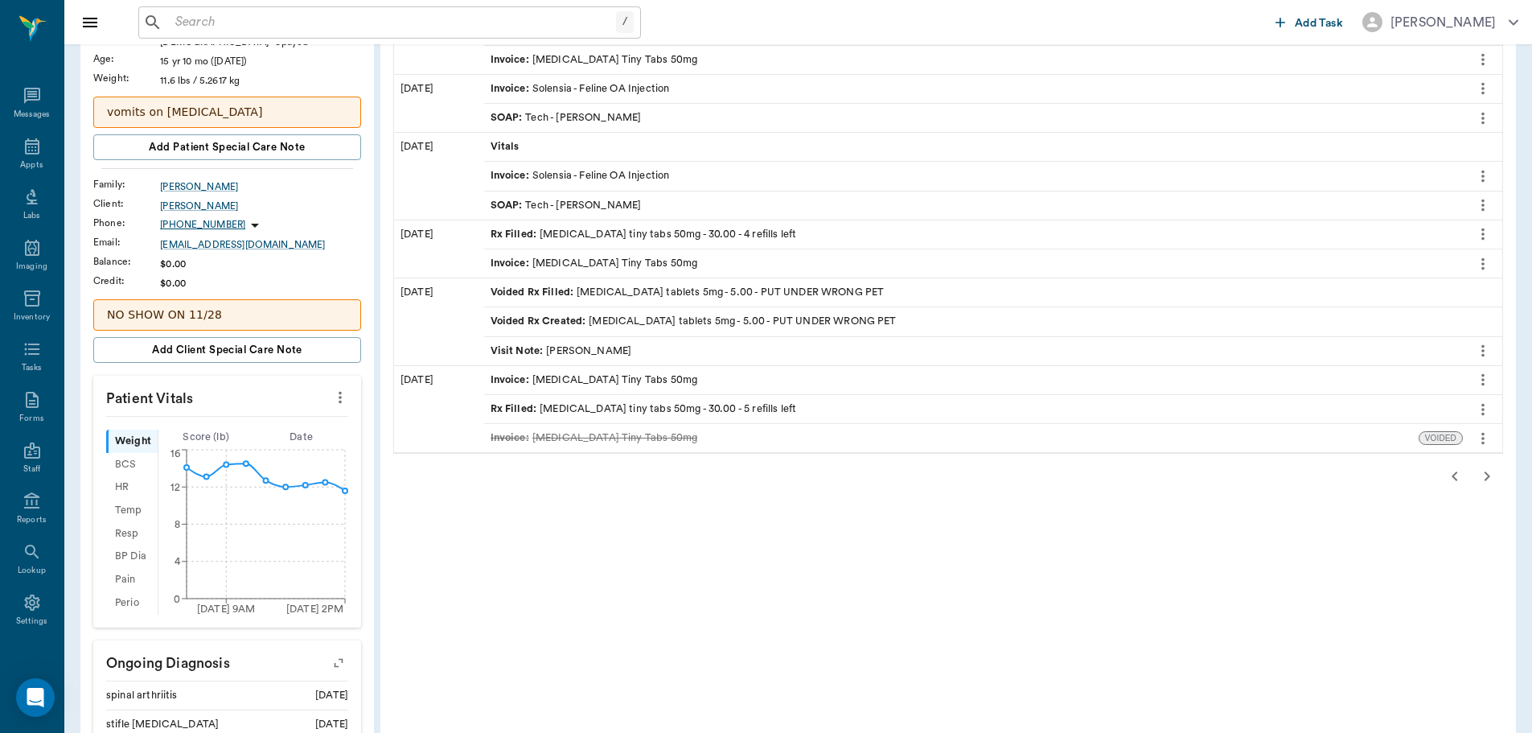
click at [1484, 481] on icon "button" at bounding box center [1487, 476] width 19 height 19
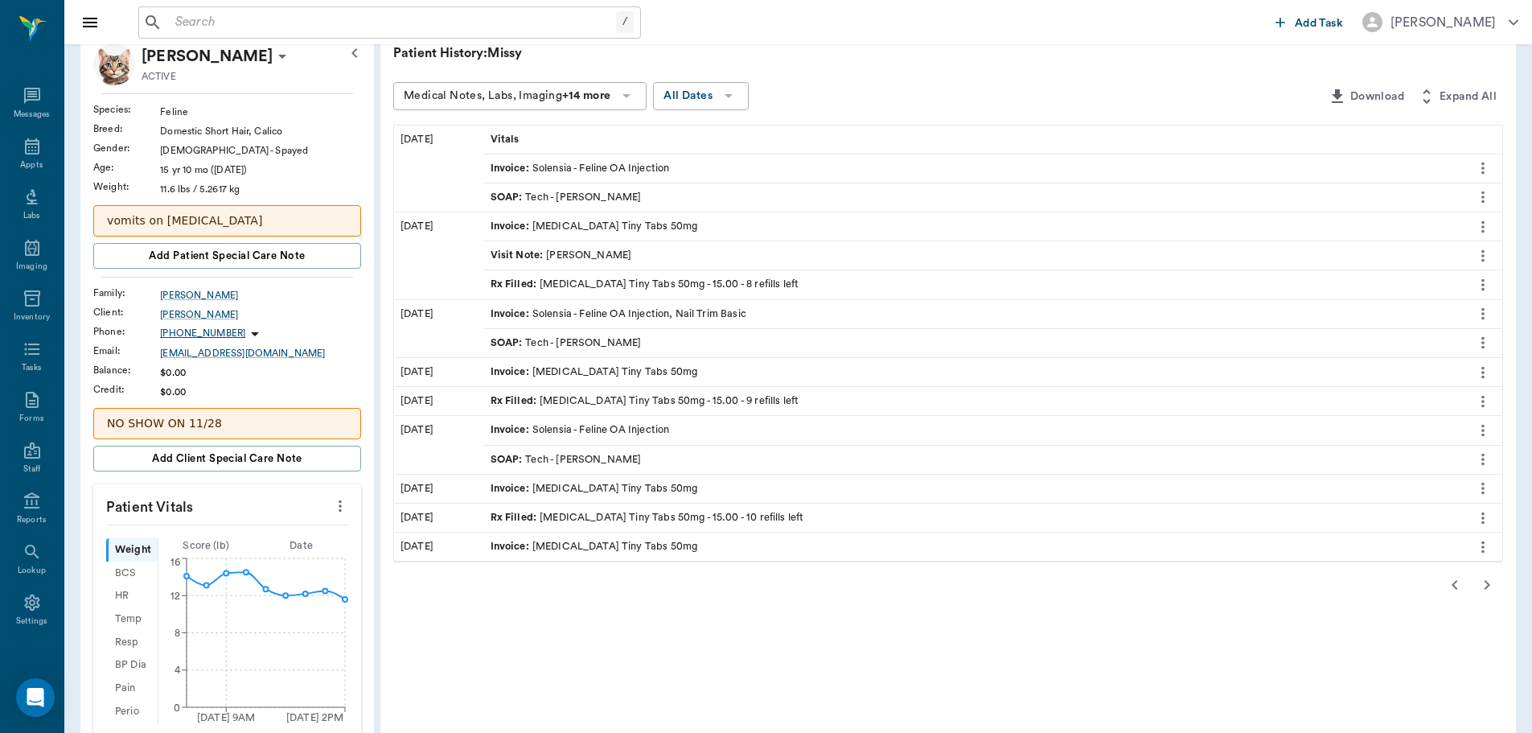
scroll to position [126, 0]
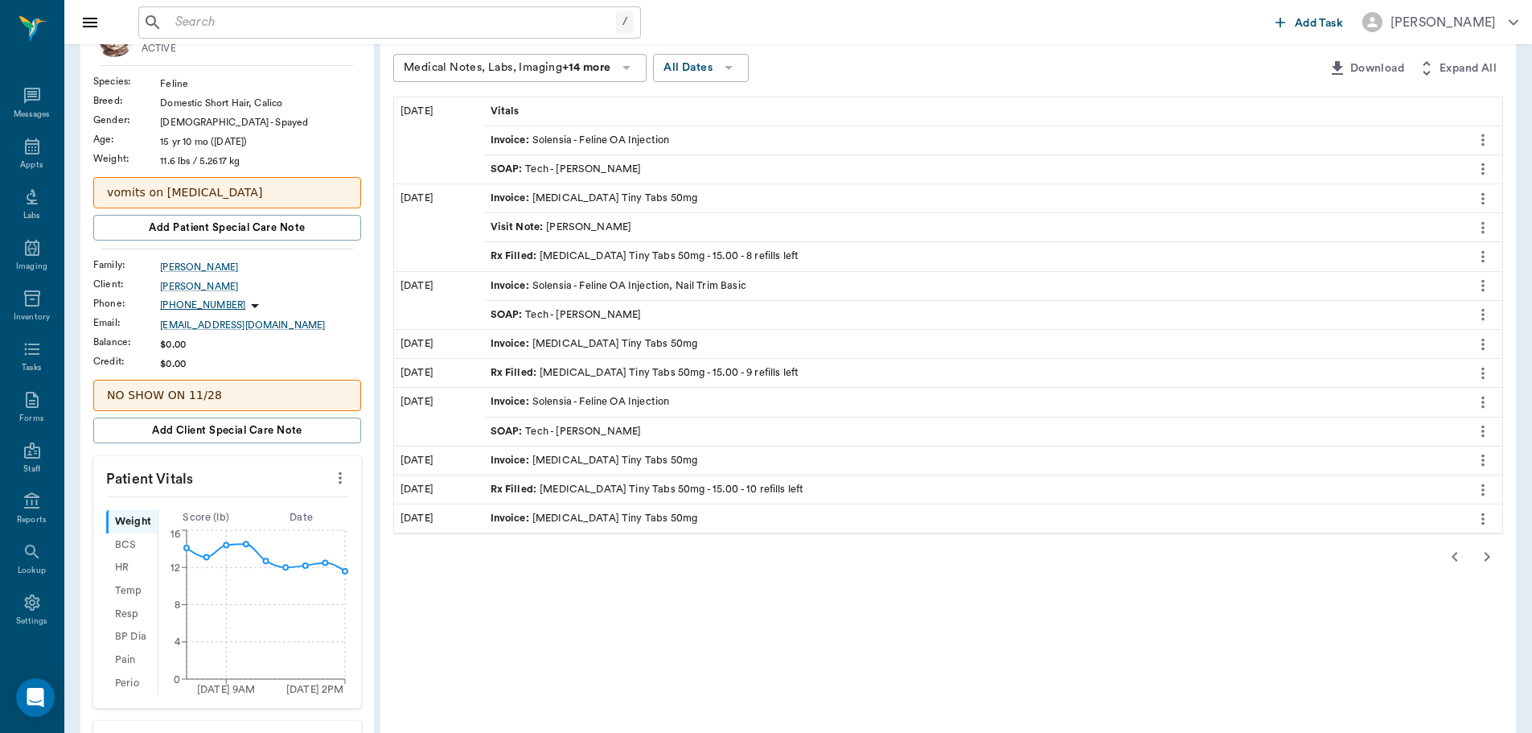
click at [1479, 551] on icon "button" at bounding box center [1487, 556] width 19 height 19
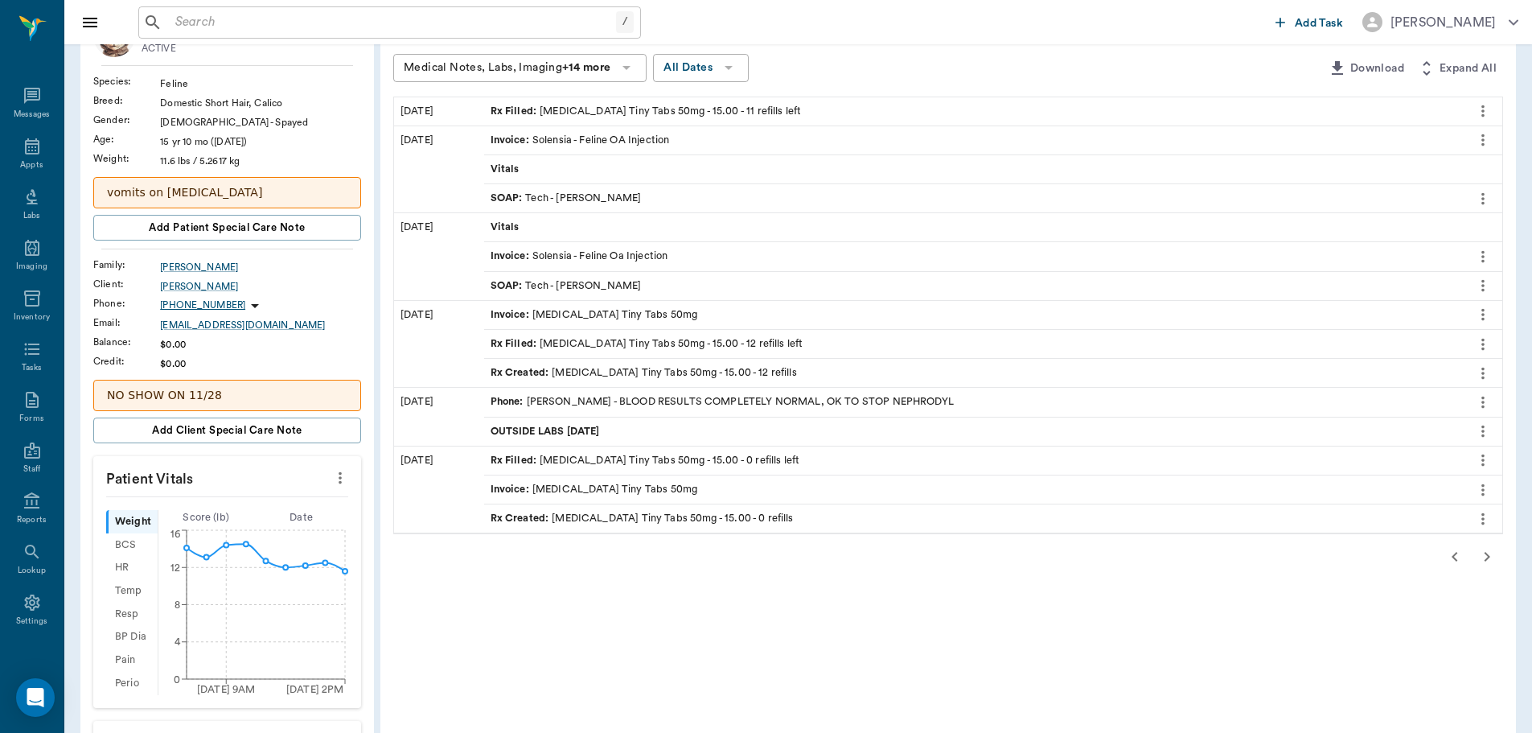
click at [594, 427] on span "OUTSIDE LABS 01.24.2025" at bounding box center [547, 431] width 113 height 15
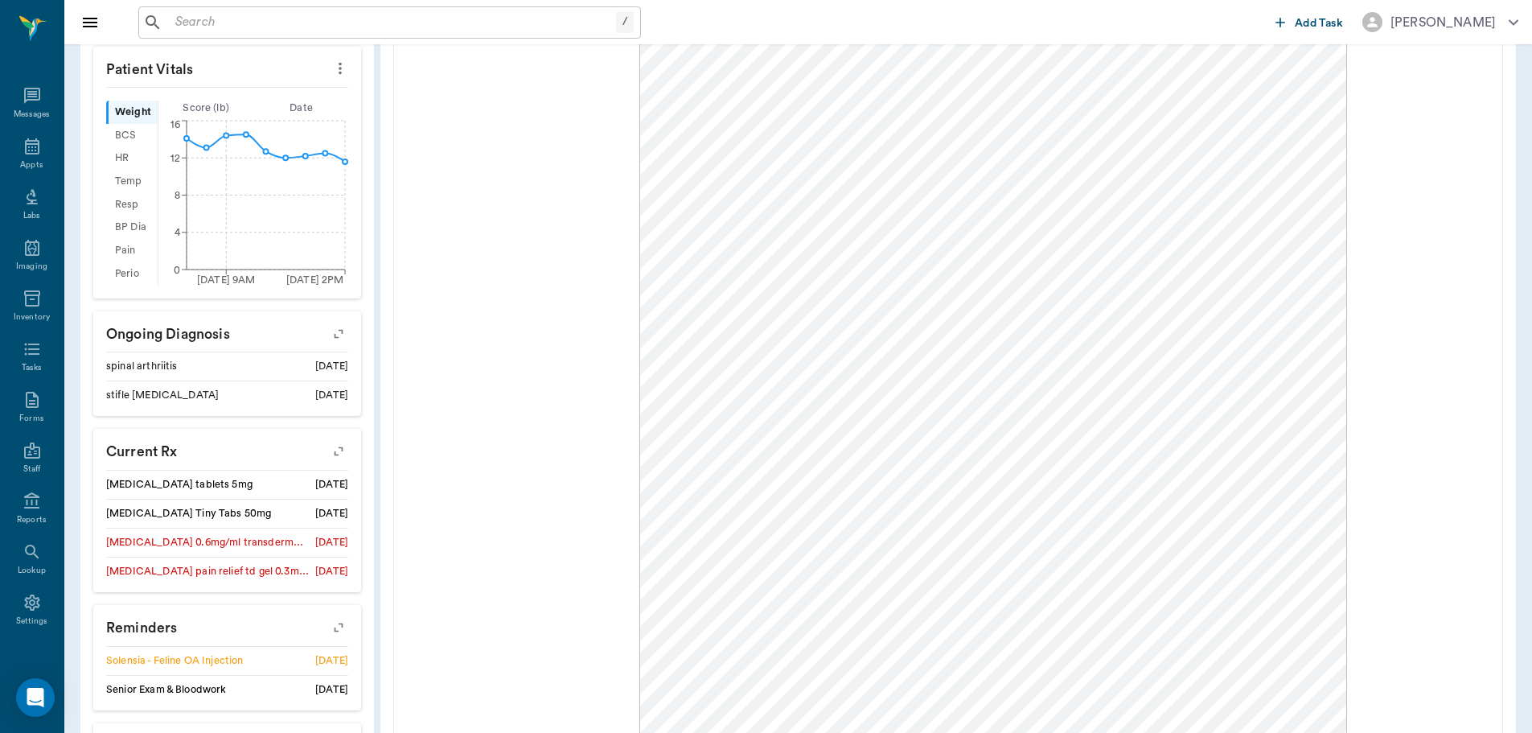
scroll to position [528, 0]
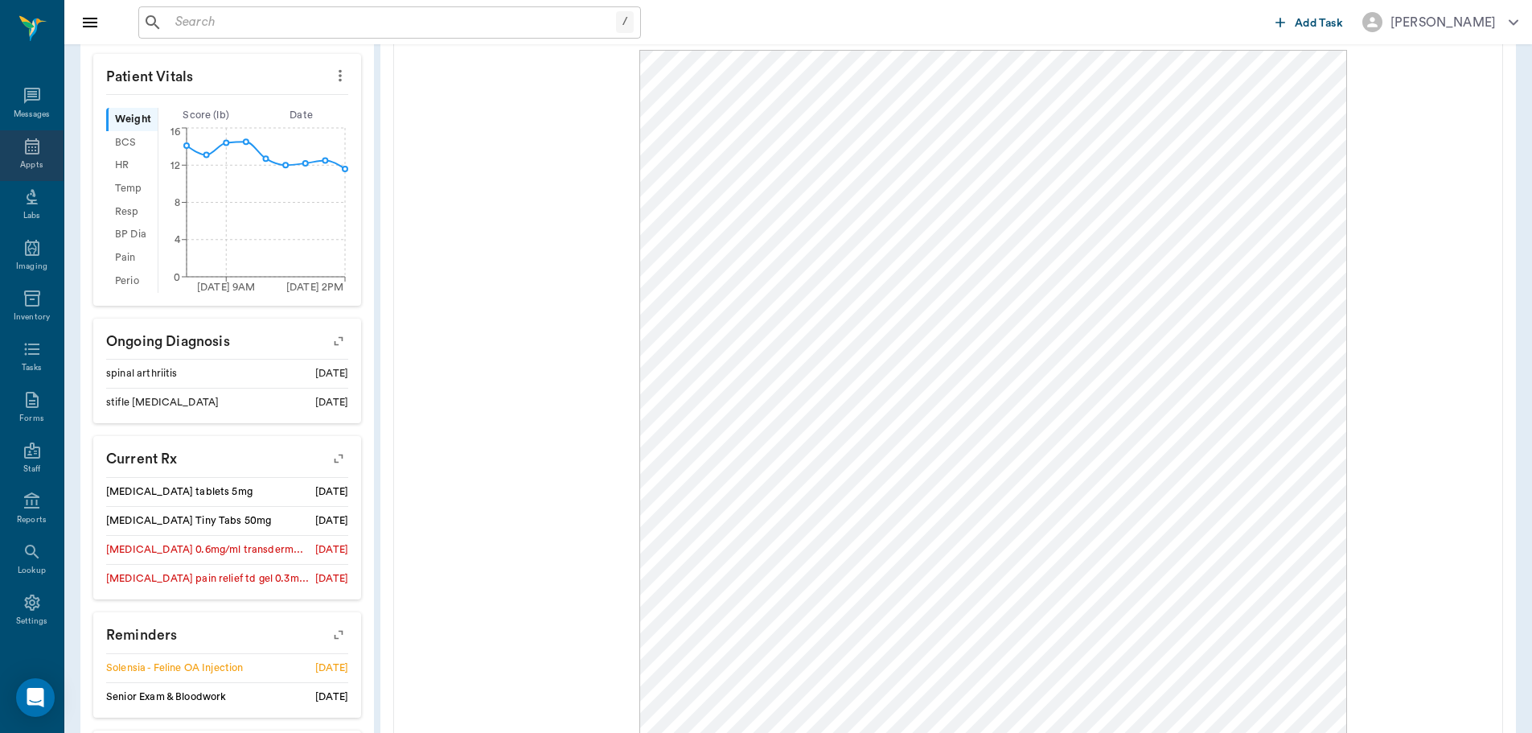
click at [23, 143] on icon at bounding box center [32, 146] width 19 height 19
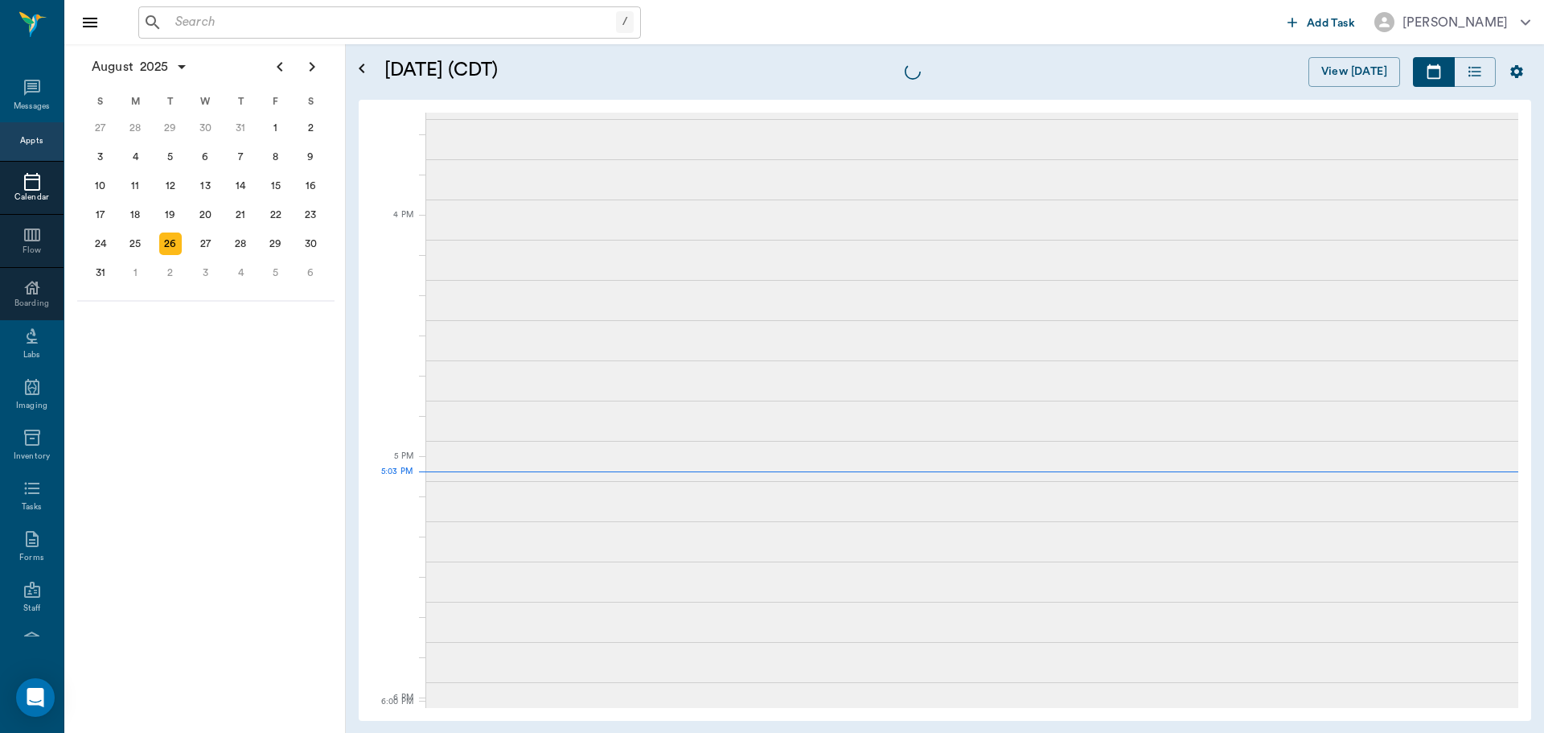
scroll to position [2174, 0]
